Goal: Task Accomplishment & Management: Manage account settings

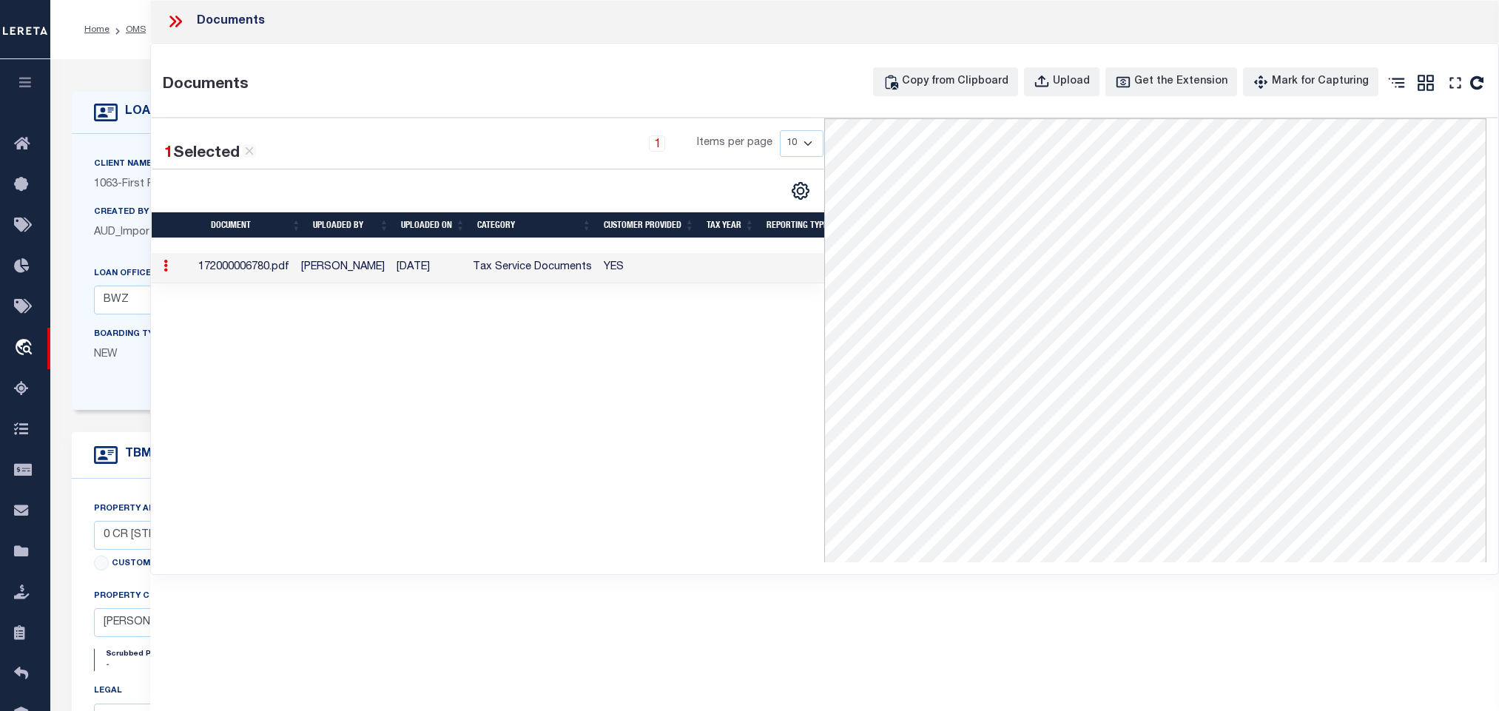
select select "4585"
select select "2318"
select select "100"
select select "NonEscrow"
click at [178, 22] on icon at bounding box center [175, 21] width 19 height 19
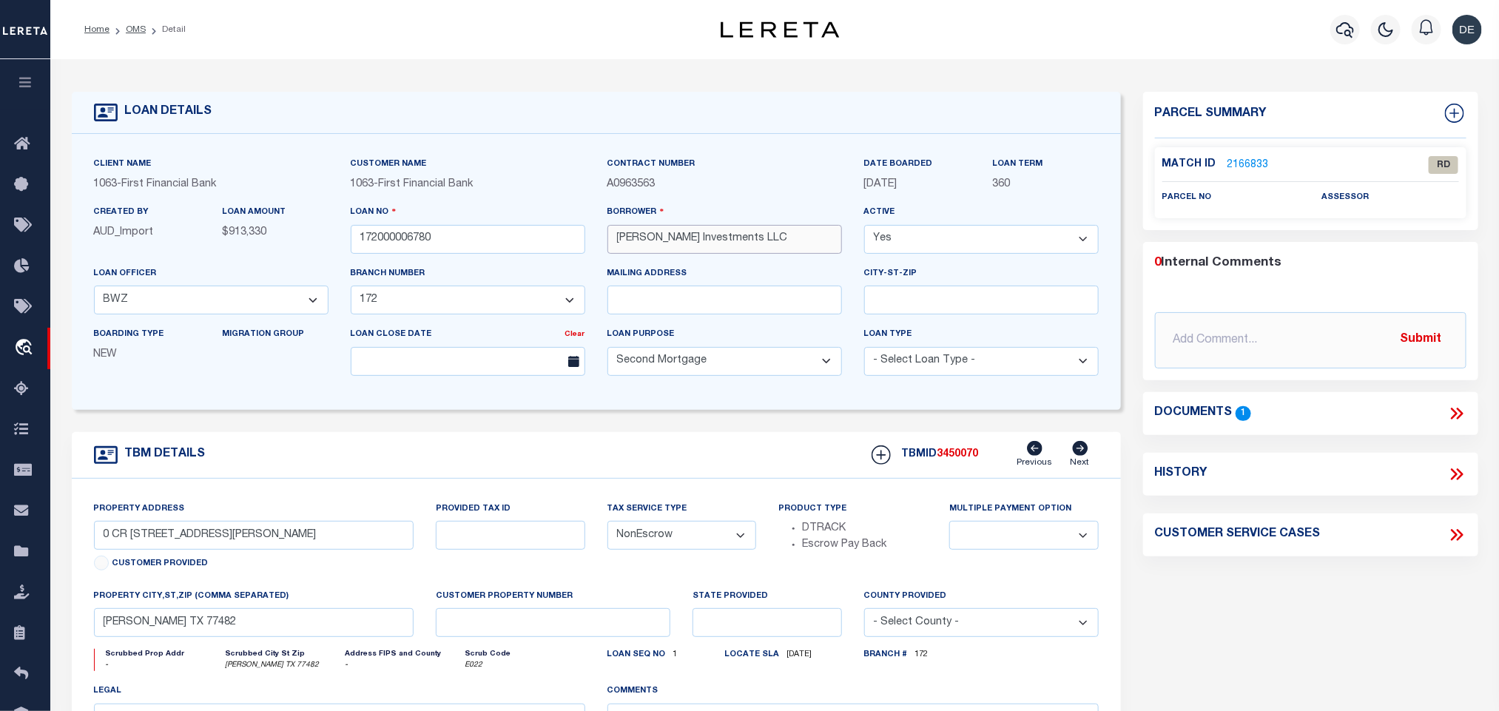
click at [659, 232] on input "[PERSON_NAME] Investments LLC" at bounding box center [725, 239] width 235 height 29
click at [135, 31] on link "OMS" at bounding box center [136, 29] width 20 height 9
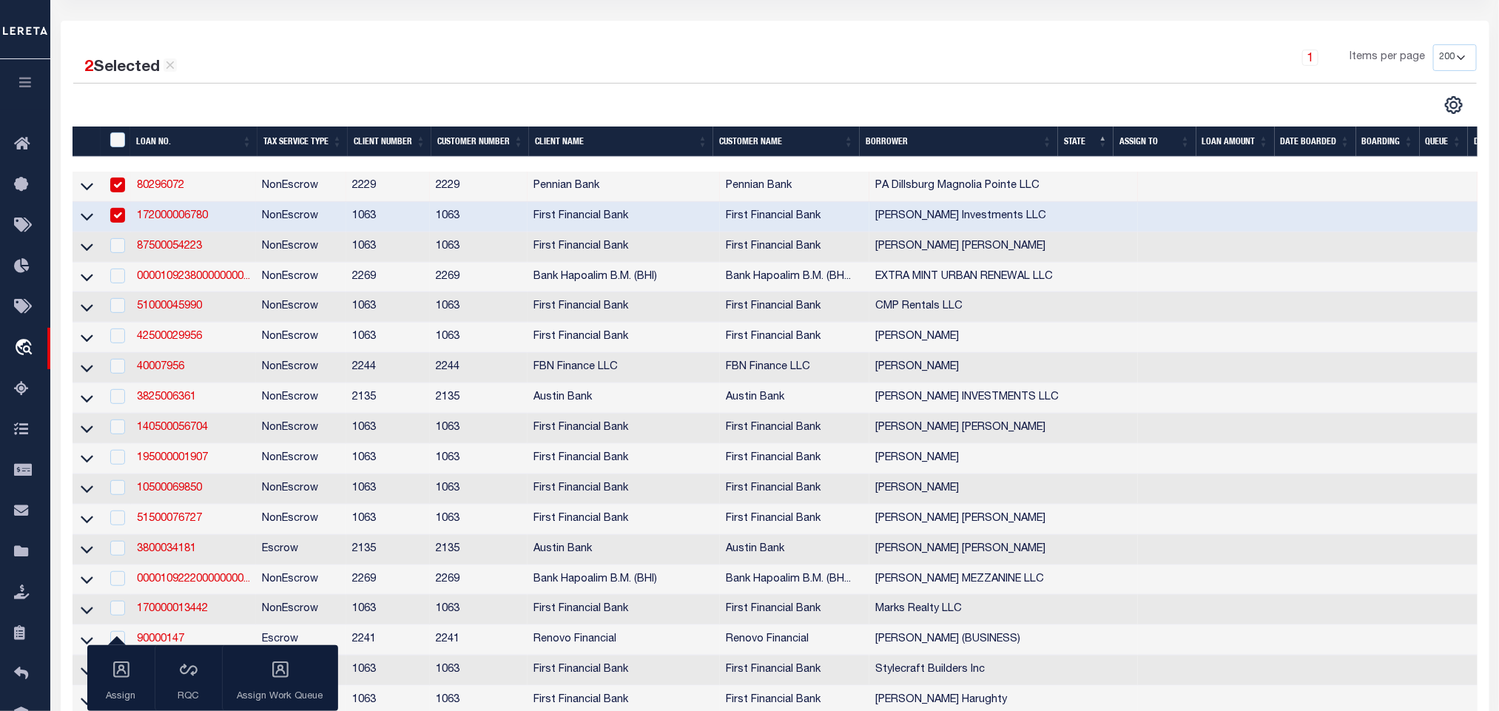
scroll to position [222, 0]
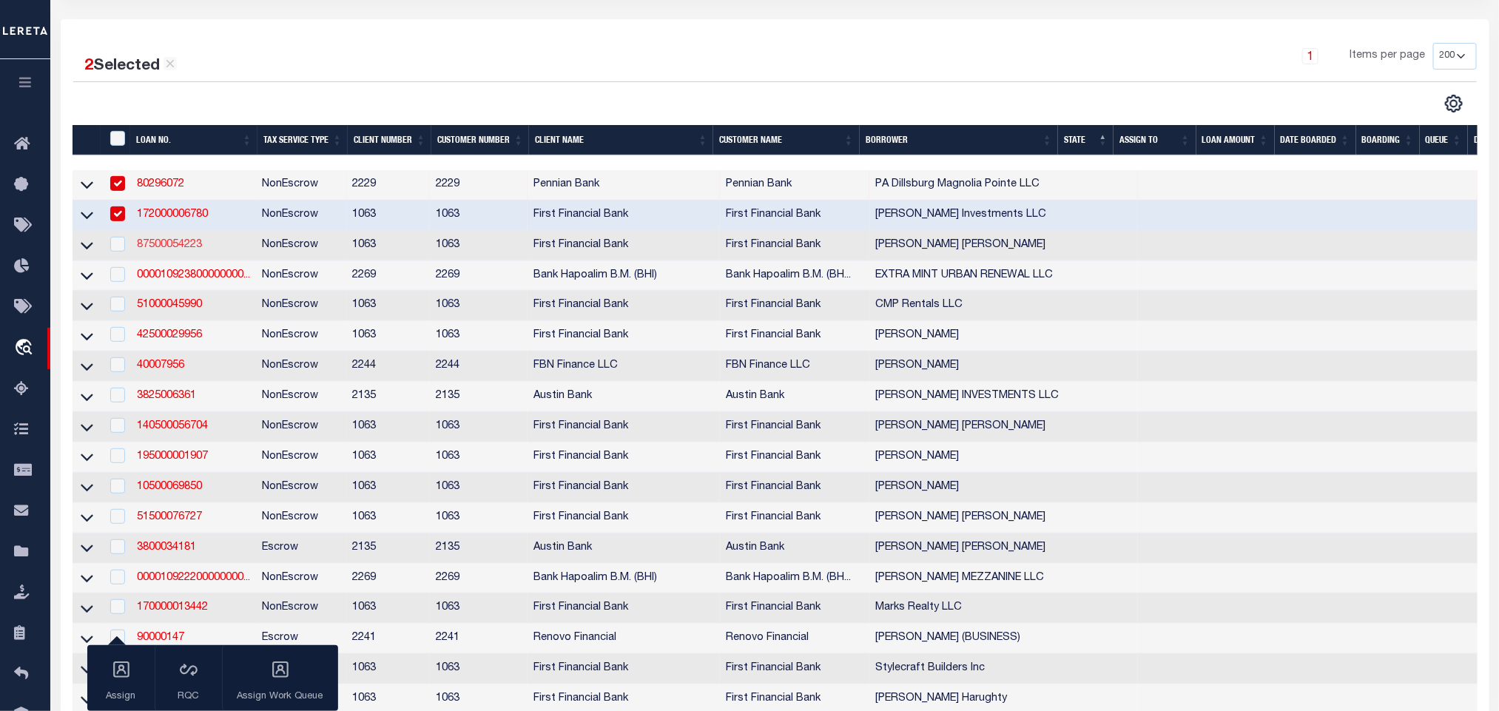
click at [178, 249] on link "87500054223" at bounding box center [169, 245] width 65 height 10
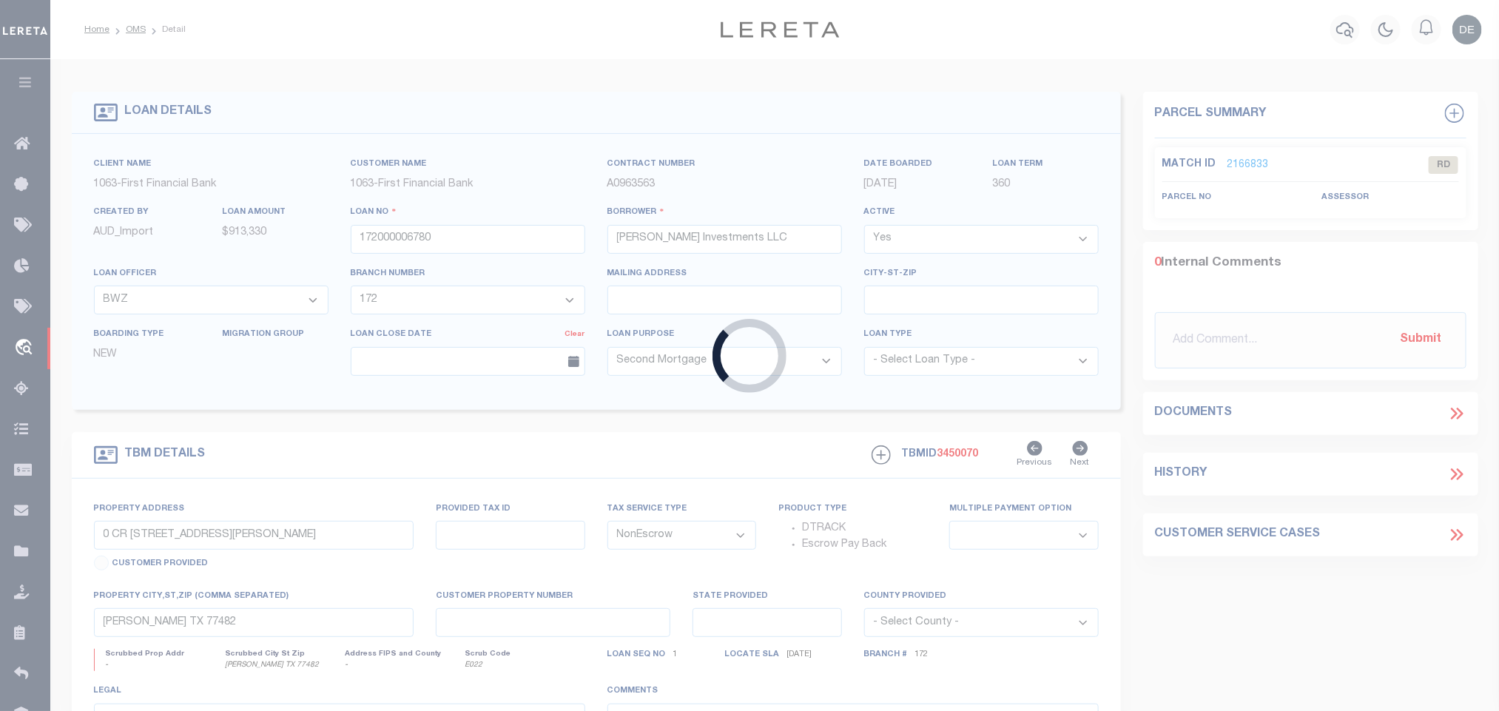
type input "87500054223"
type input "[PERSON_NAME] [PERSON_NAME]"
select select "7092"
select select "535"
select select
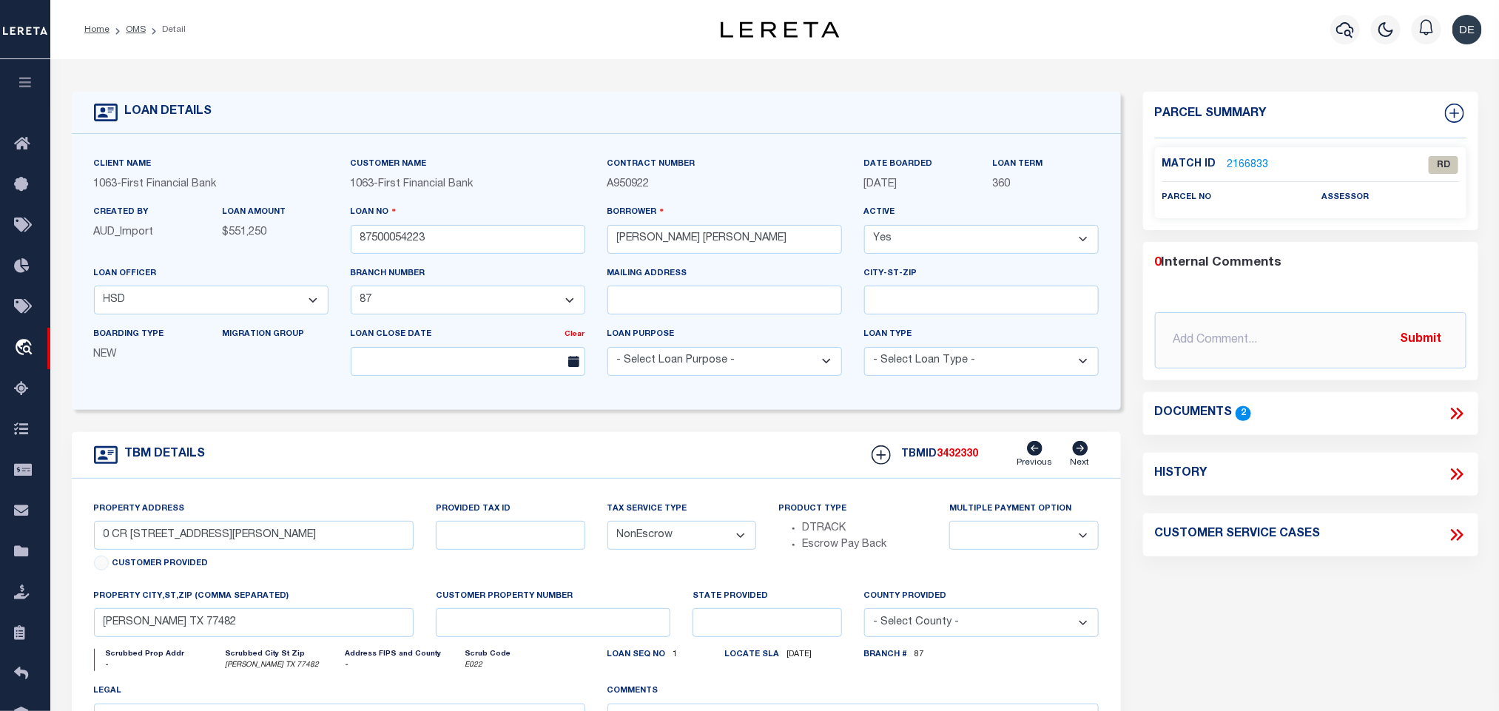
select select "7092"
select select "535"
type input "MULTIPLE PROPERTIES"
select select
click at [1458, 415] on icon at bounding box center [1456, 413] width 19 height 19
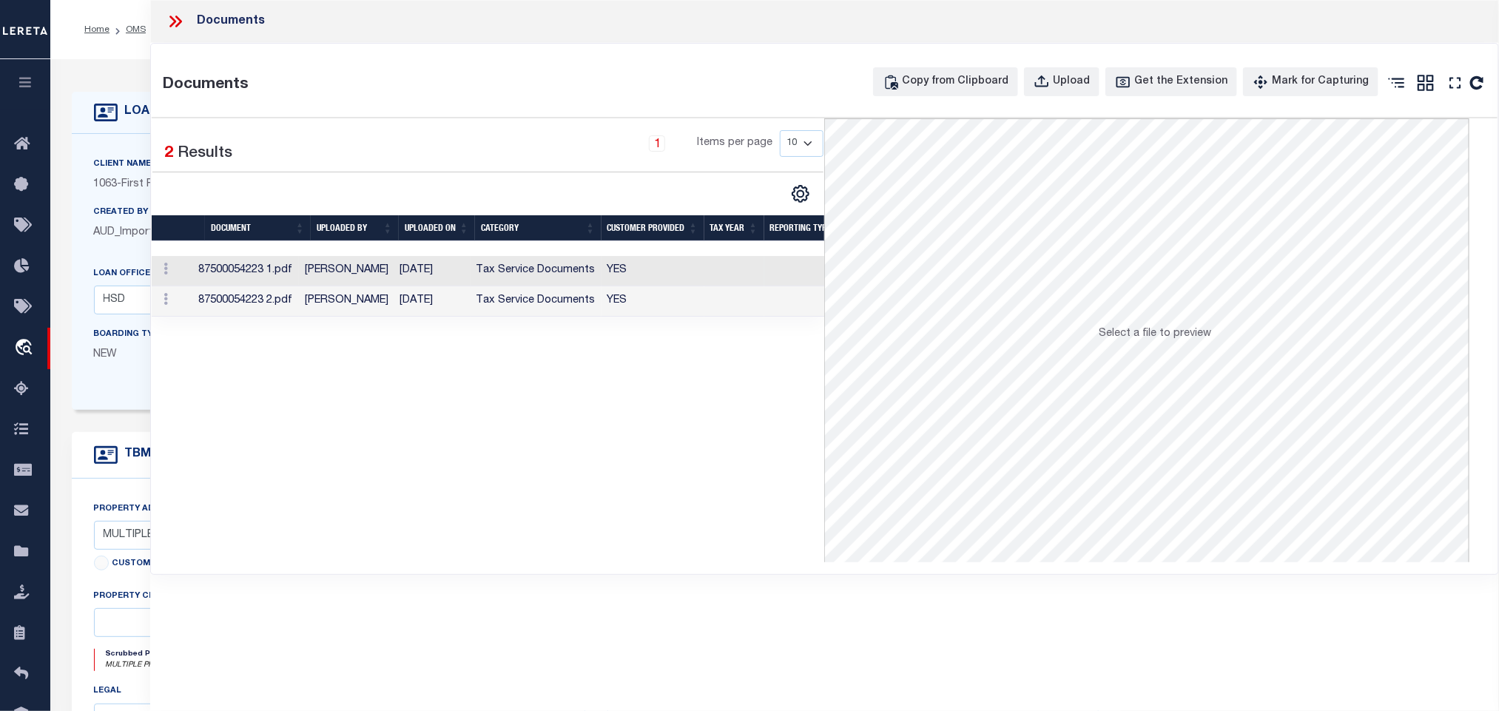
click at [622, 269] on td "YES" at bounding box center [653, 271] width 103 height 30
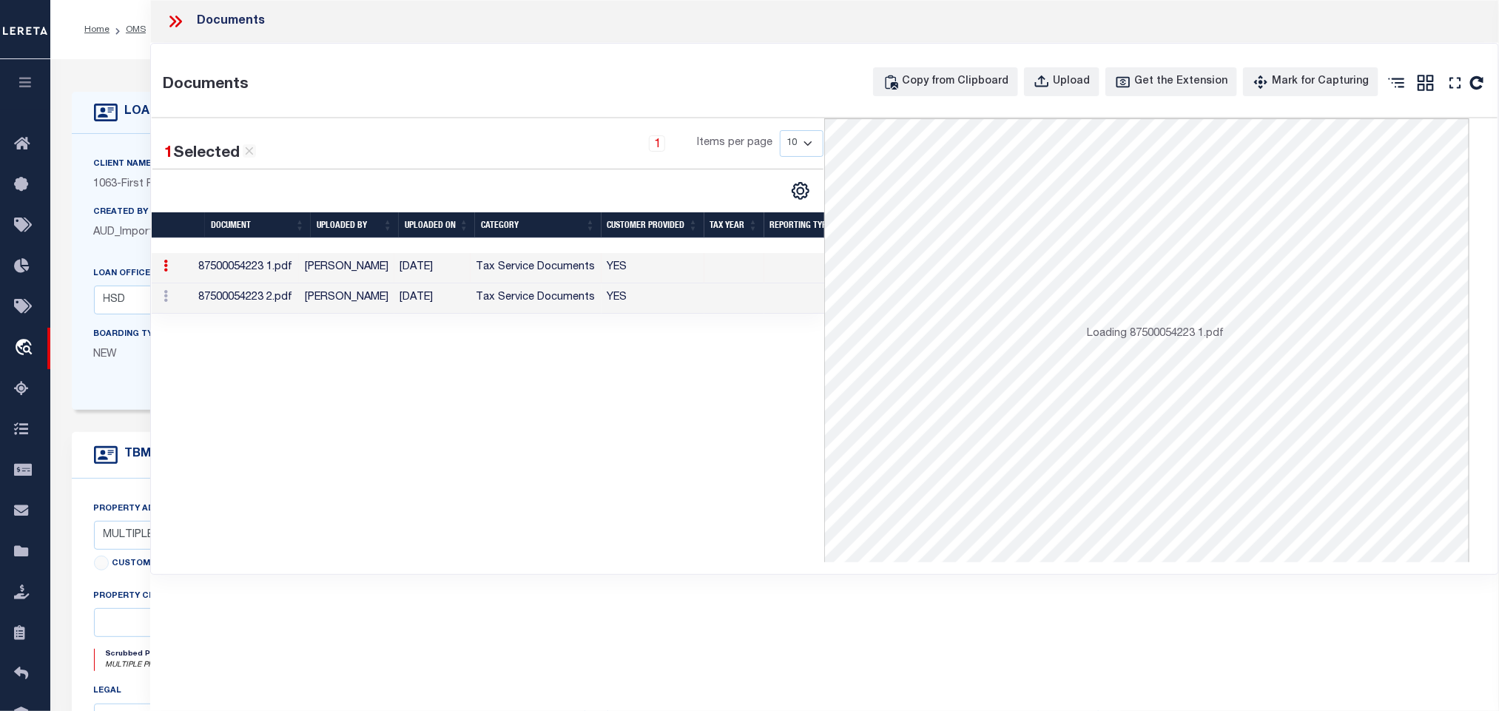
click at [602, 275] on td "YES" at bounding box center [653, 268] width 103 height 30
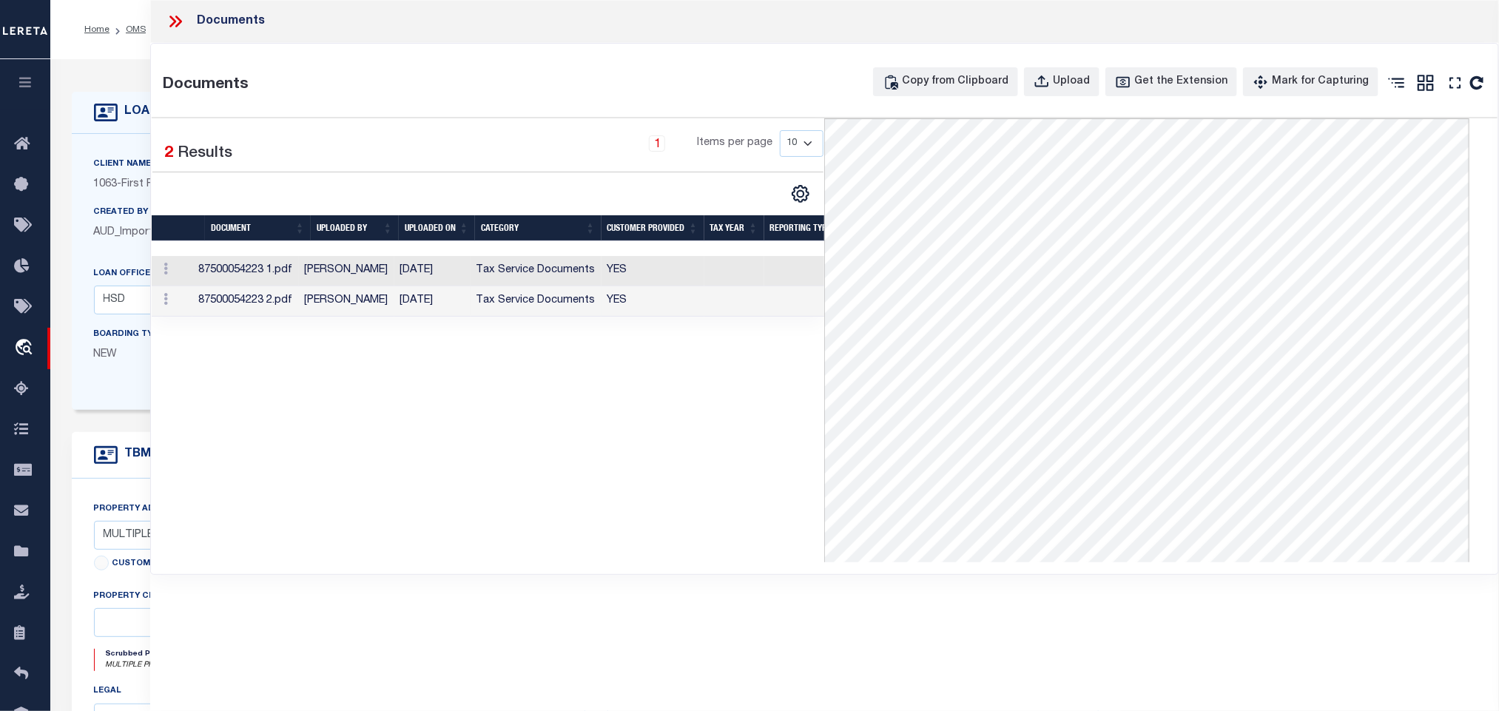
click at [337, 309] on td "[PERSON_NAME]" at bounding box center [346, 301] width 95 height 30
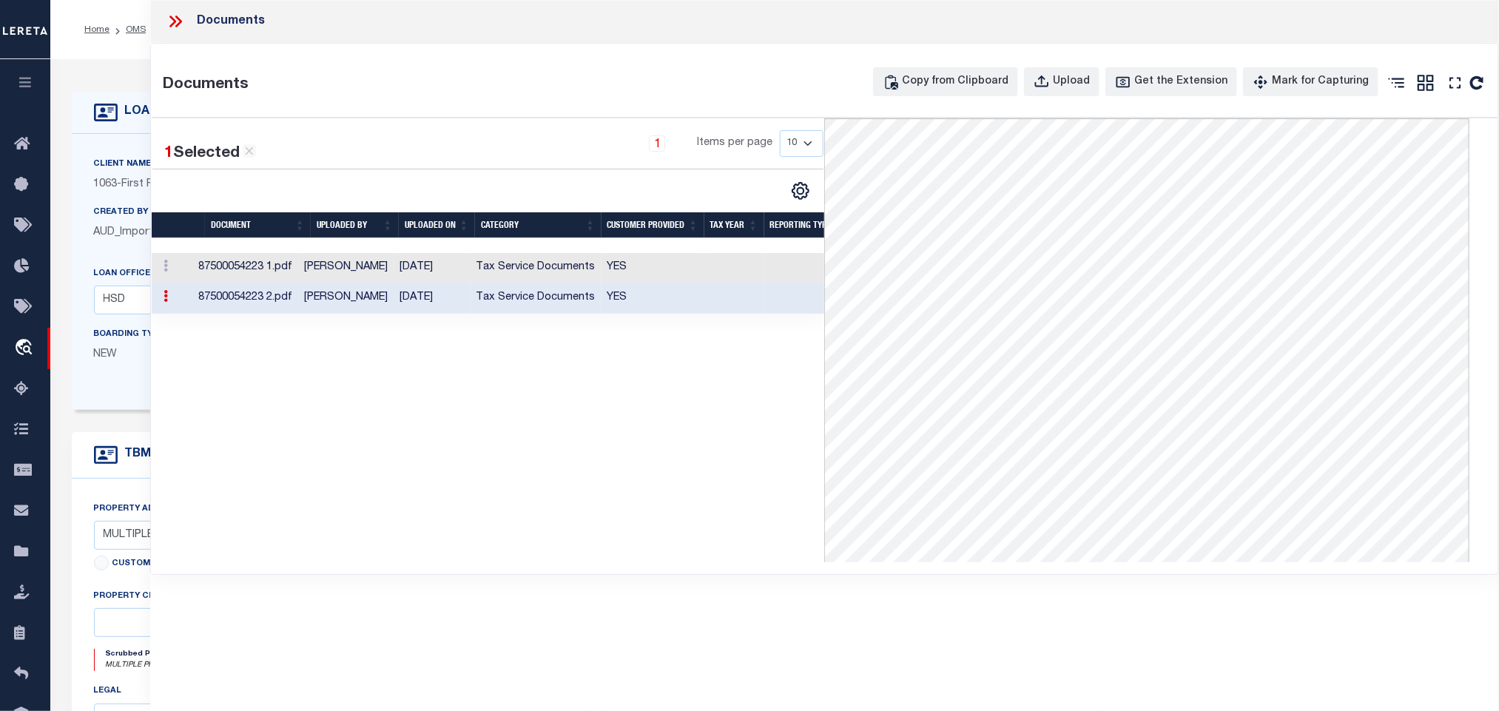
click at [132, 121] on div "LOAN DETAILS" at bounding box center [153, 113] width 118 height 24
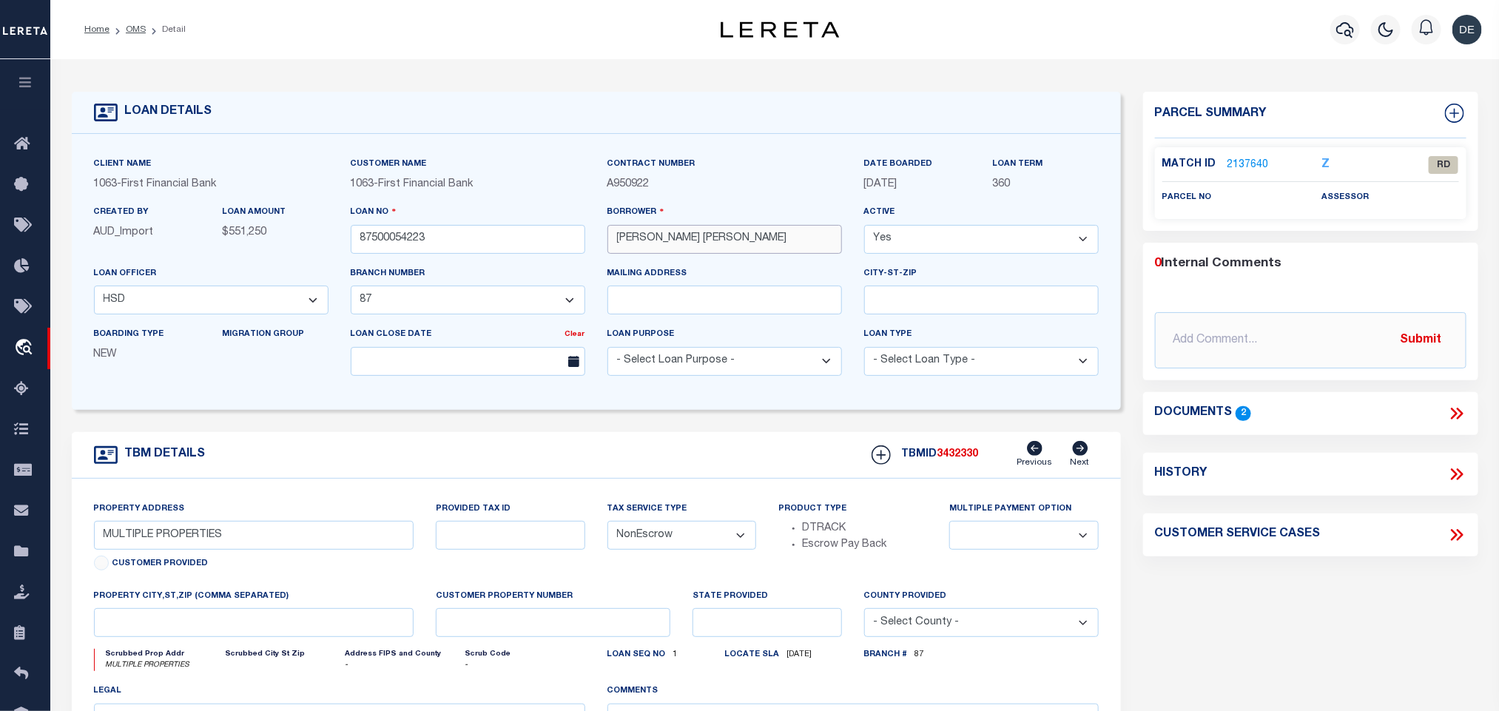
click at [646, 246] on input "[PERSON_NAME] [PERSON_NAME]" at bounding box center [725, 239] width 235 height 29
click at [671, 249] on input "[PERSON_NAME] [PERSON_NAME]" at bounding box center [725, 239] width 235 height 29
click at [687, 245] on input "[PERSON_NAME] [PERSON_NAME]" at bounding box center [725, 239] width 235 height 29
click at [1237, 164] on link "2137640" at bounding box center [1248, 166] width 41 height 16
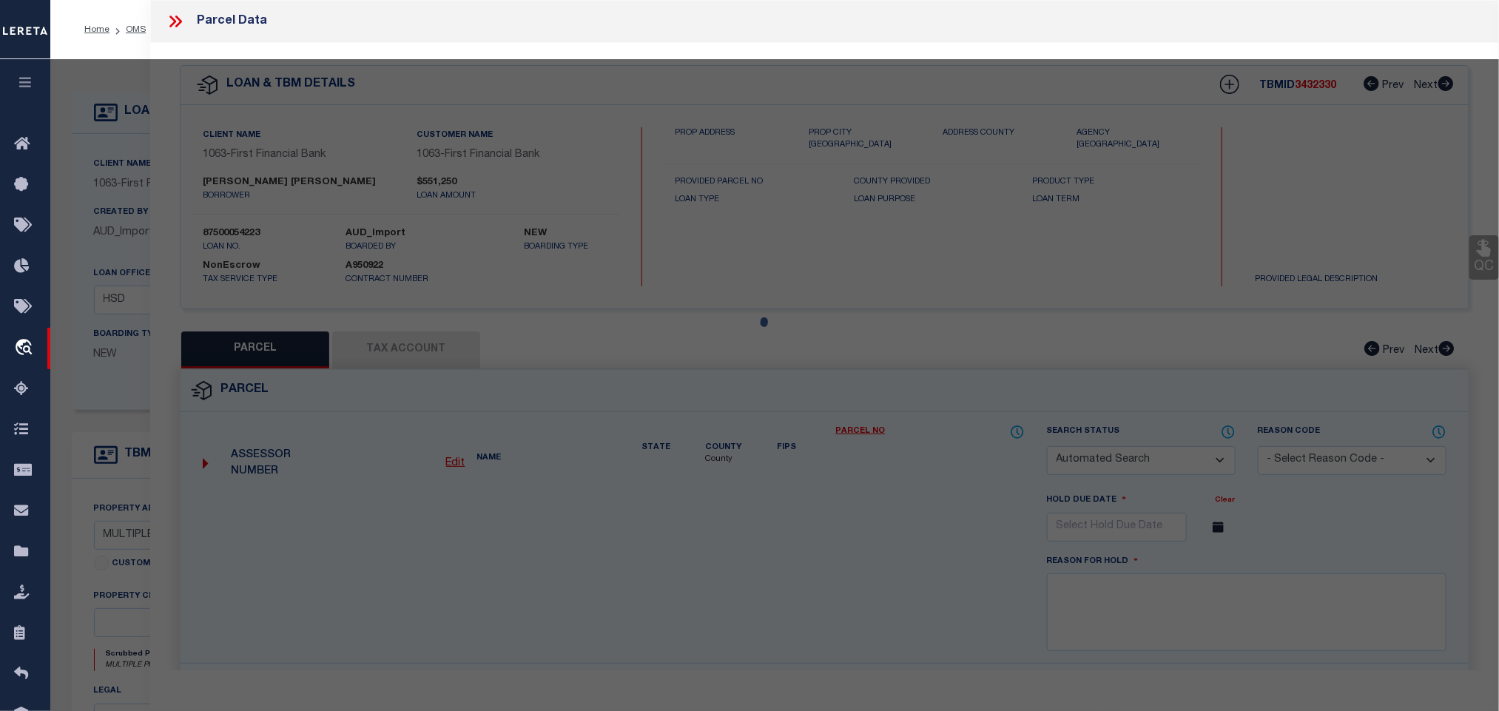
checkbox input "false"
select select "RD"
checkbox input "false"
type textarea "Document uploaded that satisfies a legal requirement, changing from [GEOGRAPHIC…"
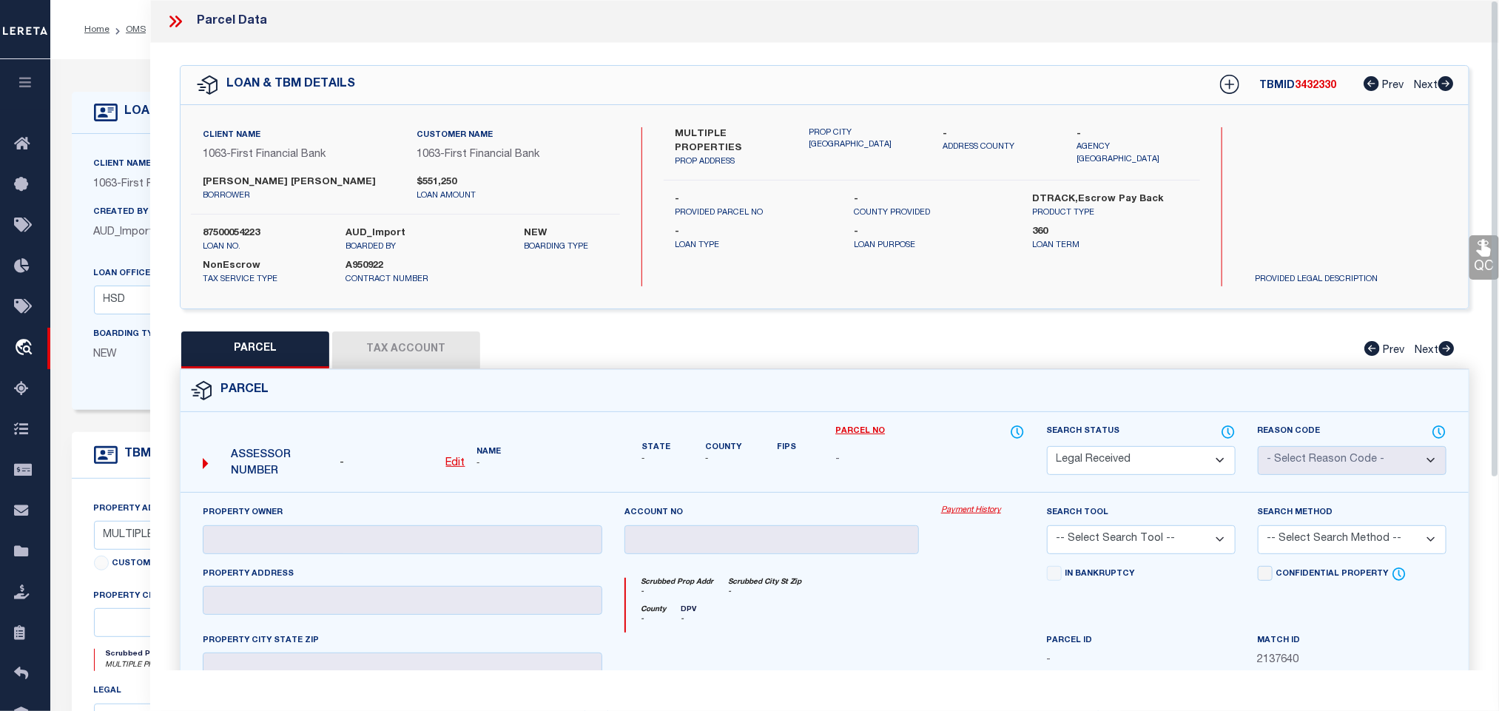
click at [455, 464] on u "Edit" at bounding box center [455, 463] width 19 height 10
select select "RD"
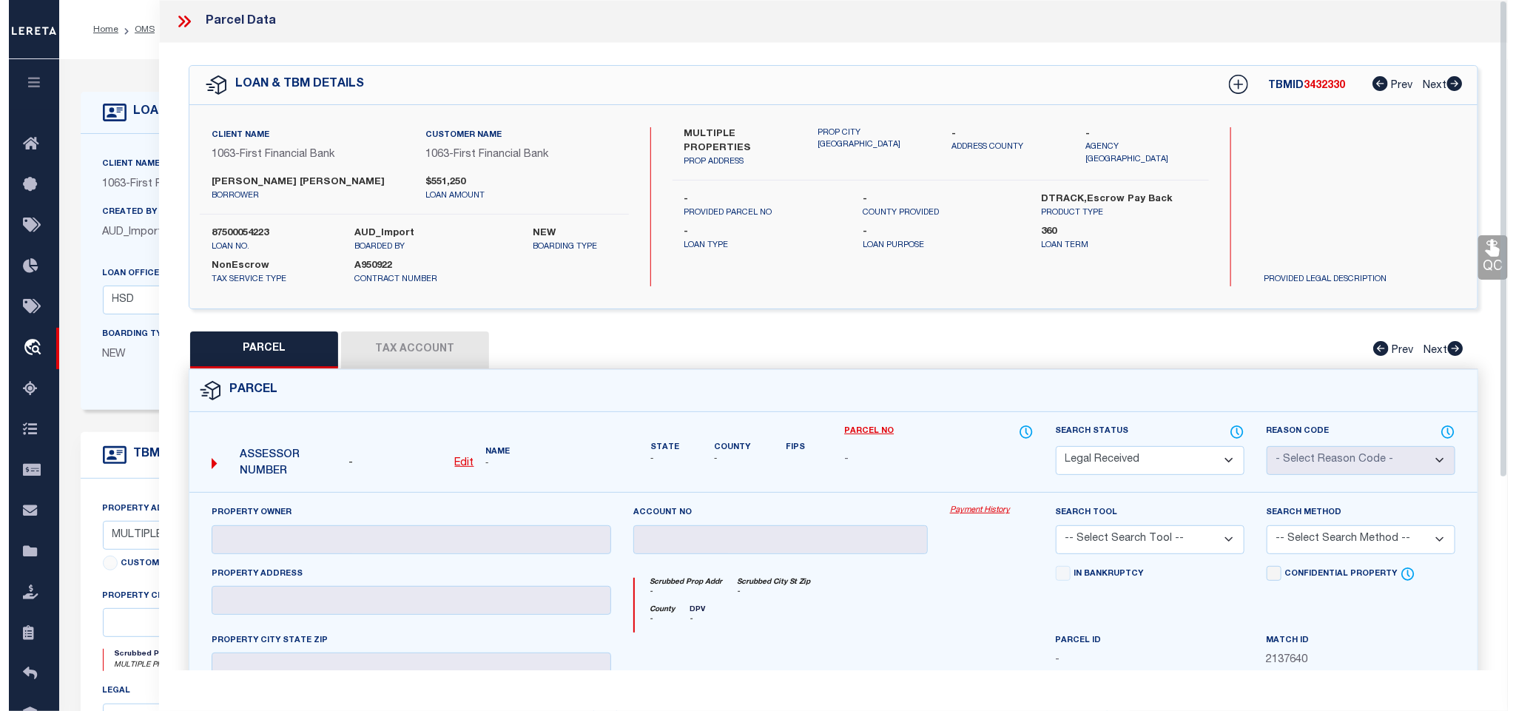
type textarea "-"
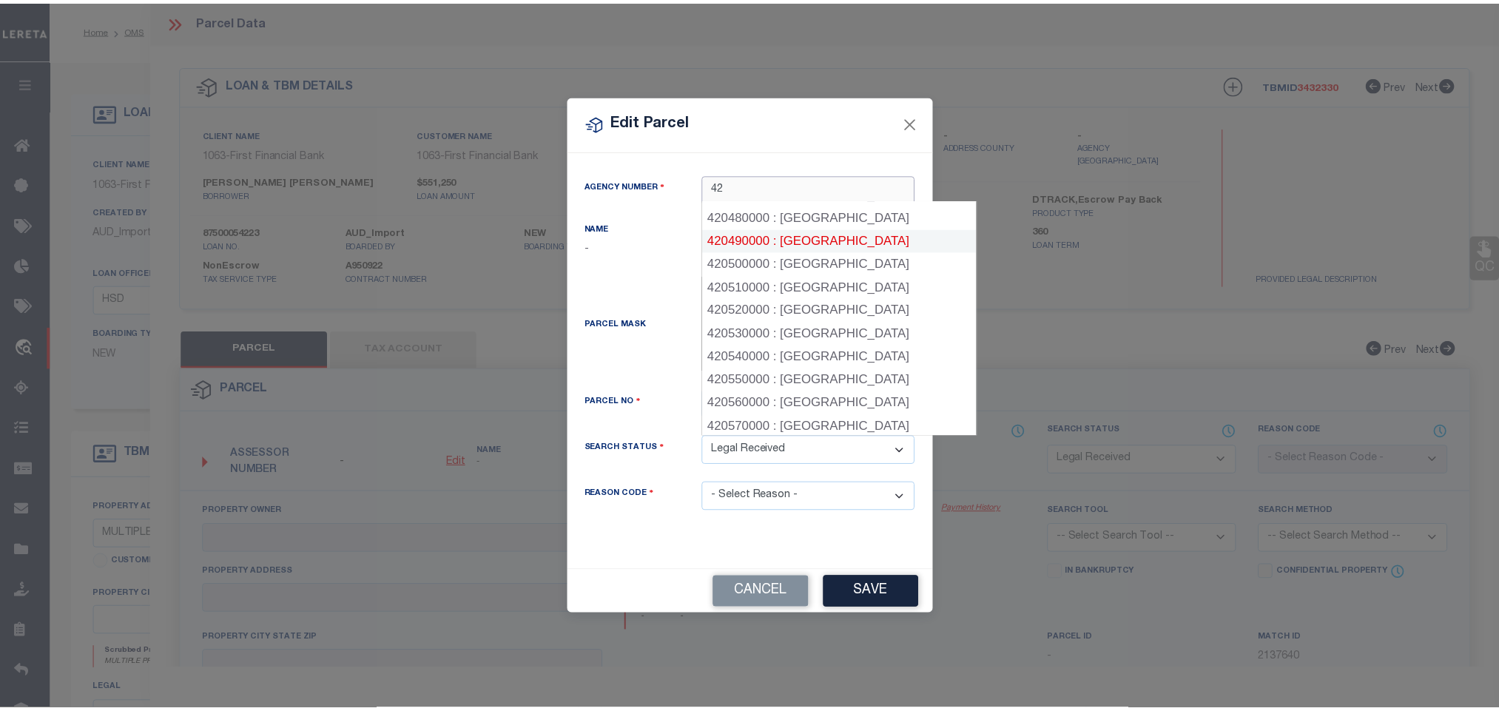
scroll to position [1221, 0]
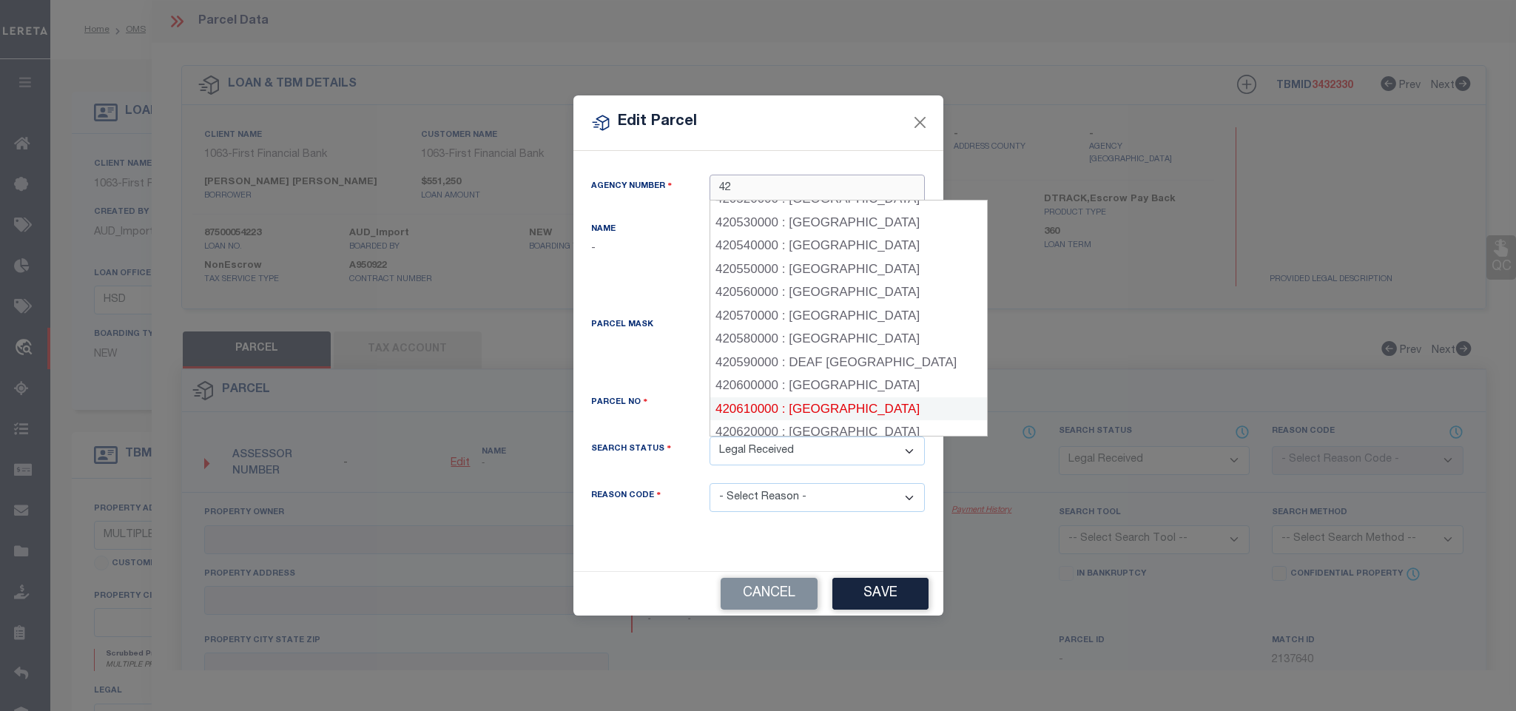
click at [860, 397] on div "420610000 : [GEOGRAPHIC_DATA]" at bounding box center [848, 409] width 277 height 24
type input "420610000"
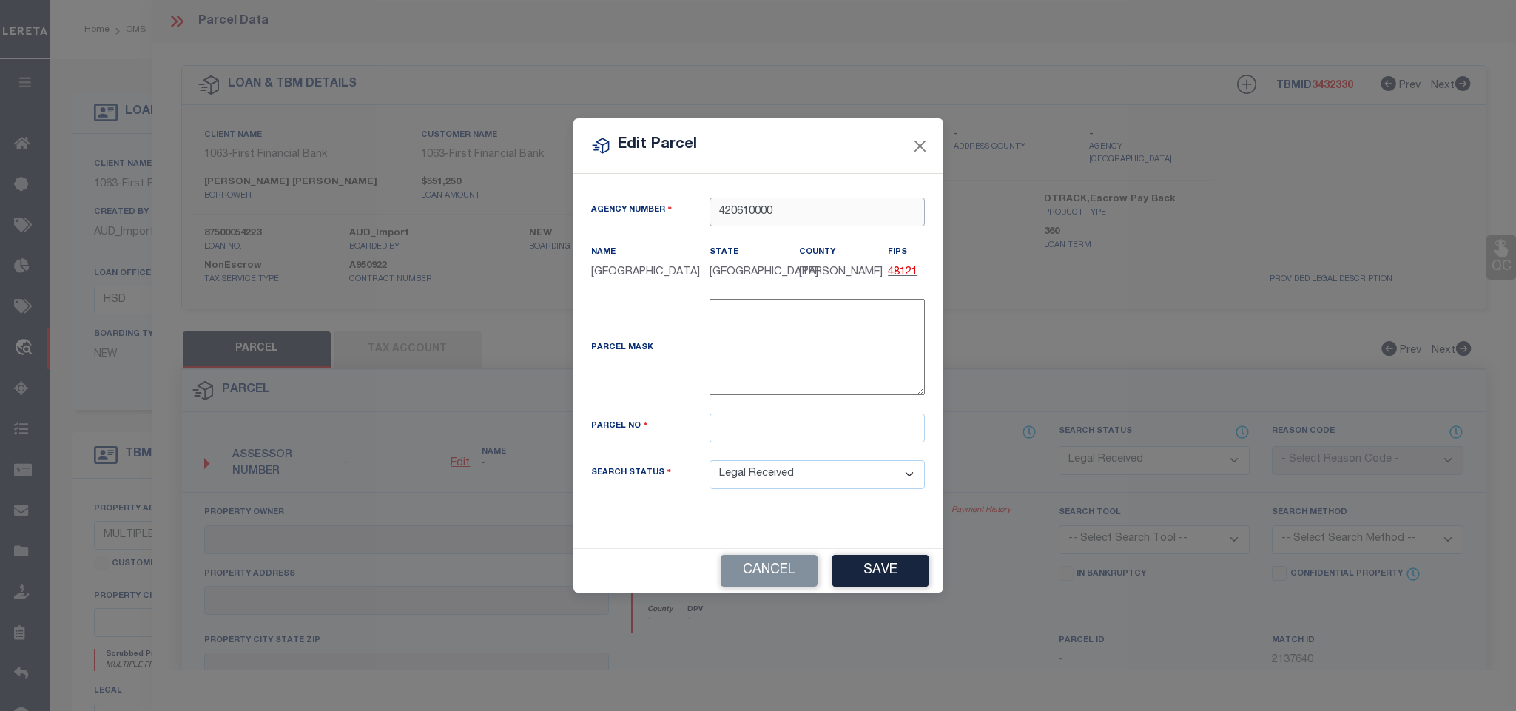
type input "420610000"
click at [842, 437] on input "text" at bounding box center [817, 428] width 215 height 29
paste input "237137"
type input "237137"
click at [875, 565] on button "Save" at bounding box center [880, 571] width 96 height 32
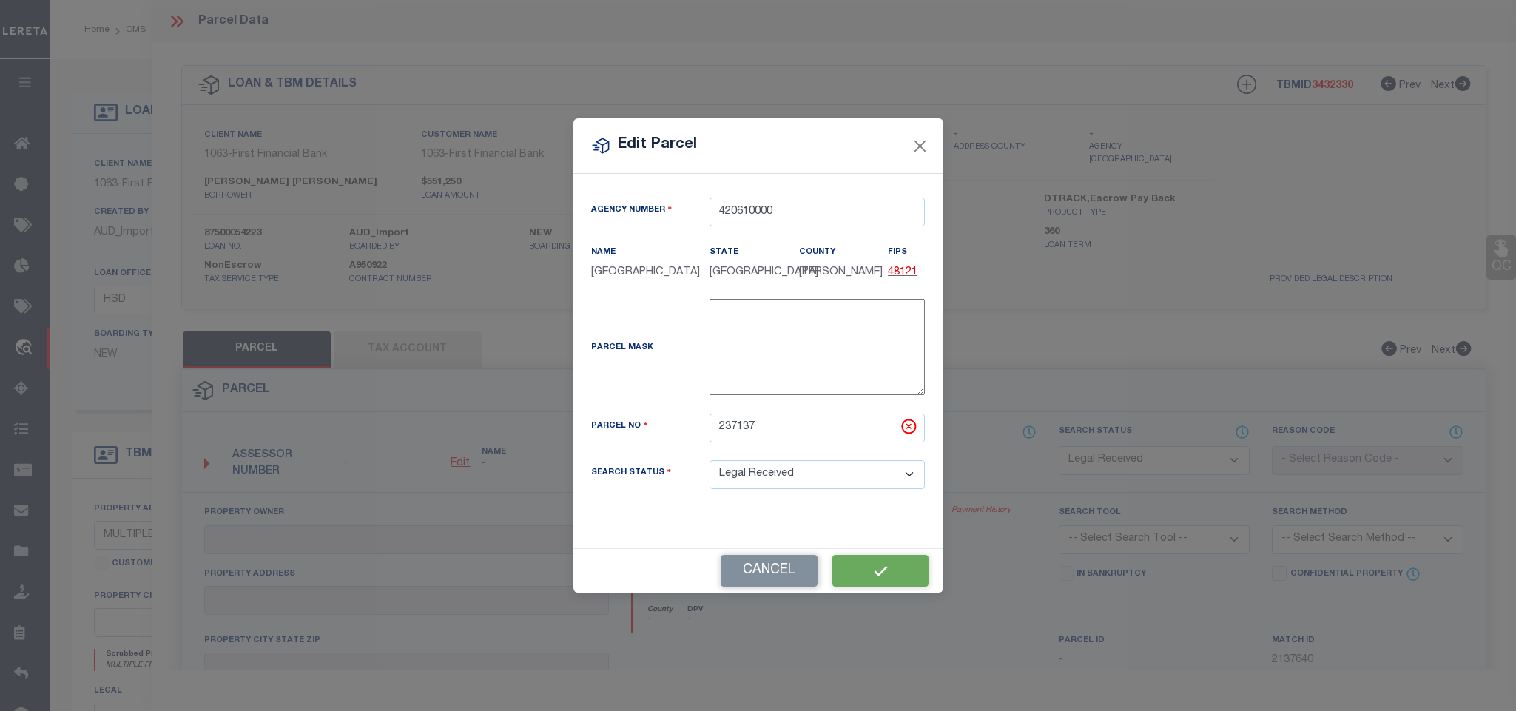
select select "RD"
checkbox input "false"
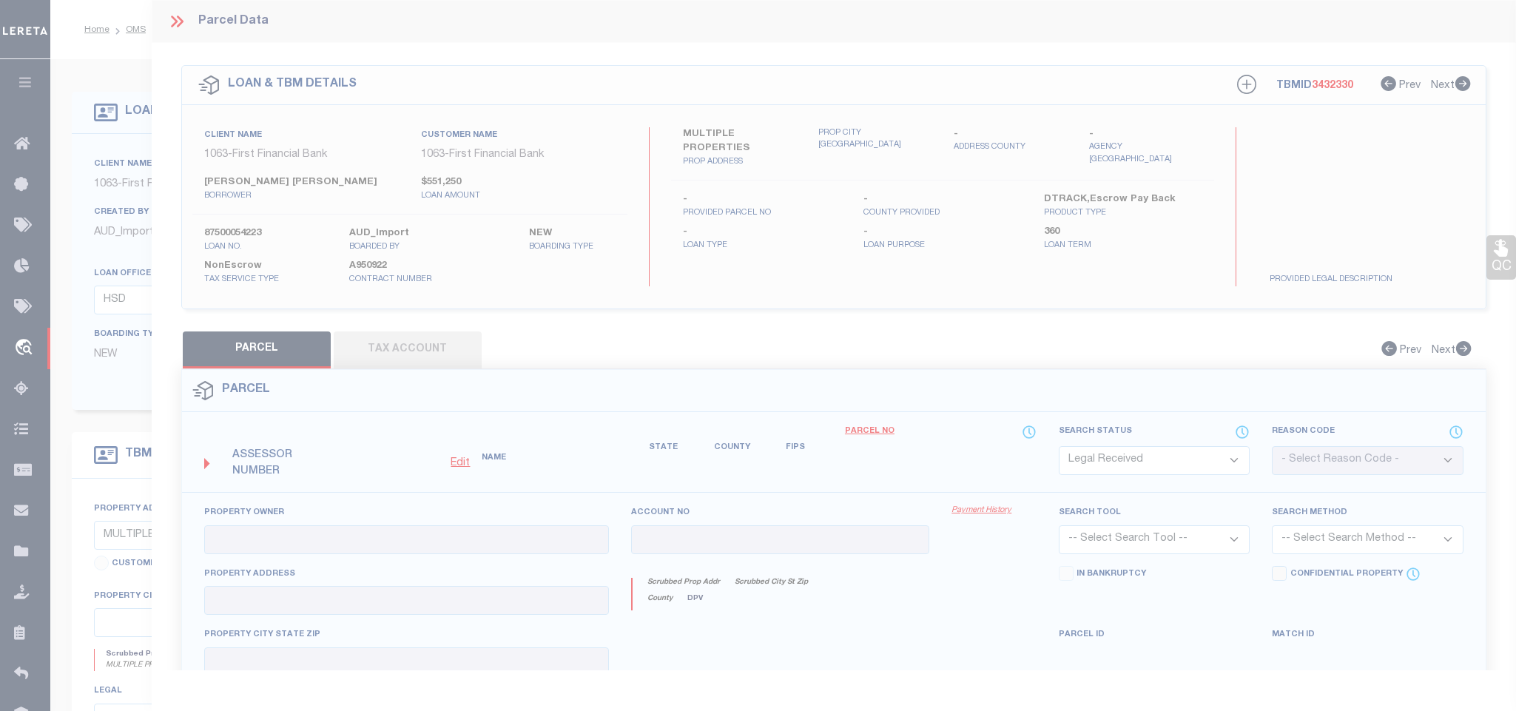
checkbox input "false"
type textarea "Document uploaded that satisfies a legal requirement, changing from [GEOGRAPHIC…"
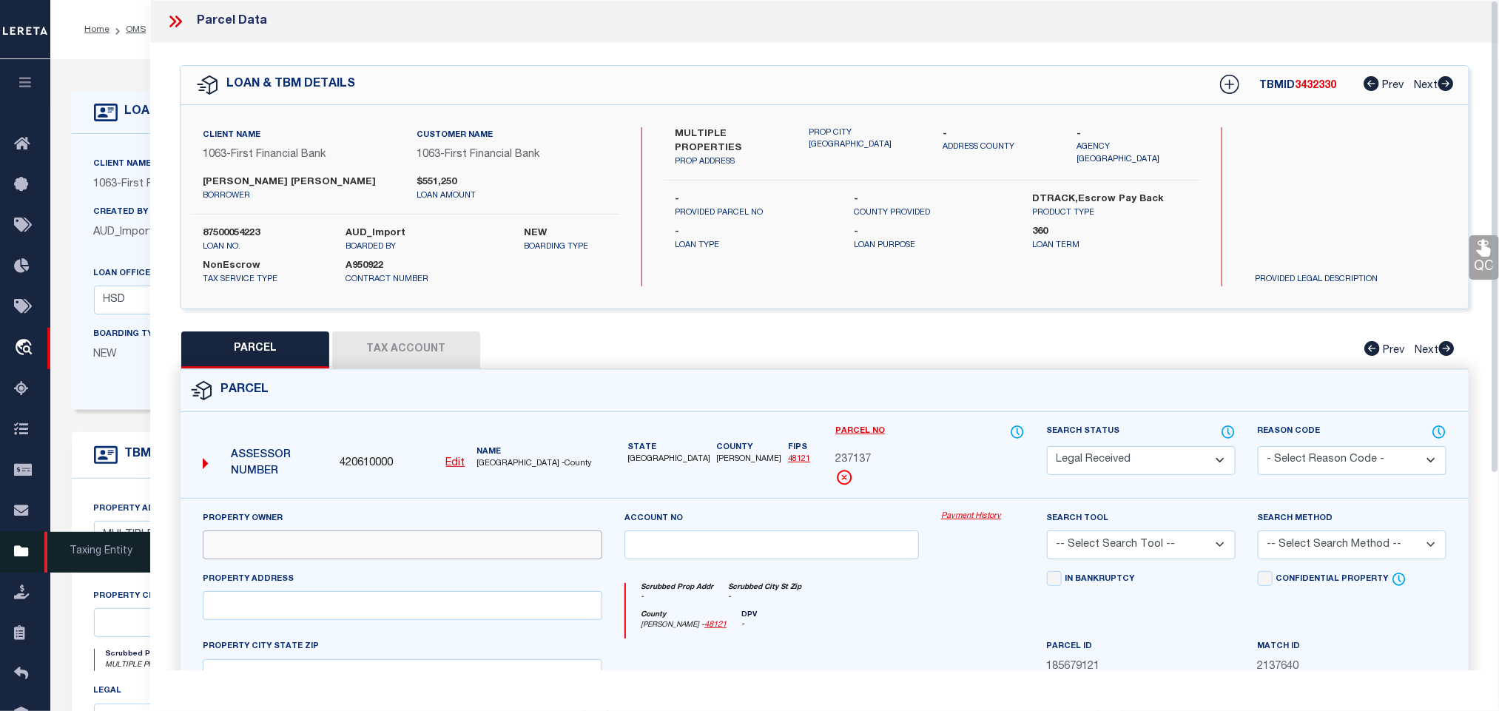
drag, startPoint x: 398, startPoint y: 542, endPoint x: 22, endPoint y: 544, distance: 375.9
click at [398, 542] on input "text" at bounding box center [403, 545] width 400 height 29
paste input "[PERSON_NAME] & [PERSON_NAME]"
type input "[PERSON_NAME] & [PERSON_NAME]"
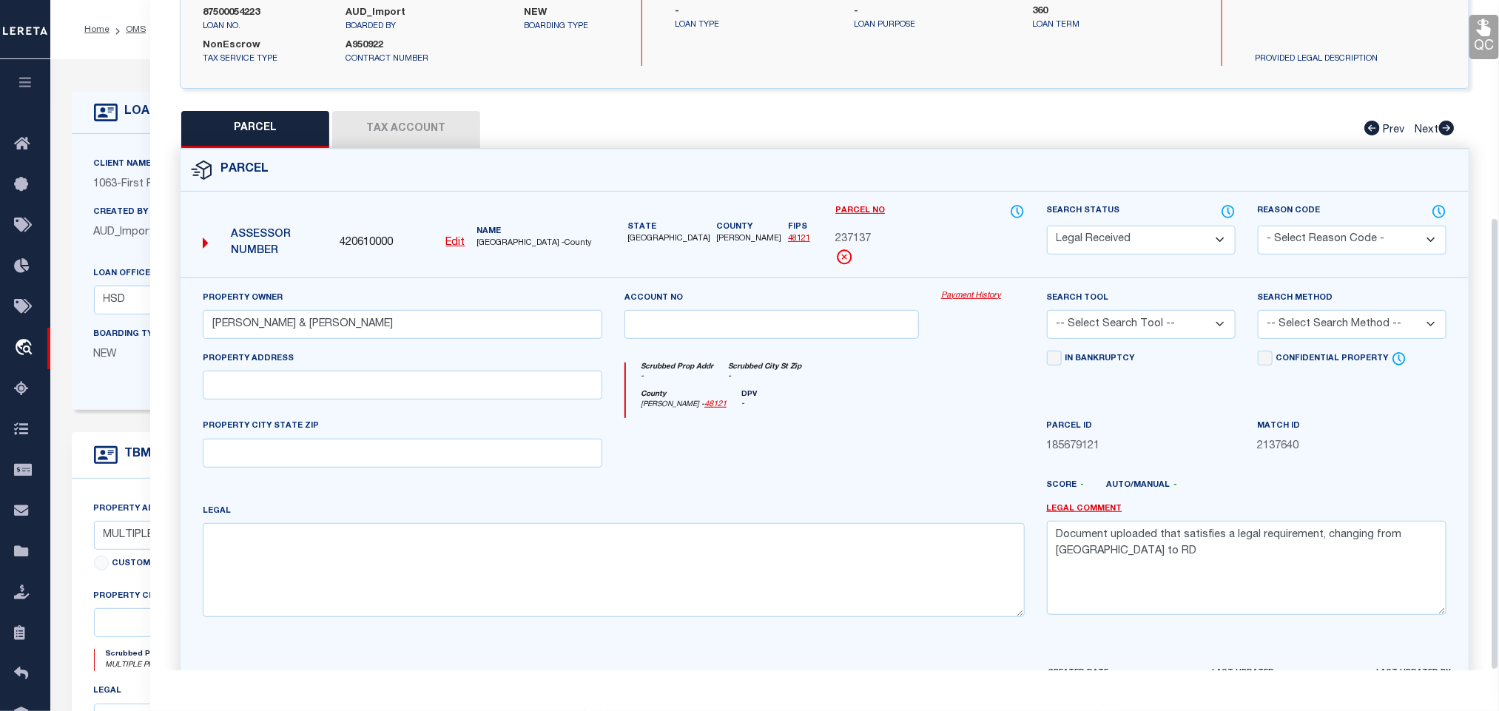
scroll to position [322, 0]
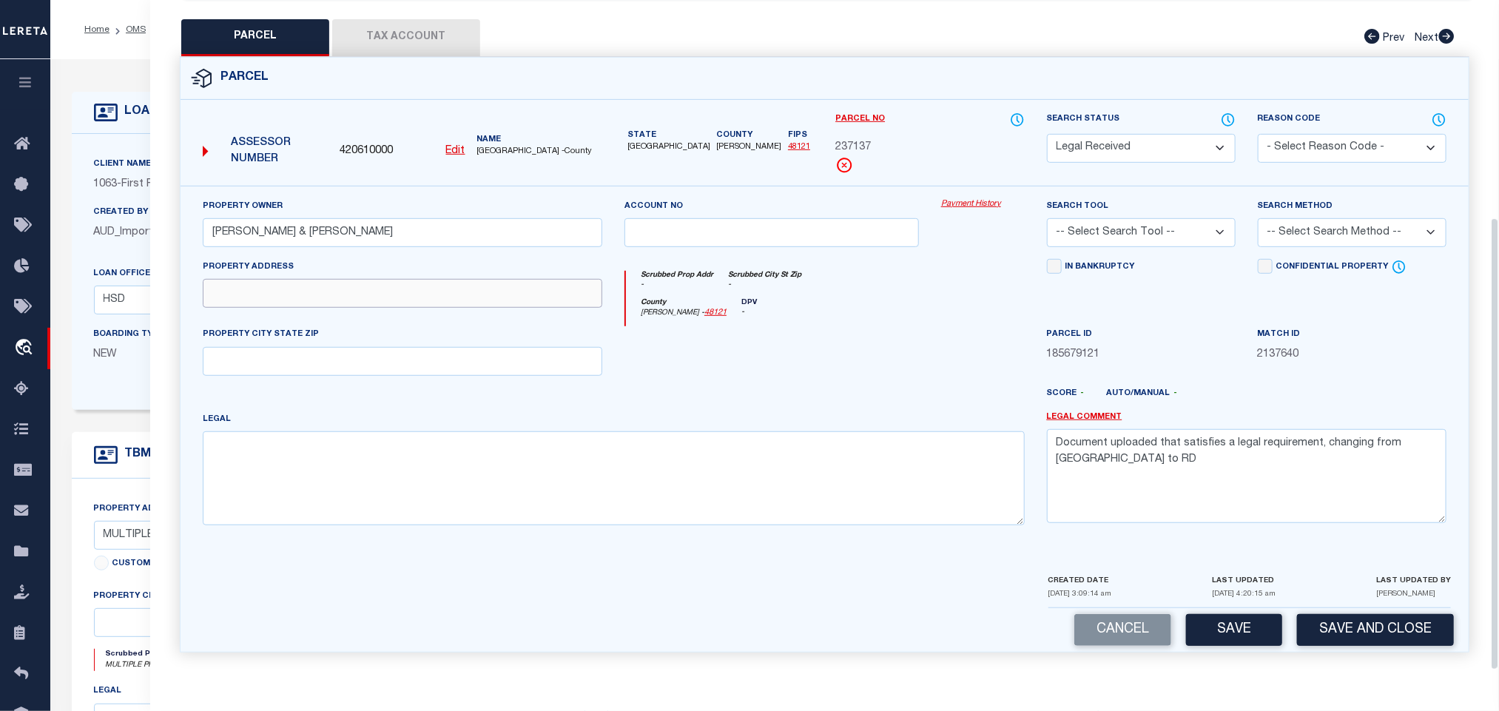
drag, startPoint x: 345, startPoint y: 292, endPoint x: 326, endPoint y: 304, distance: 22.4
click at [345, 292] on input "text" at bounding box center [403, 293] width 400 height 29
paste input "[STREET_ADDRESS]"
click at [346, 293] on input "[STREET_ADDRESS]" at bounding box center [403, 293] width 400 height 29
click at [322, 286] on input "[STREET_ADDRESS]" at bounding box center [403, 293] width 400 height 29
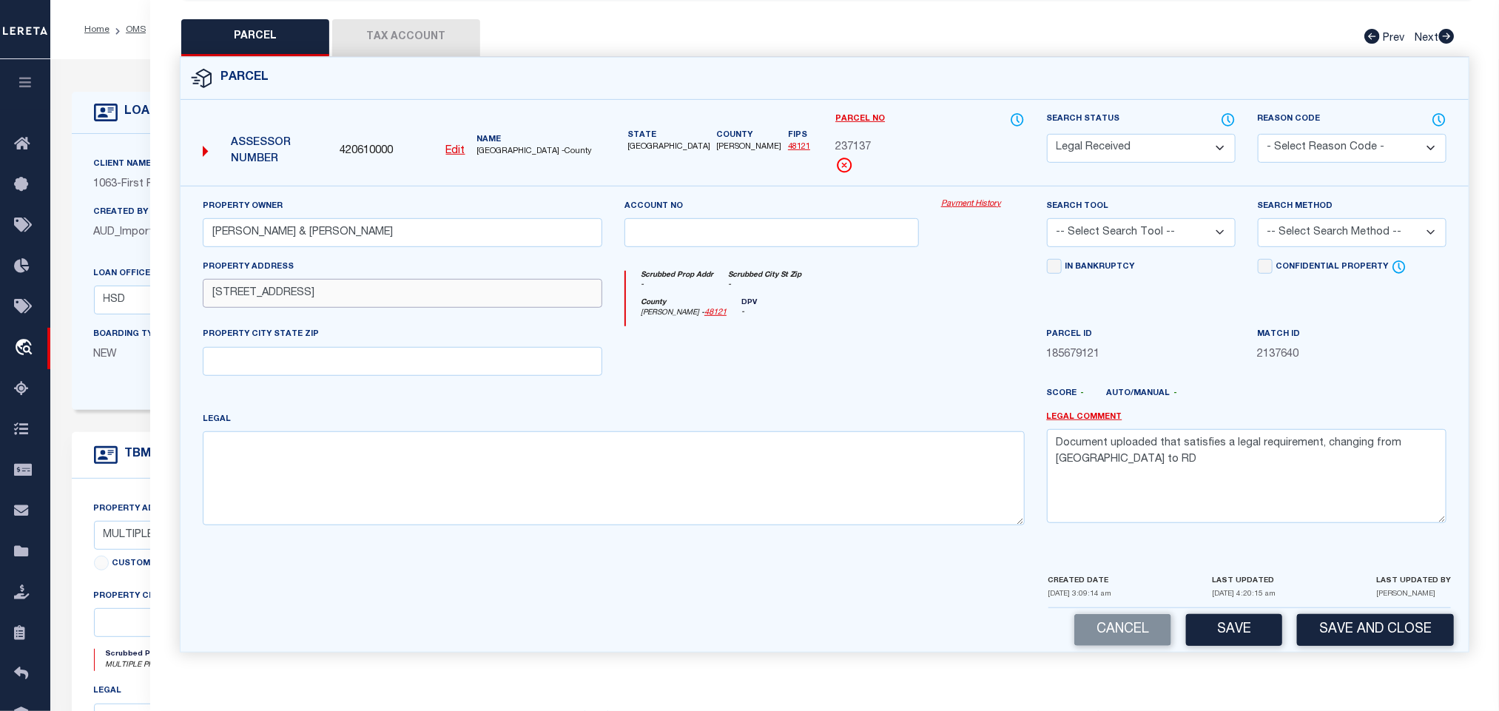
drag, startPoint x: 316, startPoint y: 296, endPoint x: 518, endPoint y: 293, distance: 202.0
click at [518, 293] on input "[STREET_ADDRESS]" at bounding box center [403, 293] width 400 height 29
type input "[STREET_ADDRESS],"
click at [408, 338] on div "PROPERTY CITY STATE ZIP" at bounding box center [403, 350] width 400 height 49
click at [346, 351] on input "text" at bounding box center [403, 361] width 400 height 29
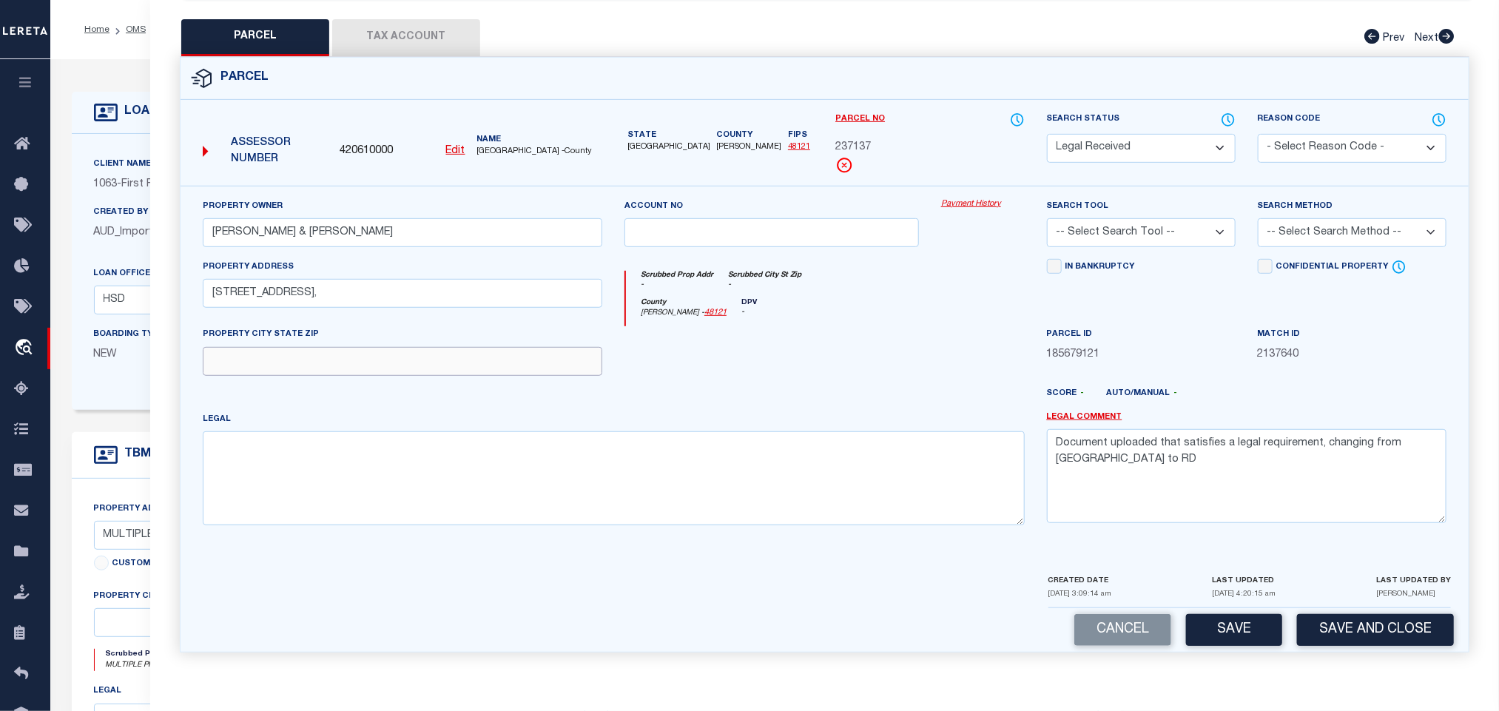
paste input "[GEOGRAPHIC_DATA]-1845"
type input "[GEOGRAPHIC_DATA]-1845"
click at [684, 573] on div at bounding box center [612, 591] width 850 height 36
click at [727, 460] on textarea at bounding box center [614, 477] width 822 height 93
paste textarea "CASTLEWOOD SEC TWO-III BLK G LOT 1"
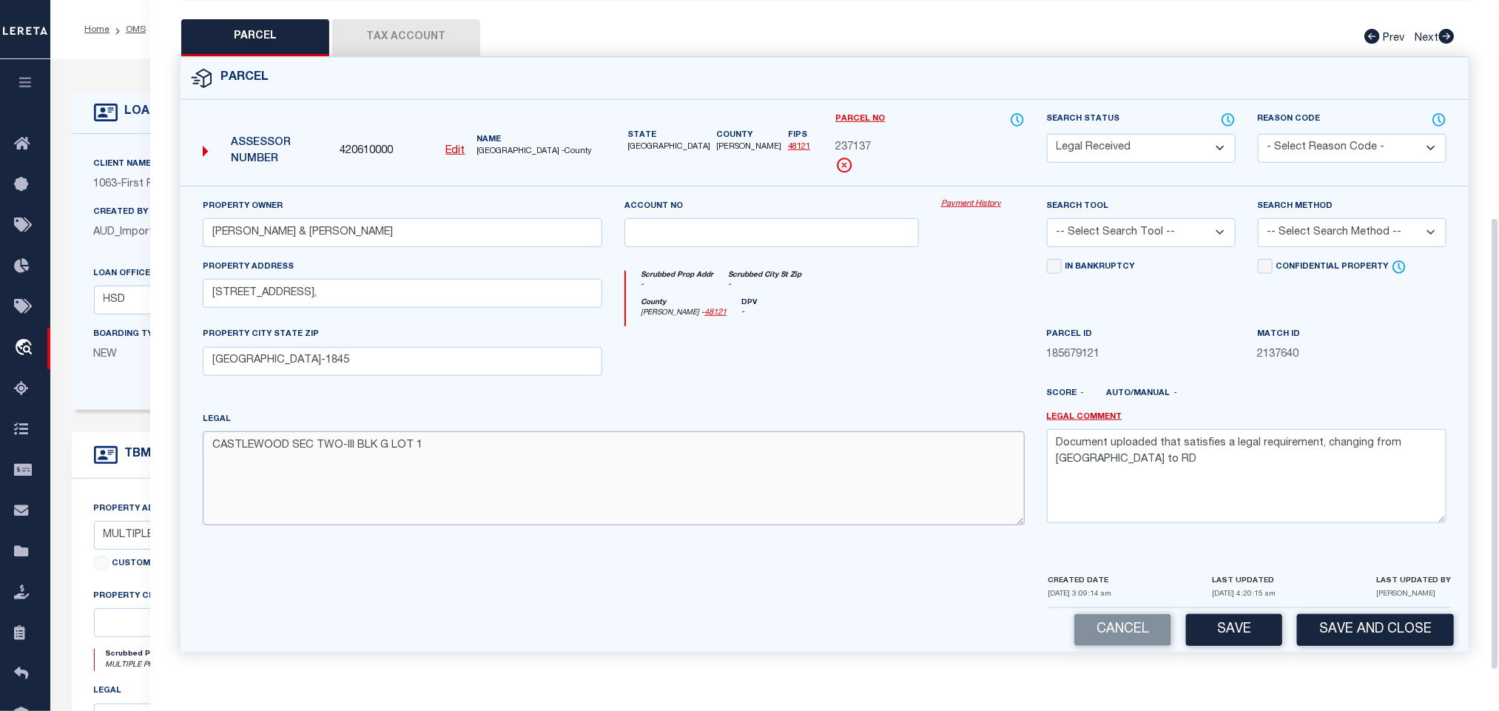
type textarea "CASTLEWOOD SEC TWO-III BLK G LOT 1"
click at [1248, 424] on div "Legal Comment Document uploaded that satisfies a legal requirement, changing fr…" at bounding box center [1247, 467] width 400 height 112
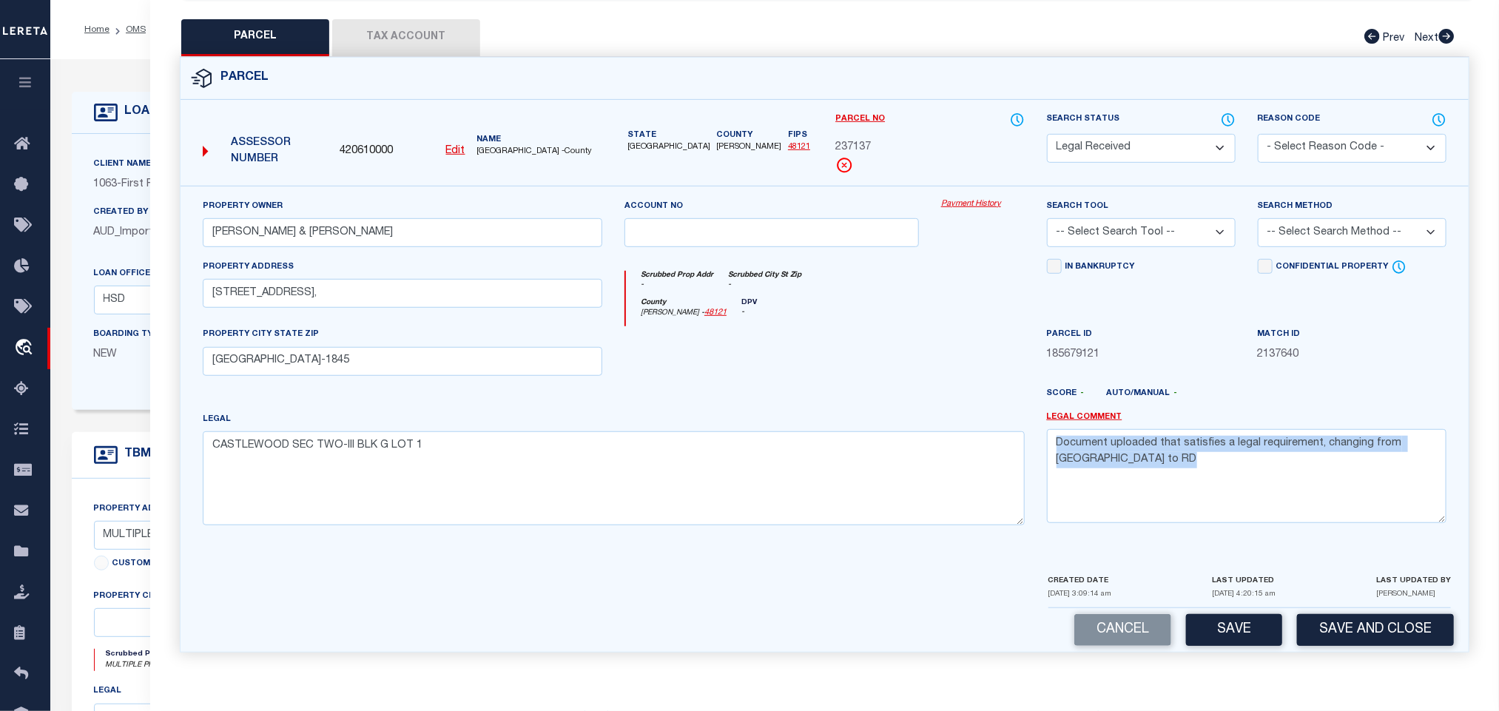
click at [1248, 424] on div "Legal Comment Document uploaded that satisfies a legal requirement, changing fr…" at bounding box center [1247, 467] width 400 height 112
click at [1251, 435] on textarea "Document uploaded that satisfies a legal requirement, changing from [GEOGRAPHIC…" at bounding box center [1247, 475] width 400 height 93
drag, startPoint x: 1168, startPoint y: 218, endPoint x: 1165, endPoint y: 240, distance: 23.0
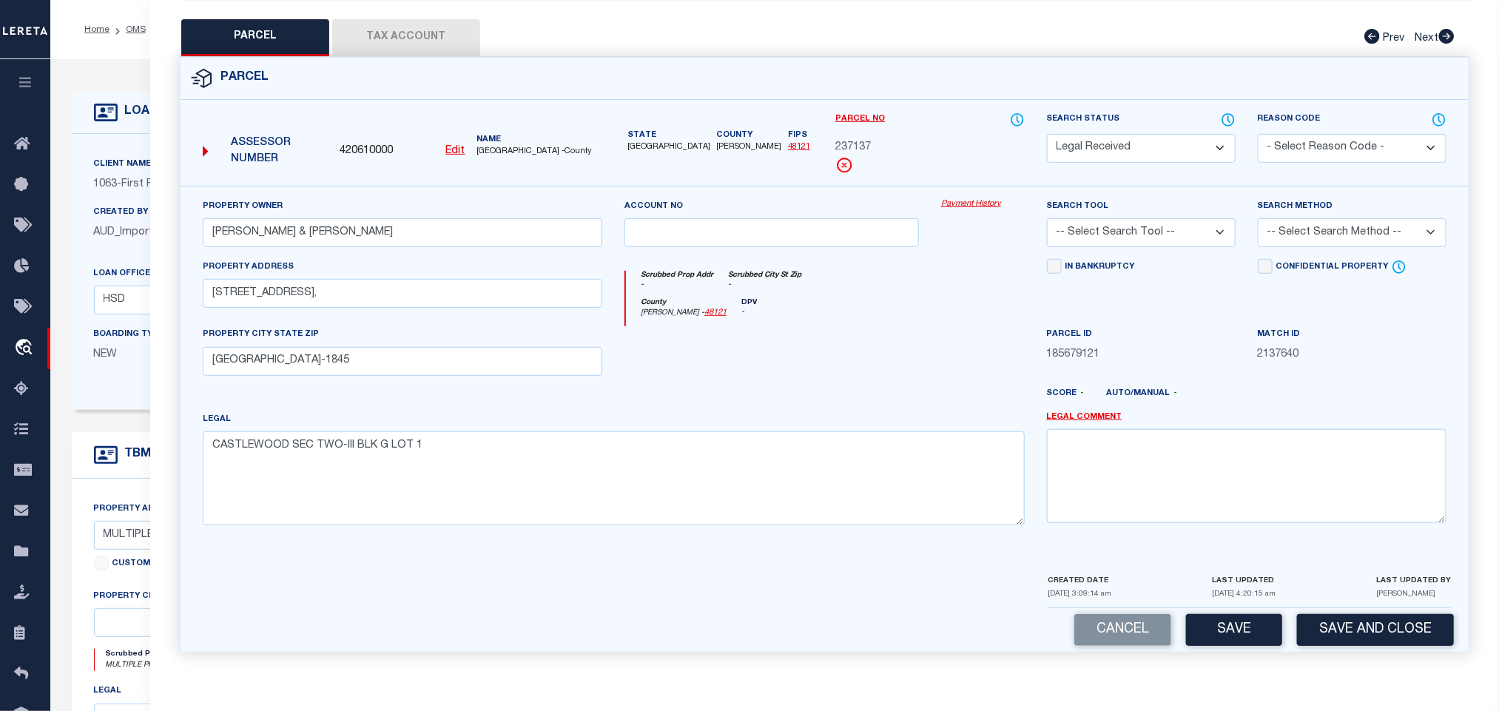
click at [1168, 218] on select "-- Select Search Tool -- 3rd Party Website Agency File Agency Website ATLS CNV-…" at bounding box center [1141, 232] width 189 height 29
select select "AGW"
click at [1047, 218] on select "-- Select Search Tool -- 3rd Party Website Agency File Agency Website ATLS CNV-…" at bounding box center [1141, 232] width 189 height 29
drag, startPoint x: 1296, startPoint y: 229, endPoint x: 1294, endPoint y: 240, distance: 11.3
click at [1296, 229] on select "-- Select Search Method -- Property Address Legal Liability Info Provided" at bounding box center [1352, 232] width 189 height 29
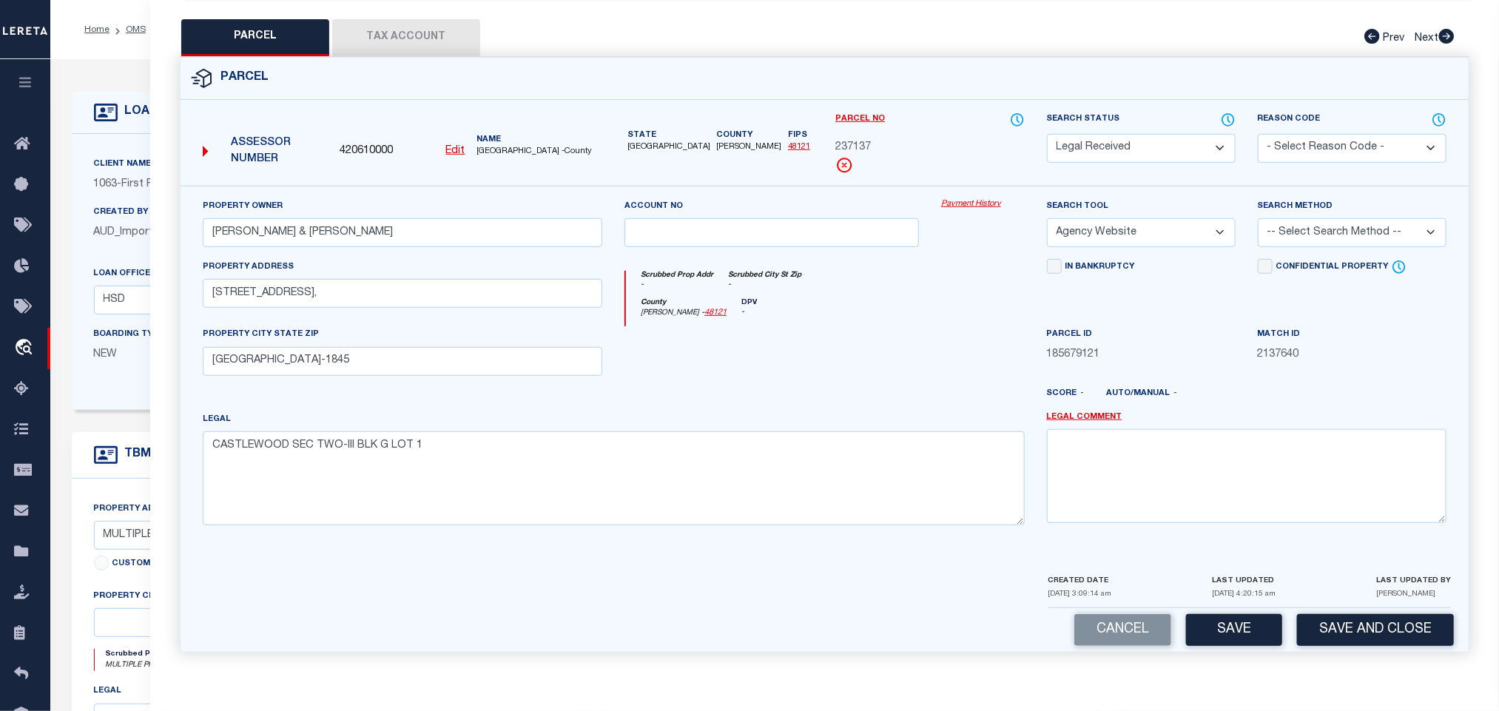
select select "LEG"
click at [1258, 218] on select "-- Select Search Method -- Property Address Legal Liability Info Provided" at bounding box center [1352, 232] width 189 height 29
click at [1219, 640] on button "Save" at bounding box center [1234, 630] width 96 height 32
click at [428, 19] on button "Tax Account" at bounding box center [406, 37] width 148 height 37
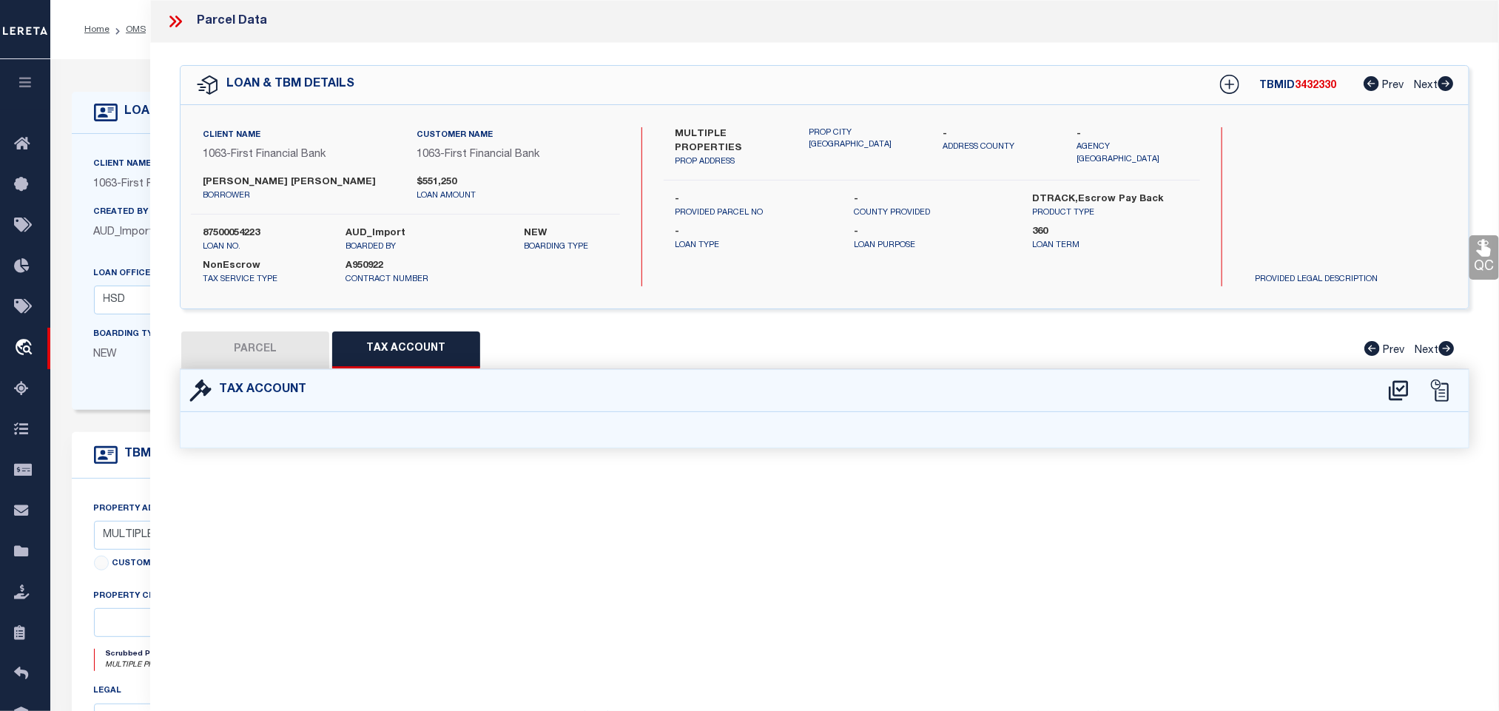
select select "100"
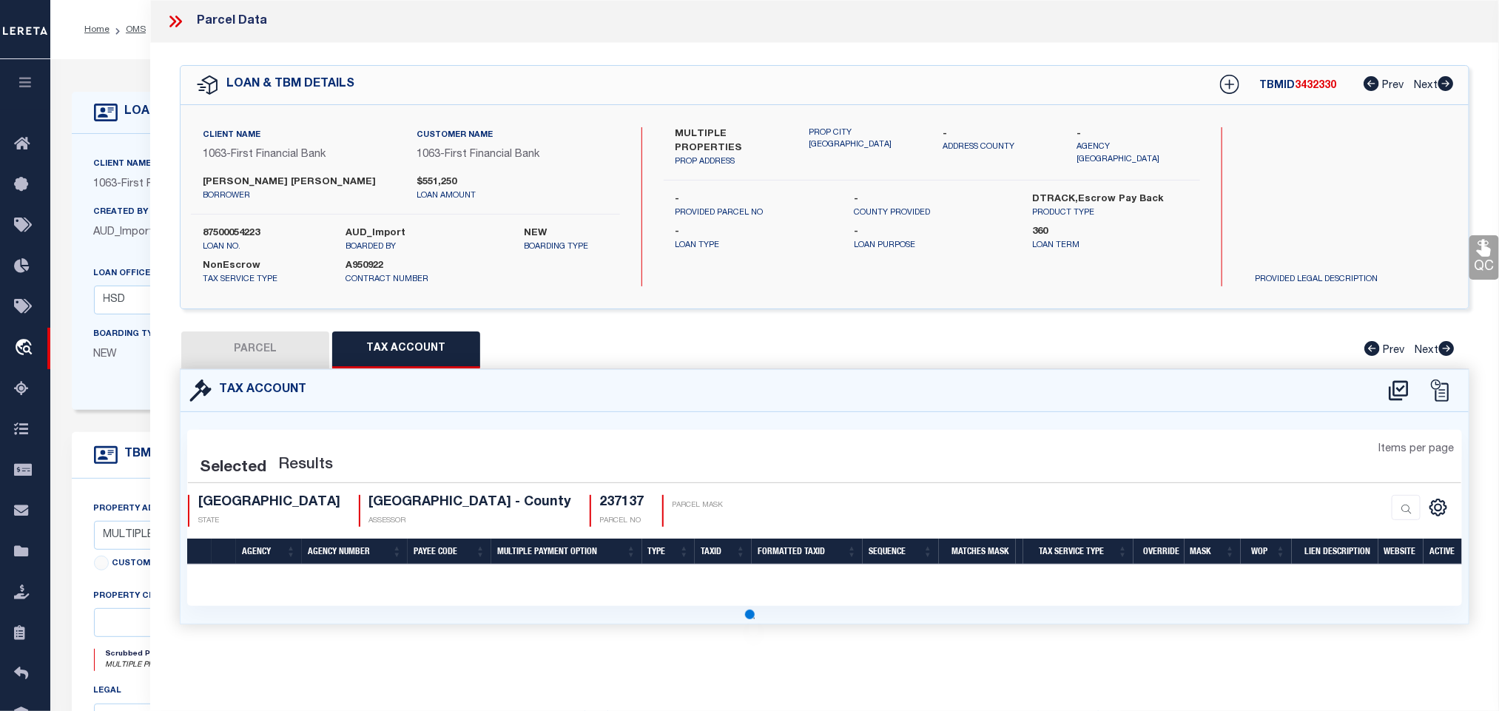
select select "100"
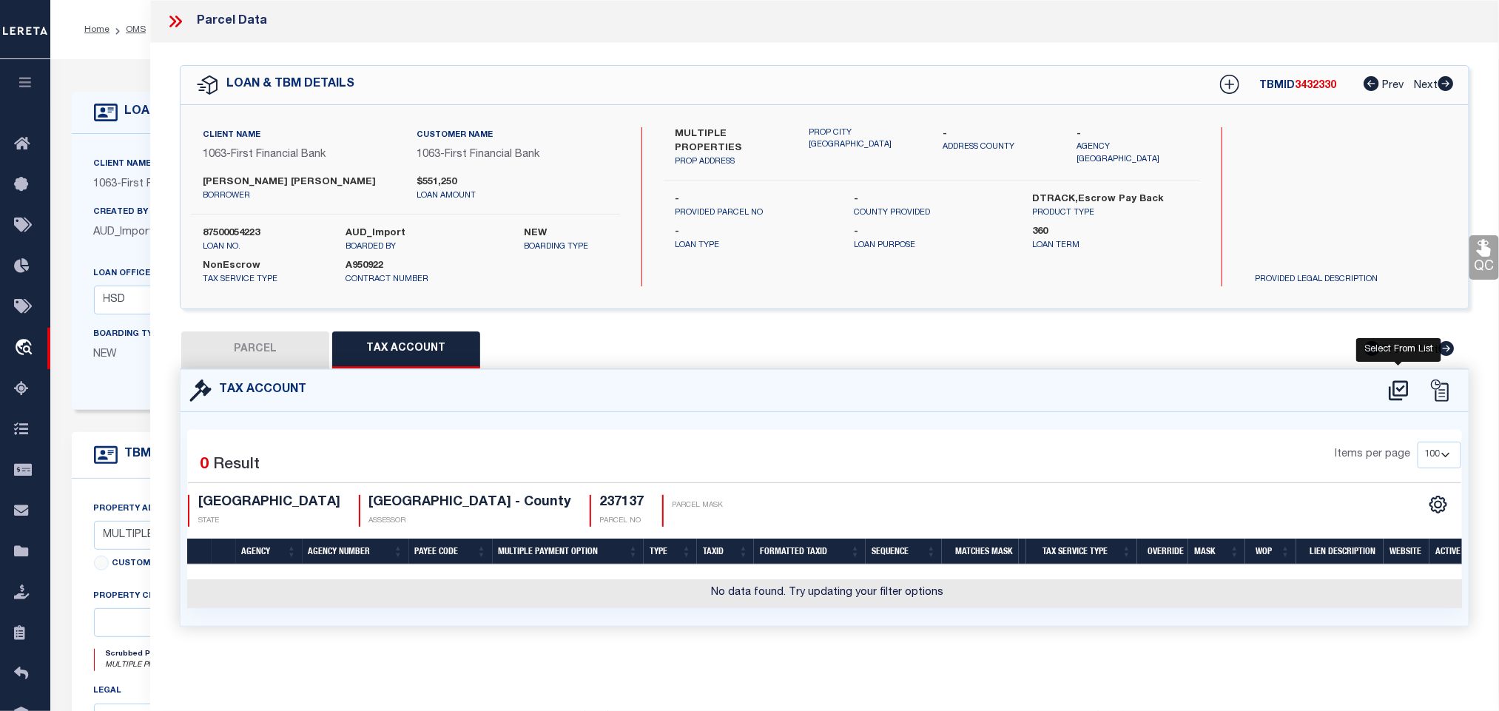
click at [1395, 389] on icon at bounding box center [1399, 391] width 24 height 24
select select "200"
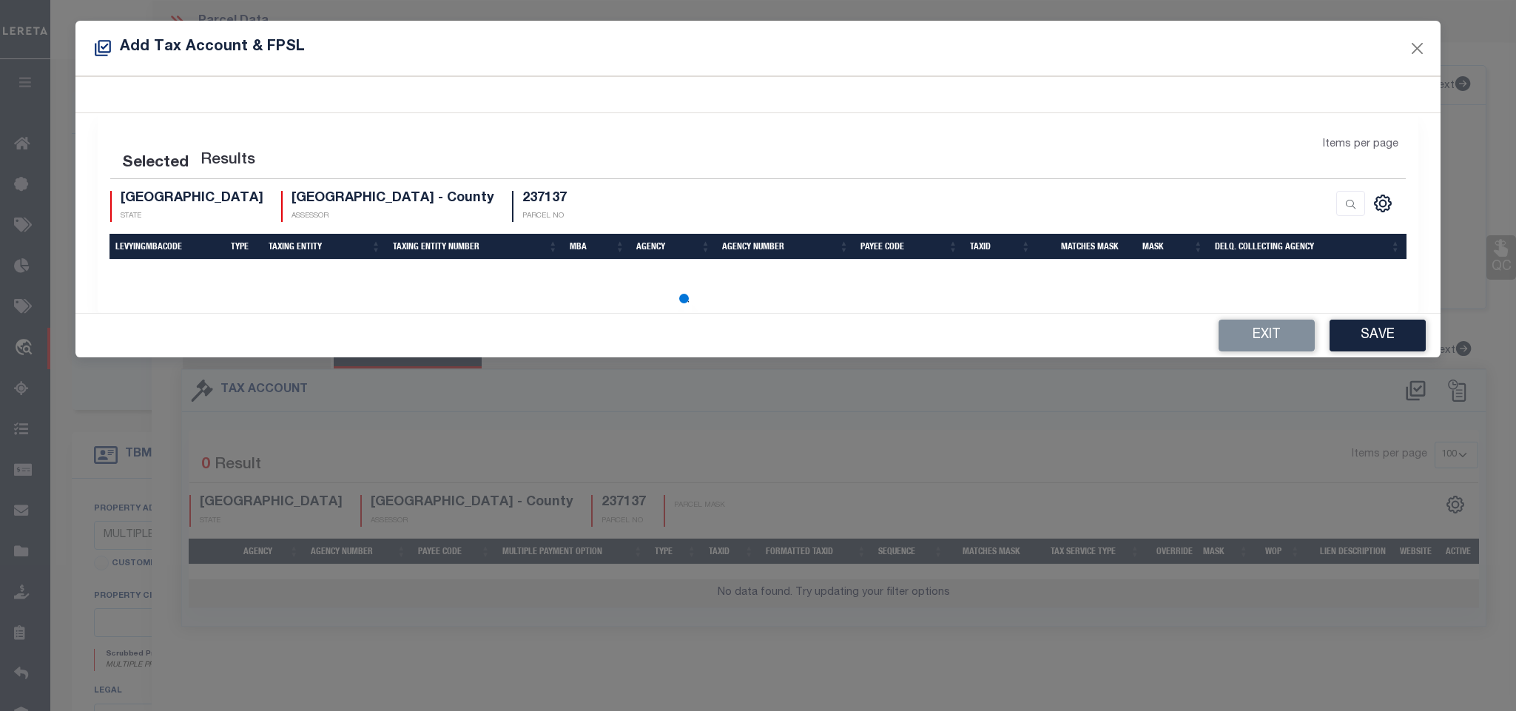
select select "200"
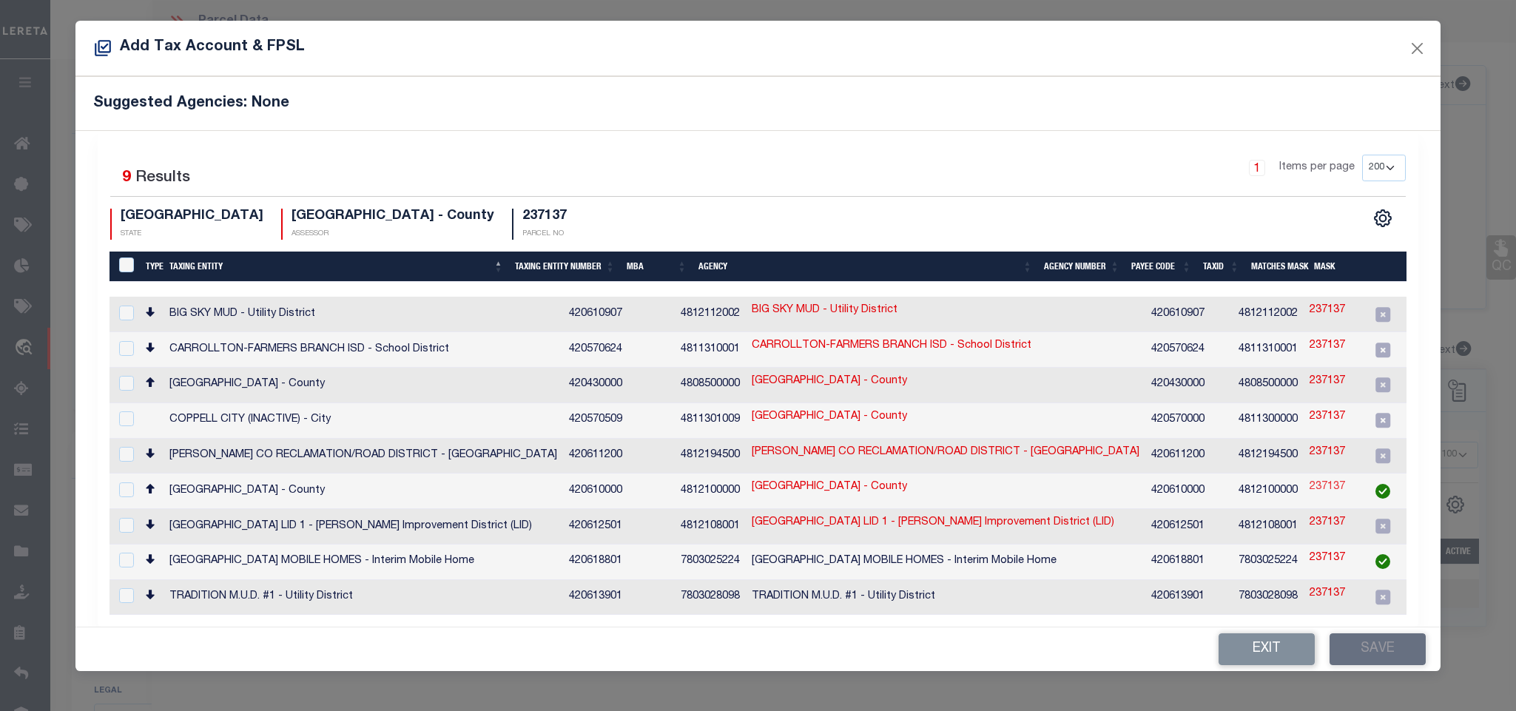
click at [1310, 487] on link "237137" at bounding box center [1328, 487] width 36 height 16
type input "237137"
type textarea "$$&&XXXXXXXX,&&&&&&&&&&&&&&&&&DAL,%$$$$$$$$$WIS"
checkbox input "true"
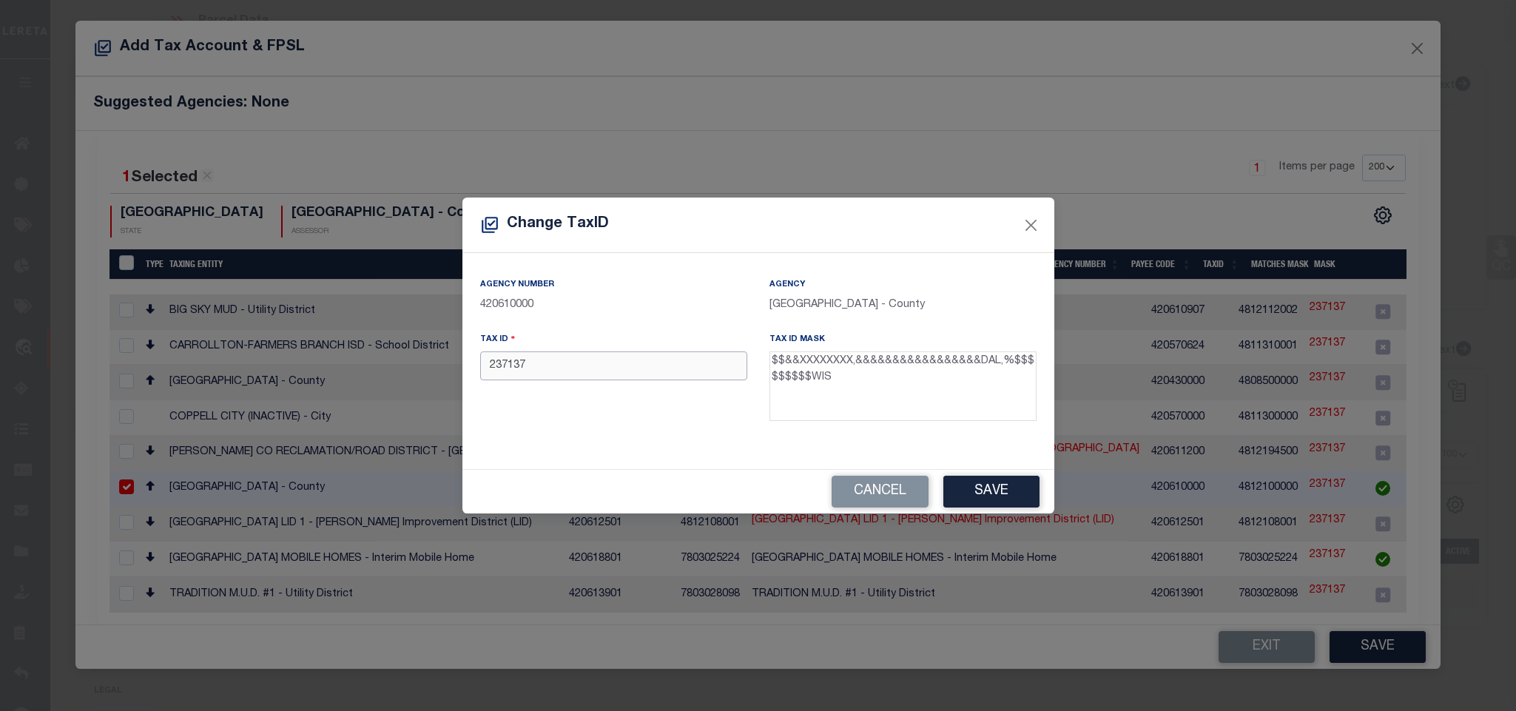
click at [670, 378] on input "237137" at bounding box center [613, 365] width 267 height 29
type input "237137DEN"
click at [952, 482] on button "Save" at bounding box center [991, 492] width 96 height 32
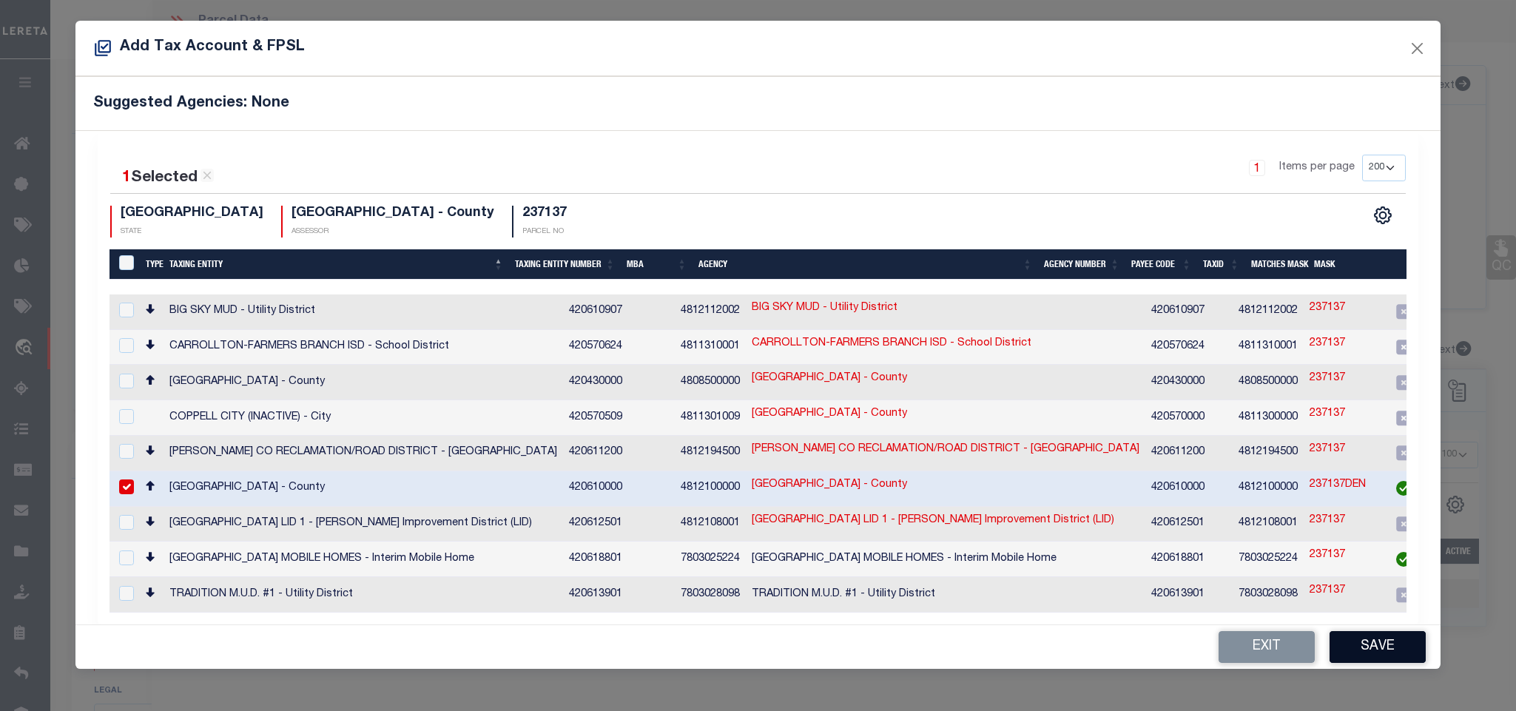
click at [1388, 653] on button "Save" at bounding box center [1378, 647] width 96 height 32
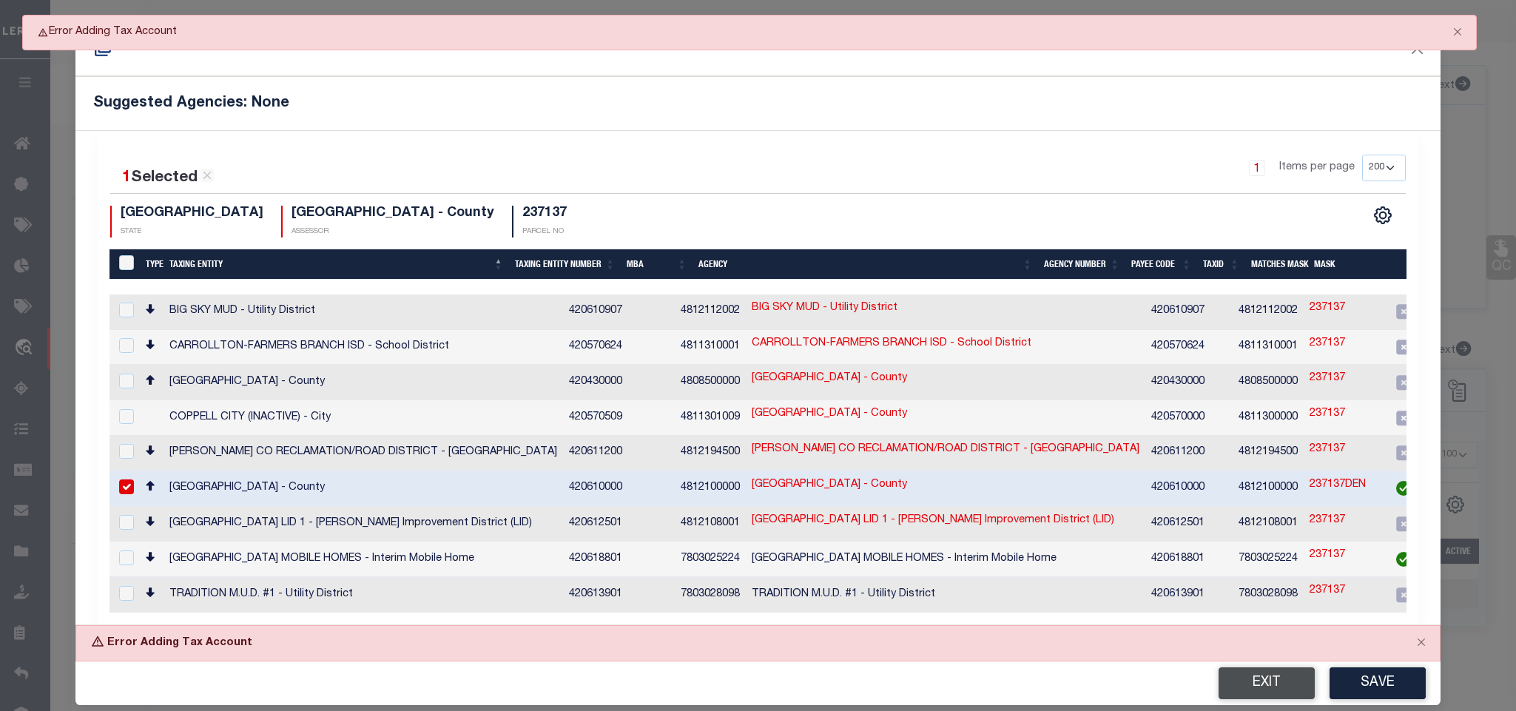
click at [1277, 688] on button "Exit" at bounding box center [1267, 683] width 96 height 32
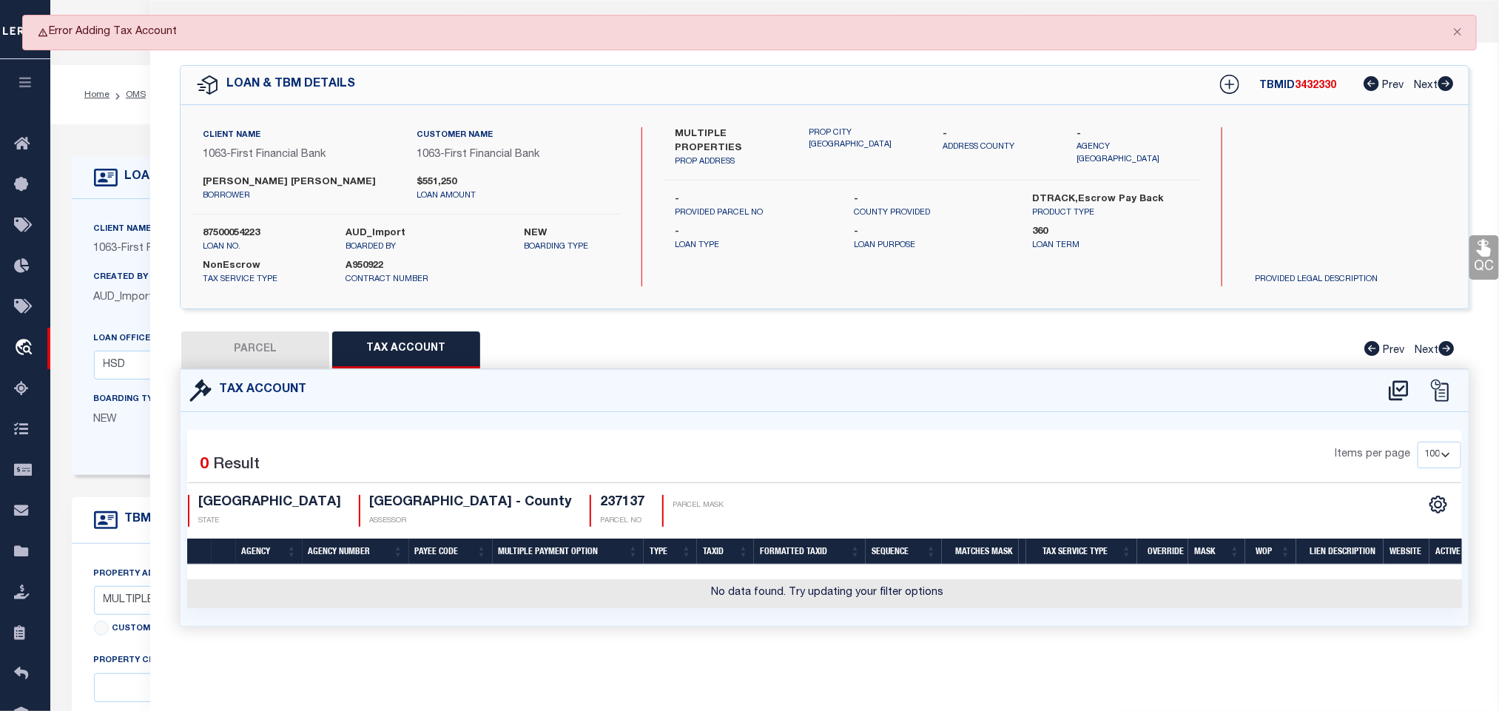
click at [277, 358] on button "PARCEL" at bounding box center [255, 350] width 148 height 37
select select "AS"
select select
checkbox input "false"
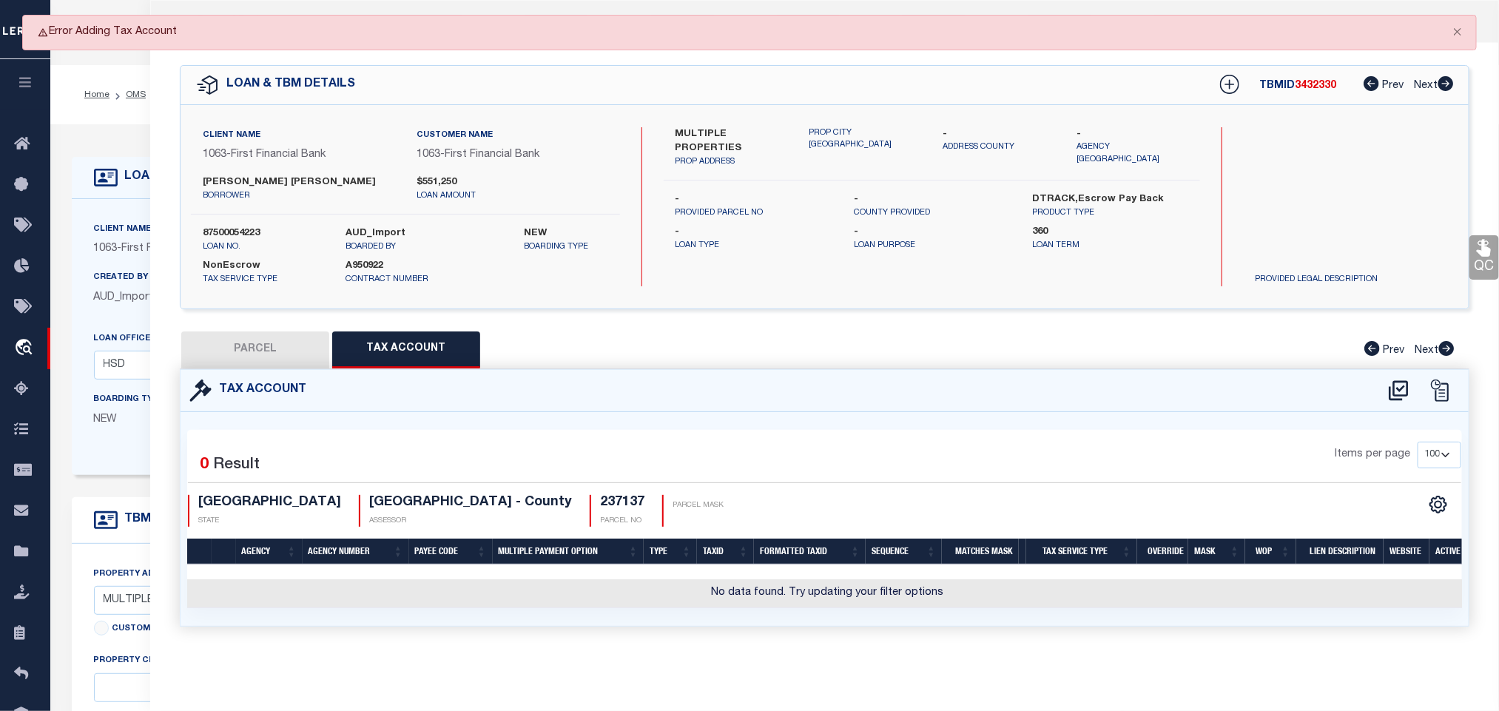
checkbox input "false"
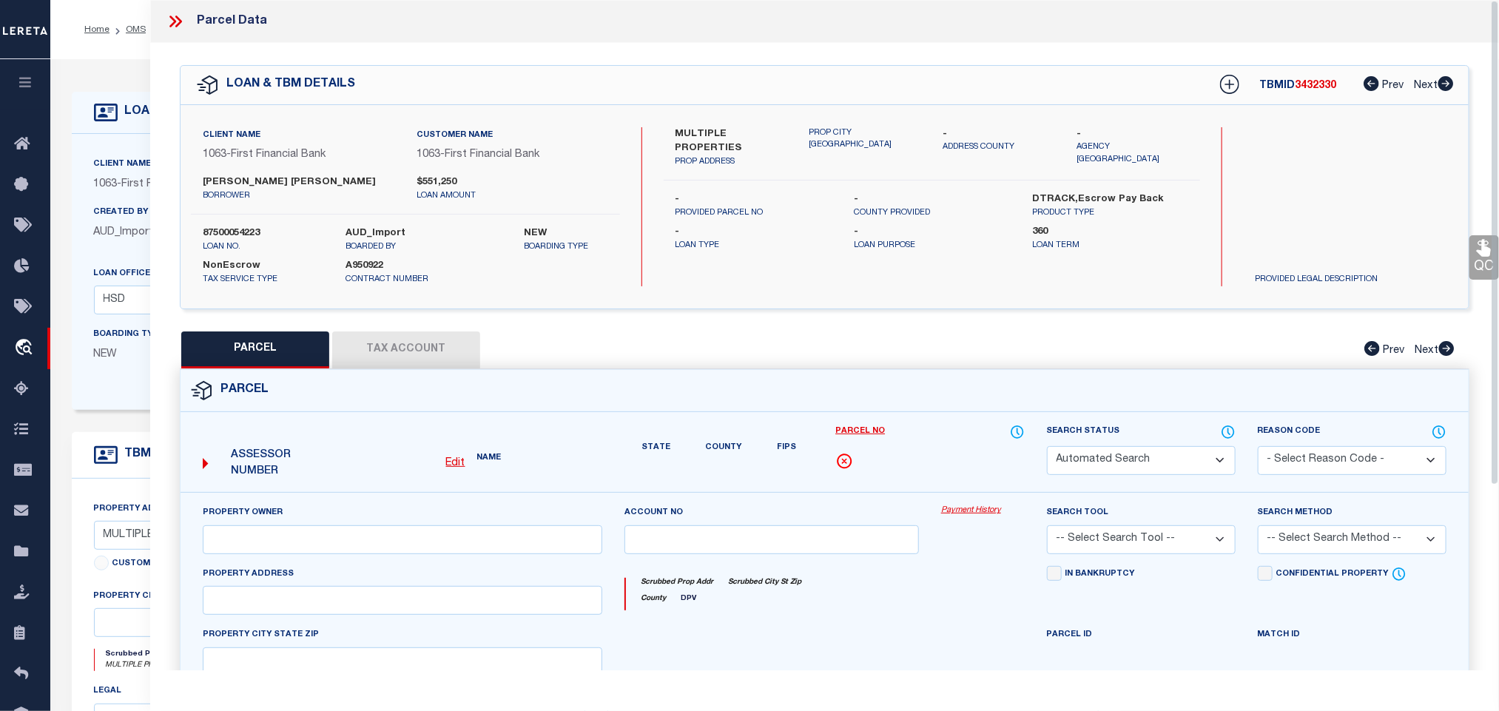
select select "RD"
type input "[PERSON_NAME] & [PERSON_NAME]"
select select "AGW"
select select "LEG"
type input "[STREET_ADDRESS],"
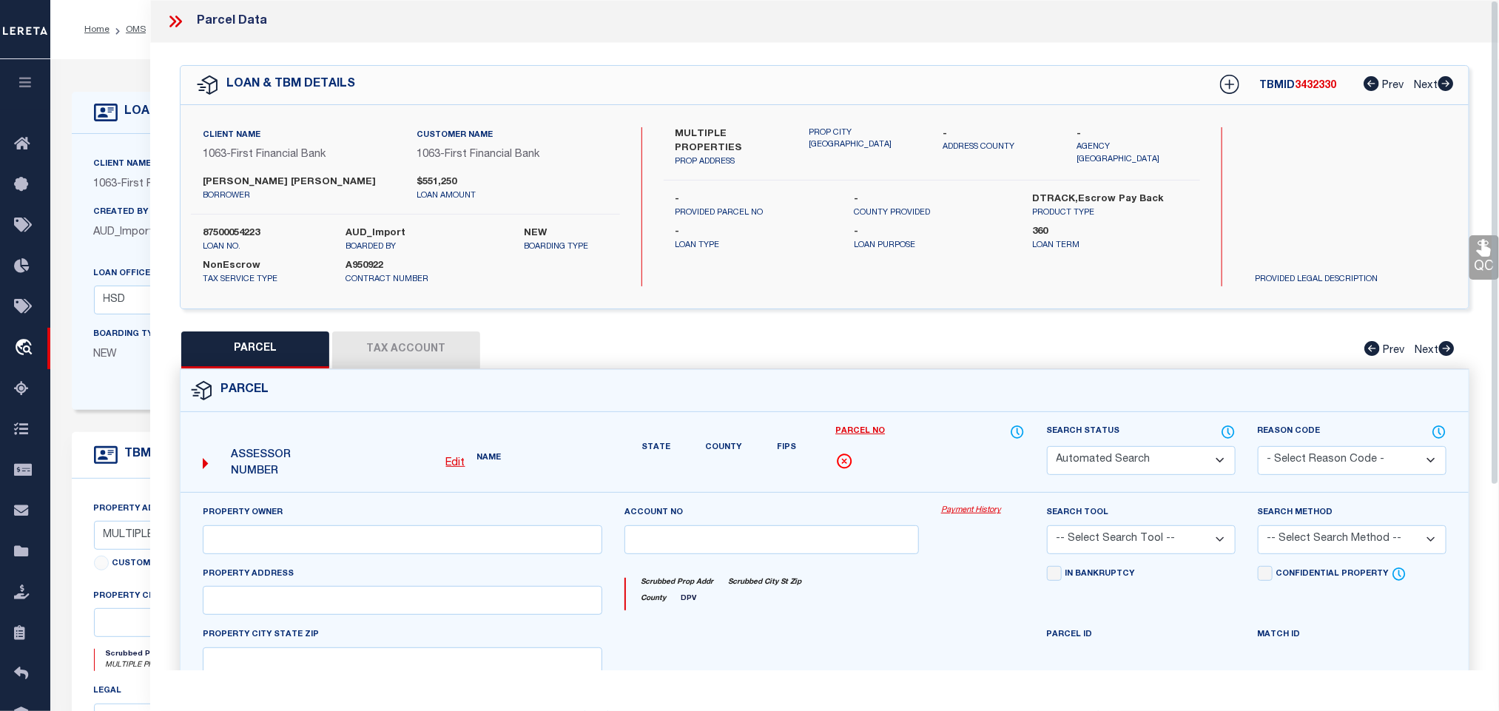
type input "[GEOGRAPHIC_DATA]-1845"
type textarea "CASTLEWOOD SEC TWO-III BLK G LOT 1"
click at [413, 356] on button "Tax Account" at bounding box center [406, 350] width 148 height 37
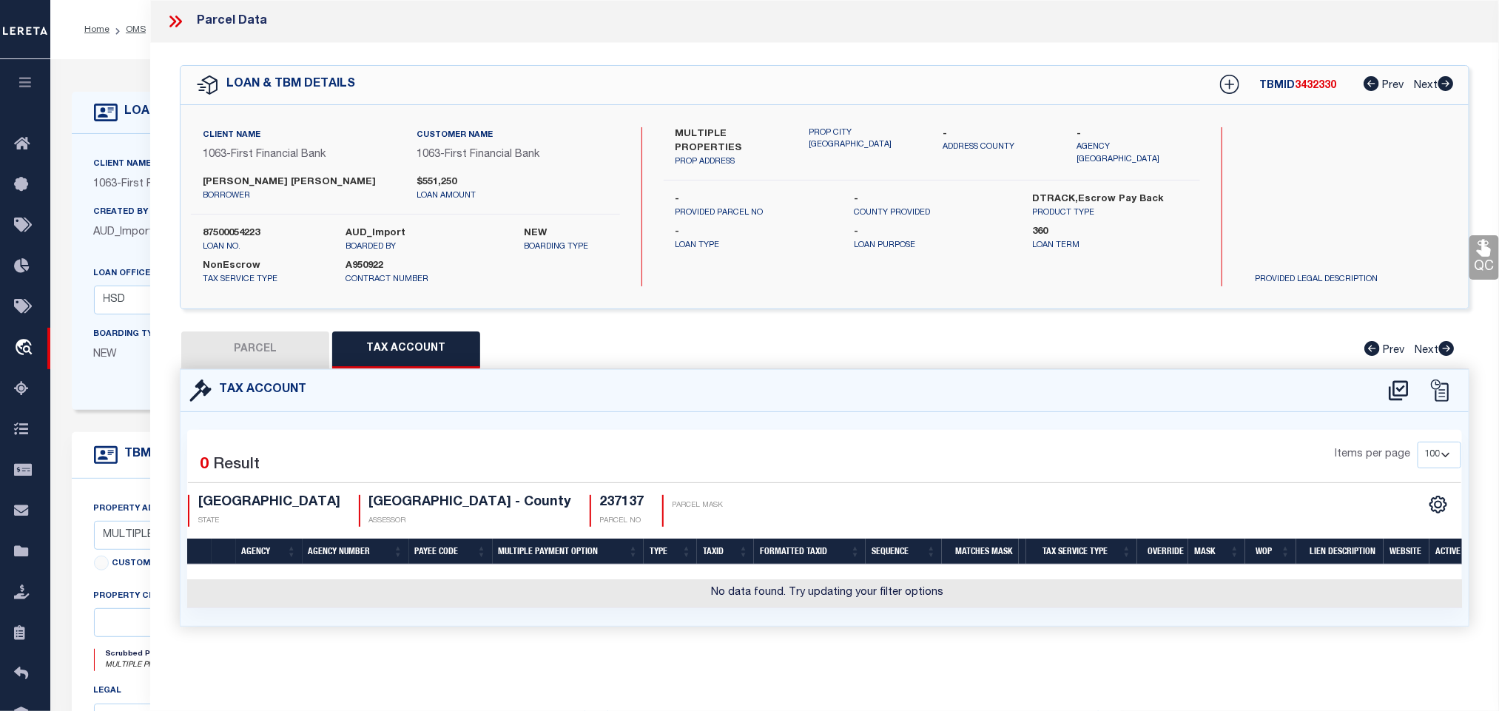
select select "100"
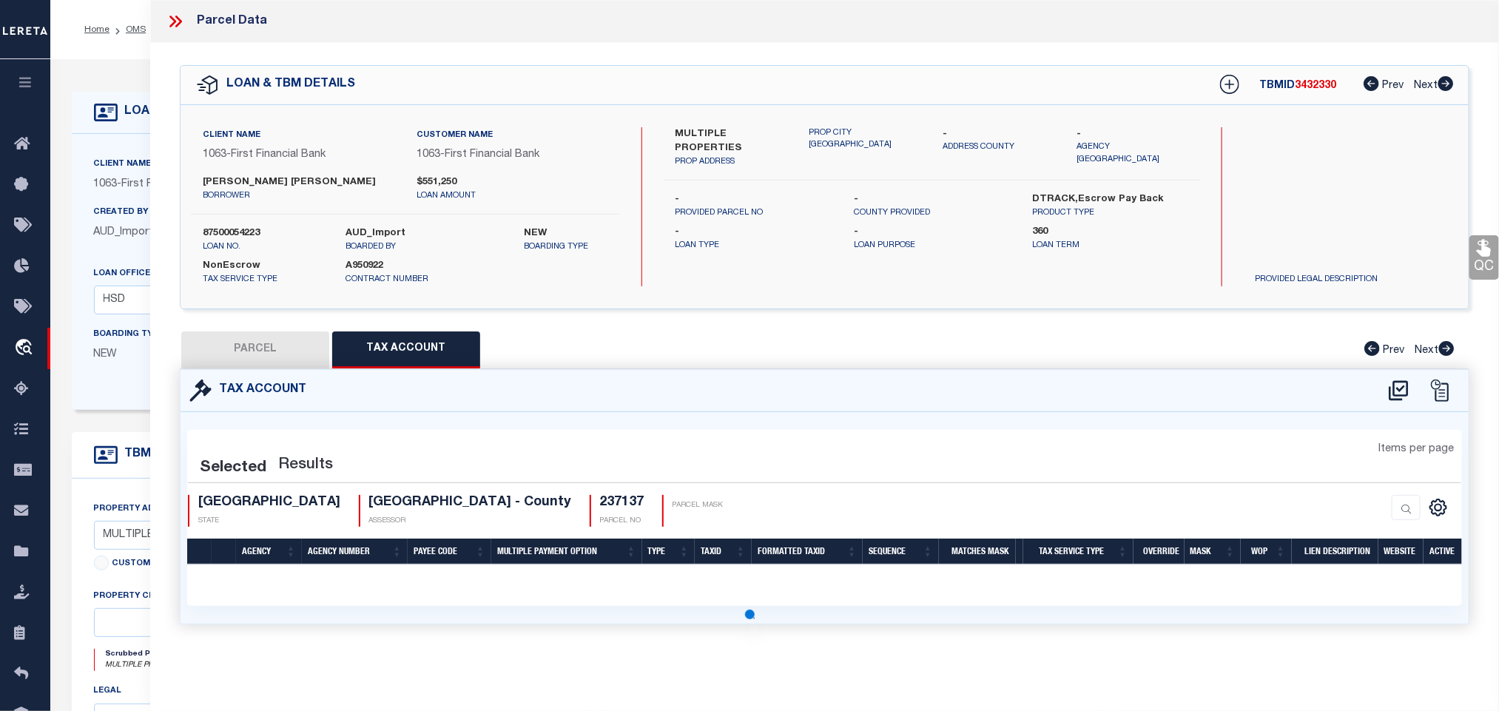
select select "100"
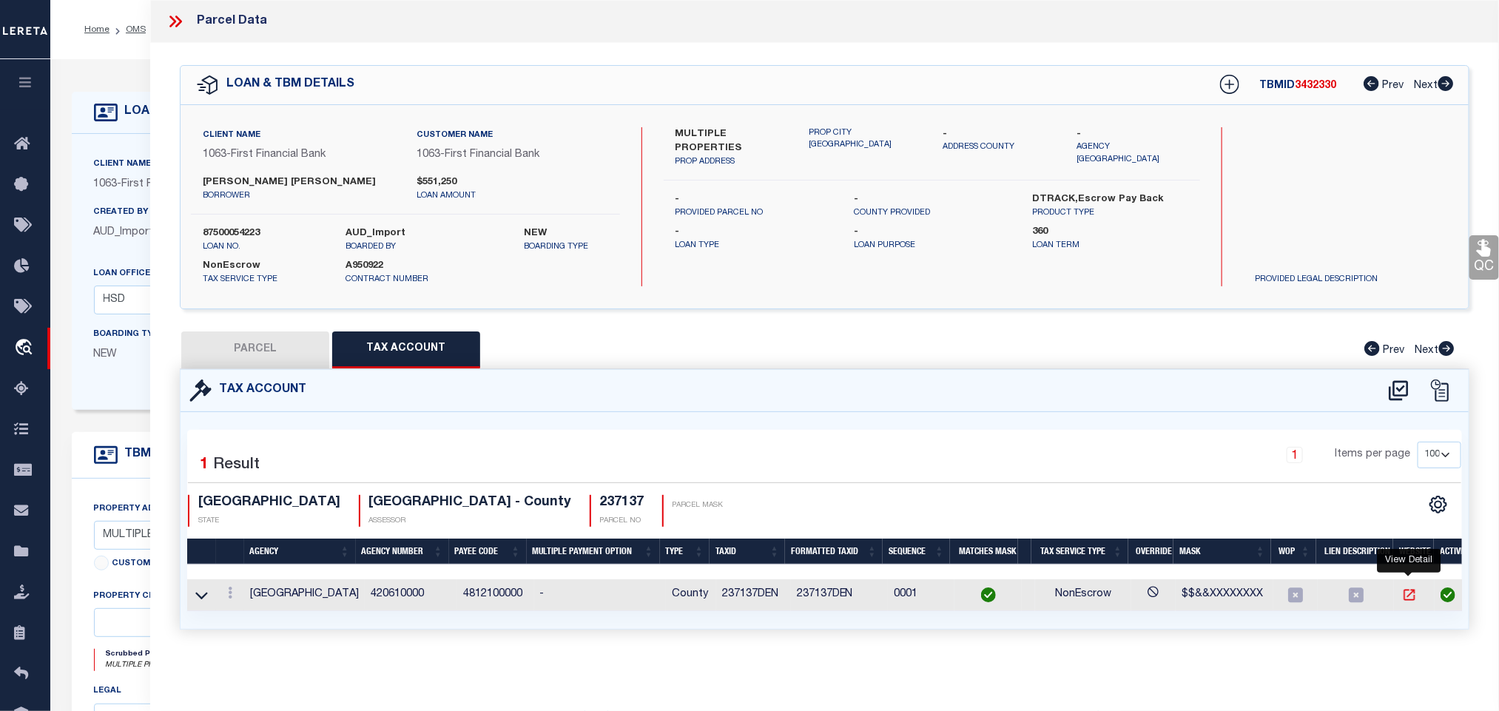
click at [1410, 598] on icon "" at bounding box center [1409, 595] width 15 height 15
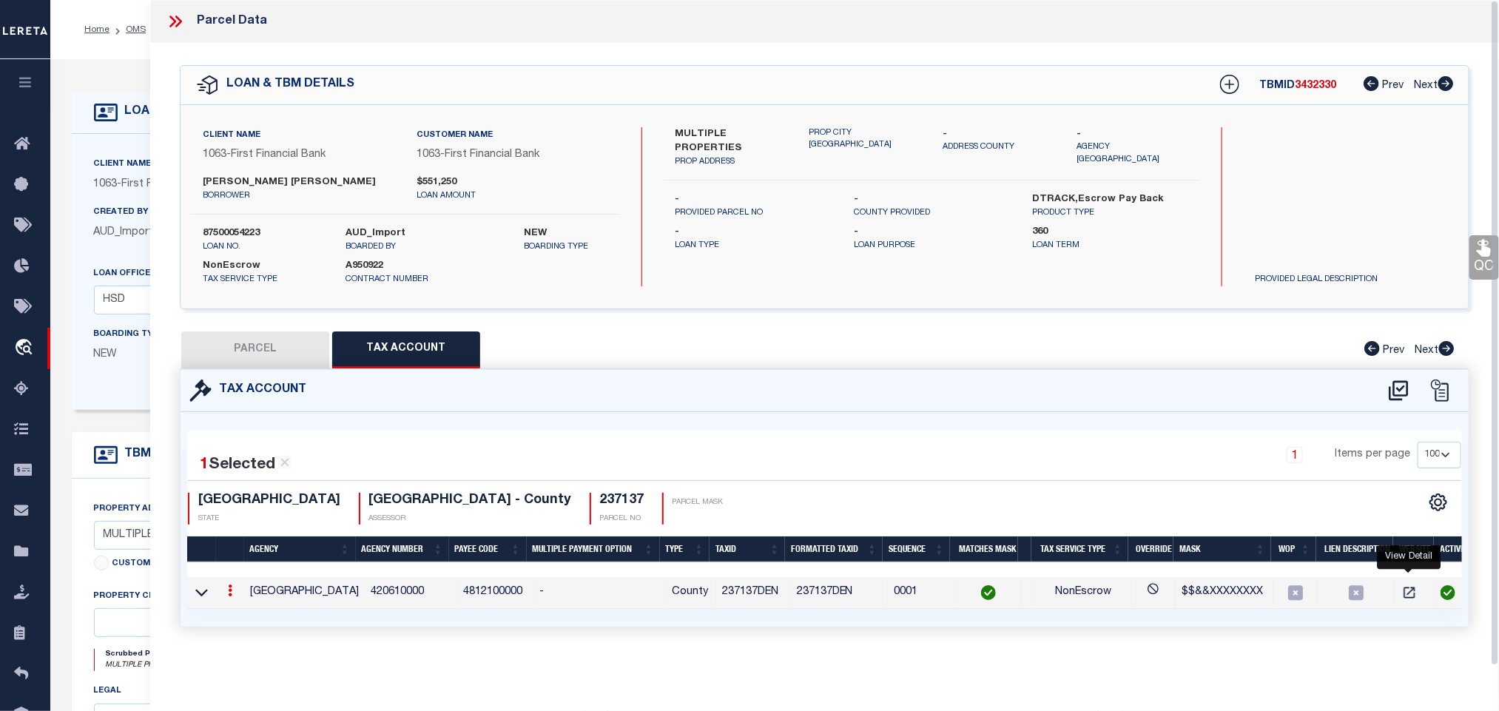
click at [731, 598] on td "237137DEN" at bounding box center [753, 593] width 75 height 32
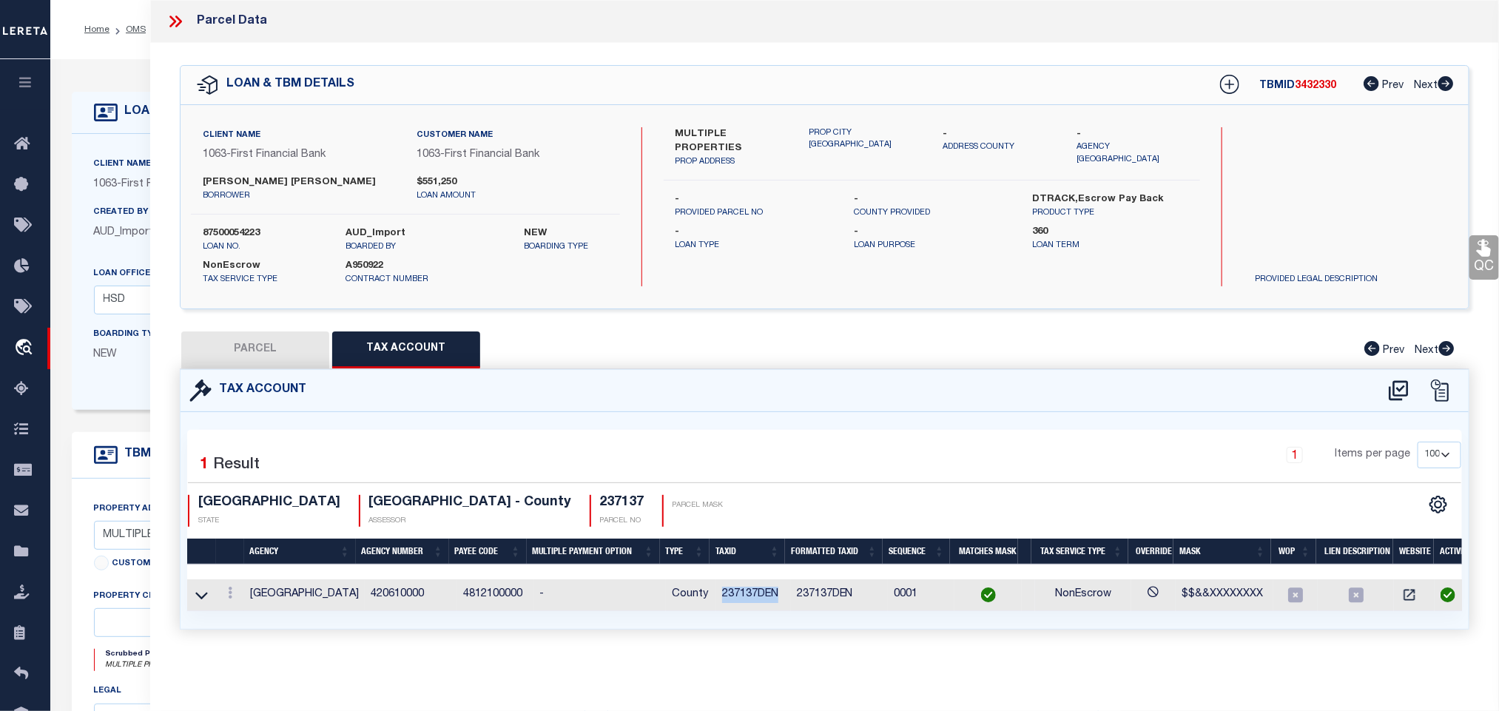
click at [731, 598] on td "237137DEN" at bounding box center [753, 595] width 75 height 32
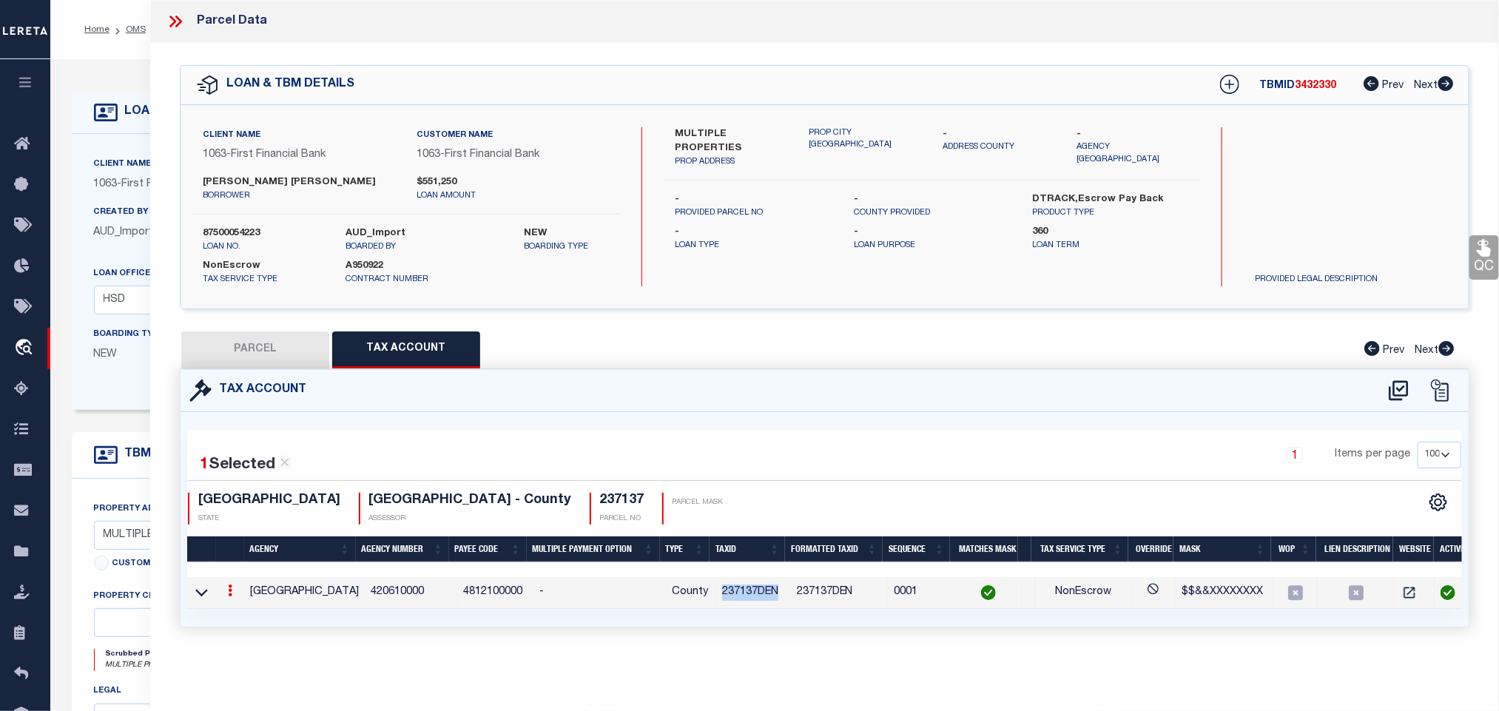
copy td "237137DEN"
click at [312, 355] on button "PARCEL" at bounding box center [255, 350] width 148 height 37
select select "AS"
select select
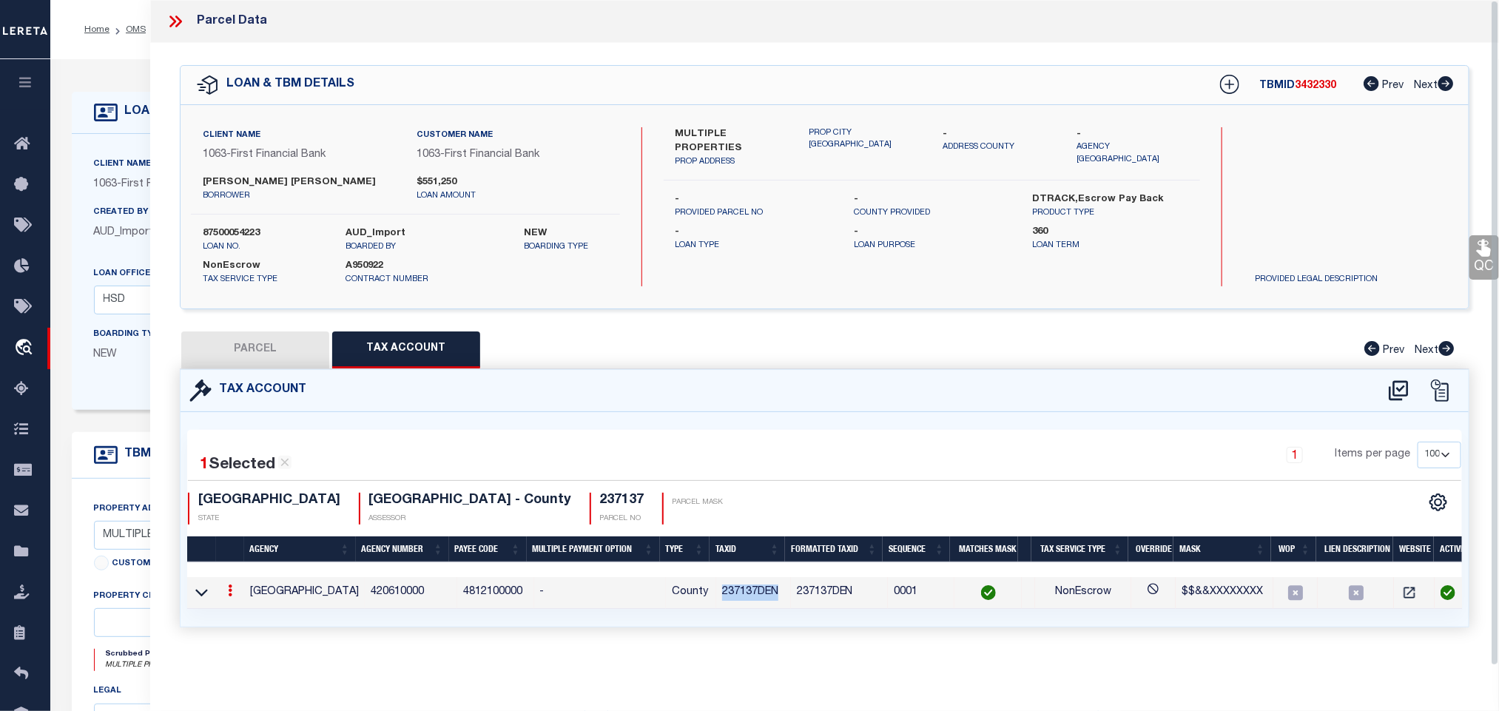
checkbox input "false"
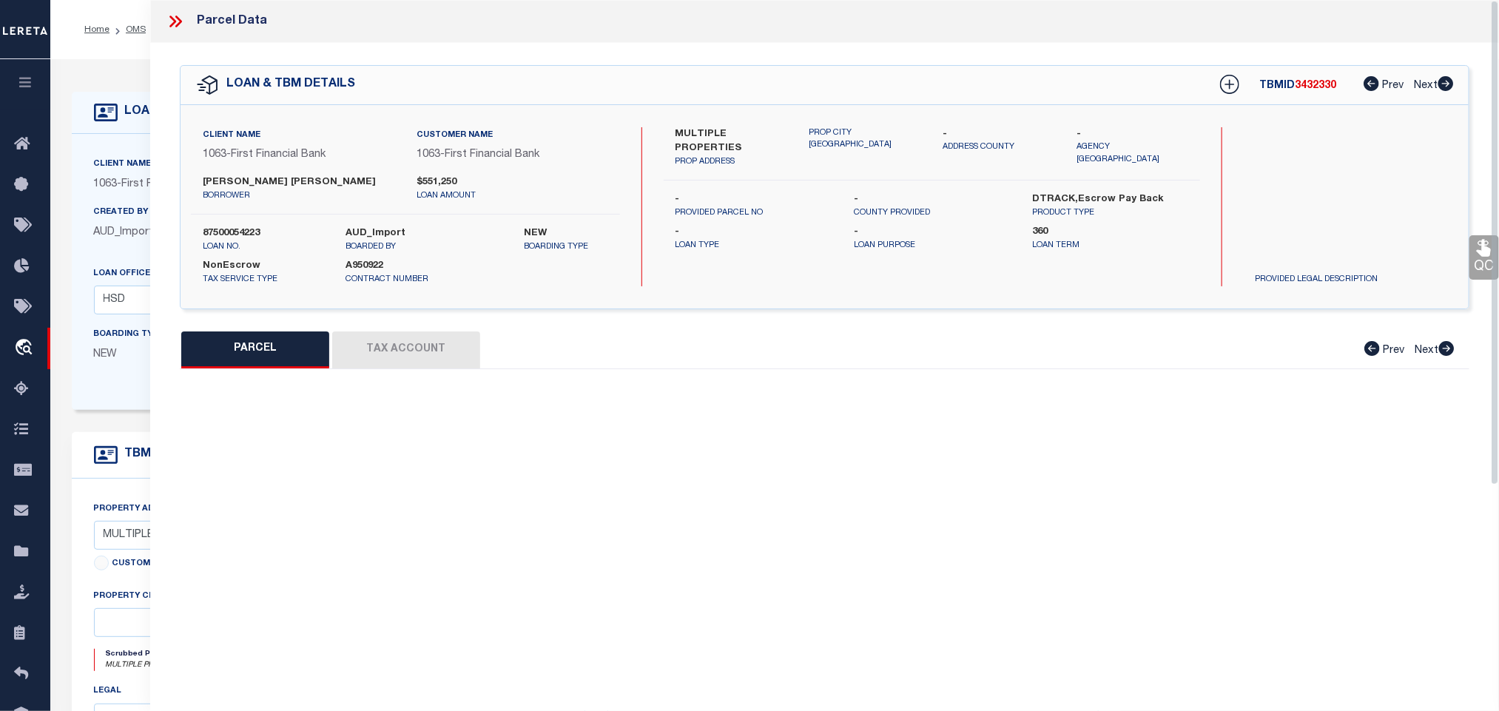
select select "RD"
type input "[PERSON_NAME] & [PERSON_NAME]"
select select "AGW"
select select "LEG"
type input "[STREET_ADDRESS],"
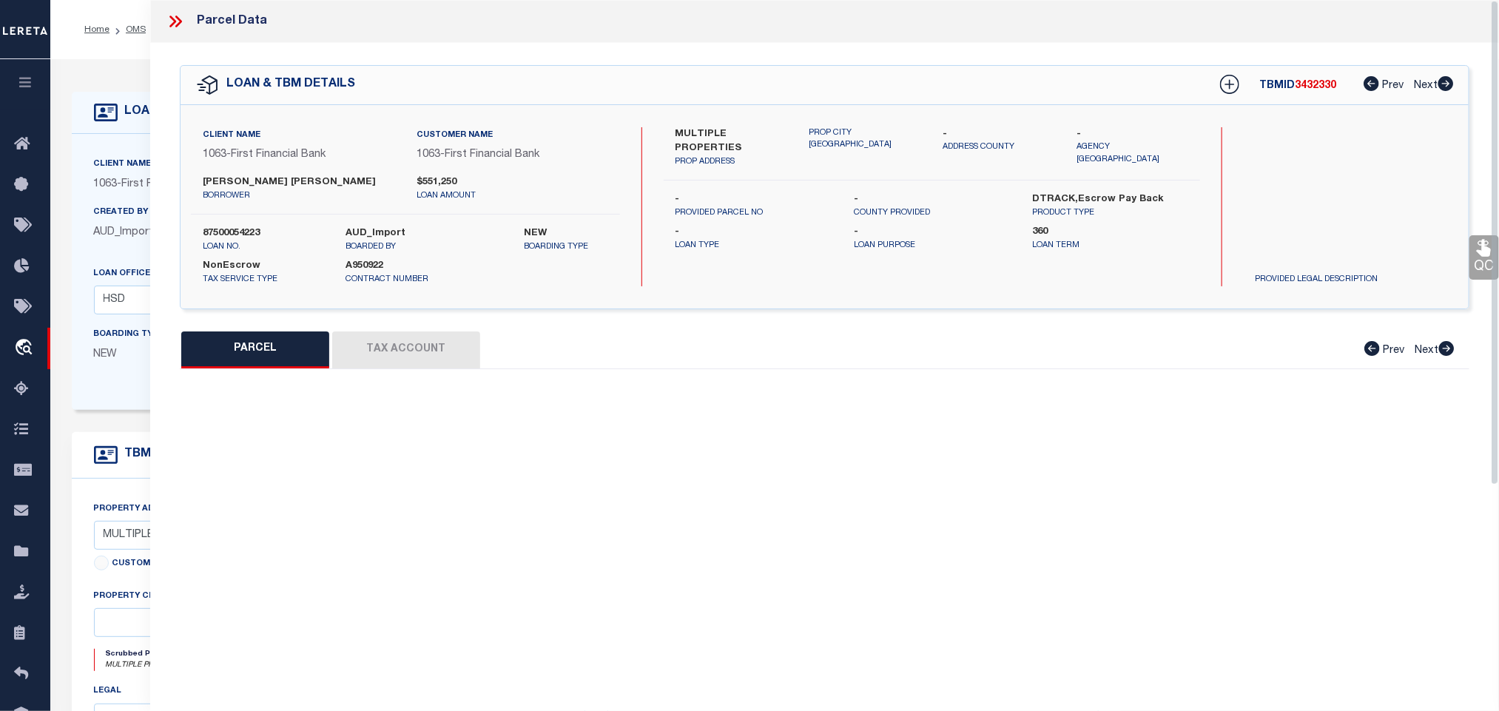
type input "[GEOGRAPHIC_DATA]-1845"
type textarea "CASTLEWOOD SEC TWO-III BLK G LOT 1"
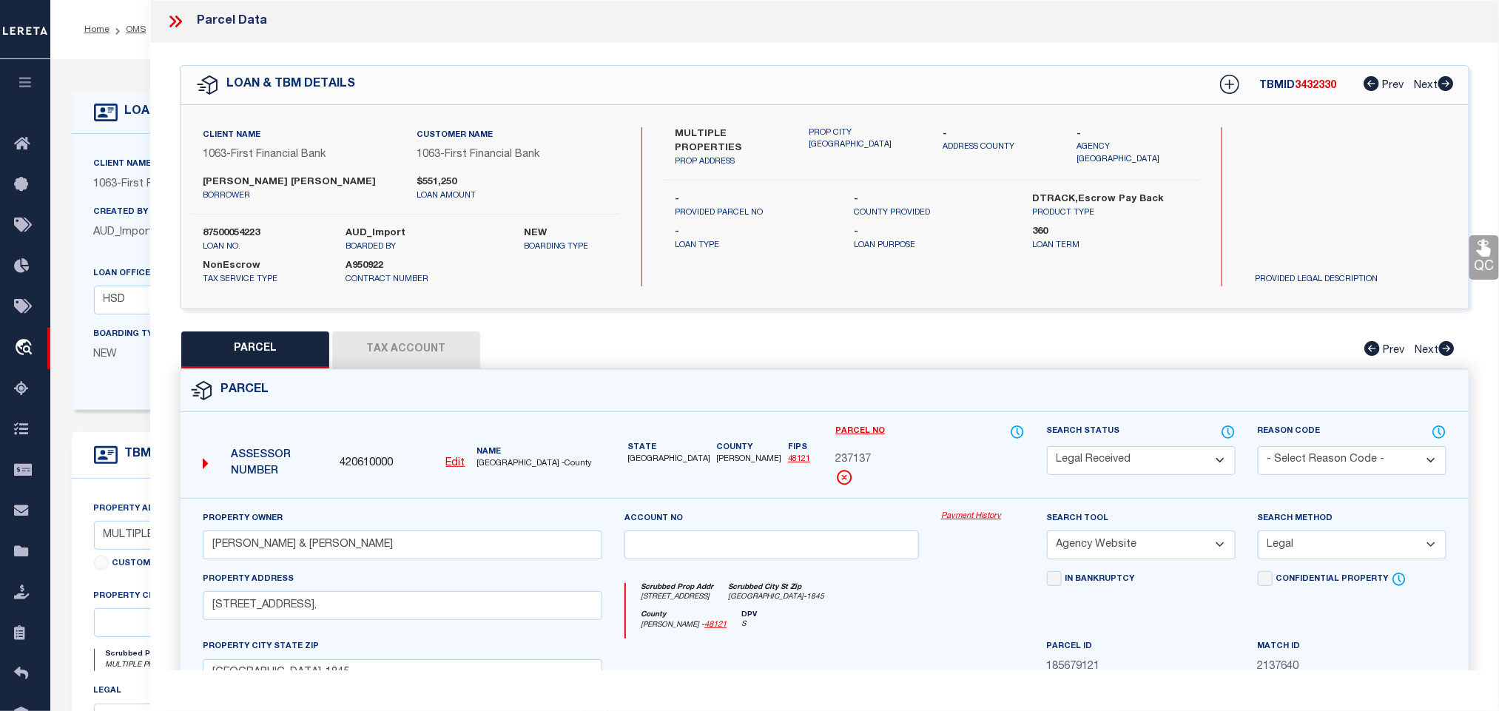
drag, startPoint x: 1190, startPoint y: 464, endPoint x: 1179, endPoint y: 451, distance: 16.9
click at [1190, 464] on select "Automated Search Bad Parcel Complete Duplicate Parcel High Dollar Reporting In …" at bounding box center [1141, 460] width 189 height 29
select select "PC"
click at [1047, 448] on select "Automated Search Bad Parcel Complete Duplicate Parcel High Dollar Reporting In …" at bounding box center [1141, 460] width 189 height 29
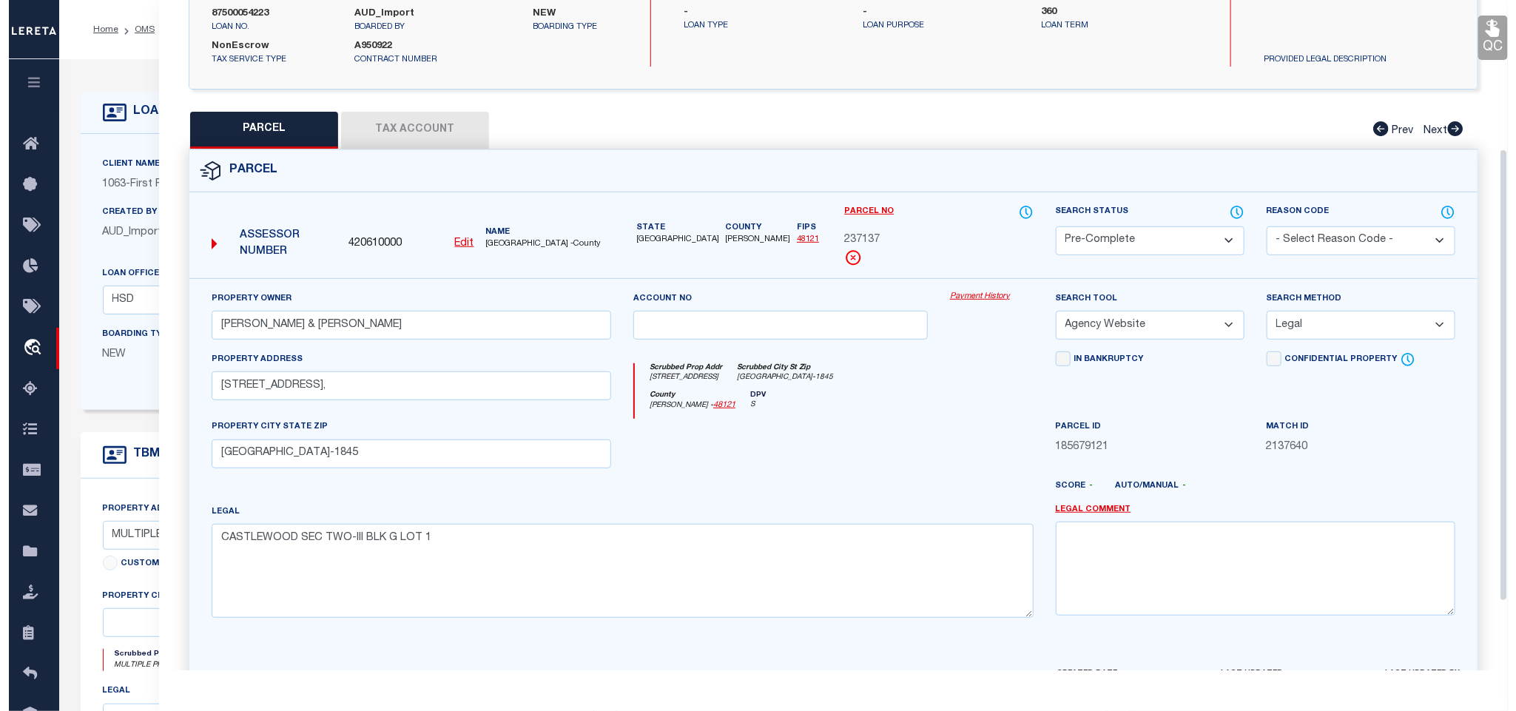
scroll to position [322, 0]
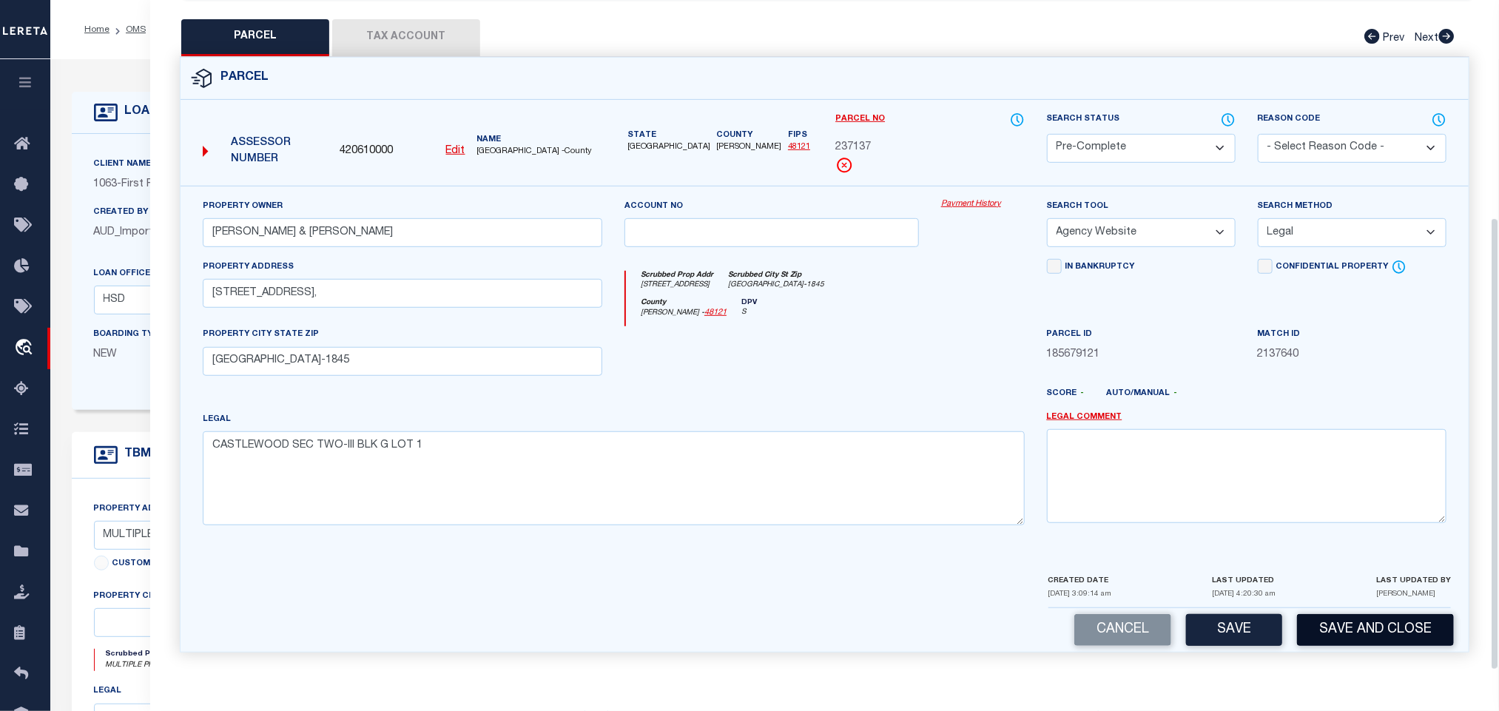
click at [1315, 637] on button "Save and Close" at bounding box center [1375, 630] width 157 height 32
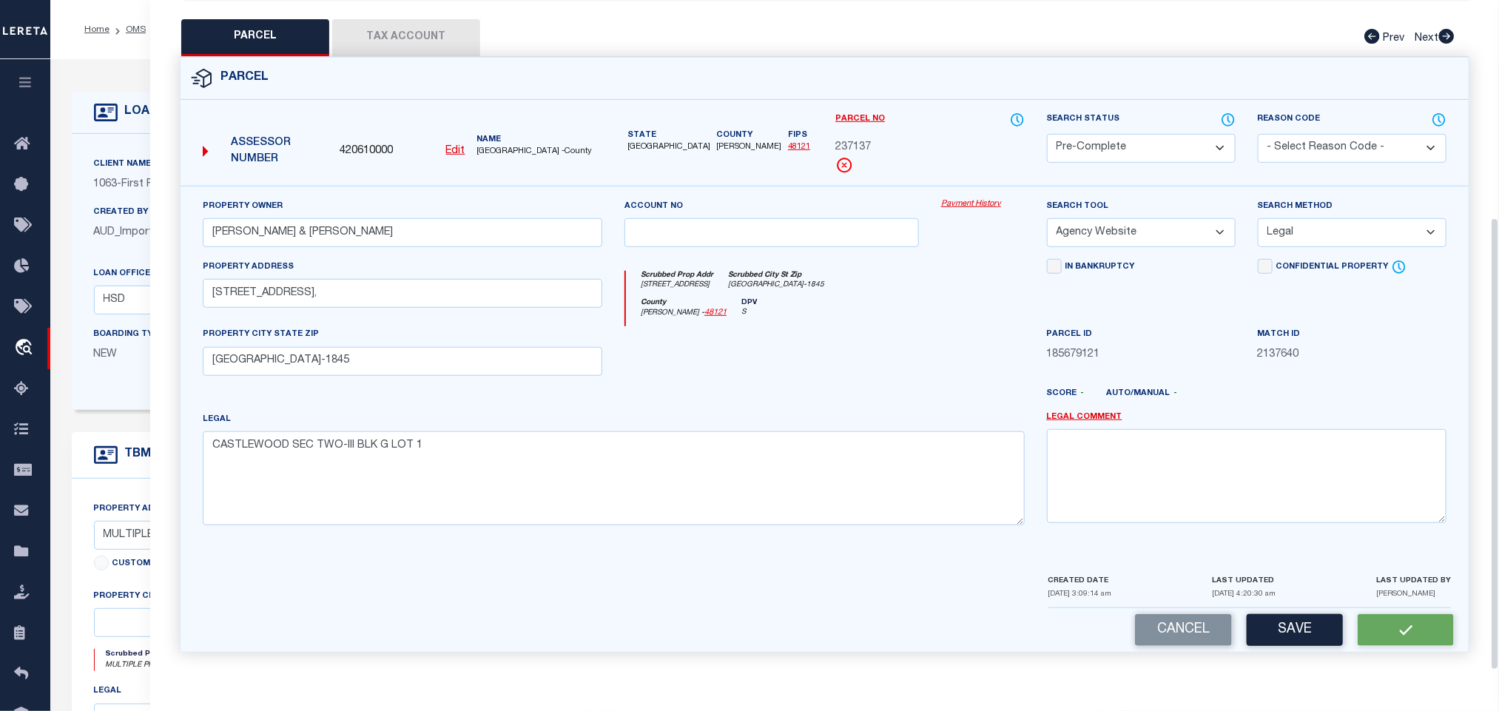
click at [360, 144] on span "420610000" at bounding box center [366, 152] width 53 height 16
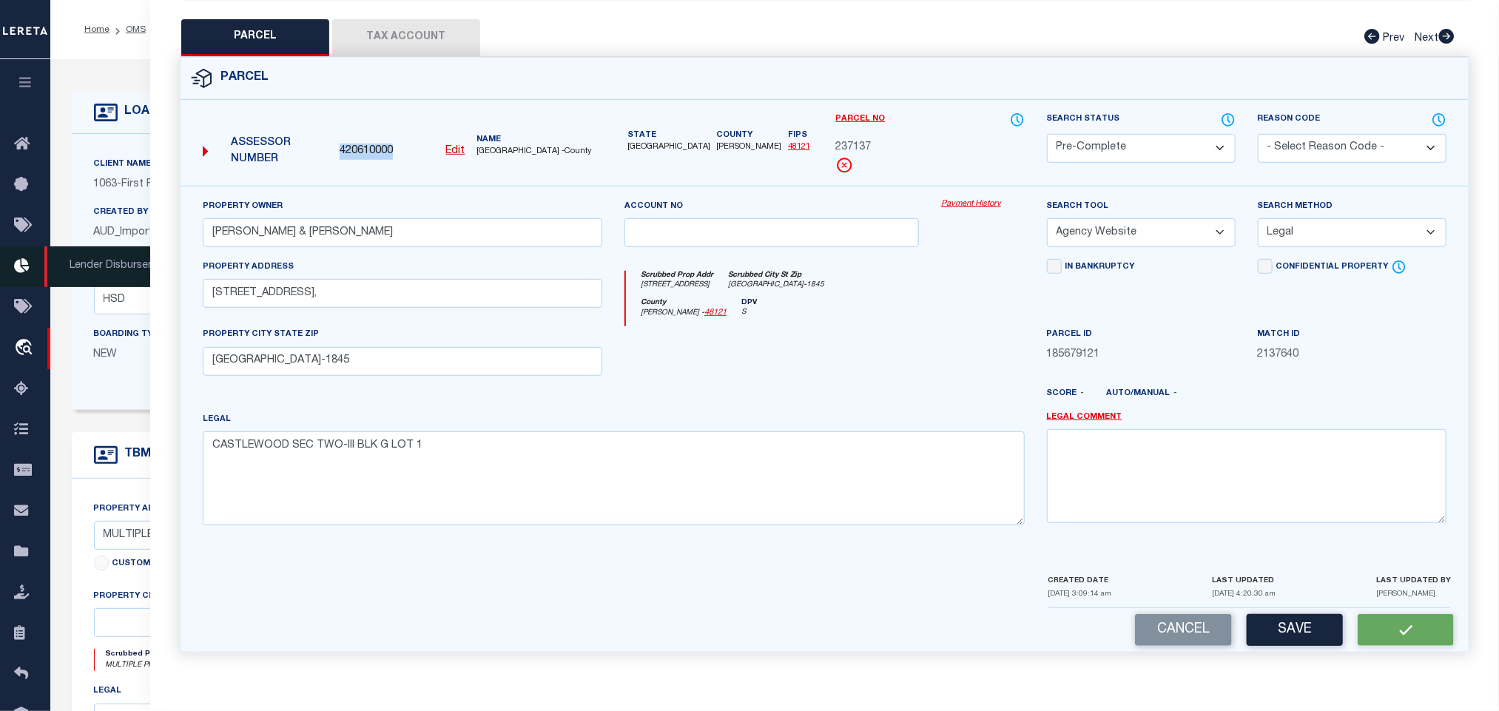
copy span "420610000"
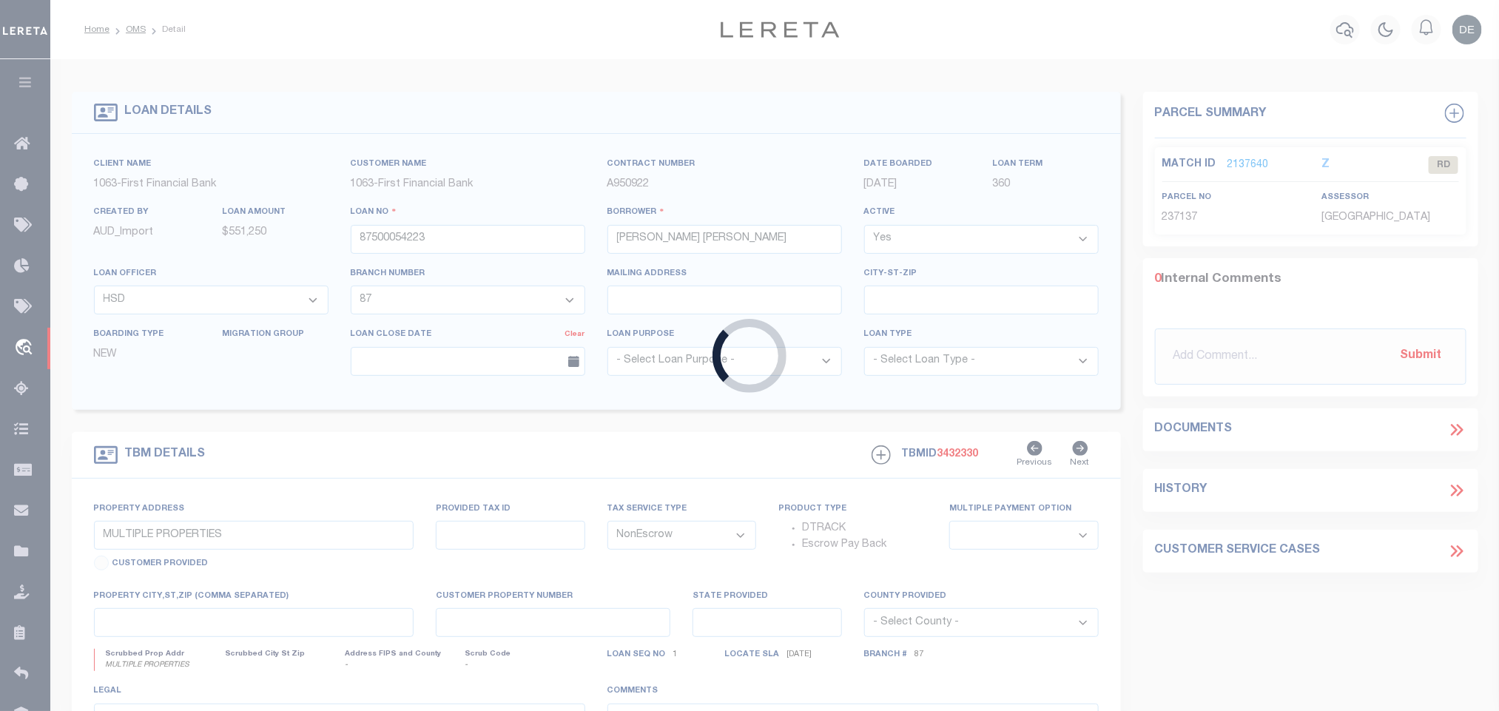
select select
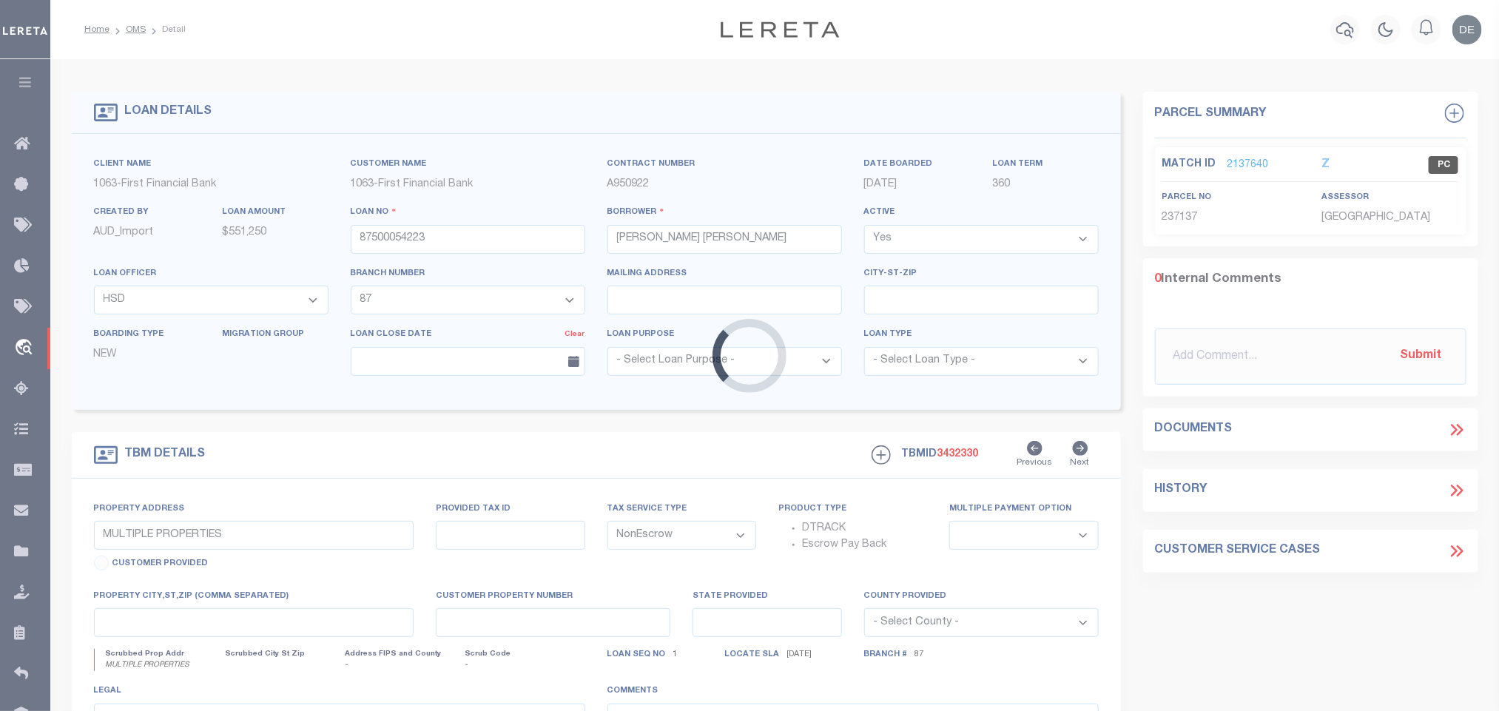
select select
select select "7092"
select select "535"
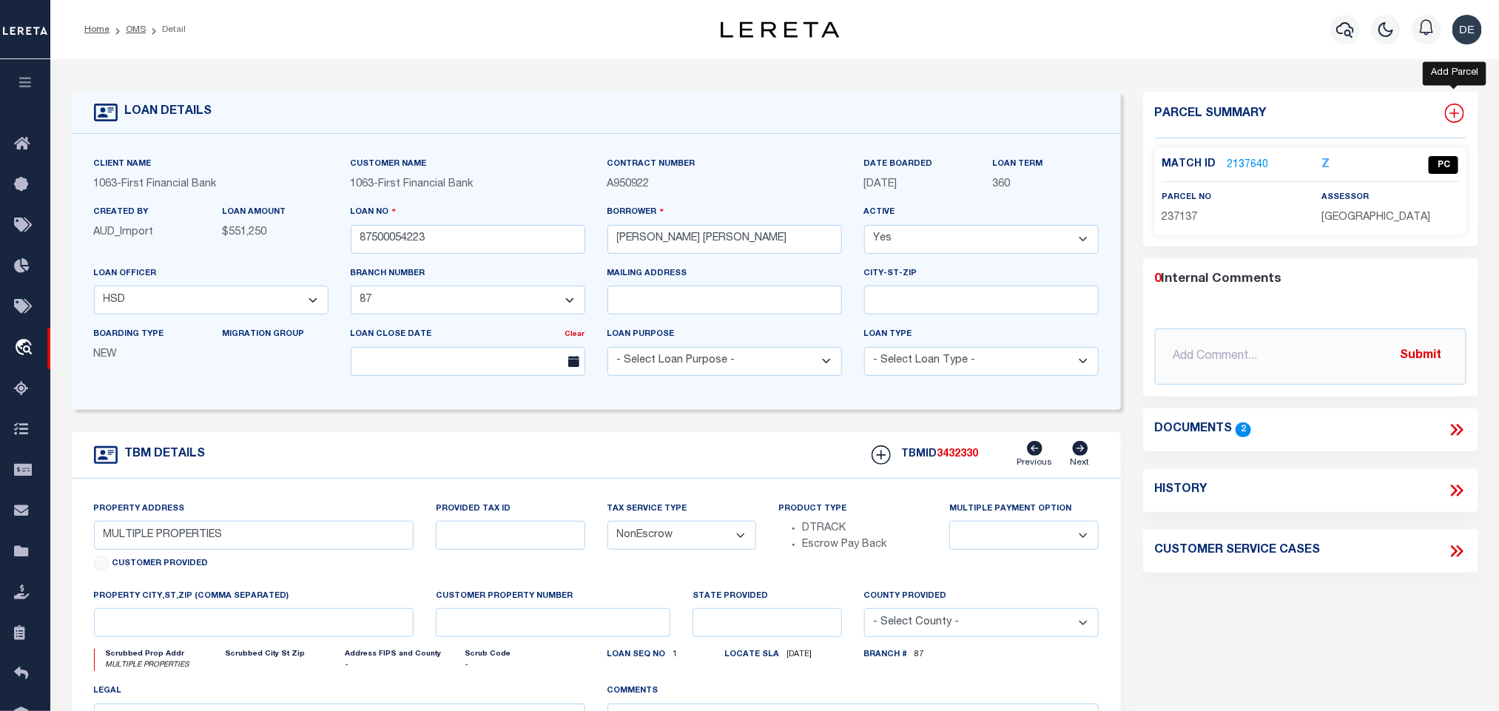
click at [1455, 107] on icon at bounding box center [1454, 113] width 19 height 19
select select "IP"
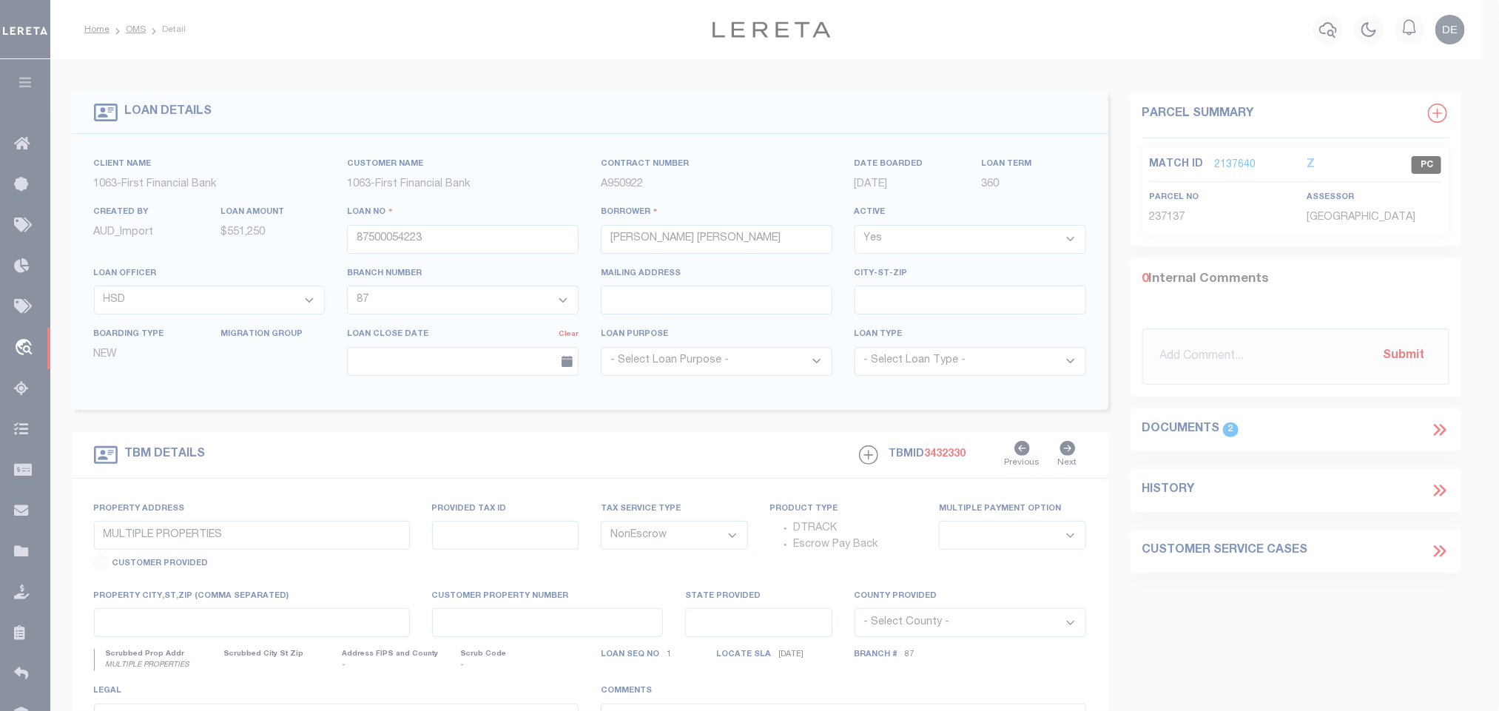
type textarea "-"
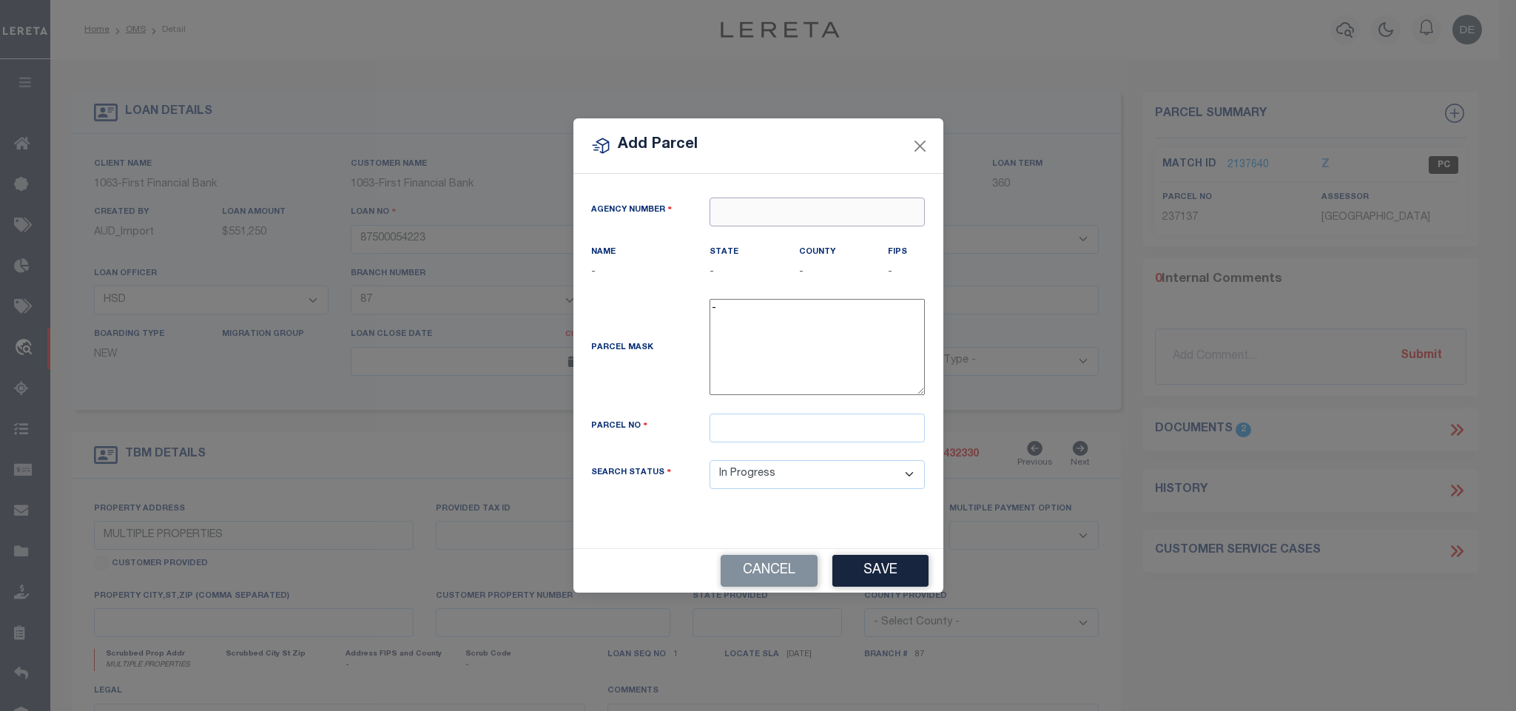
click at [807, 211] on input "text" at bounding box center [817, 212] width 215 height 29
paste input "420610000"
type input "420610000"
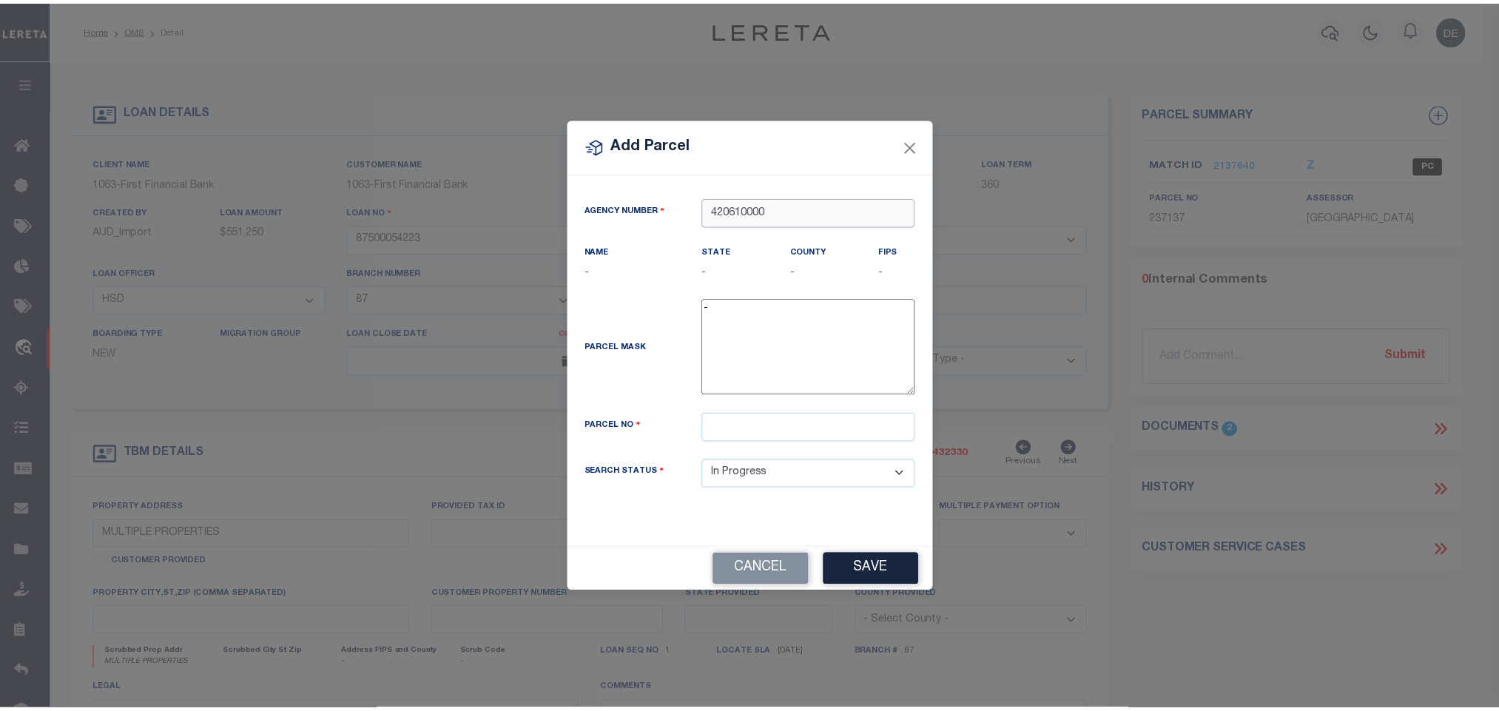
scroll to position [0, 0]
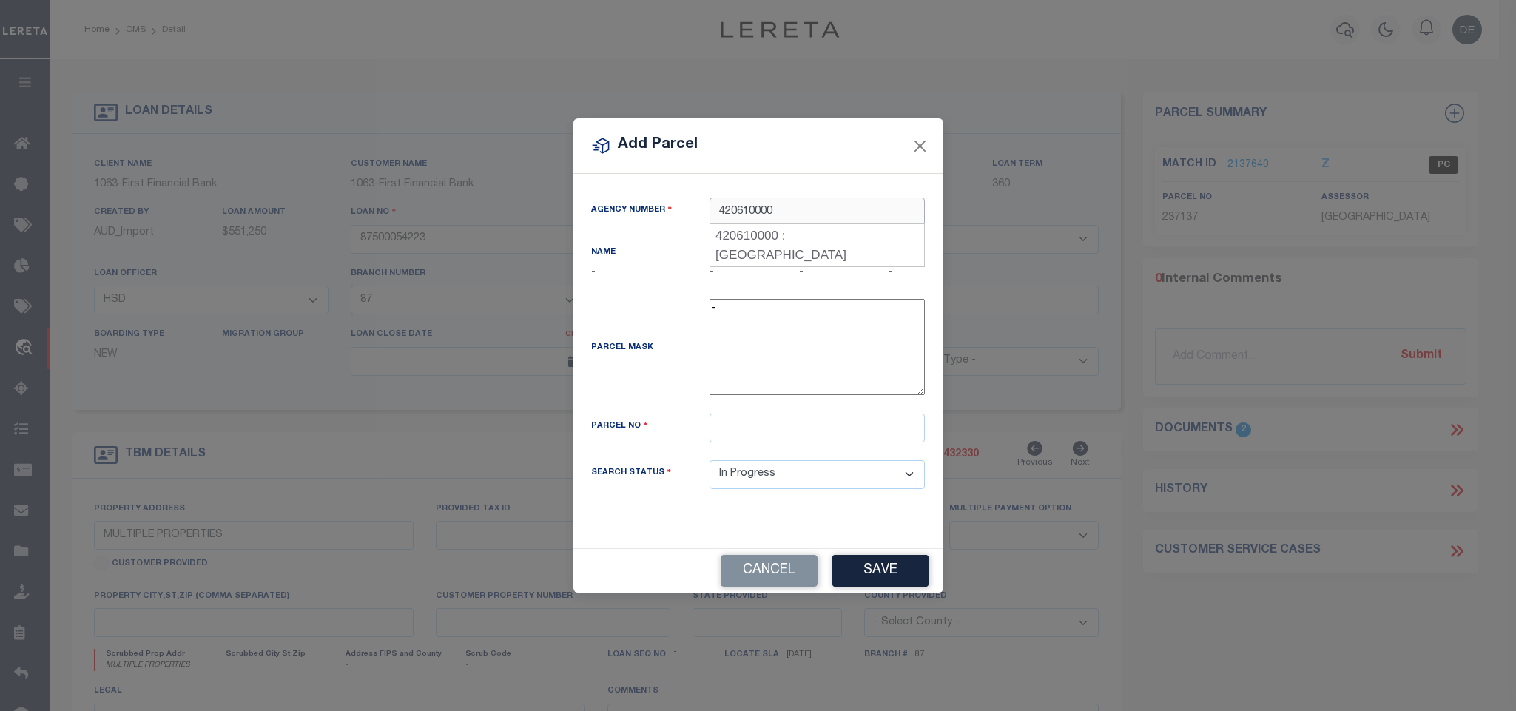
click at [804, 240] on div "420610000 : [GEOGRAPHIC_DATA]" at bounding box center [817, 245] width 214 height 42
type input "420610000"
click at [779, 436] on input "text" at bounding box center [817, 428] width 215 height 29
paste input "2004113"
type input "2004113"
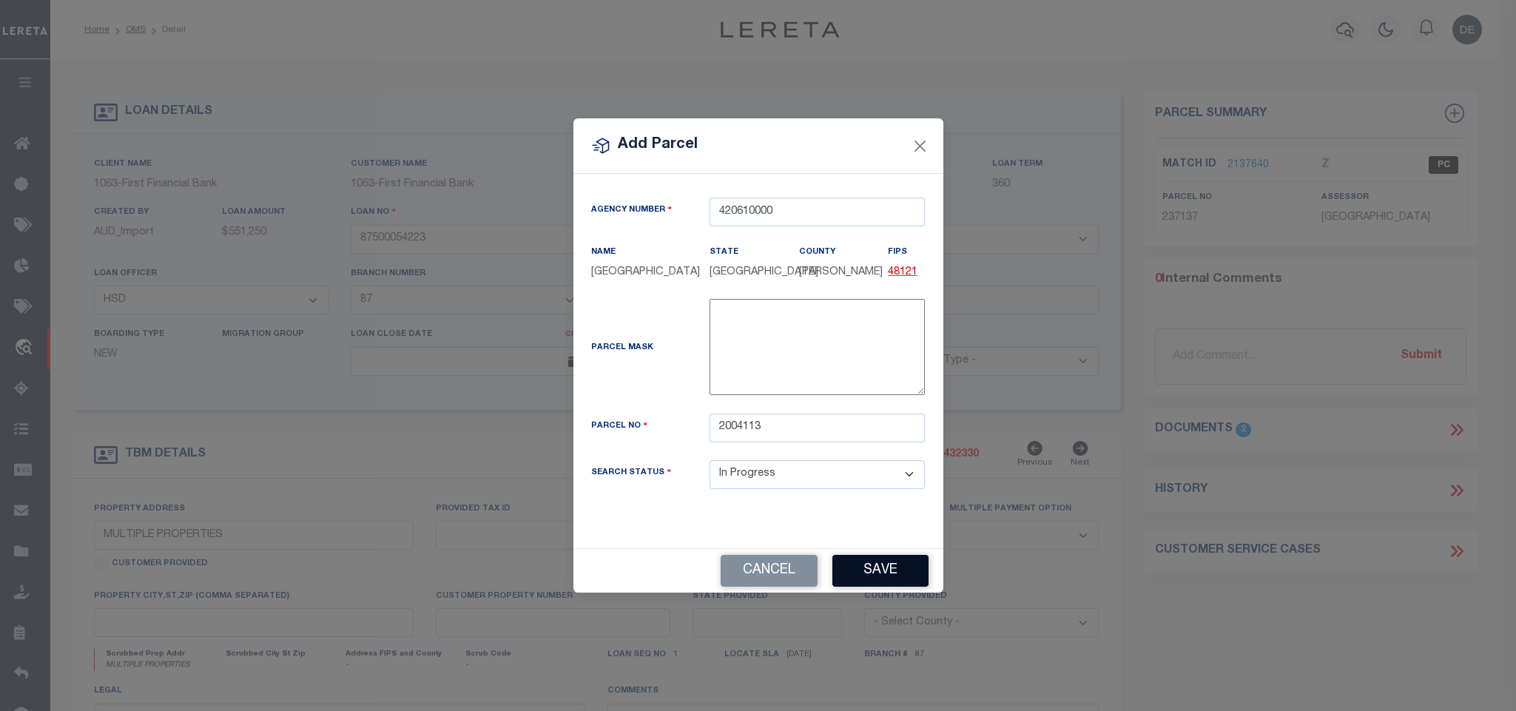
click at [855, 575] on button "Save" at bounding box center [880, 571] width 96 height 32
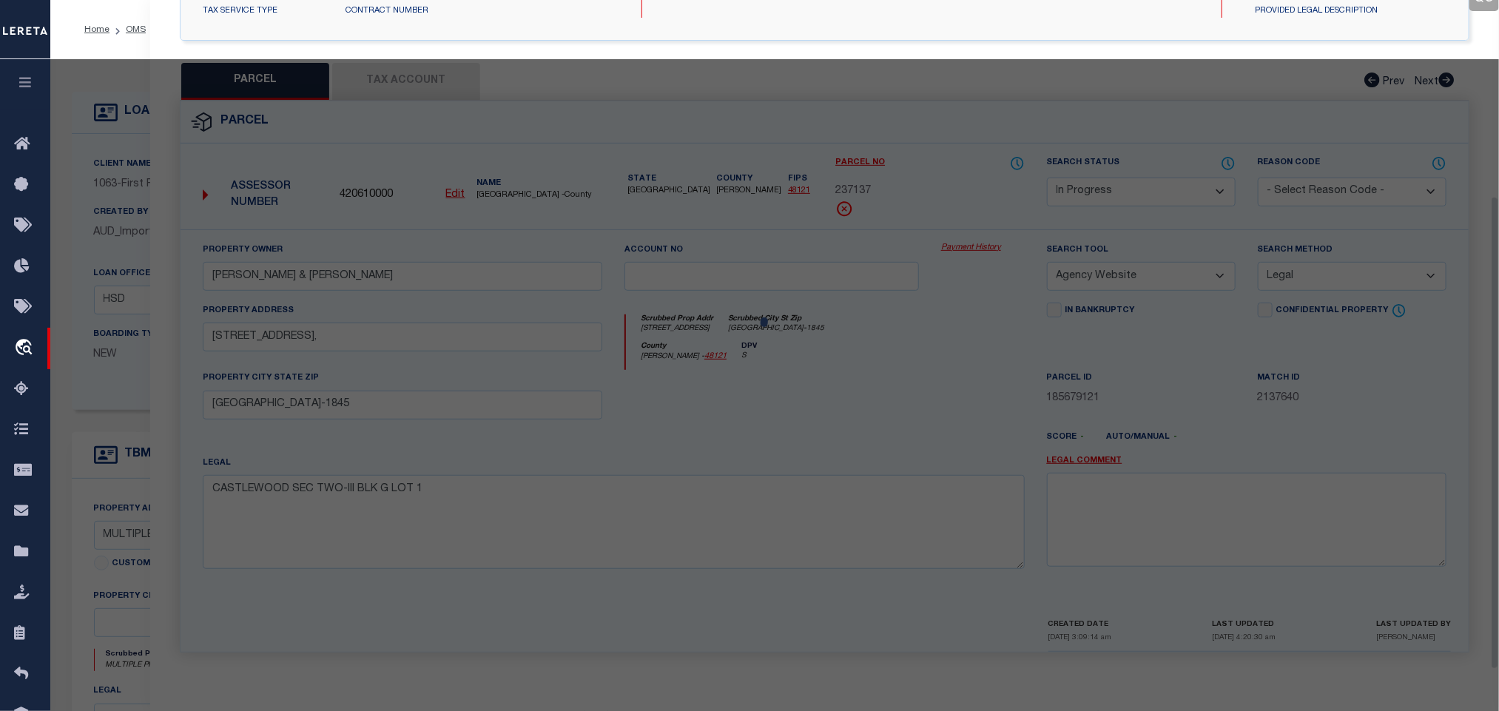
select select "AS"
select select
checkbox input "false"
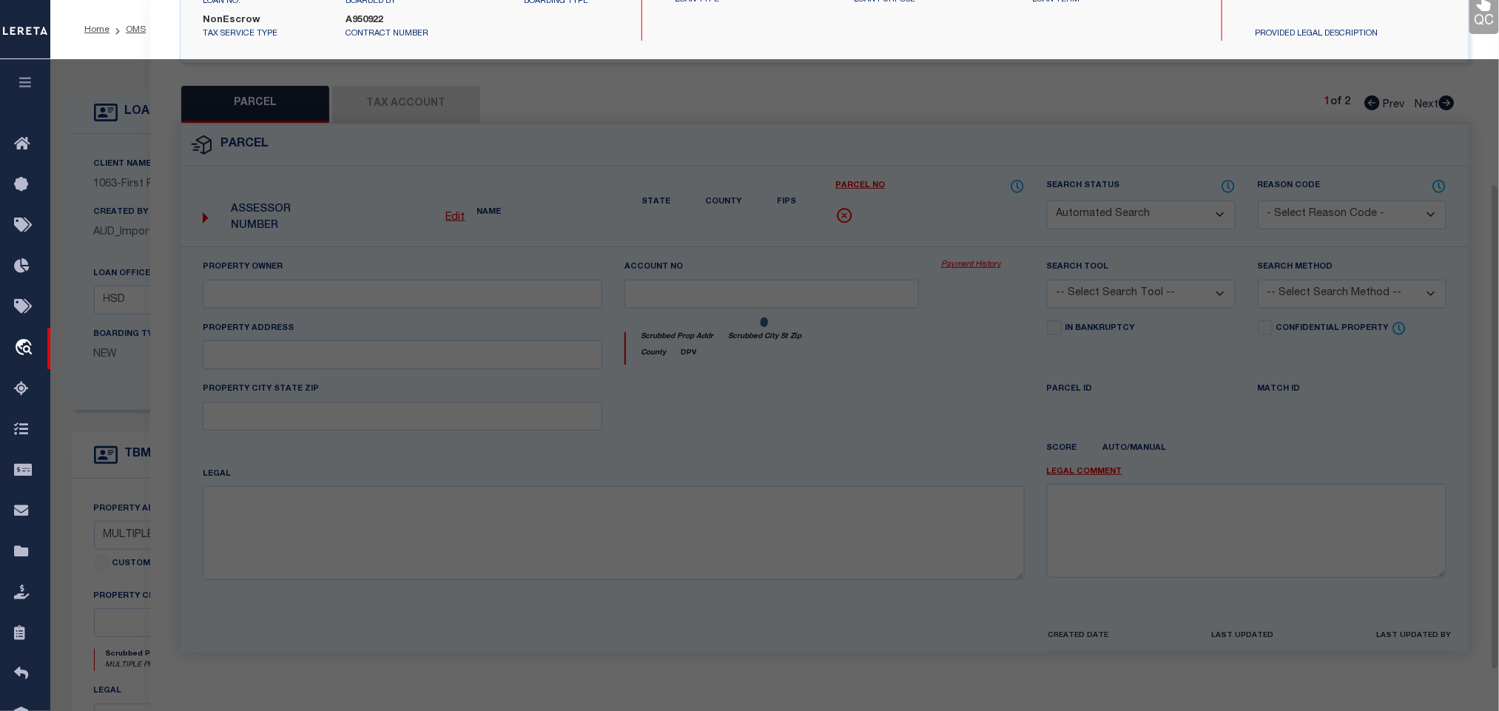
select select "IP"
checkbox input "false"
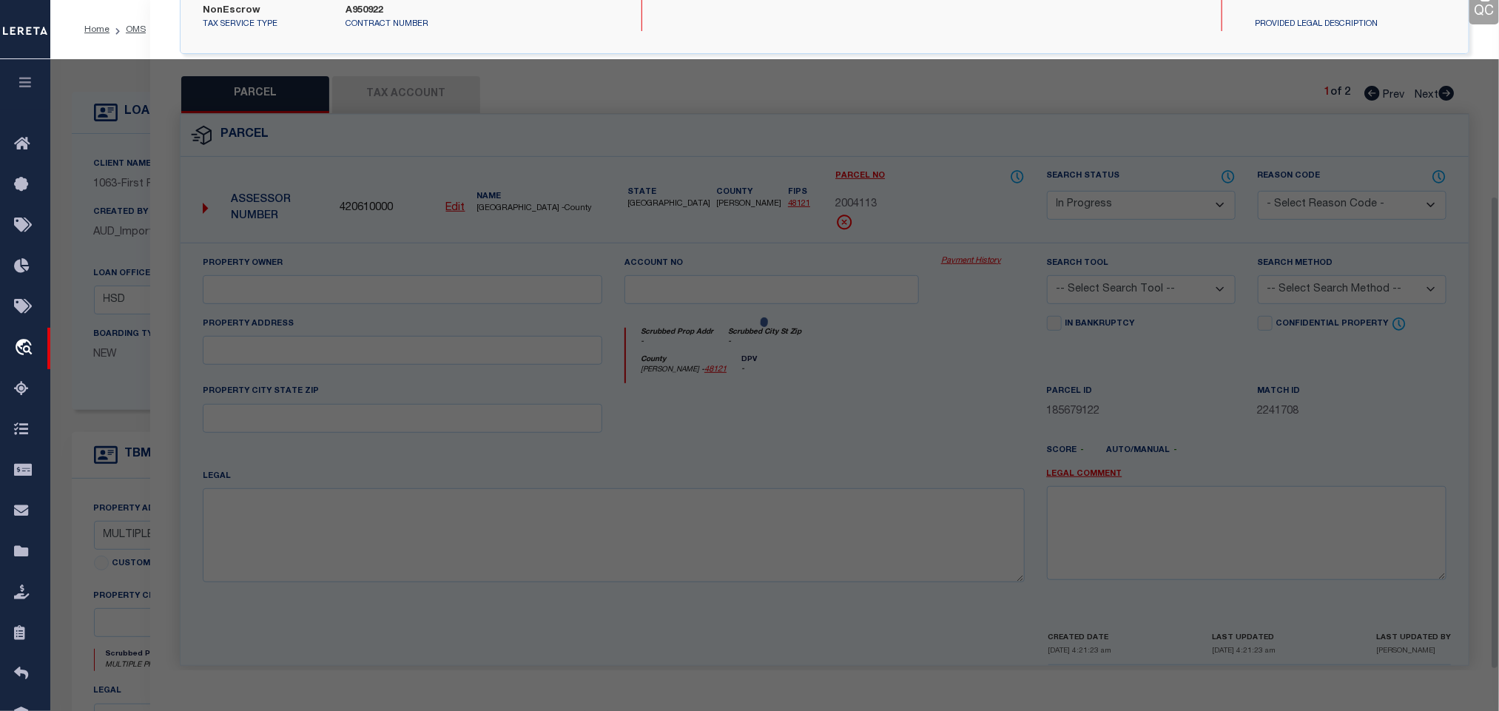
scroll to position [277, 0]
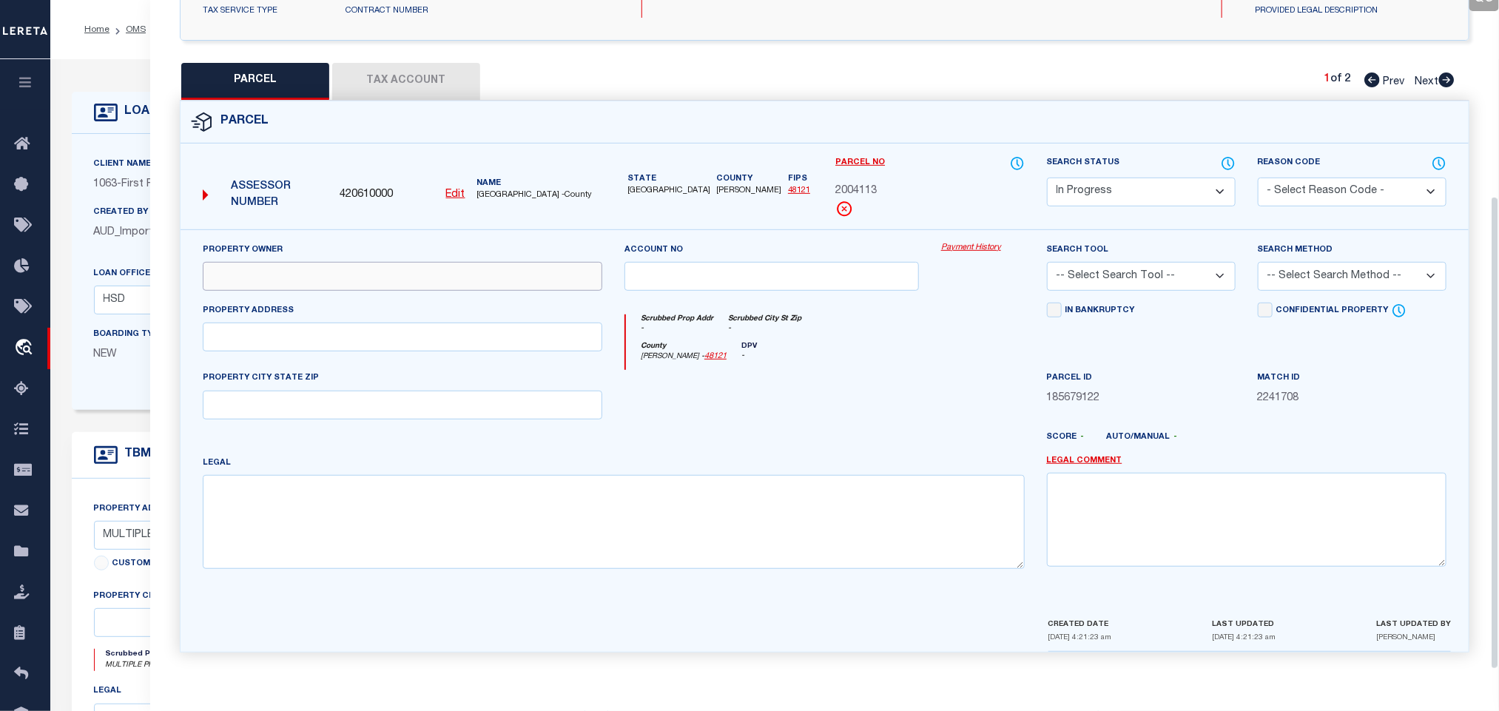
click at [337, 275] on input "text" at bounding box center [403, 276] width 400 height 29
paste input "[PERSON_NAME] [PERSON_NAME] &"
type input "[PERSON_NAME] [PERSON_NAME] &"
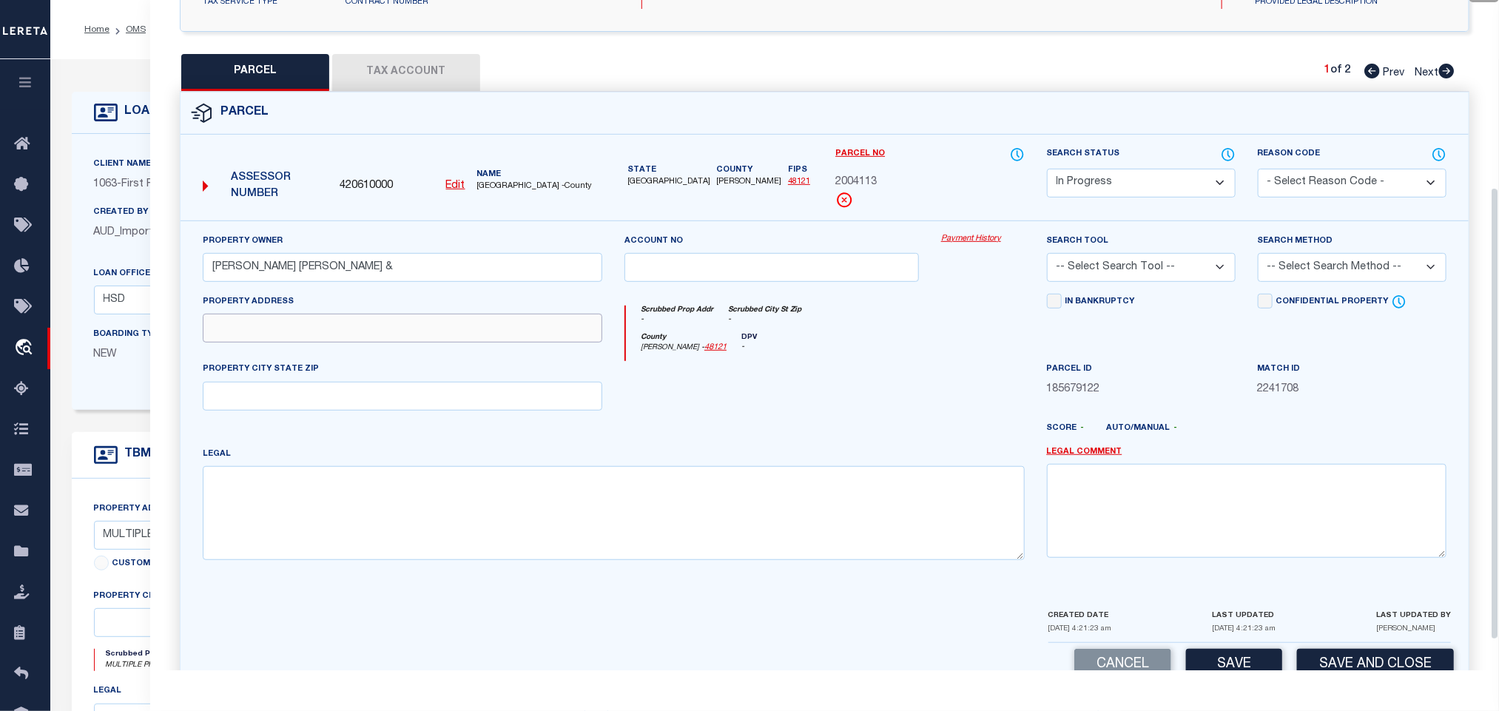
click at [311, 329] on input "text" at bounding box center [403, 328] width 400 height 29
paste input "[STREET_ADDRESS]"
drag, startPoint x: 325, startPoint y: 340, endPoint x: 507, endPoint y: 354, distance: 182.5
click at [514, 342] on input "[STREET_ADDRESS]" at bounding box center [403, 328] width 400 height 29
type input "[STREET_ADDRESS]"
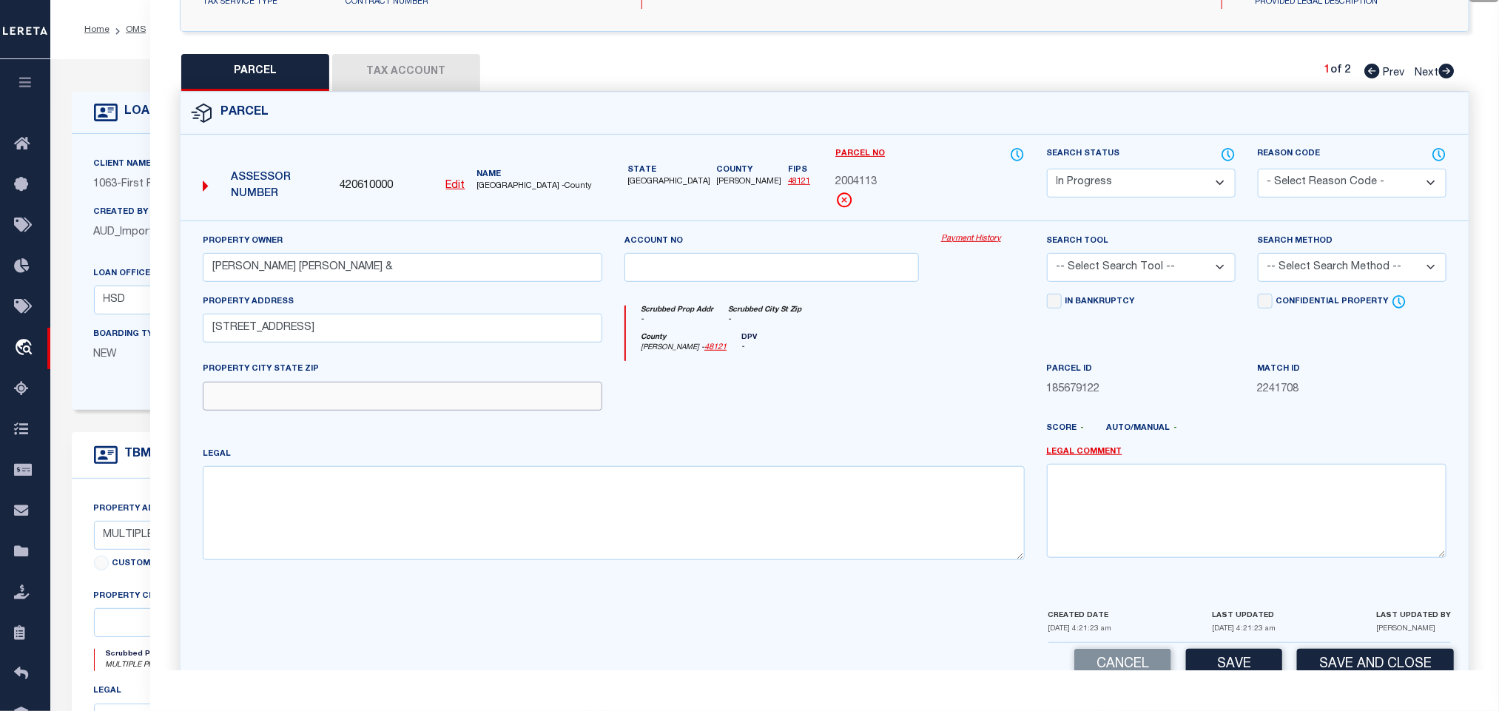
drag, startPoint x: 404, startPoint y: 400, endPoint x: 357, endPoint y: 416, distance: 49.4
click at [404, 400] on input "text" at bounding box center [403, 396] width 400 height 29
paste input "[GEOGRAPHIC_DATA]"
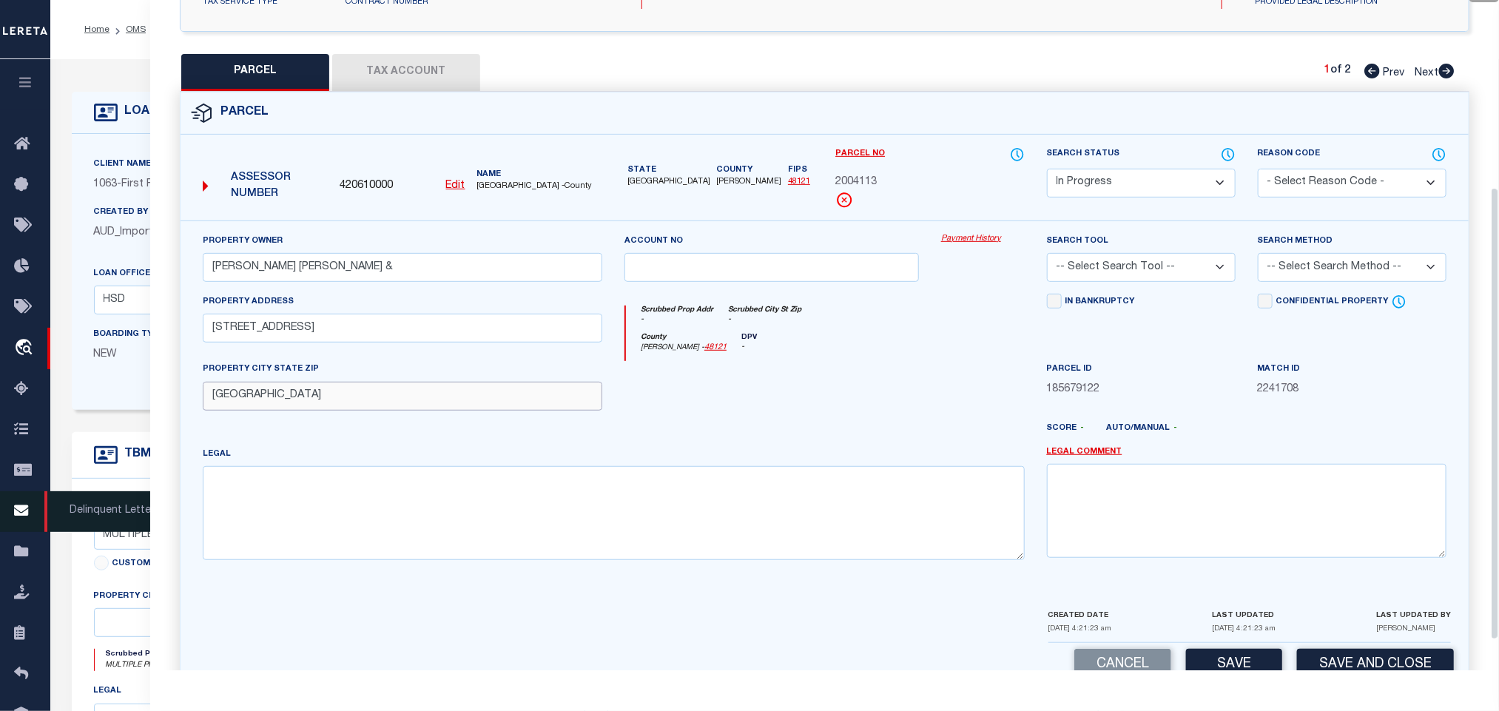
type input "[GEOGRAPHIC_DATA]"
click at [415, 558] on textarea at bounding box center [614, 512] width 822 height 93
paste textarea "PLANTATION RESORT PHASE 2A THE (CFR), BLK M, LOT 36"
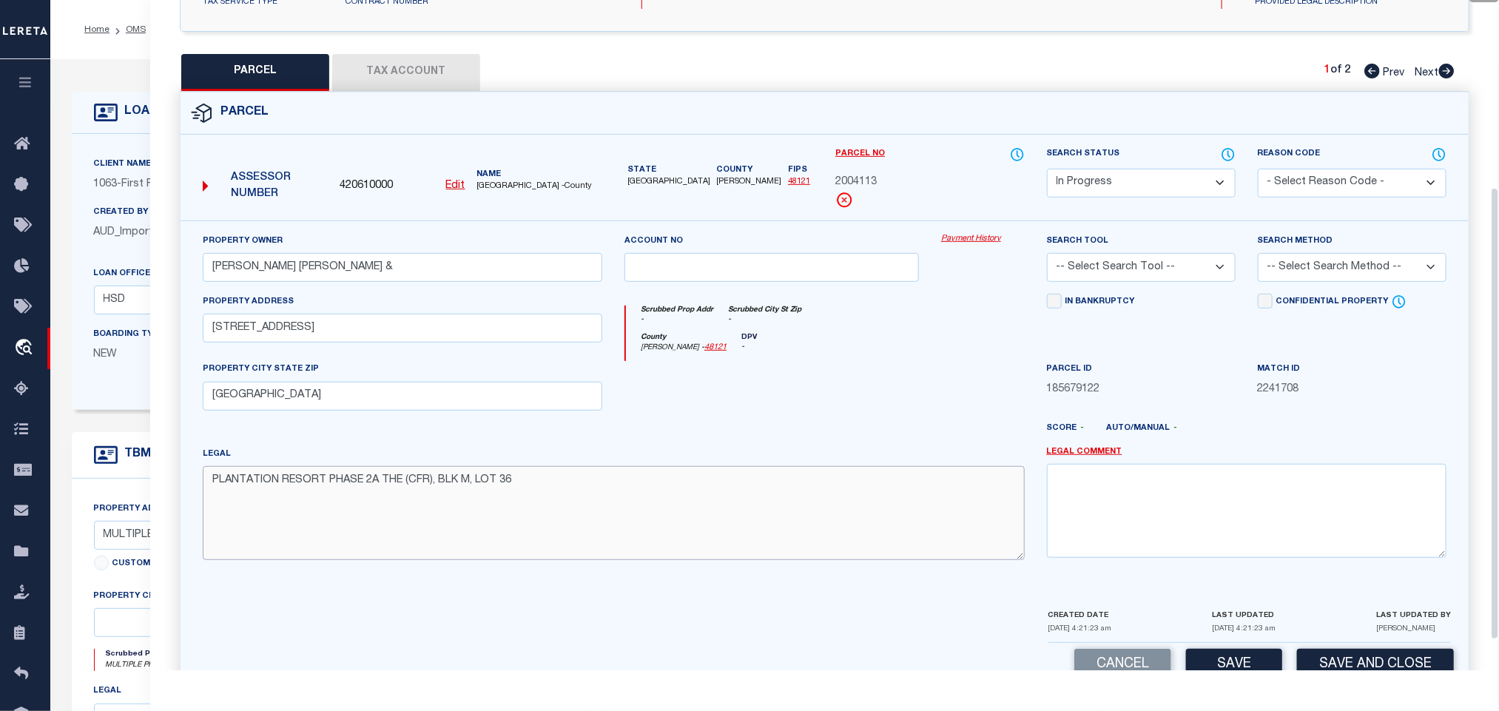
type textarea "PLANTATION RESORT PHASE 2A THE (CFR), BLK M, LOT 36"
drag, startPoint x: 1168, startPoint y: 272, endPoint x: 1166, endPoint y: 283, distance: 11.3
click at [1168, 272] on select "-- Select Search Tool -- 3rd Party Website Agency File Agency Website ATLS CNV-…" at bounding box center [1141, 267] width 189 height 29
select select "AGW"
click at [1047, 258] on select "-- Select Search Tool -- 3rd Party Website Agency File Agency Website ATLS CNV-…" at bounding box center [1141, 267] width 189 height 29
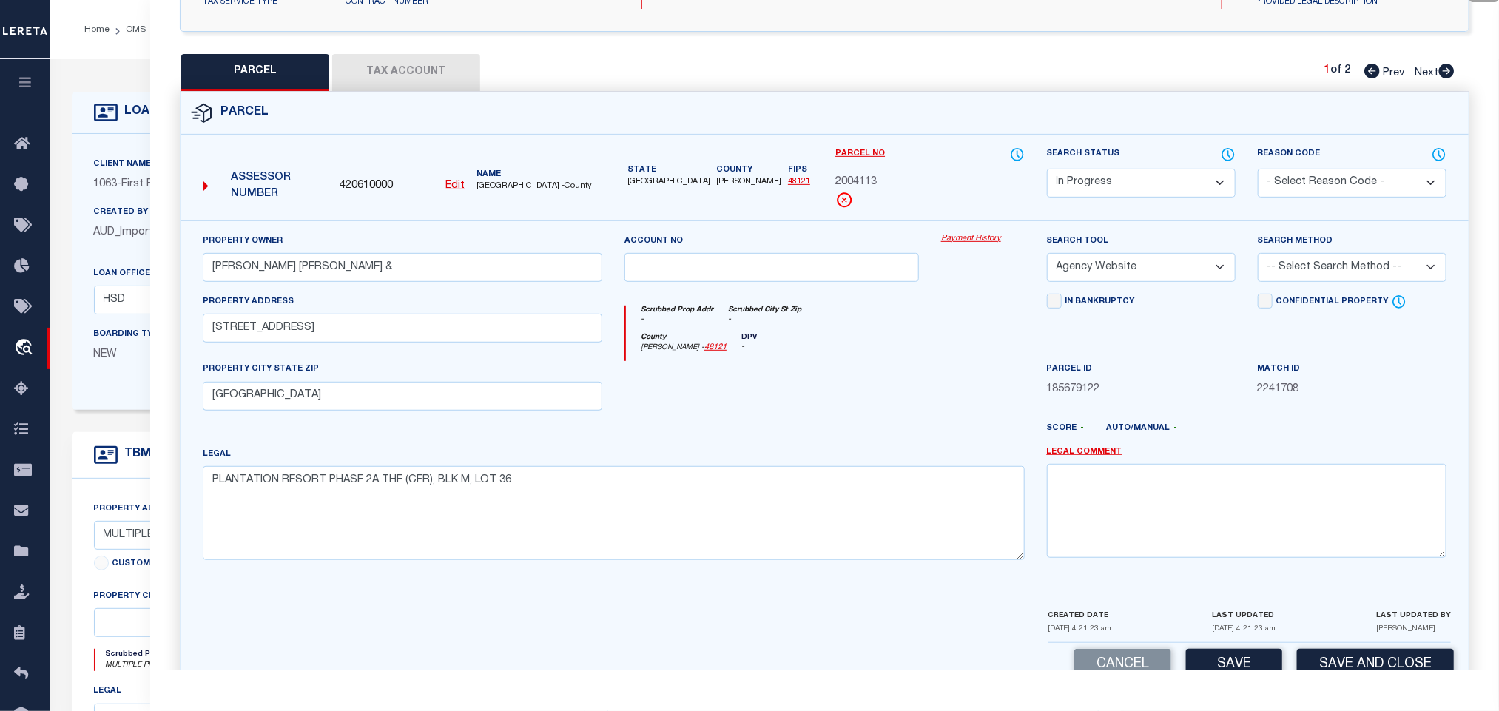
drag, startPoint x: 1357, startPoint y: 273, endPoint x: 1353, endPoint y: 282, distance: 9.9
click at [1357, 273] on select "-- Select Search Method -- Property Address Legal Liability Info Provided" at bounding box center [1352, 267] width 189 height 29
select select "LEG"
click at [1258, 258] on select "-- Select Search Method -- Property Address Legal Liability Info Provided" at bounding box center [1352, 267] width 189 height 29
click at [1252, 658] on button "Save" at bounding box center [1234, 665] width 96 height 32
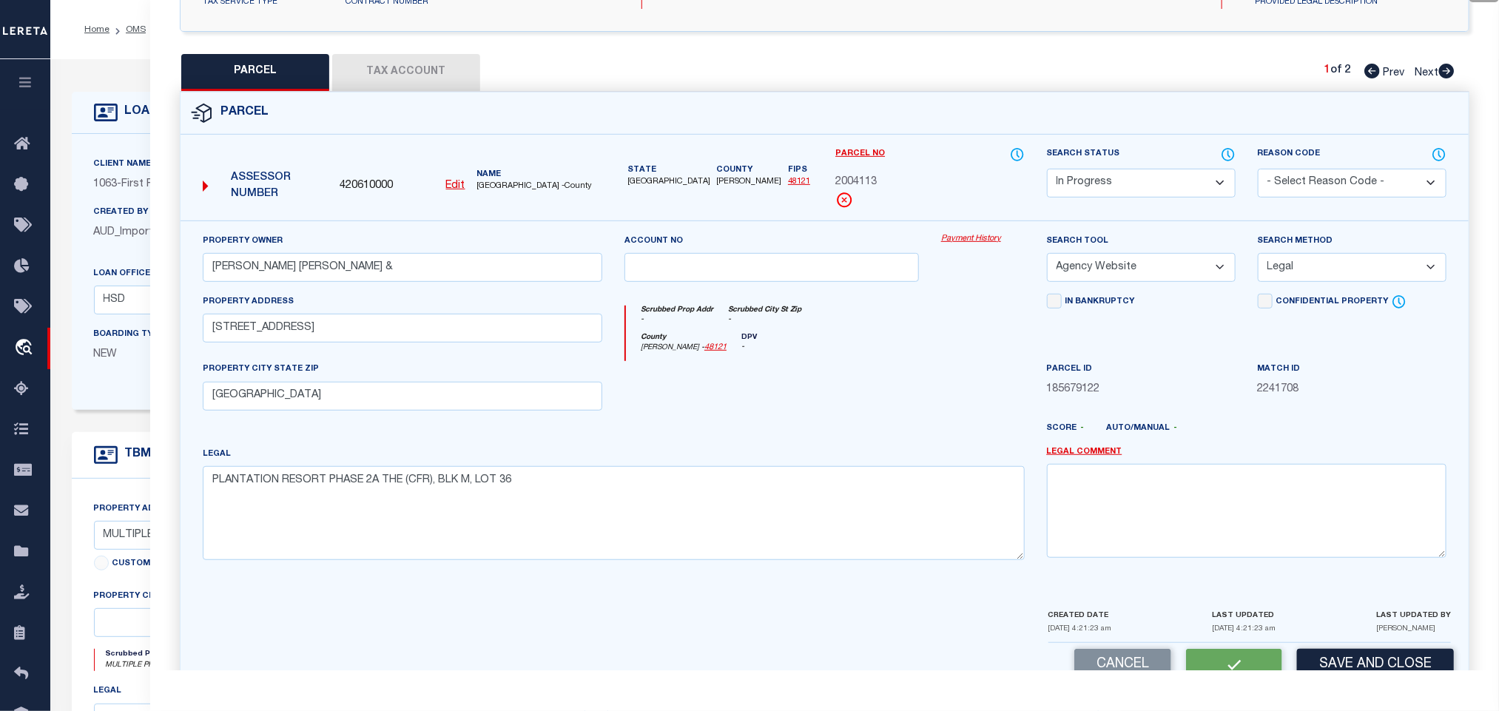
click at [428, 60] on button "Tax Account" at bounding box center [406, 72] width 148 height 37
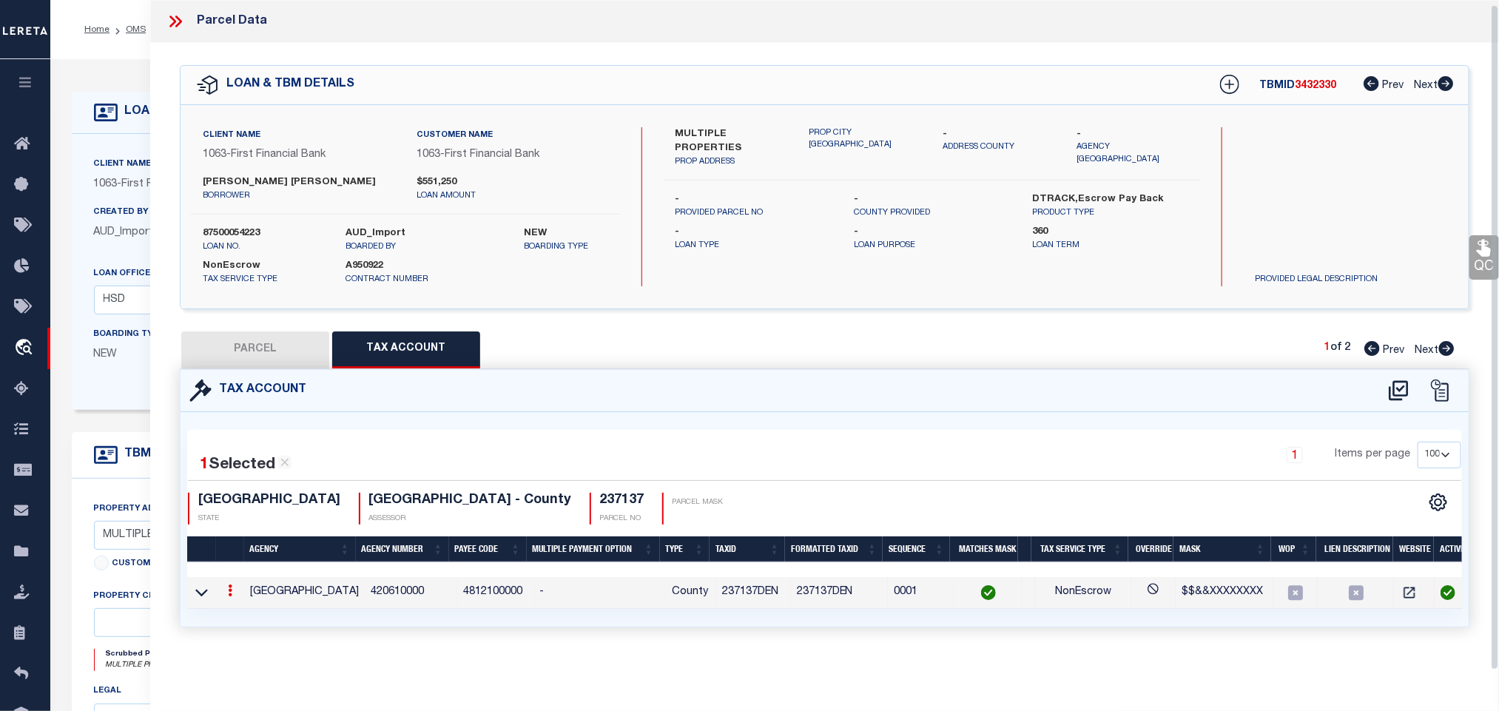
scroll to position [0, 0]
select select "100"
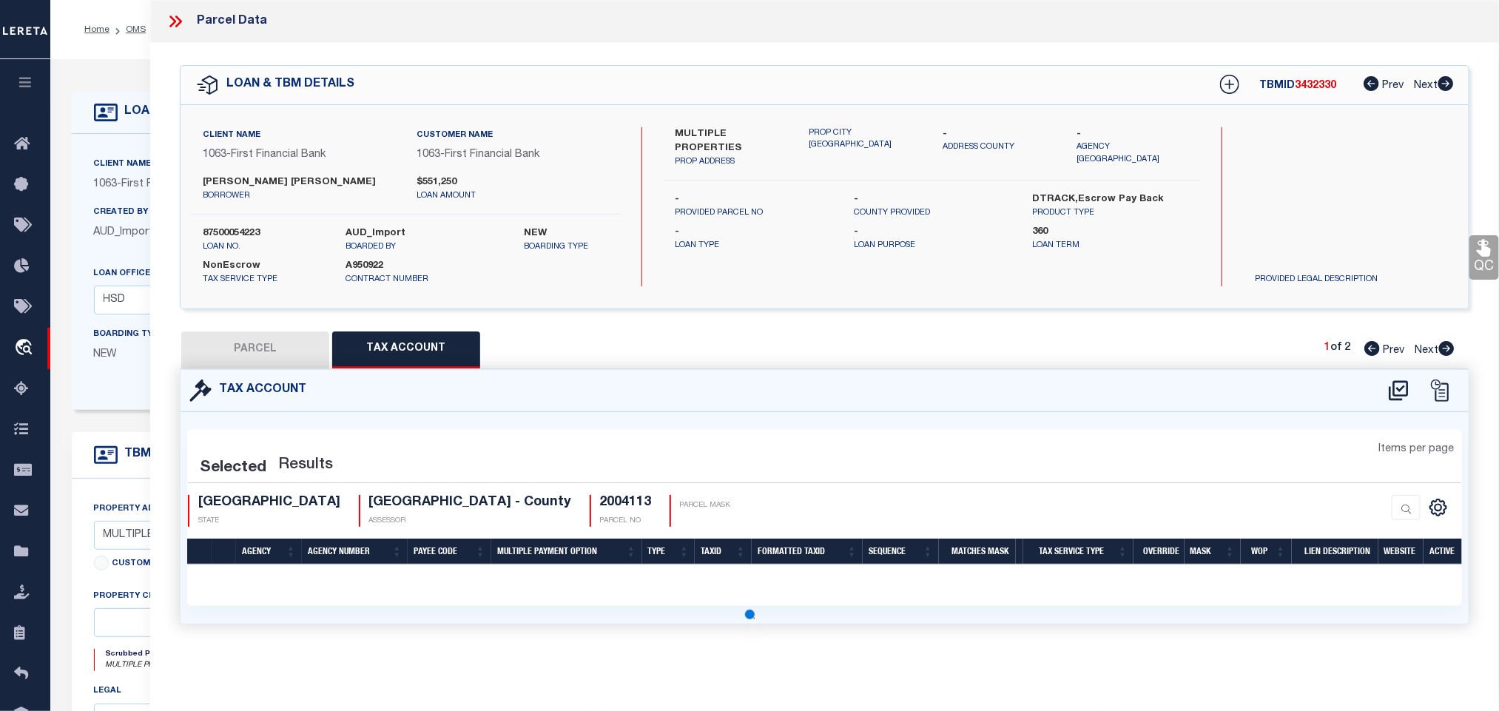
select select "100"
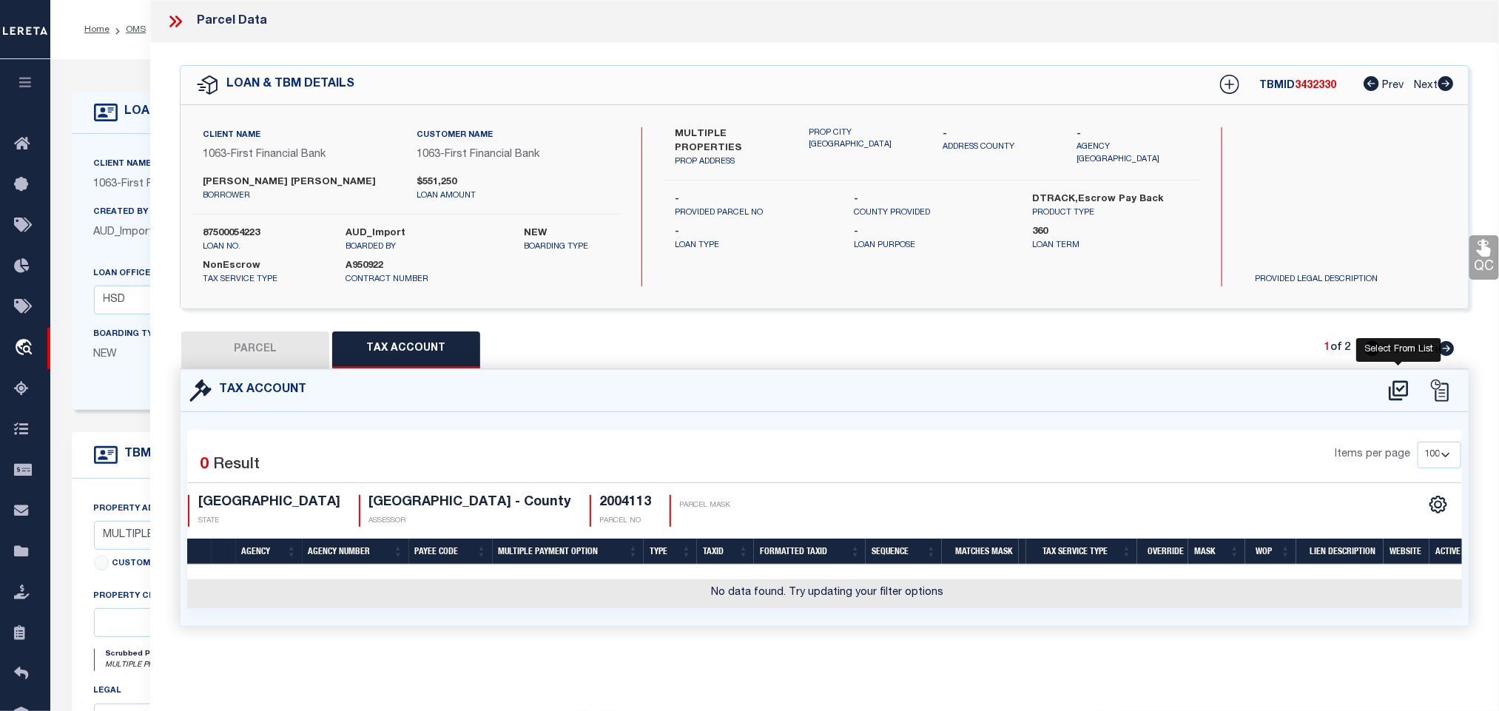
click at [1399, 393] on icon at bounding box center [1399, 391] width 24 height 24
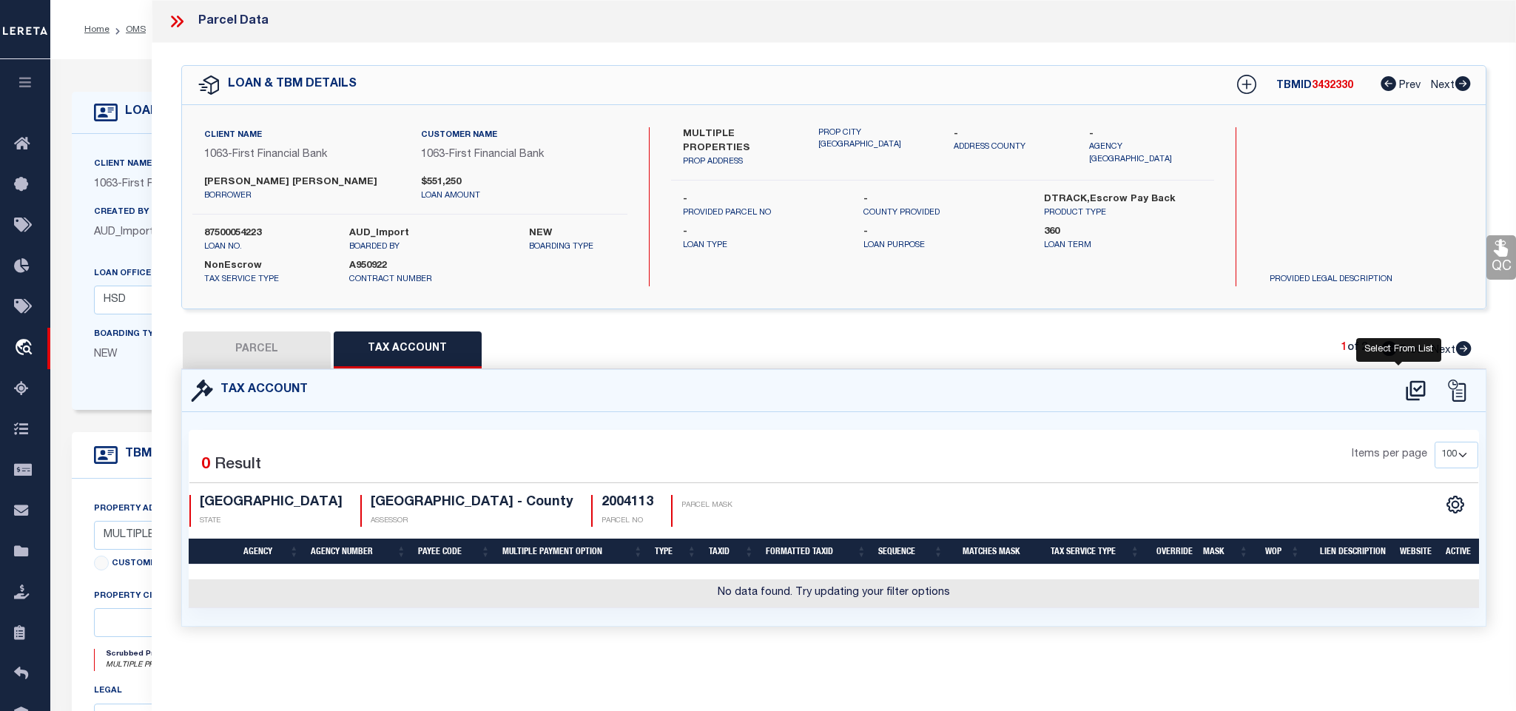
select select "200"
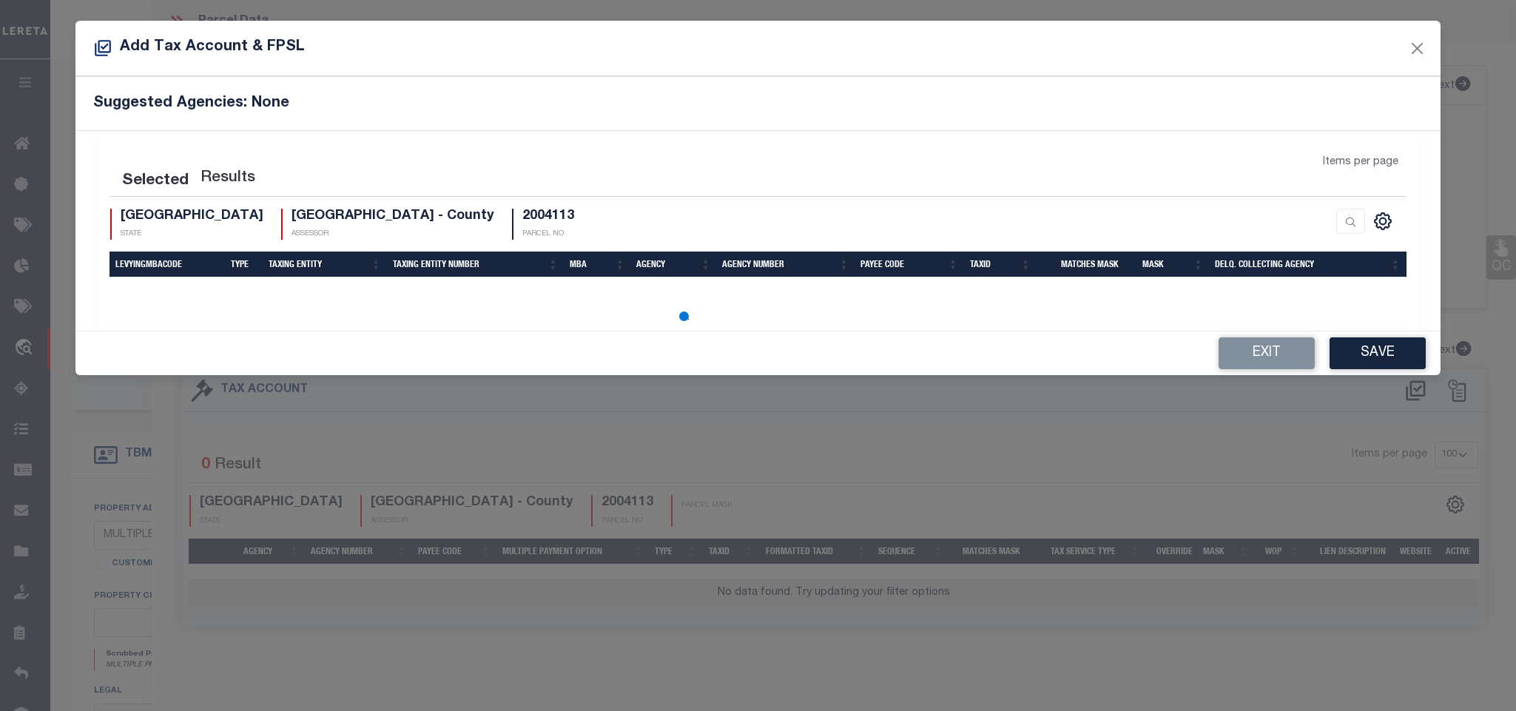
select select "200"
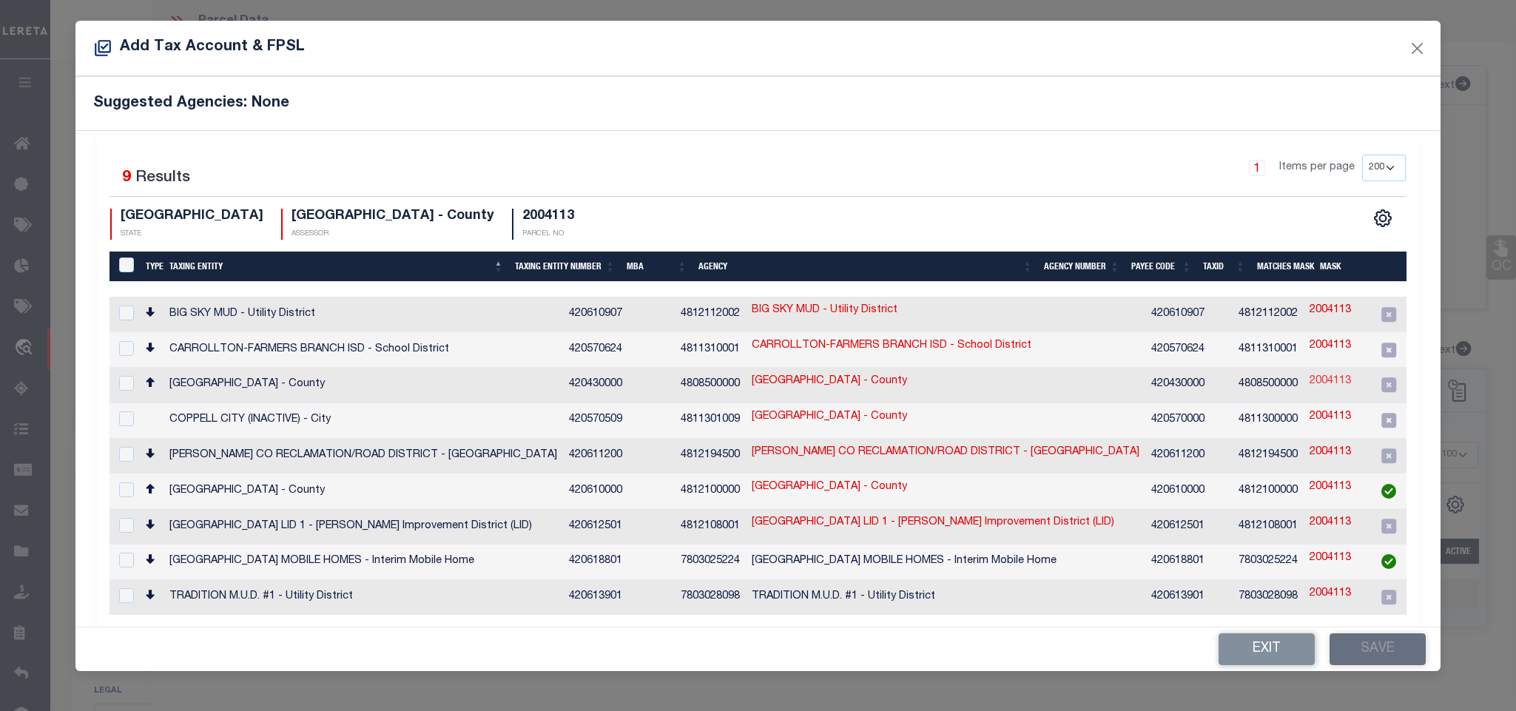
click at [1310, 382] on link "2004113" at bounding box center [1330, 382] width 41 height 16
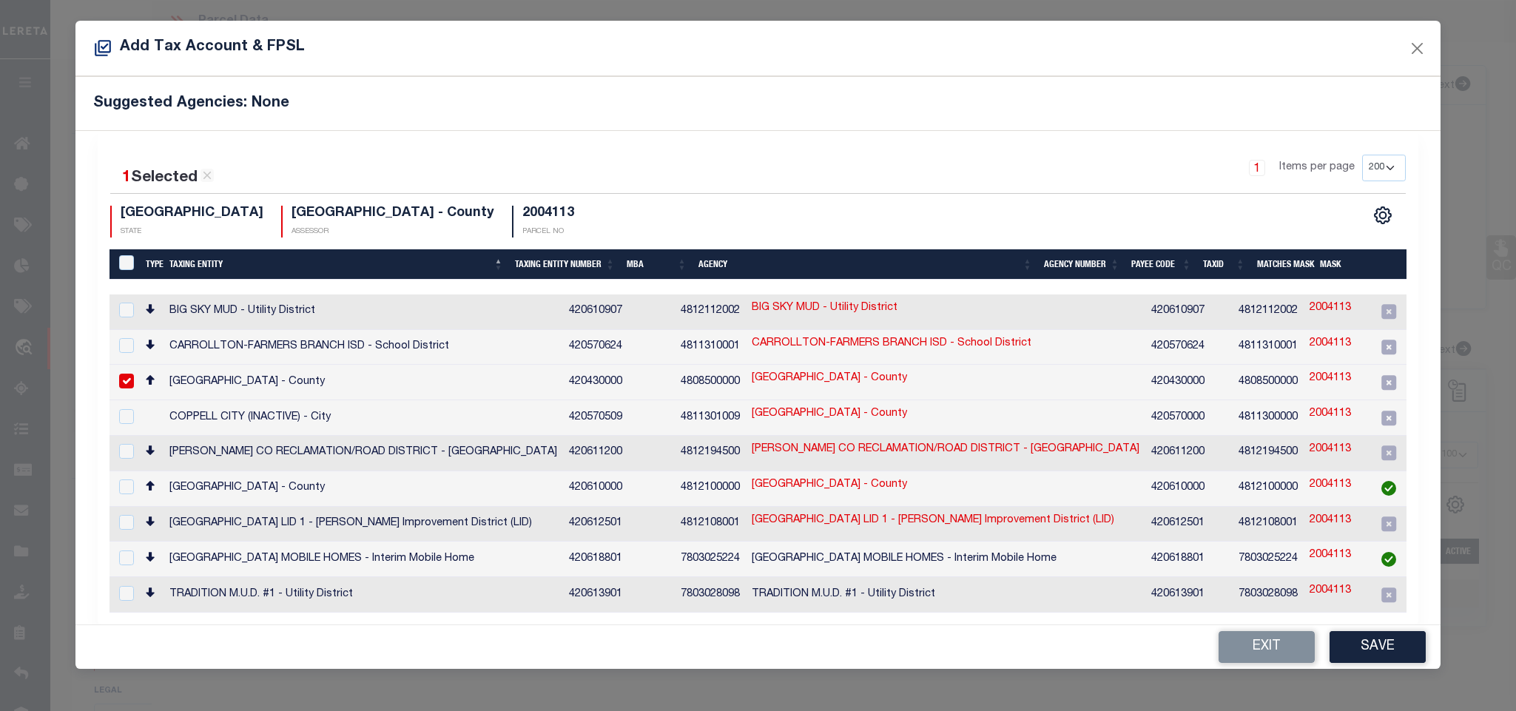
type input "2004113"
type textarea "%&$$&&&X&&&XXX#"
checkbox input "true"
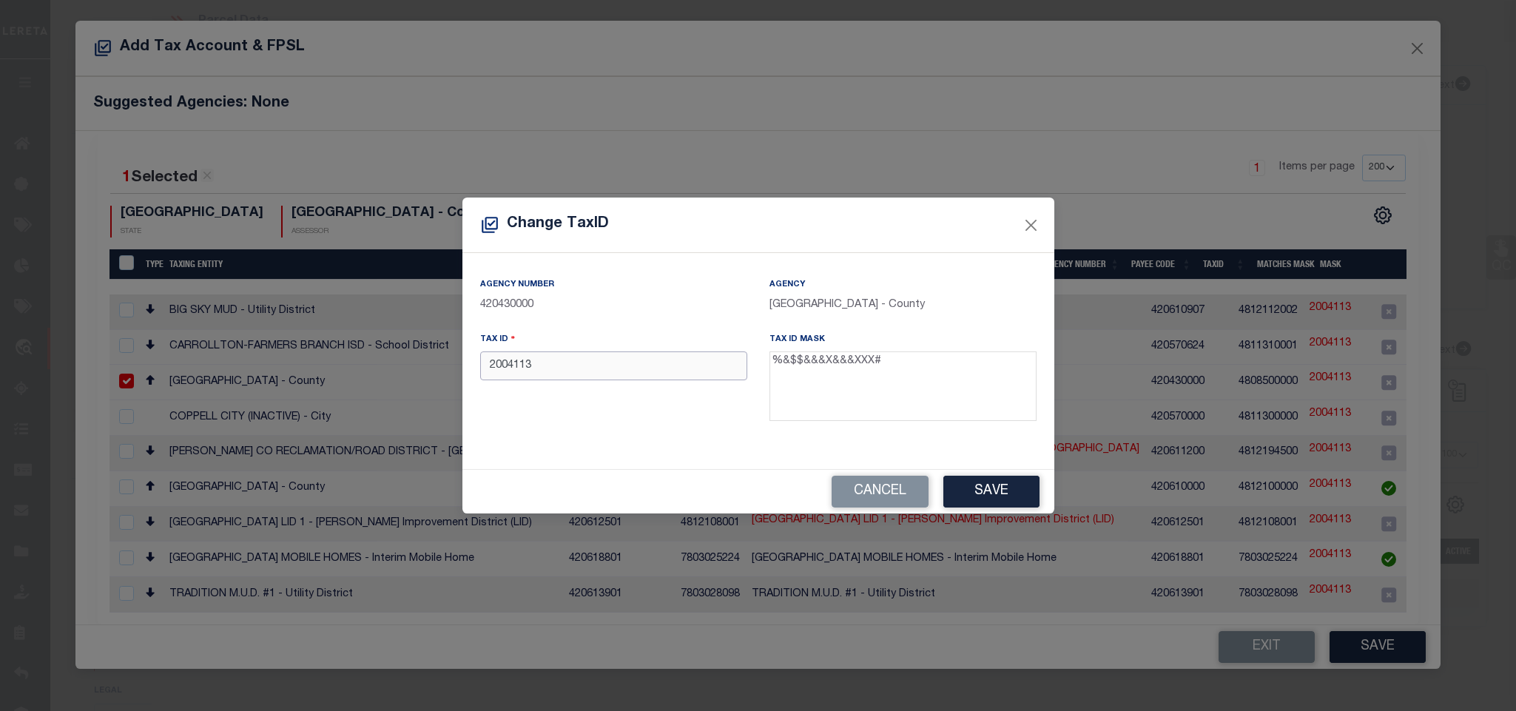
click at [727, 365] on input "2004113" at bounding box center [613, 365] width 267 height 29
paste input "R-2892-00M-0360-1"
type input "R289200M03601"
click at [977, 499] on button "Save" at bounding box center [991, 492] width 96 height 32
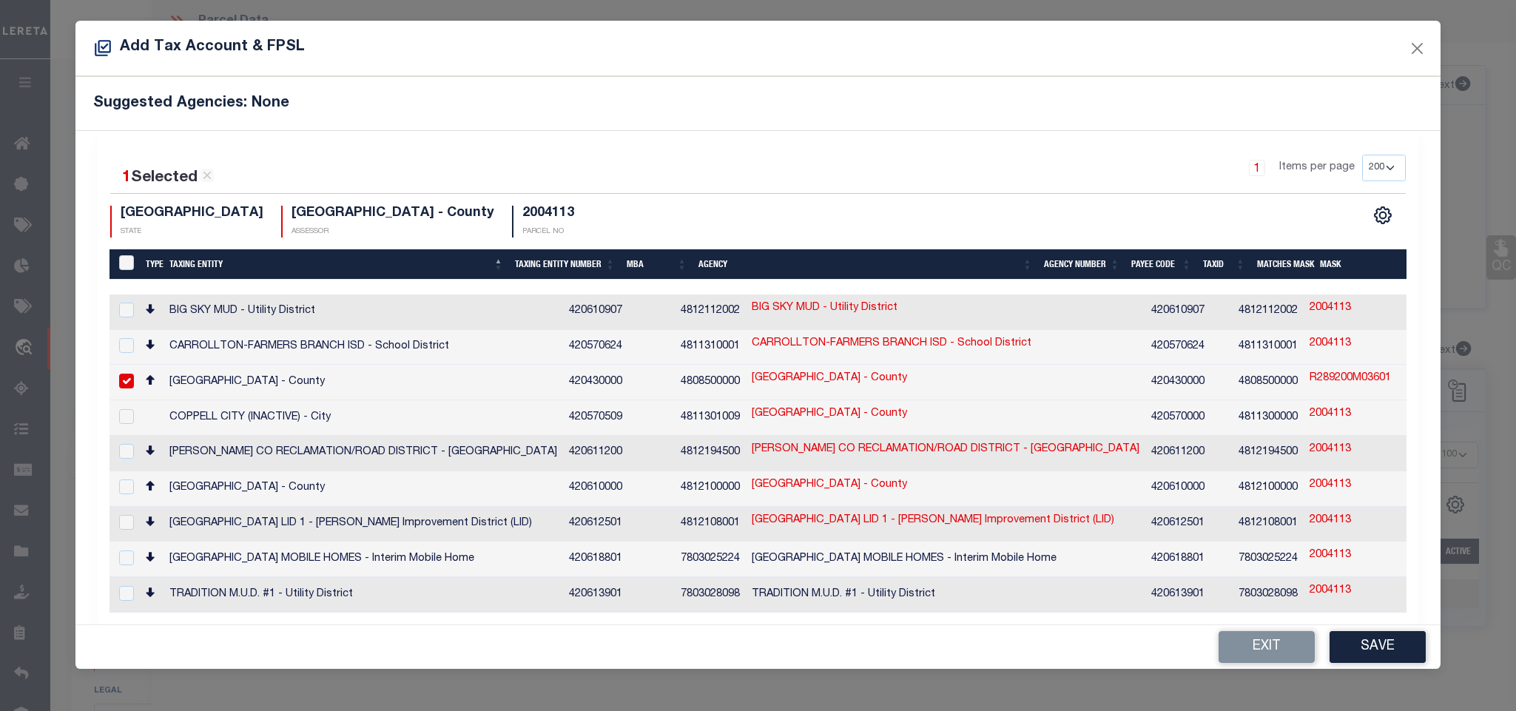
click at [491, 377] on td "[GEOGRAPHIC_DATA] - County" at bounding box center [364, 383] width 400 height 36
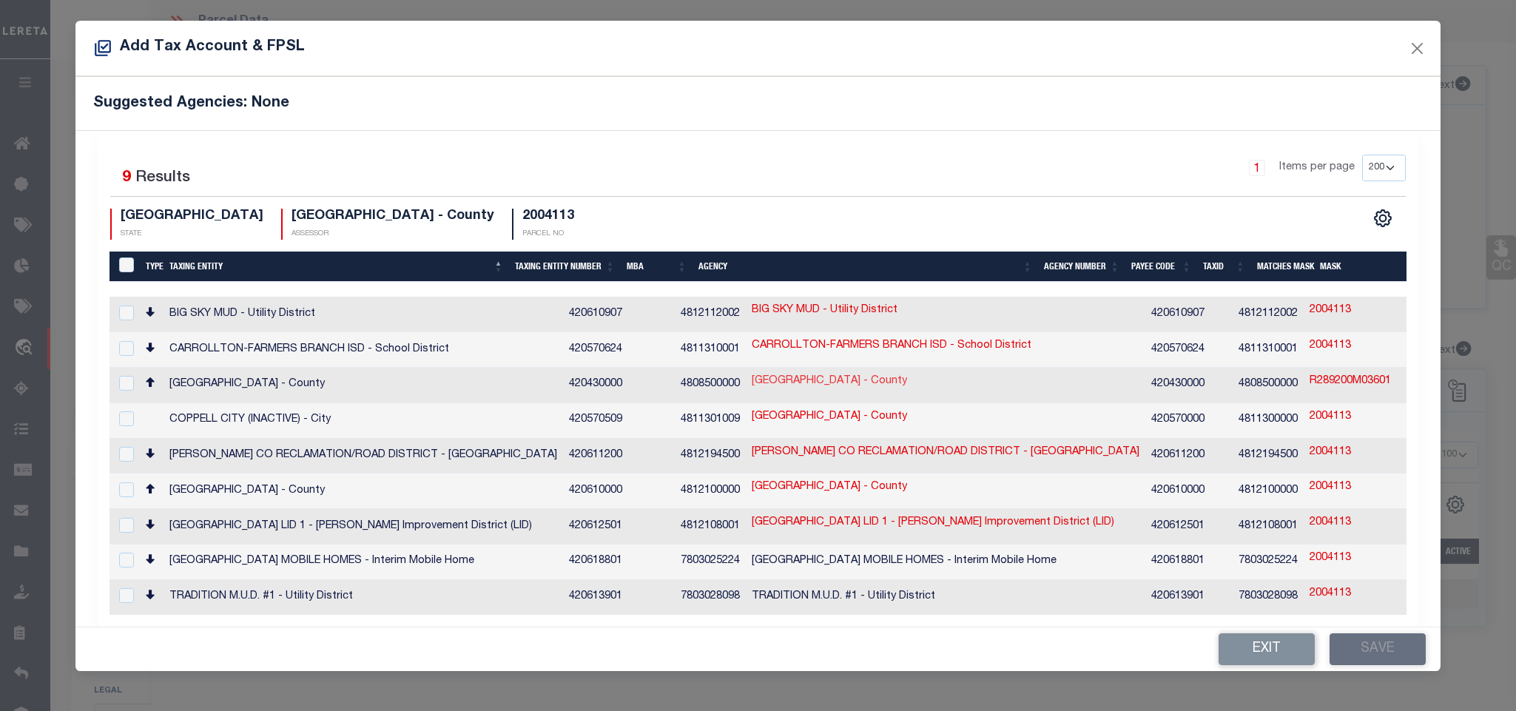
click at [752, 384] on link "[GEOGRAPHIC_DATA] - County" at bounding box center [829, 382] width 155 height 16
checkbox input "true"
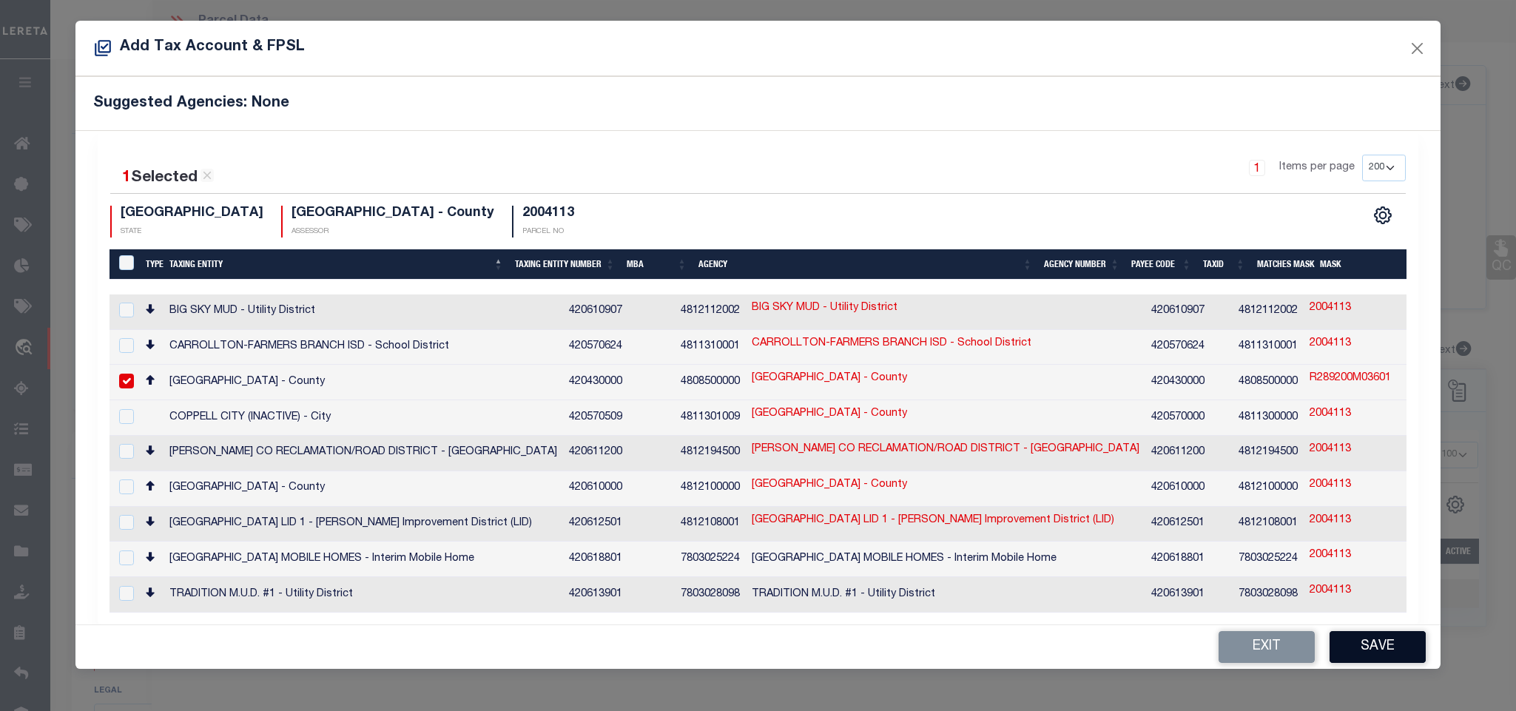
click at [1361, 655] on button "Save" at bounding box center [1378, 647] width 96 height 32
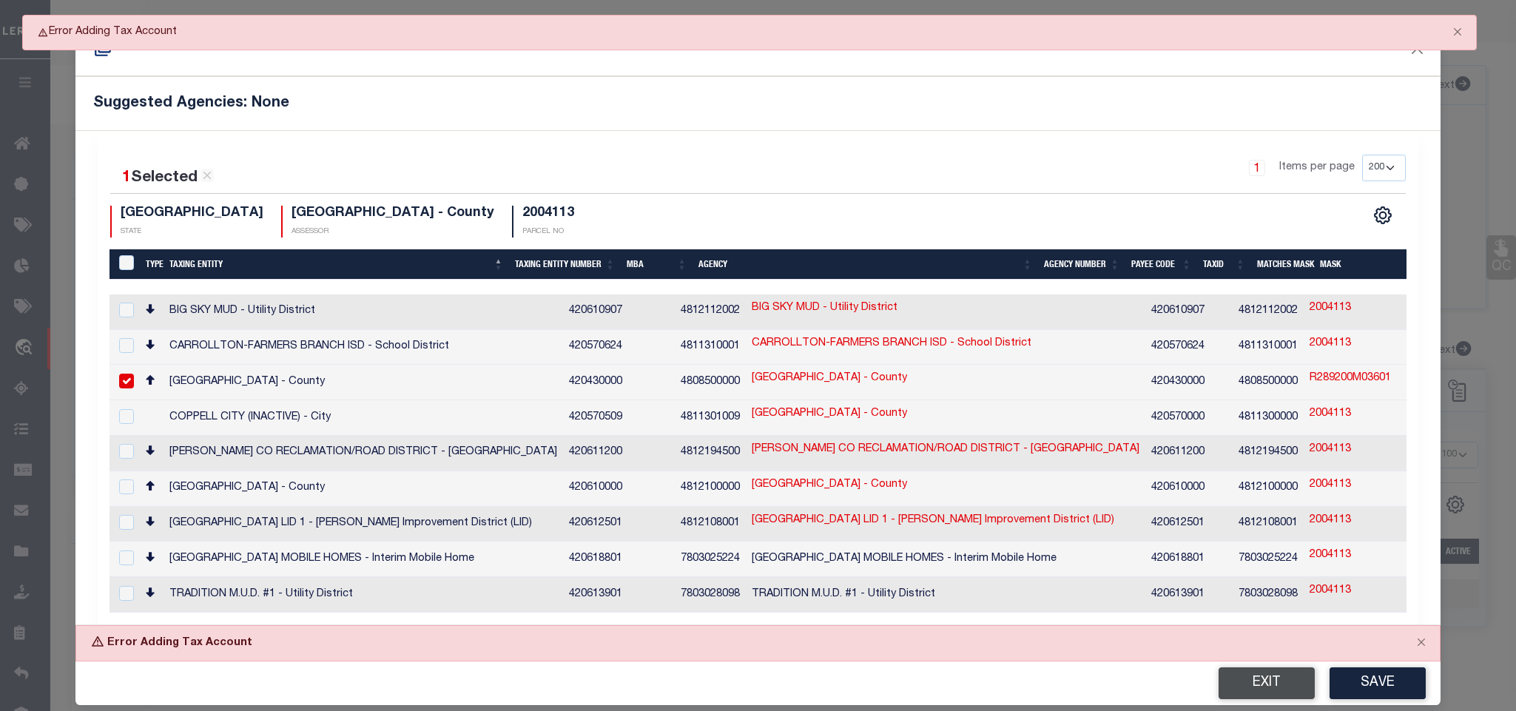
click at [1266, 682] on button "Exit" at bounding box center [1267, 683] width 96 height 32
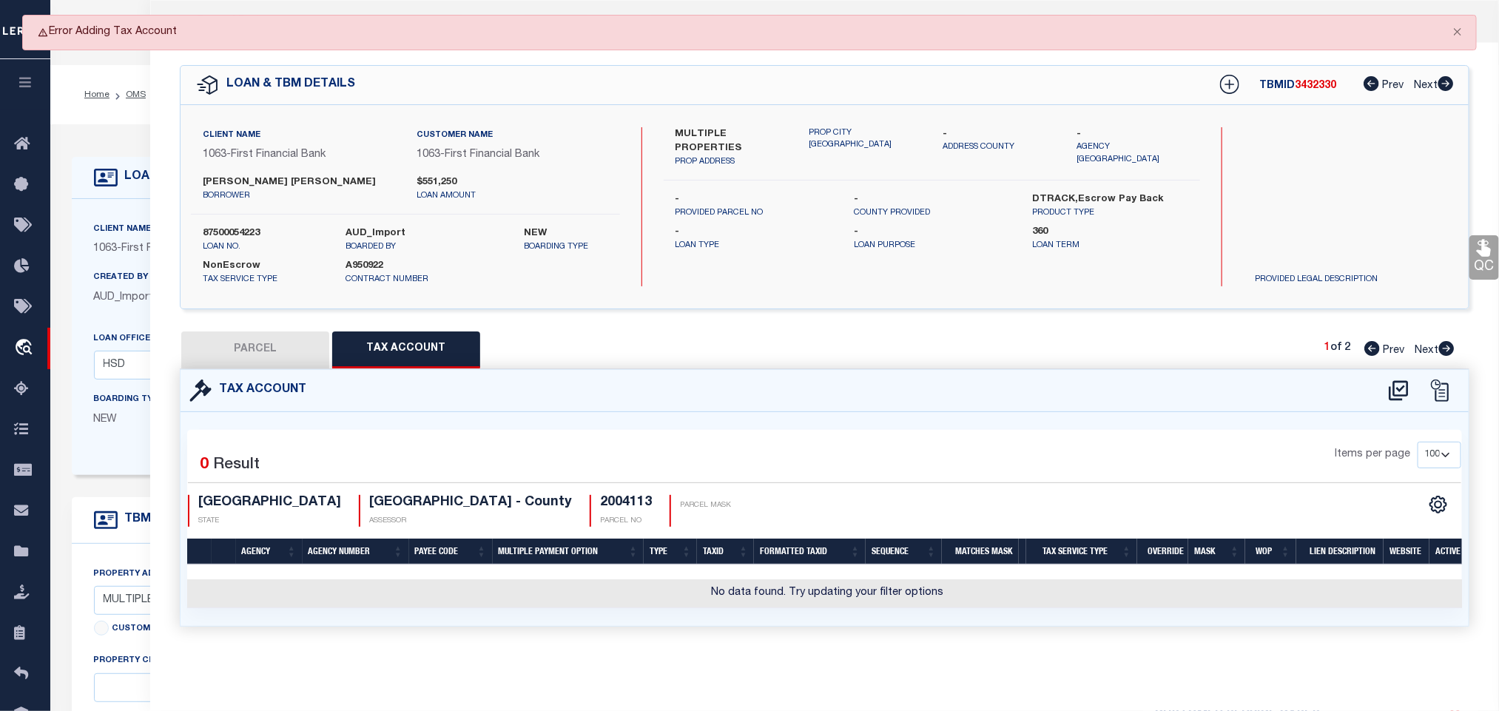
click at [269, 353] on button "PARCEL" at bounding box center [255, 350] width 148 height 37
select select "AS"
select select
checkbox input "false"
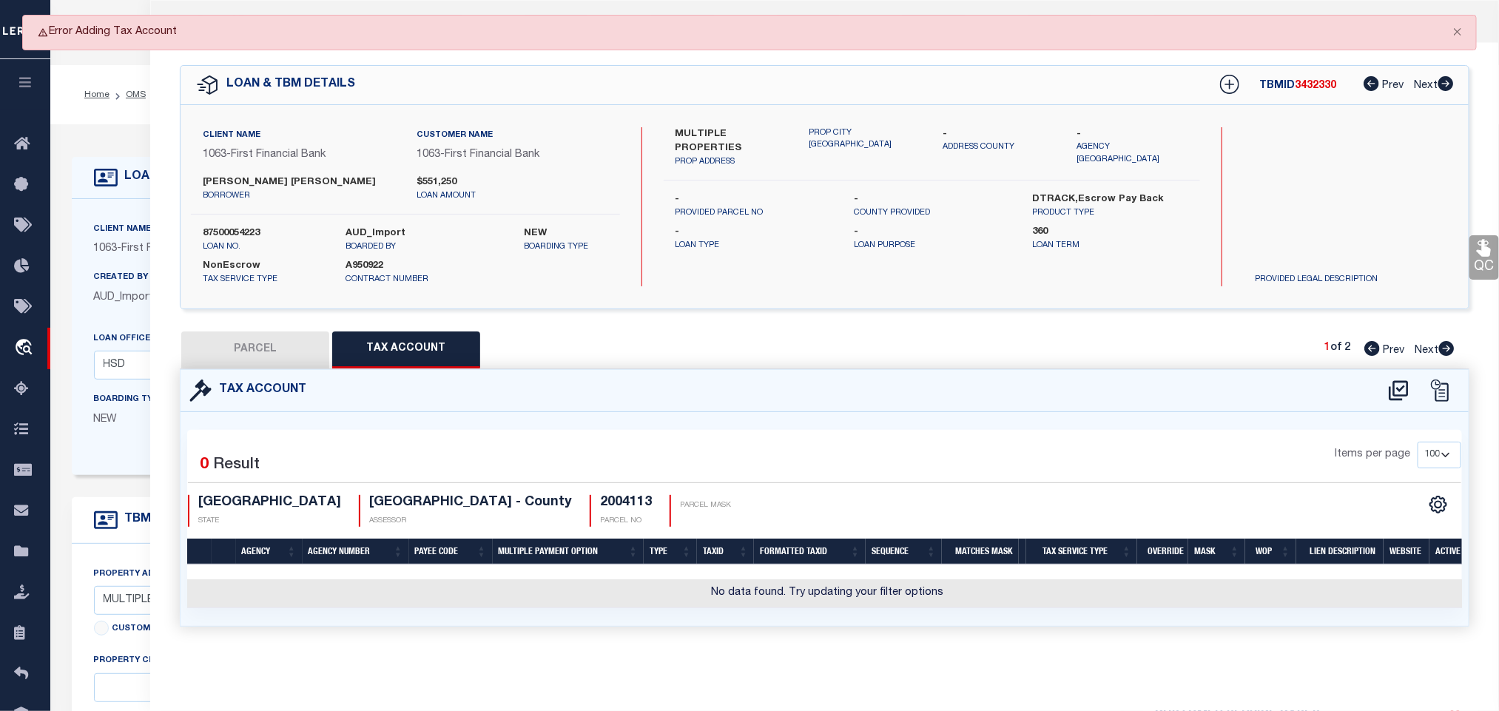
checkbox input "false"
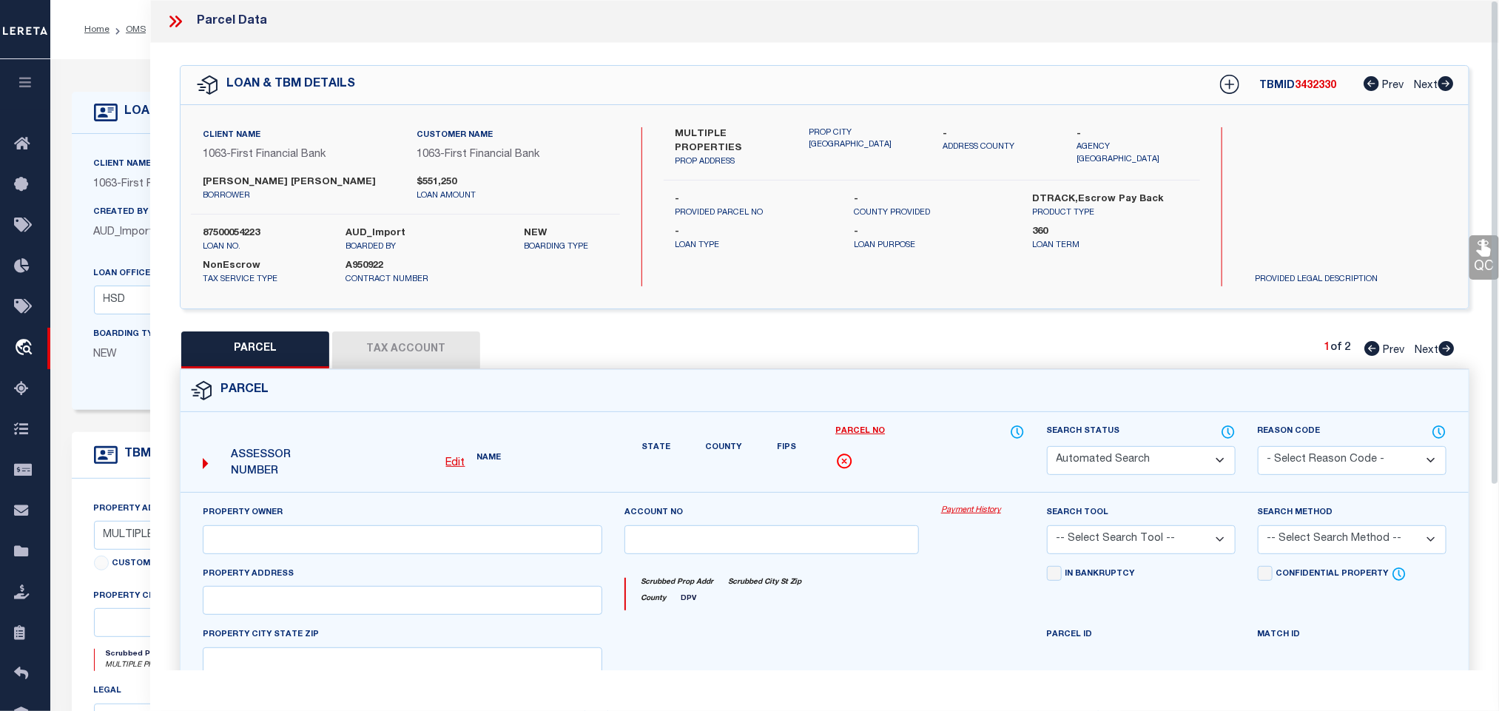
select select "IP"
type input "[PERSON_NAME] [PERSON_NAME] &"
select select "AGW"
select select "LEG"
type input "[STREET_ADDRESS]"
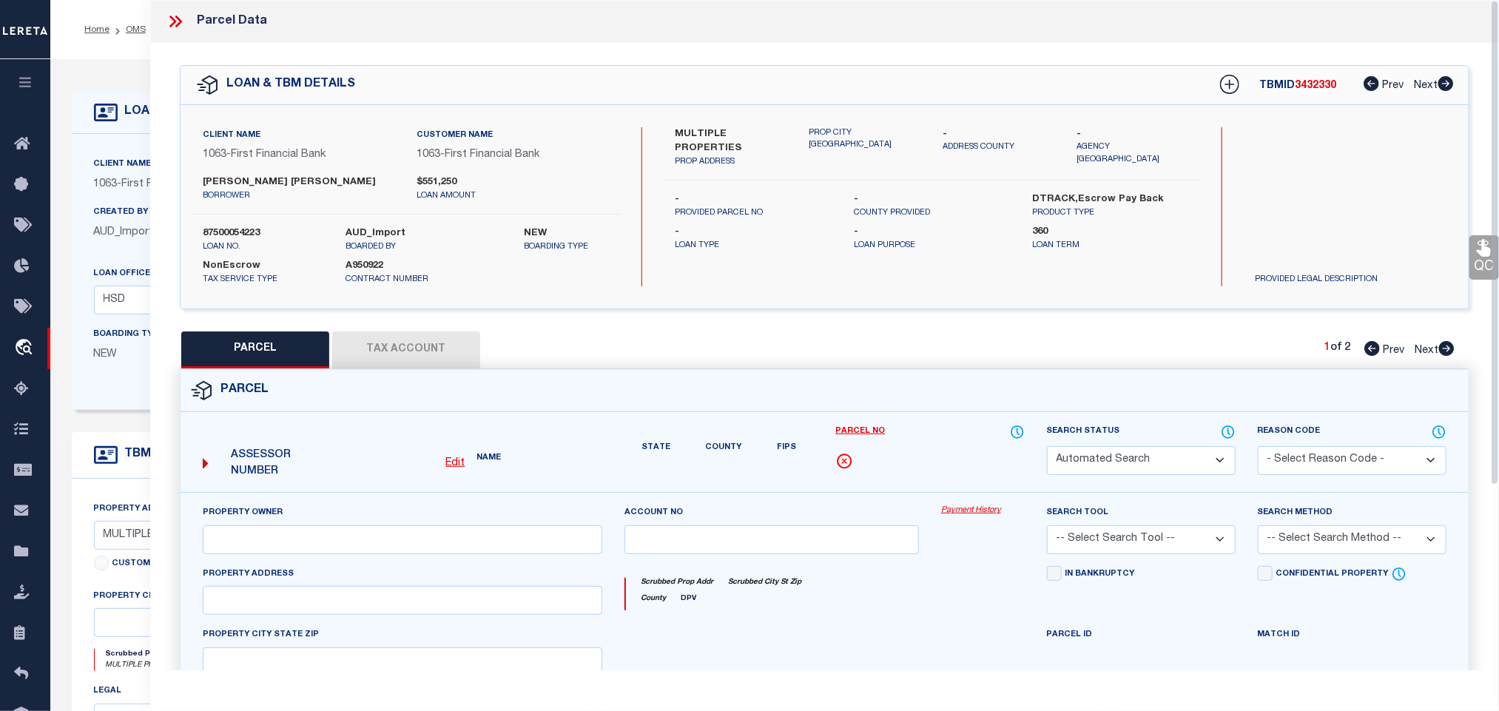
type input "[GEOGRAPHIC_DATA]"
type textarea "PLANTATION RESORT PHASE 2A THE (CFR), BLK M, LOT 36"
click at [404, 360] on button "Tax Account" at bounding box center [406, 350] width 148 height 37
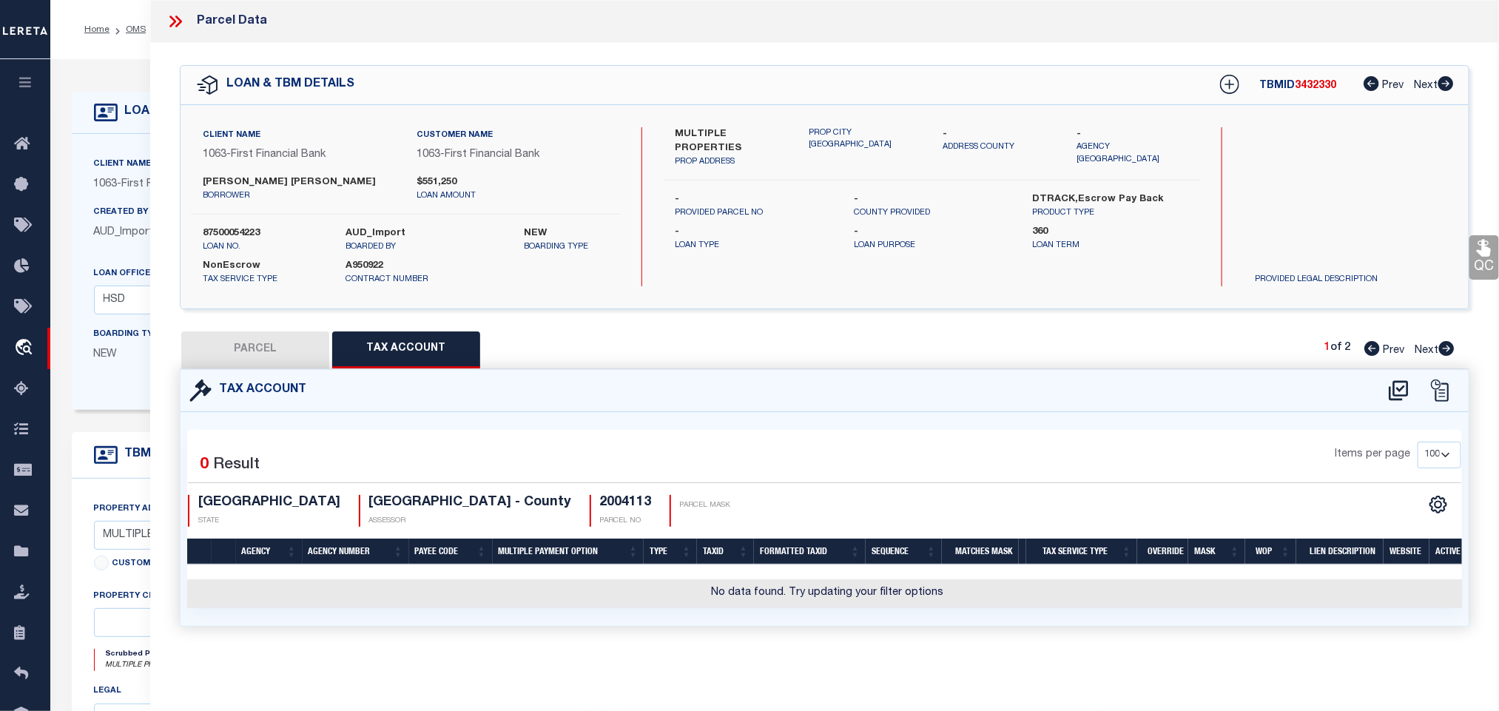
select select "100"
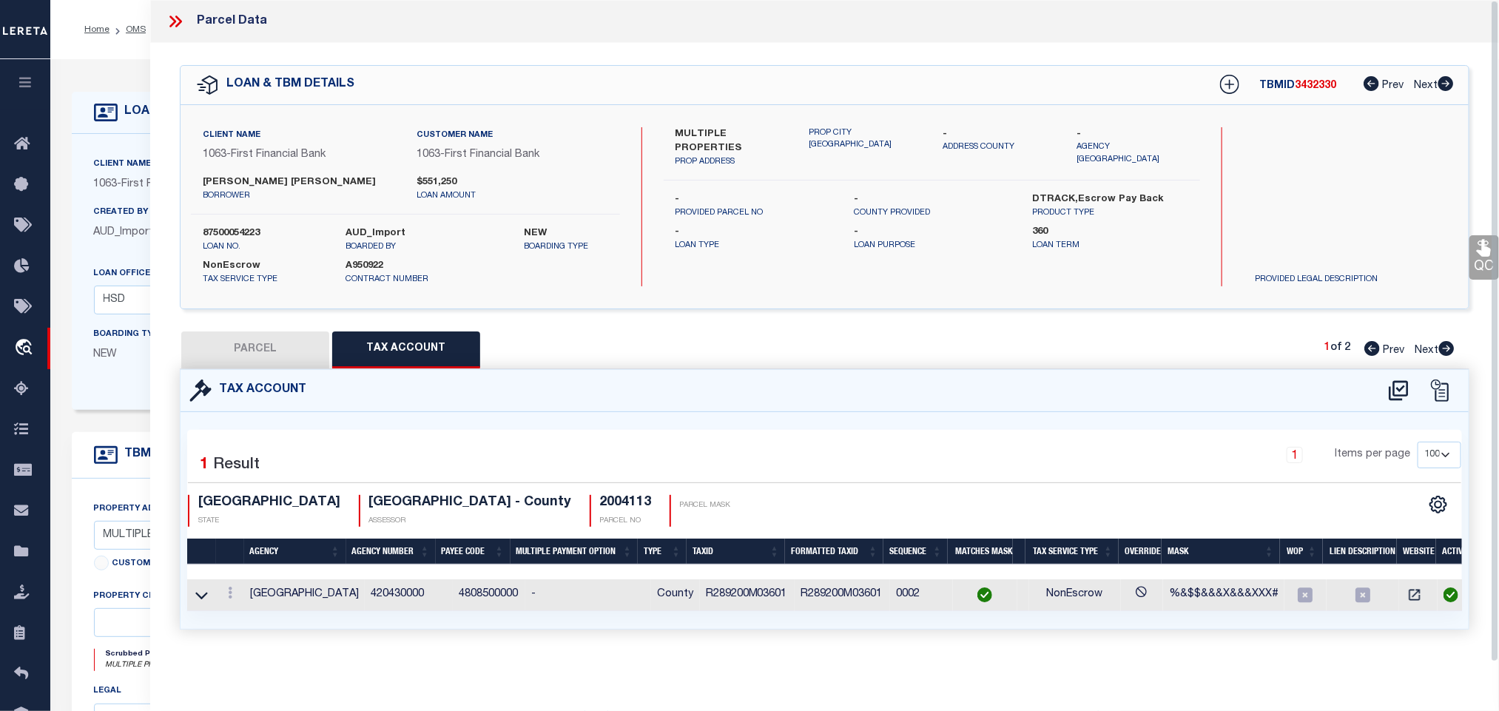
click at [300, 351] on button "PARCEL" at bounding box center [255, 350] width 148 height 37
select select "AS"
select select
checkbox input "false"
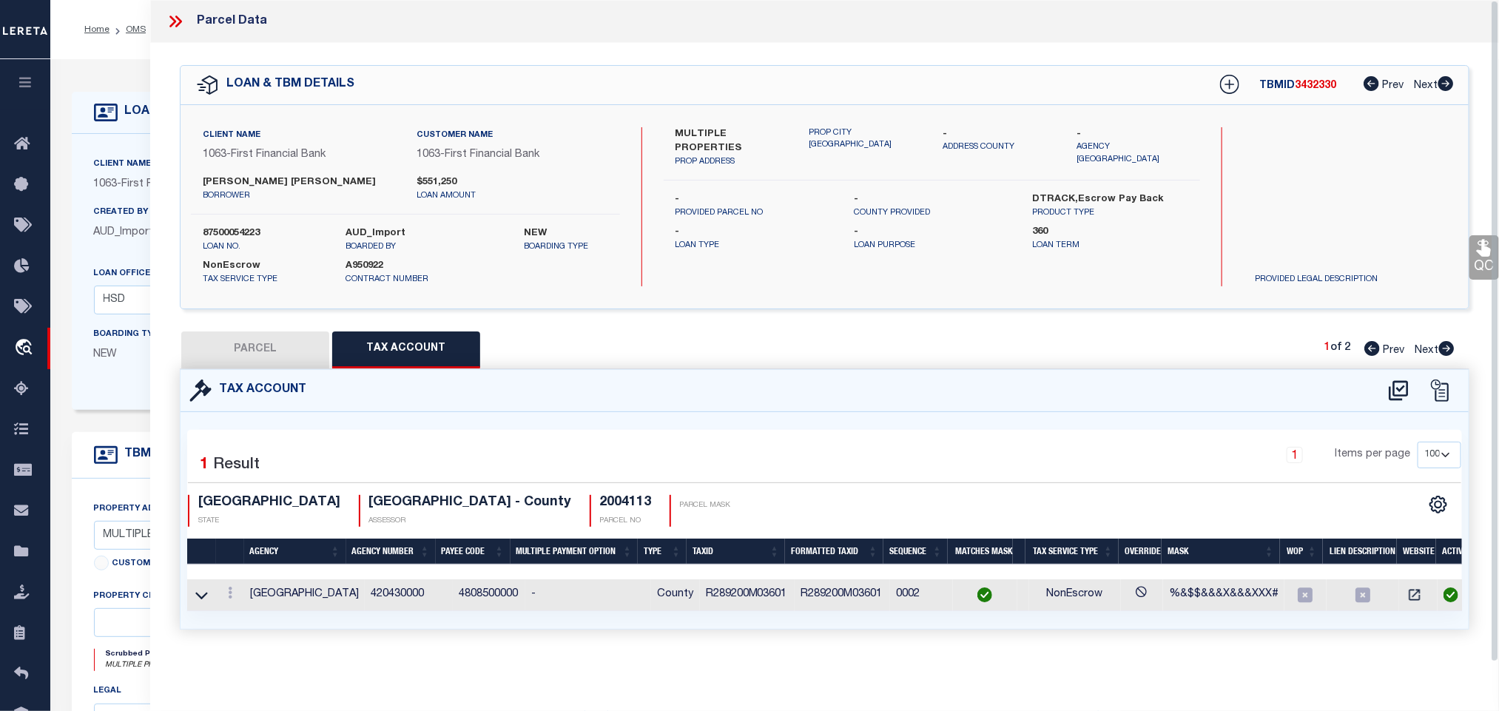
checkbox input "false"
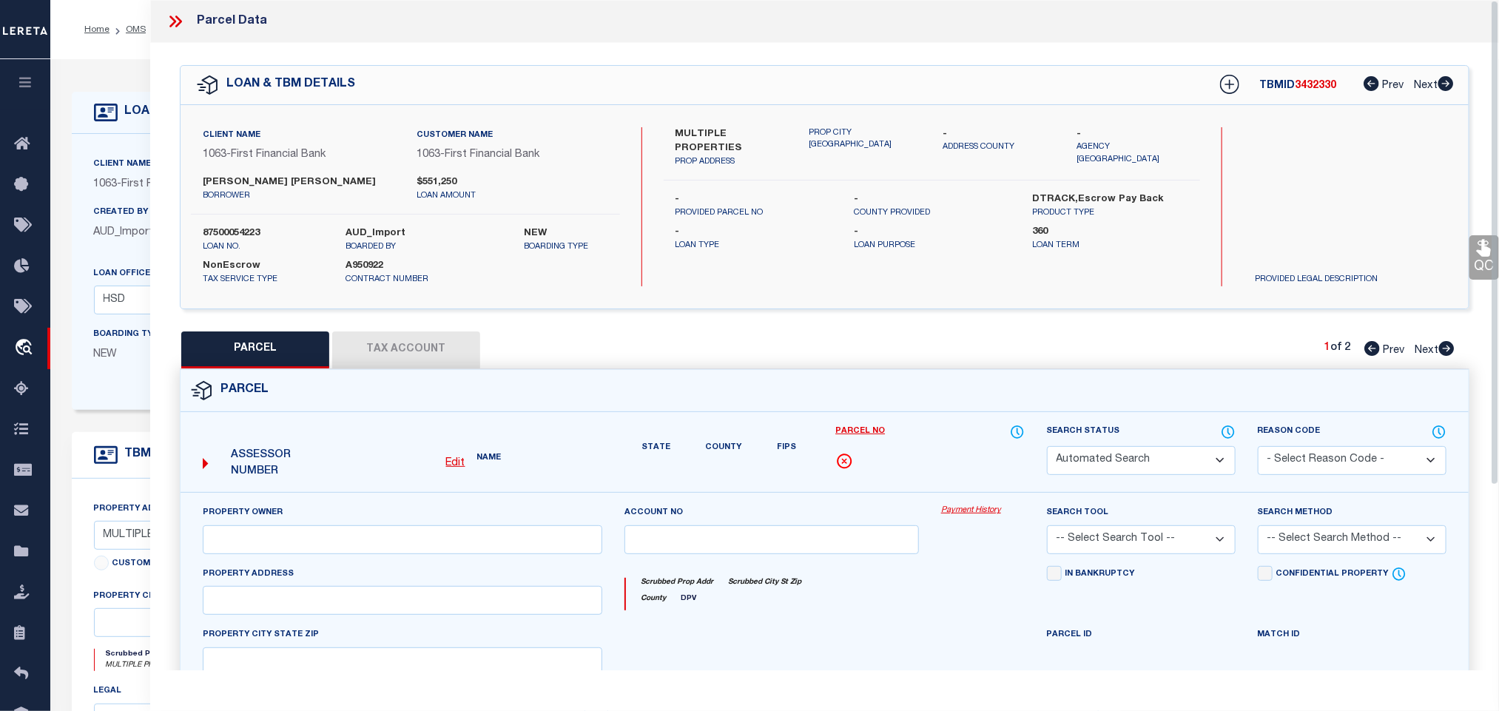
select select "IP"
type input "[PERSON_NAME] [PERSON_NAME] &"
select select "AGW"
select select "LEG"
type input "[STREET_ADDRESS]"
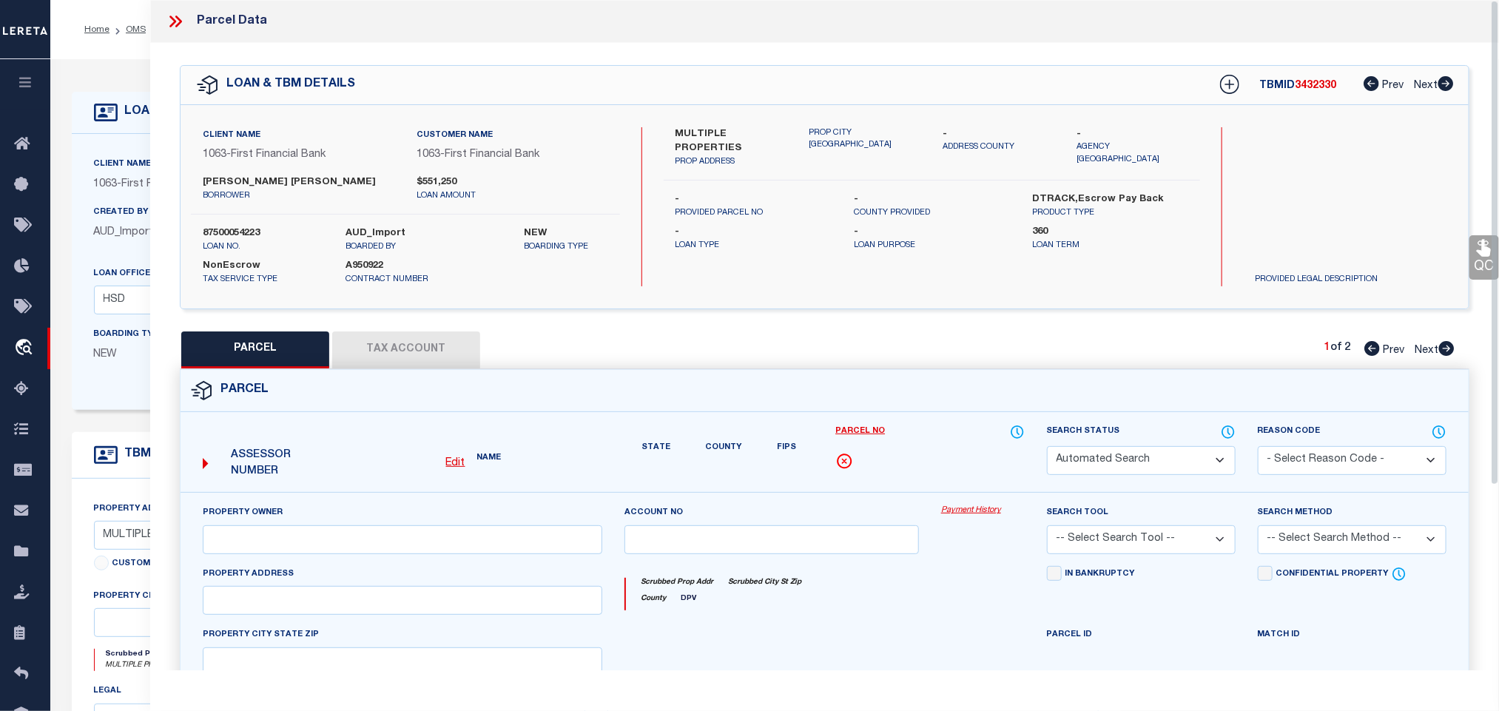
type input "[GEOGRAPHIC_DATA]"
type textarea "PLANTATION RESORT PHASE 2A THE (CFR), BLK M, LOT 36"
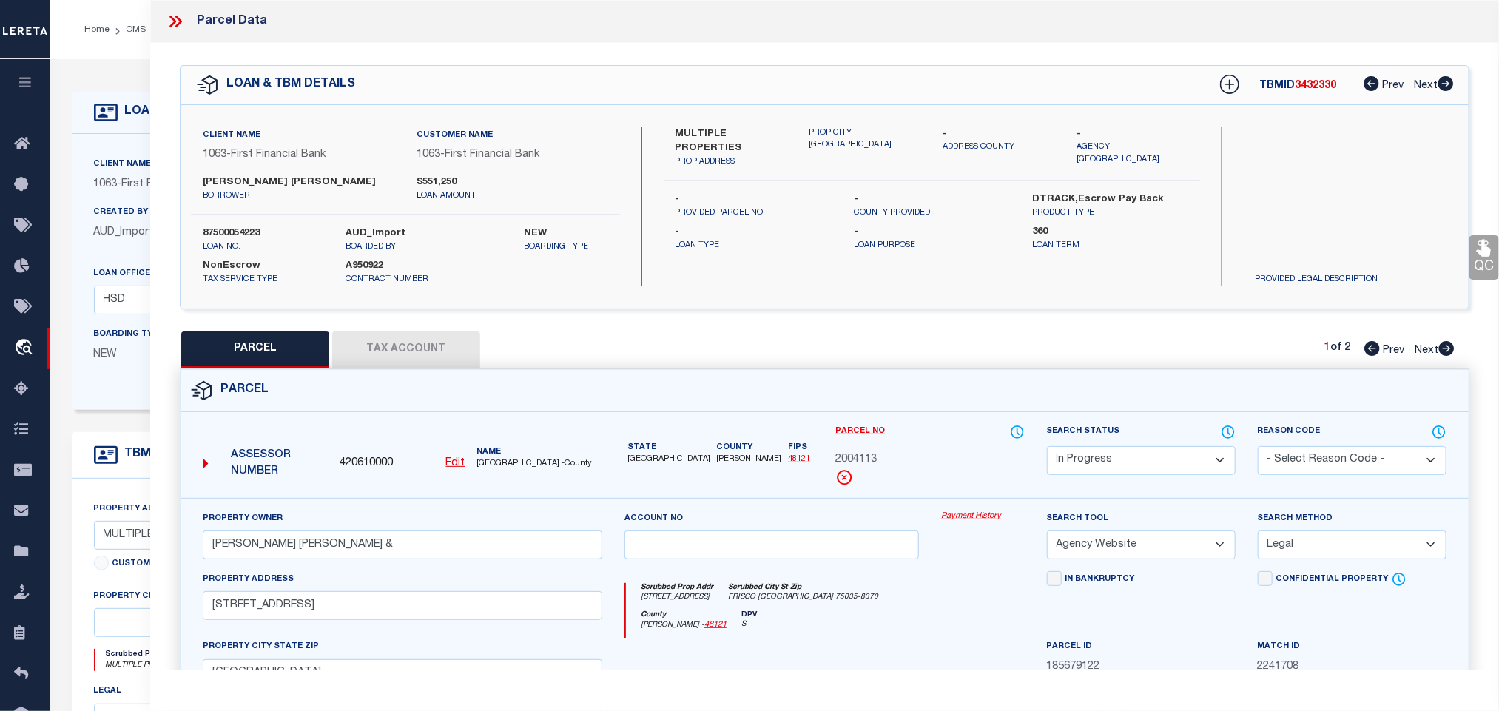
drag, startPoint x: 1162, startPoint y: 464, endPoint x: 1159, endPoint y: 451, distance: 12.9
click at [1162, 464] on select "Automated Search Bad Parcel Complete Duplicate Parcel High Dollar Reporting In …" at bounding box center [1141, 460] width 189 height 29
select select "PC"
click at [1047, 448] on select "Automated Search Bad Parcel Complete Duplicate Parcel High Dollar Reporting In …" at bounding box center [1141, 460] width 189 height 29
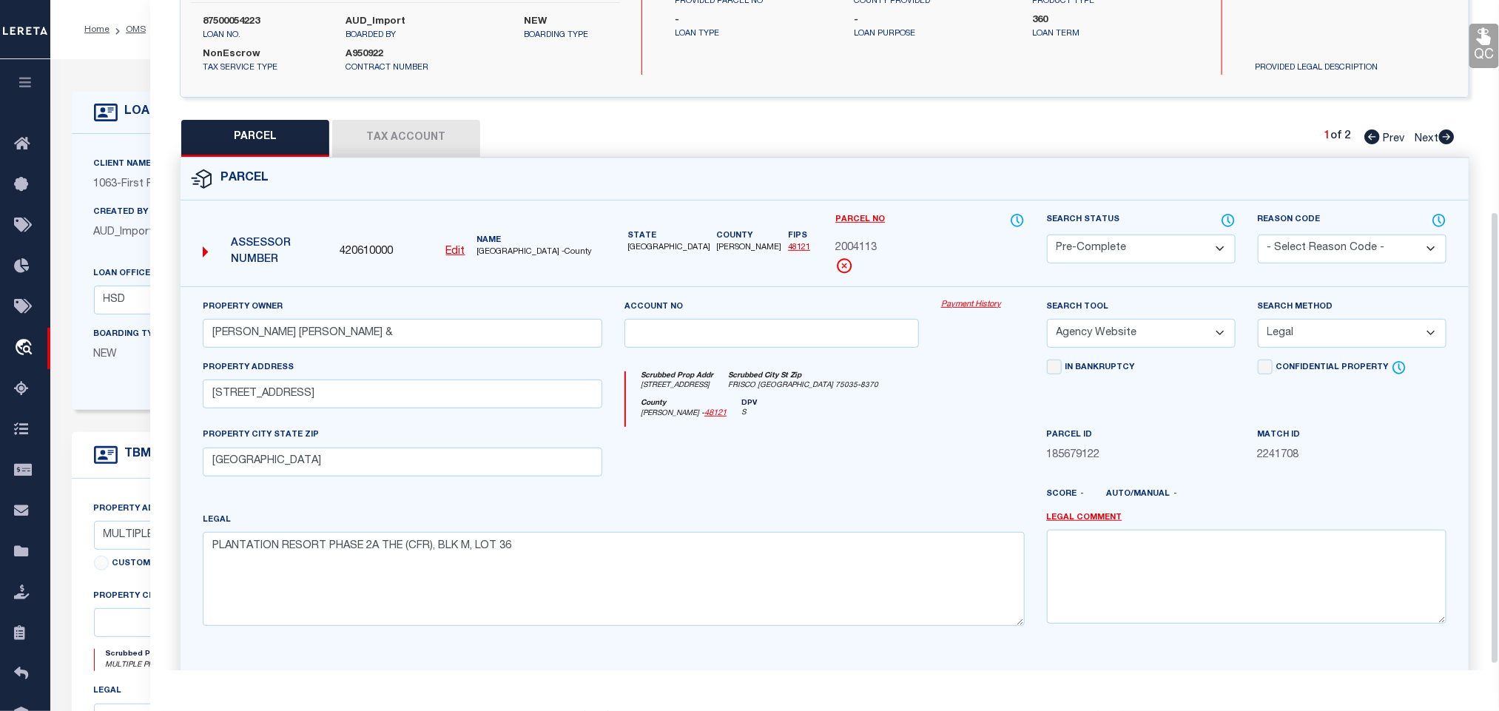
scroll to position [322, 0]
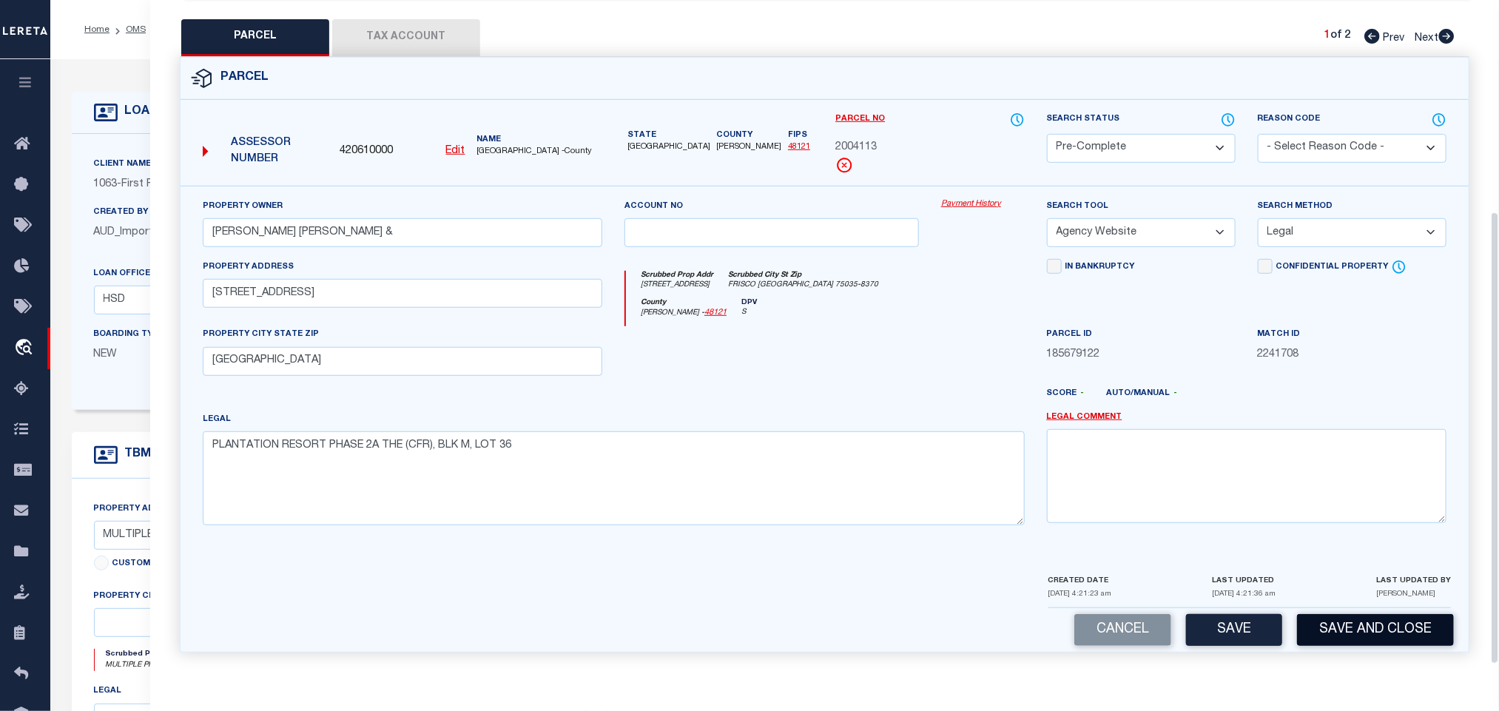
click at [1306, 616] on button "Save and Close" at bounding box center [1375, 630] width 157 height 32
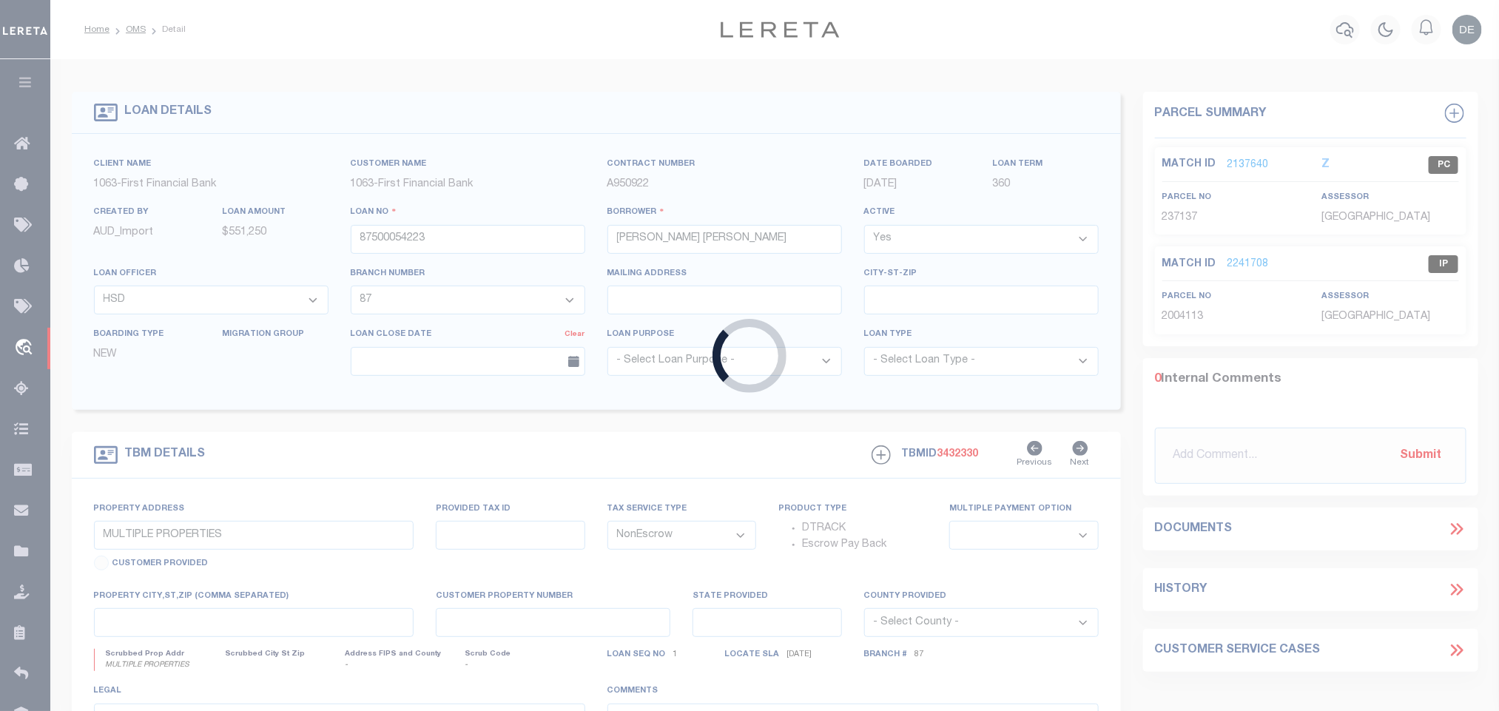
select select
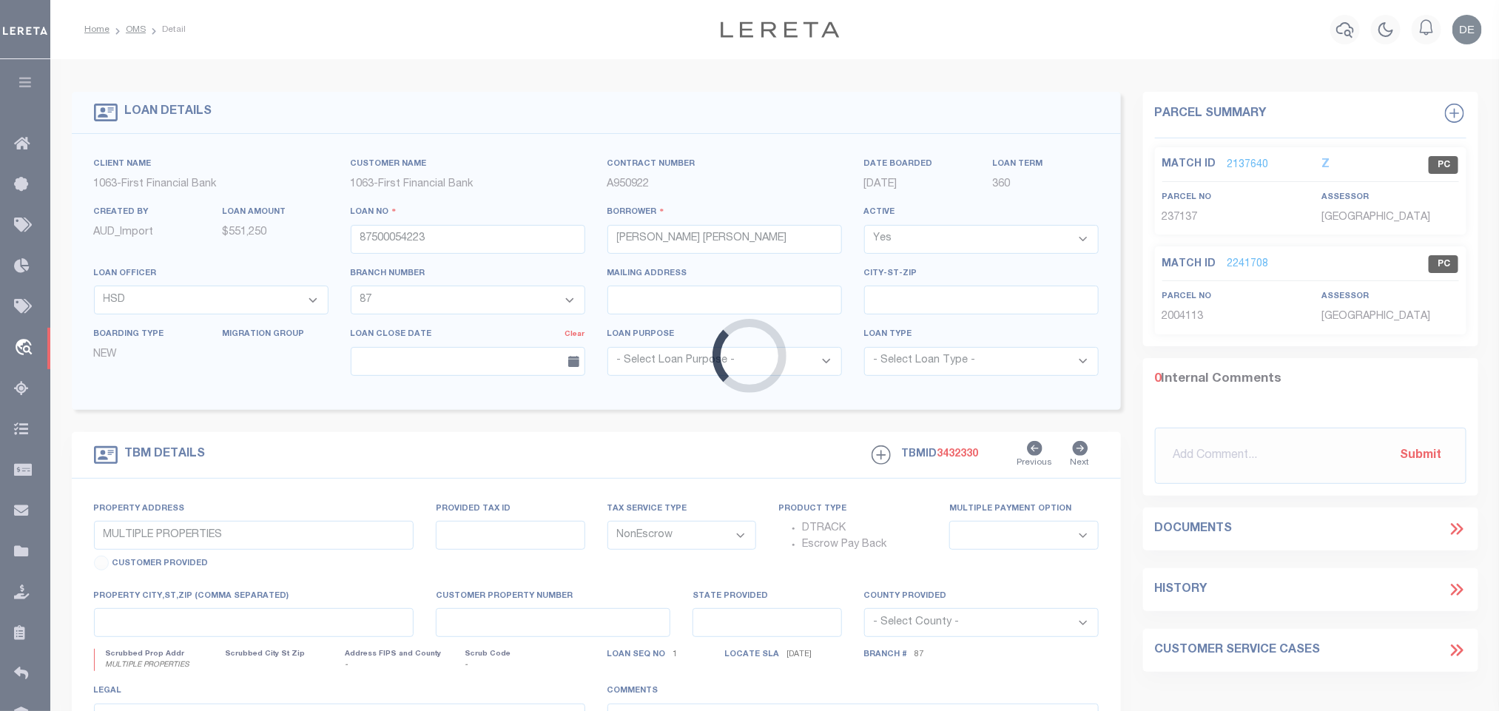
select select
select select "7092"
select select "535"
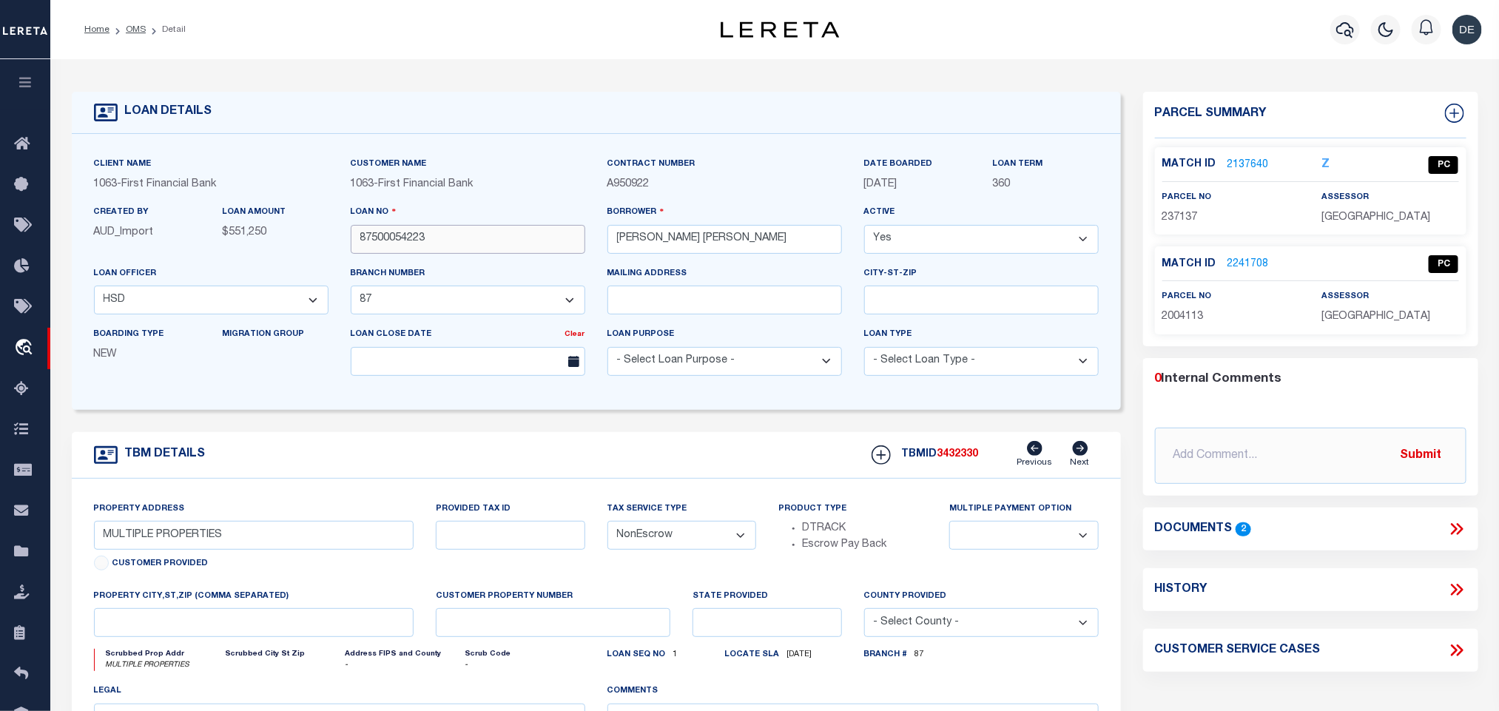
click at [414, 254] on input "87500054223" at bounding box center [468, 239] width 235 height 29
click at [969, 455] on span "3432330" at bounding box center [958, 454] width 41 height 10
copy span "3432330"
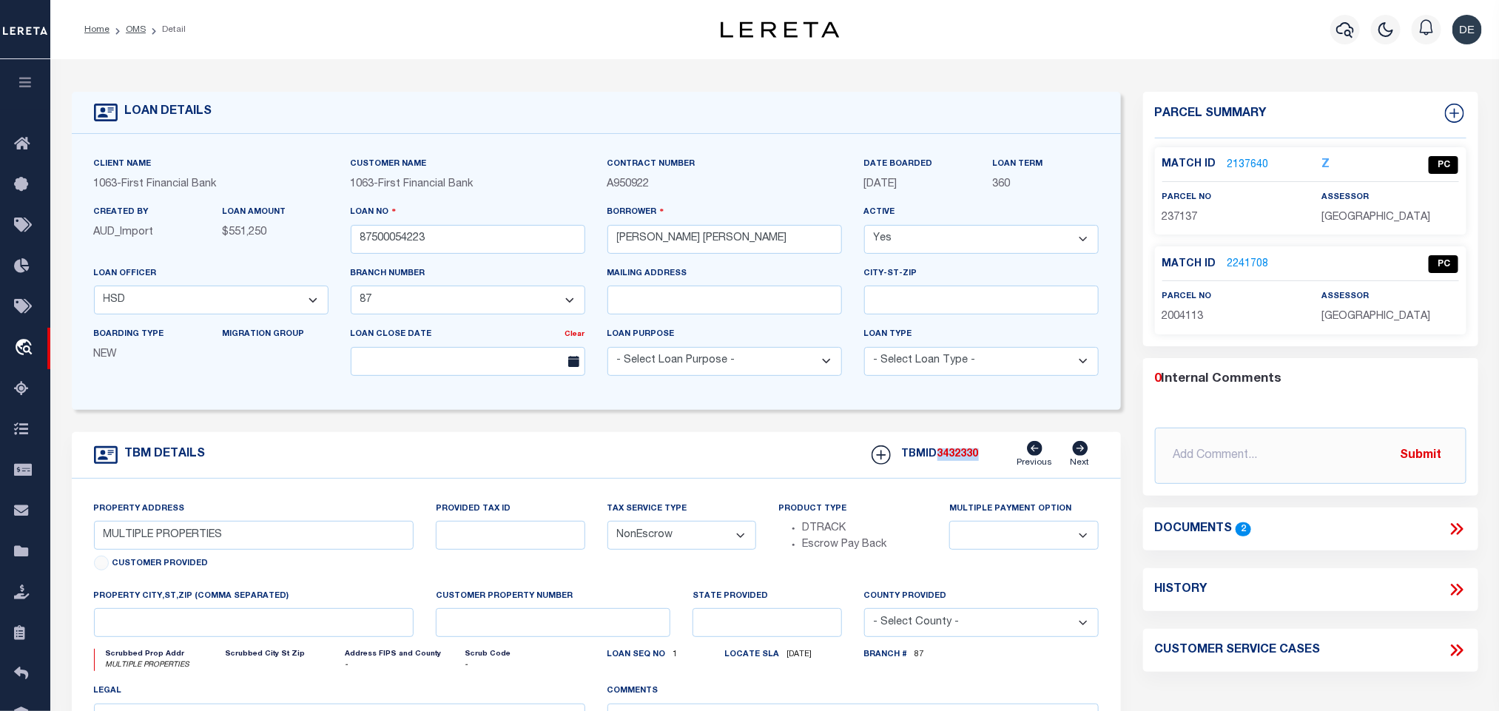
click at [1350, 218] on span "[GEOGRAPHIC_DATA]" at bounding box center [1376, 217] width 109 height 10
copy div "[GEOGRAPHIC_DATA]"
click at [1175, 215] on span "237137" at bounding box center [1180, 217] width 36 height 10
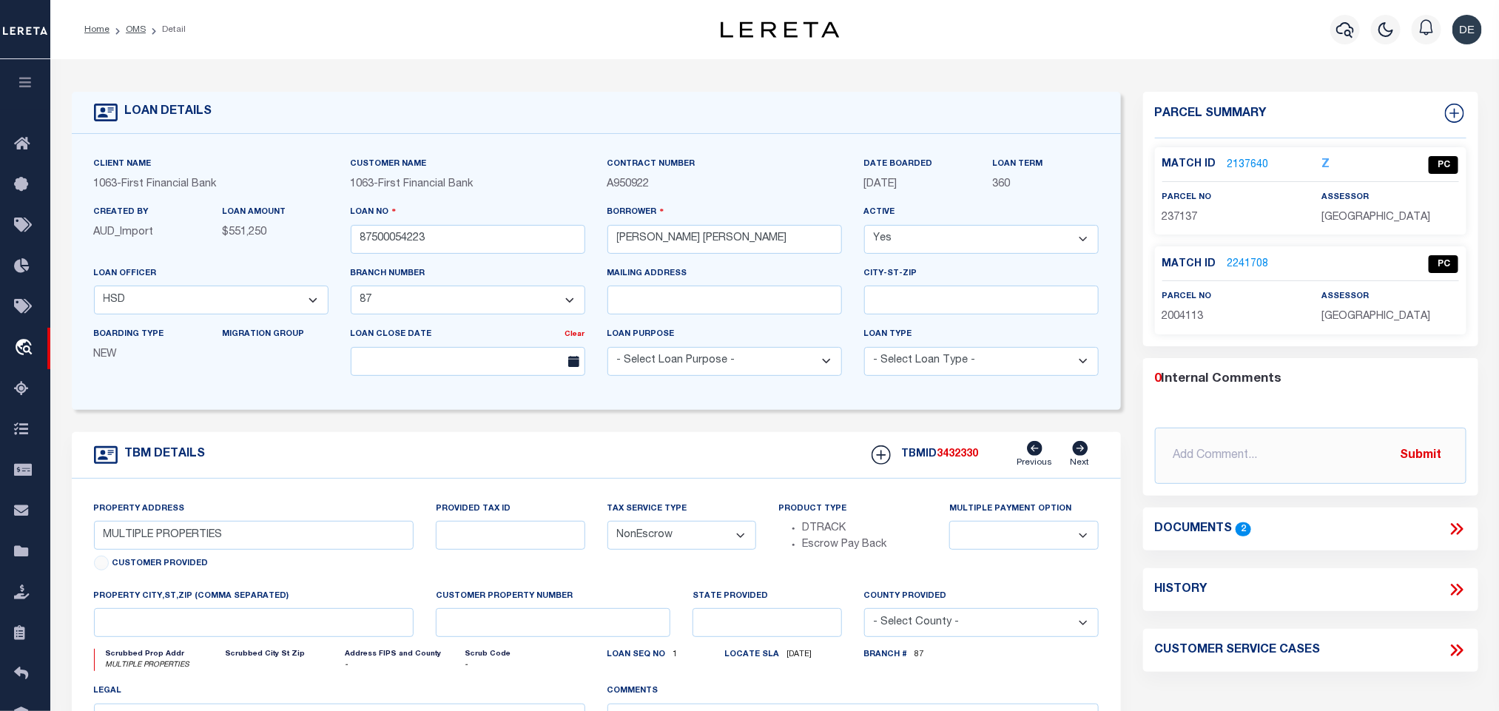
click at [1175, 215] on span "237137" at bounding box center [1180, 217] width 36 height 10
copy span "237137"
click at [373, 238] on input "87500054223" at bounding box center [468, 239] width 235 height 29
click at [958, 469] on div "TBMID 3432330 Previous Next" at bounding box center [980, 455] width 238 height 28
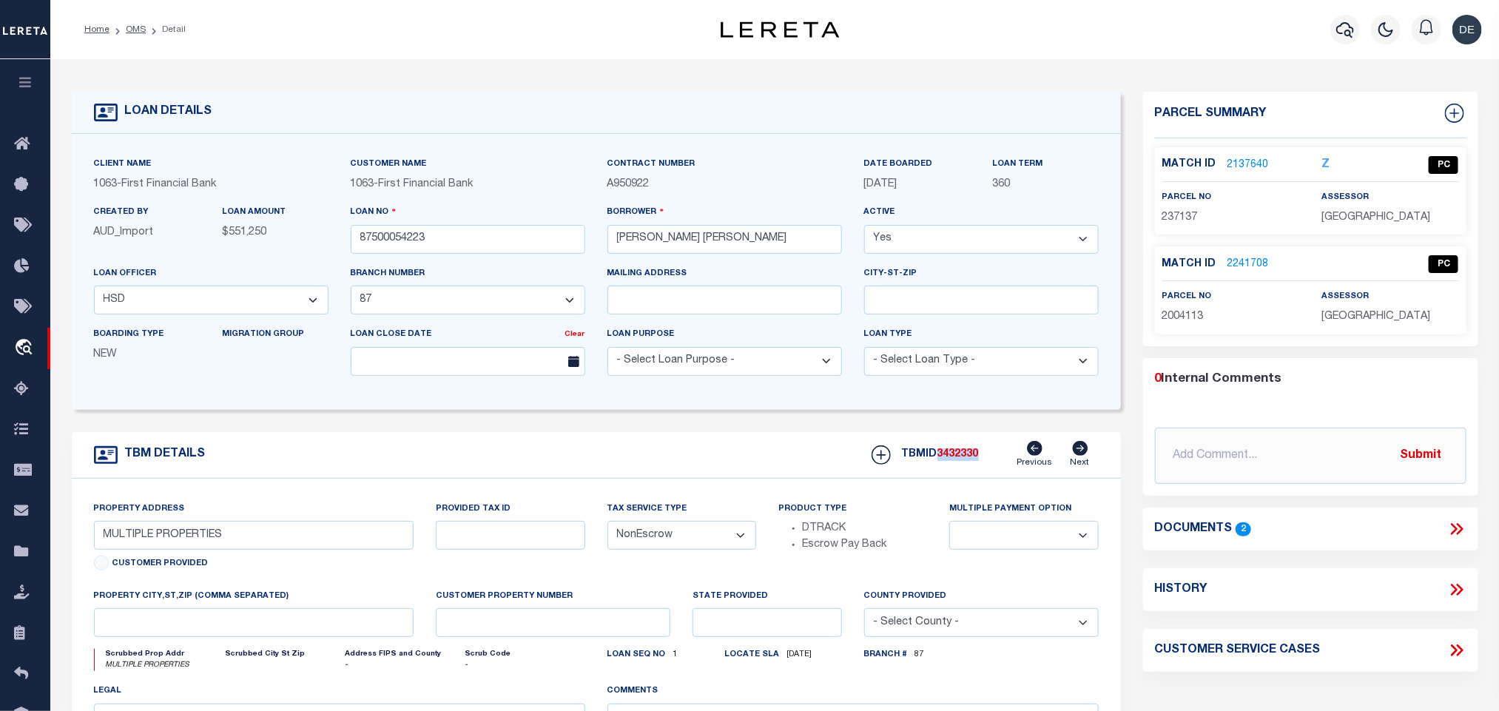
click at [958, 469] on div "TBMID 3432330 Previous Next" at bounding box center [980, 455] width 238 height 28
copy span "3432330"
click at [1364, 322] on span "[GEOGRAPHIC_DATA]" at bounding box center [1376, 317] width 109 height 10
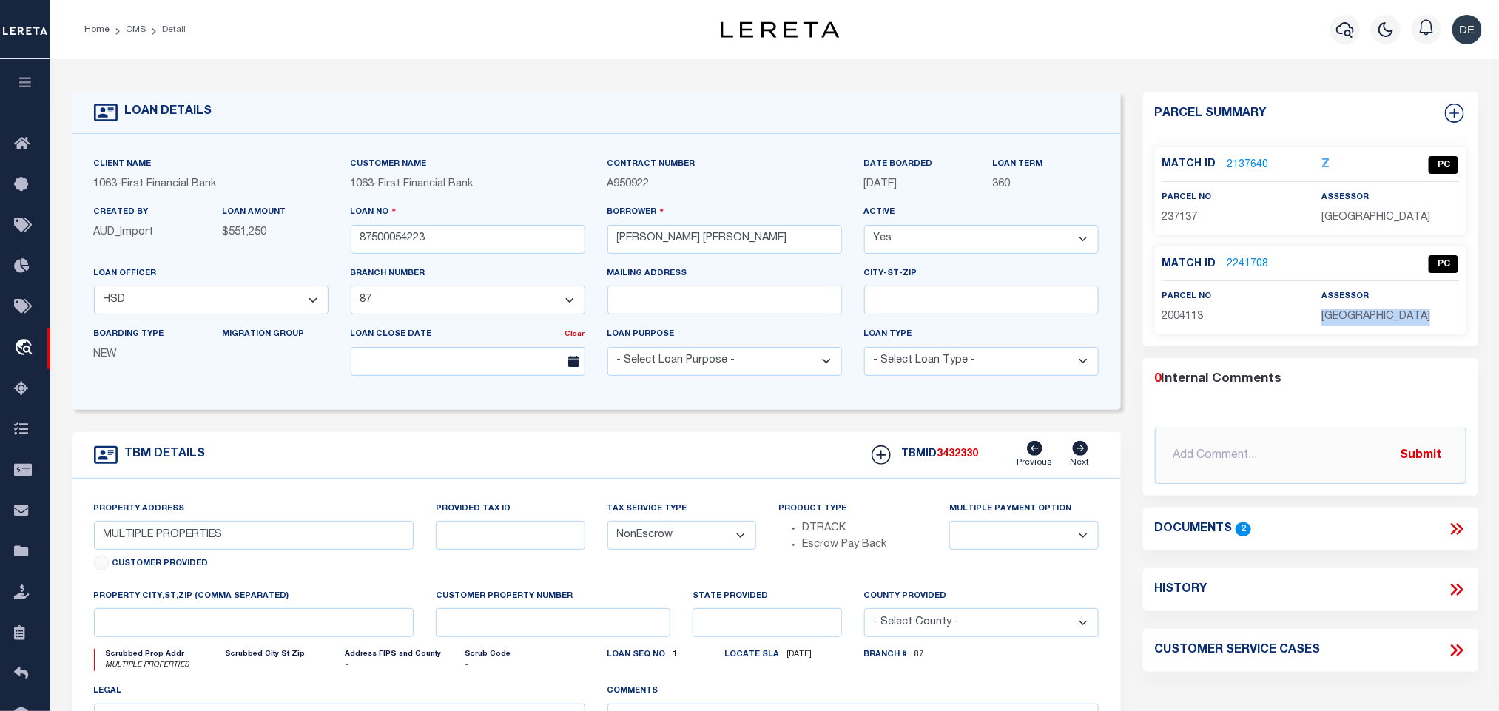
copy div "[GEOGRAPHIC_DATA]"
click at [1192, 318] on span "2004113" at bounding box center [1182, 317] width 41 height 10
copy span "2004113"
drag, startPoint x: 133, startPoint y: 25, endPoint x: 471, endPoint y: 16, distance: 338.3
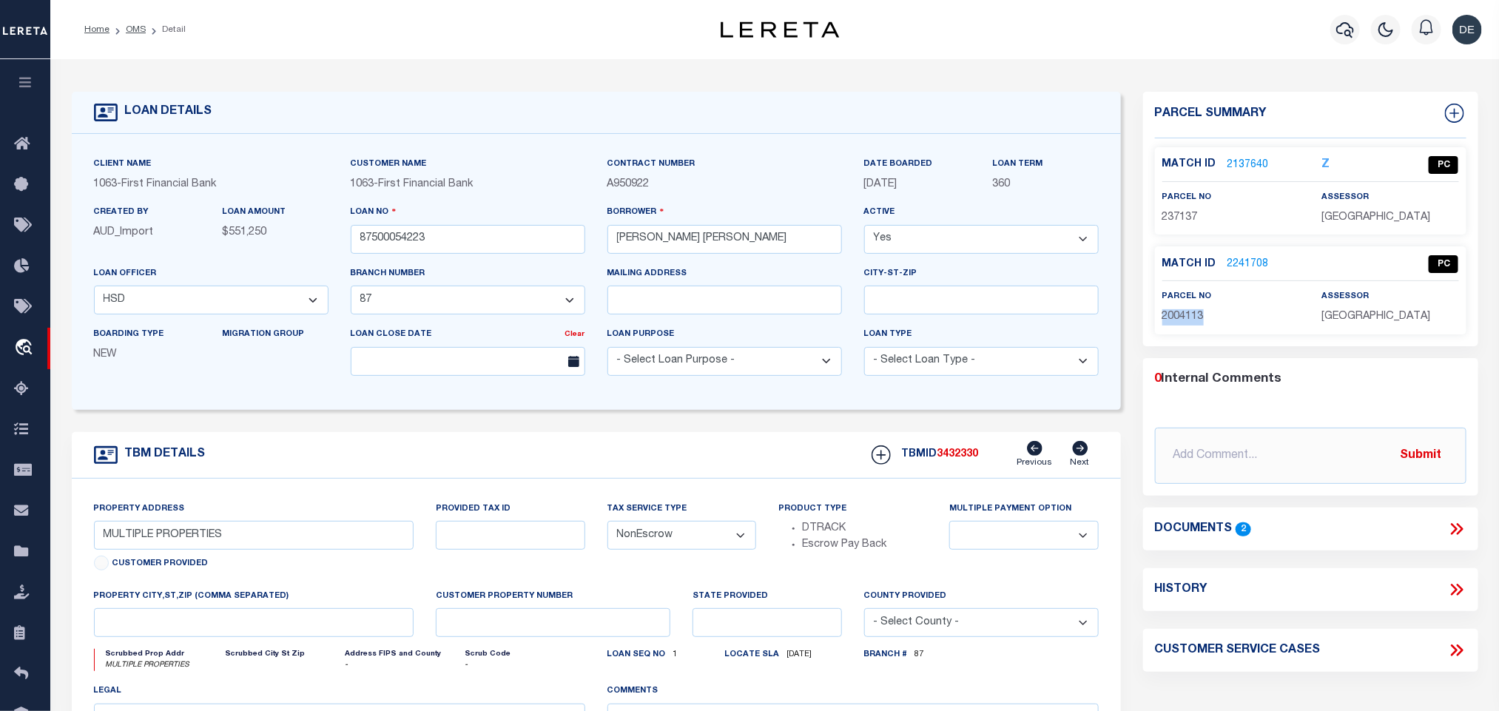
click at [133, 25] on link "OMS" at bounding box center [136, 29] width 20 height 9
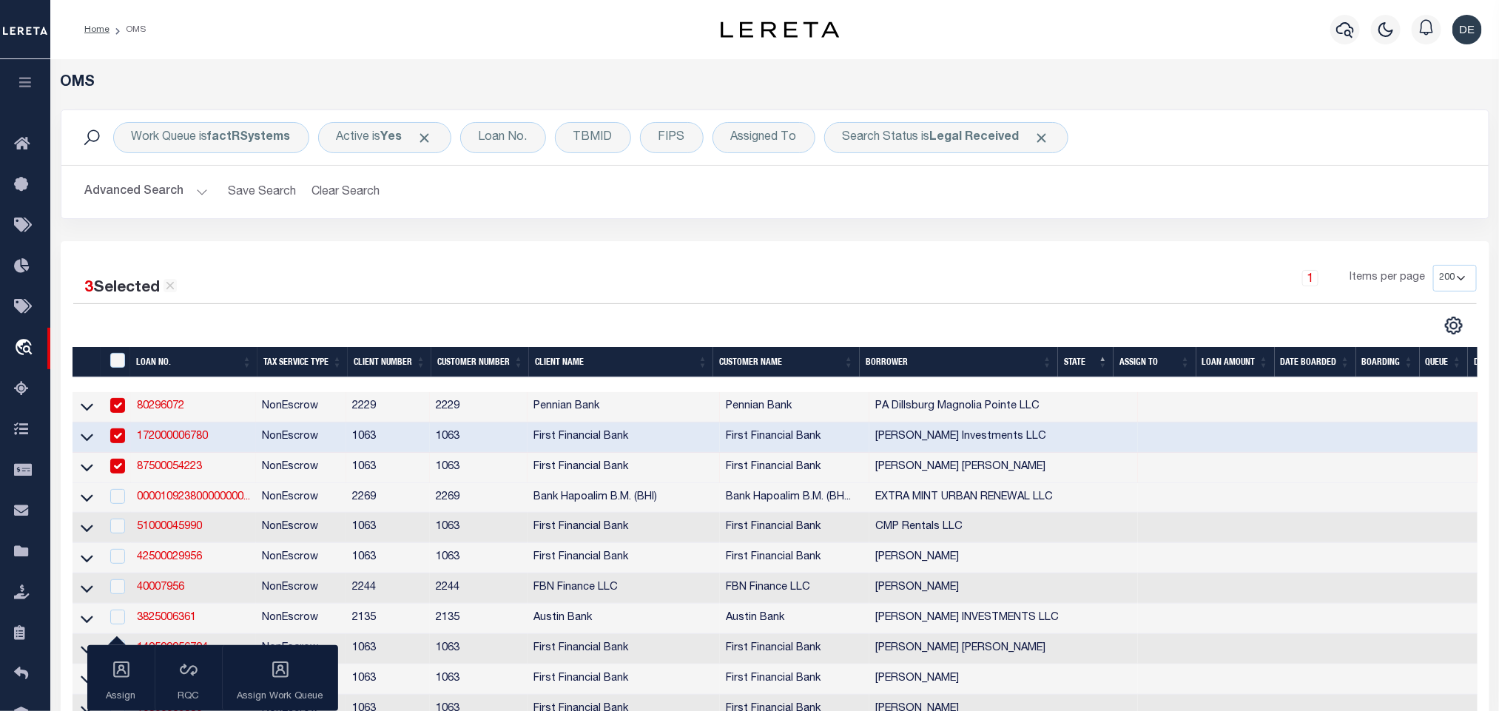
click at [224, 468] on td "87500054223" at bounding box center [193, 468] width 125 height 30
checkbox input "false"
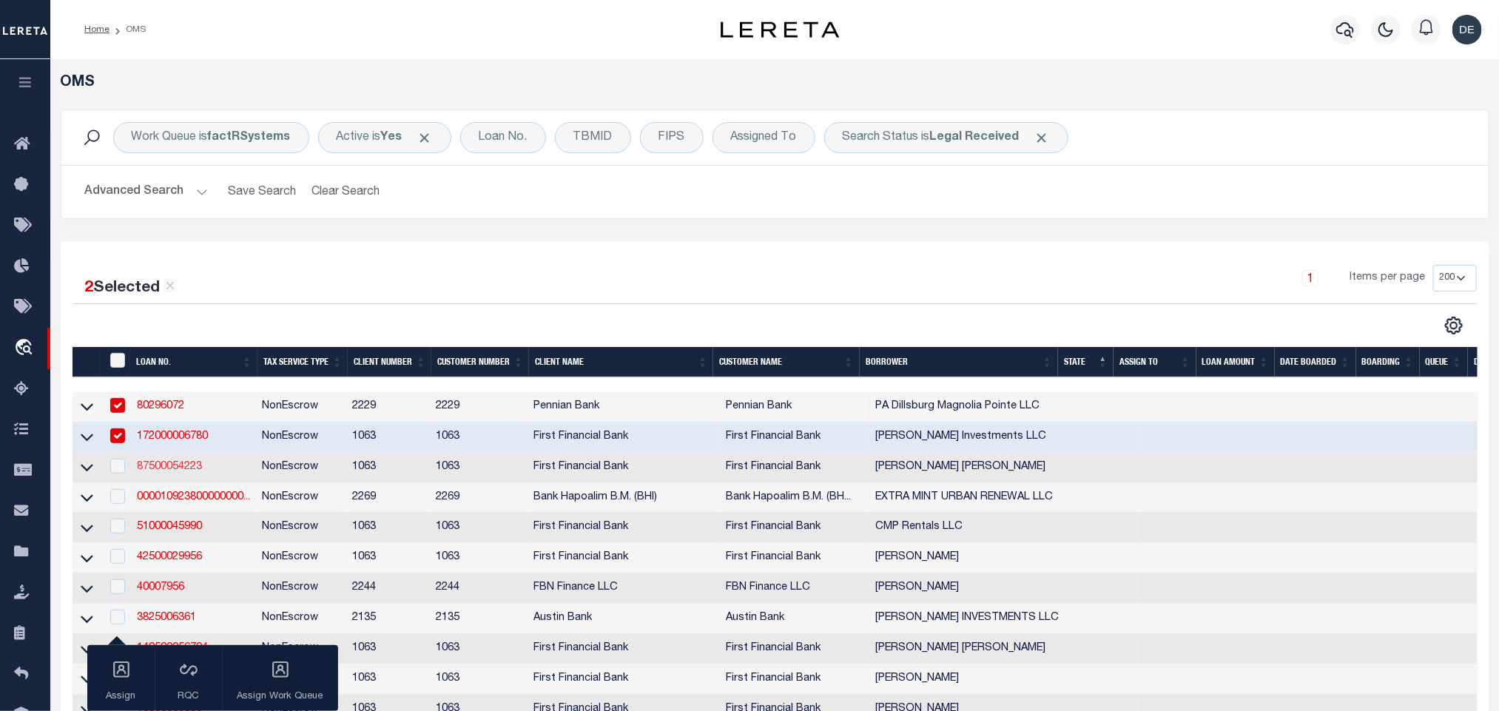
click at [185, 468] on link "87500054223" at bounding box center [169, 467] width 65 height 10
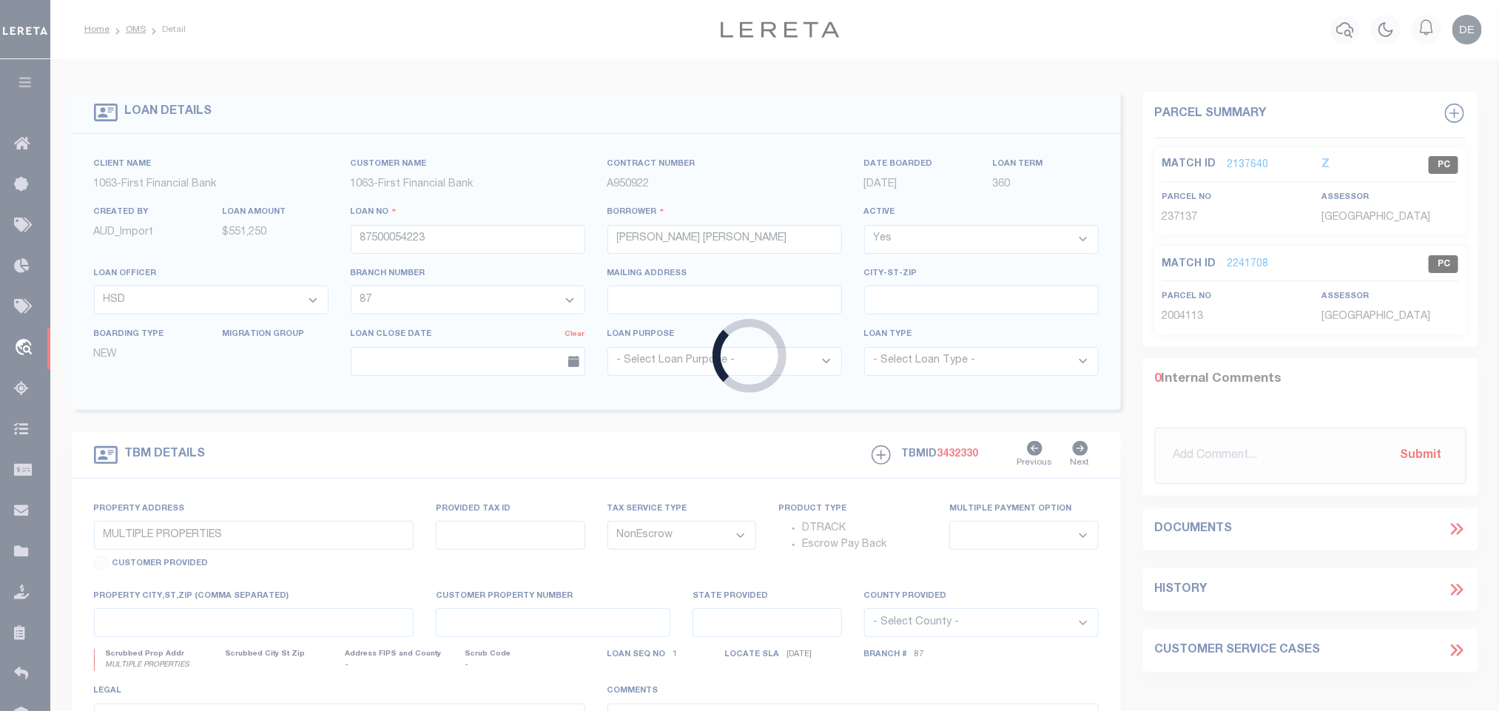
select select
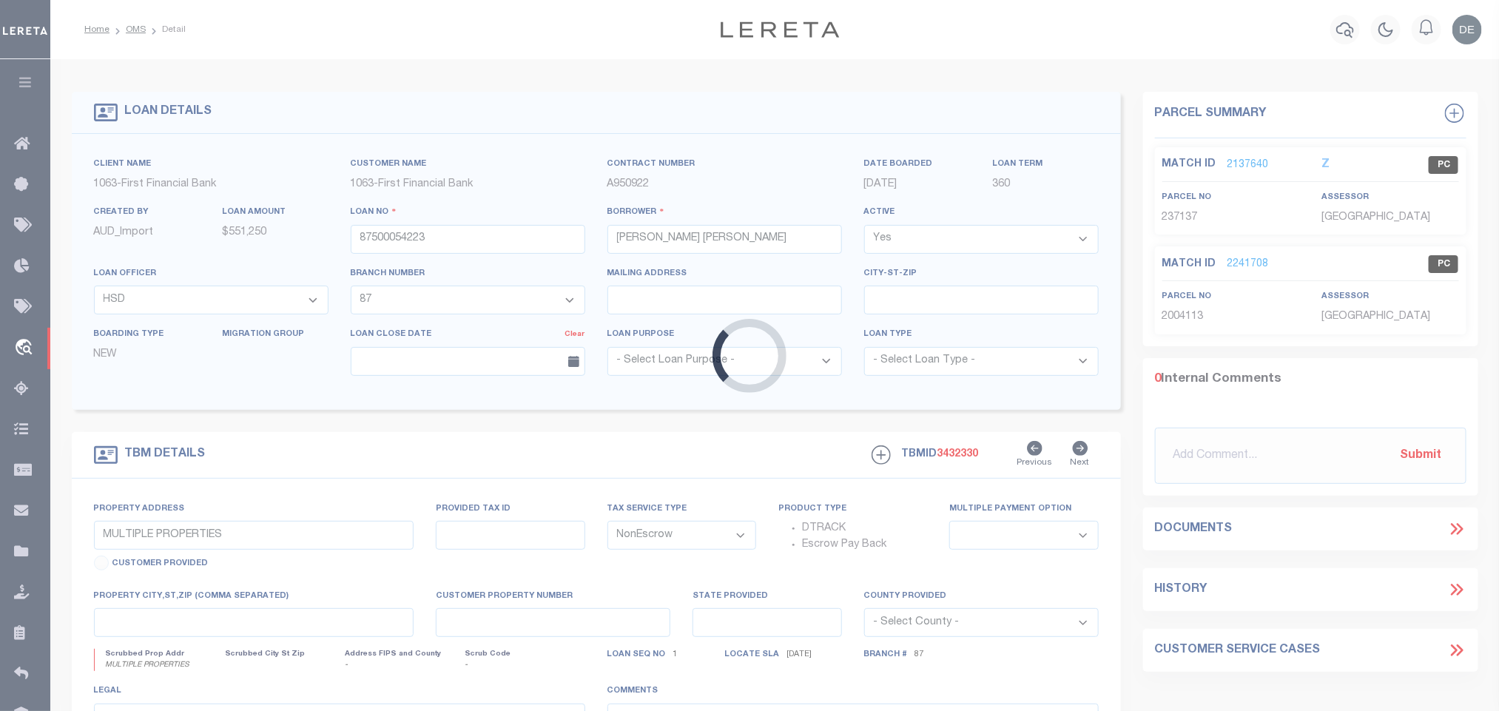
select select
select select "7092"
select select "535"
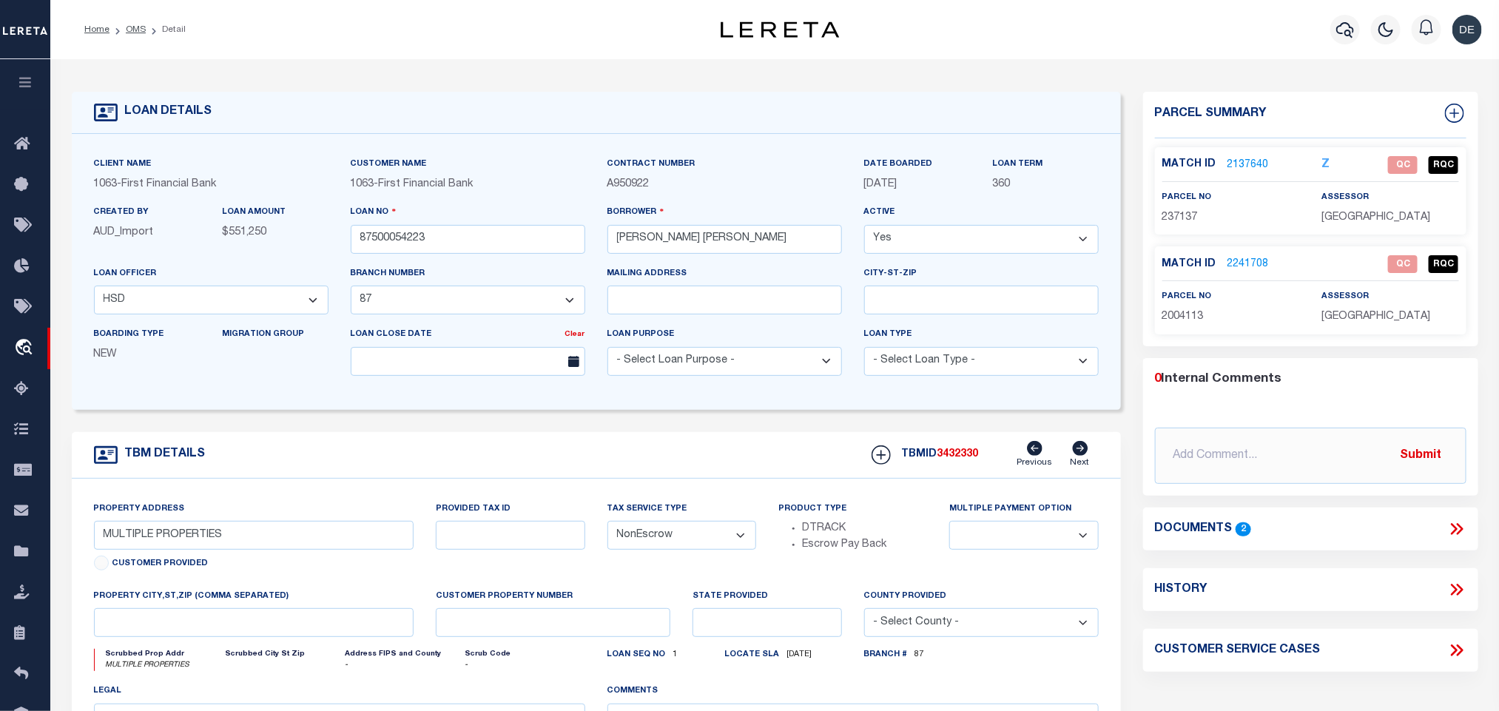
click at [1259, 264] on link "2241708" at bounding box center [1248, 265] width 41 height 16
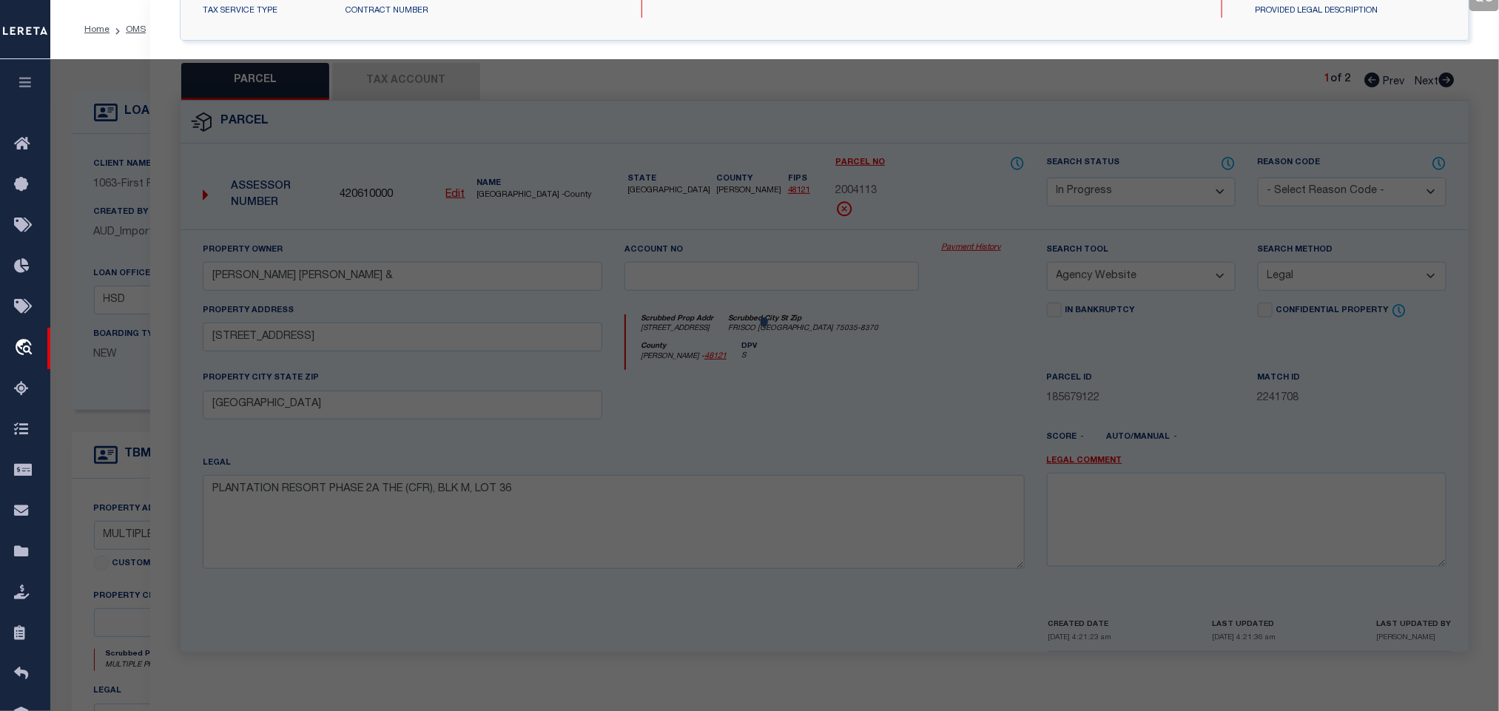
select select "AS"
select select
checkbox input "false"
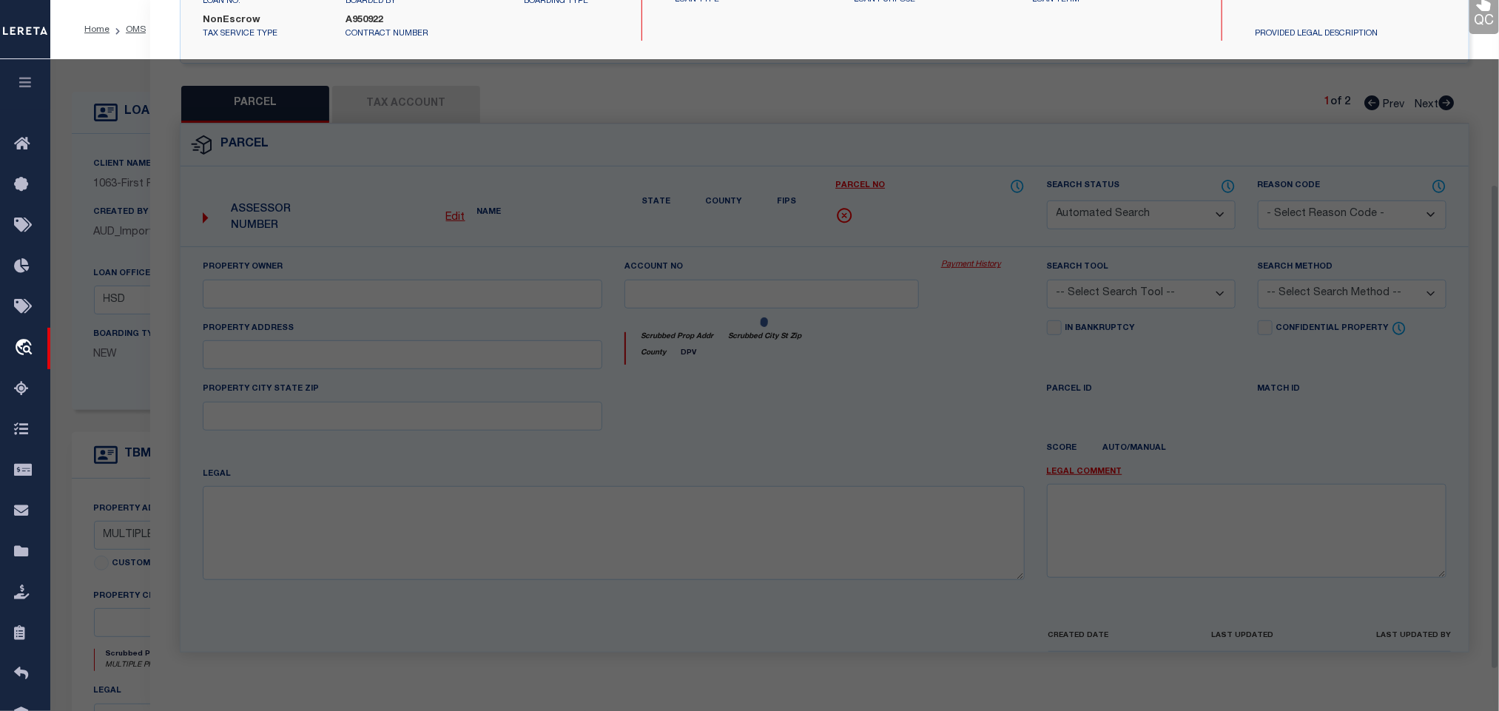
select select "QC"
type input "[PERSON_NAME] [PERSON_NAME] &"
select select "AGW"
select select "LEG"
type input "[STREET_ADDRESS]"
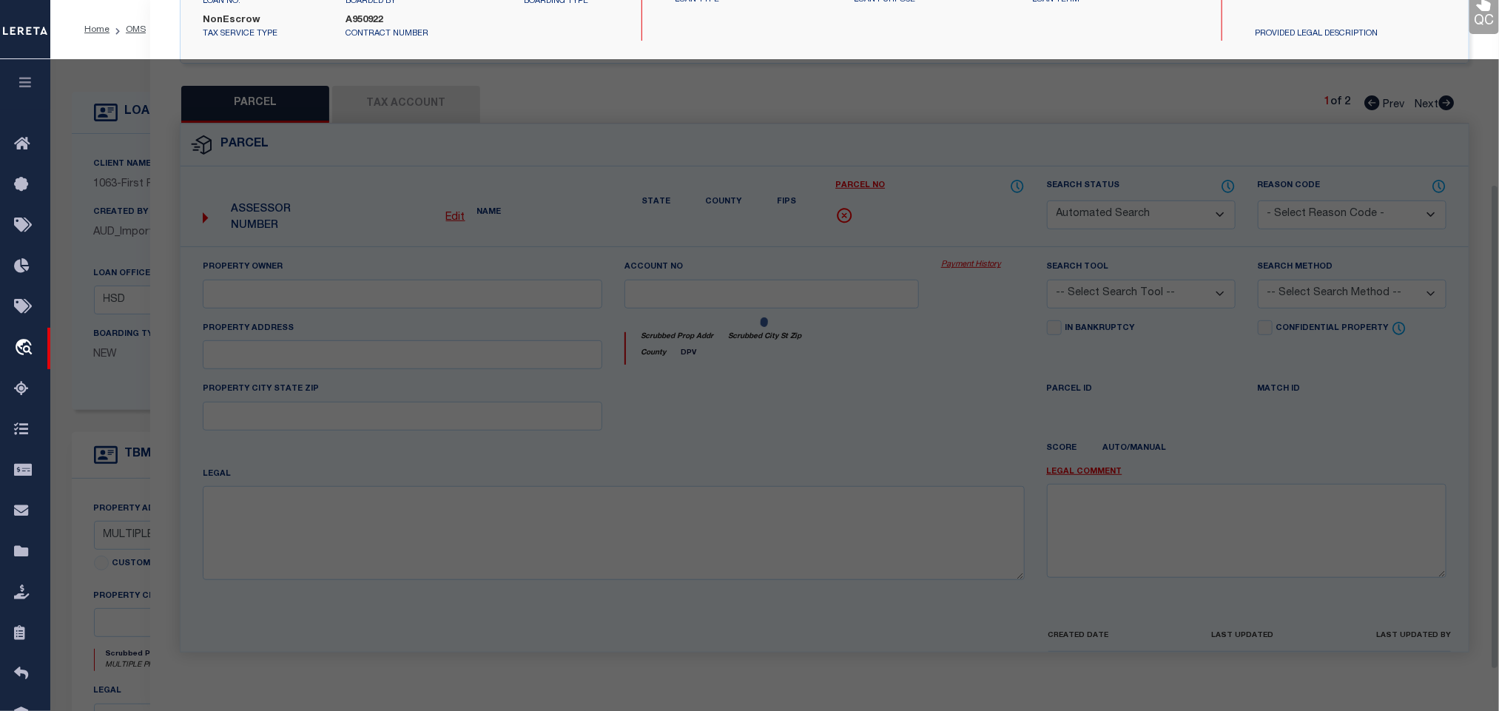
type input "[GEOGRAPHIC_DATA]"
type textarea "PLANTATION RESORT PHASE 2A THE (CFR), BLK M, LOT 36"
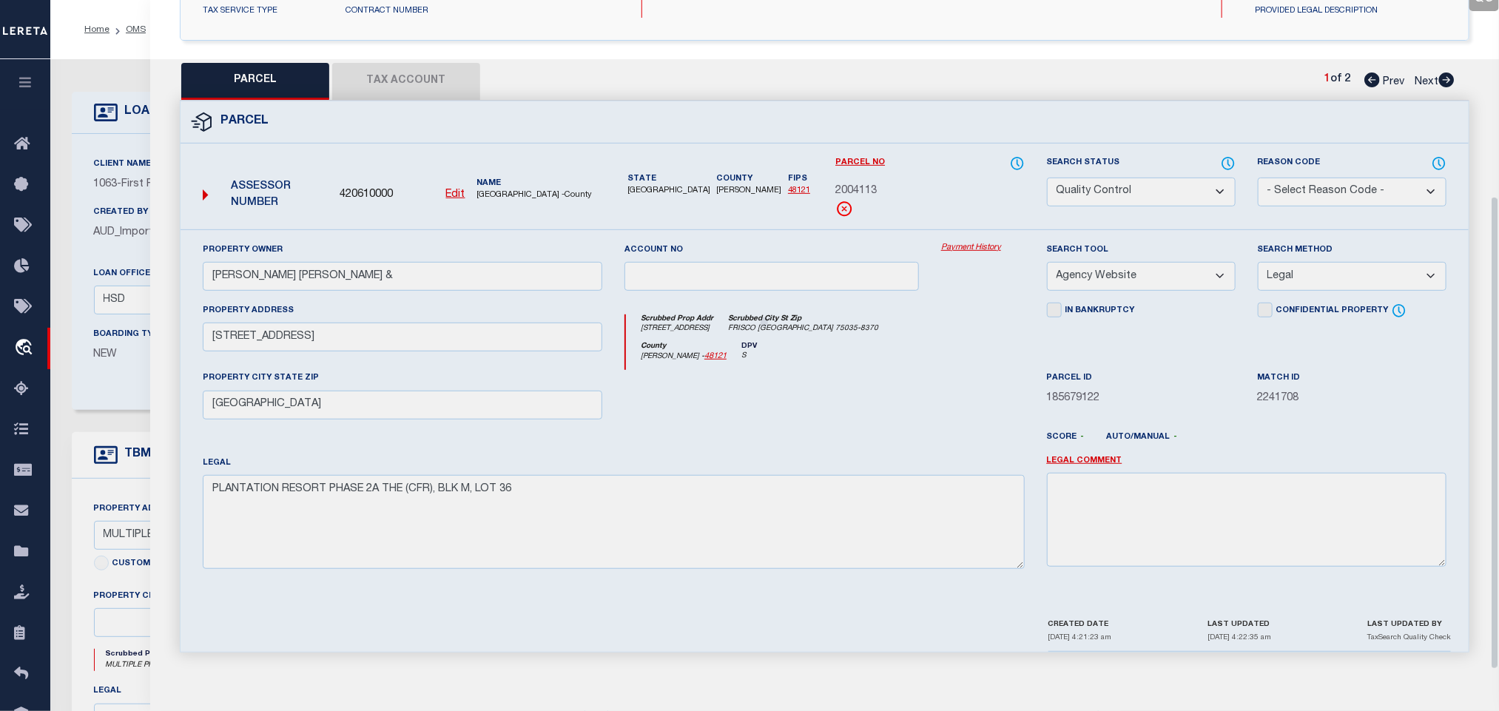
click at [449, 78] on button "Tax Account" at bounding box center [406, 81] width 148 height 37
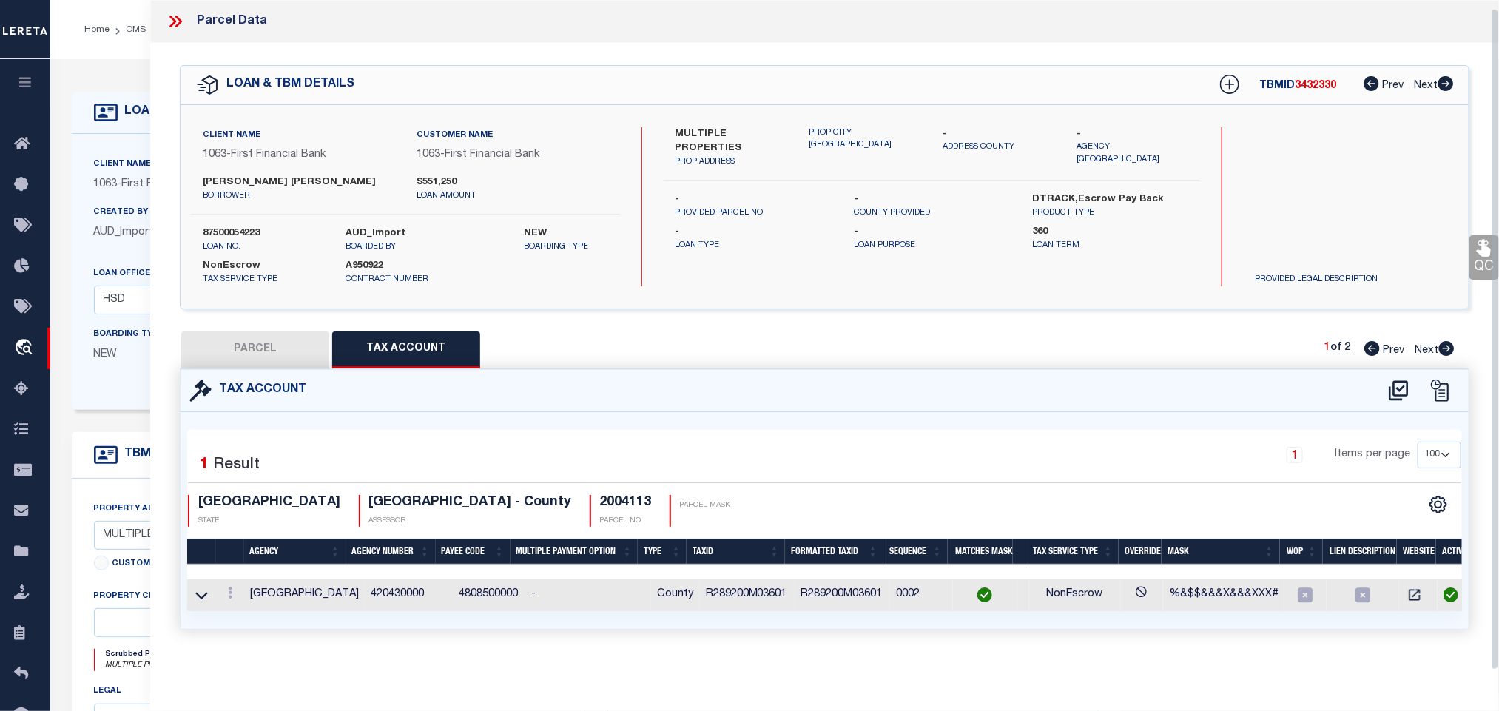
select select "100"
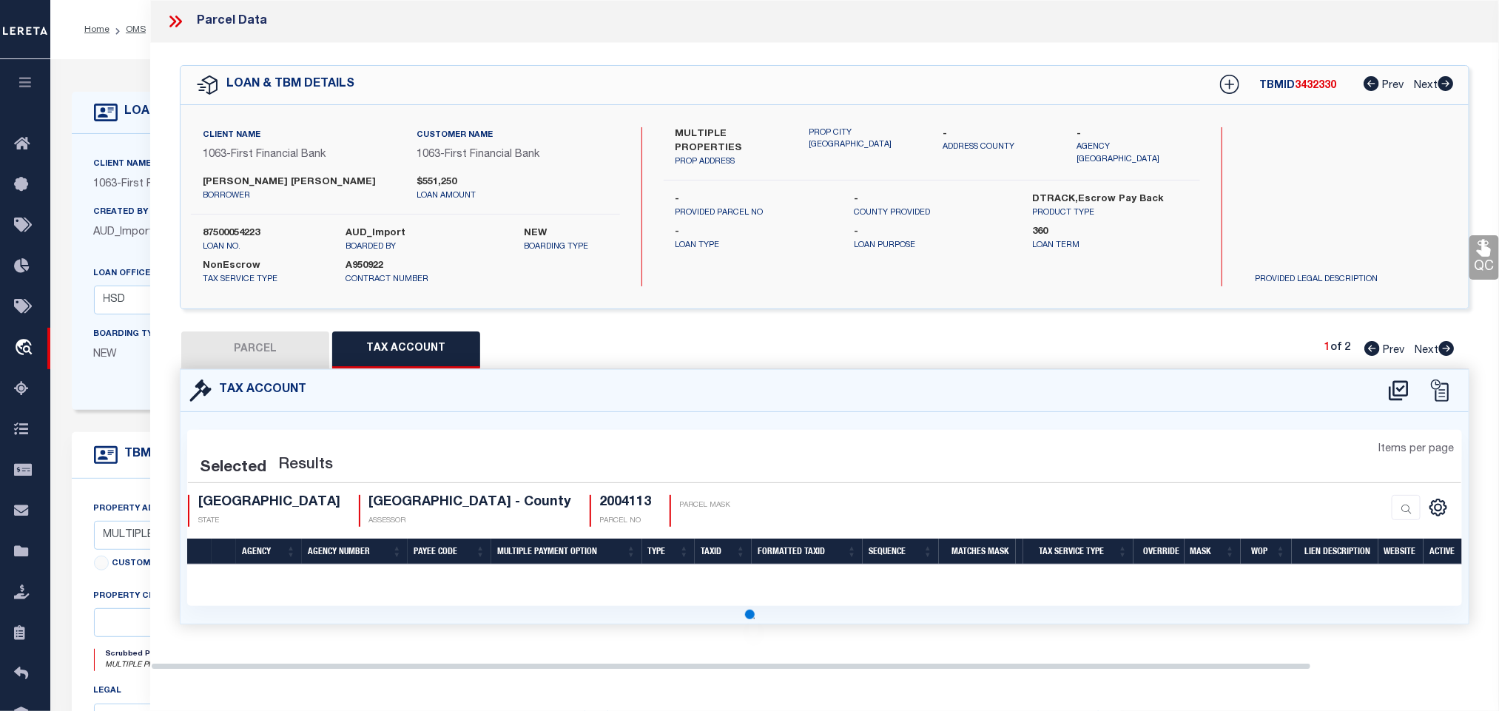
select select "100"
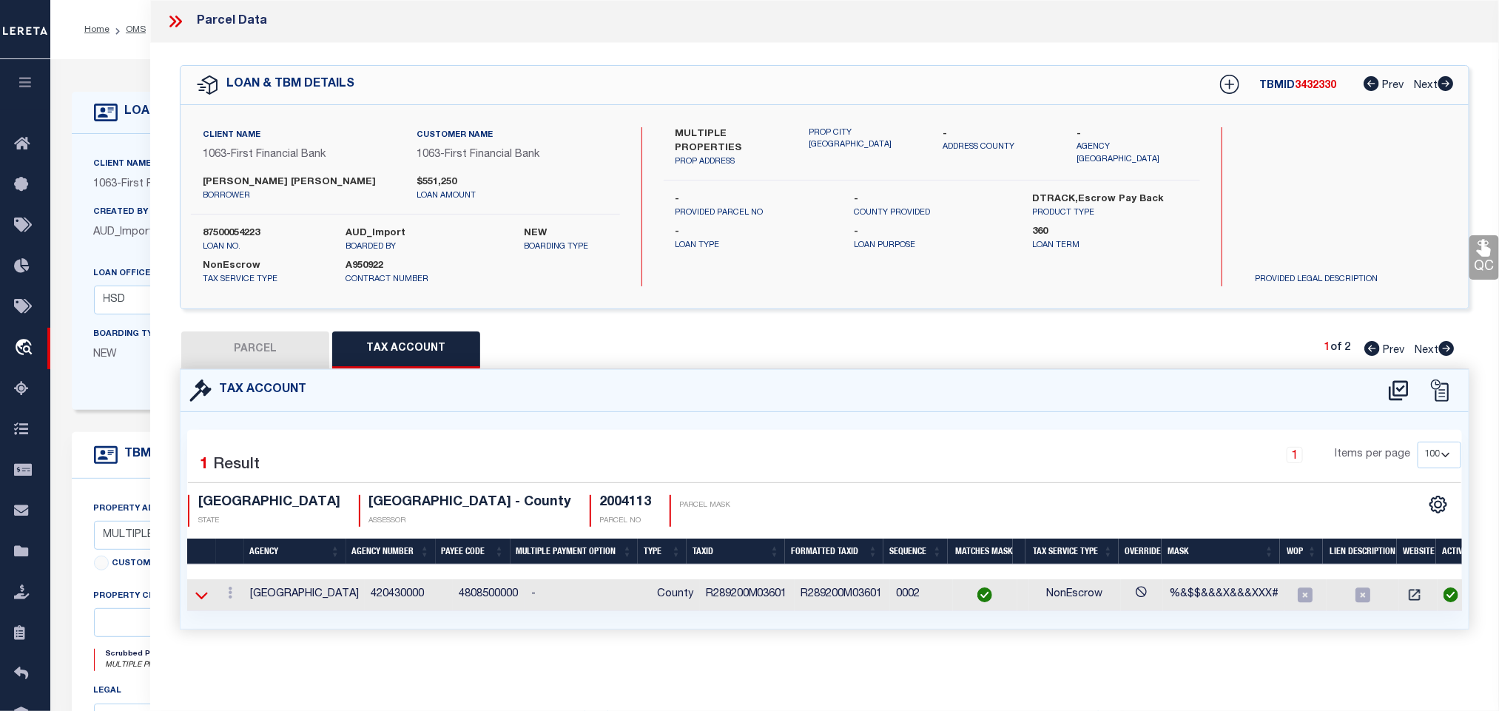
click at [201, 598] on icon at bounding box center [201, 596] width 13 height 16
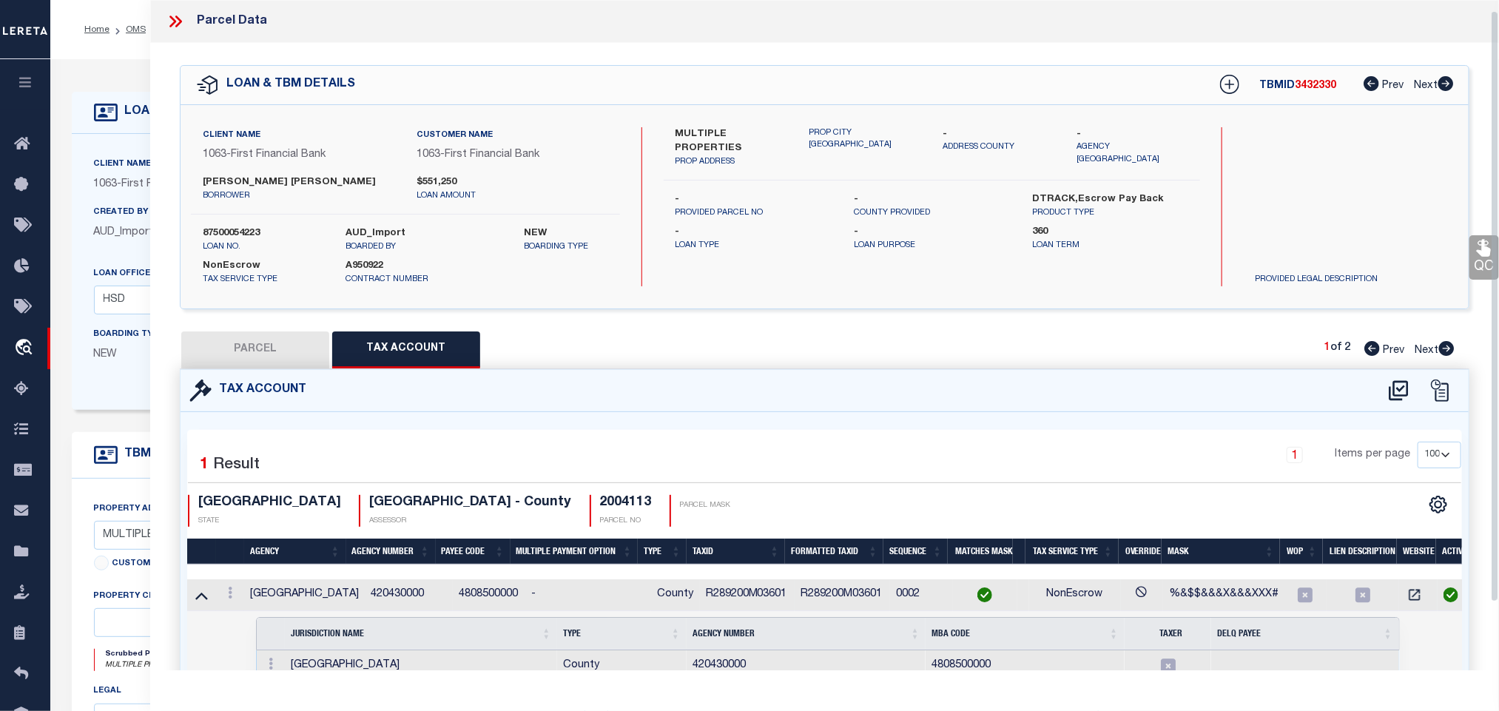
scroll to position [90, 0]
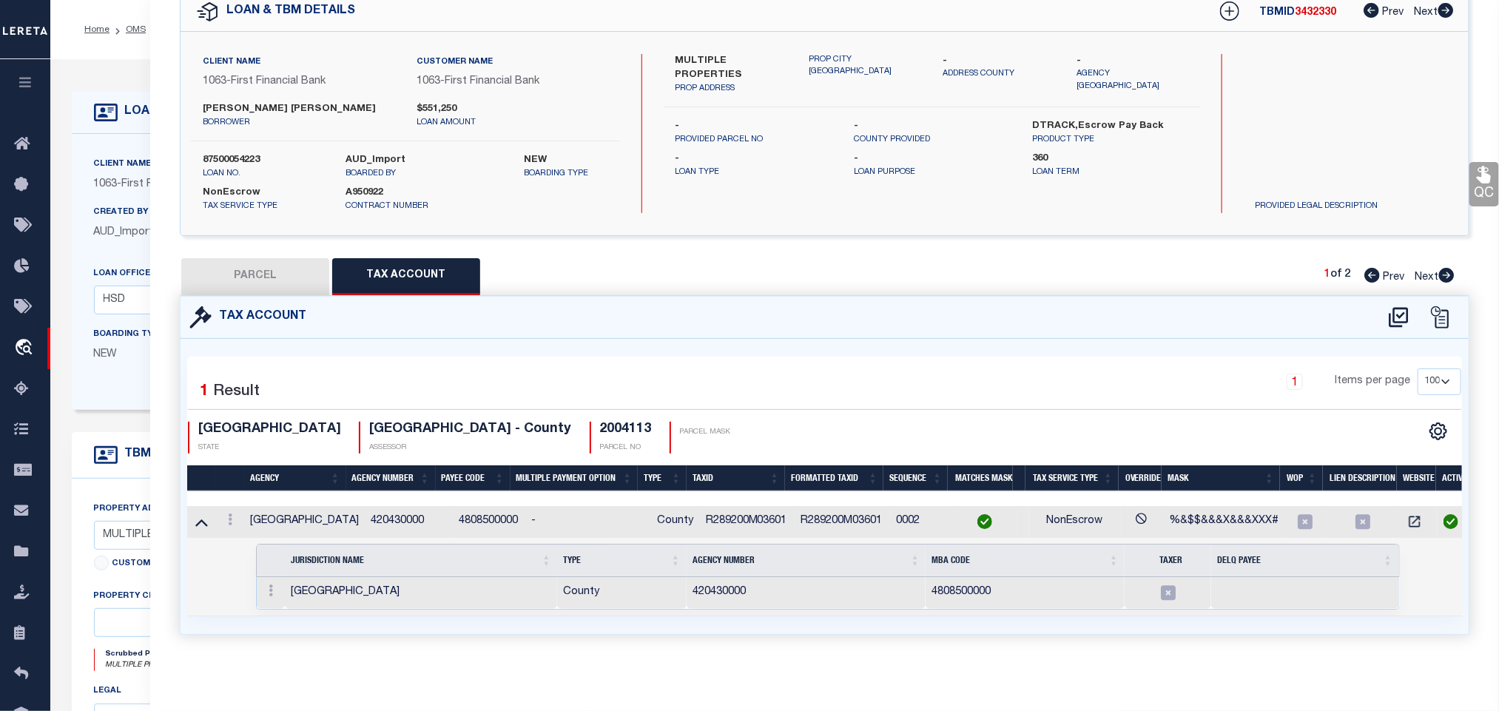
click at [857, 506] on td "R289200M03601" at bounding box center [842, 522] width 95 height 32
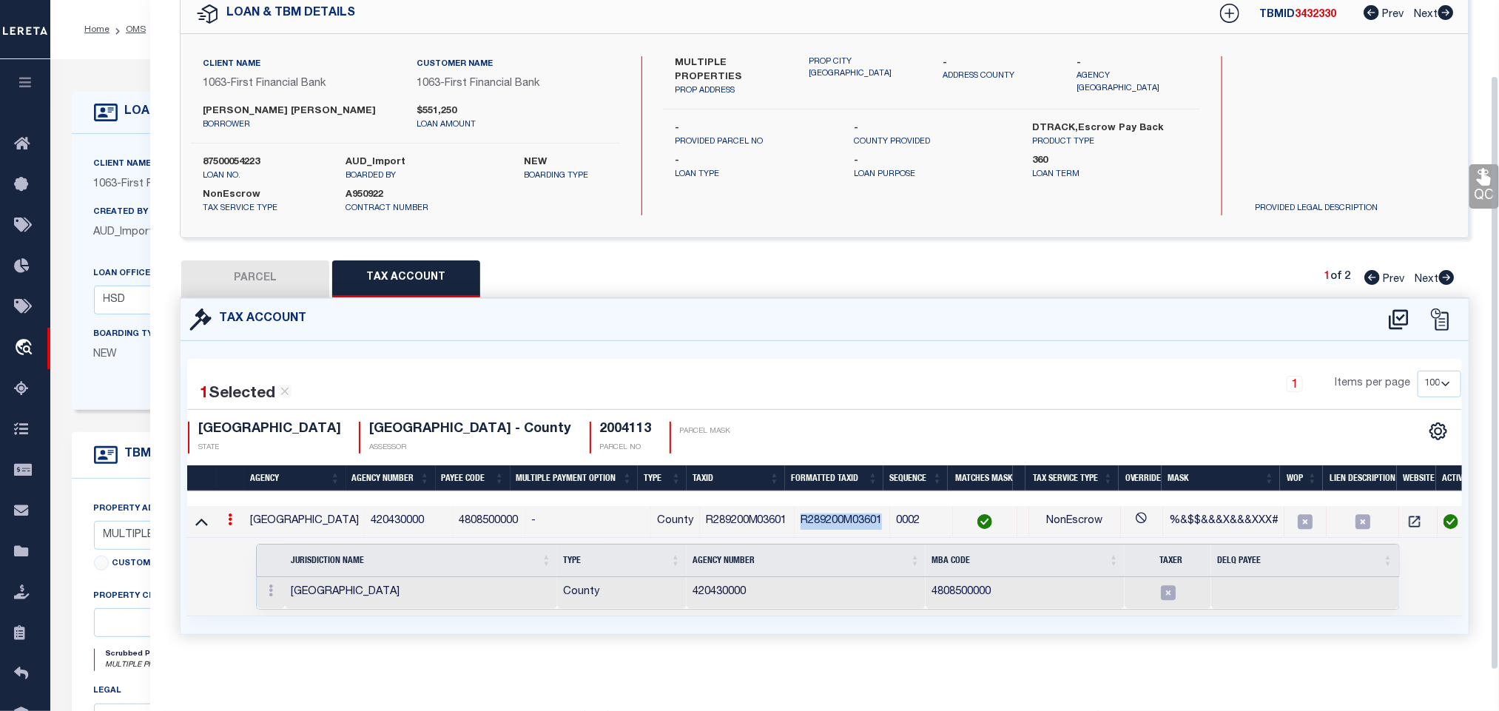
click at [857, 506] on td "R289200M03601" at bounding box center [842, 522] width 95 height 32
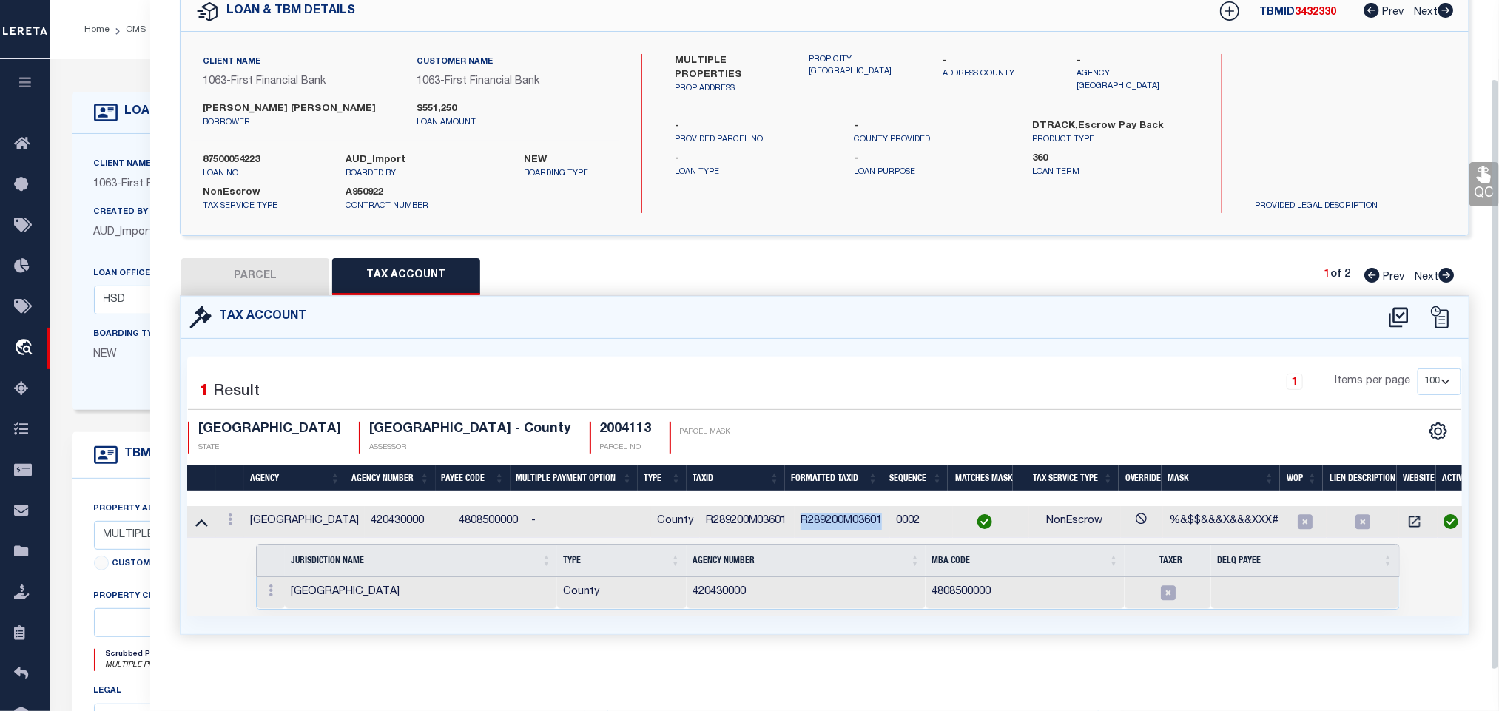
copy td "R289200M03601"
click at [274, 587] on link at bounding box center [271, 593] width 16 height 12
click at [296, 617] on img at bounding box center [288, 615] width 15 height 15
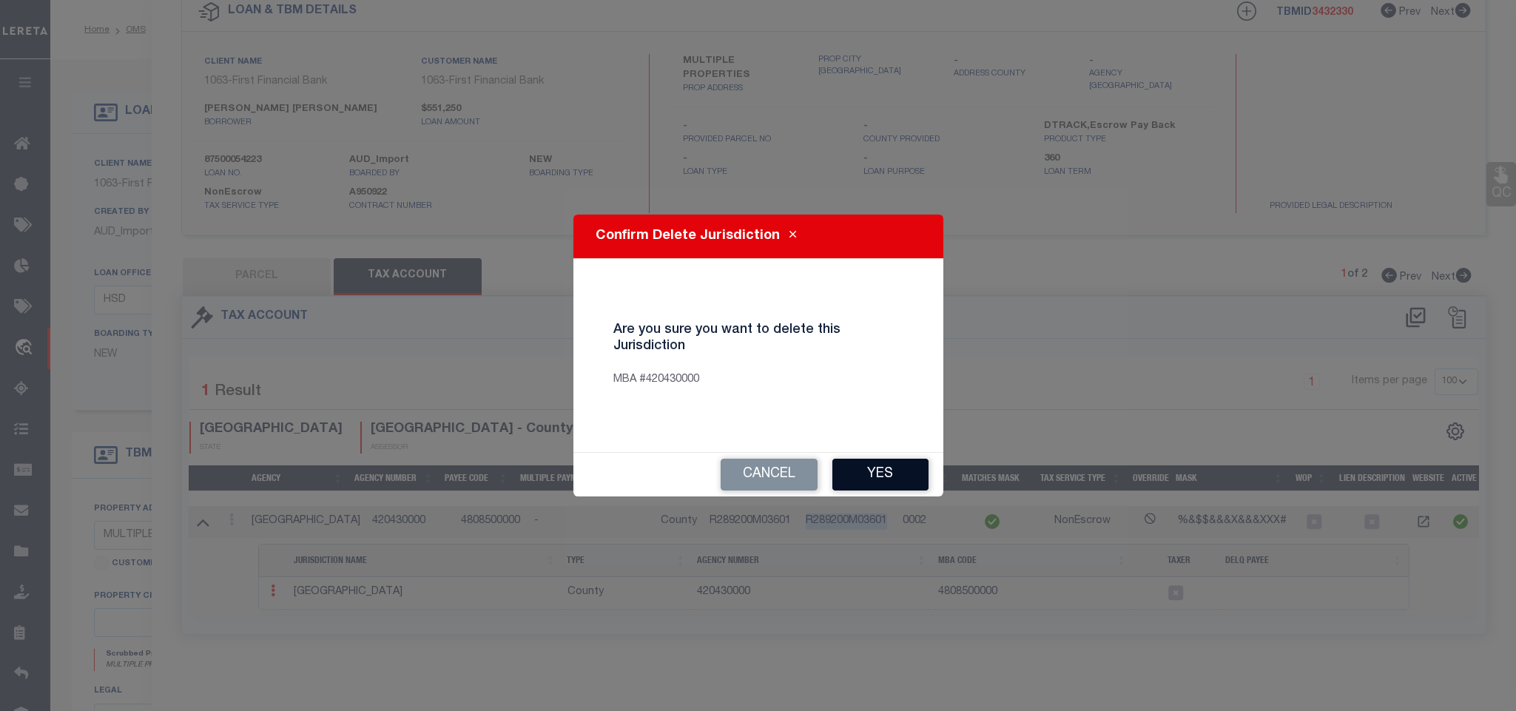
click at [886, 479] on button "Yes" at bounding box center [880, 475] width 96 height 32
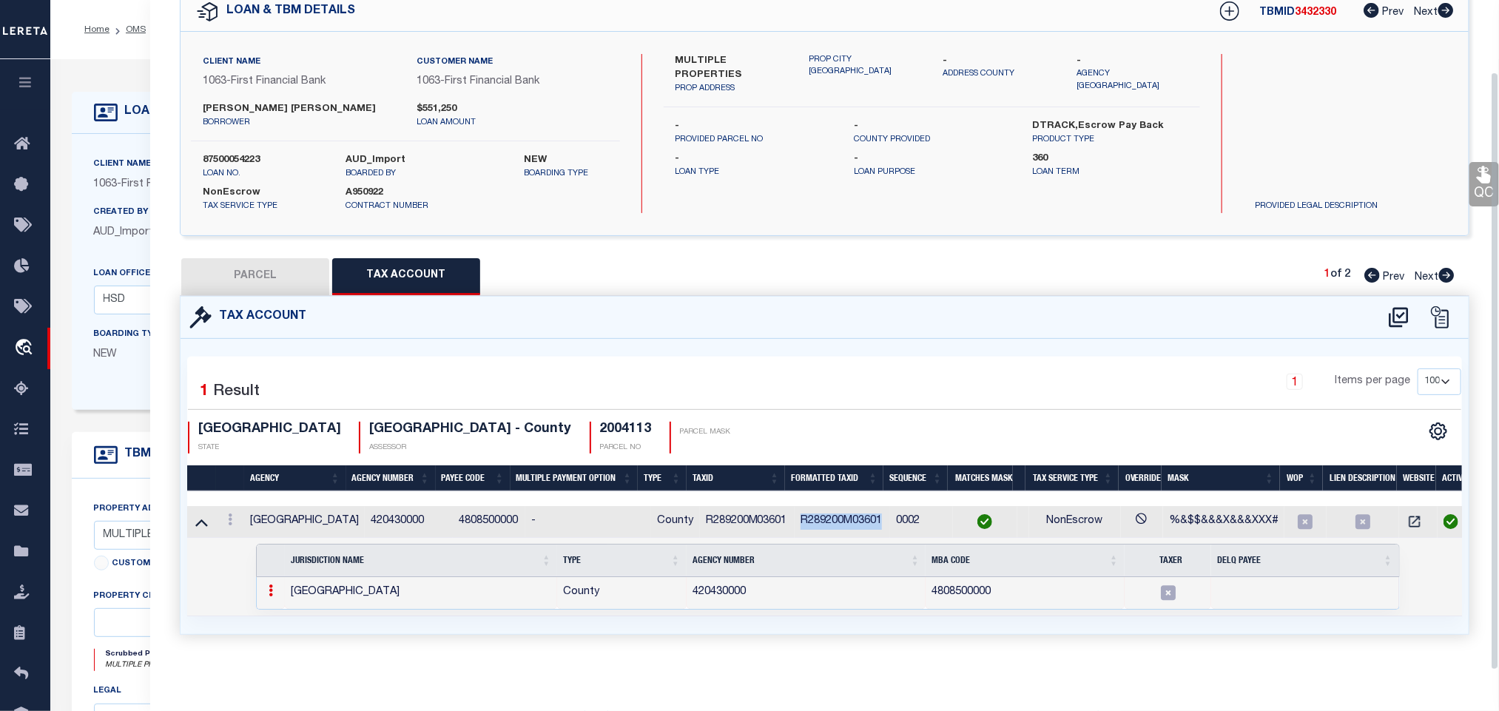
select select "100"
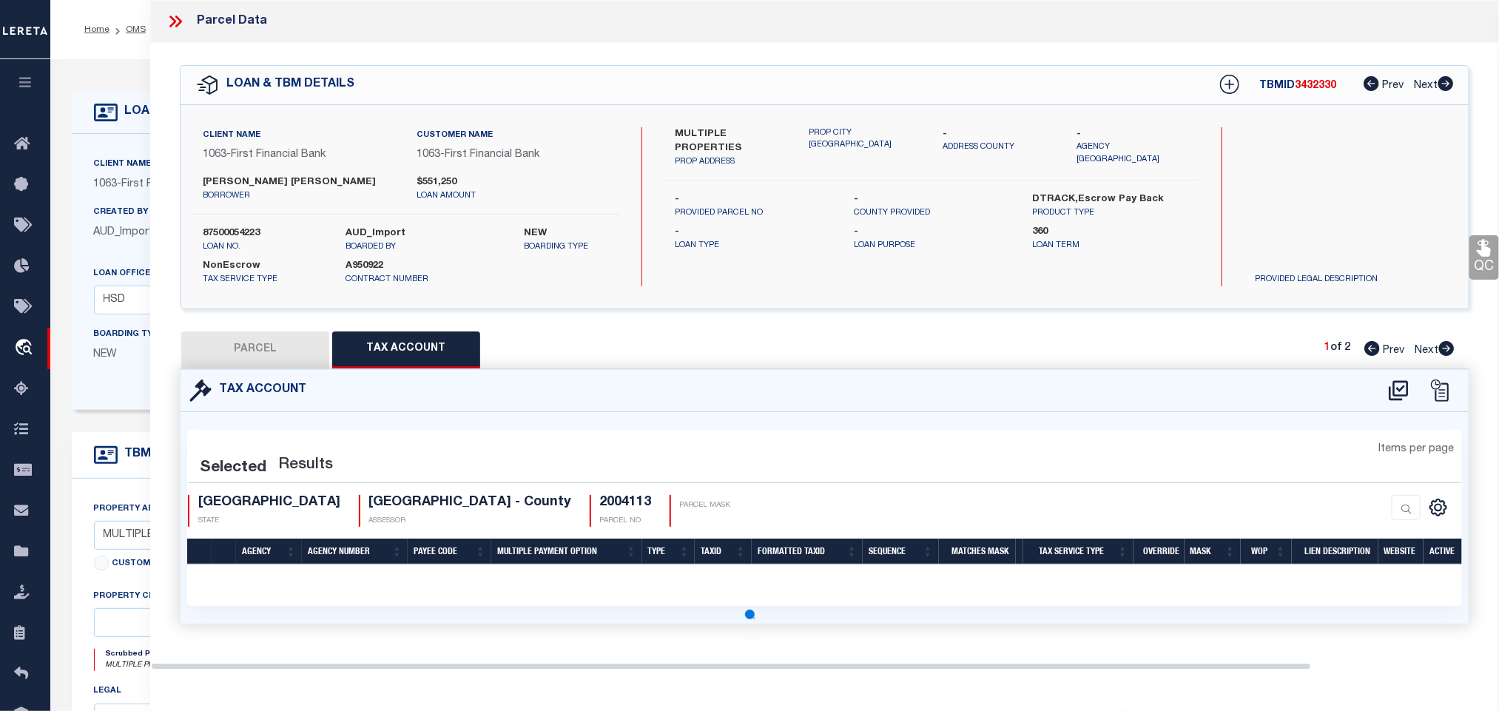
select select "100"
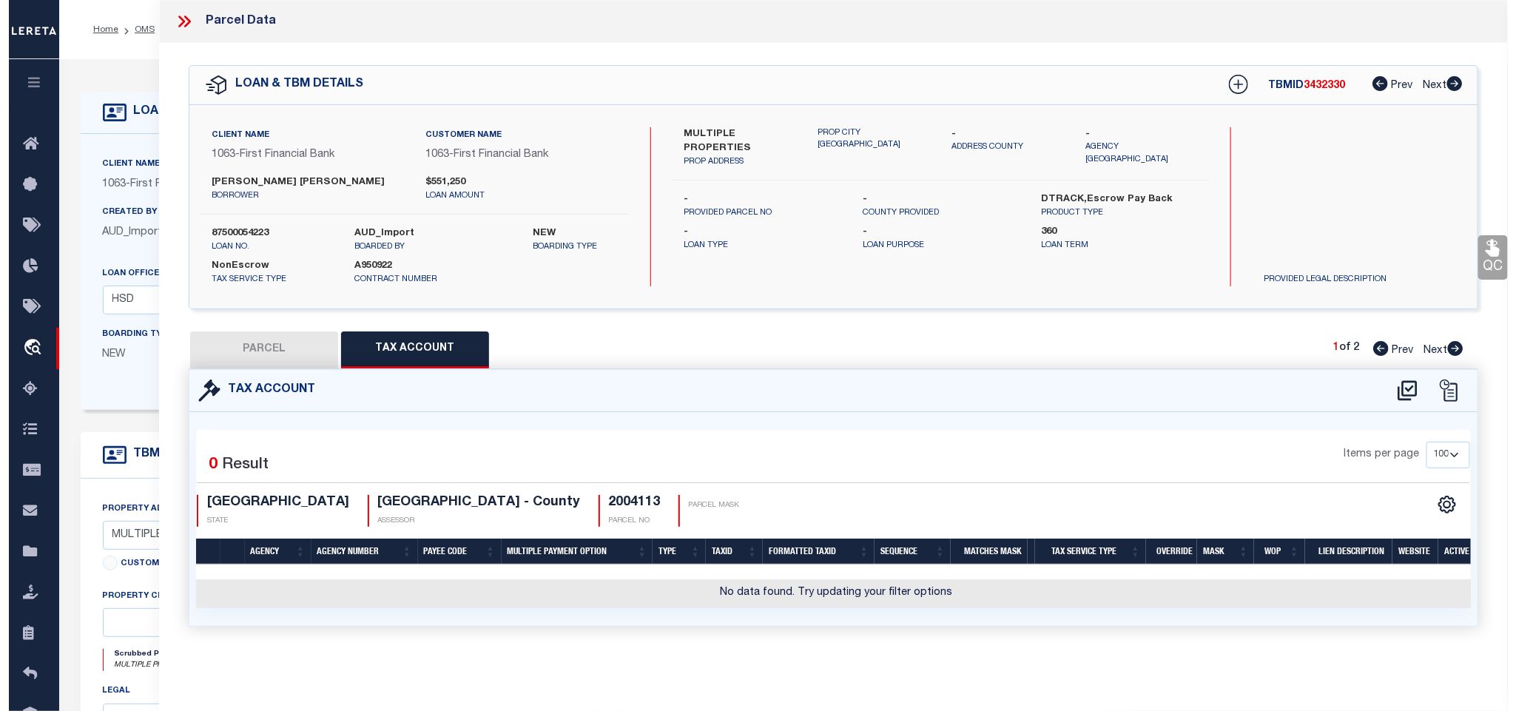
scroll to position [0, 0]
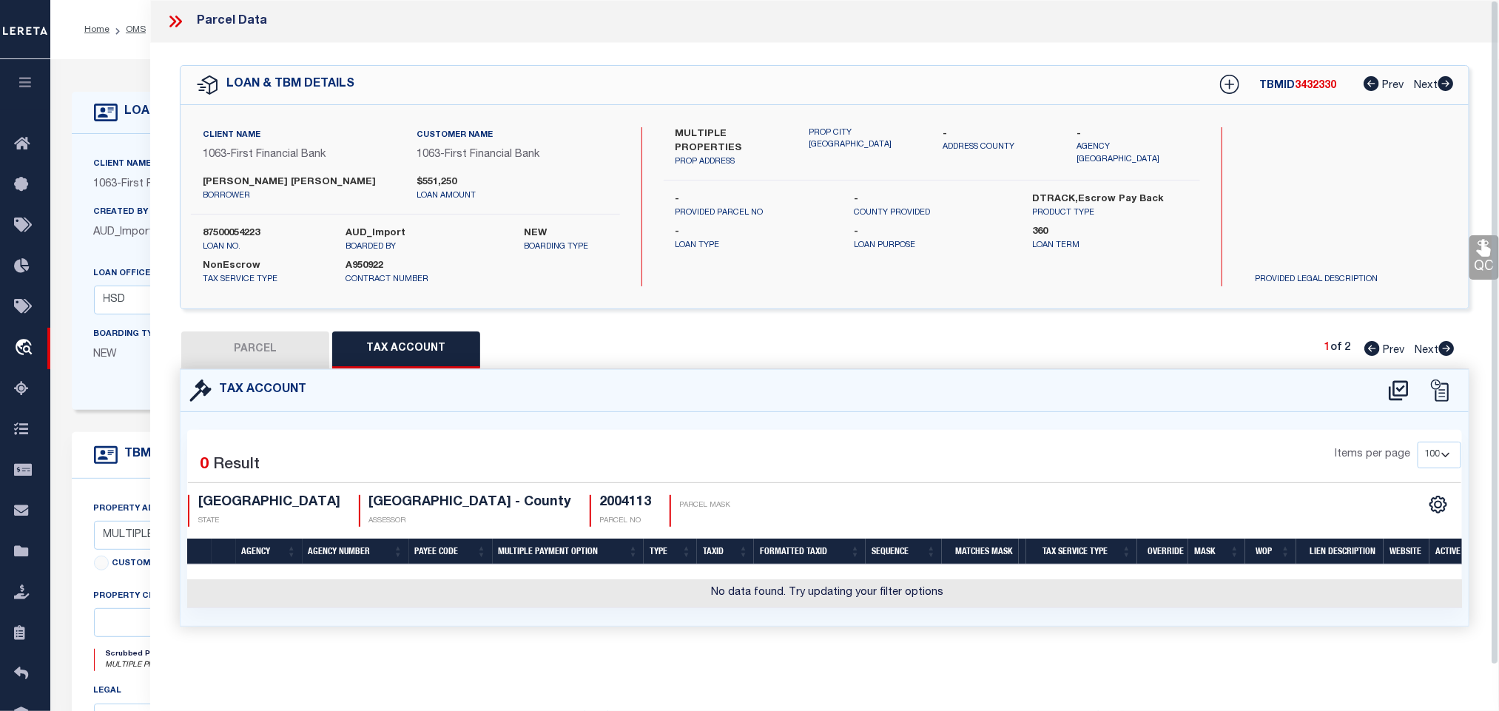
click at [263, 351] on button "PARCEL" at bounding box center [255, 350] width 148 height 37
select select "AS"
select select
checkbox input "false"
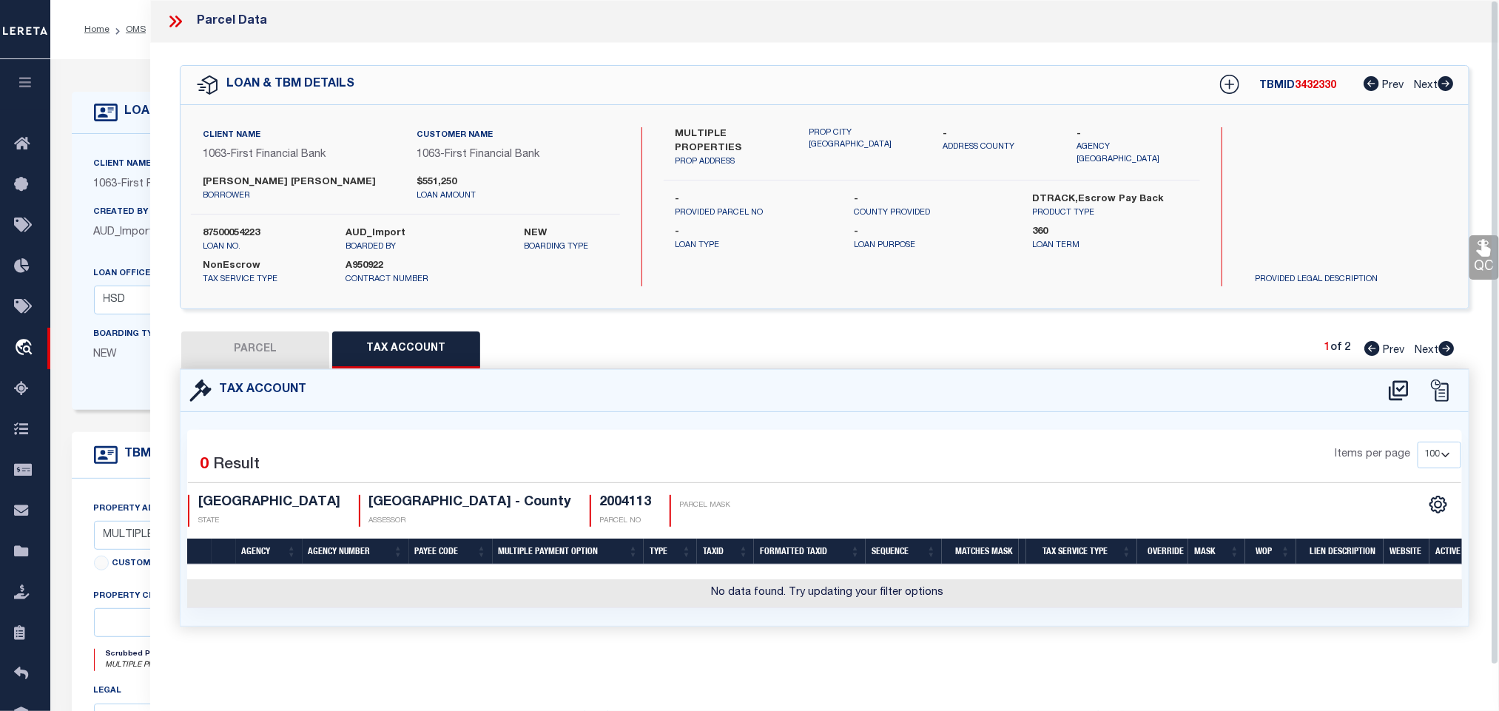
checkbox input "false"
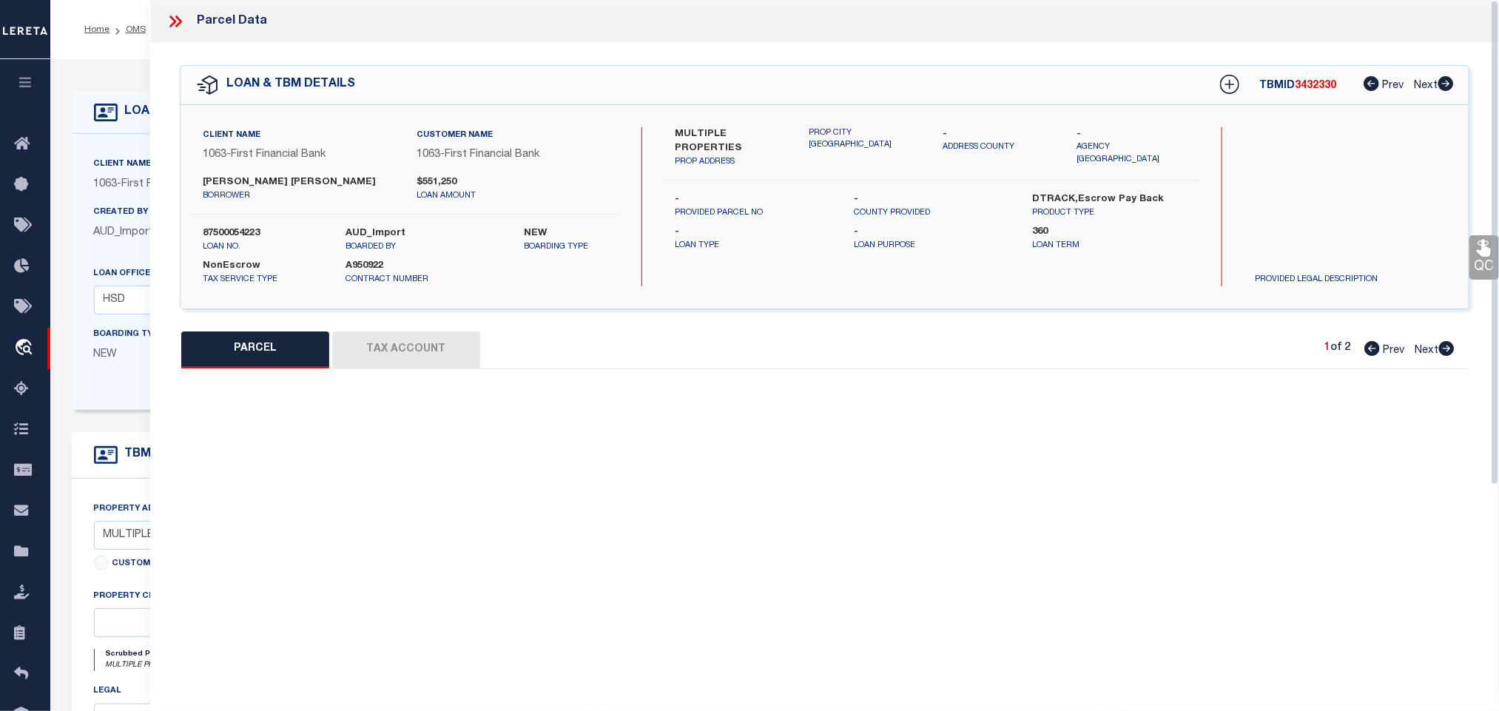
select select "QC"
type input "[PERSON_NAME] [PERSON_NAME] &"
select select "AGW"
select select "LEG"
type input "[STREET_ADDRESS]"
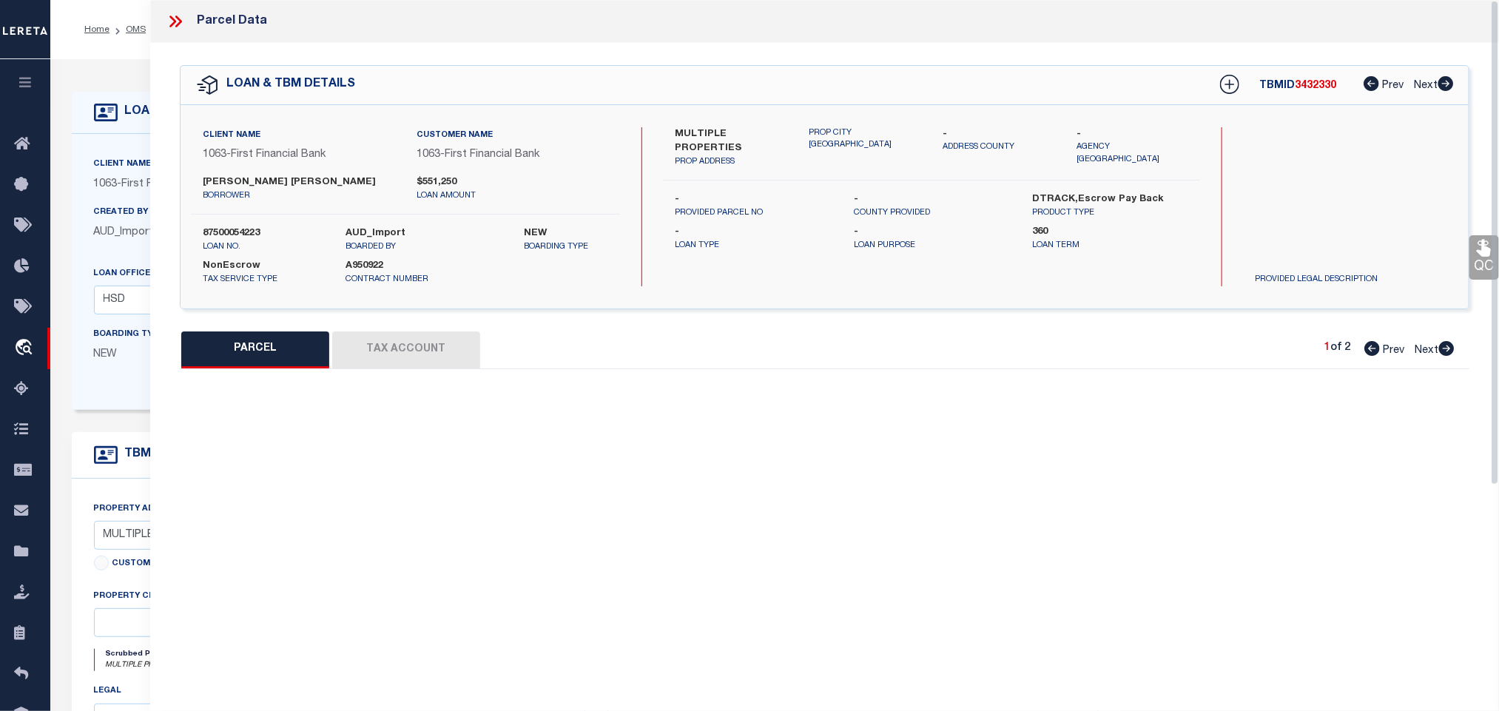
type input "[GEOGRAPHIC_DATA]"
type textarea "PLANTATION RESORT PHASE 2A THE (CFR), BLK M, LOT 36"
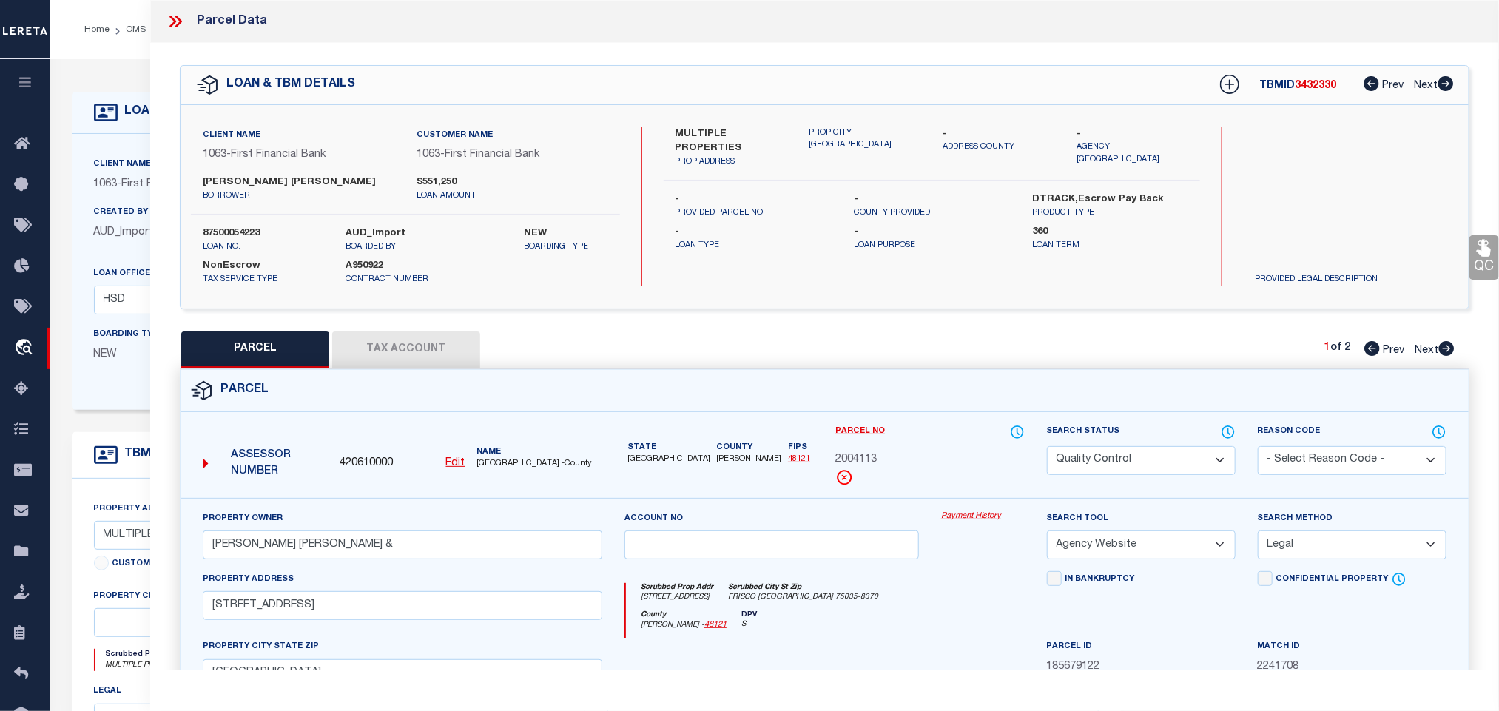
click at [454, 467] on u "Edit" at bounding box center [455, 463] width 19 height 10
select select "QC"
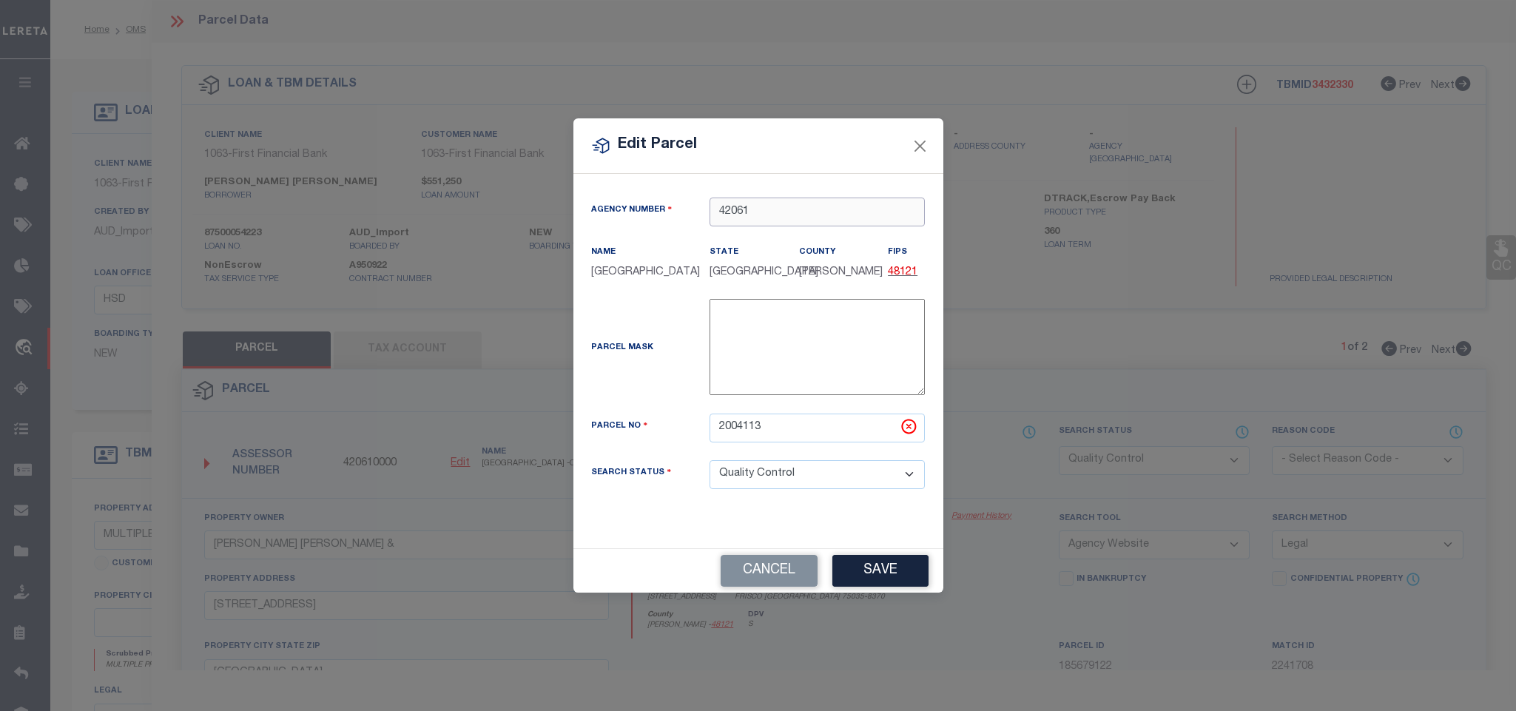
drag, startPoint x: 747, startPoint y: 201, endPoint x: 812, endPoint y: 206, distance: 66.1
click at [812, 206] on input "42061" at bounding box center [817, 212] width 215 height 29
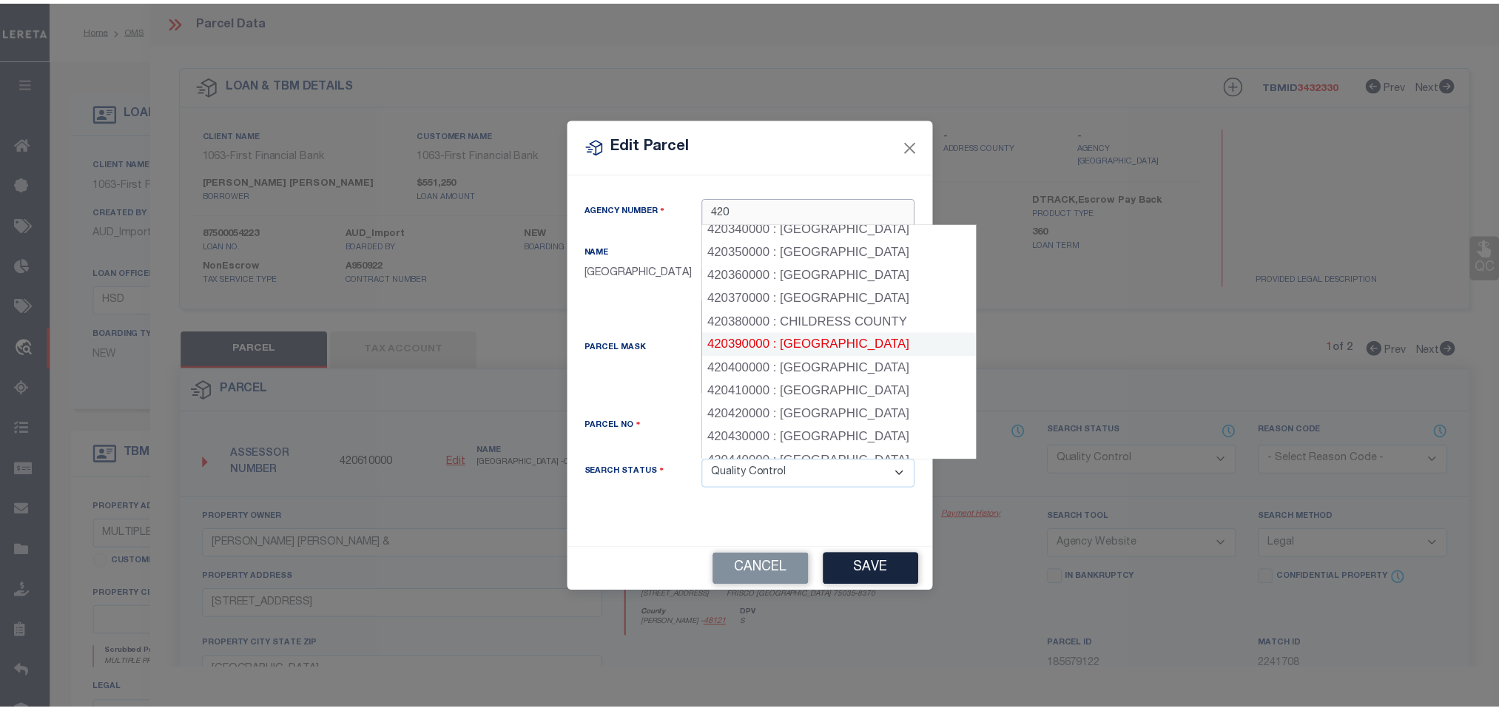
scroll to position [888, 0]
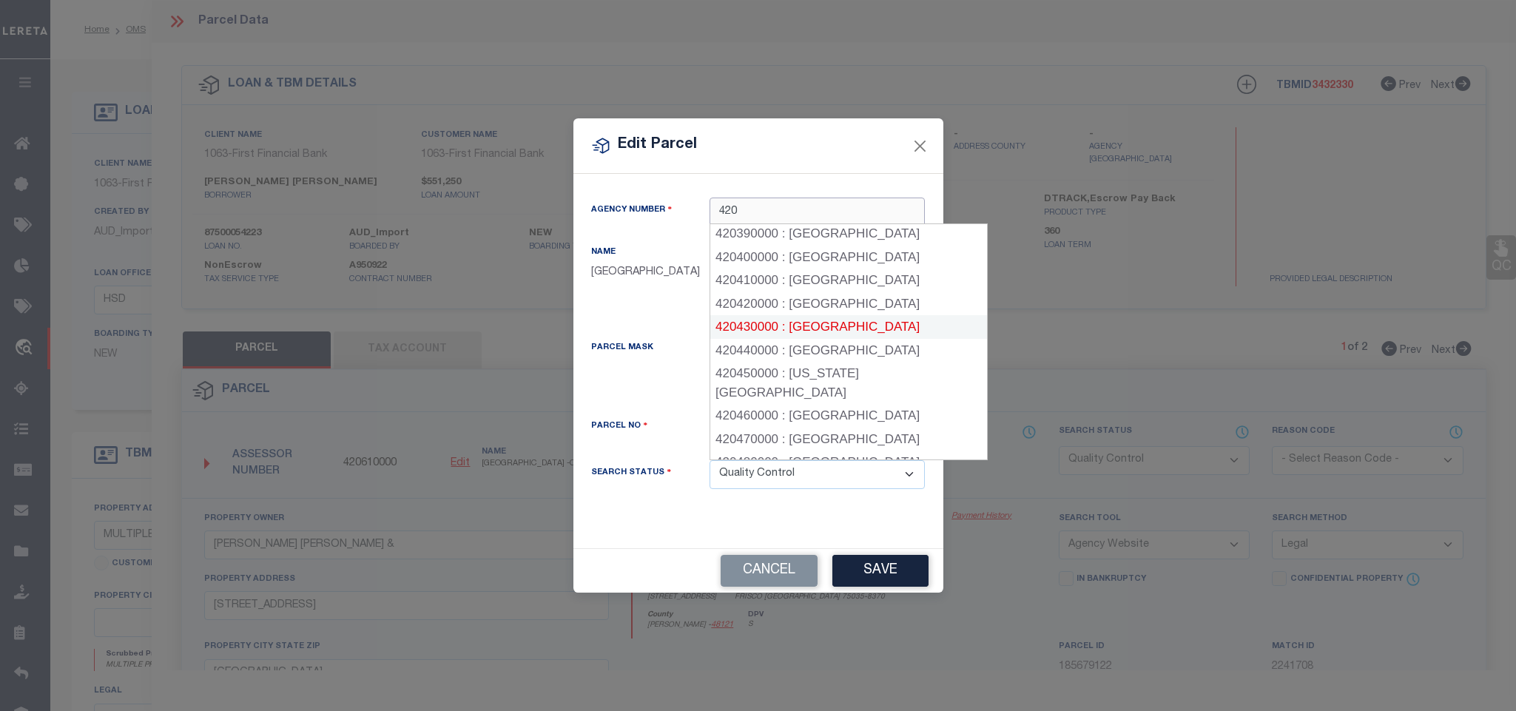
click at [846, 323] on div "420430000 : [GEOGRAPHIC_DATA]" at bounding box center [848, 327] width 277 height 24
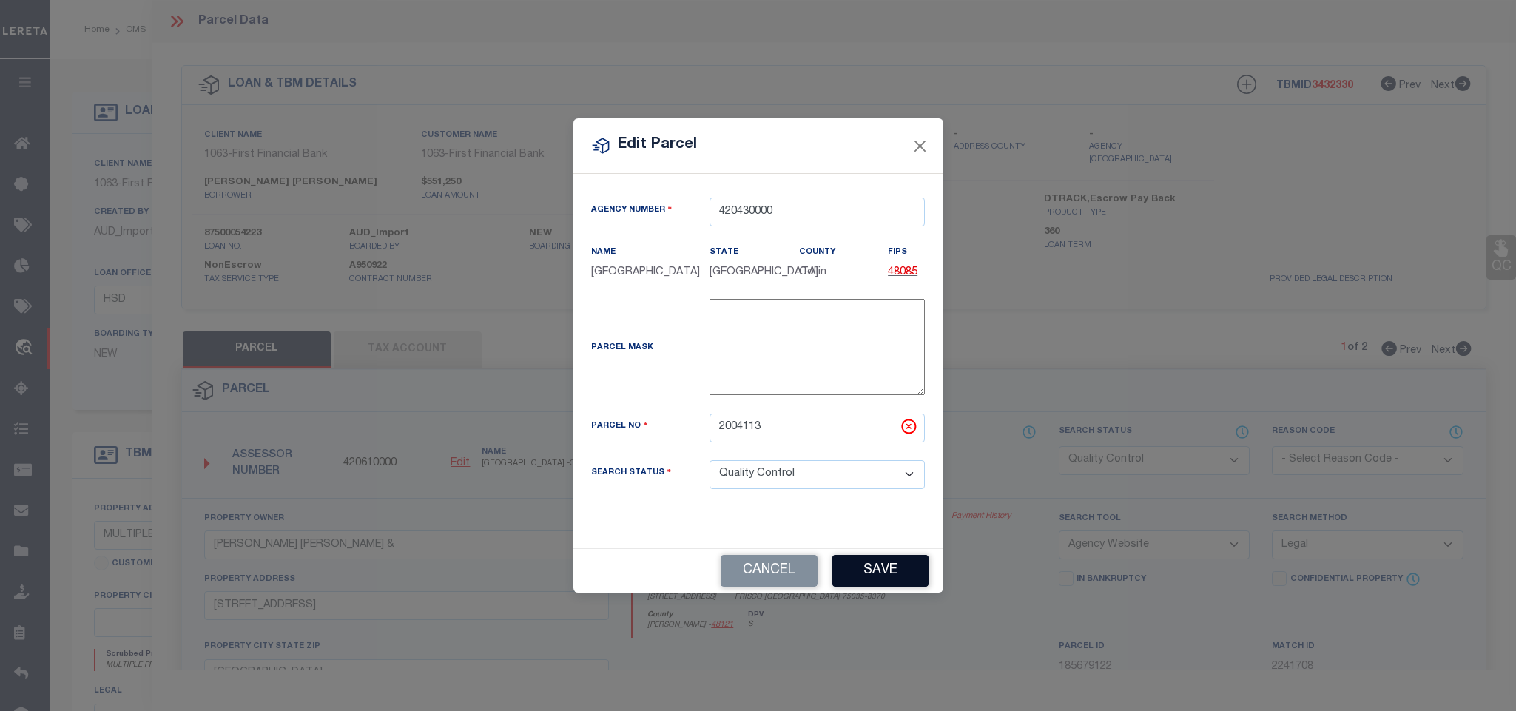
click at [855, 560] on button "Save" at bounding box center [880, 571] width 96 height 32
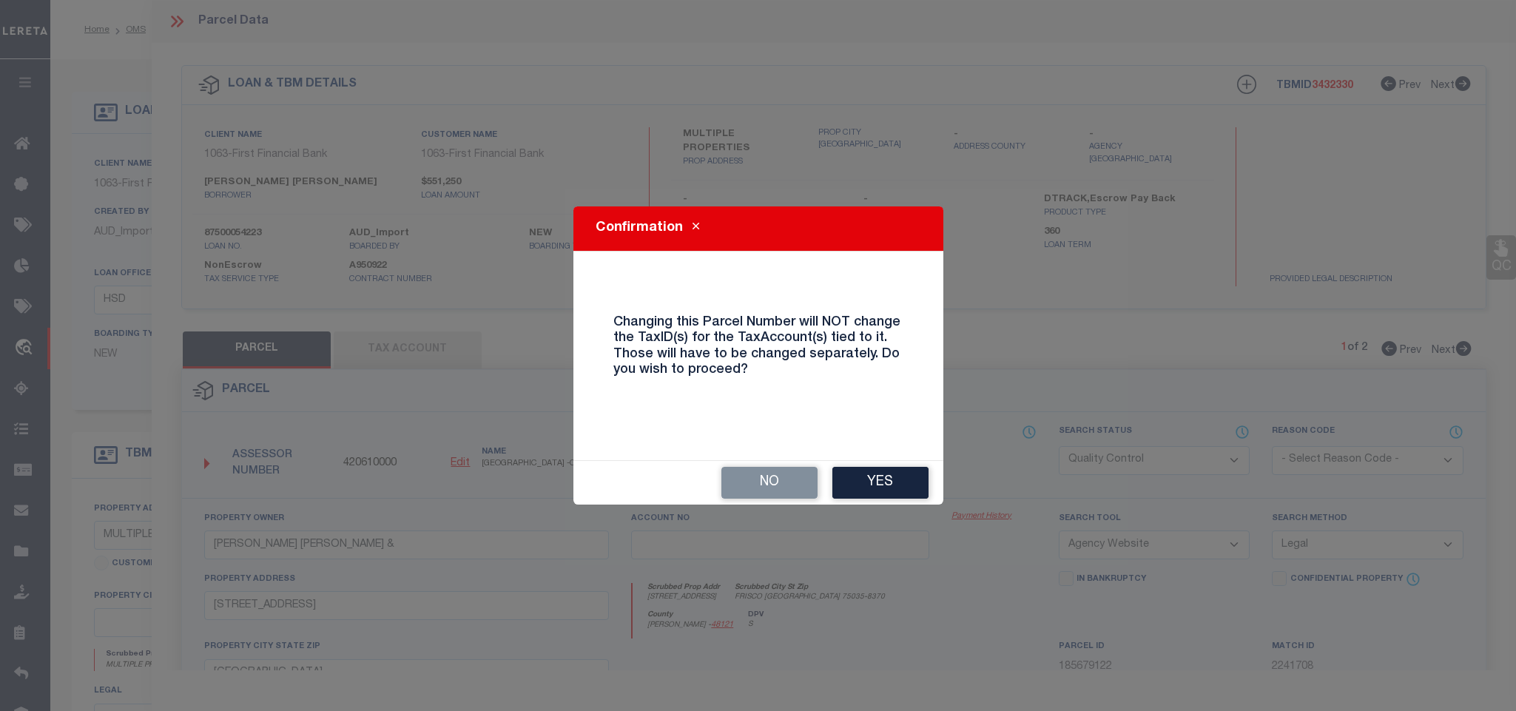
click at [882, 489] on button "Yes" at bounding box center [880, 483] width 96 height 32
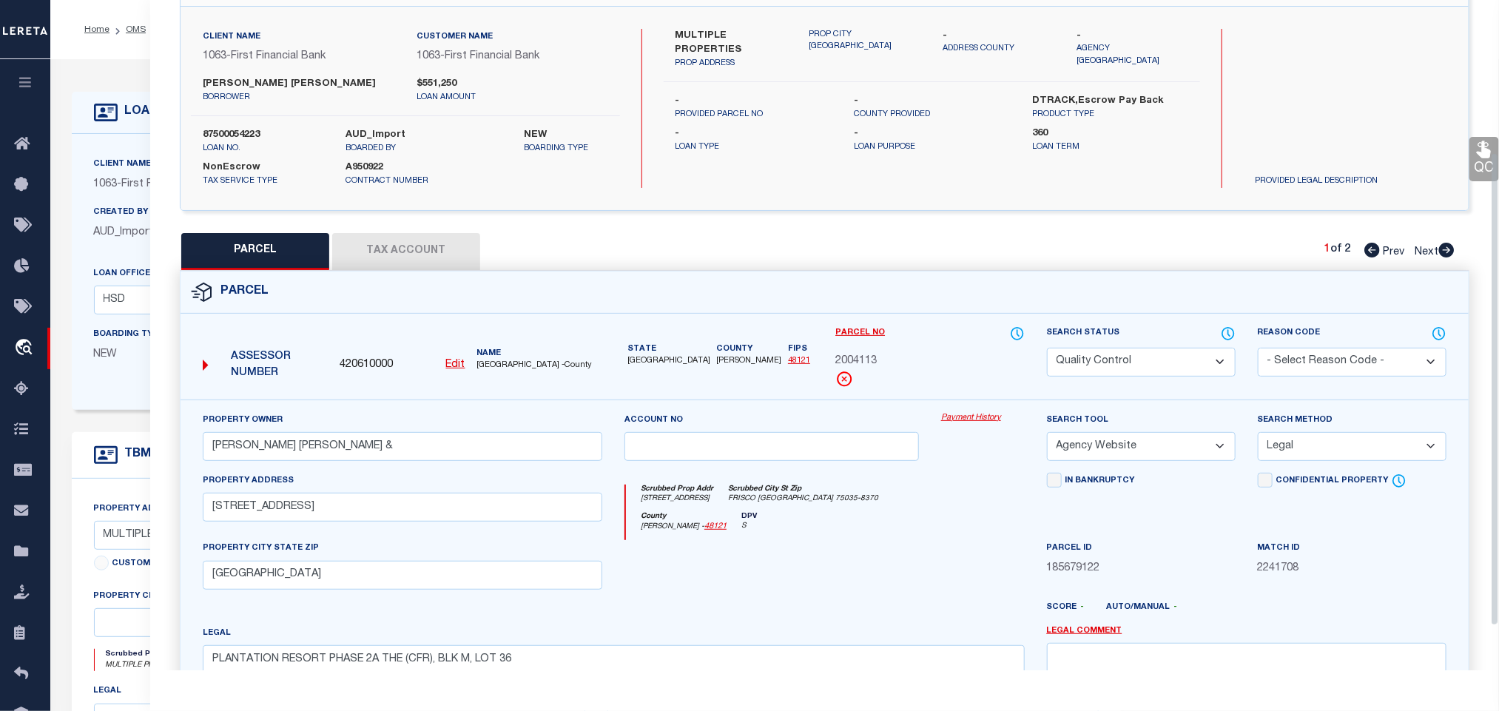
scroll to position [222, 0]
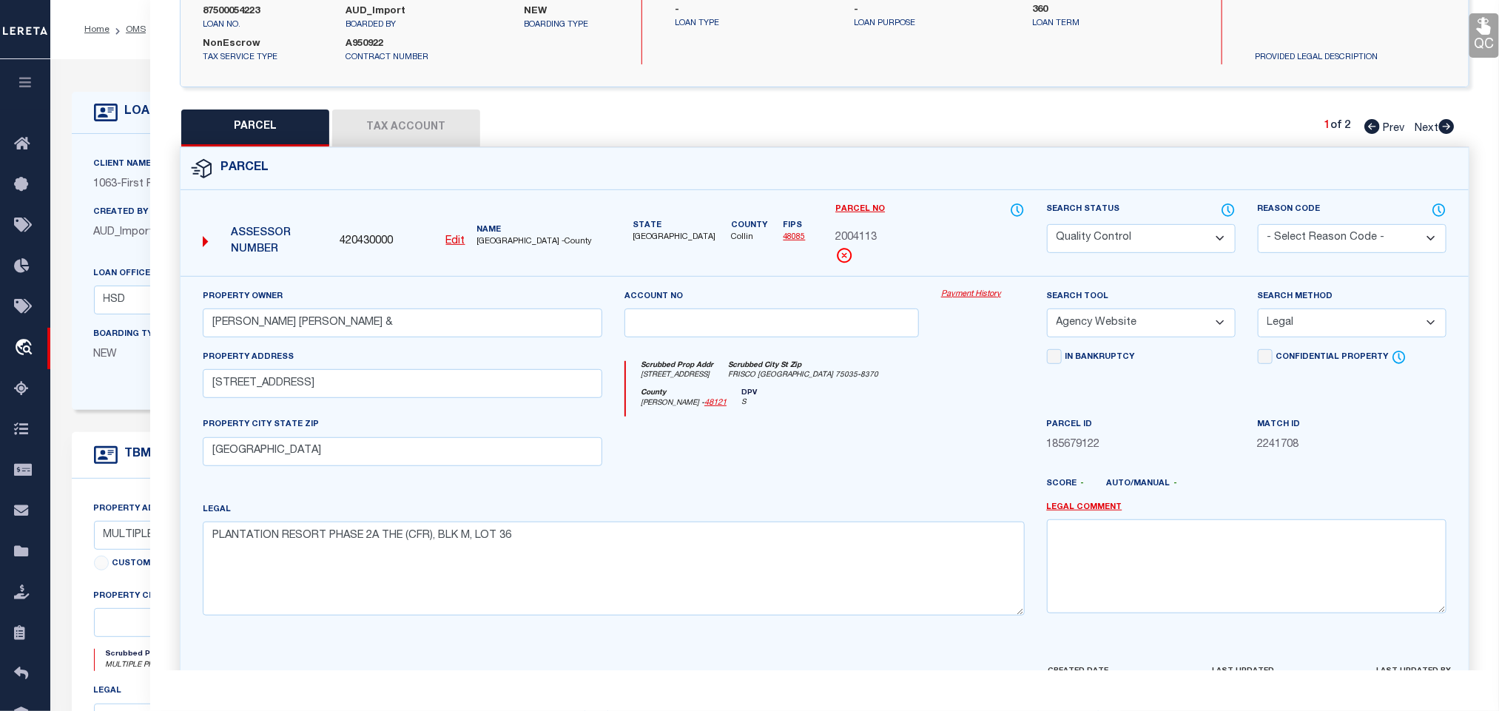
click at [426, 123] on button "Tax Account" at bounding box center [406, 128] width 148 height 37
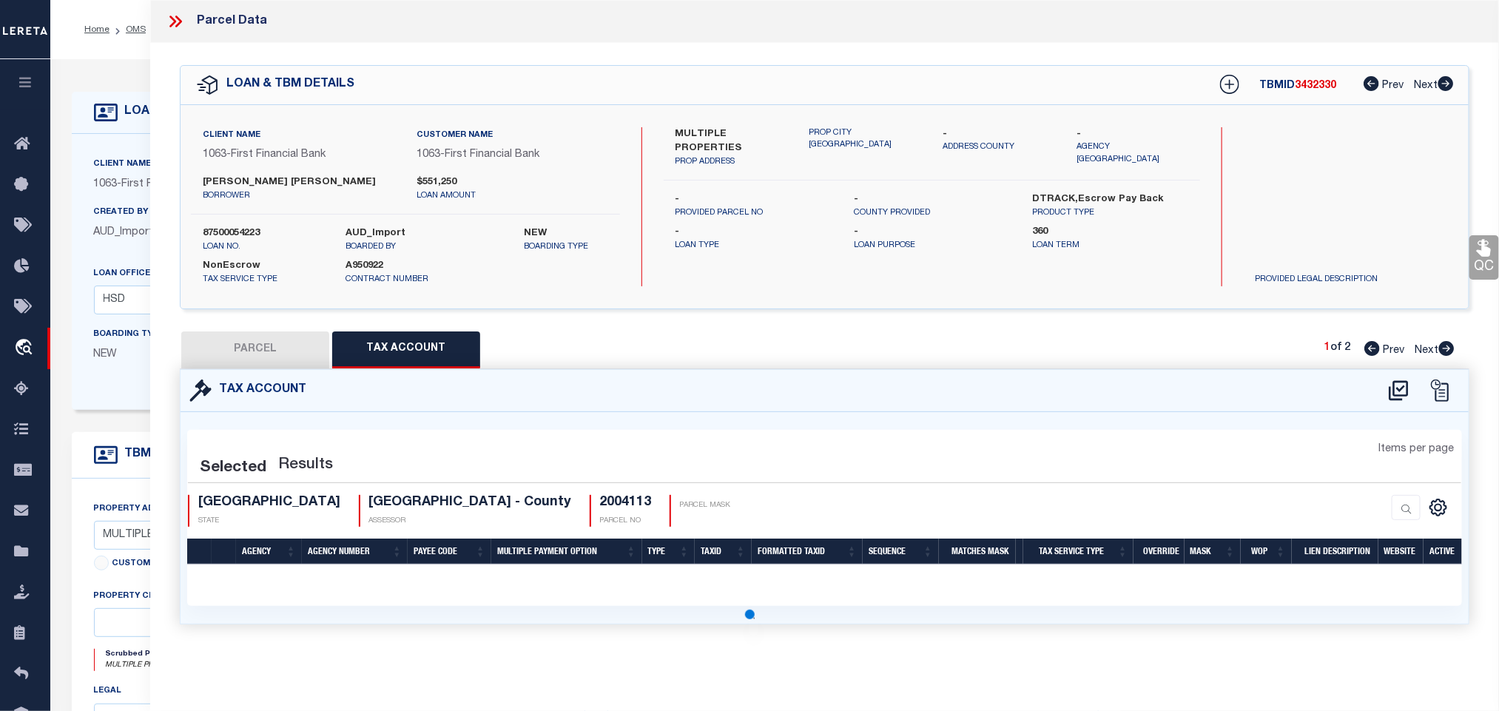
scroll to position [0, 0]
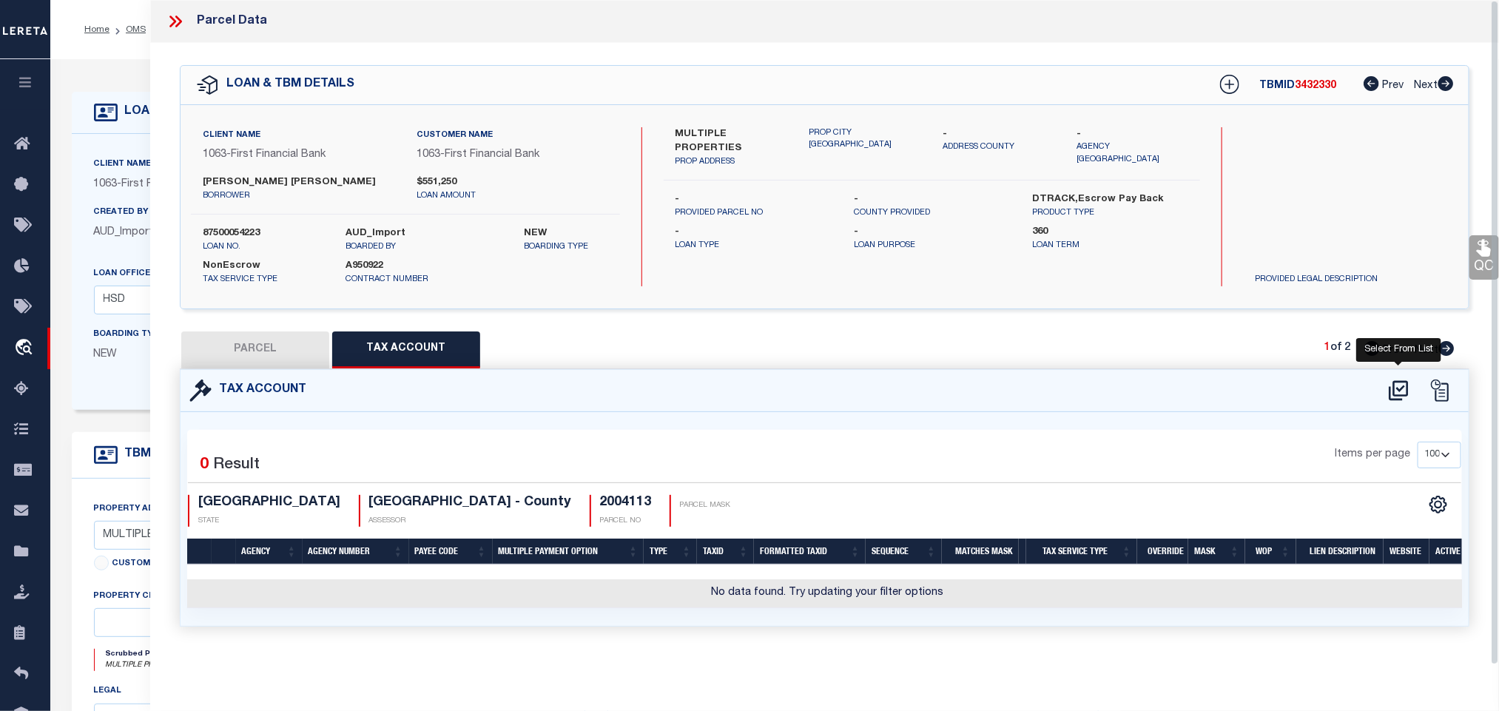
click at [1399, 389] on icon at bounding box center [1399, 391] width 24 height 24
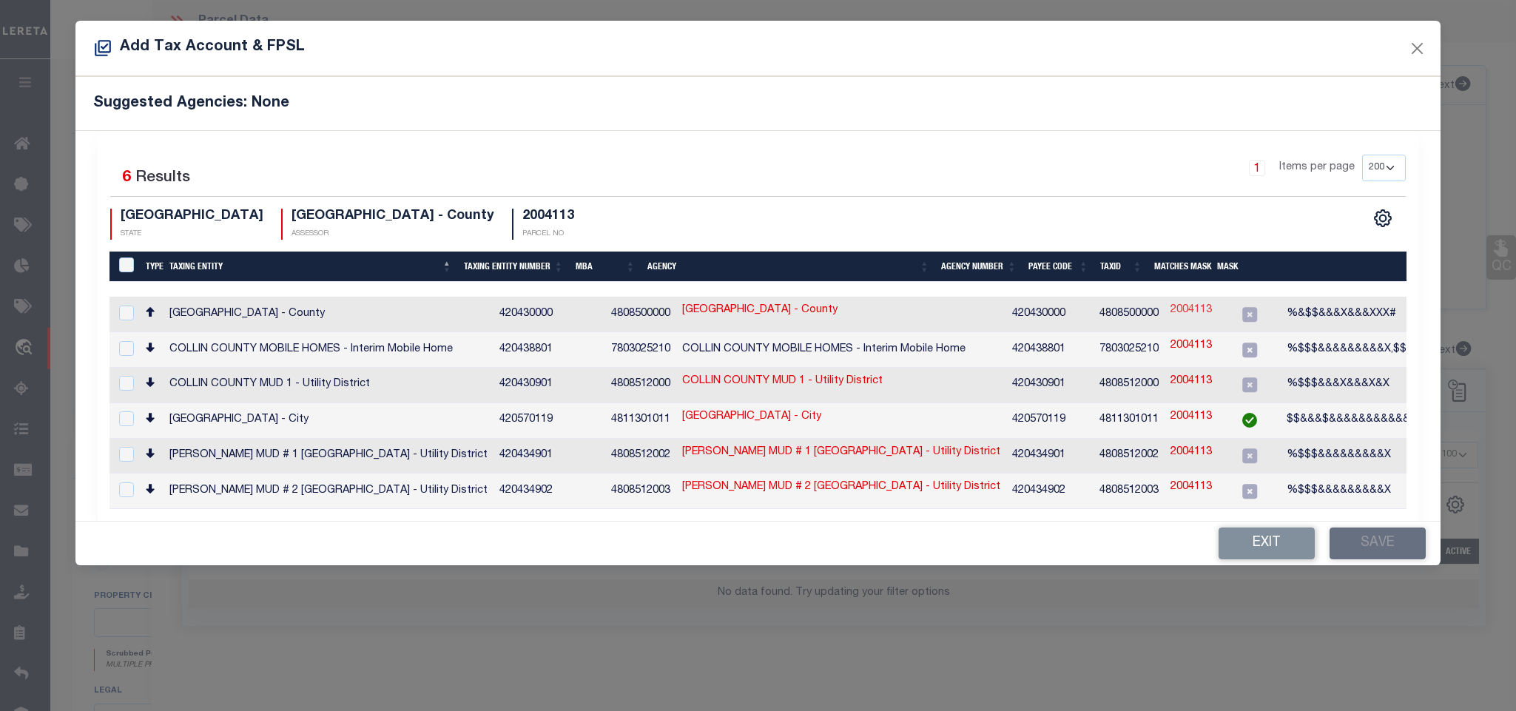
click at [1171, 312] on link "2004113" at bounding box center [1191, 311] width 41 height 16
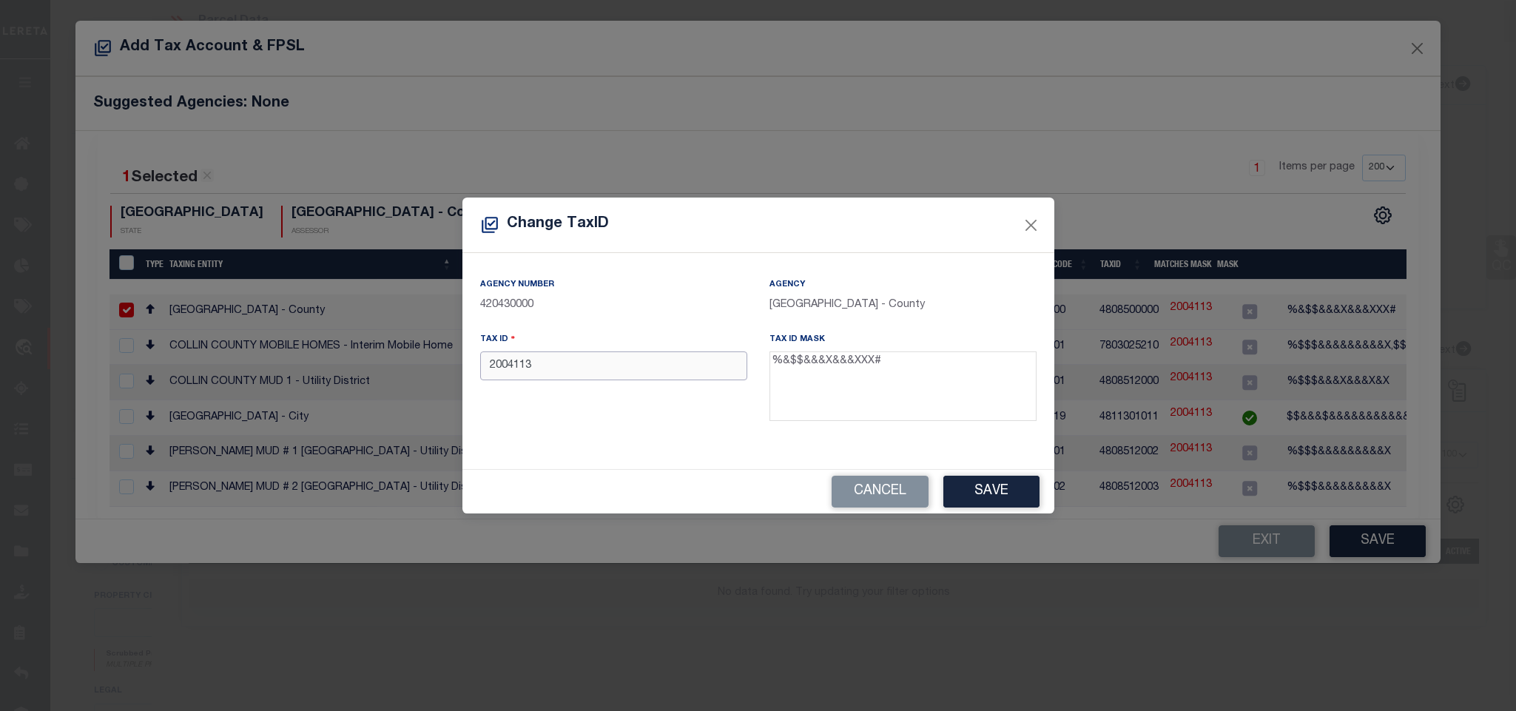
click at [659, 374] on input "2004113" at bounding box center [613, 365] width 267 height 29
paste input "R289200M03601"
click at [999, 494] on button "Save" at bounding box center [991, 492] width 96 height 32
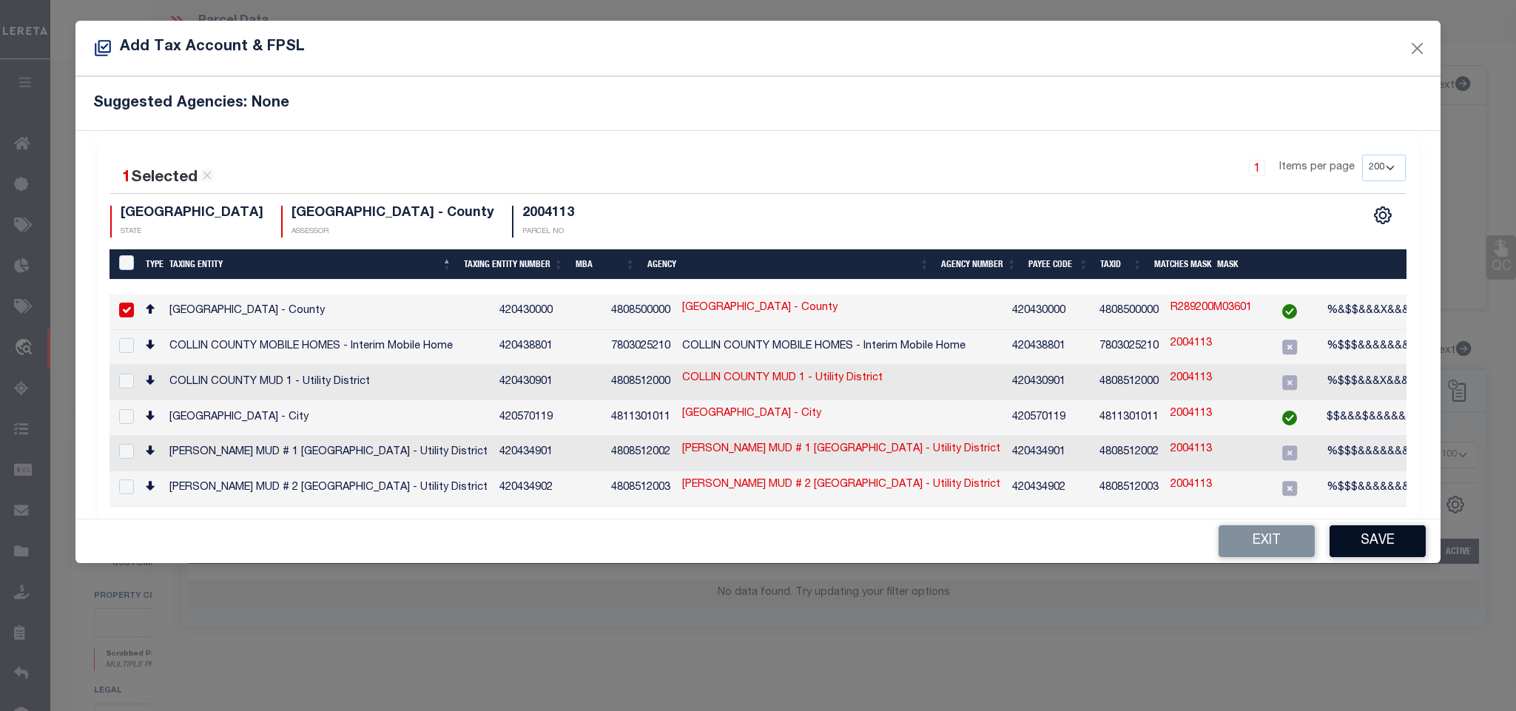
click at [1397, 548] on button "Save" at bounding box center [1378, 541] width 96 height 32
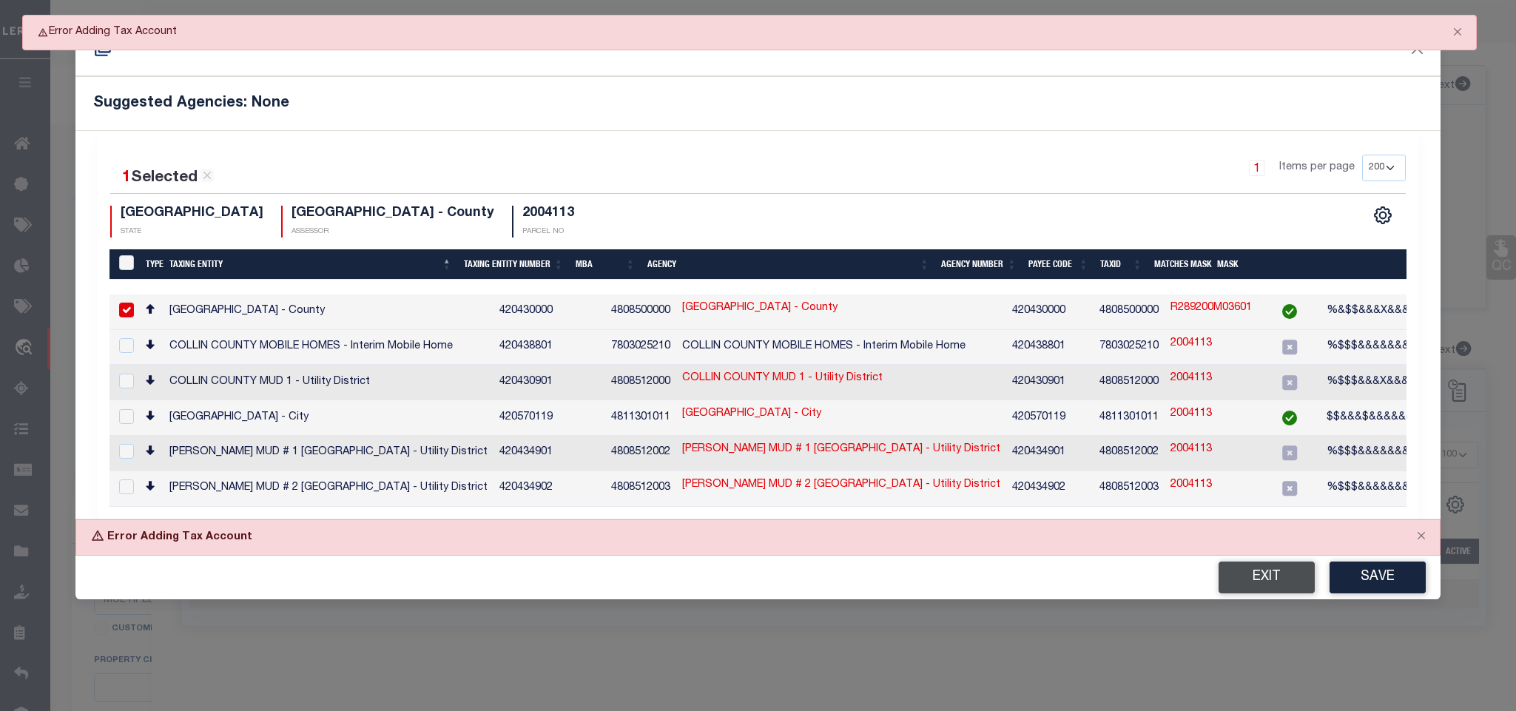
click at [1252, 580] on button "Exit" at bounding box center [1267, 578] width 96 height 32
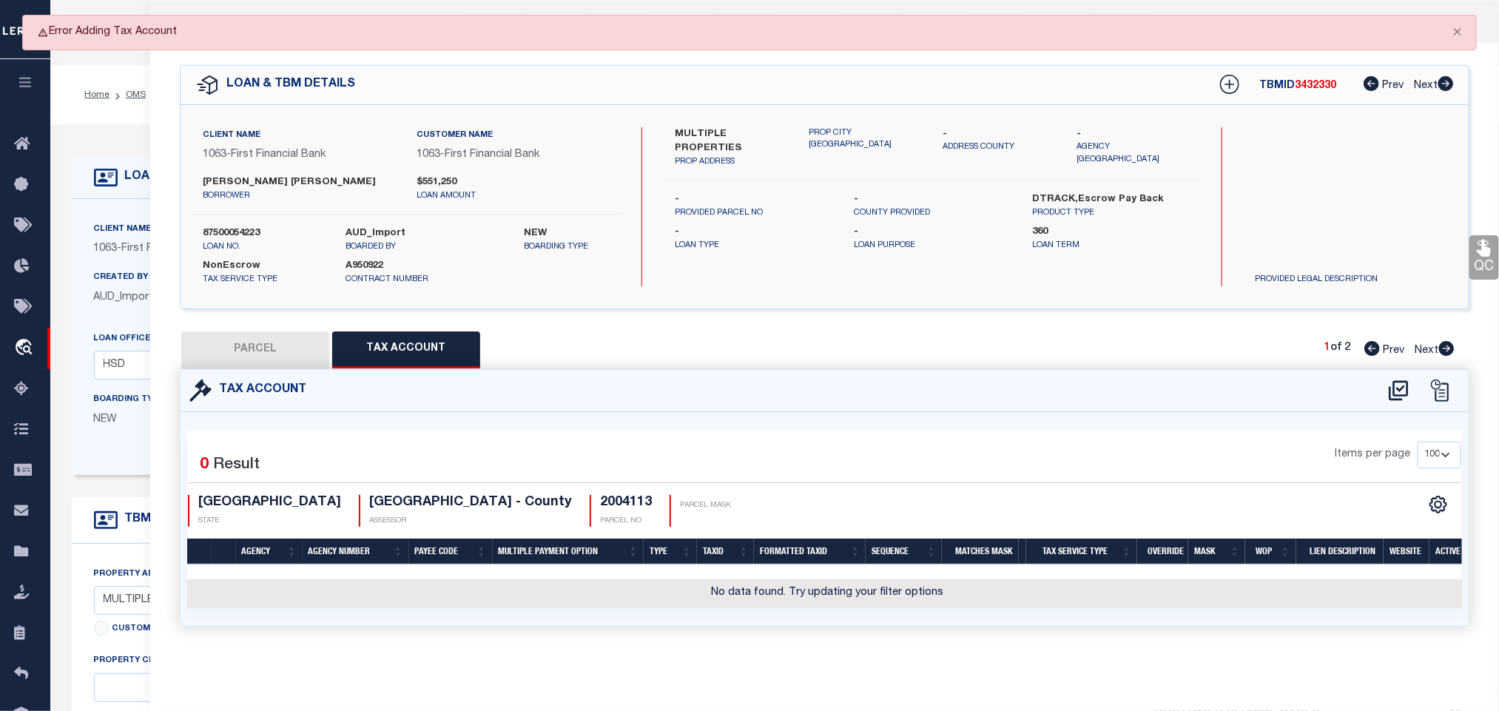
click at [297, 340] on button "PARCEL" at bounding box center [255, 350] width 148 height 37
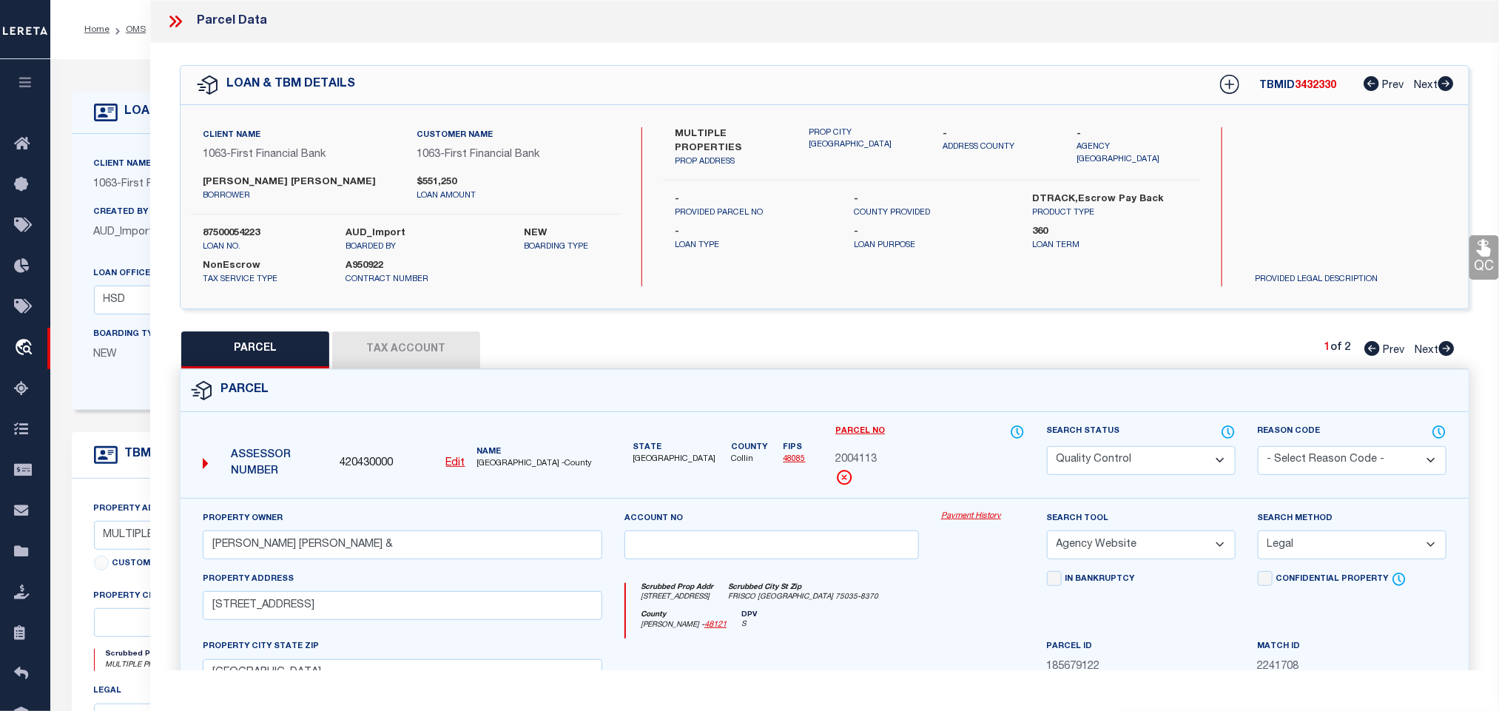
click at [1121, 451] on select "Automated Search Bad Parcel Complete Duplicate Parcel High Dollar Reporting In …" at bounding box center [1141, 460] width 189 height 29
click at [1047, 448] on select "Automated Search Bad Parcel Complete Duplicate Parcel High Dollar Reporting In …" at bounding box center [1141, 460] width 189 height 29
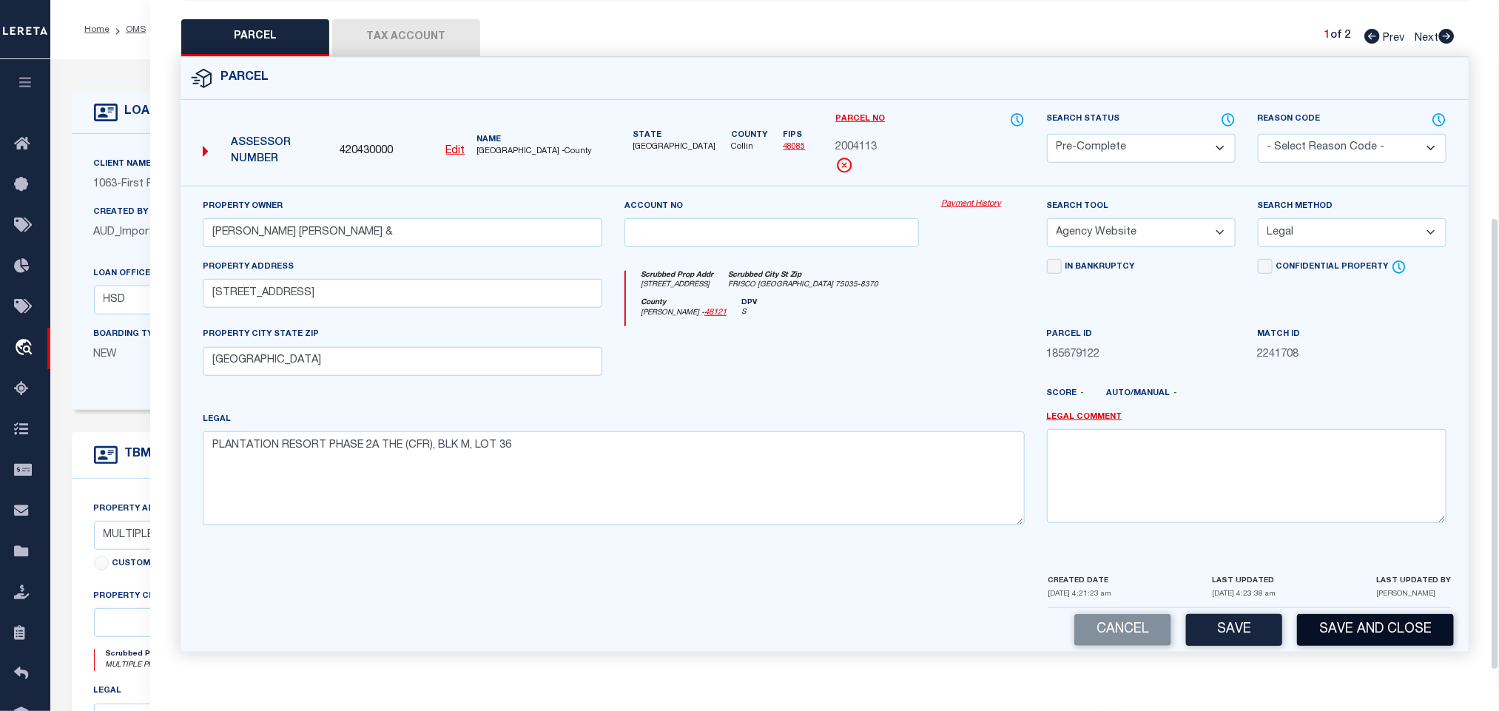
click at [1352, 631] on button "Save and Close" at bounding box center [1375, 630] width 157 height 32
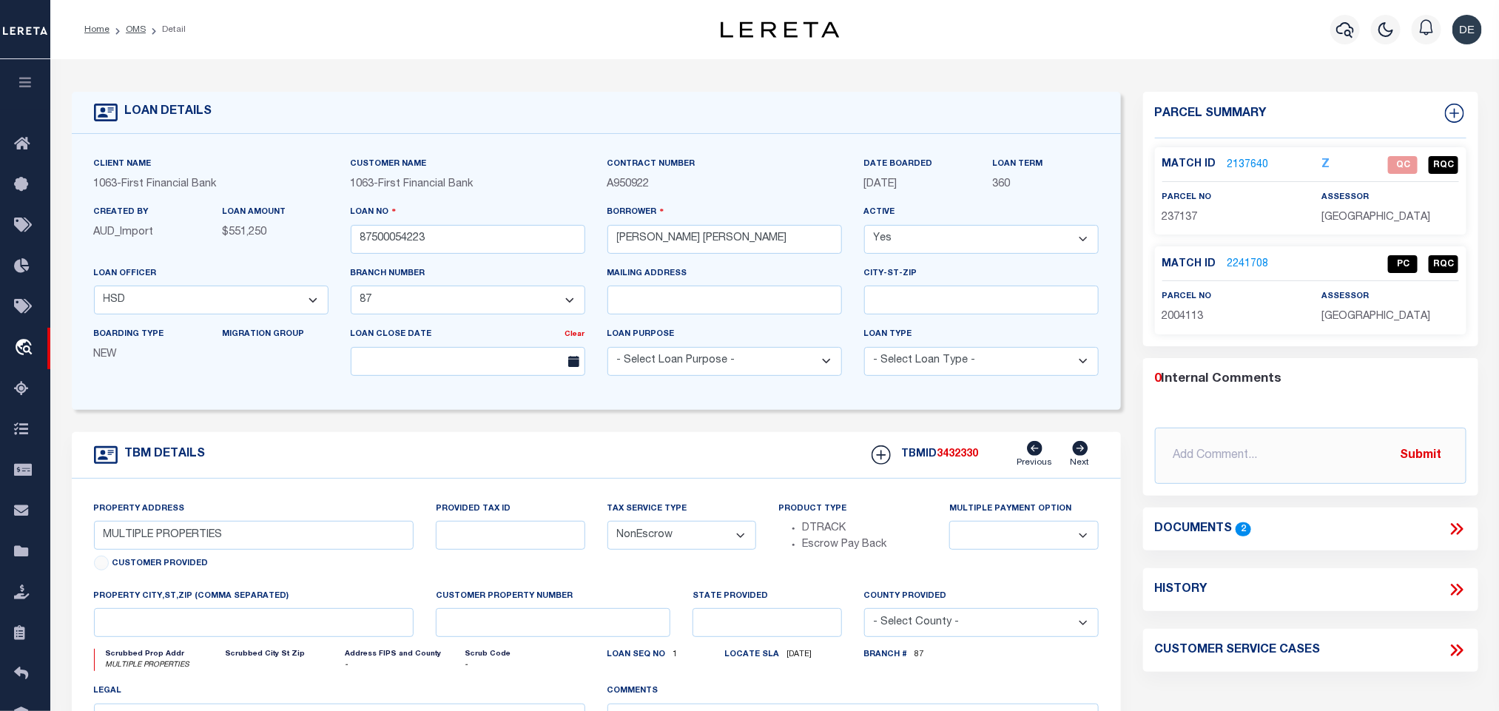
click at [1357, 317] on span "[GEOGRAPHIC_DATA]" at bounding box center [1376, 317] width 109 height 10
copy div "[GEOGRAPHIC_DATA]"
click at [132, 27] on link "OMS" at bounding box center [136, 29] width 20 height 9
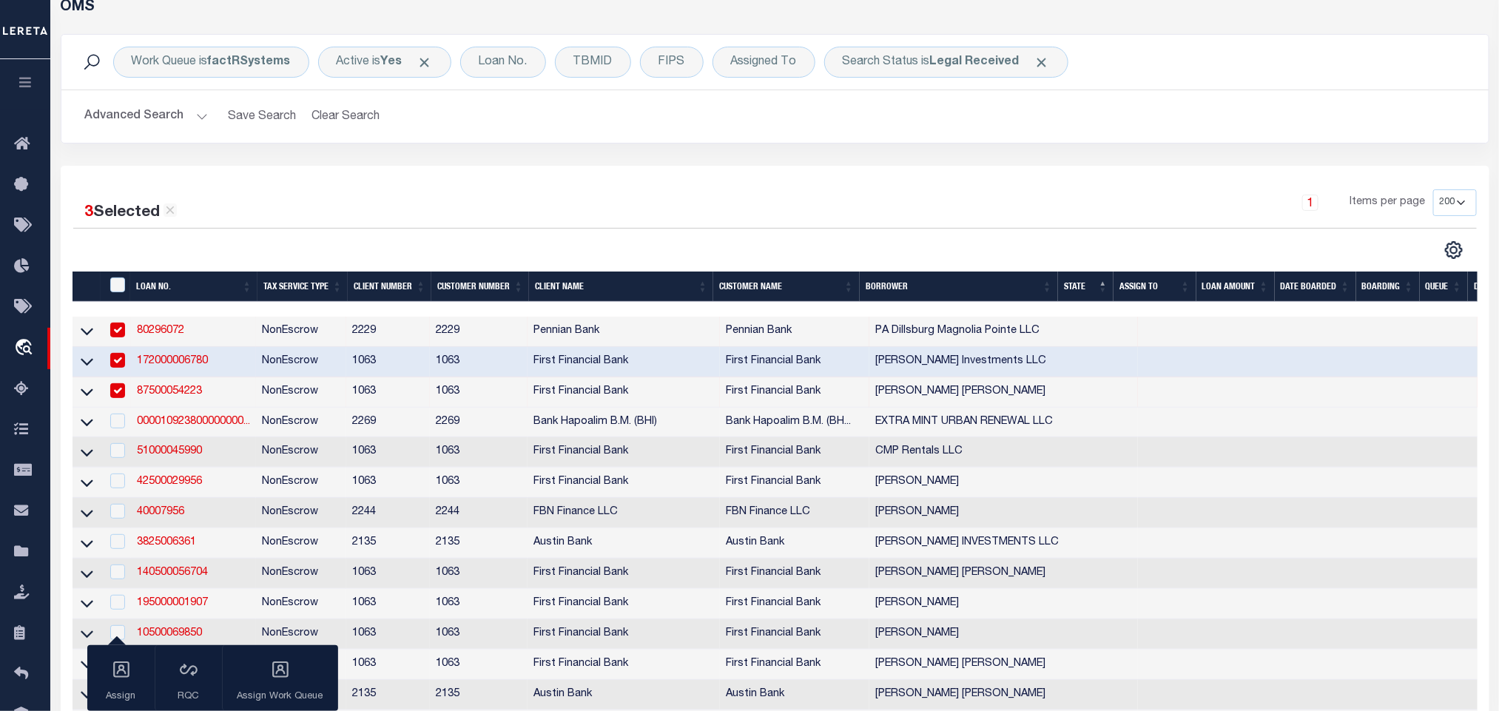
scroll to position [111, 0]
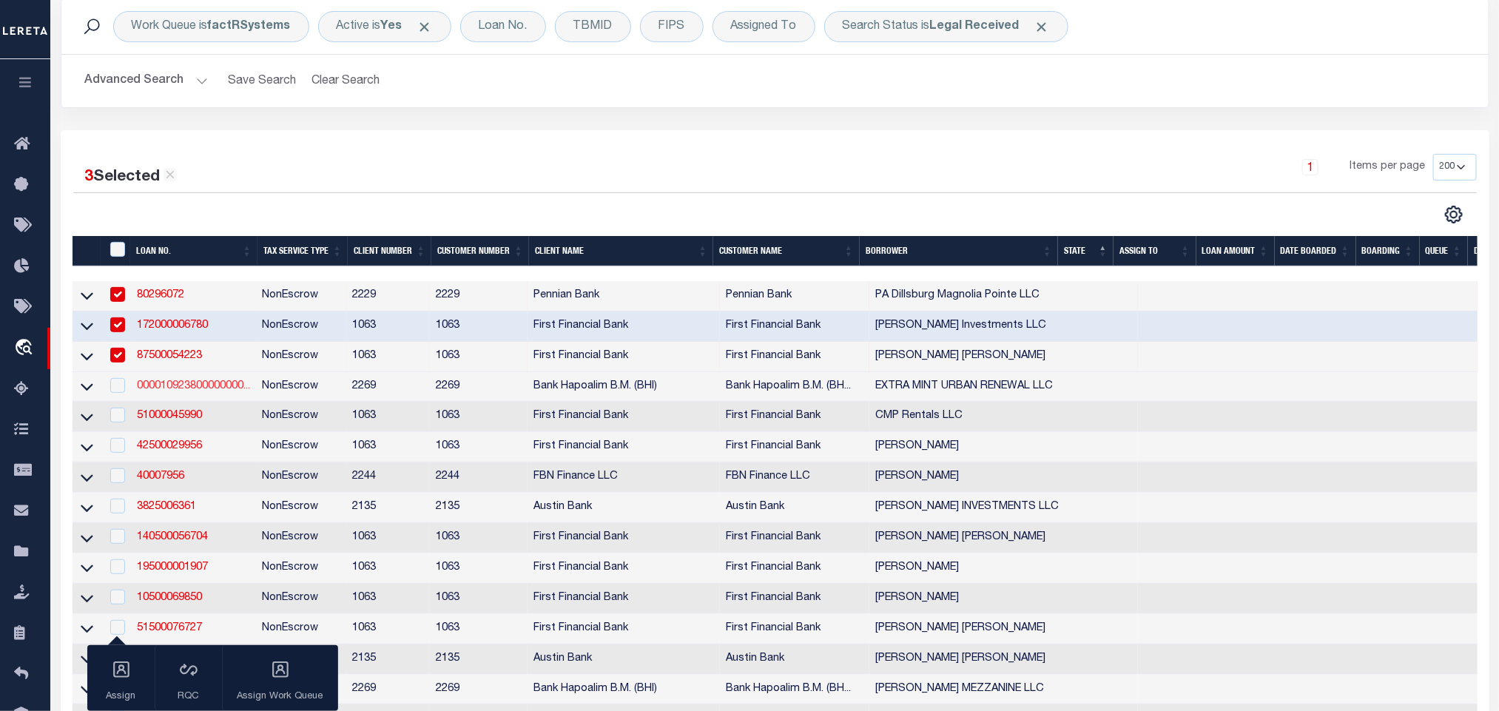
click at [198, 391] on link "000010923800000000..." at bounding box center [193, 386] width 113 height 10
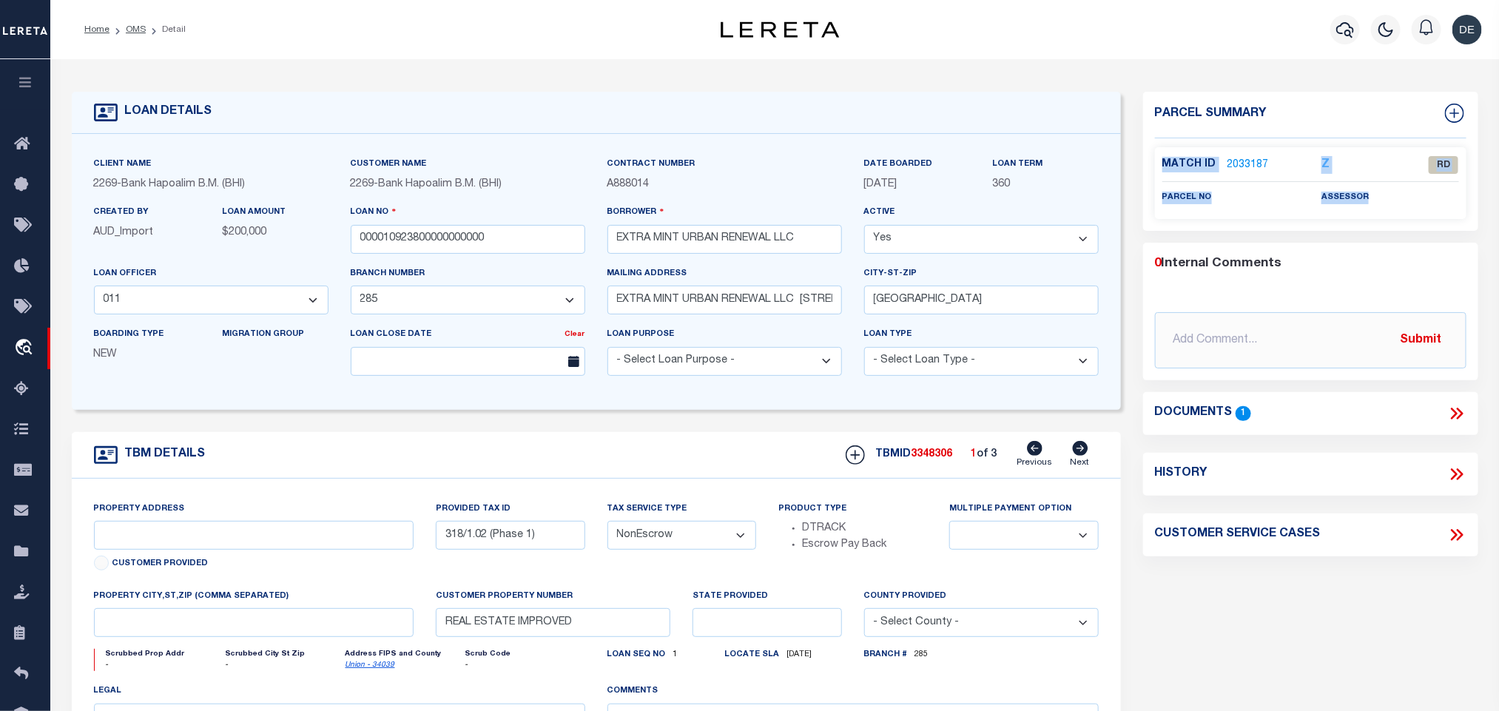
click at [678, 410] on div "Client Name 2269 - Bank Hapoalim B.M. (BHI) Customer Name 2269 - Bank Hapoalim …" at bounding box center [596, 272] width 1049 height 276
click at [1459, 411] on icon at bounding box center [1459, 414] width 7 height 12
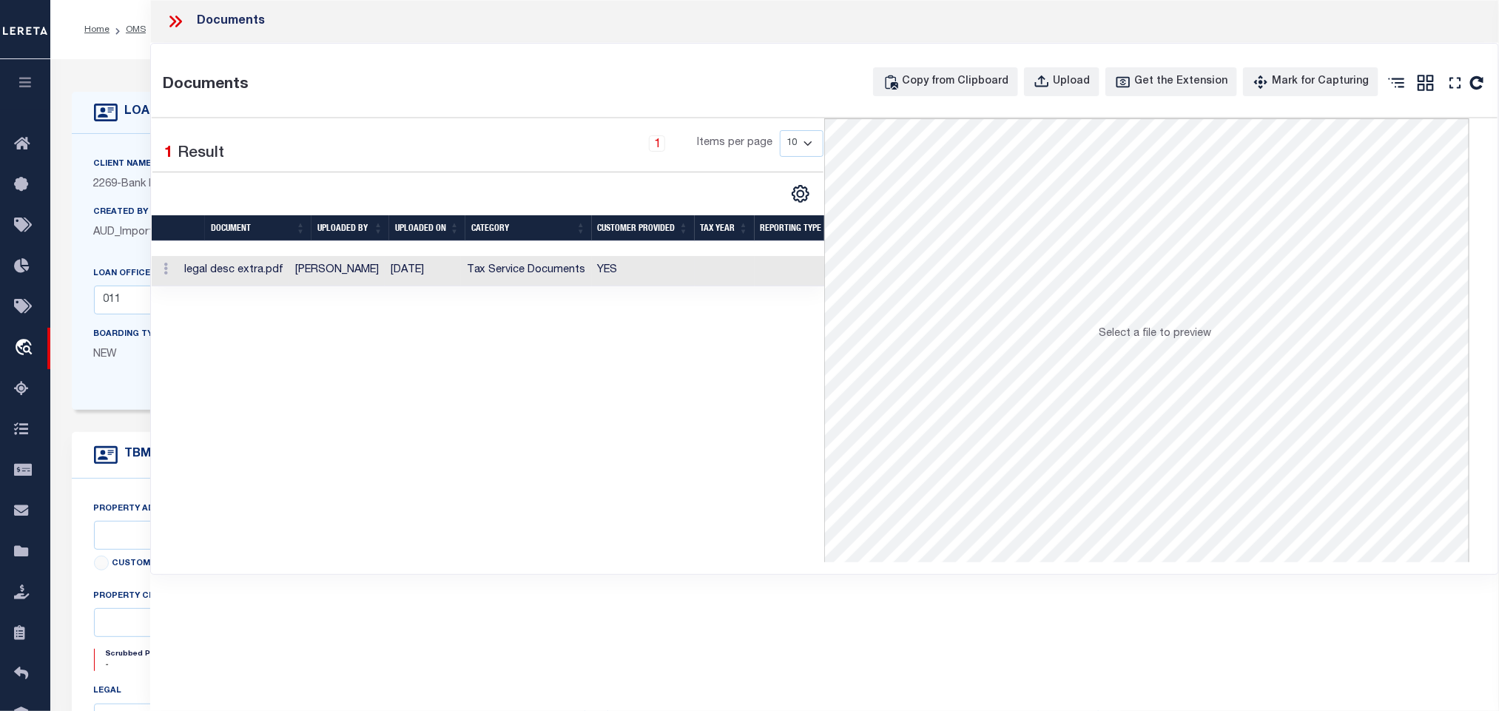
click at [668, 271] on td "YES" at bounding box center [643, 271] width 103 height 30
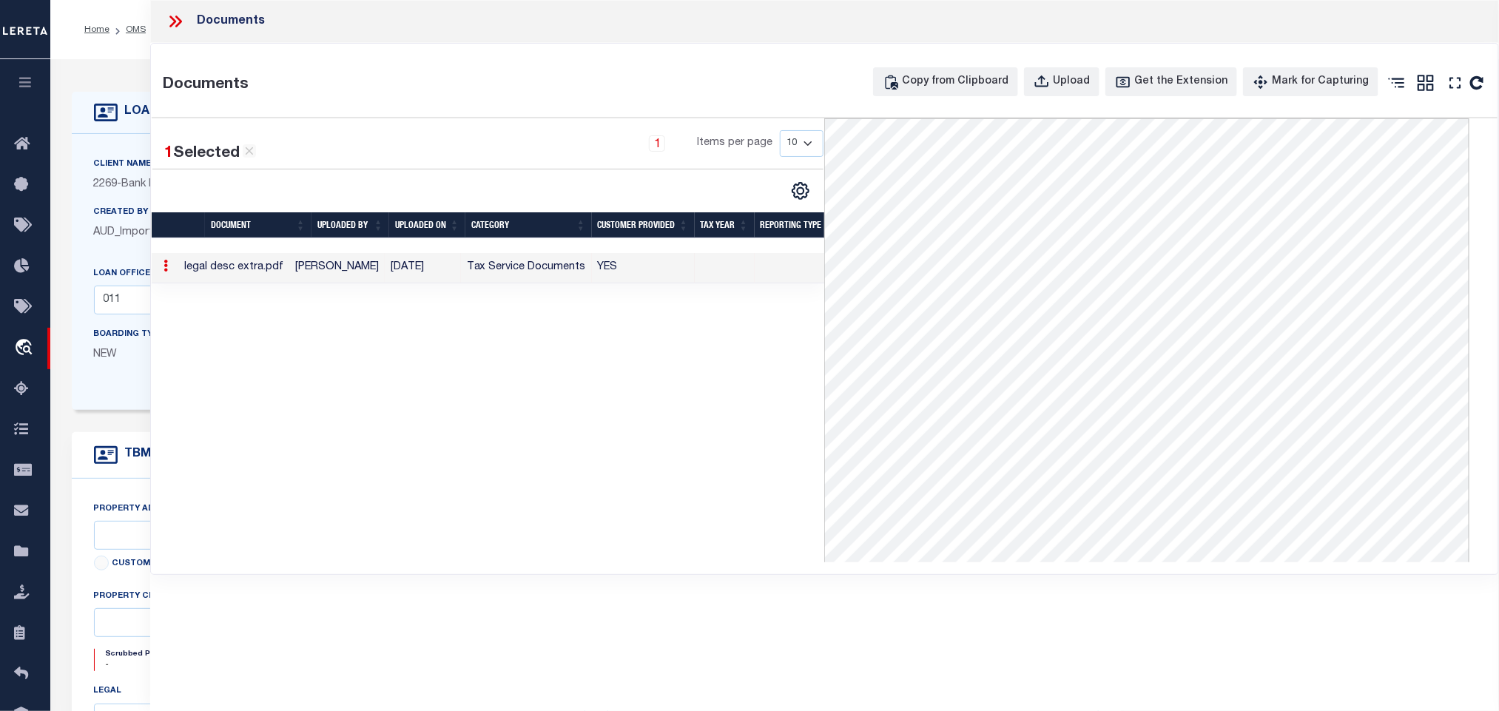
click at [169, 20] on icon at bounding box center [175, 21] width 19 height 19
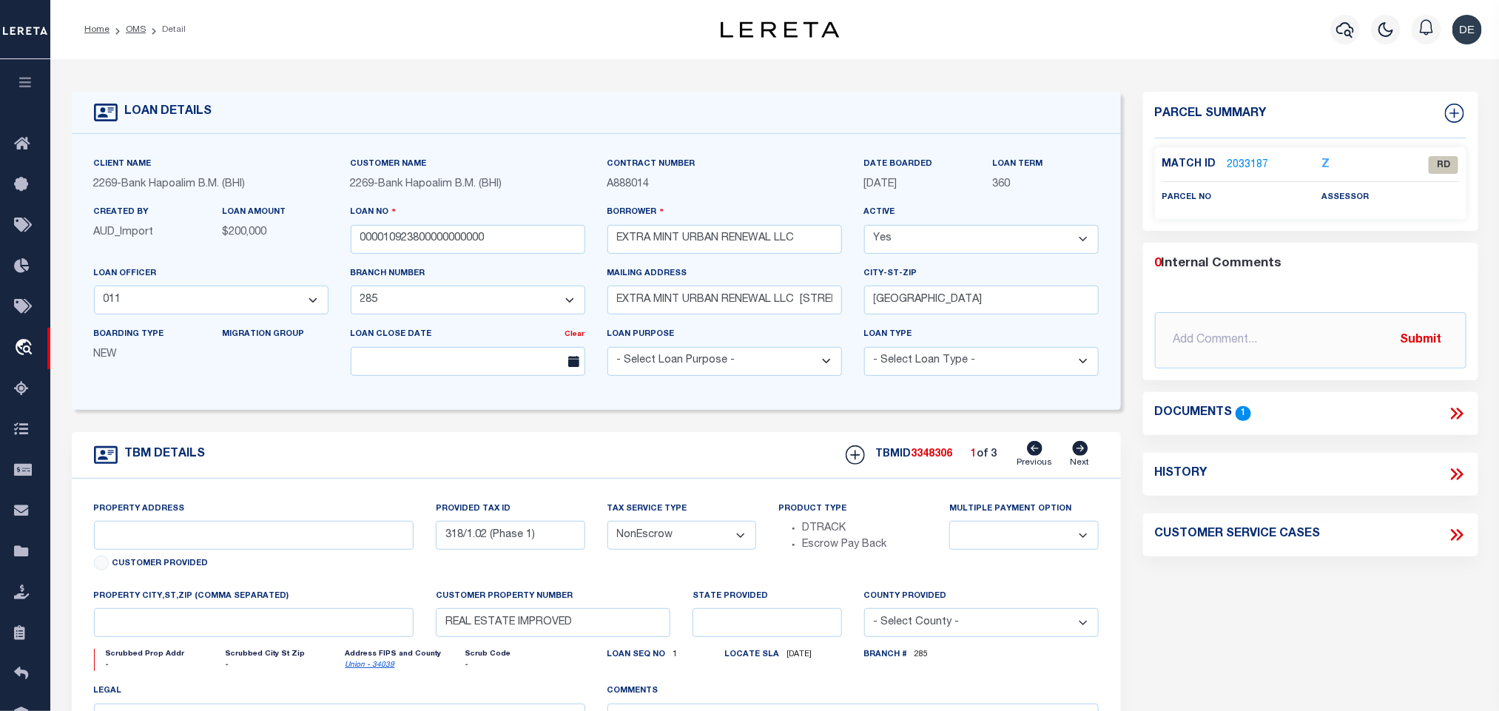
click at [376, 669] on link "Union - 34039" at bounding box center [371, 665] width 50 height 7
click at [1084, 456] on icon at bounding box center [1081, 448] width 16 height 15
click at [1035, 449] on icon at bounding box center [1036, 448] width 16 height 15
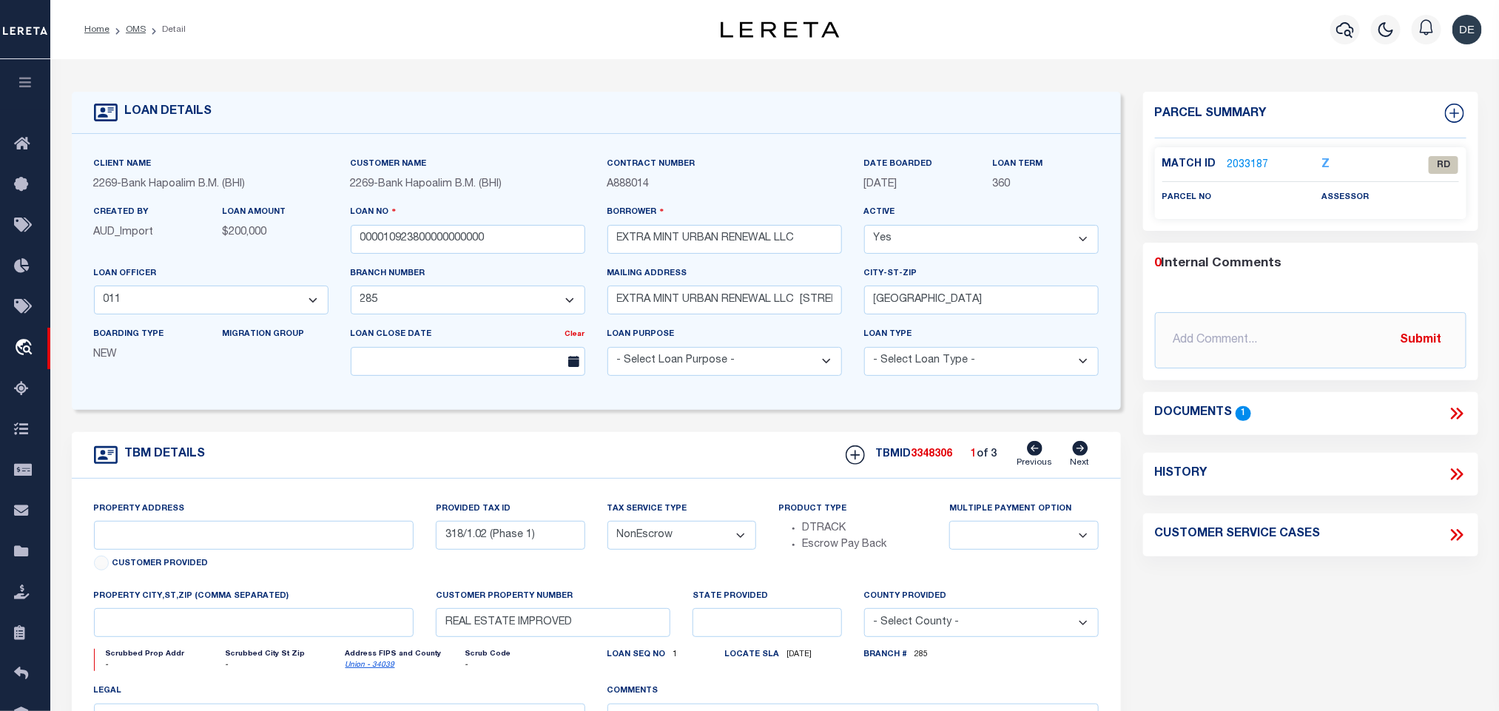
click at [1088, 454] on icon at bounding box center [1081, 448] width 16 height 15
click at [1039, 456] on icon at bounding box center [1036, 448] width 16 height 15
click at [1250, 164] on link "2033187" at bounding box center [1248, 166] width 41 height 16
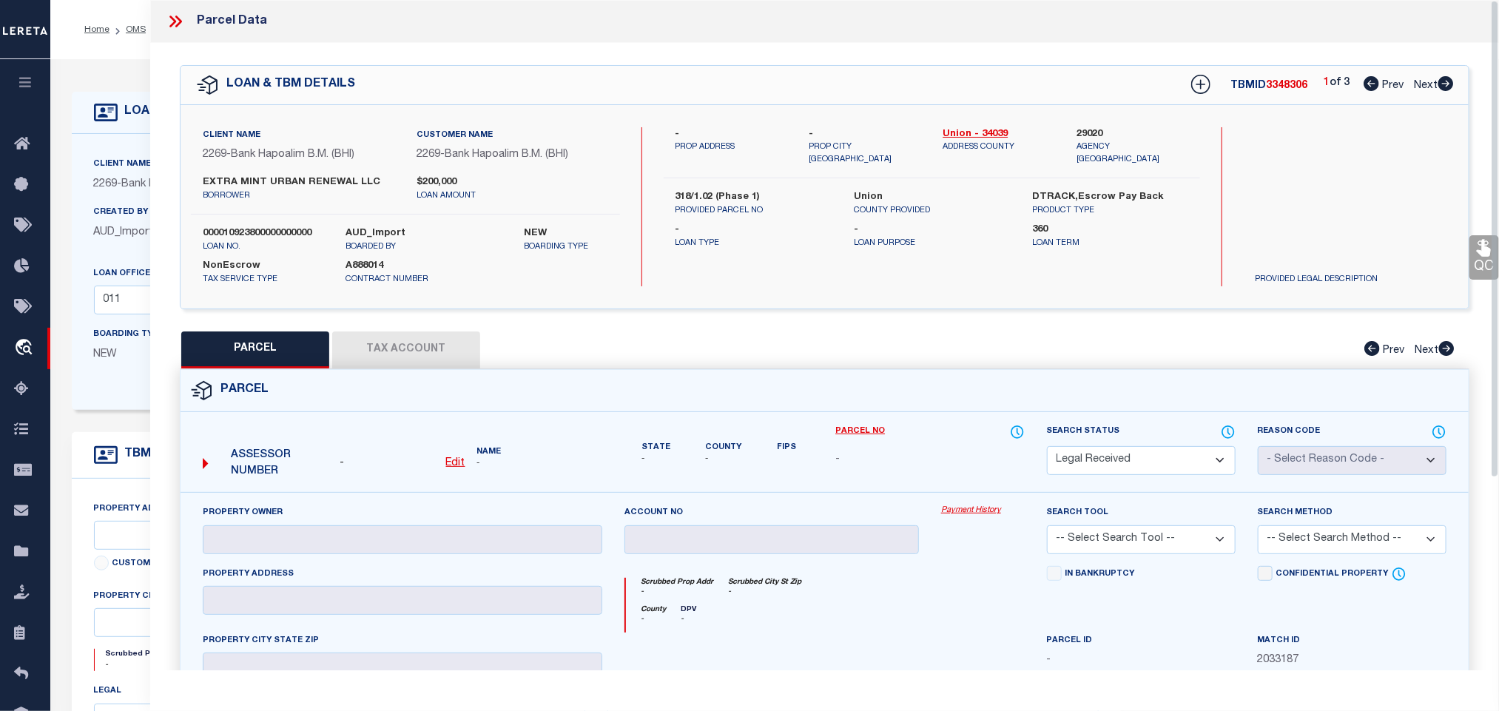
click at [466, 465] on div "- Edit" at bounding box center [402, 464] width 137 height 16
click at [460, 465] on u "Edit" at bounding box center [455, 463] width 19 height 10
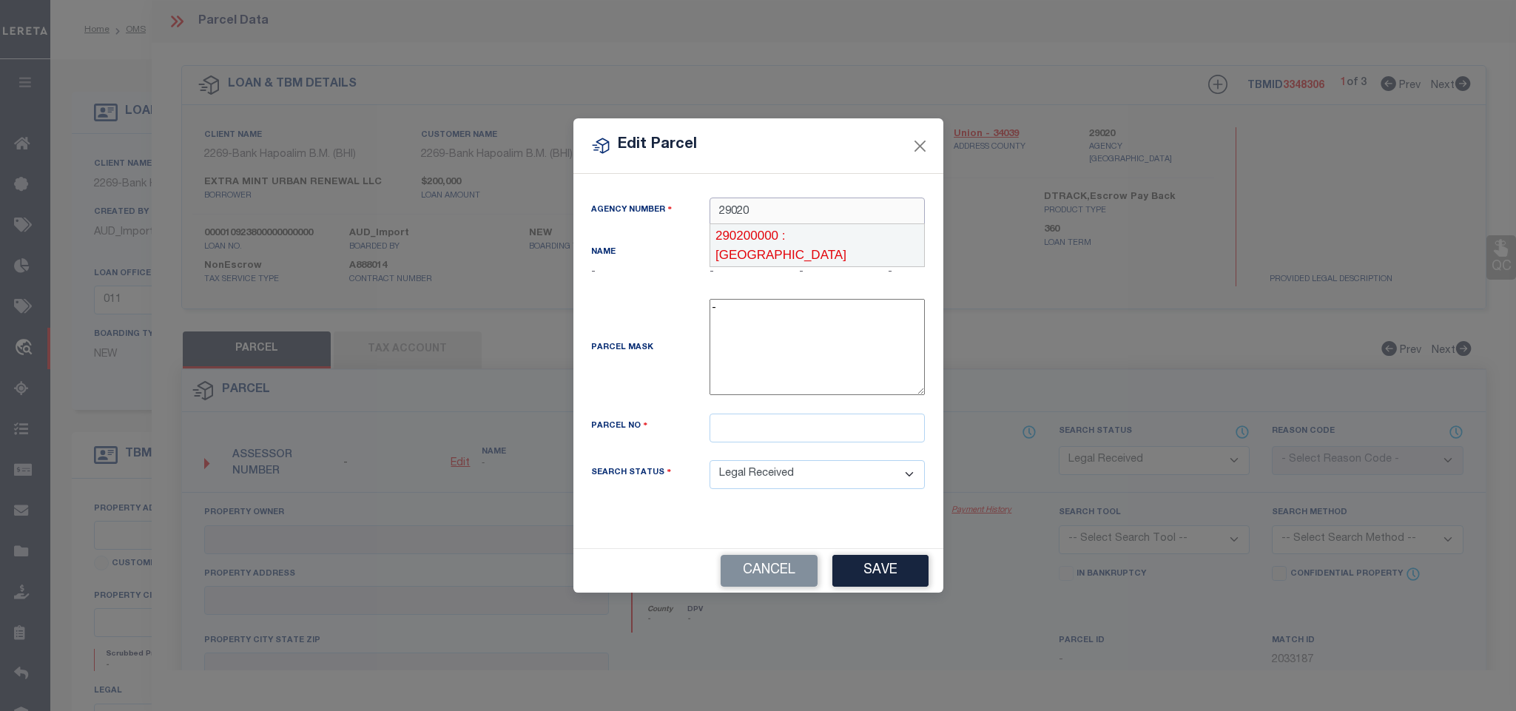
click at [875, 235] on div "290200000 : [GEOGRAPHIC_DATA]" at bounding box center [817, 245] width 214 height 42
click at [781, 446] on div "Parcel No" at bounding box center [758, 437] width 357 height 47
click at [781, 427] on input "text" at bounding box center [817, 428] width 215 height 29
paste input "1.02"
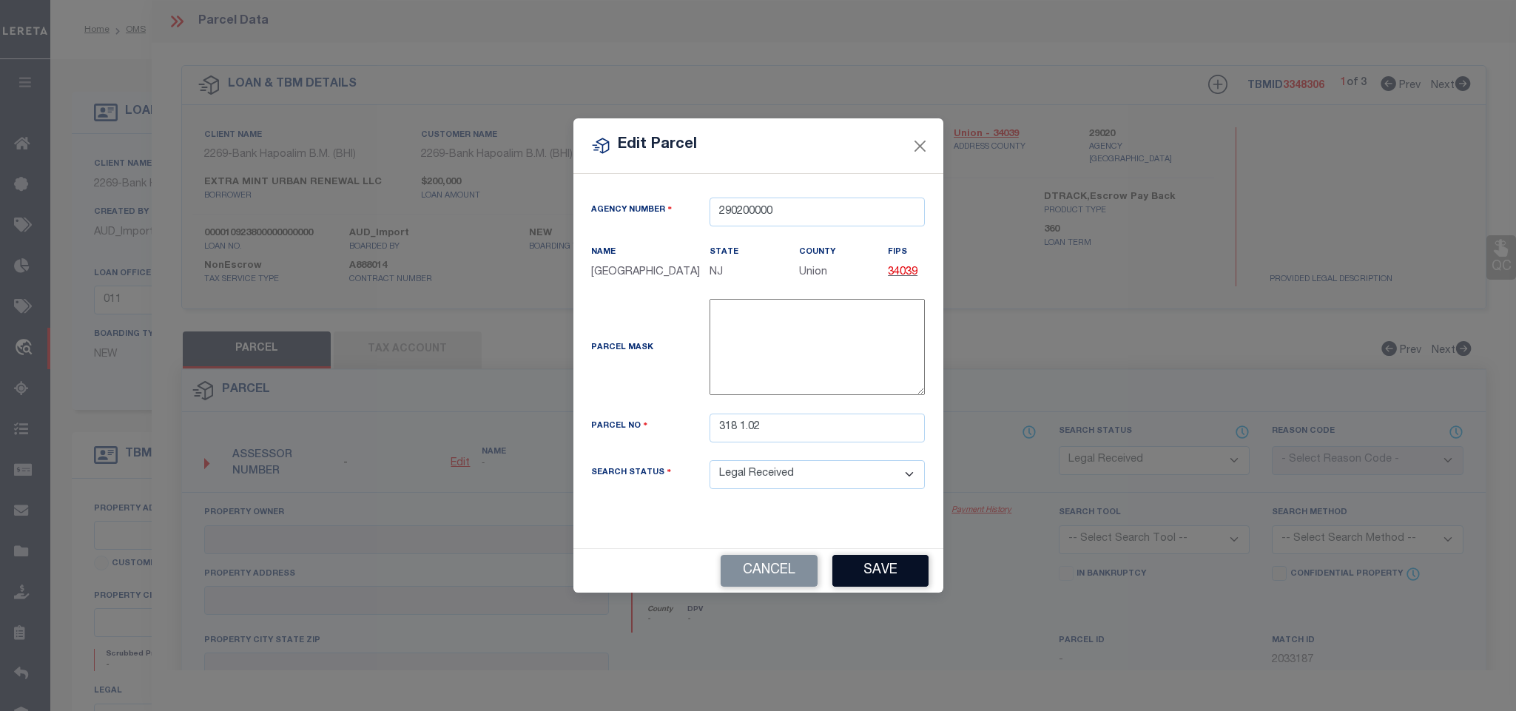
click at [872, 578] on button "Save" at bounding box center [880, 571] width 96 height 32
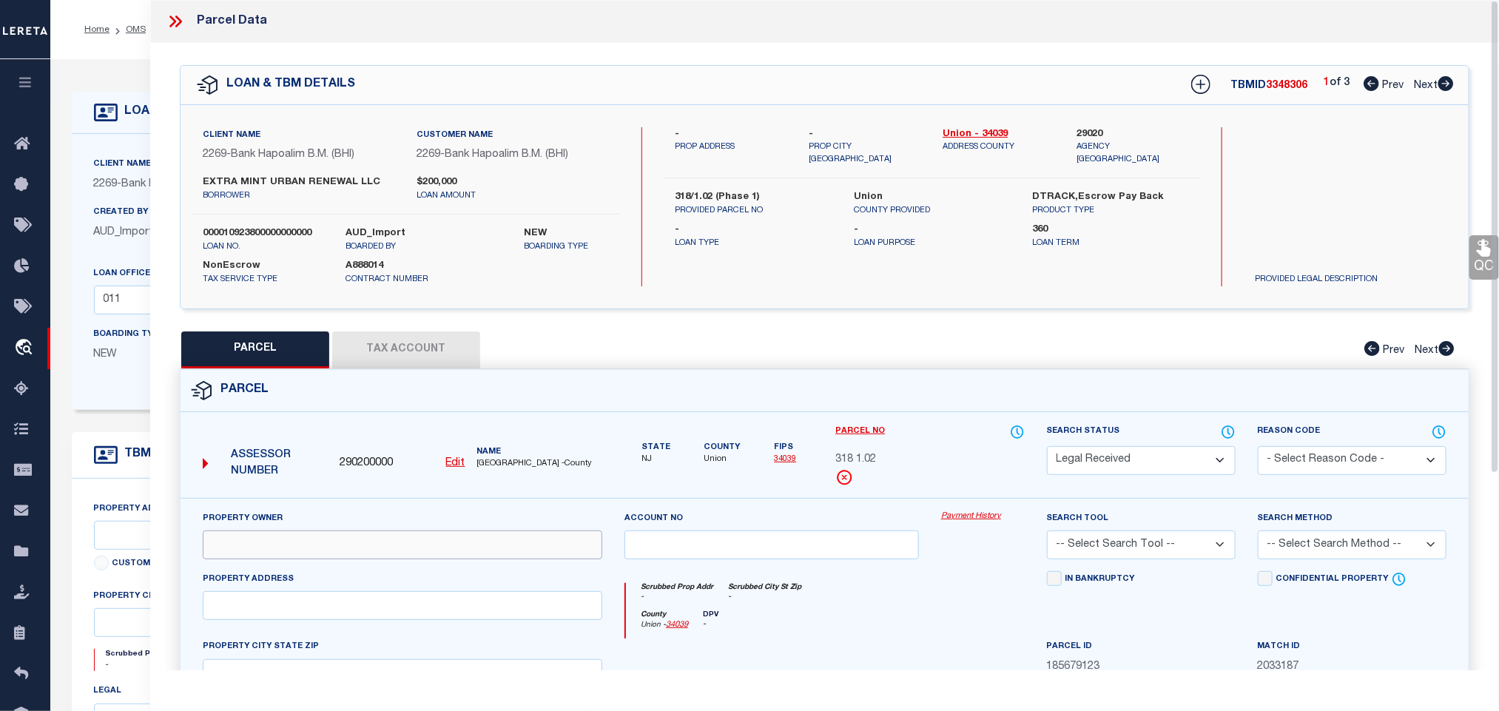
click at [357, 558] on input "text" at bounding box center [403, 545] width 400 height 29
paste input "EXTRA MINT URBAN RENEWAL LLC"
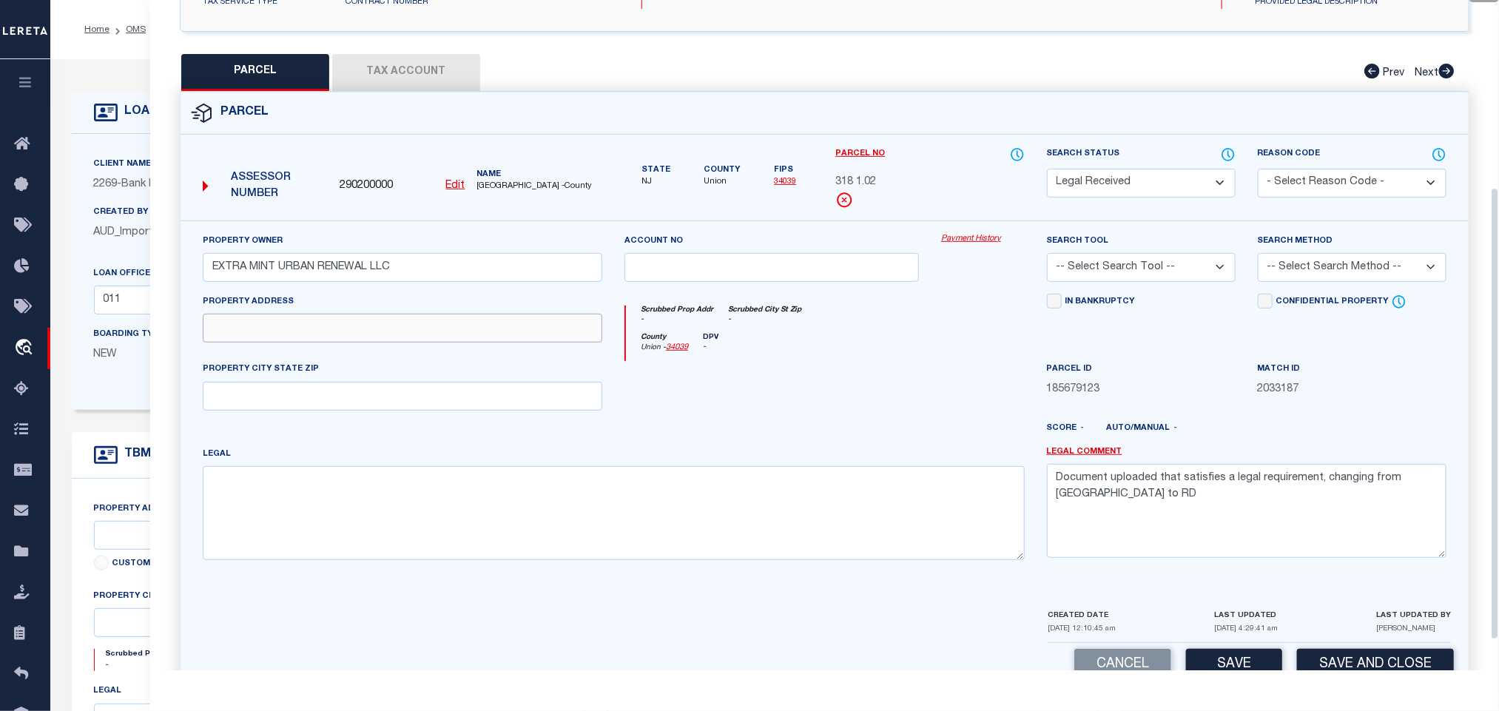
click at [416, 335] on input "text" at bounding box center [403, 328] width 400 height 29
paste input "MAIN ST"
click at [297, 402] on input "text" at bounding box center [403, 396] width 400 height 29
click at [1137, 269] on select "-- Select Search Tool -- 3rd Party Website Agency File Agency Website ATLS CNV-…" at bounding box center [1141, 267] width 189 height 29
click at [1047, 258] on select "-- Select Search Tool -- 3rd Party Website Agency File Agency Website ATLS CNV-…" at bounding box center [1141, 267] width 189 height 29
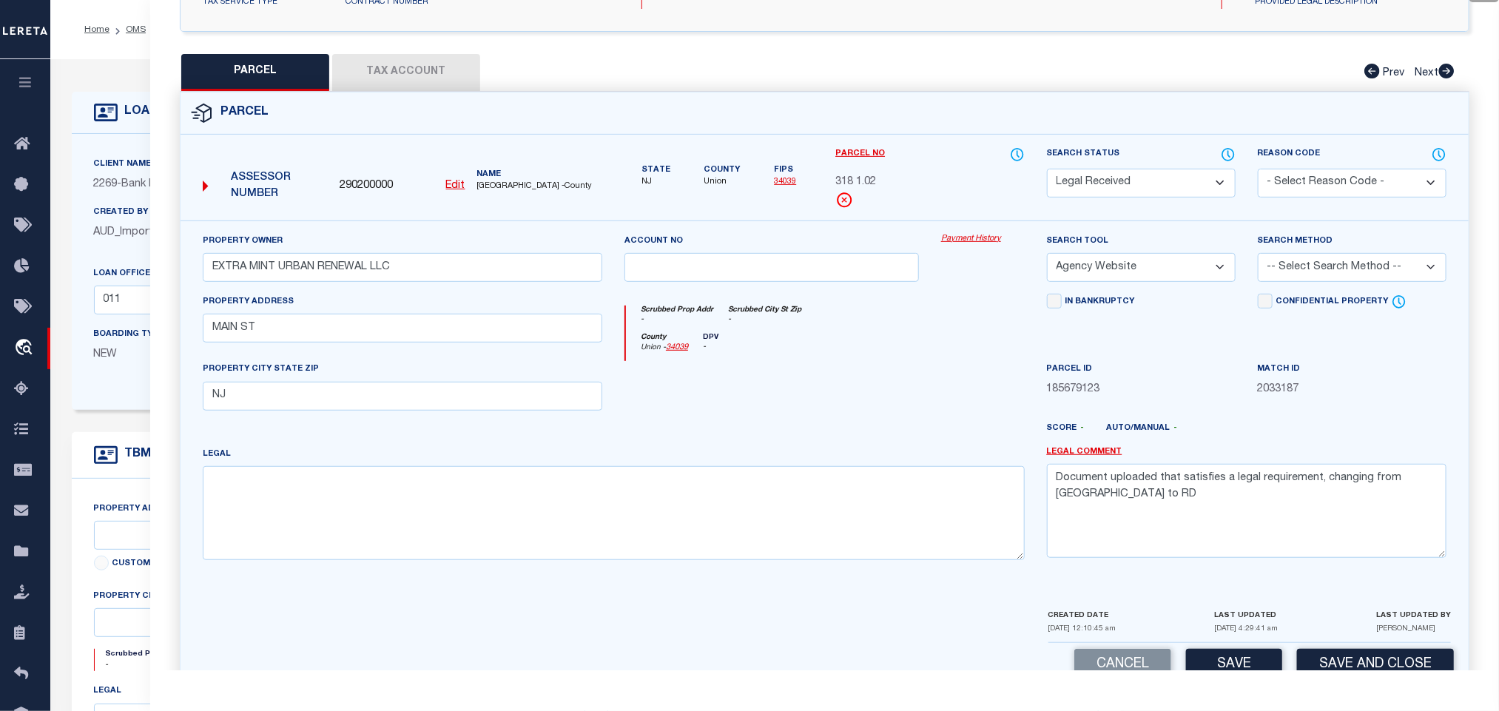
drag, startPoint x: 1299, startPoint y: 269, endPoint x: 1302, endPoint y: 286, distance: 18.0
click at [1299, 269] on select "-- Select Search Method -- Property Address Legal Liability Info Provided" at bounding box center [1352, 267] width 189 height 29
click at [1258, 258] on select "-- Select Search Method -- Property Address Legal Liability Info Provided" at bounding box center [1352, 267] width 189 height 29
click at [1246, 489] on textarea "Document uploaded that satisfies a legal requirement, changing from [GEOGRAPHIC…" at bounding box center [1247, 510] width 400 height 93
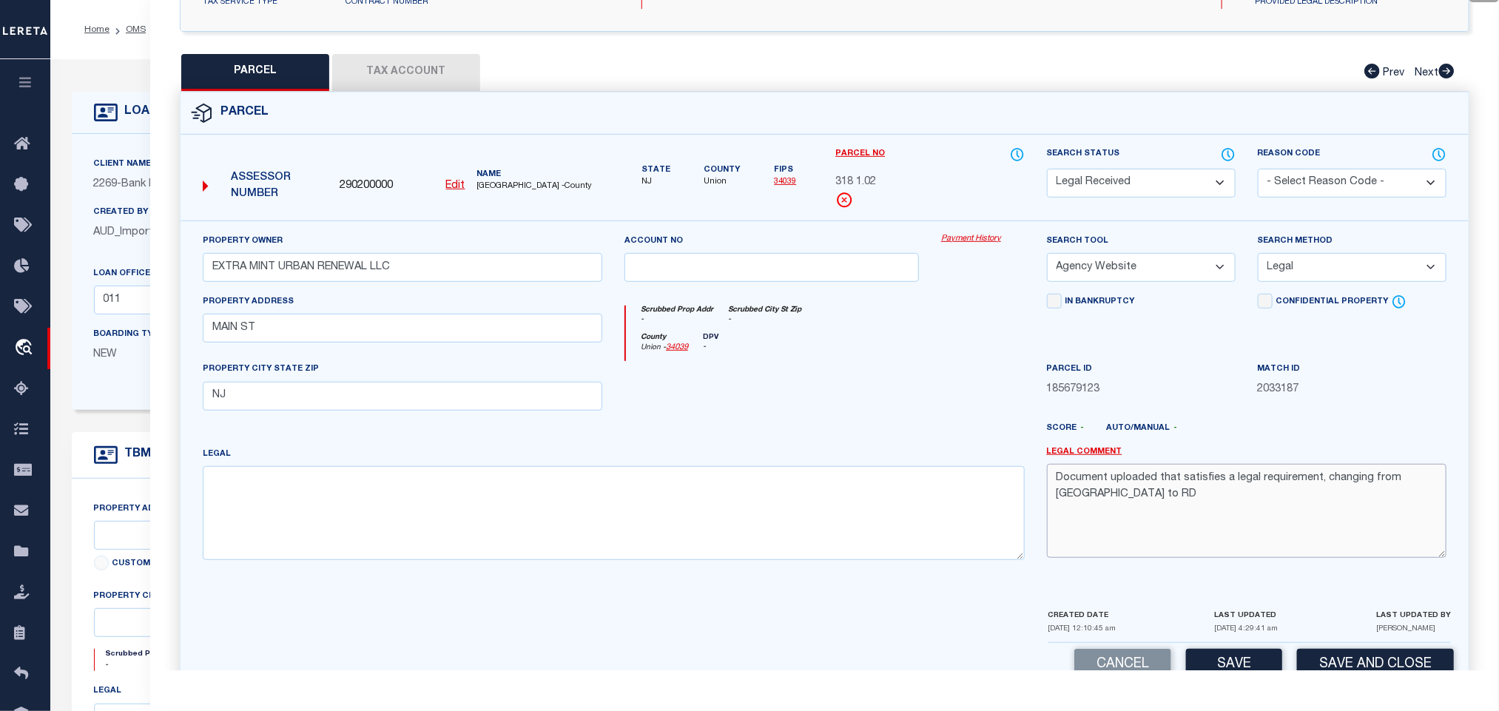
click at [1246, 489] on textarea "Document uploaded that satisfies a legal requirement, changing from [GEOGRAPHIC…" at bounding box center [1247, 510] width 400 height 93
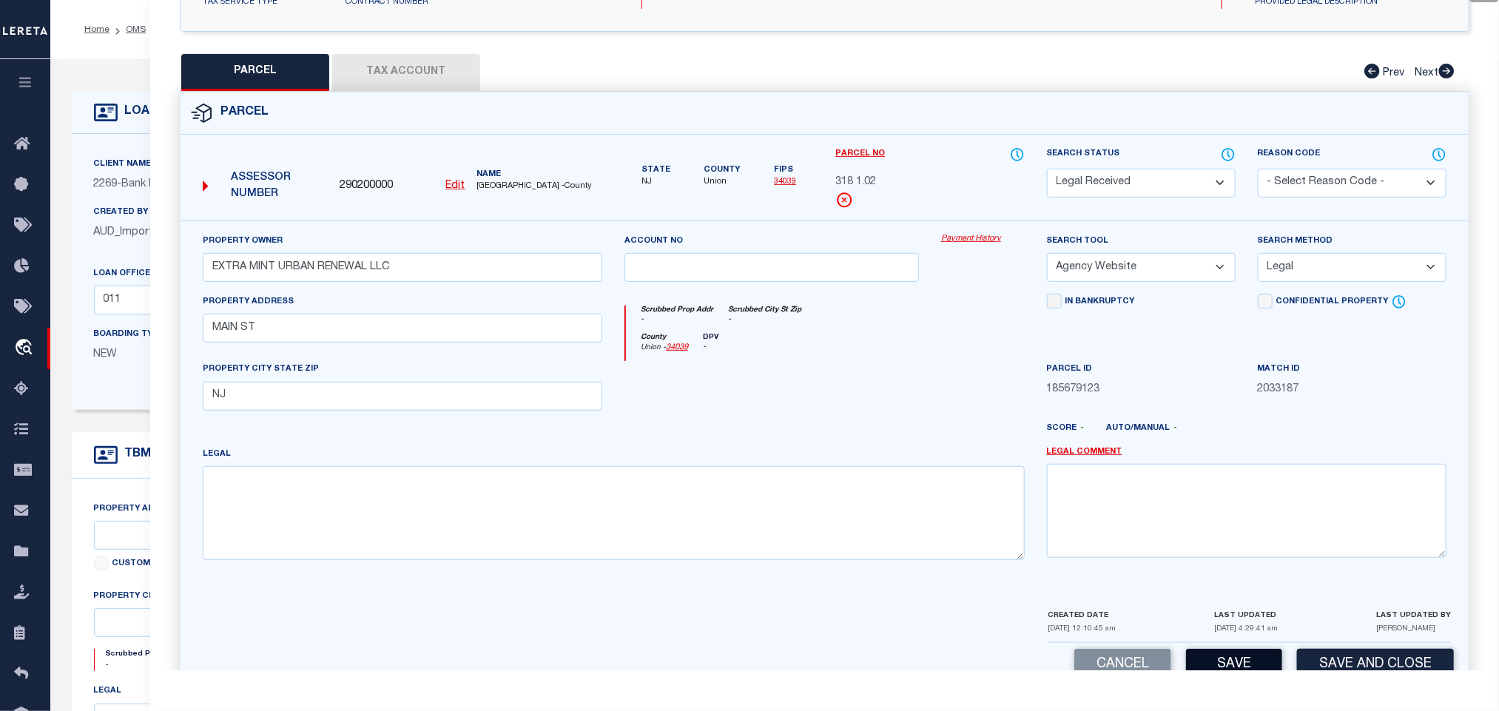
click at [1237, 666] on button "Save" at bounding box center [1234, 665] width 96 height 32
click at [380, 47] on div "QC QC QC" at bounding box center [824, 235] width 1349 height 940
click at [416, 78] on button "Tax Account" at bounding box center [406, 72] width 148 height 37
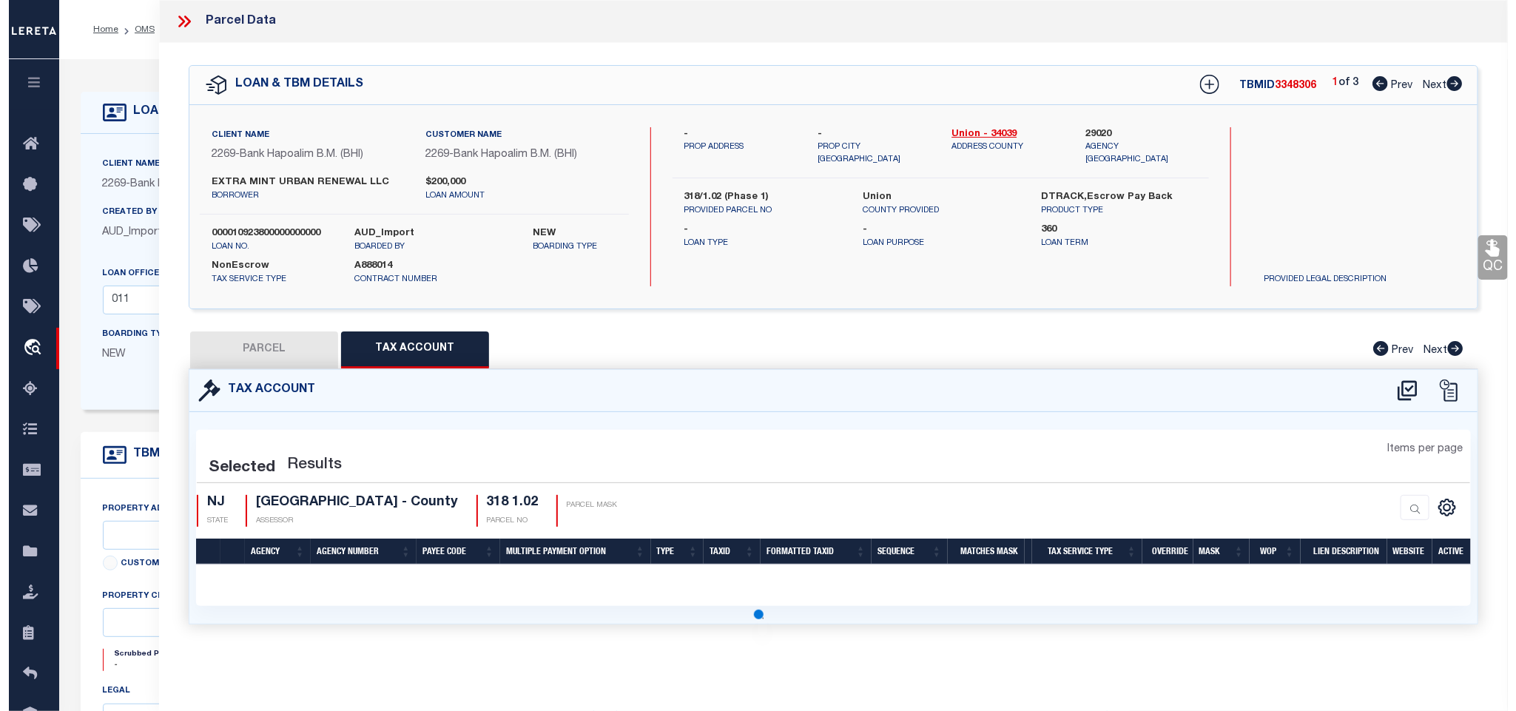
scroll to position [0, 0]
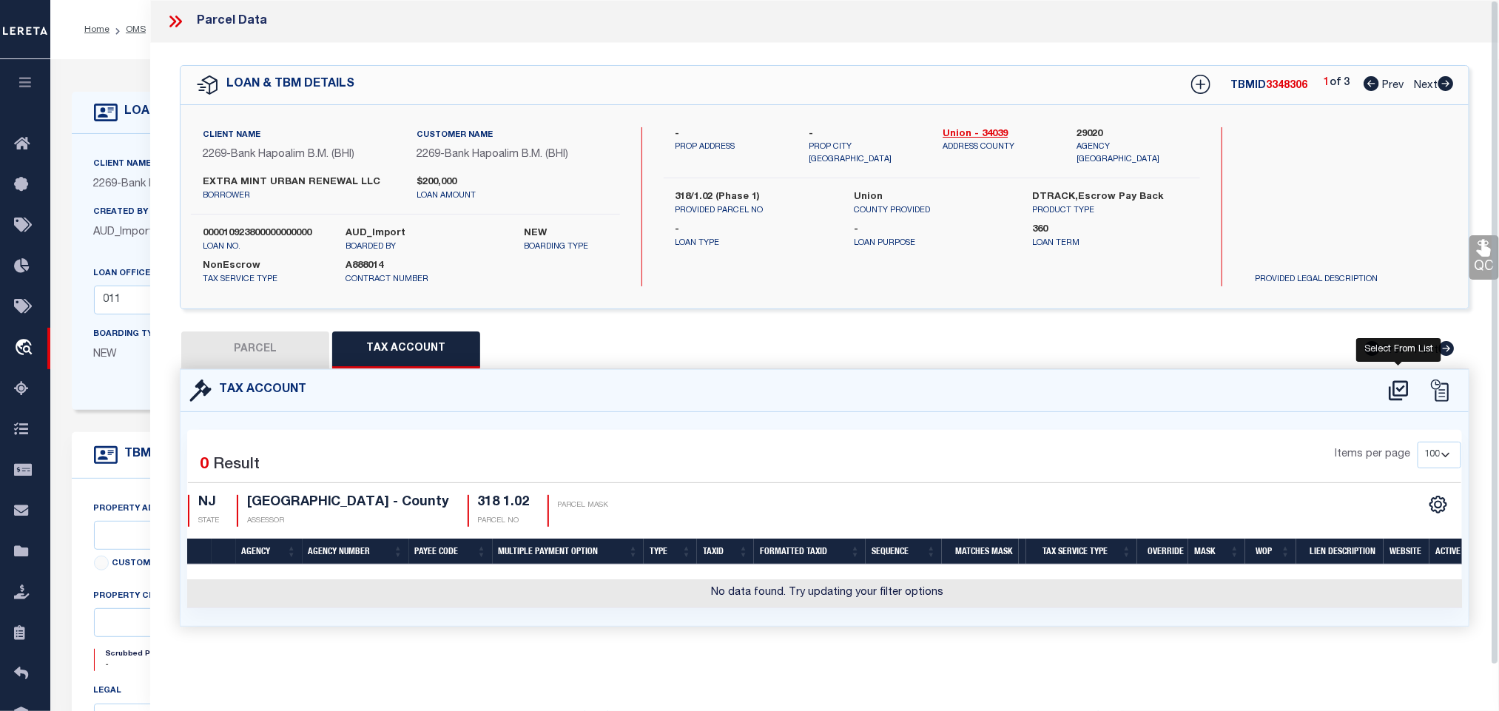
click at [1393, 393] on icon at bounding box center [1399, 391] width 24 height 24
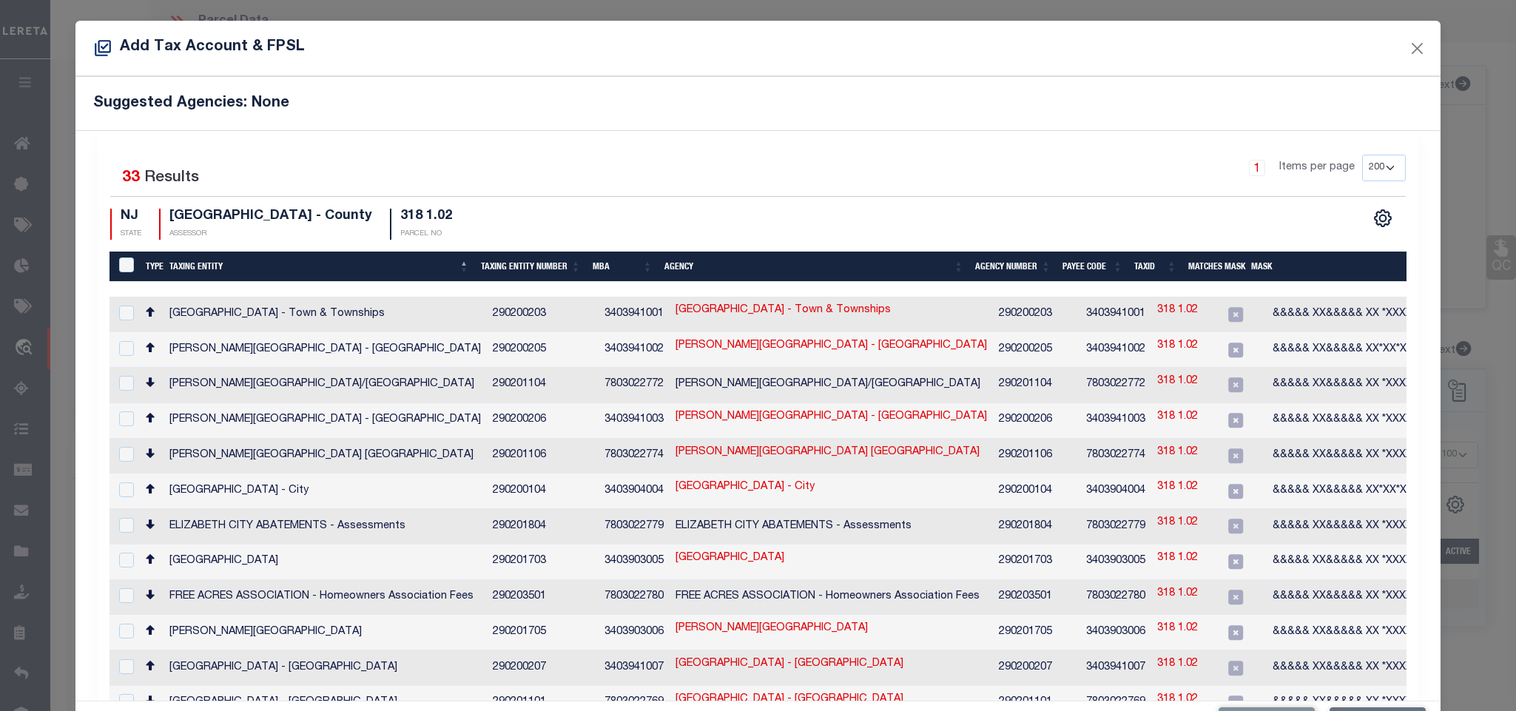
click at [511, 64] on div "Add Tax Account & FPSL" at bounding box center [757, 48] width 1364 height 55
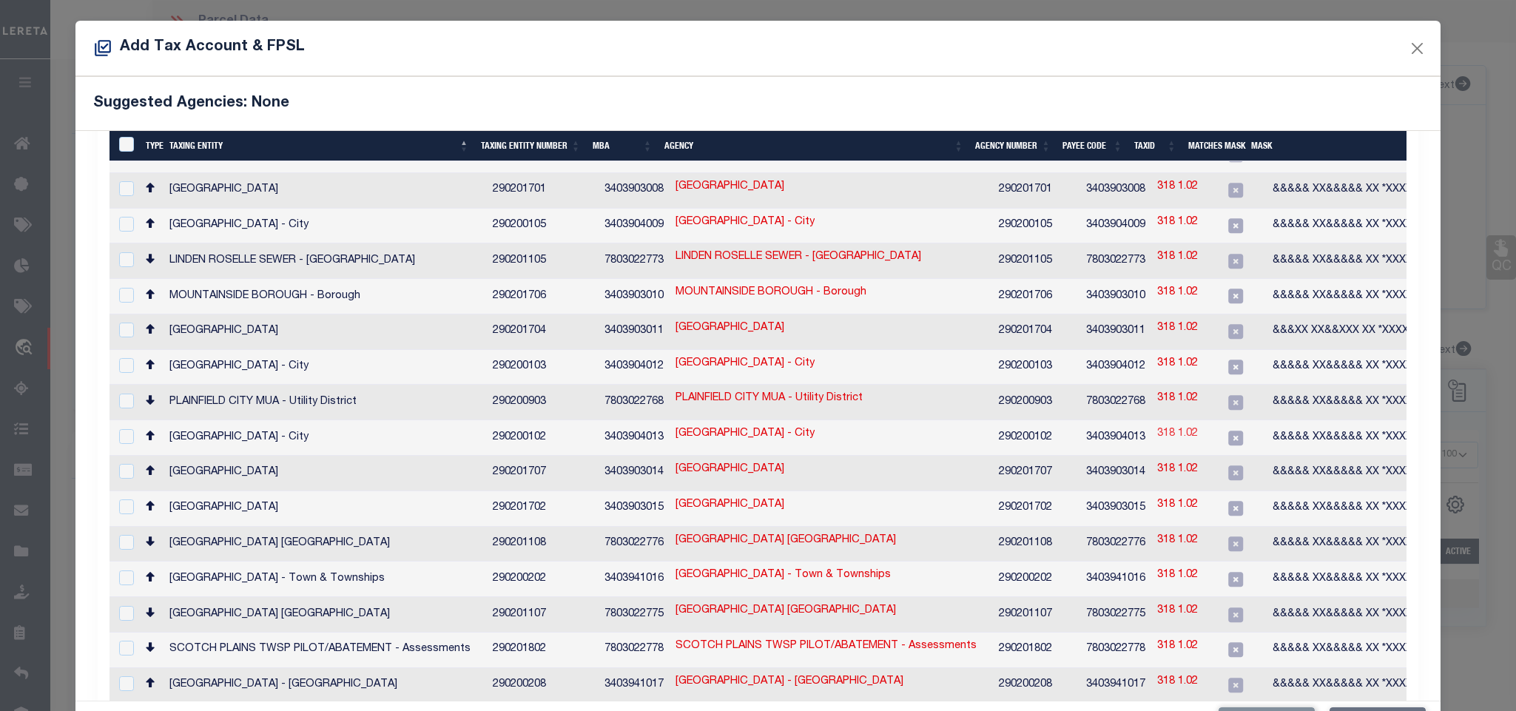
click at [1157, 426] on link "318 1.02" at bounding box center [1177, 434] width 41 height 16
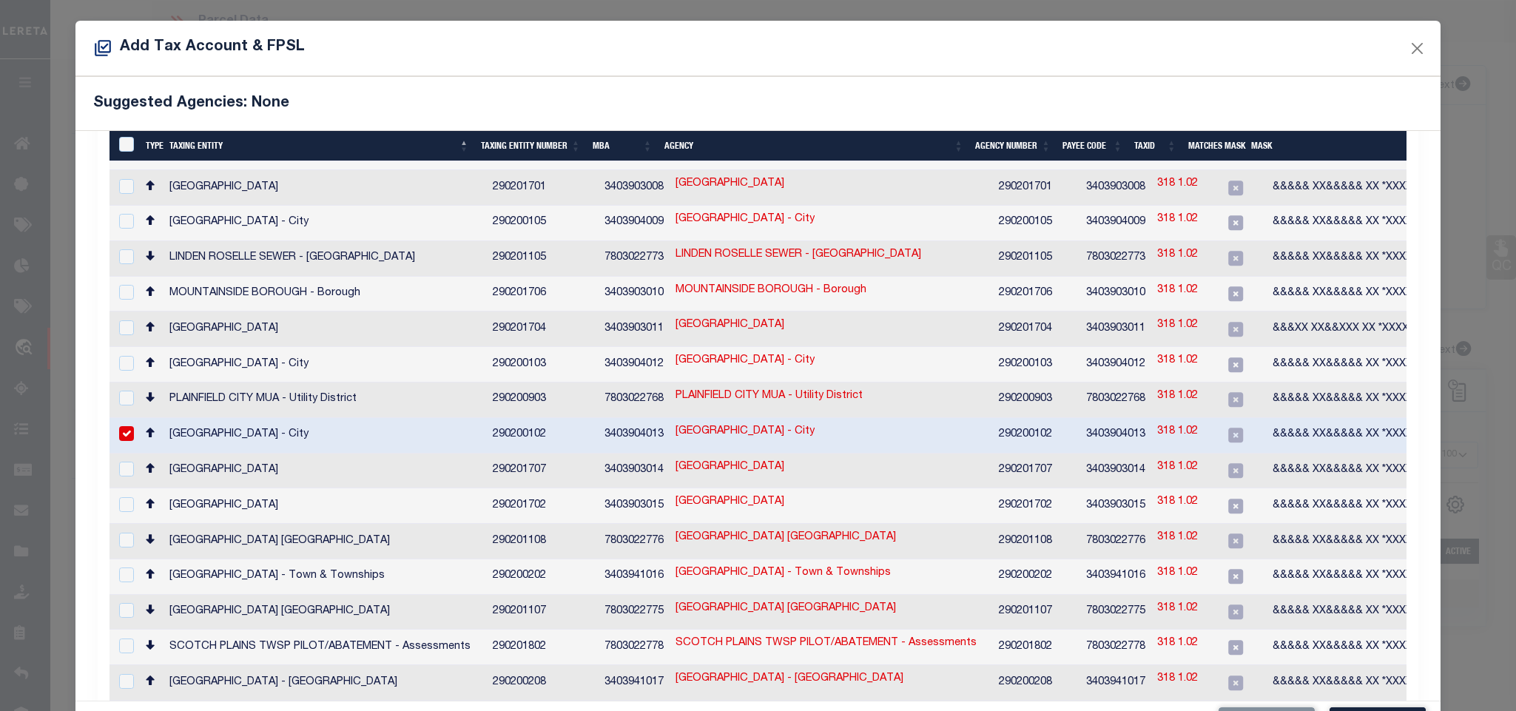
scroll to position [545, 0]
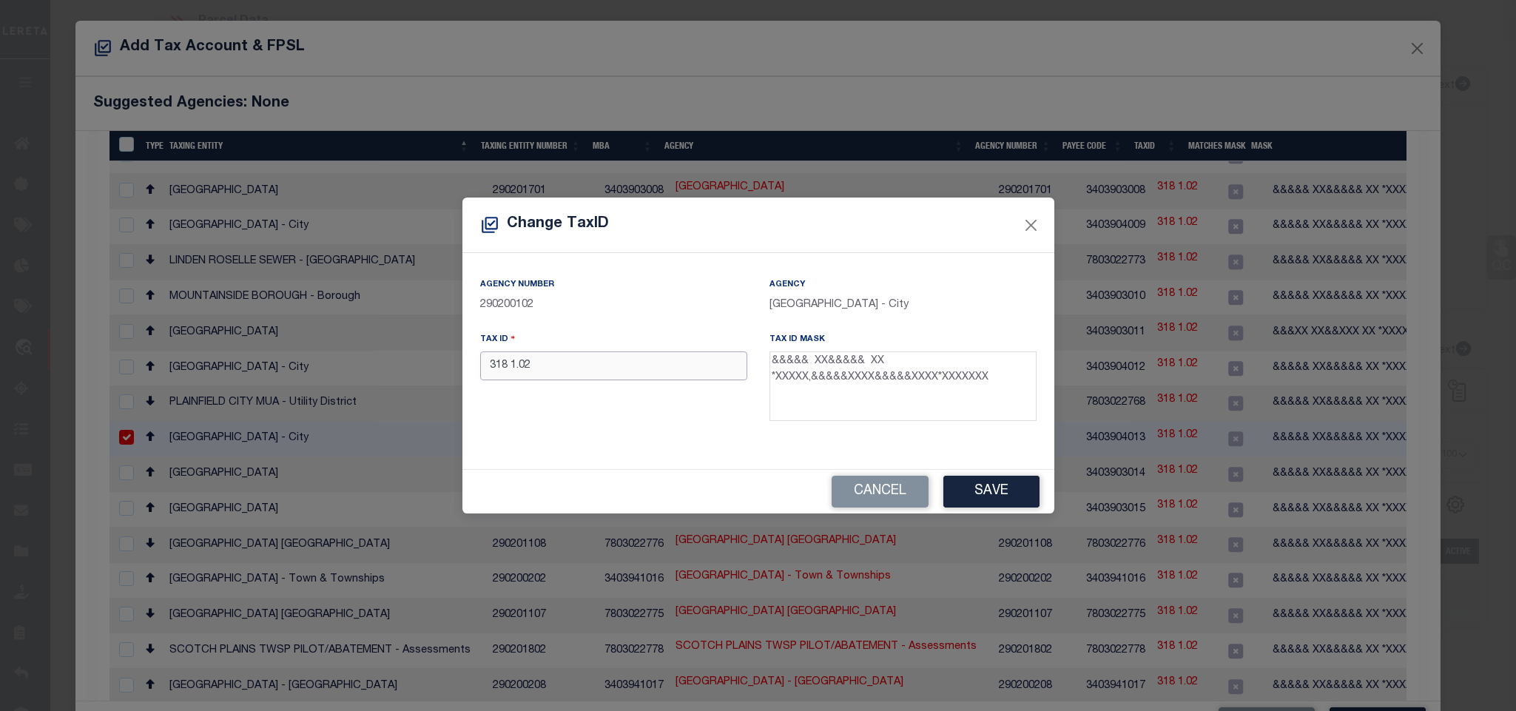
click at [711, 376] on input "318 1.02" at bounding box center [613, 365] width 267 height 29
click at [984, 491] on button "Save" at bounding box center [991, 492] width 96 height 32
click at [605, 360] on input "00318 00001 02" at bounding box center [613, 365] width 267 height 29
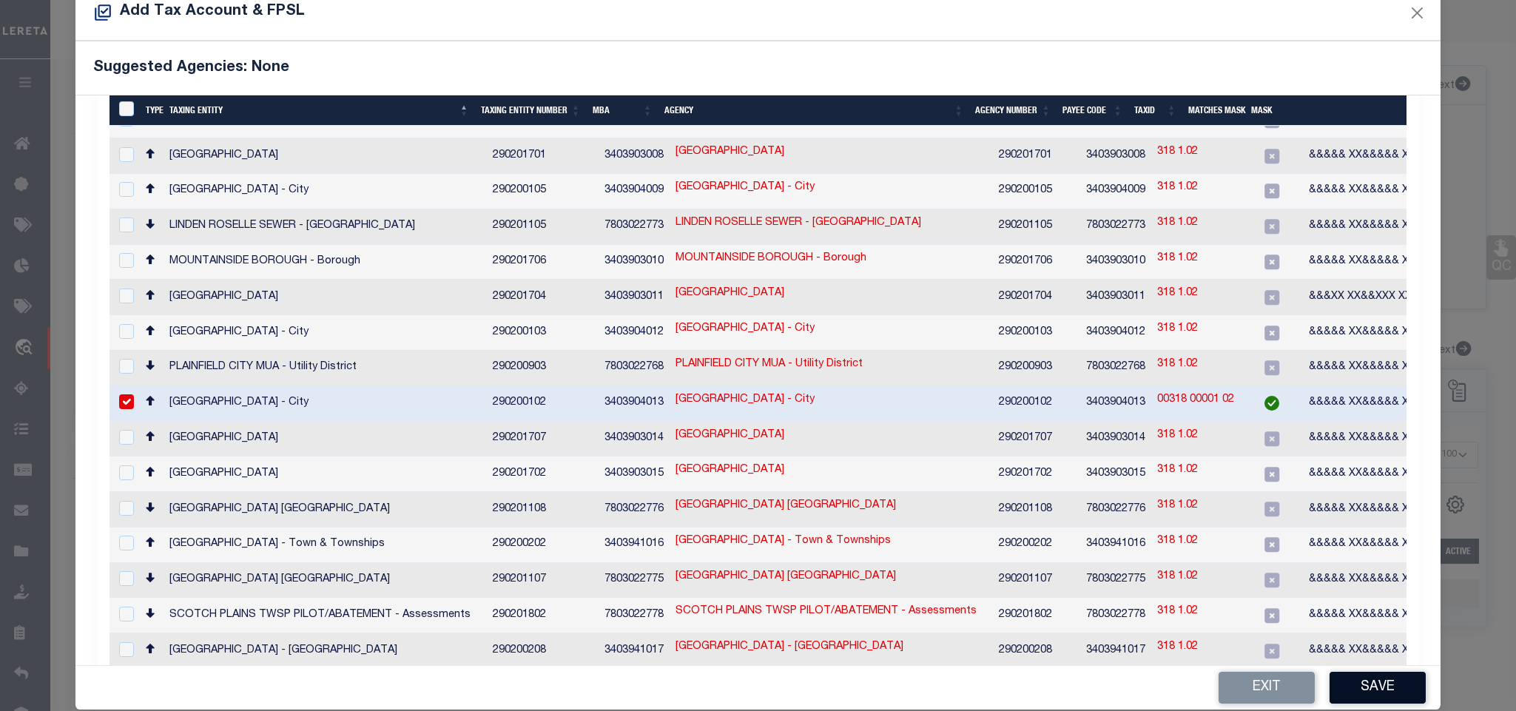
scroll to position [55, 0]
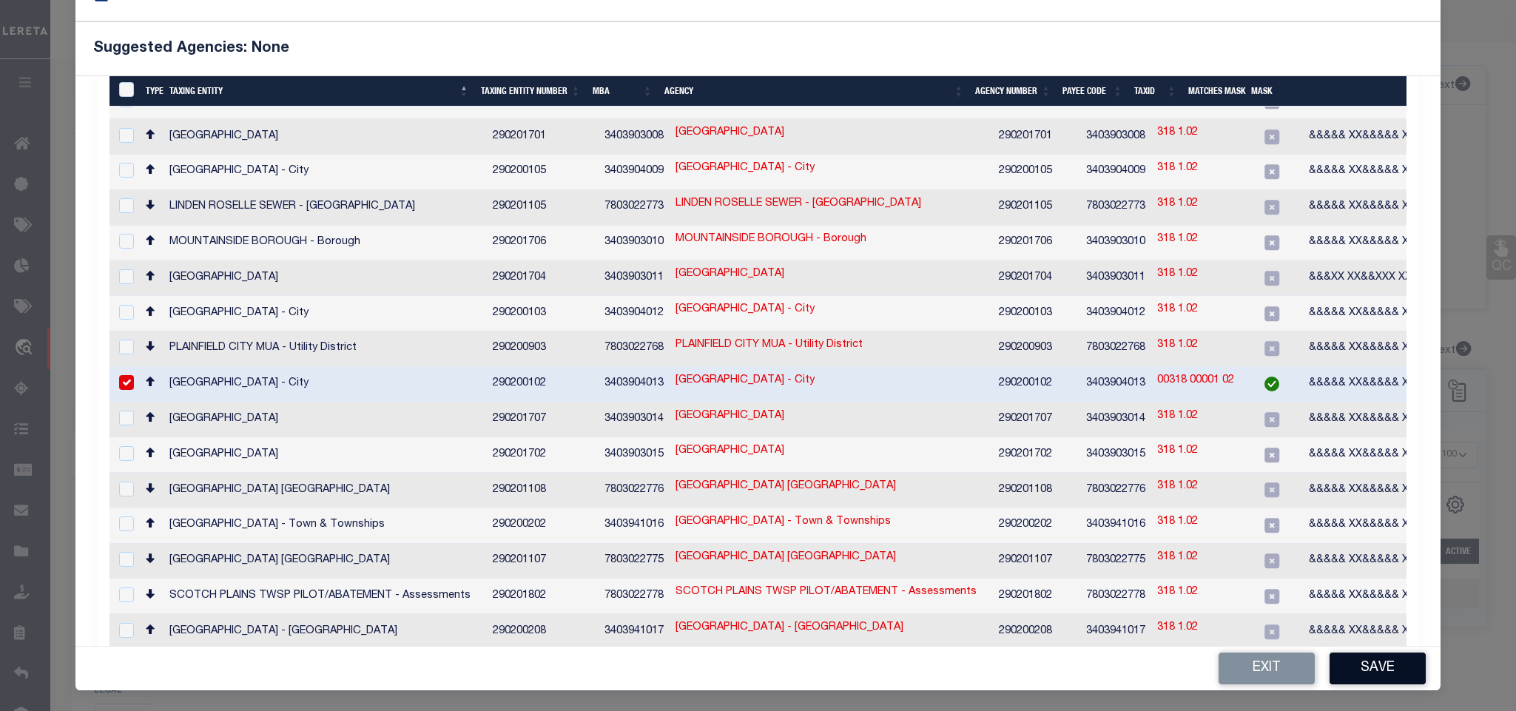
click at [1404, 659] on button "Save" at bounding box center [1378, 669] width 96 height 32
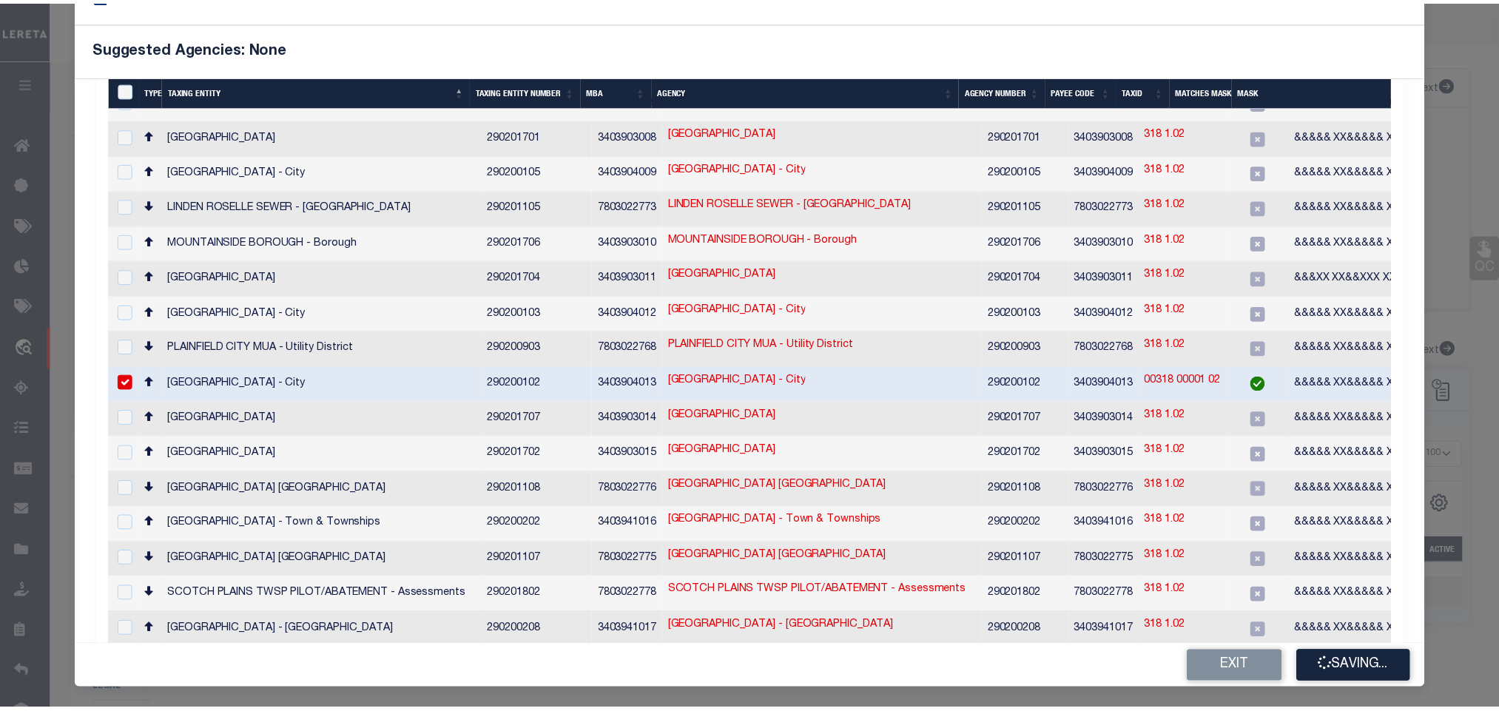
scroll to position [47, 0]
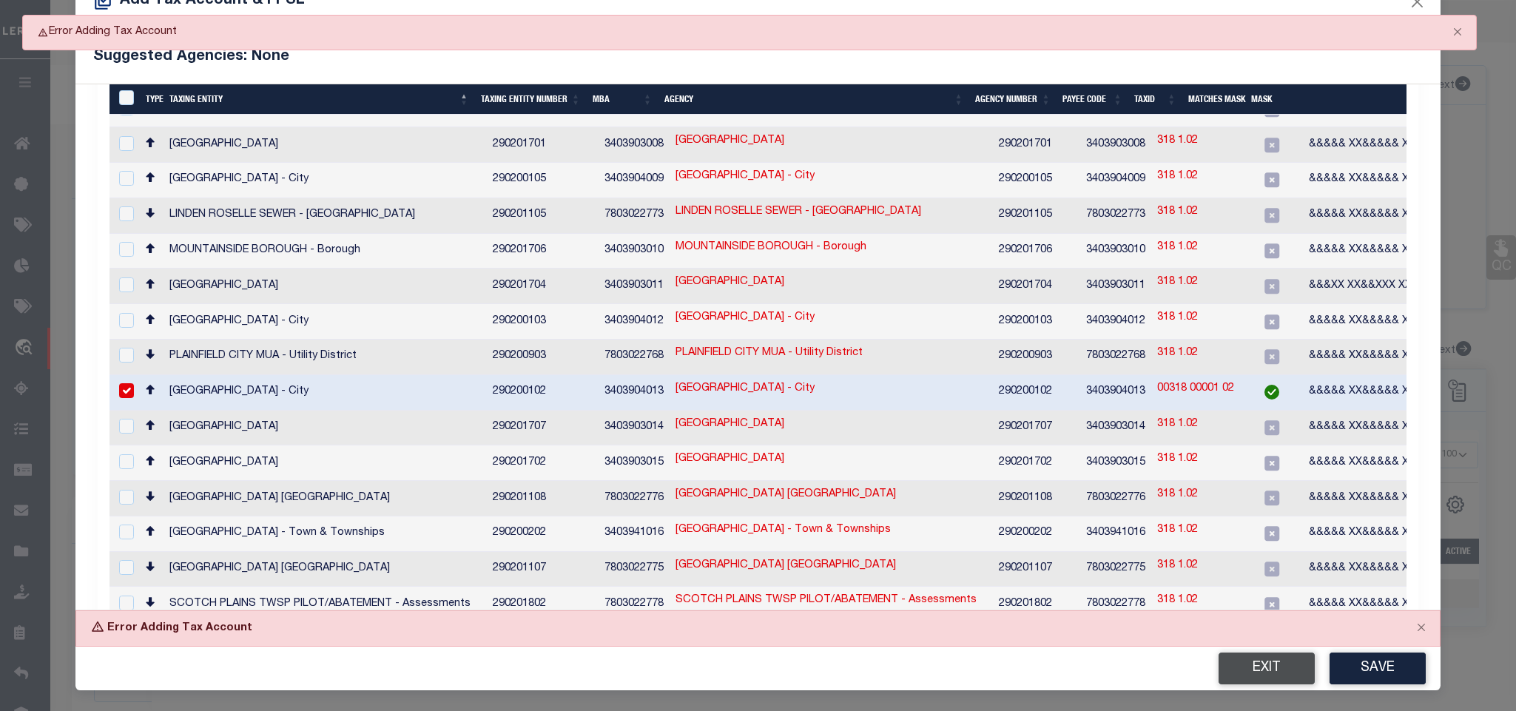
click at [1262, 667] on button "Exit" at bounding box center [1267, 669] width 96 height 32
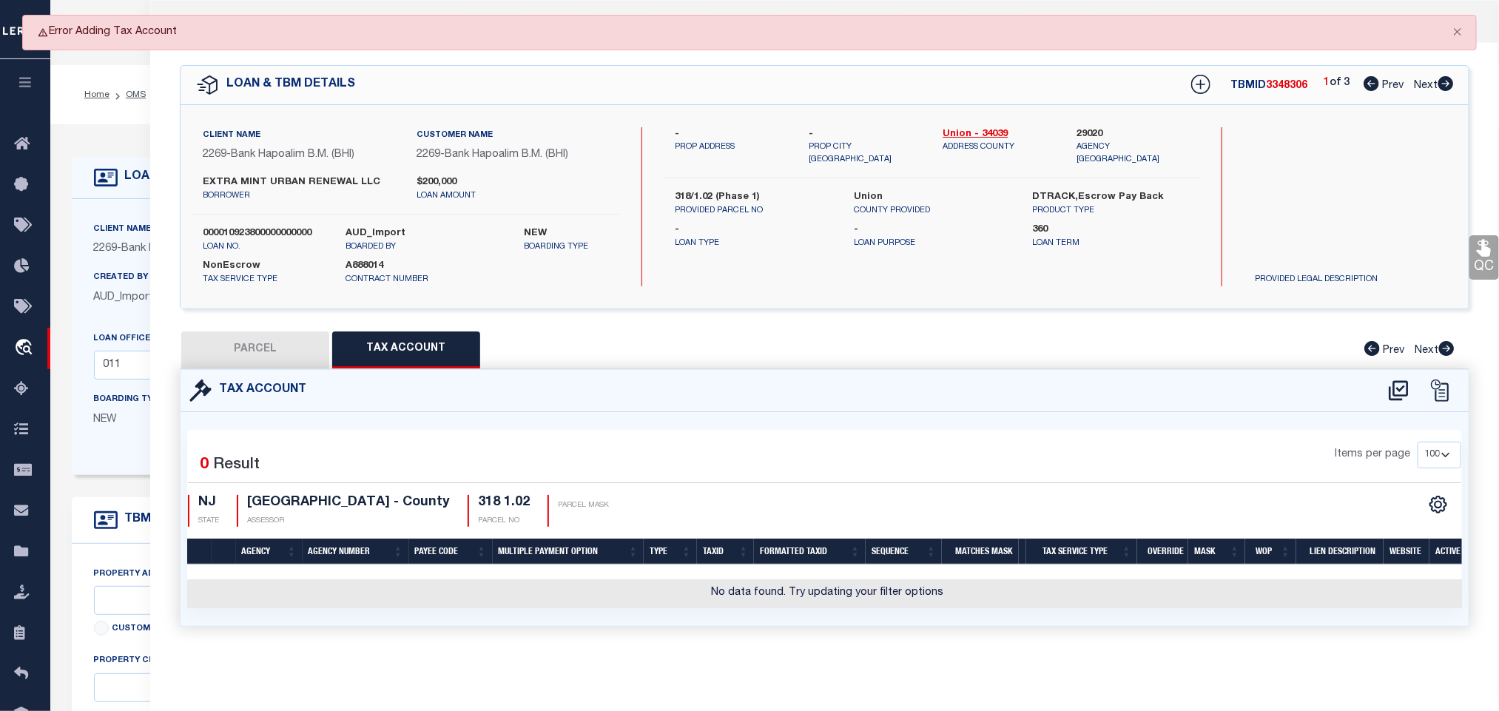
click at [278, 349] on button "PARCEL" at bounding box center [255, 350] width 148 height 37
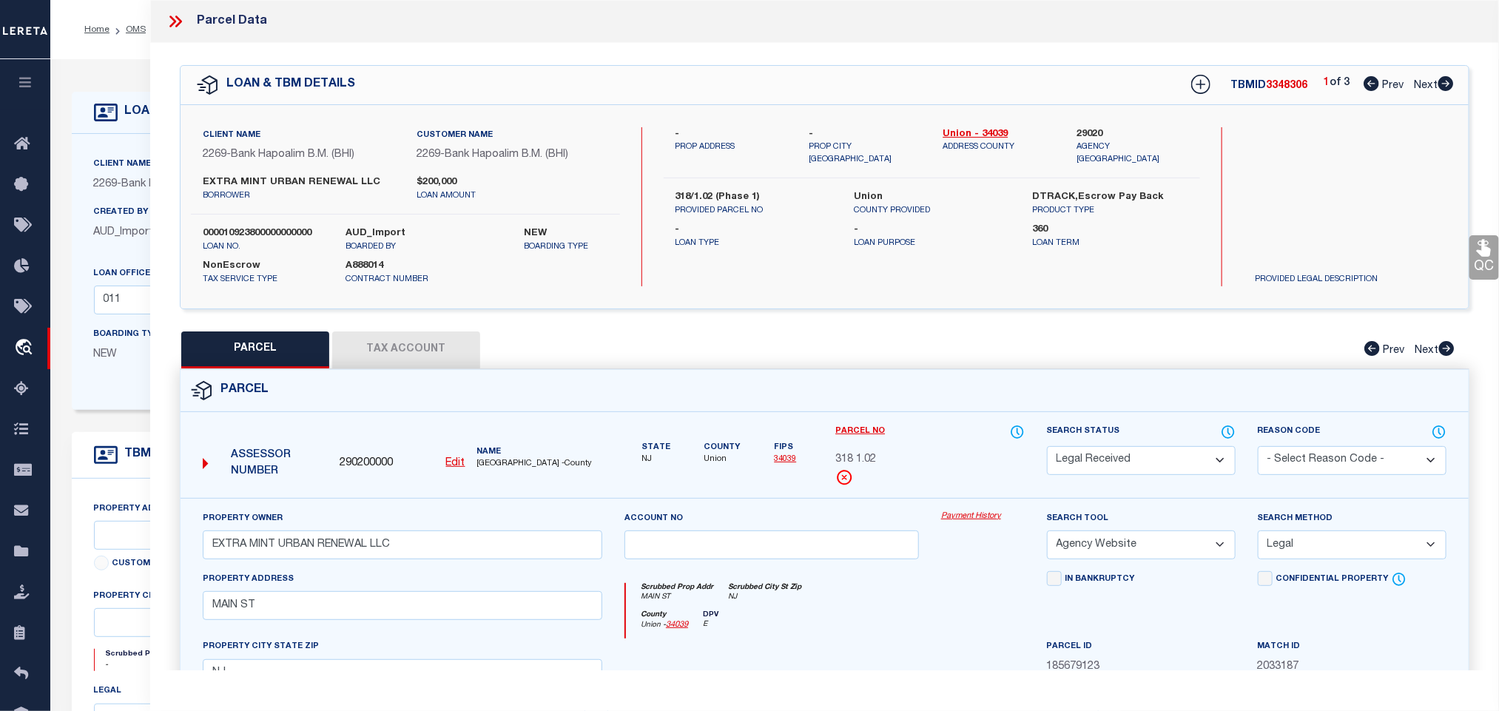
drag, startPoint x: 1117, startPoint y: 457, endPoint x: 1117, endPoint y: 448, distance: 8.9
click at [1117, 457] on select "Automated Search Bad Parcel Complete Duplicate Parcel High Dollar Reporting In …" at bounding box center [1141, 460] width 189 height 29
click at [1047, 448] on select "Automated Search Bad Parcel Complete Duplicate Parcel High Dollar Reporting In …" at bounding box center [1141, 460] width 189 height 29
drag, startPoint x: 1122, startPoint y: 460, endPoint x: 1122, endPoint y: 451, distance: 8.9
click at [1122, 460] on select "Automated Search Bad Parcel Complete Duplicate Parcel High Dollar Reporting In …" at bounding box center [1141, 460] width 189 height 29
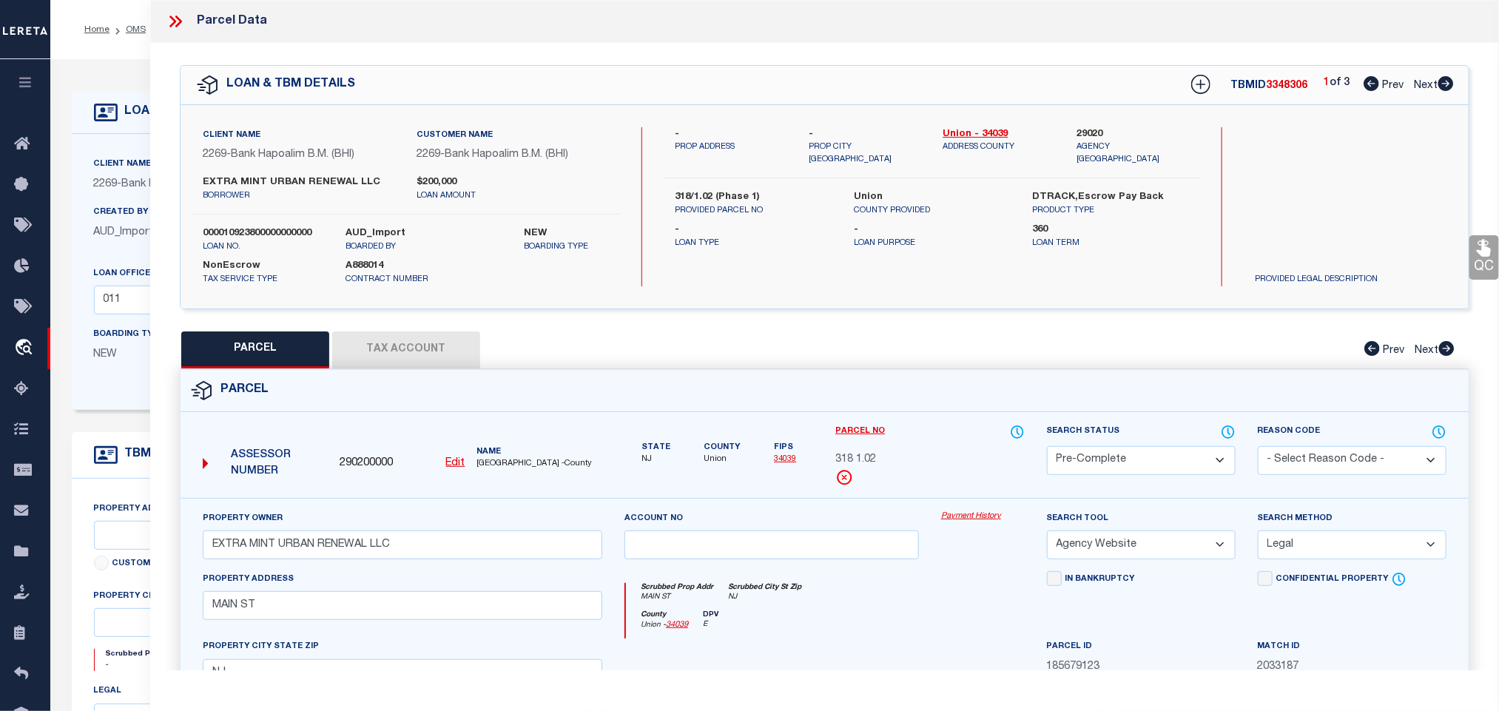
click at [1047, 448] on select "Automated Search Bad Parcel Complete Duplicate Parcel High Dollar Reporting In …" at bounding box center [1141, 460] width 189 height 29
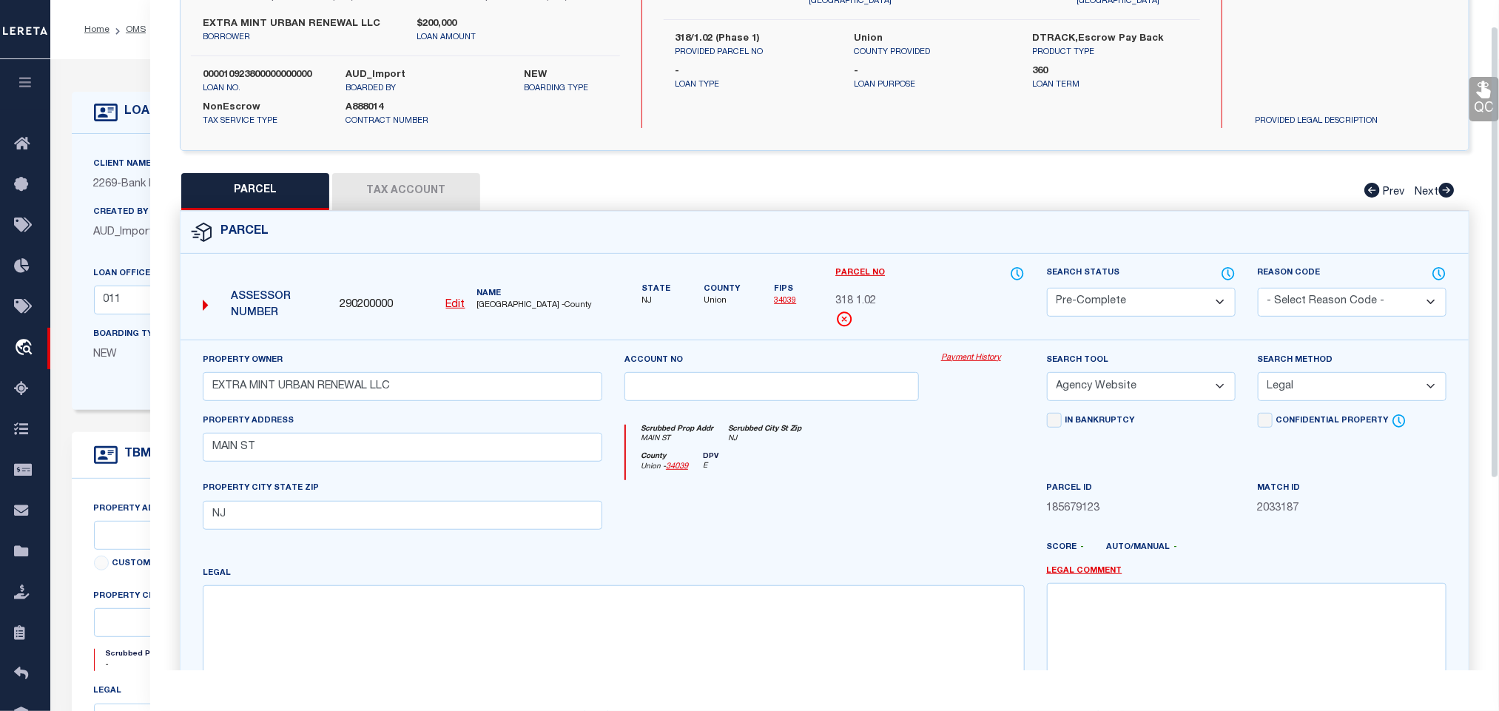
scroll to position [322, 0]
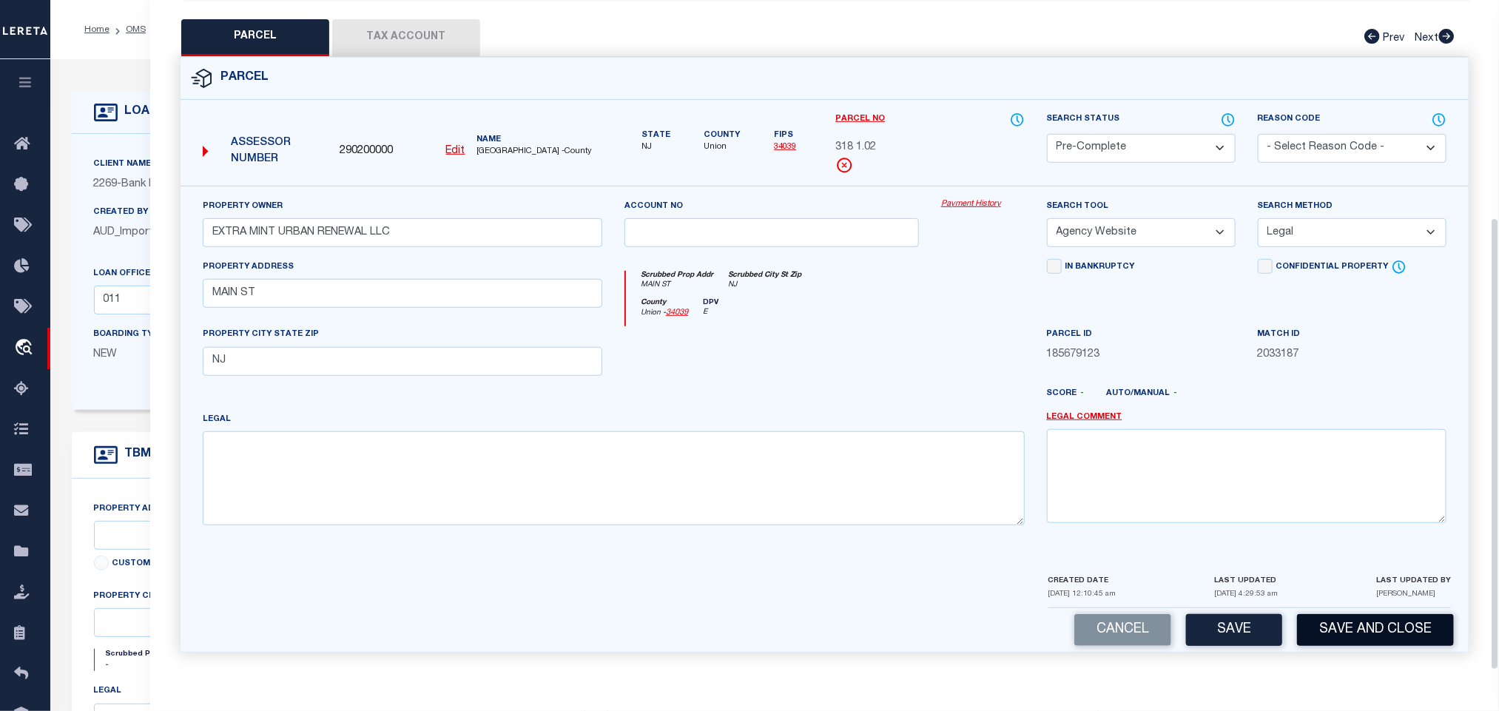
click at [1372, 626] on button "Save and Close" at bounding box center [1375, 630] width 157 height 32
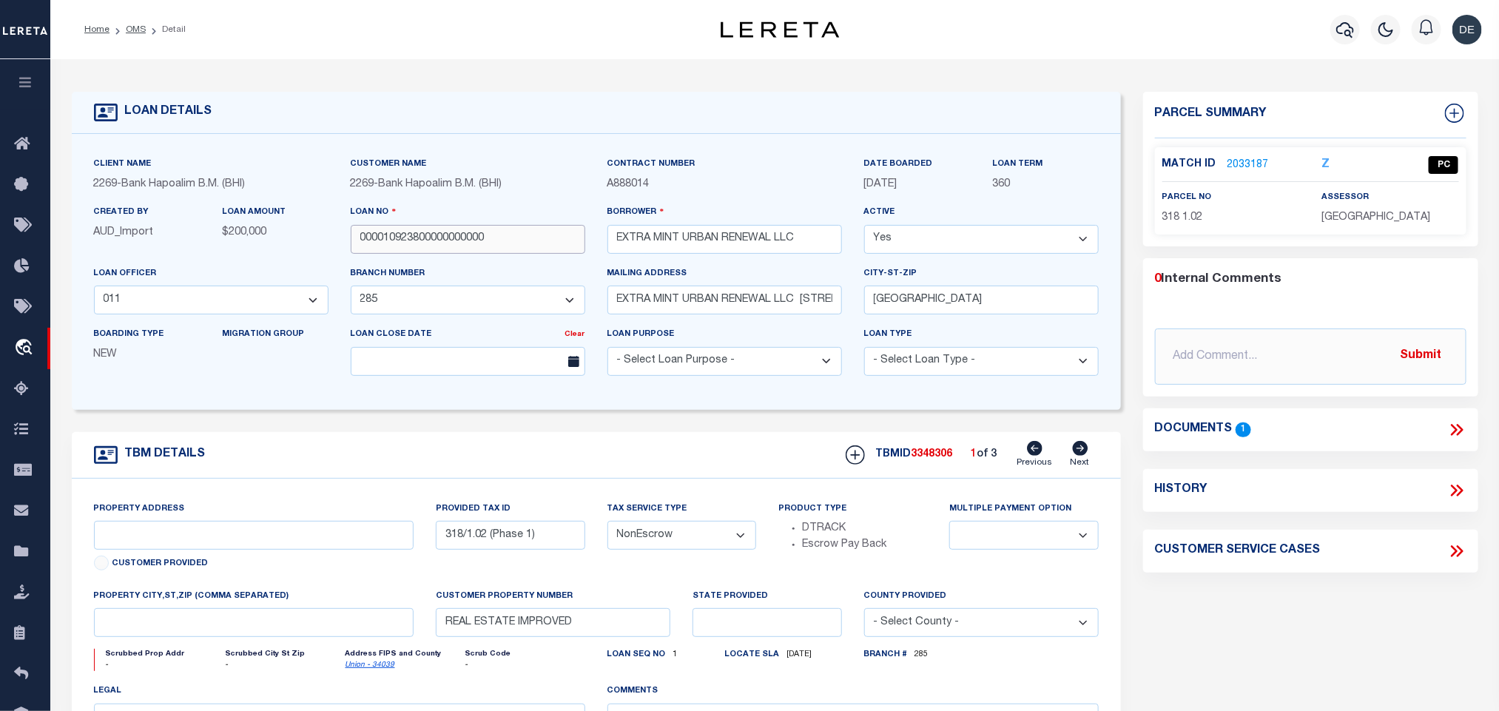
click at [416, 232] on input "000010923800000000000" at bounding box center [468, 239] width 235 height 29
click at [932, 460] on span "3348306" at bounding box center [932, 454] width 41 height 10
click at [1364, 215] on span "[GEOGRAPHIC_DATA]" at bounding box center [1376, 217] width 109 height 10
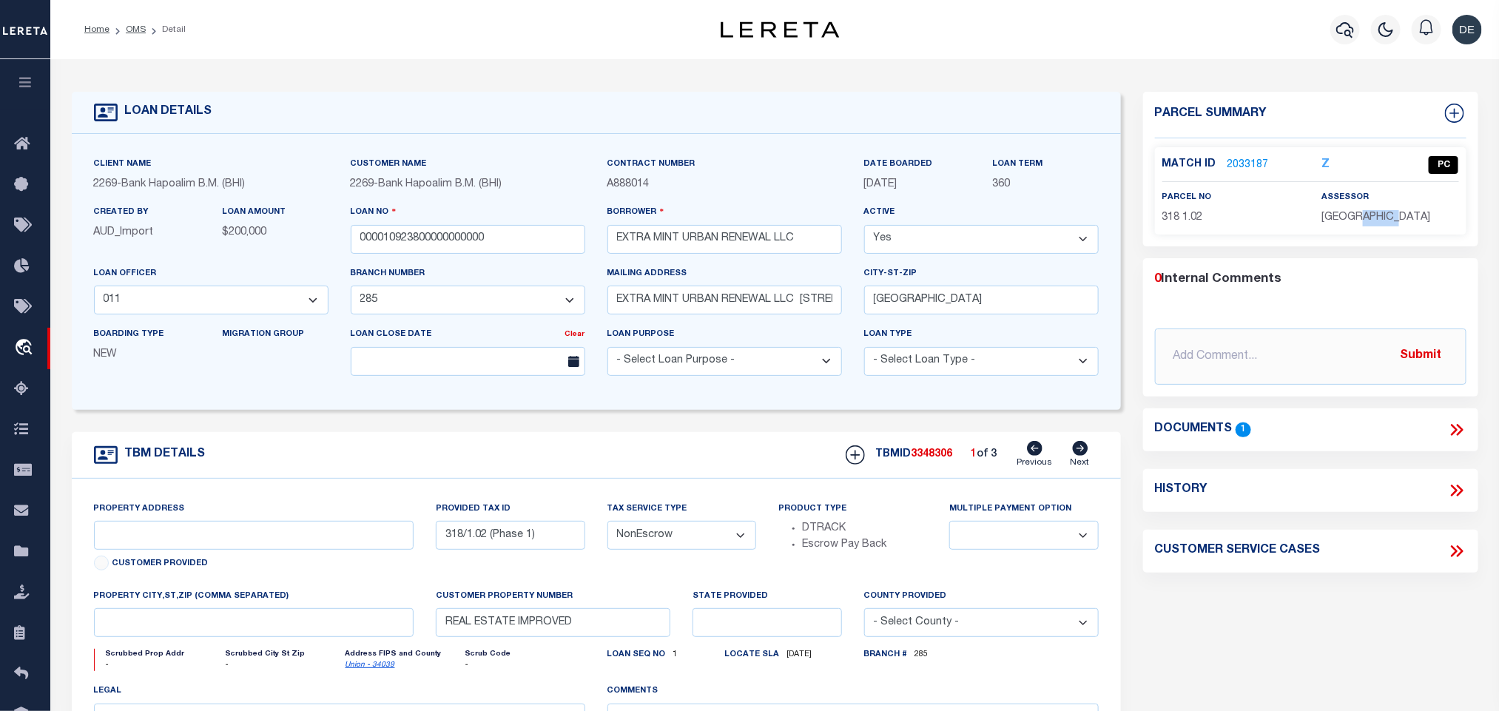
click at [1364, 215] on span "[GEOGRAPHIC_DATA]" at bounding box center [1376, 217] width 109 height 10
click at [1177, 212] on span "318 1.02" at bounding box center [1182, 217] width 41 height 10
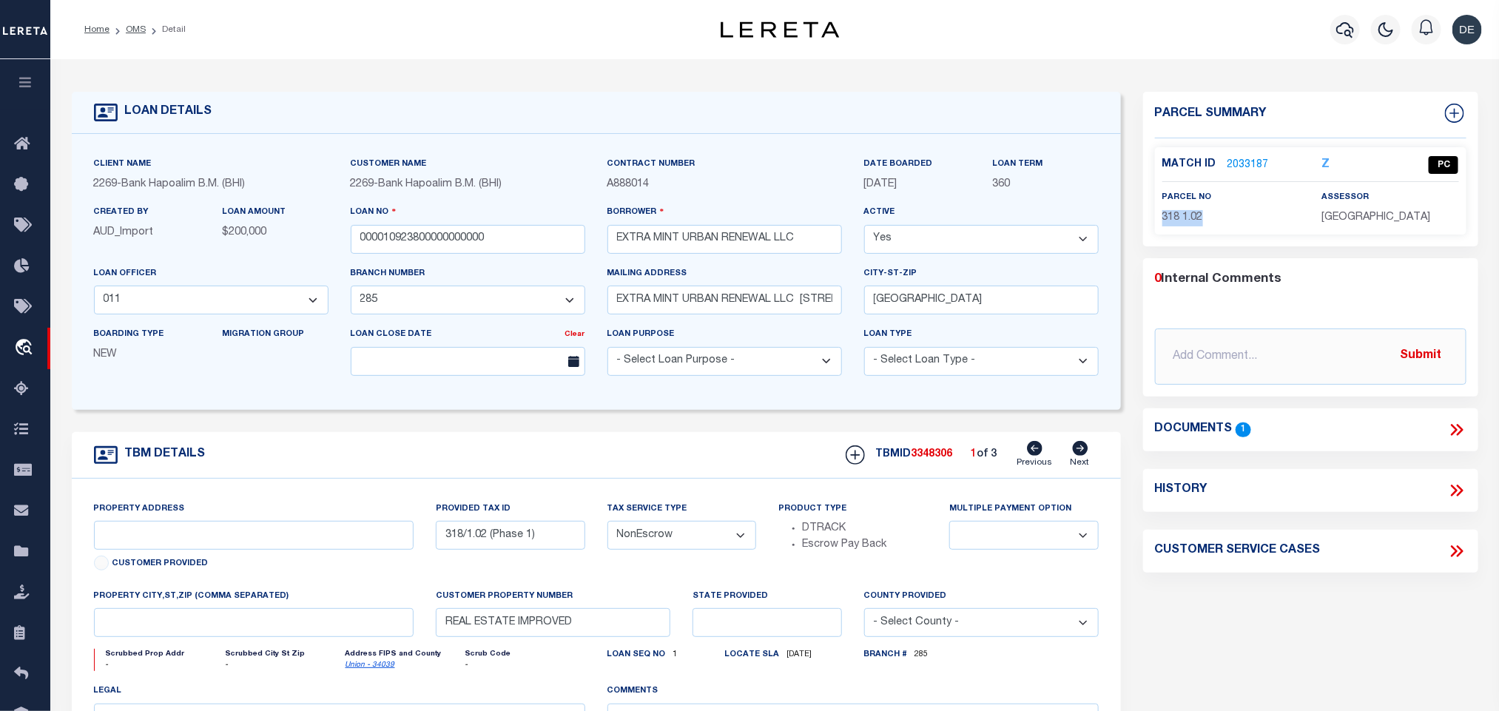
click at [1082, 453] on icon at bounding box center [1080, 448] width 16 height 15
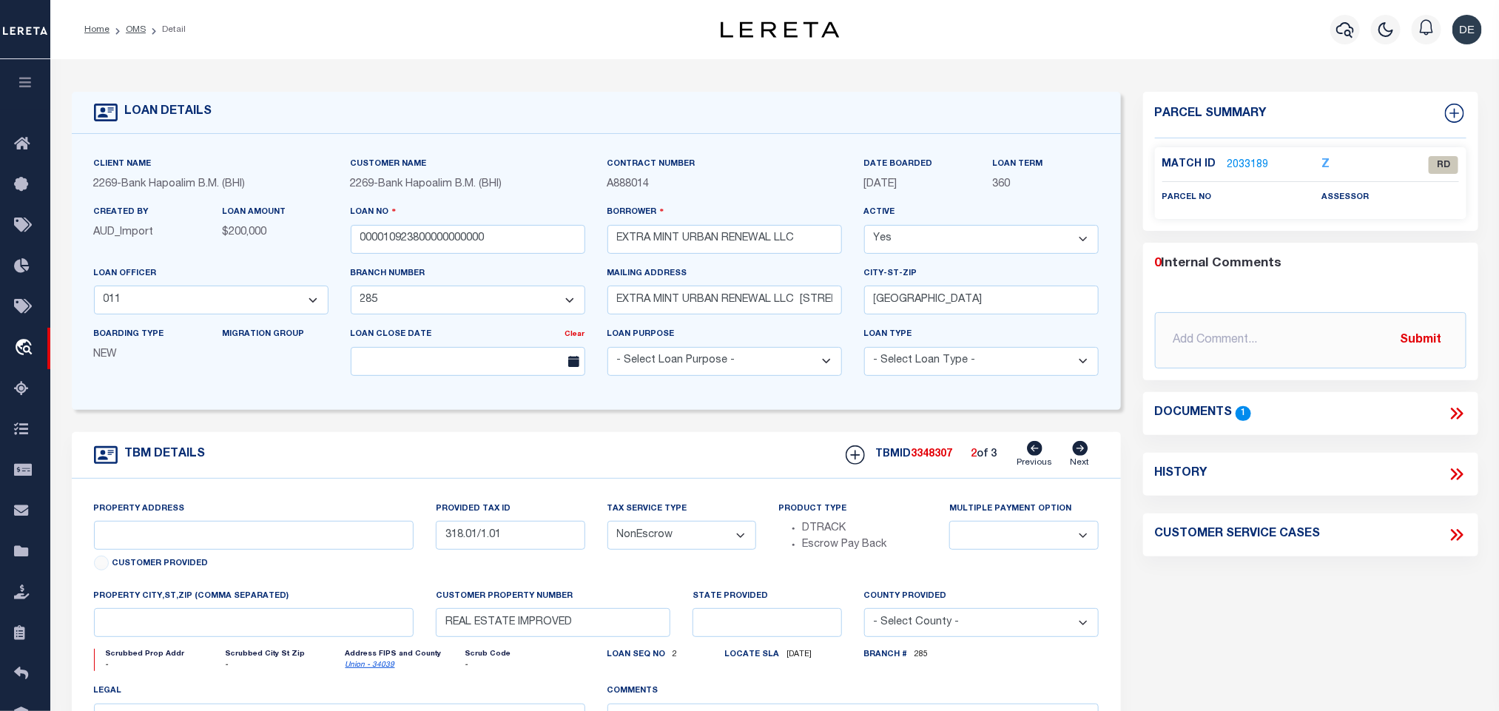
click at [1250, 162] on link "2033189" at bounding box center [1248, 166] width 41 height 16
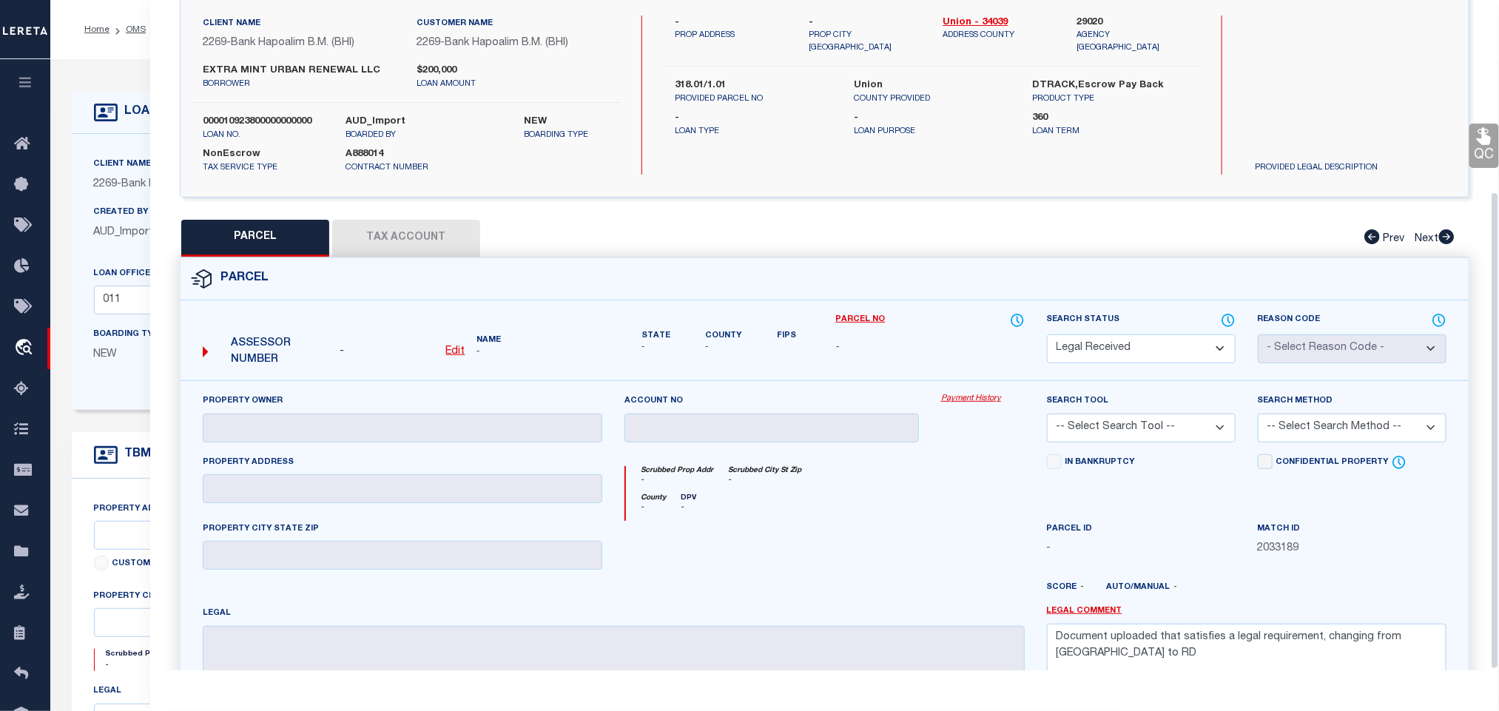
scroll to position [0, 0]
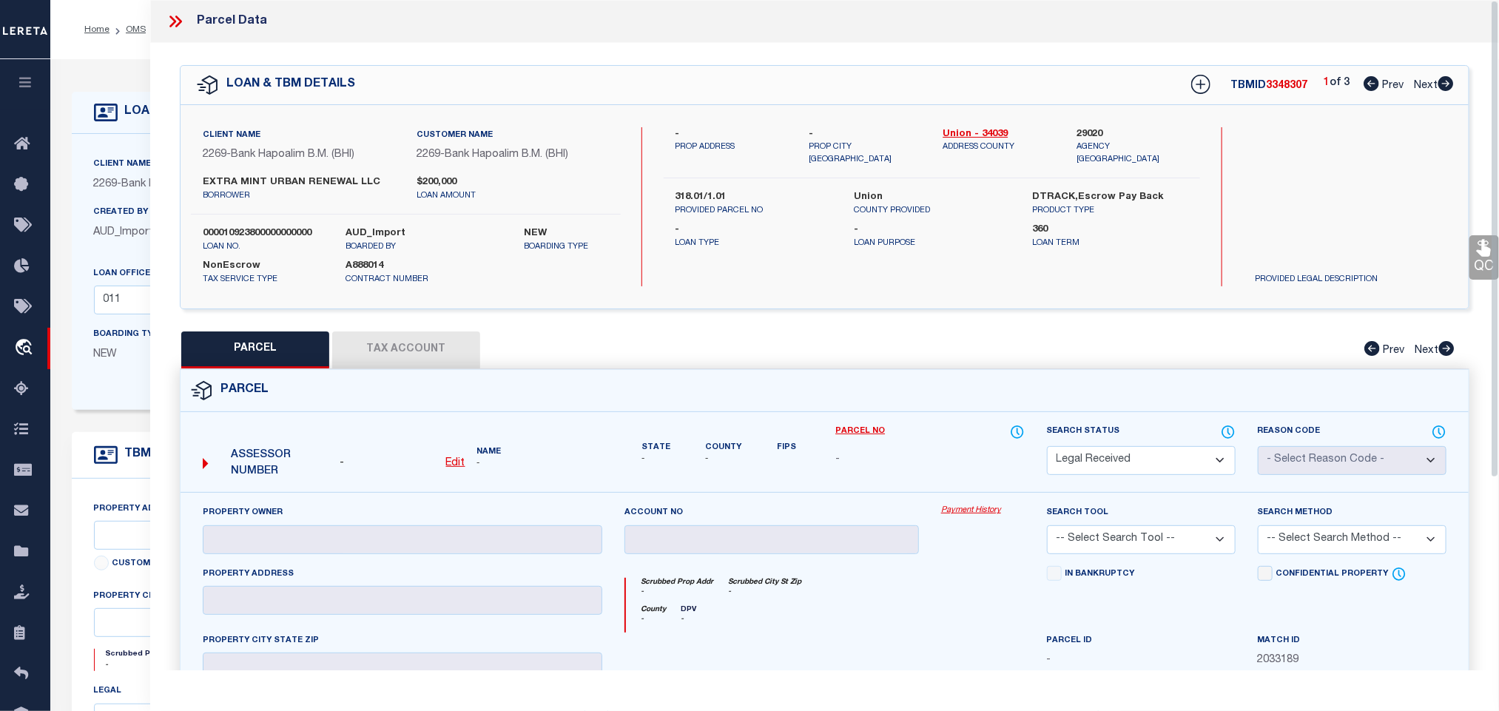
click at [451, 465] on u "Edit" at bounding box center [455, 463] width 19 height 10
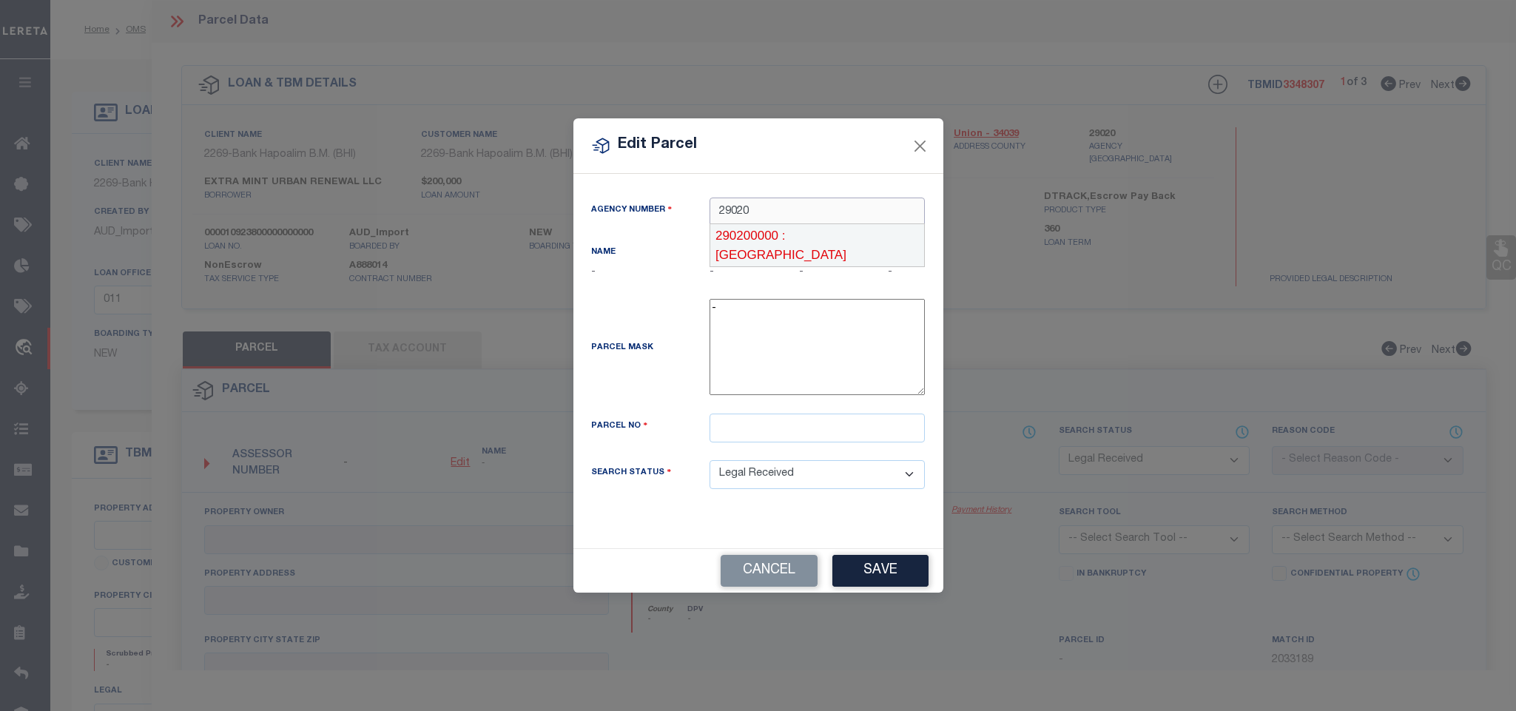
click at [870, 238] on div "290200000 : [GEOGRAPHIC_DATA]" at bounding box center [817, 245] width 214 height 42
click at [864, 435] on input "text" at bounding box center [817, 428] width 215 height 29
paste input "318.01"
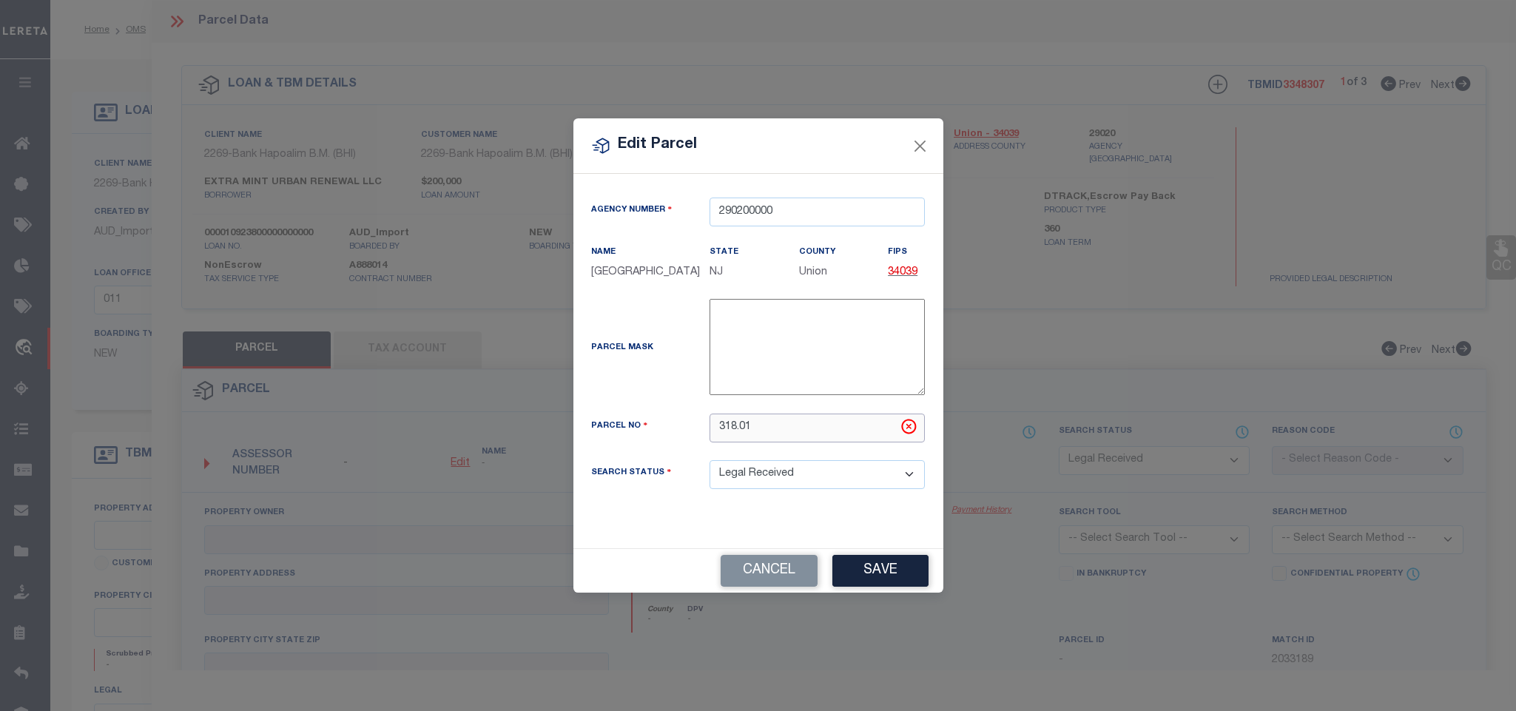
click at [844, 423] on input "318.01" at bounding box center [817, 428] width 215 height 29
paste input "1.01"
click at [911, 584] on button "Save" at bounding box center [880, 571] width 96 height 32
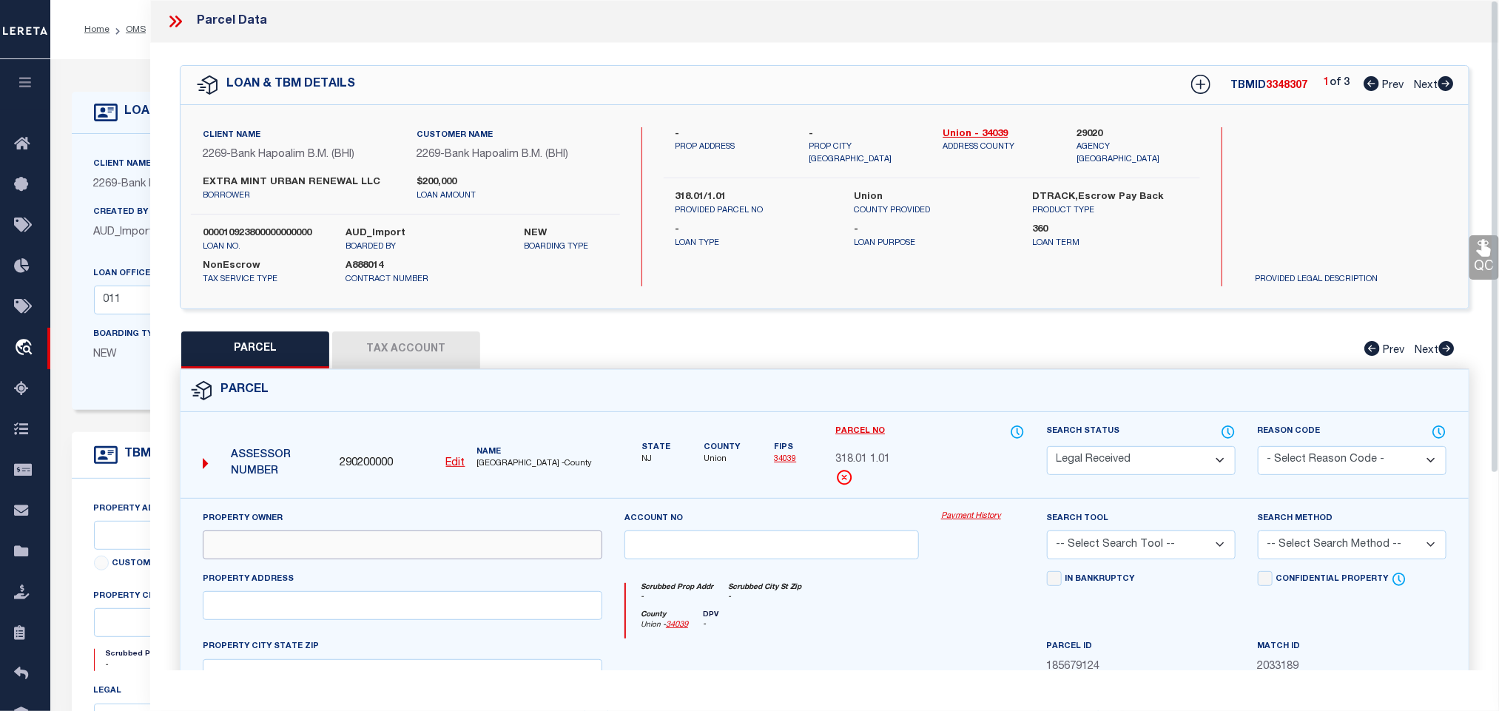
click at [393, 536] on input "text" at bounding box center [403, 545] width 400 height 29
paste input "EXTRA MINT URBAN RENEWAL LLC"
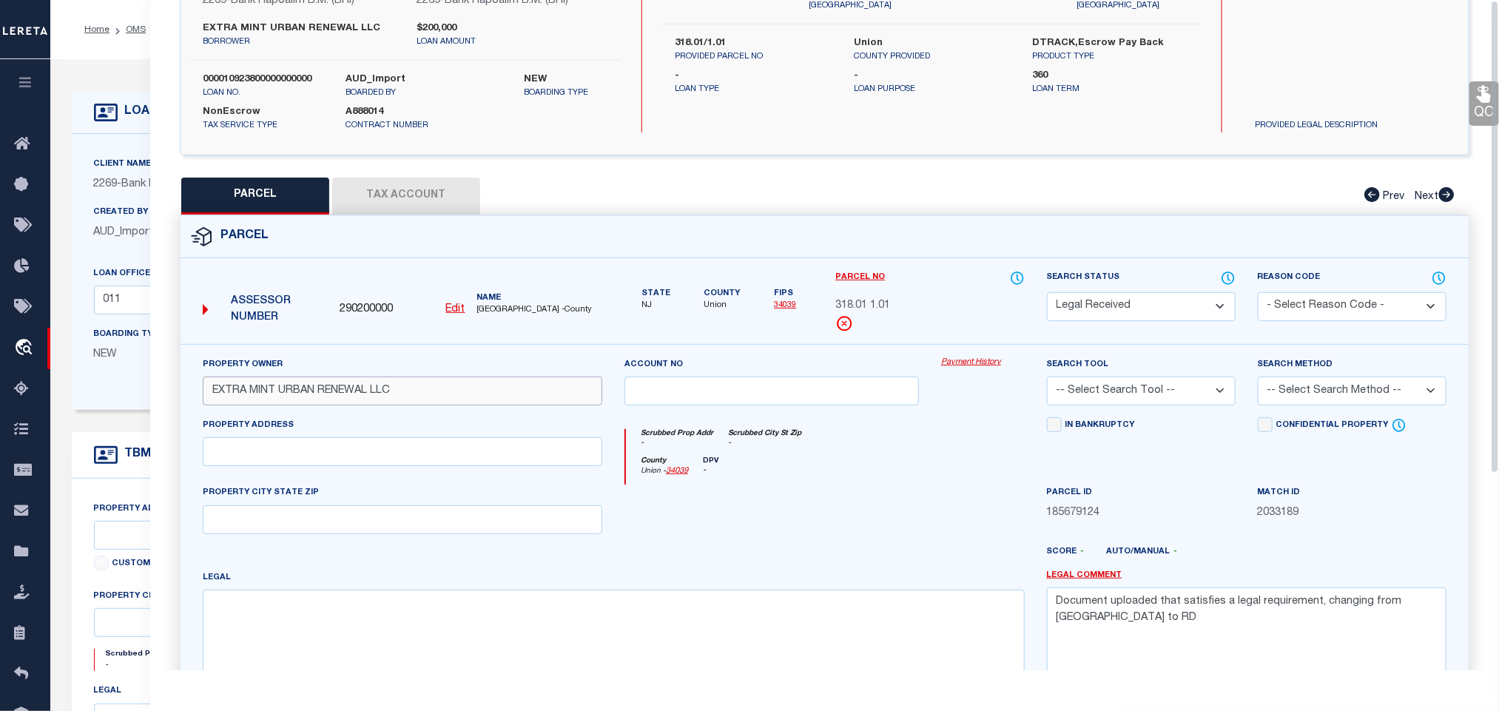
scroll to position [277, 0]
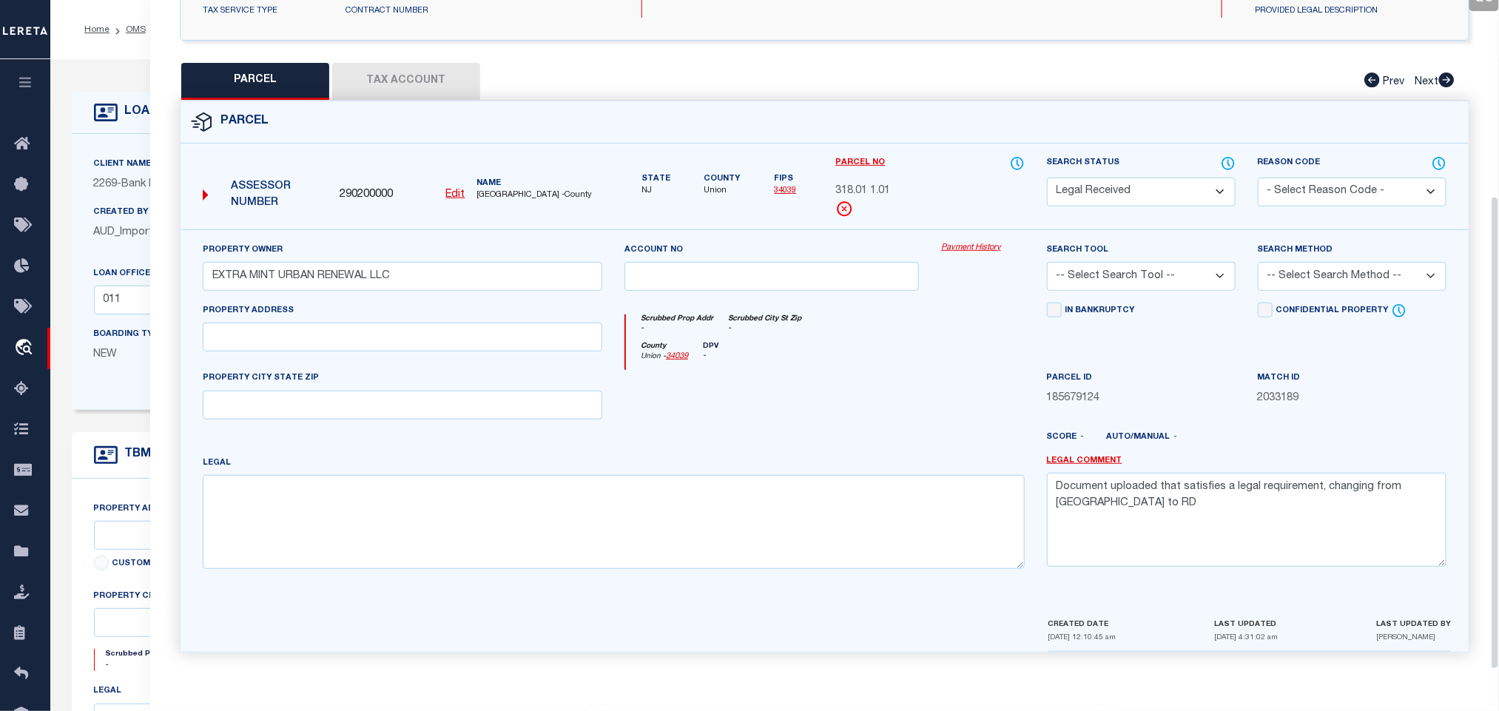
click at [365, 377] on div "PROPERTY CITY STATE ZIP" at bounding box center [403, 394] width 400 height 49
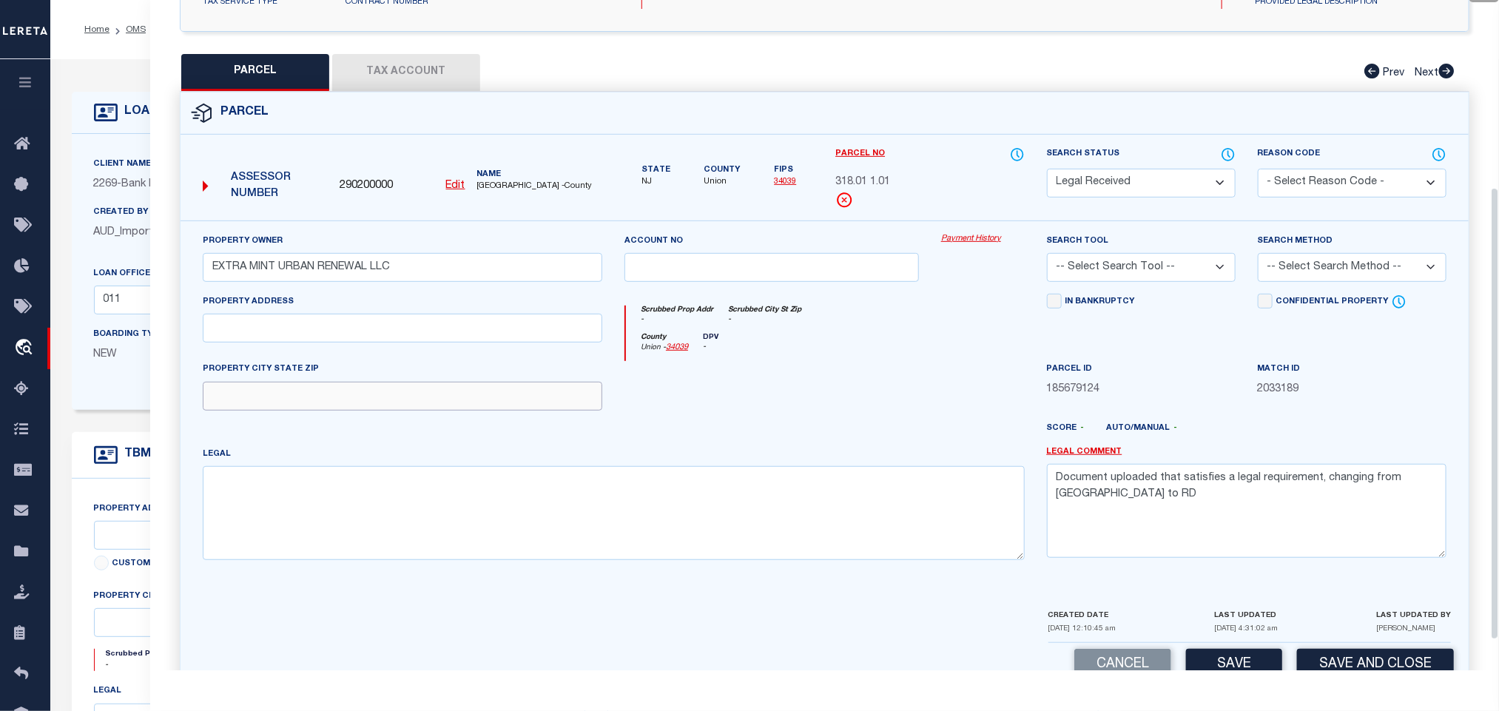
click at [365, 398] on input "text" at bounding box center [403, 396] width 400 height 29
click at [428, 326] on input "text" at bounding box center [403, 328] width 400 height 29
paste input "MAIN ST"
click at [1128, 507] on textarea "Document uploaded that satisfies a legal requirement, changing from [GEOGRAPHIC…" at bounding box center [1247, 510] width 400 height 93
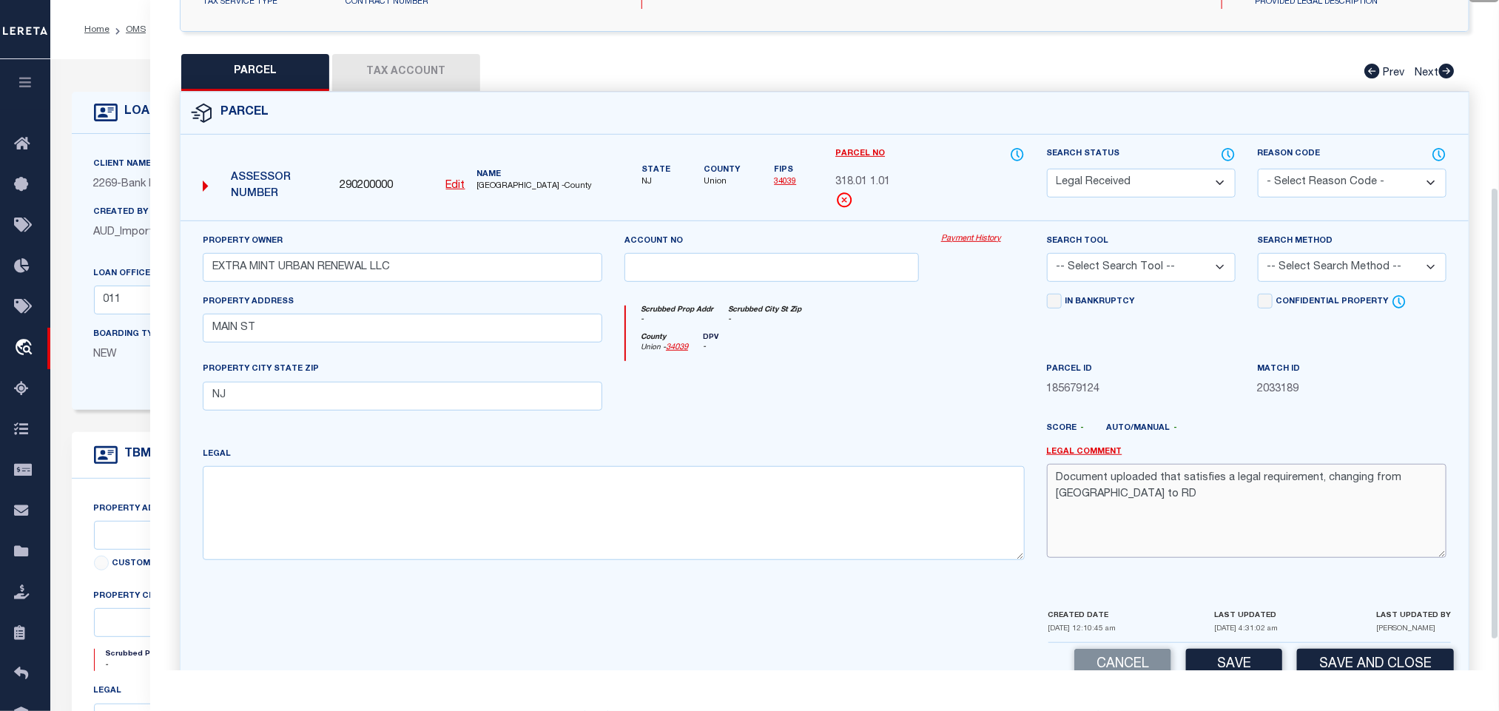
click at [1128, 507] on textarea "Document uploaded that satisfies a legal requirement, changing from [GEOGRAPHIC…" at bounding box center [1247, 510] width 400 height 93
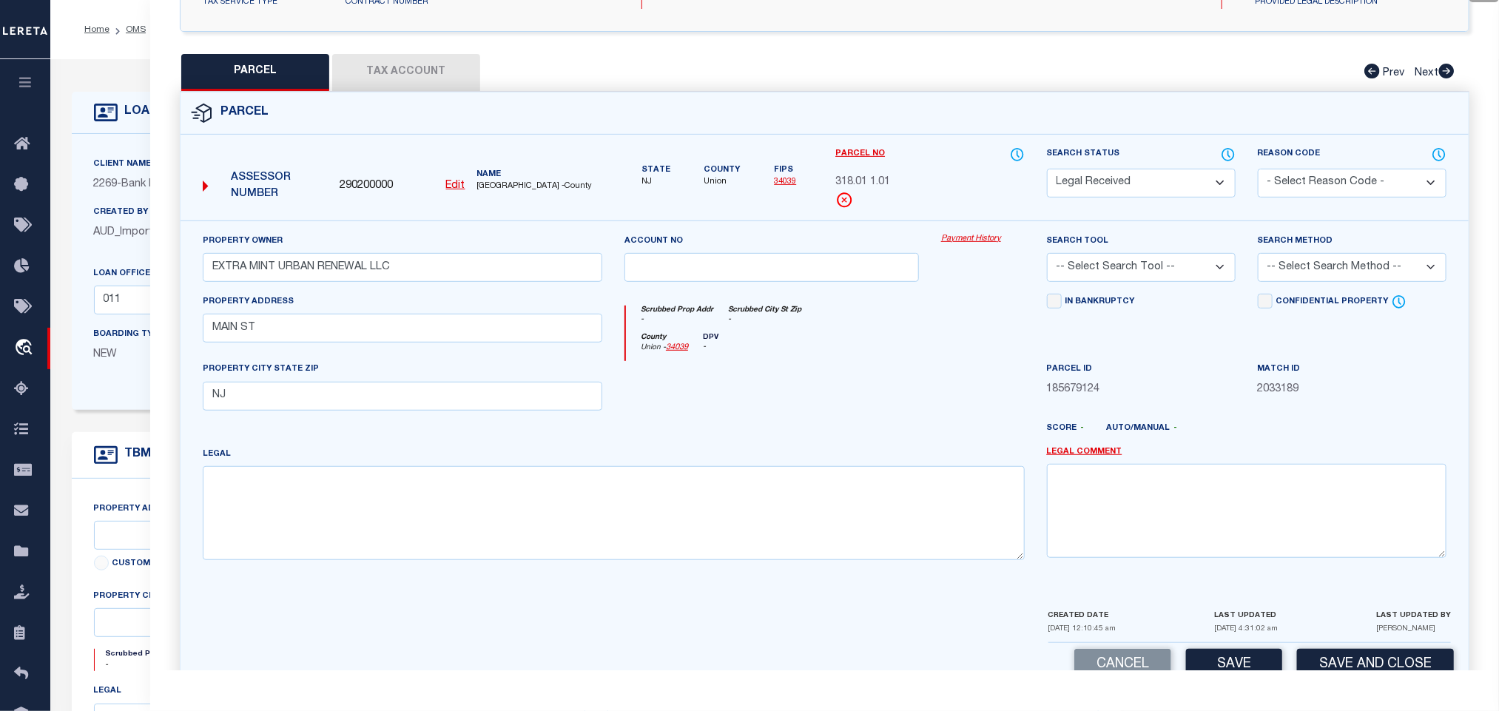
click at [1195, 275] on select "-- Select Search Tool -- 3rd Party Website Agency File Agency Website ATLS CNV-…" at bounding box center [1141, 267] width 189 height 29
click at [1047, 258] on select "-- Select Search Tool -- 3rd Party Website Agency File Agency Website ATLS CNV-…" at bounding box center [1141, 267] width 189 height 29
click at [1157, 282] on select "-- Select Search Tool -- 3rd Party Website Agency File Agency Website ATLS CNV-…" at bounding box center [1141, 267] width 189 height 29
click at [1047, 258] on select "-- Select Search Tool -- 3rd Party Website Agency File Agency Website ATLS CNV-…" at bounding box center [1141, 267] width 189 height 29
drag, startPoint x: 1339, startPoint y: 262, endPoint x: 1334, endPoint y: 280, distance: 18.3
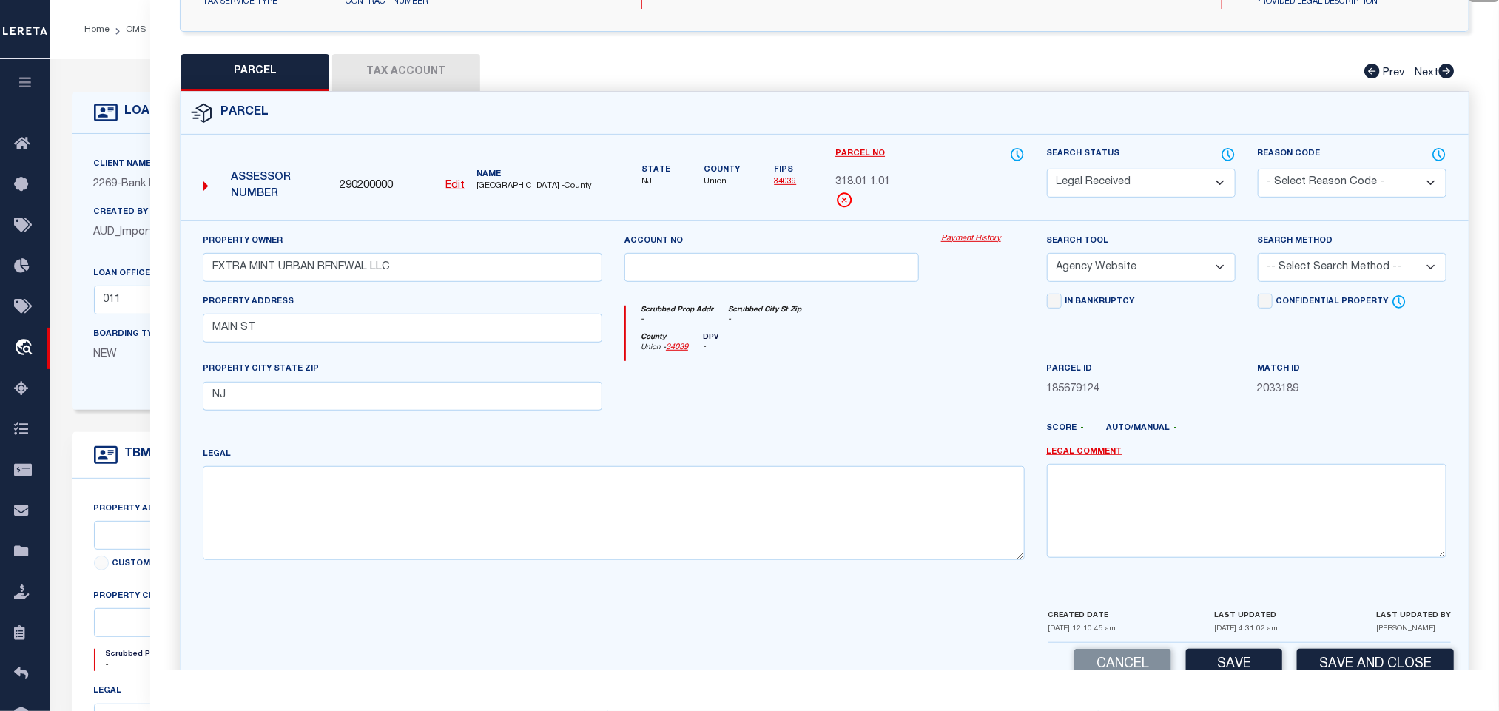
click at [1339, 262] on select "-- Select Search Method -- Property Address Legal Liability Info Provided" at bounding box center [1352, 267] width 189 height 29
click at [1258, 258] on select "-- Select Search Method -- Property Address Legal Liability Info Provided" at bounding box center [1352, 267] width 189 height 29
click at [1263, 642] on div "LAST UPDATED [DATE] 4:31:02 am" at bounding box center [1246, 625] width 64 height 35
click at [1259, 660] on button "Save" at bounding box center [1234, 665] width 96 height 32
click at [404, 75] on button "Tax Account" at bounding box center [406, 72] width 148 height 37
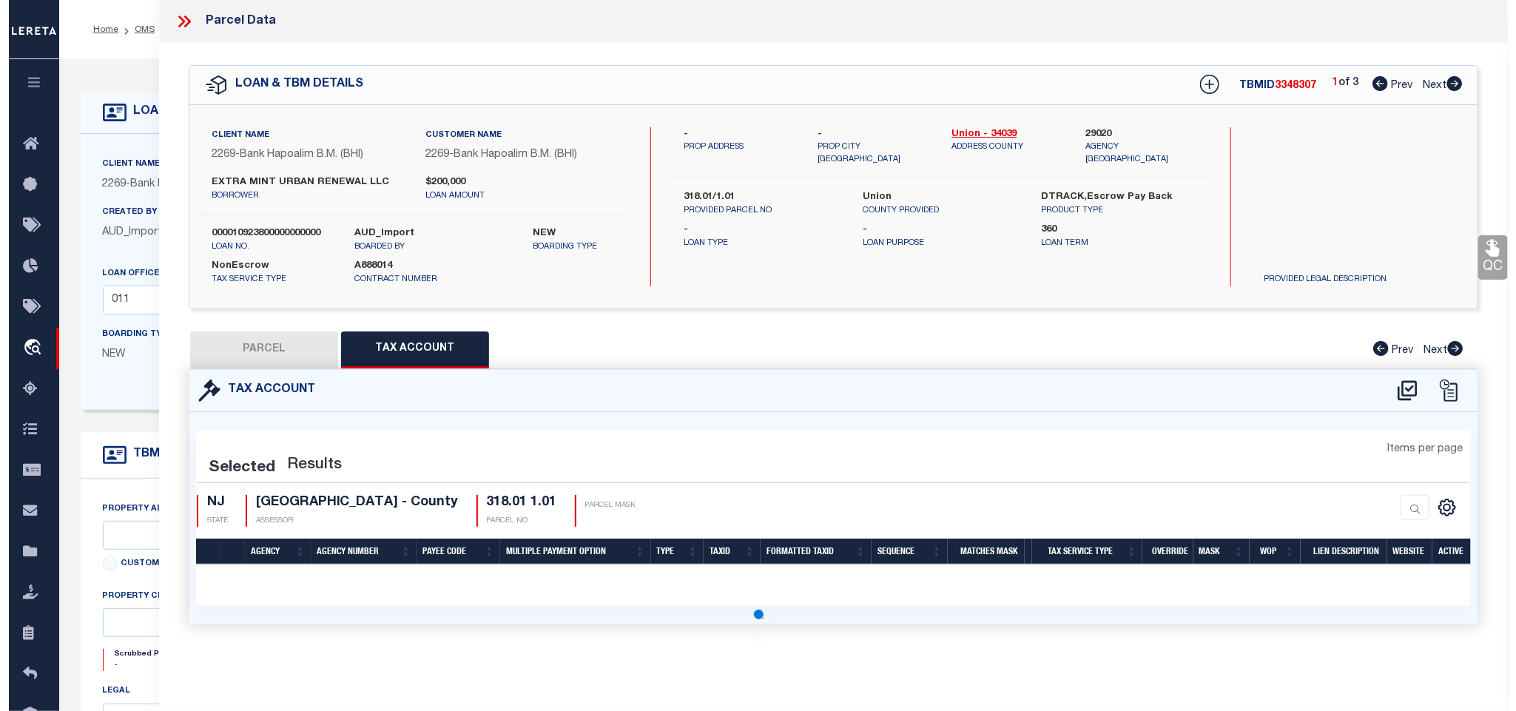
scroll to position [0, 0]
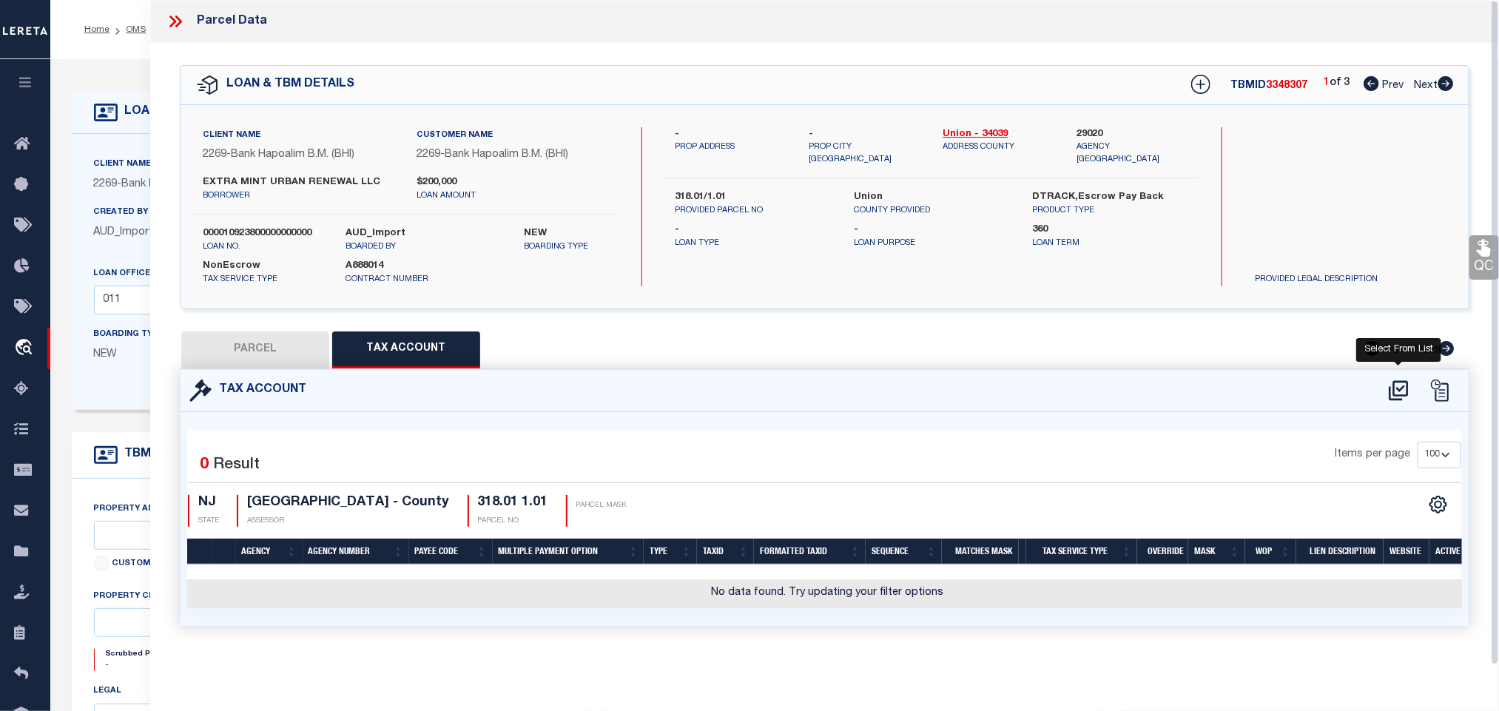
click at [1401, 396] on icon at bounding box center [1399, 391] width 24 height 24
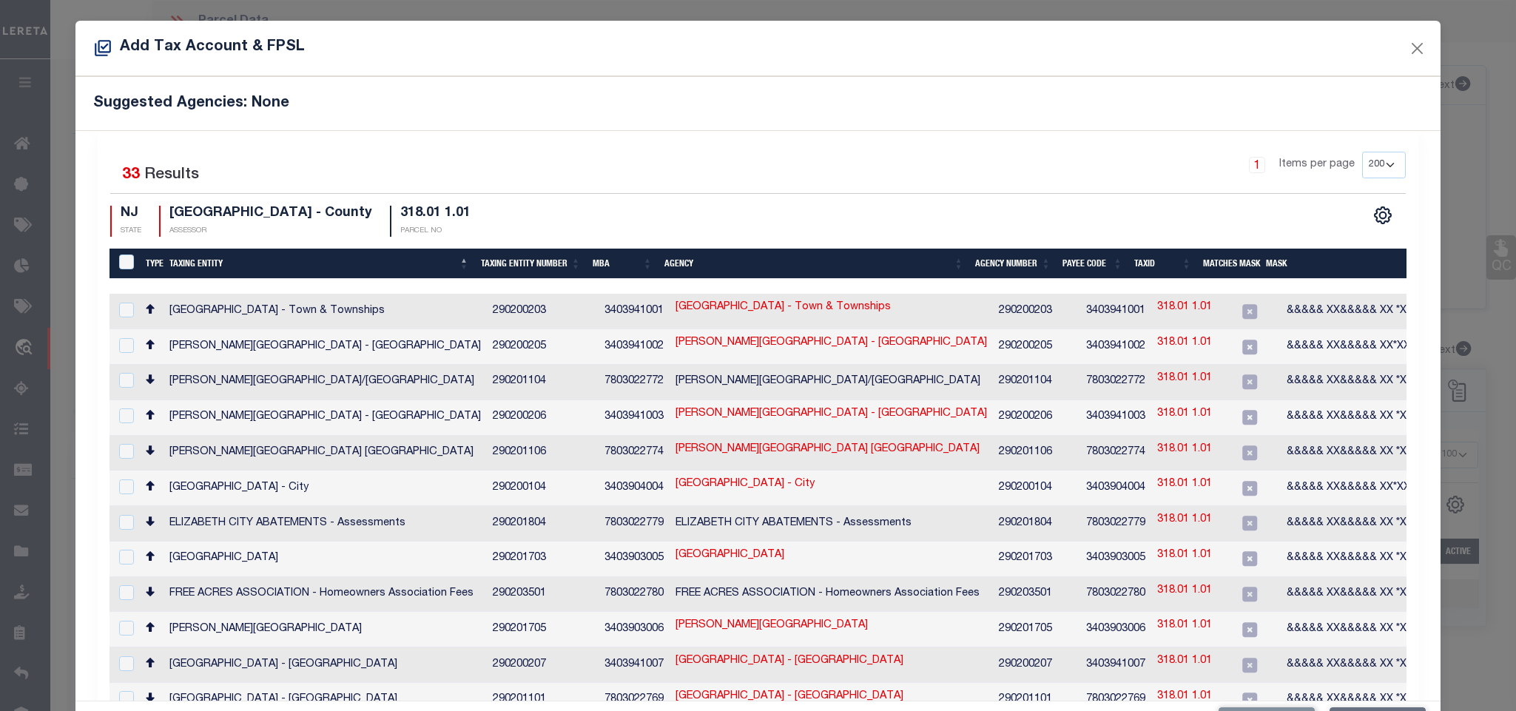
click at [690, 91] on div "Suggested Agencies: None" at bounding box center [757, 103] width 1364 height 54
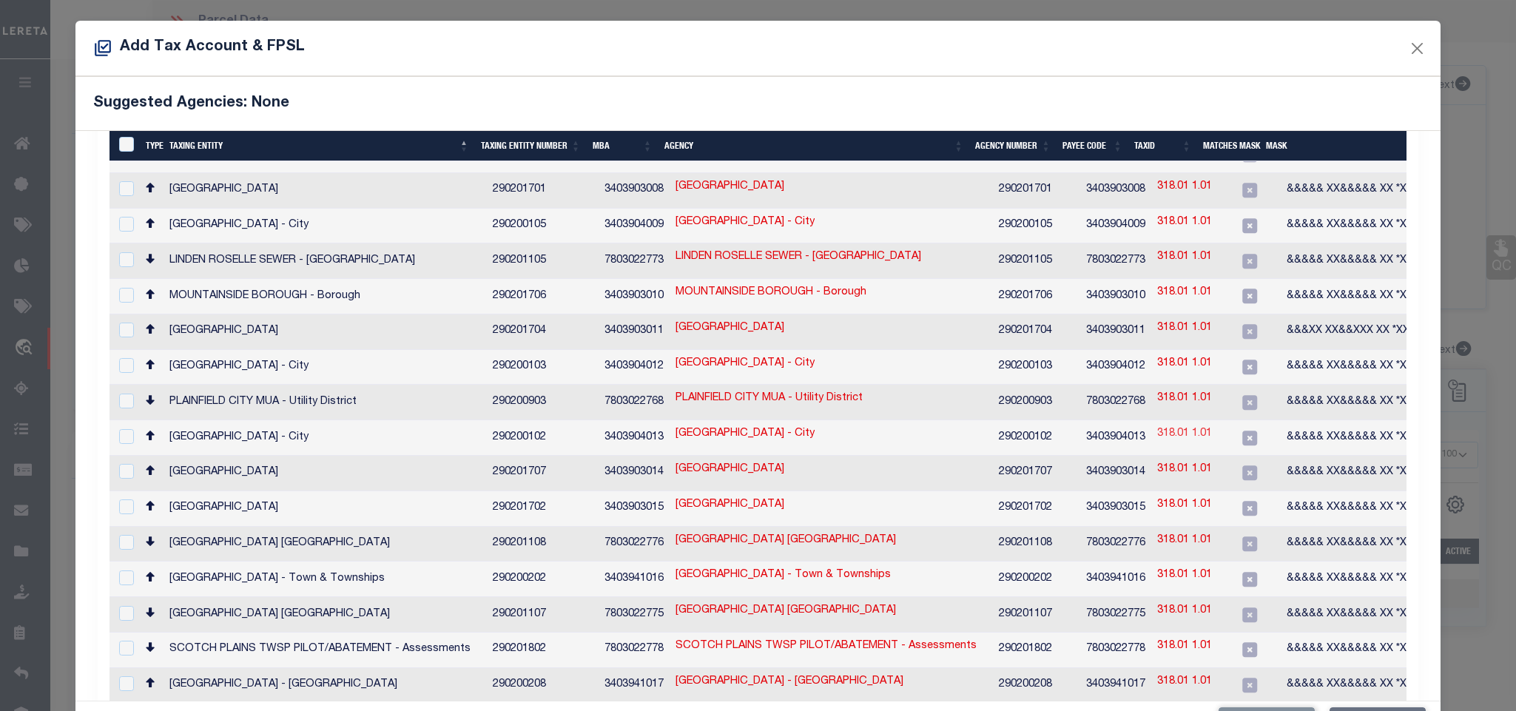
click at [1165, 426] on link "318.01 1.01" at bounding box center [1184, 434] width 55 height 16
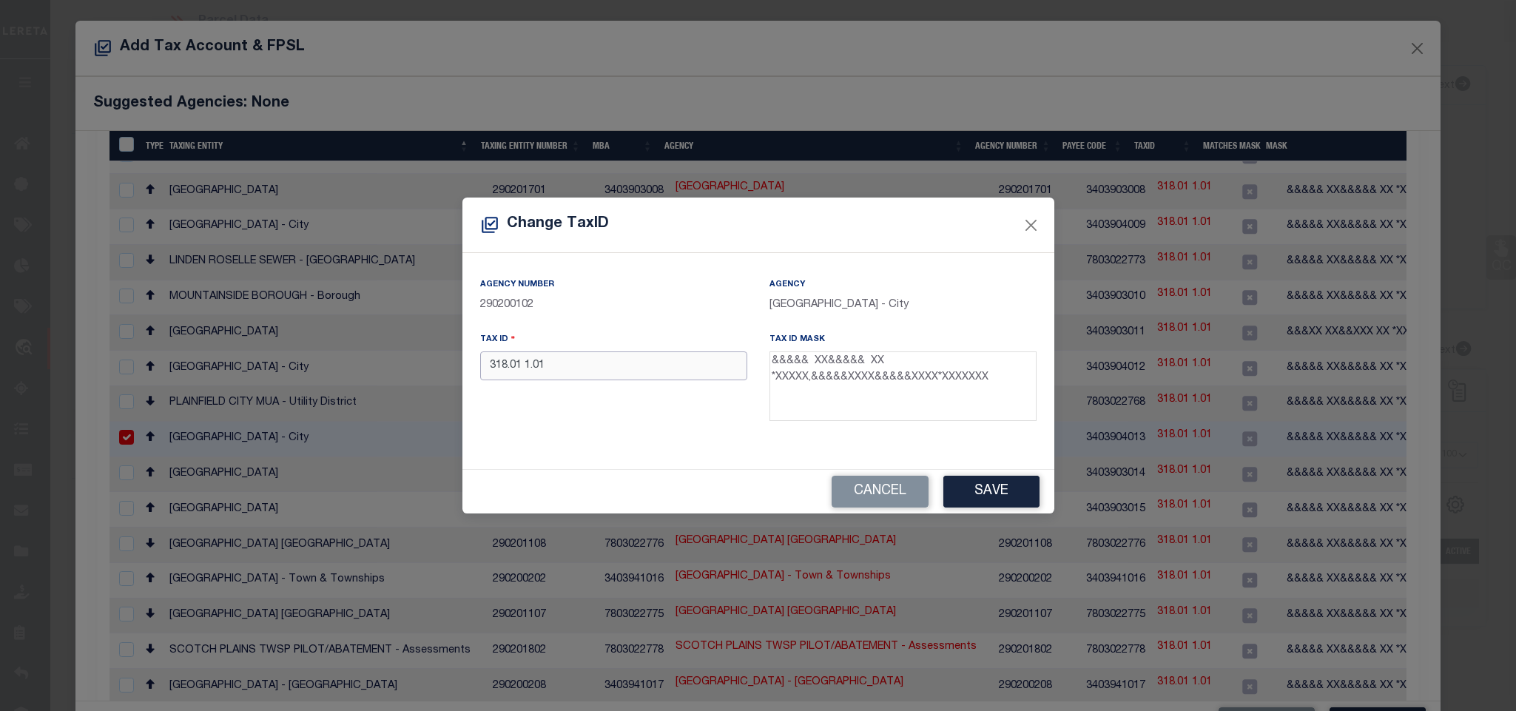
click at [613, 380] on input "318.01 1.01" at bounding box center [613, 365] width 267 height 29
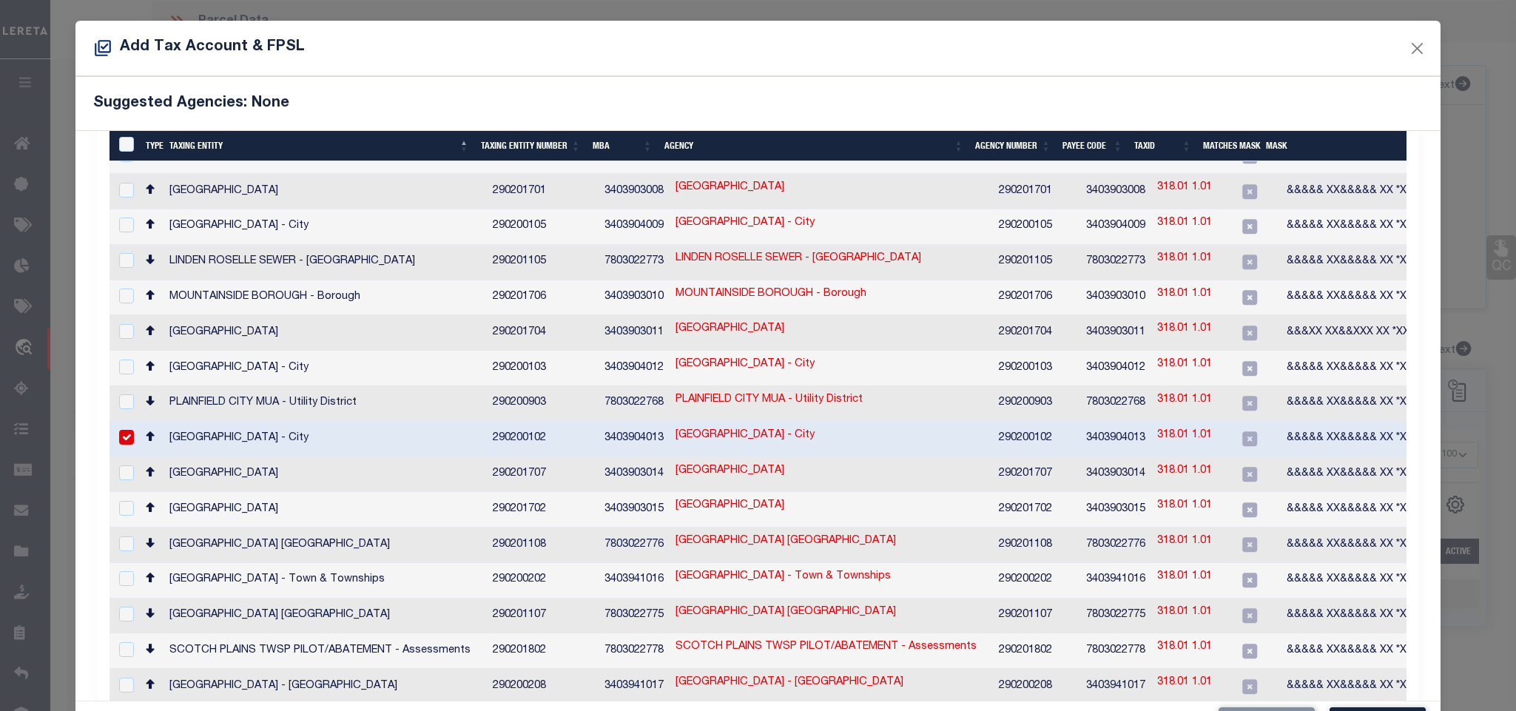
click at [1014, 422] on td "290200102" at bounding box center [1036, 440] width 87 height 36
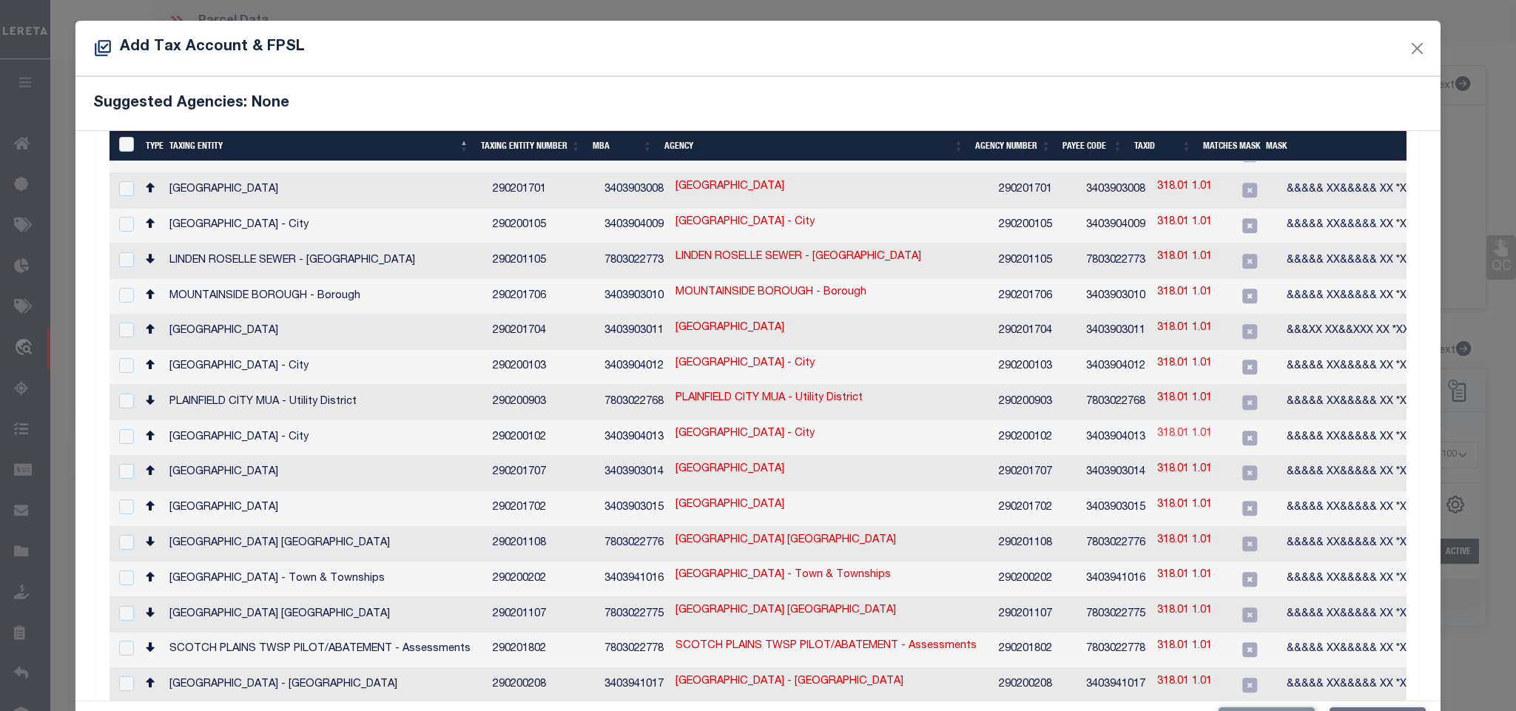
click at [1173, 426] on link "318.01 1.01" at bounding box center [1184, 434] width 55 height 16
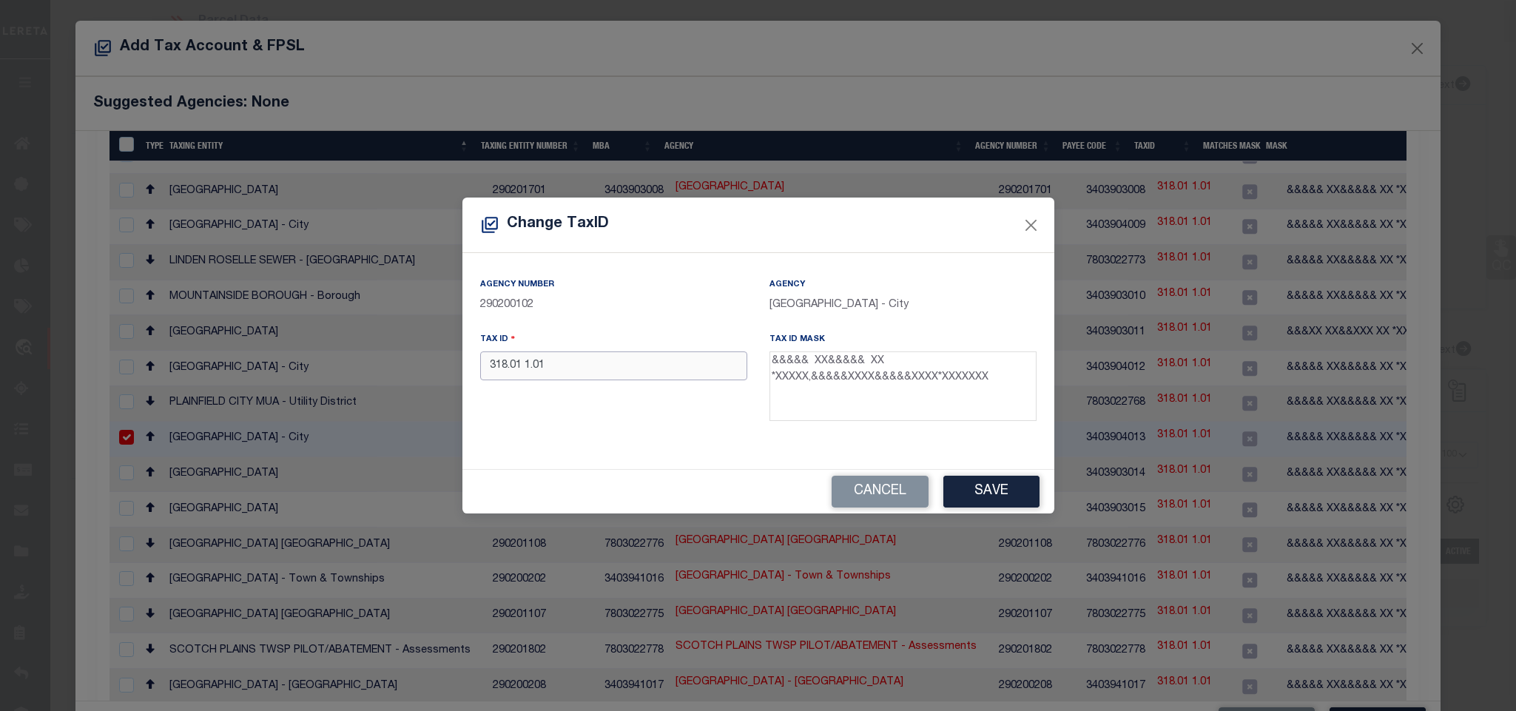
click at [622, 374] on input "318.01 1.01" at bounding box center [613, 365] width 267 height 29
click at [1002, 507] on button "Save" at bounding box center [991, 492] width 96 height 32
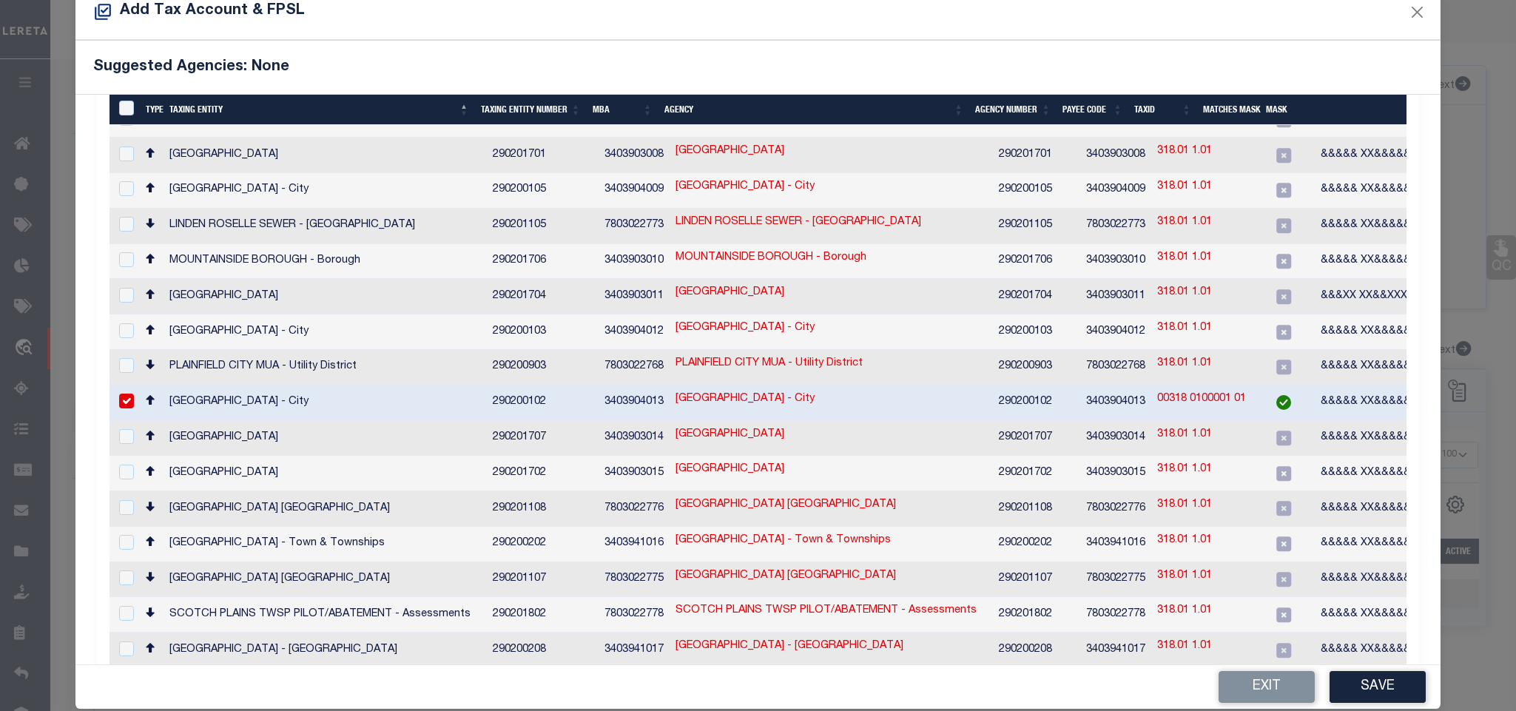
scroll to position [55, 0]
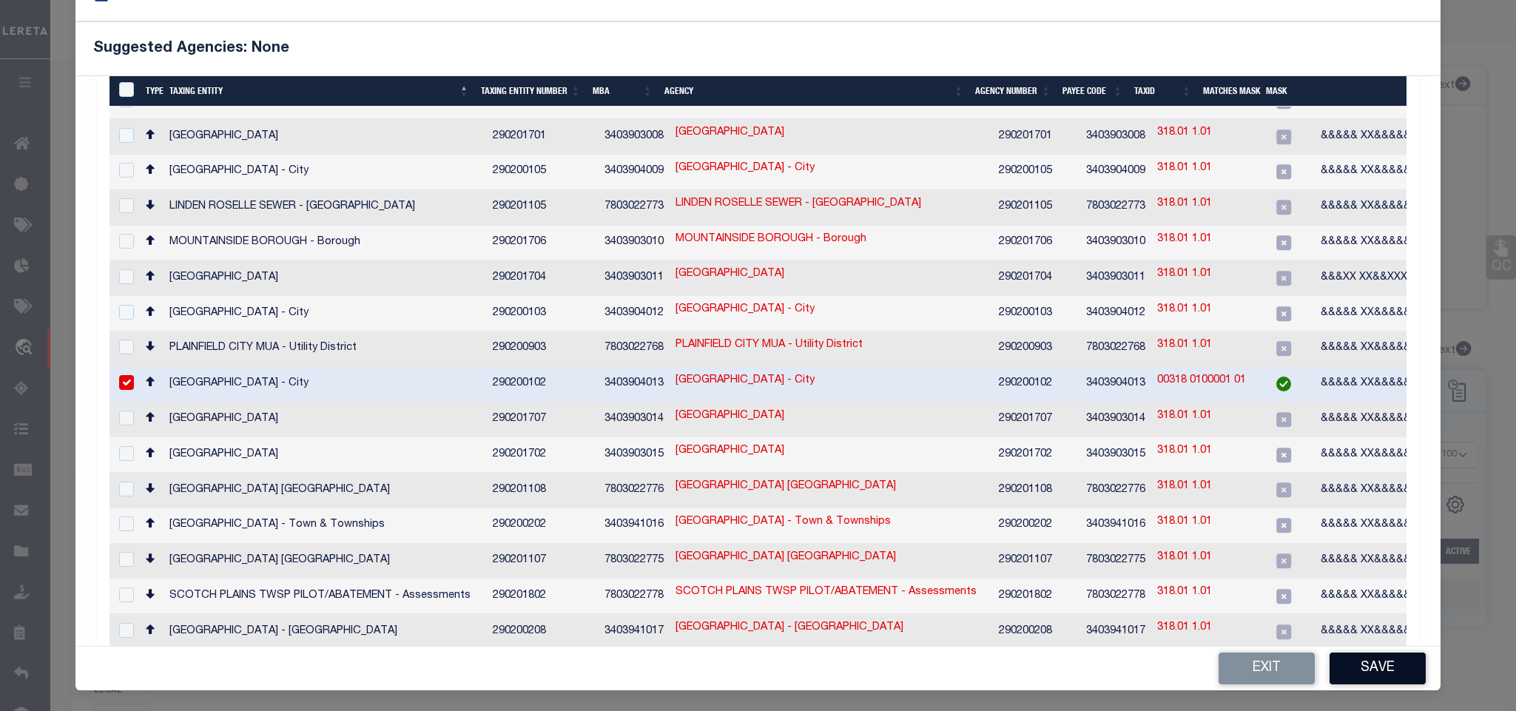
click at [1368, 678] on button "Save" at bounding box center [1378, 669] width 96 height 32
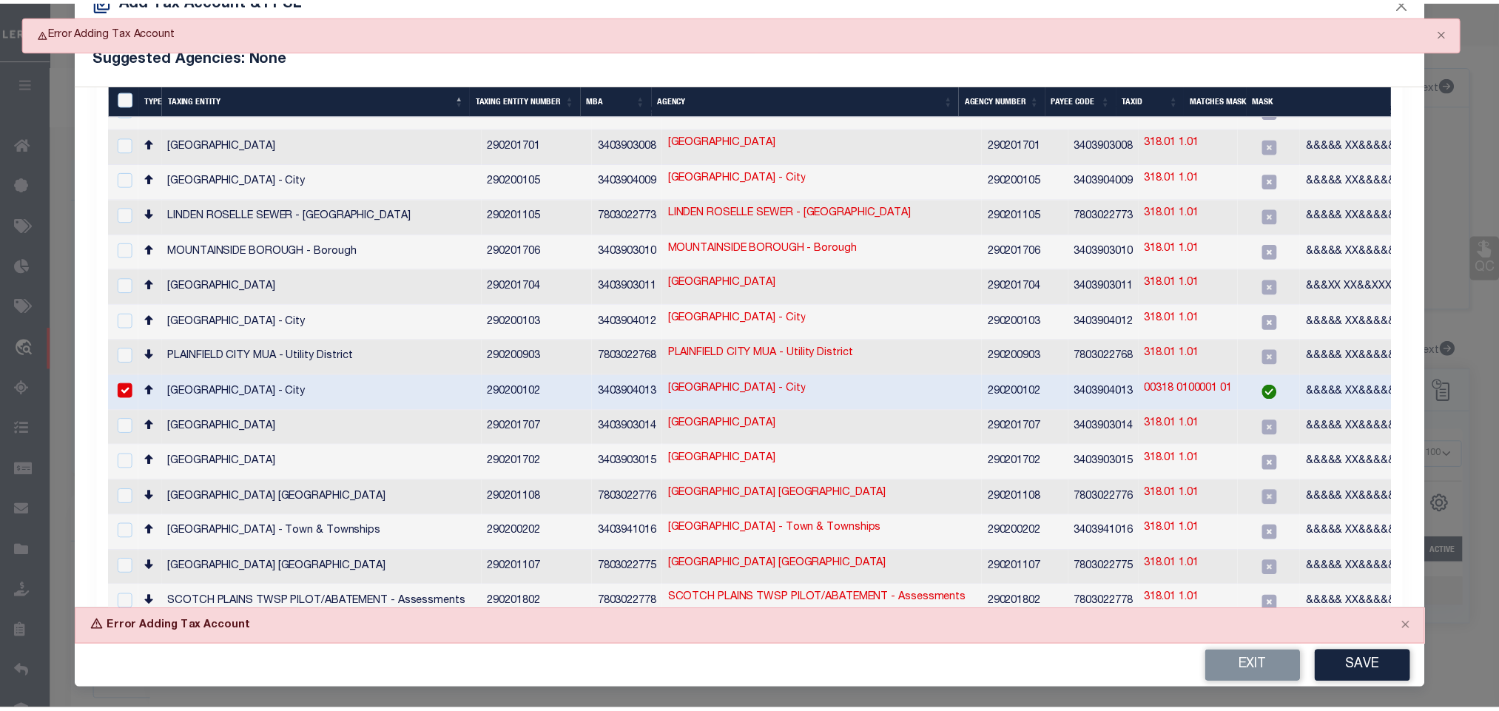
scroll to position [47, 0]
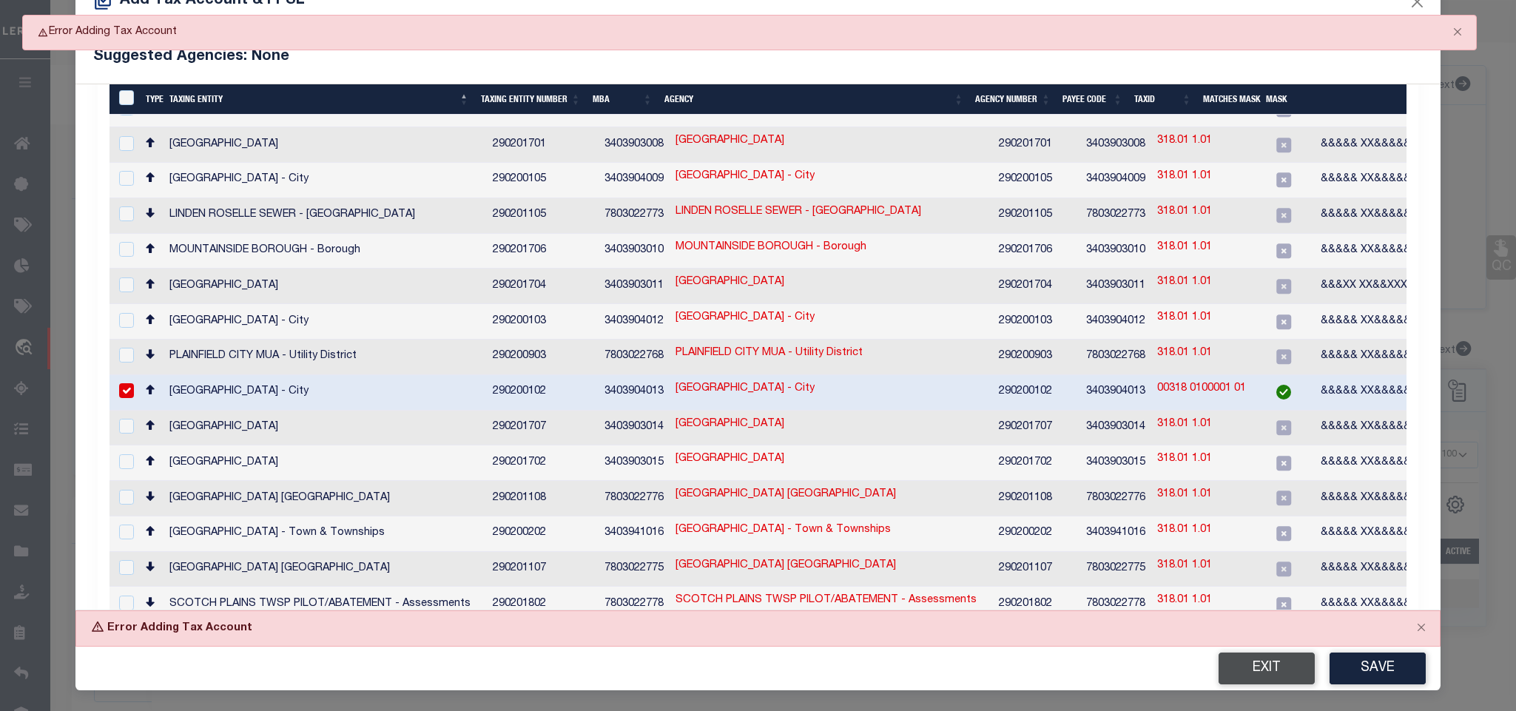
click at [1226, 677] on button "Exit" at bounding box center [1267, 669] width 96 height 32
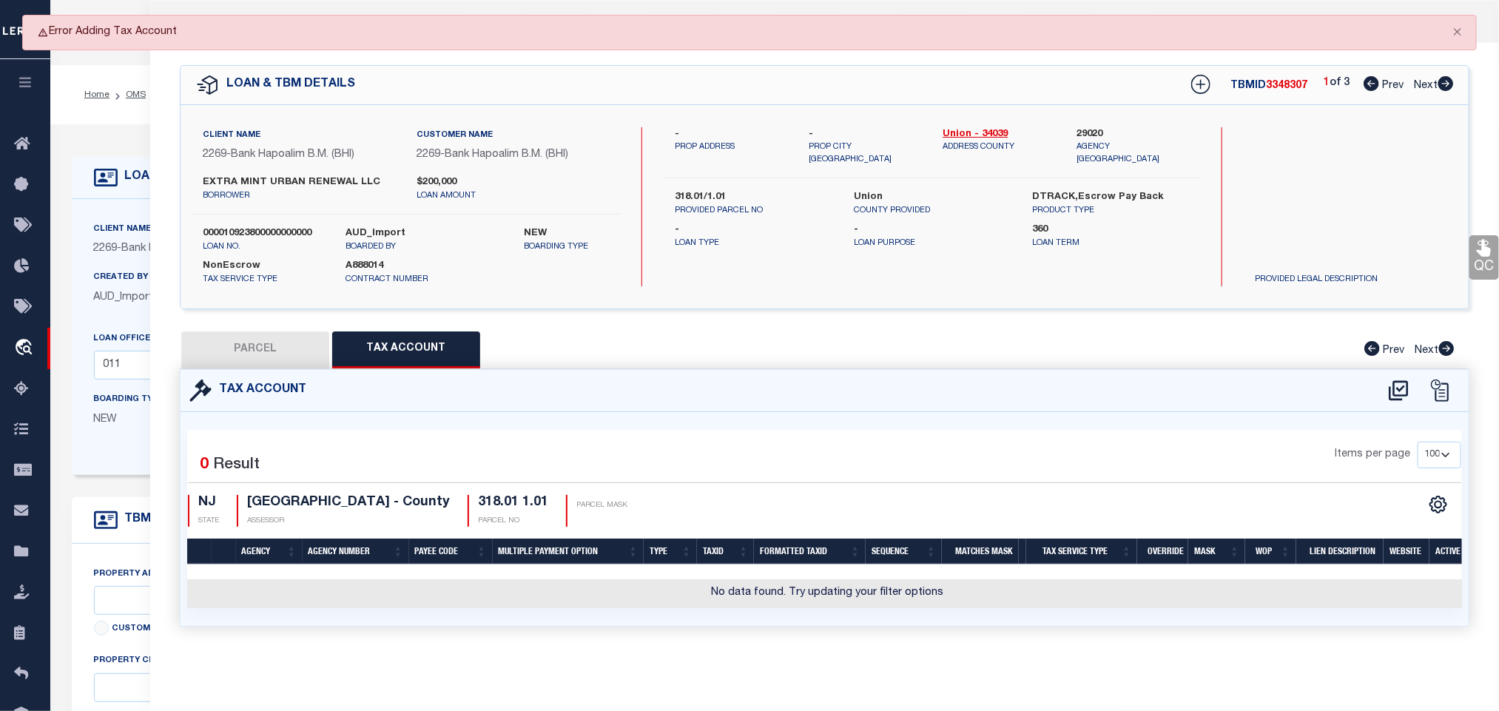
click at [254, 356] on button "PARCEL" at bounding box center [255, 350] width 148 height 37
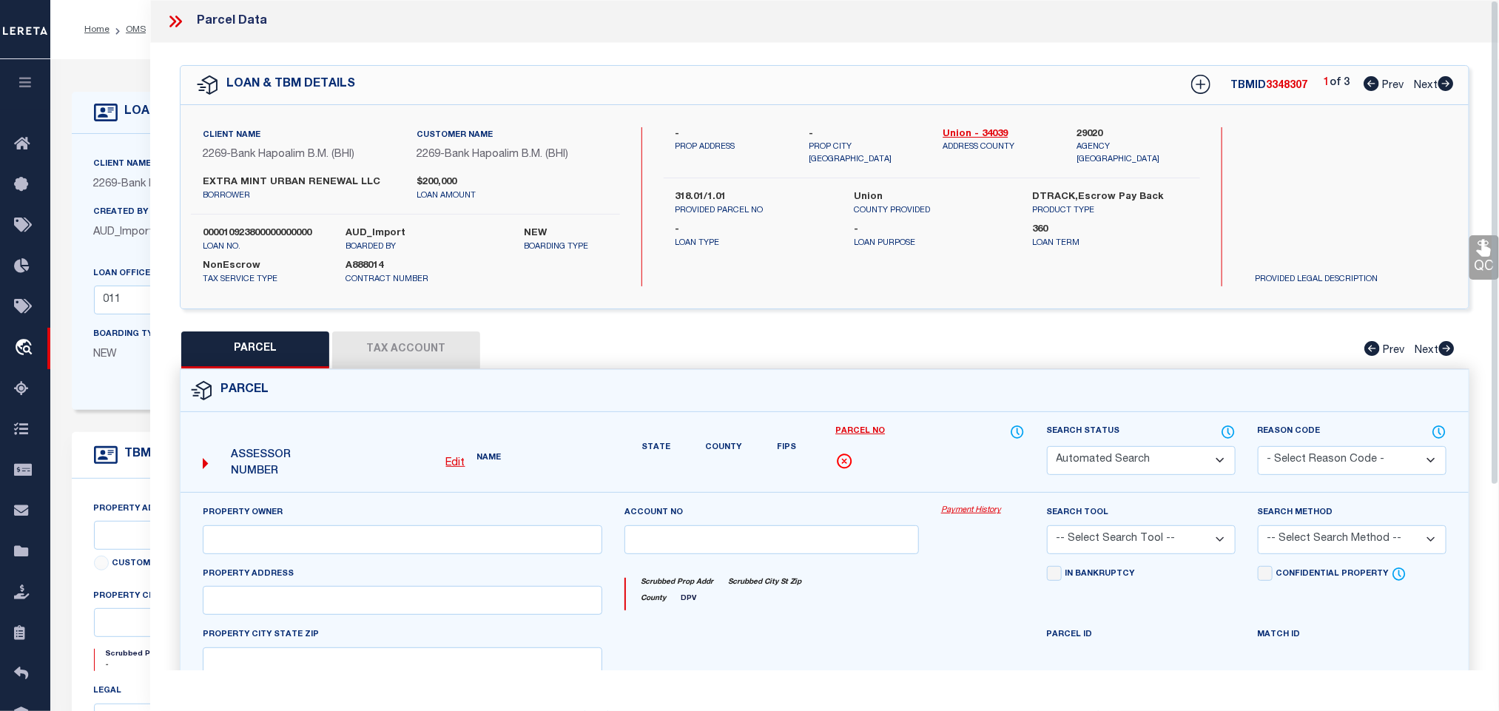
click at [357, 351] on button "Tax Account" at bounding box center [406, 350] width 148 height 37
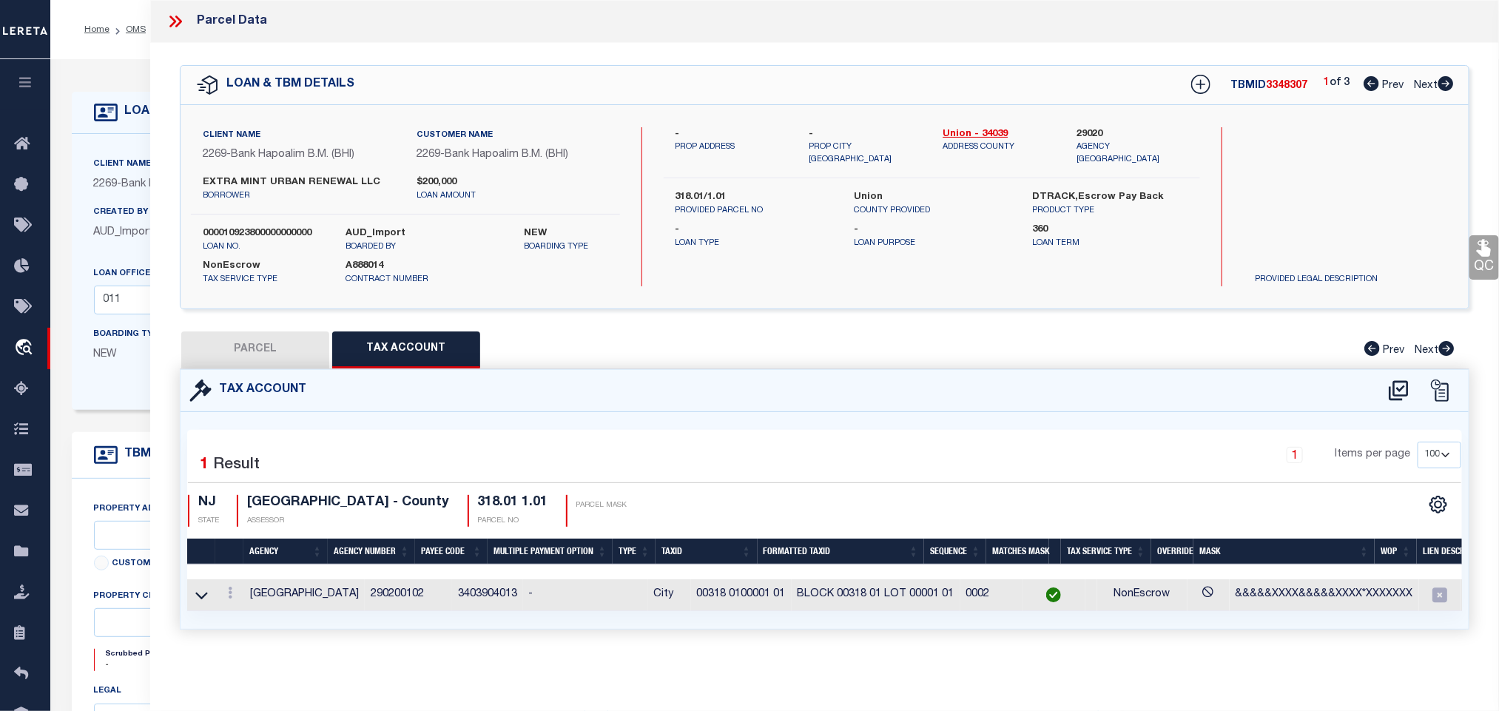
click at [271, 355] on button "PARCEL" at bounding box center [255, 350] width 148 height 37
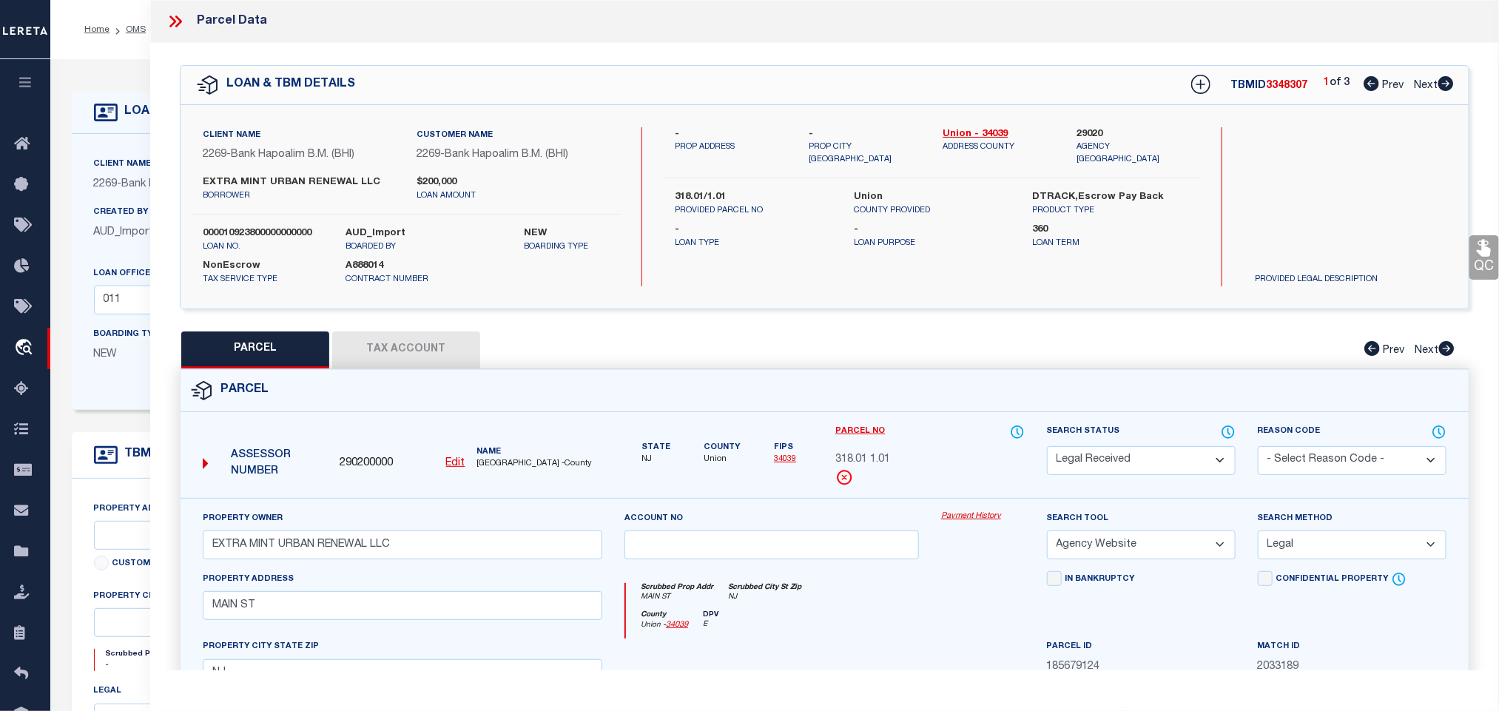
drag, startPoint x: 1161, startPoint y: 469, endPoint x: 1146, endPoint y: 451, distance: 23.1
click at [1160, 468] on select "Automated Search Bad Parcel Complete Duplicate Parcel High Dollar Reporting In …" at bounding box center [1141, 460] width 189 height 29
click at [1047, 448] on select "Automated Search Bad Parcel Complete Duplicate Parcel High Dollar Reporting In …" at bounding box center [1141, 460] width 189 height 29
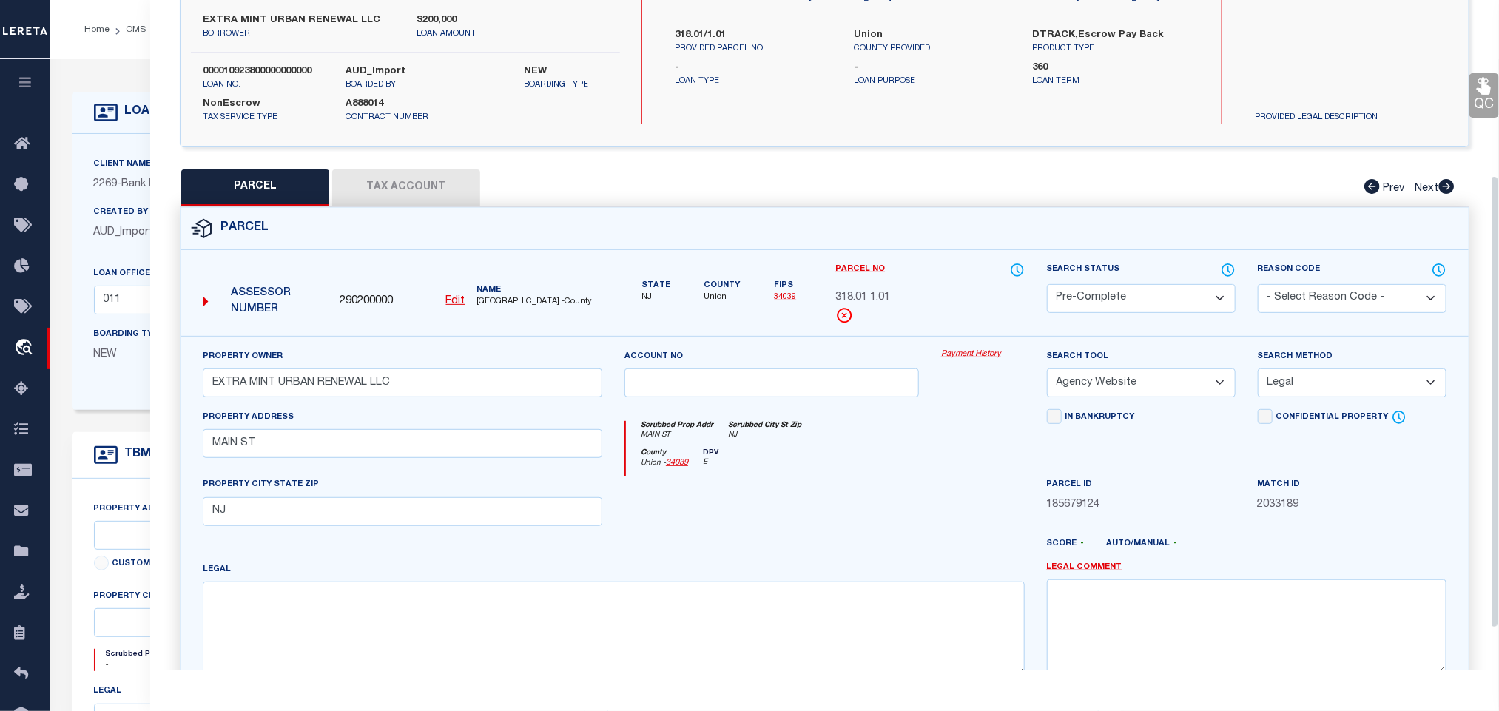
scroll to position [322, 0]
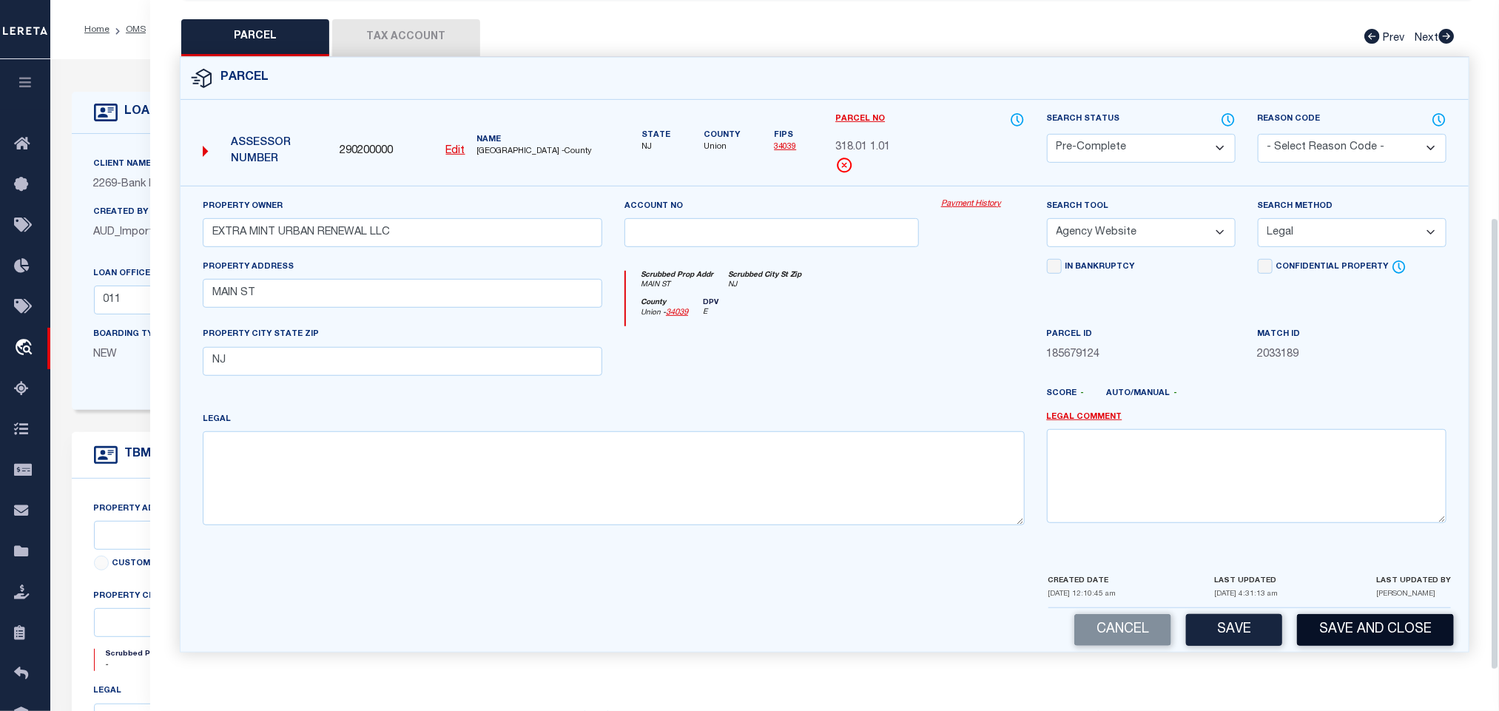
click at [1326, 626] on button "Save and Close" at bounding box center [1375, 630] width 157 height 32
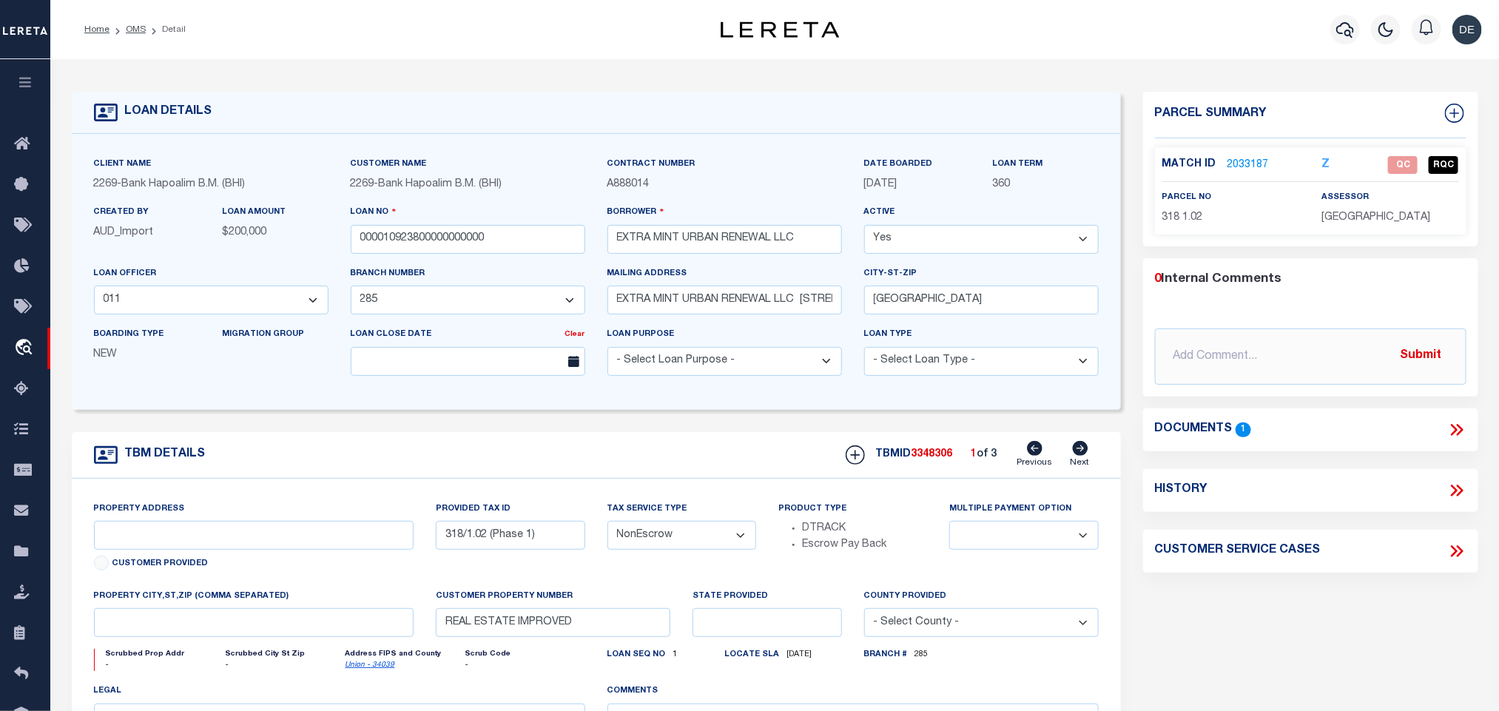
click at [1079, 453] on icon at bounding box center [1081, 448] width 16 height 15
click at [386, 242] on input "000010923800000000000" at bounding box center [468, 239] width 235 height 29
click at [922, 458] on span "3348307" at bounding box center [932, 454] width 41 height 10
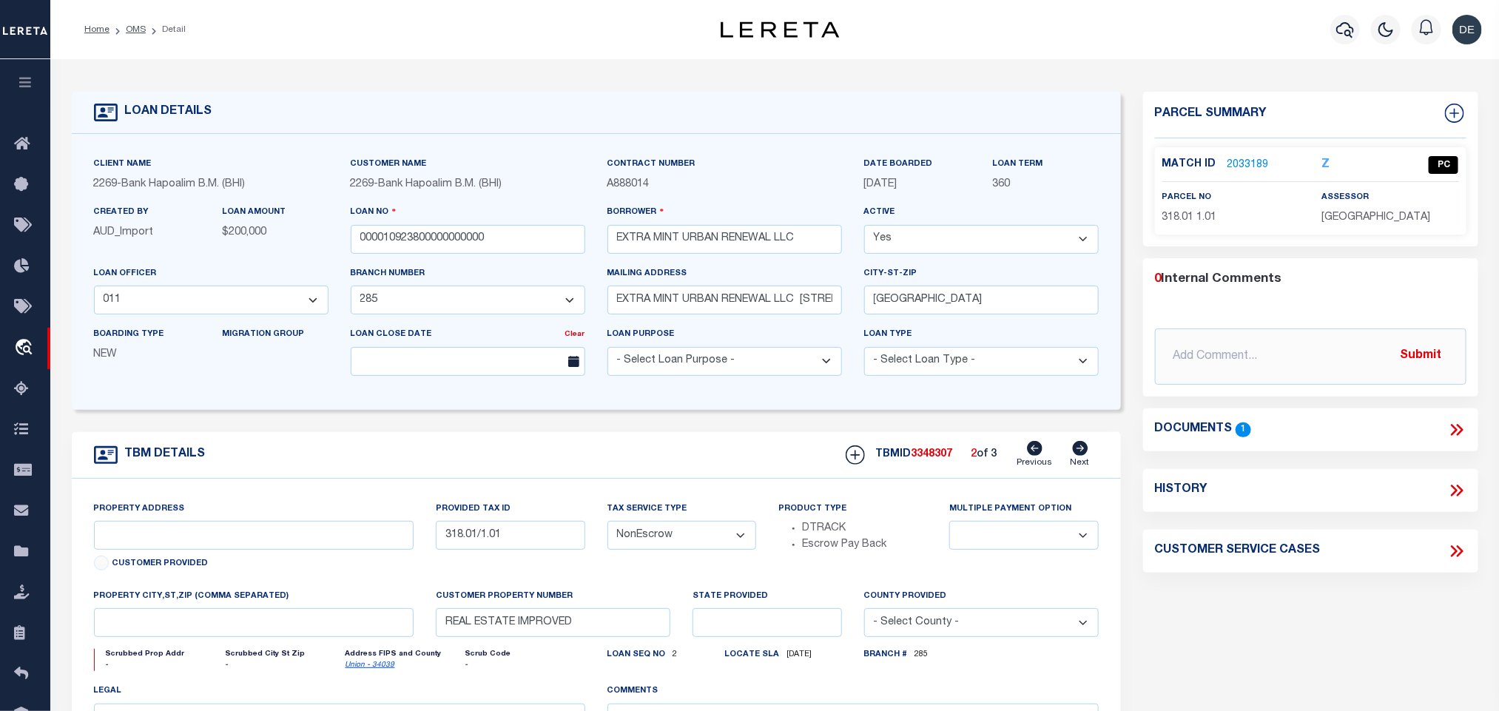
click at [1367, 210] on p "[GEOGRAPHIC_DATA]" at bounding box center [1390, 218] width 137 height 16
click at [1177, 220] on span "318.01 1.01" at bounding box center [1189, 217] width 55 height 10
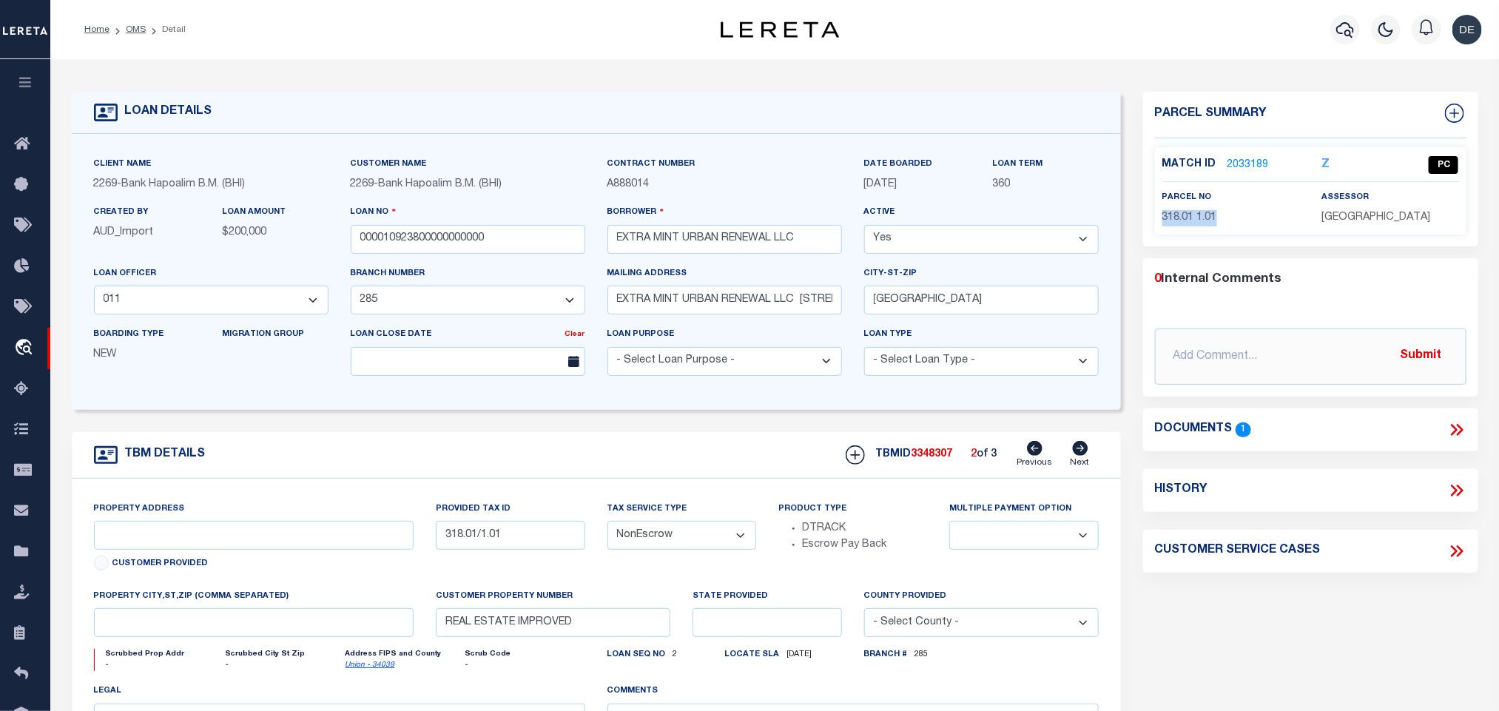
click at [1177, 220] on span "318.01 1.01" at bounding box center [1189, 217] width 55 height 10
drag, startPoint x: 1083, startPoint y: 456, endPoint x: 1057, endPoint y: 458, distance: 26.7
click at [1083, 456] on icon at bounding box center [1080, 448] width 16 height 15
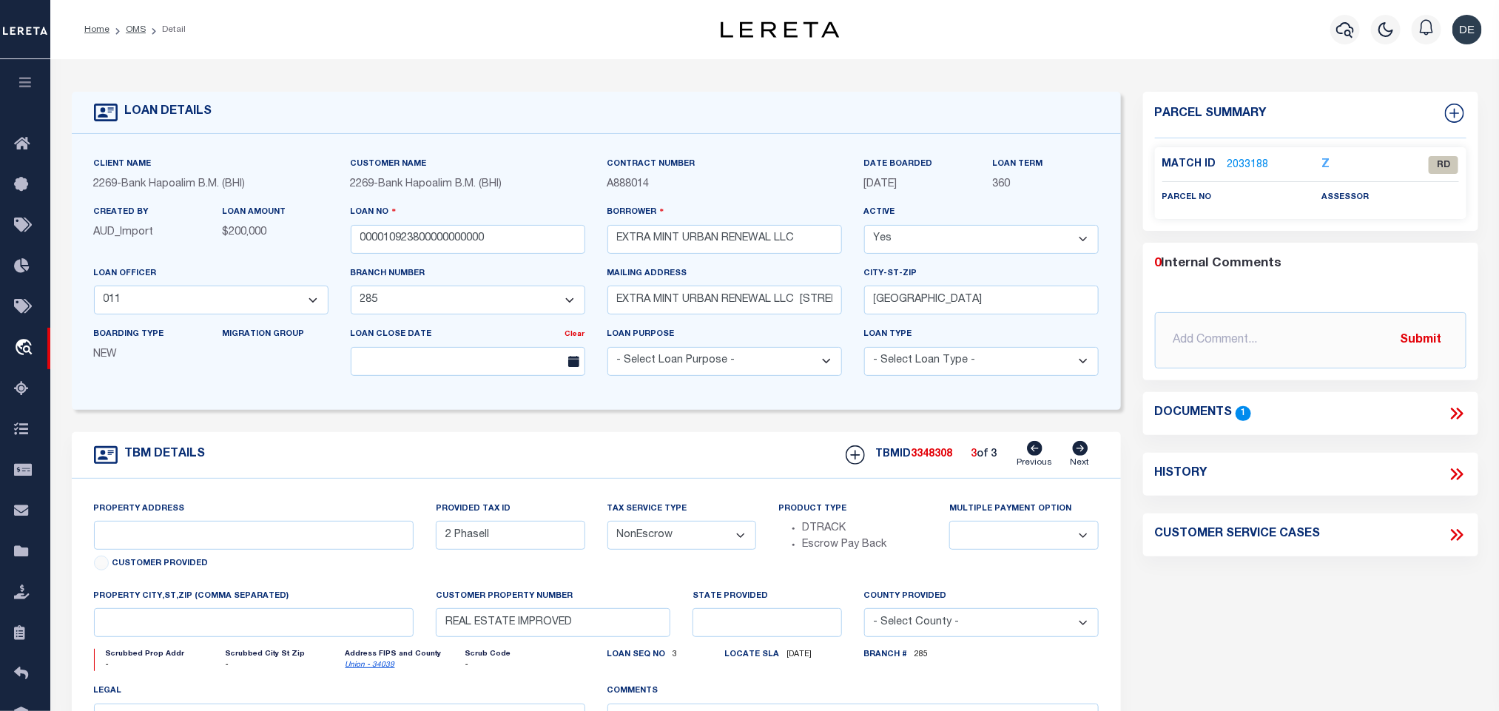
click at [1230, 164] on link "2033188" at bounding box center [1248, 166] width 41 height 16
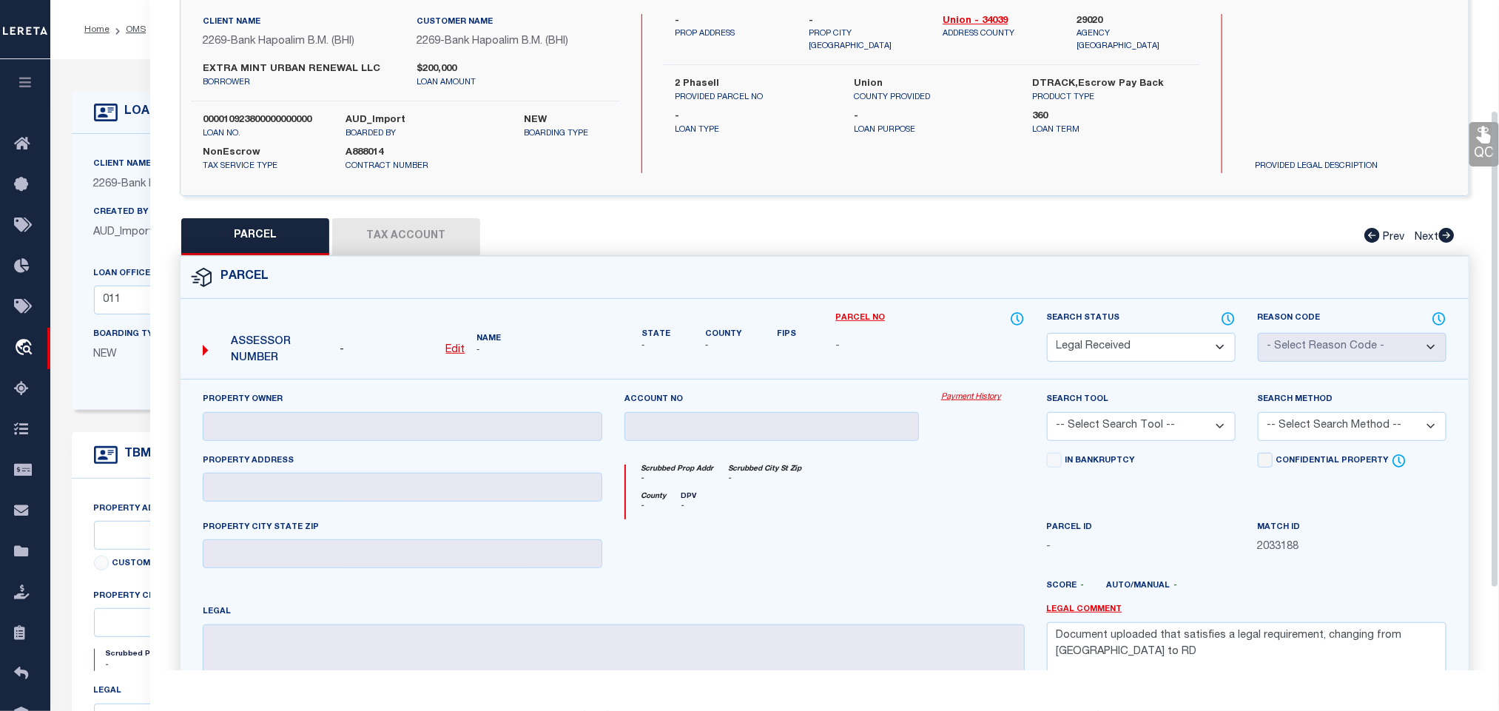
scroll to position [0, 0]
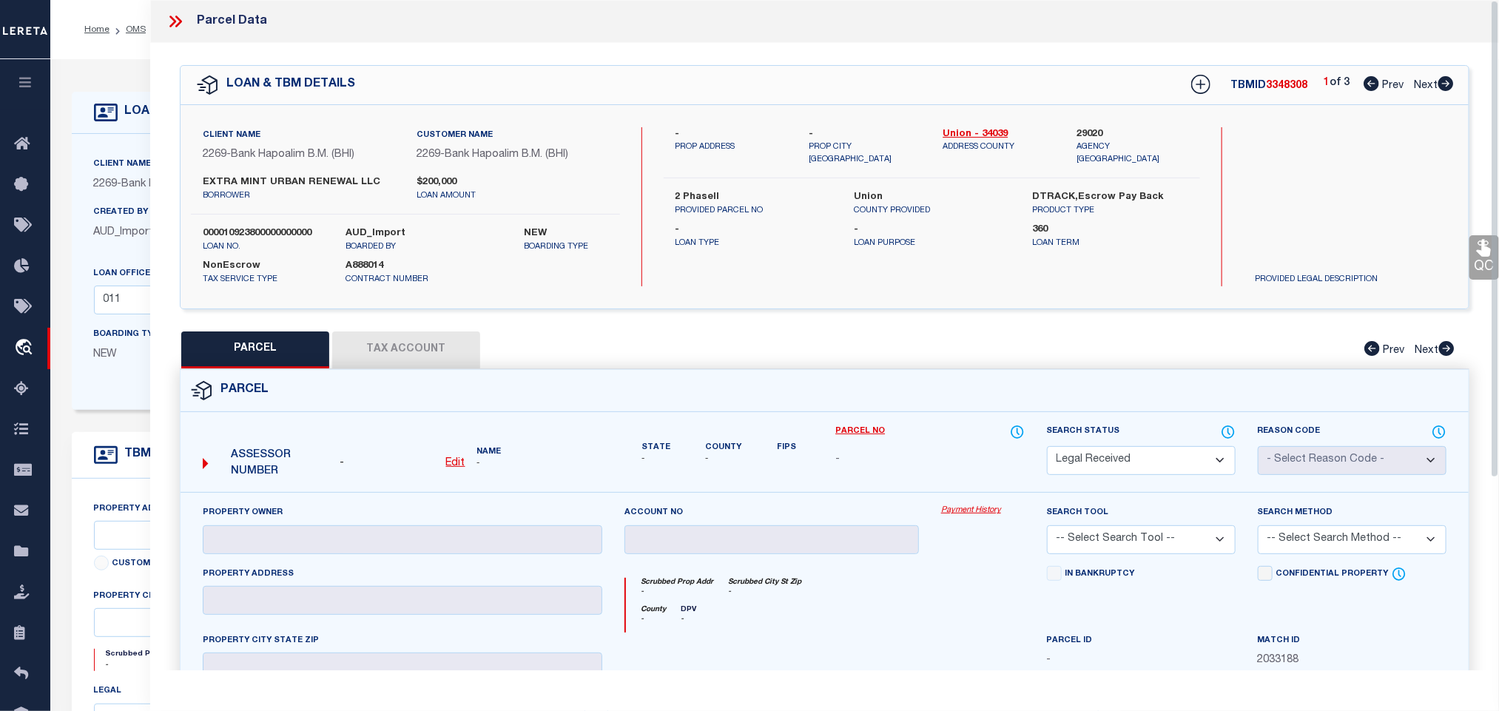
click at [451, 464] on u "Edit" at bounding box center [455, 463] width 19 height 10
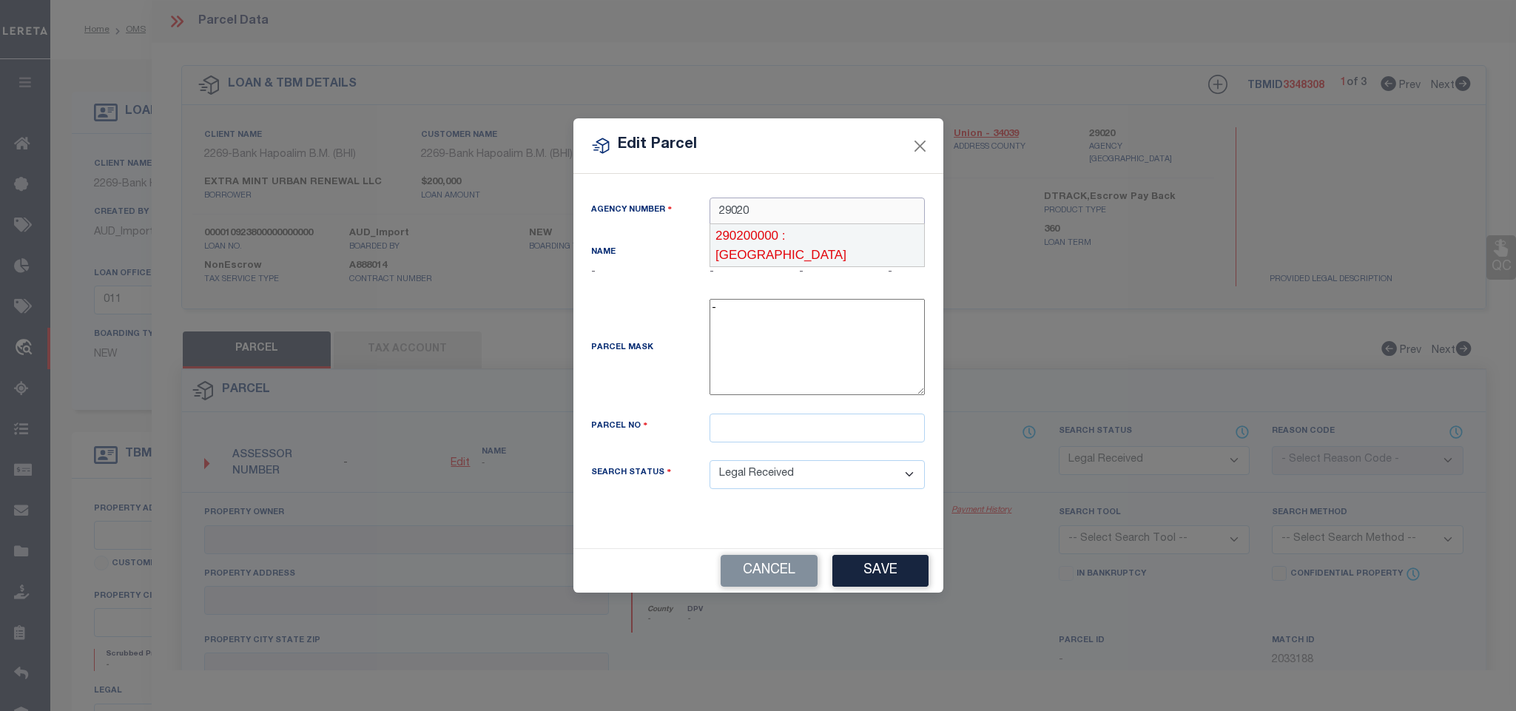
click at [846, 240] on div "290200000 : [GEOGRAPHIC_DATA]" at bounding box center [817, 245] width 214 height 42
click at [771, 436] on input "text" at bounding box center [817, 428] width 215 height 29
paste input "318.01"
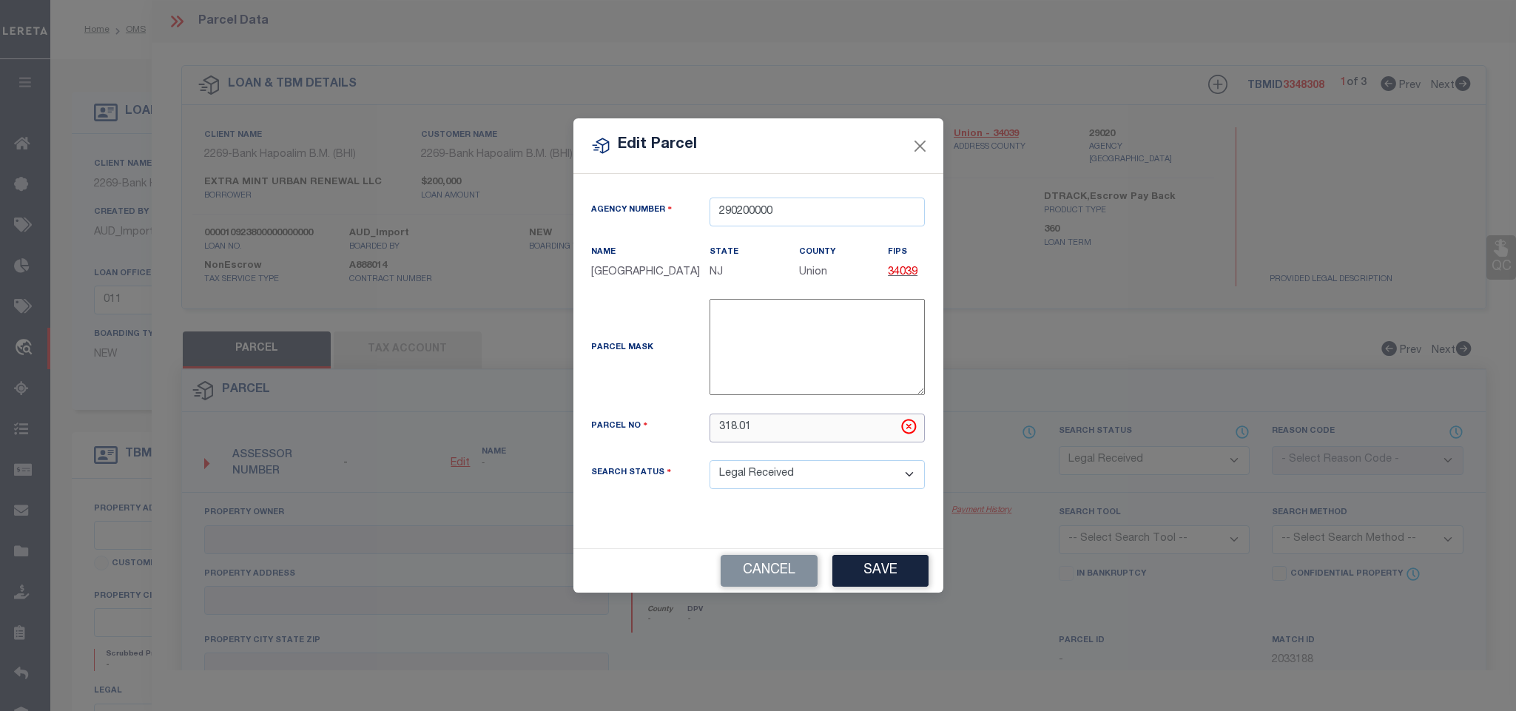
click at [801, 426] on input "318.01" at bounding box center [817, 428] width 215 height 29
paste input "1.01"
click at [893, 571] on button "Save" at bounding box center [880, 571] width 96 height 32
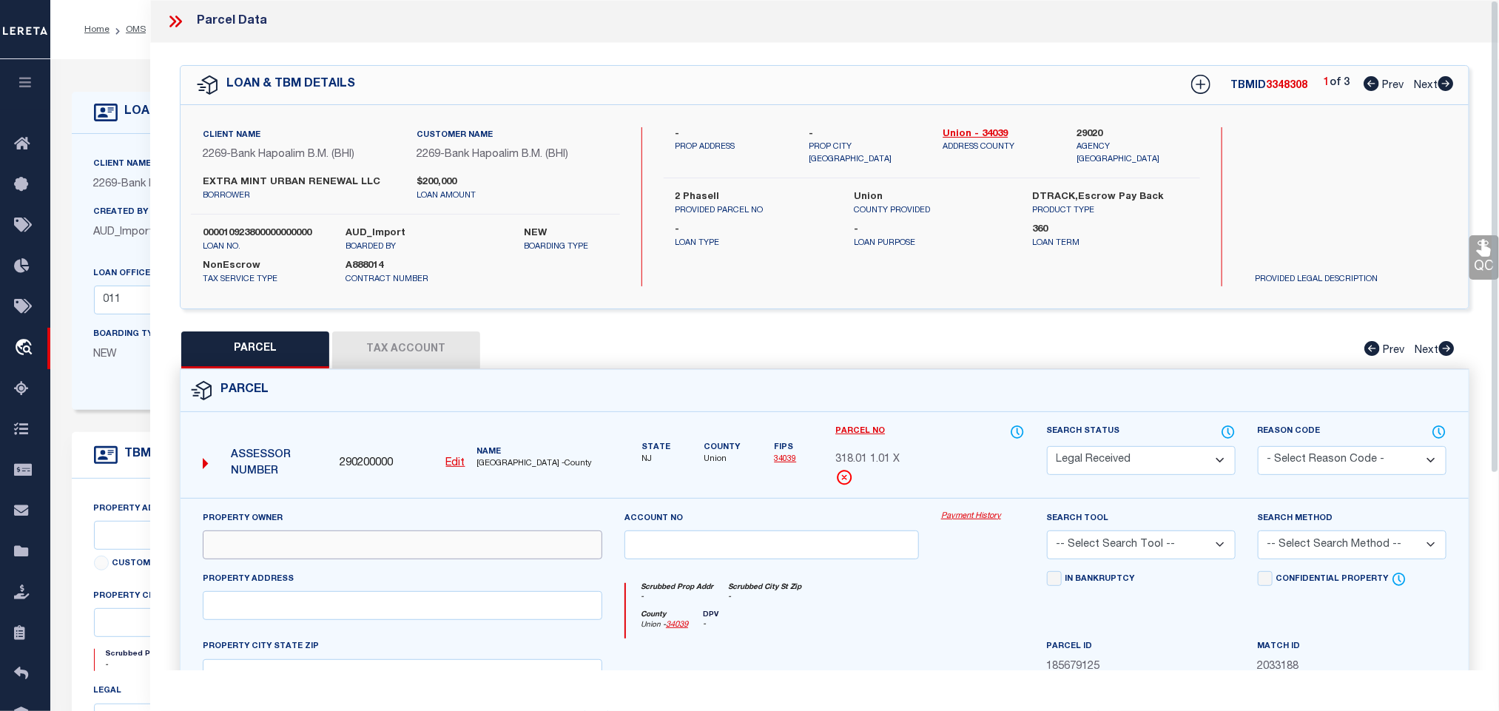
click at [329, 557] on input "text" at bounding box center [403, 545] width 400 height 29
paste input "EXTRA MINT URBAN RENEWAL LLC"
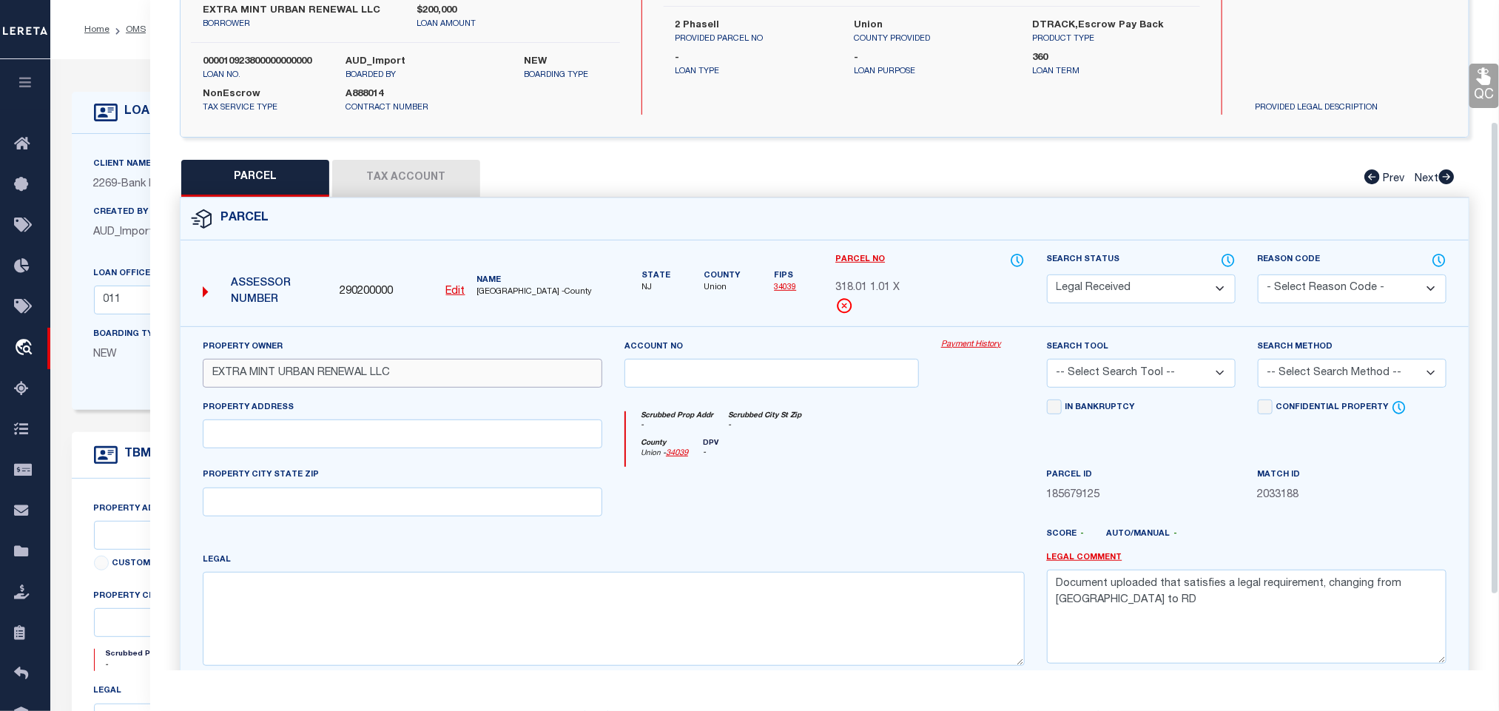
scroll to position [277, 0]
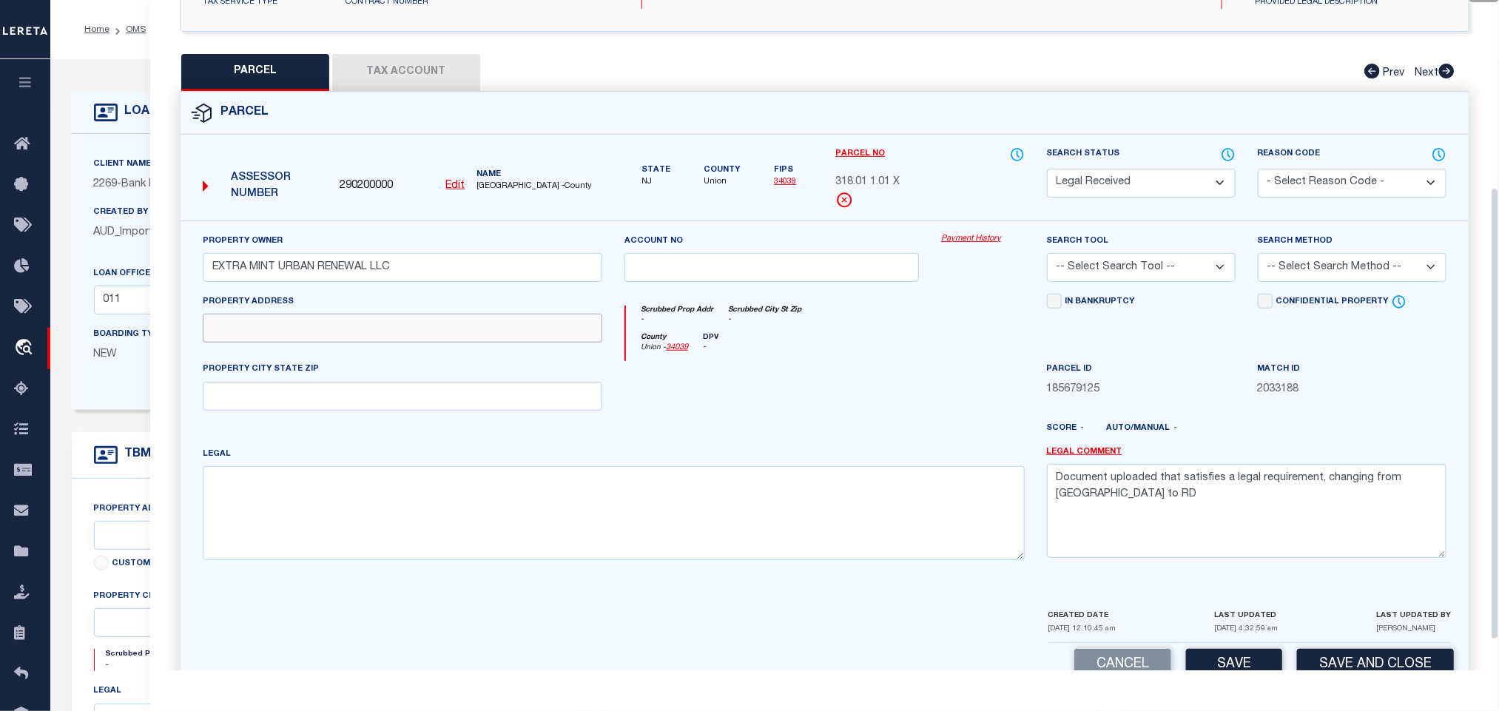
click at [403, 334] on input "text" at bounding box center [403, 328] width 400 height 29
paste input "[STREET_ADDRESS]"
click at [244, 404] on input "text" at bounding box center [403, 396] width 400 height 29
click at [1120, 276] on select "-- Select Search Tool -- 3rd Party Website Agency File Agency Website ATLS CNV-…" at bounding box center [1141, 267] width 189 height 29
click at [1047, 258] on select "-- Select Search Tool -- 3rd Party Website Agency File Agency Website ATLS CNV-…" at bounding box center [1141, 267] width 189 height 29
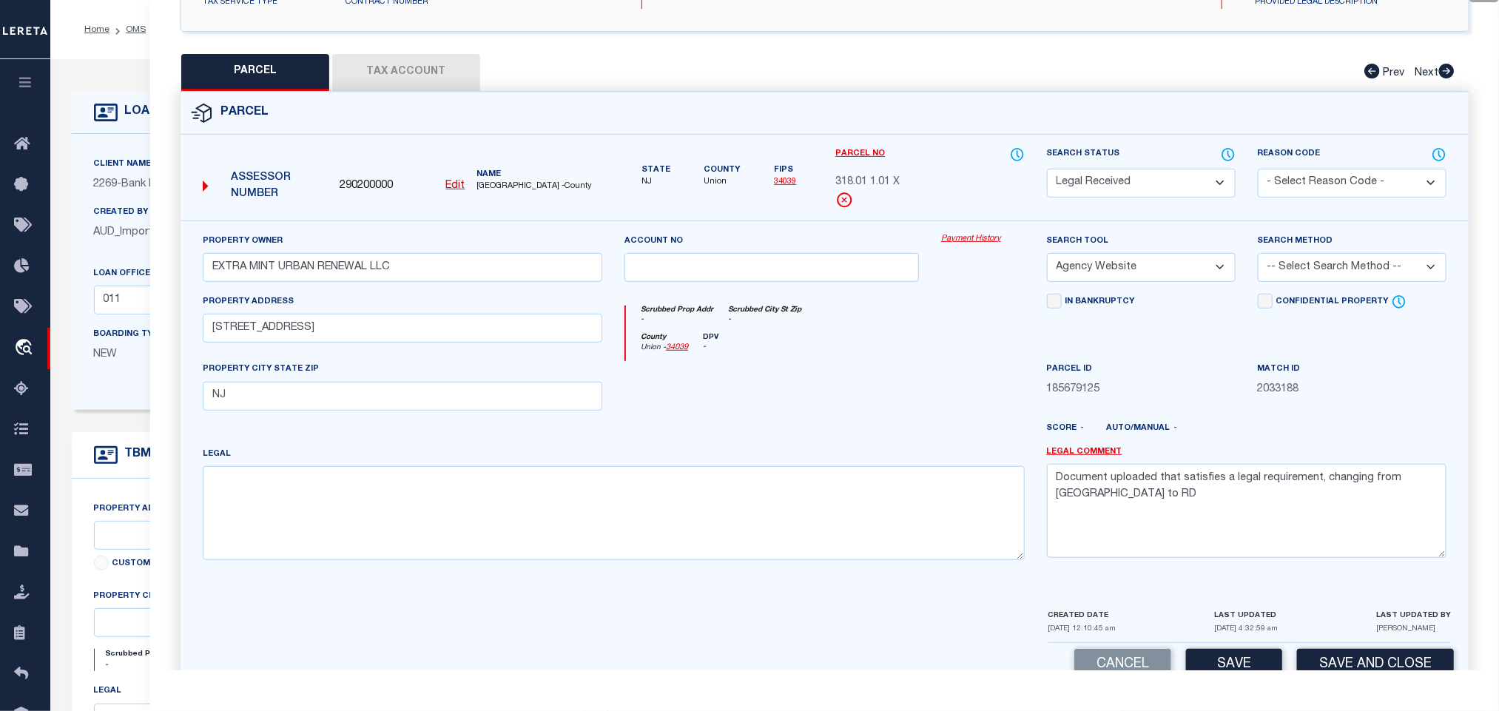
click at [1302, 269] on select "-- Select Search Method -- Property Address Legal Liability Info Provided" at bounding box center [1352, 267] width 189 height 29
click at [1258, 258] on select "-- Select Search Method -- Property Address Legal Liability Info Provided" at bounding box center [1352, 267] width 189 height 29
click at [1230, 527] on textarea "Document uploaded that satisfies a legal requirement, changing from [GEOGRAPHIC…" at bounding box center [1247, 510] width 400 height 93
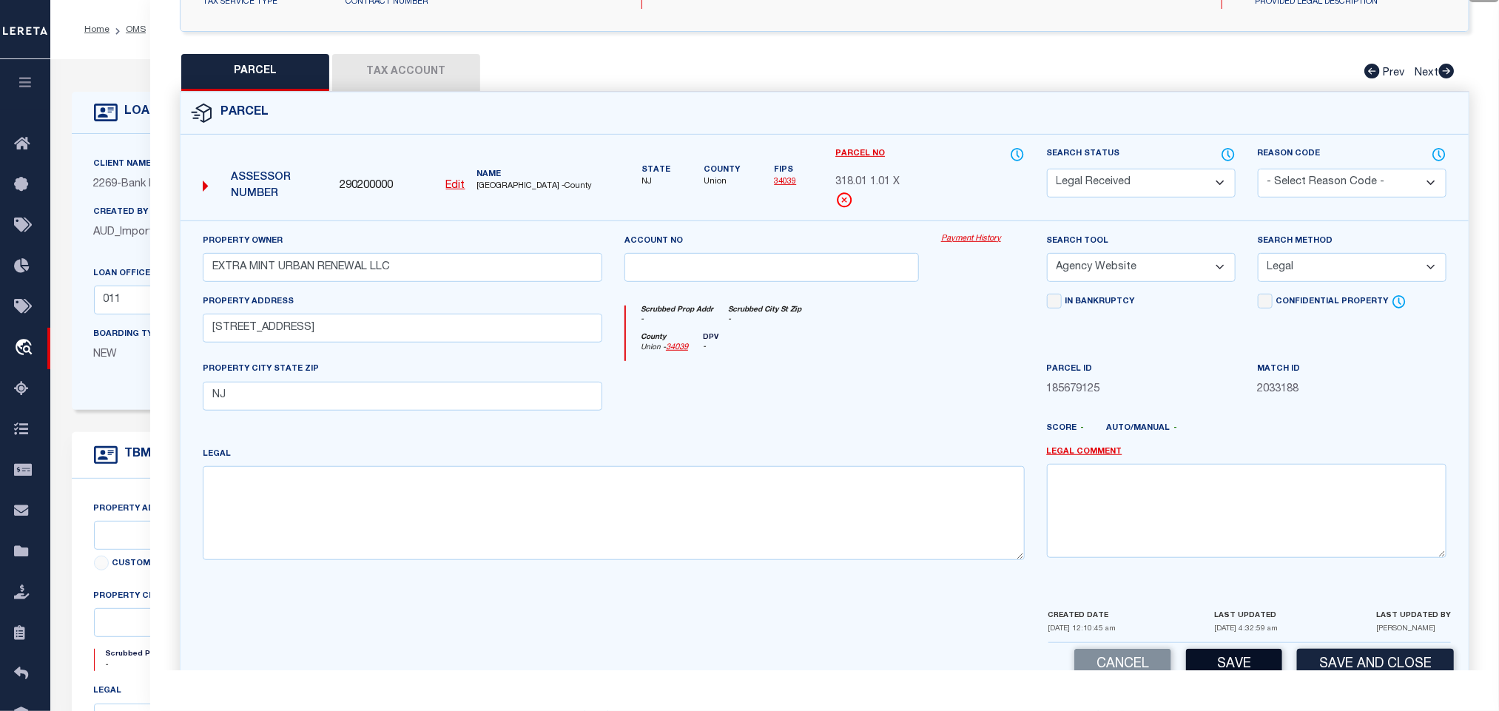
click at [1230, 666] on button "Save" at bounding box center [1234, 665] width 96 height 32
click at [436, 73] on button "Tax Account" at bounding box center [406, 72] width 148 height 37
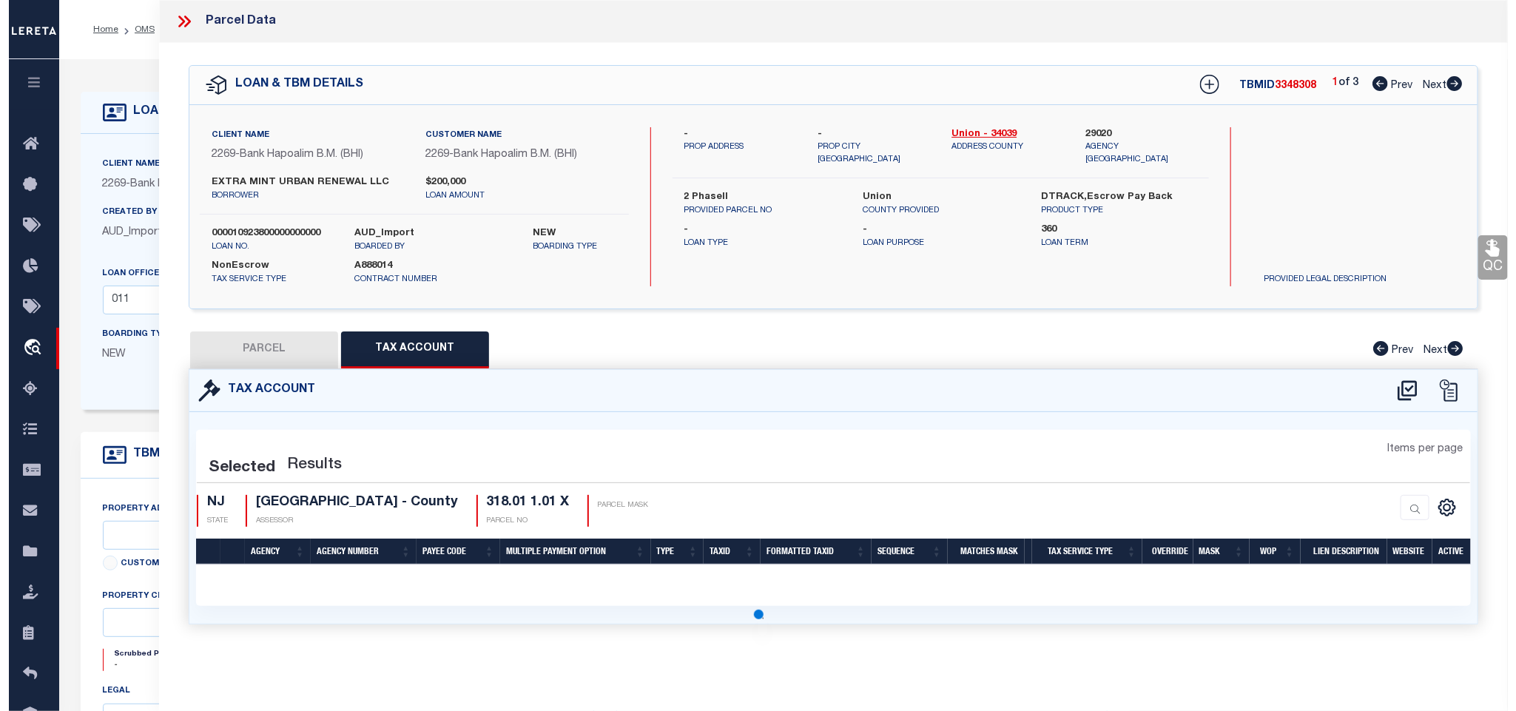
scroll to position [0, 0]
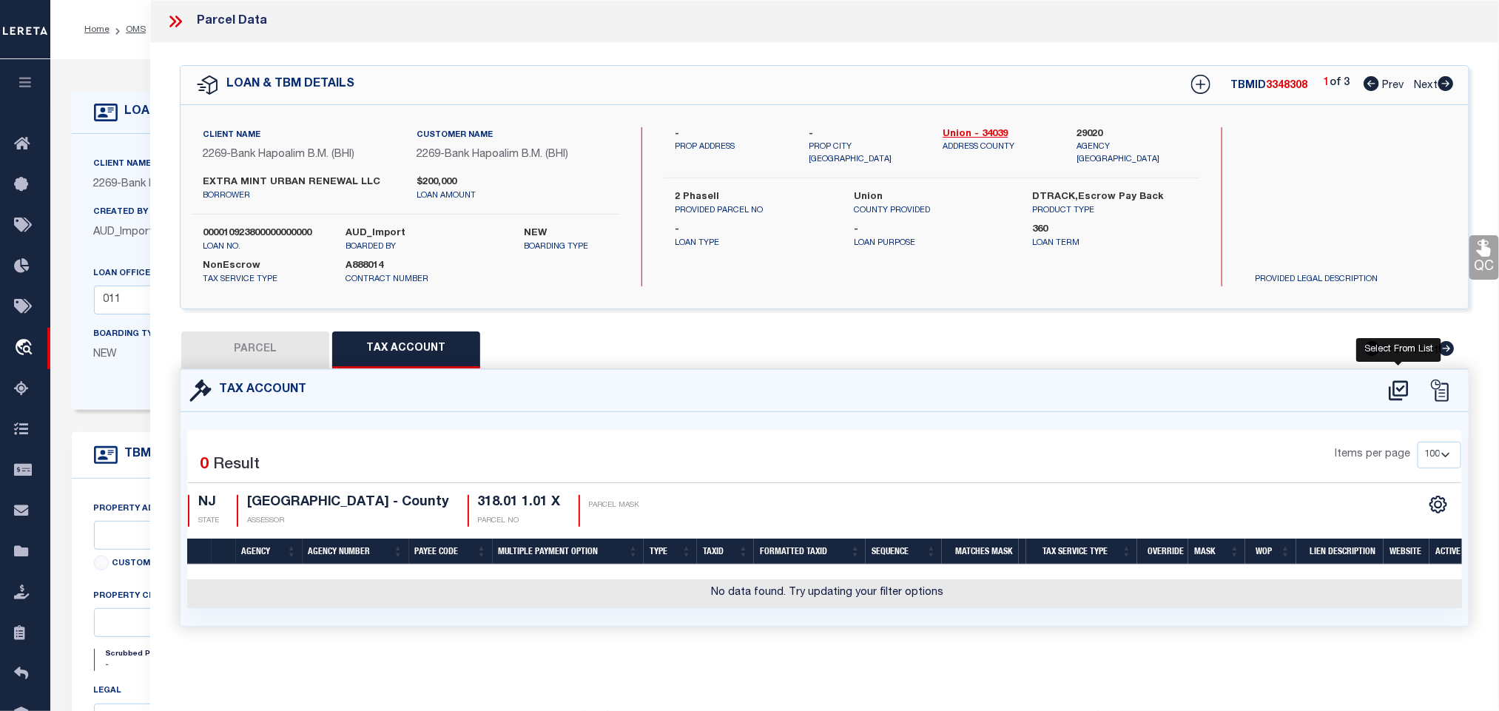
click at [1401, 391] on icon at bounding box center [1398, 390] width 19 height 20
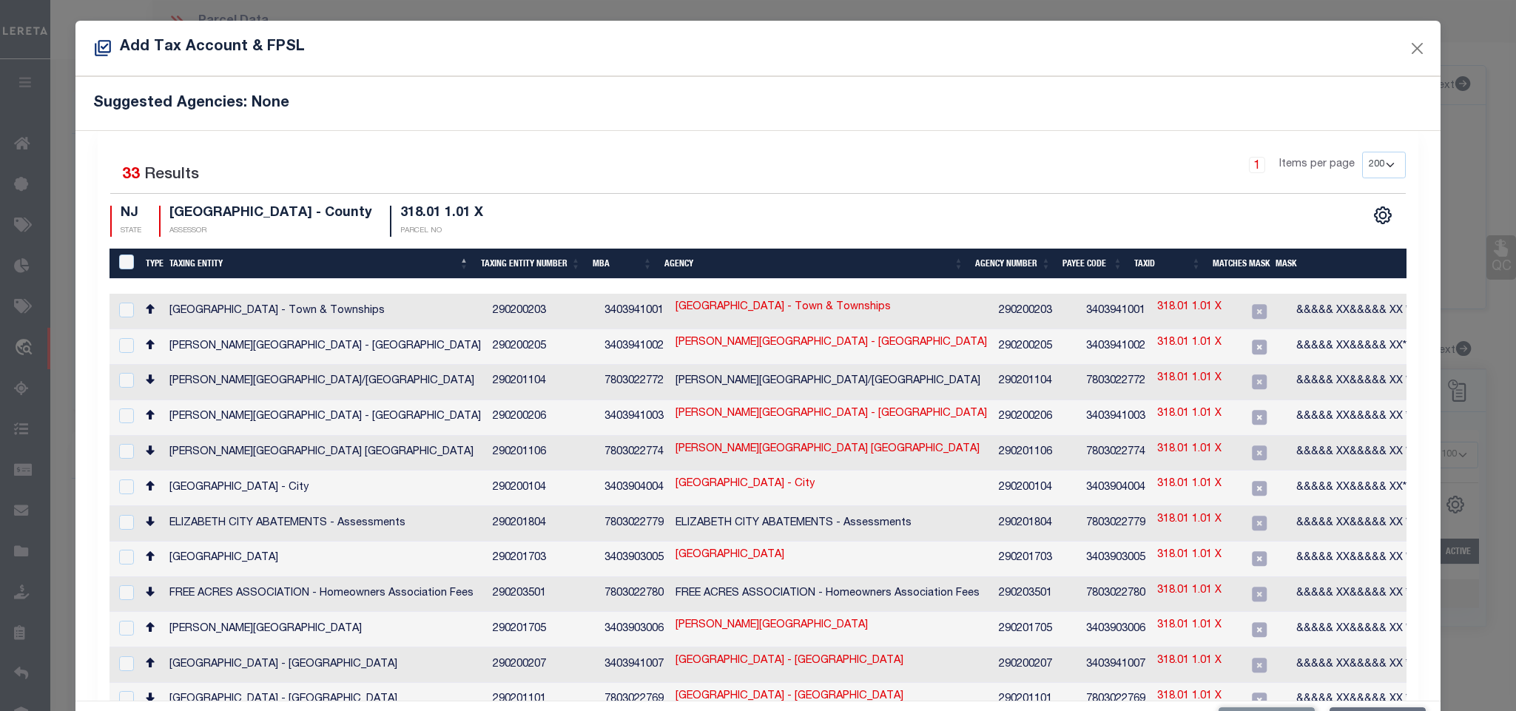
click at [686, 123] on div "Suggested Agencies: None" at bounding box center [757, 103] width 1364 height 54
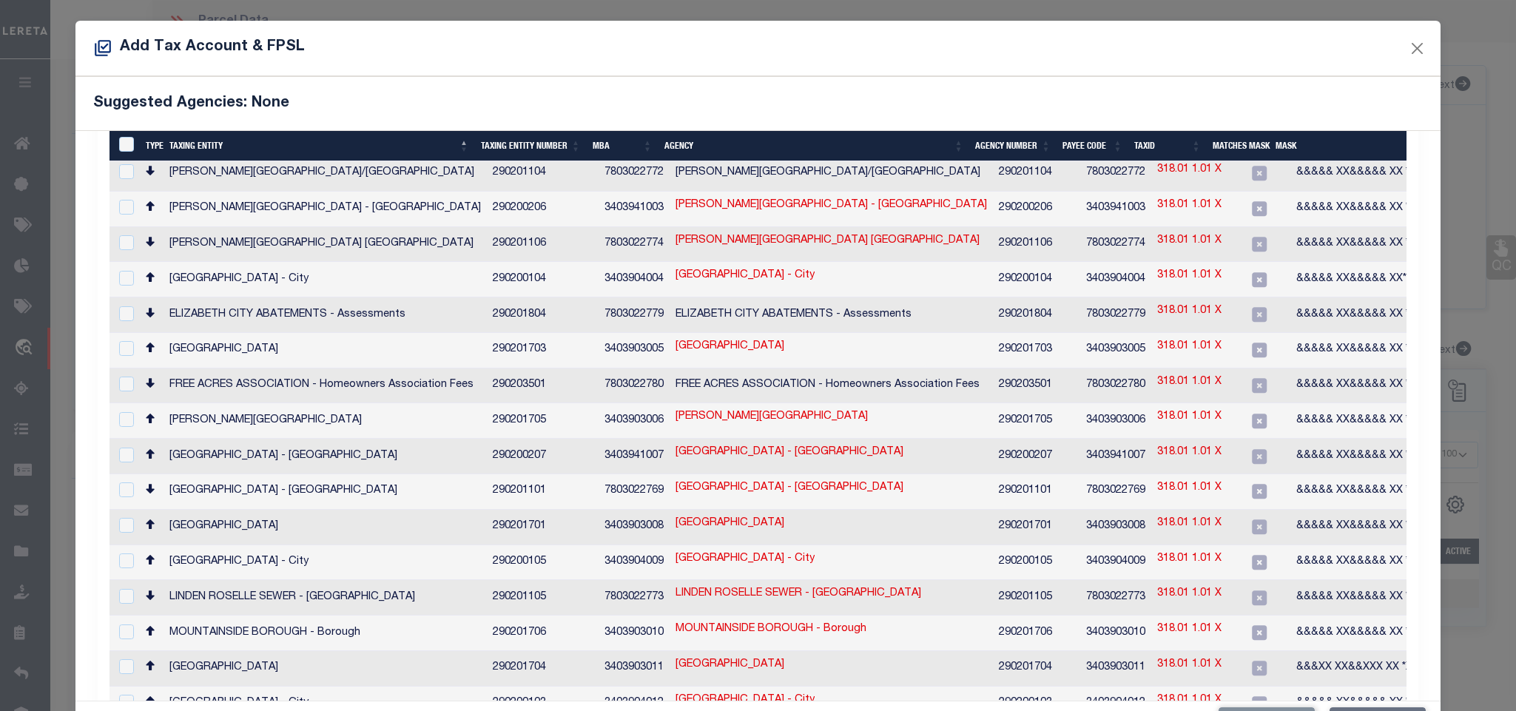
scroll to position [669, 0]
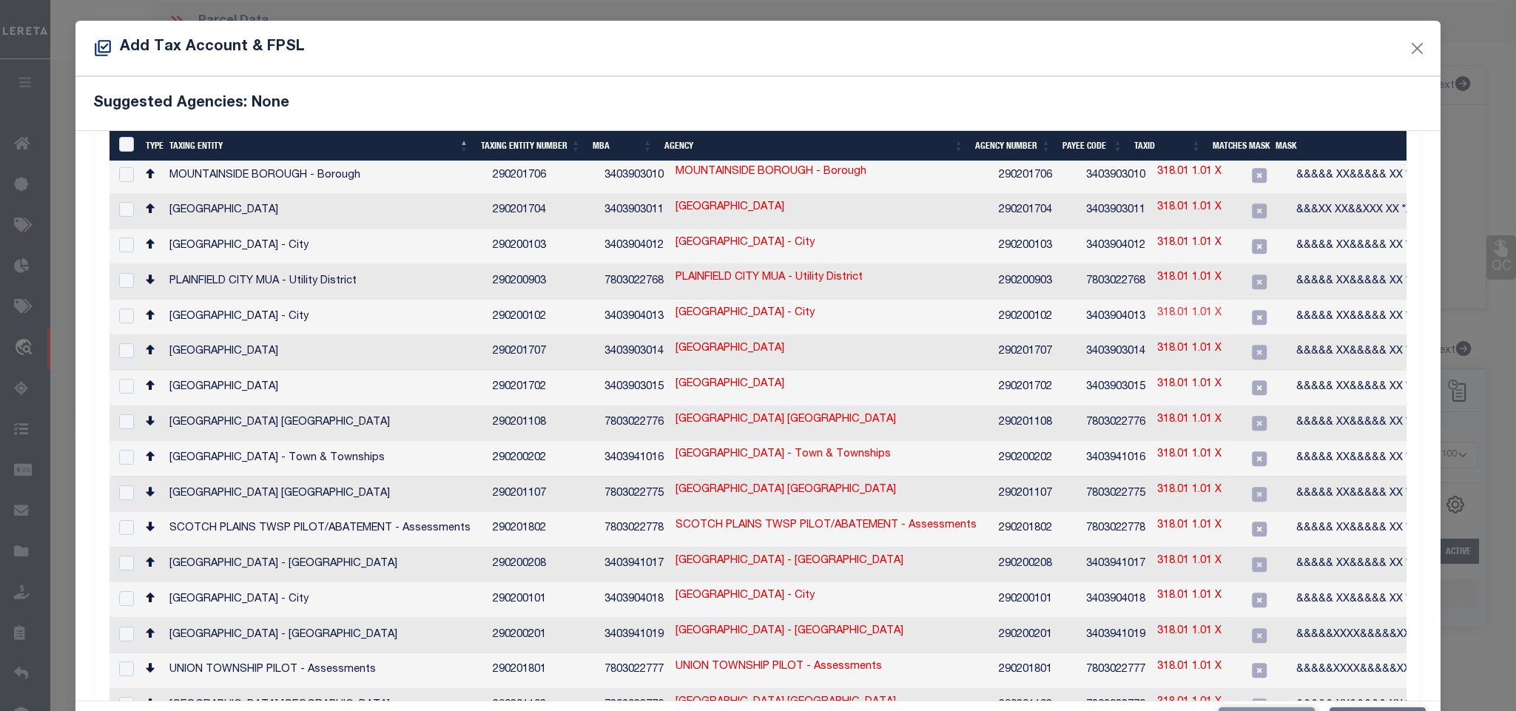
click at [1157, 306] on link "318.01 1.01 X" at bounding box center [1189, 314] width 64 height 16
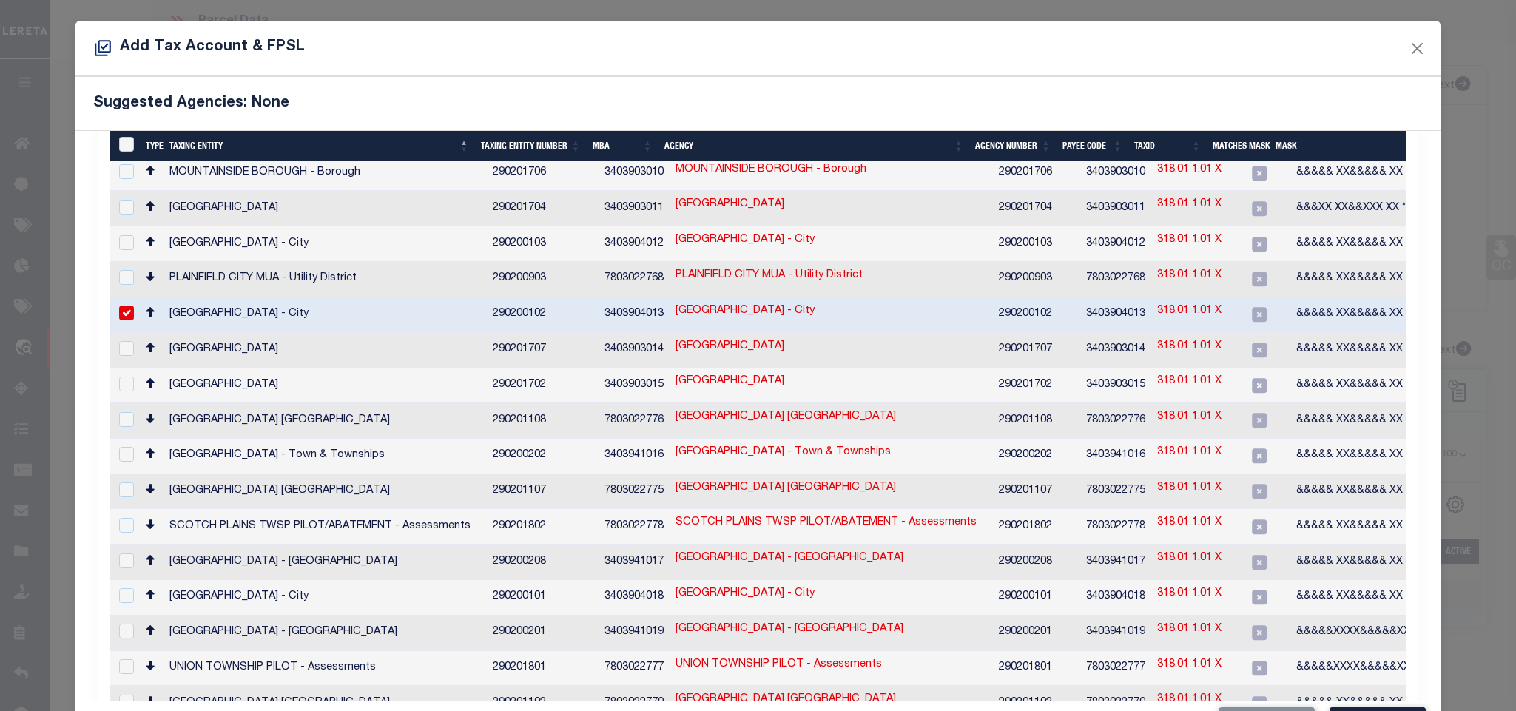
scroll to position [666, 0]
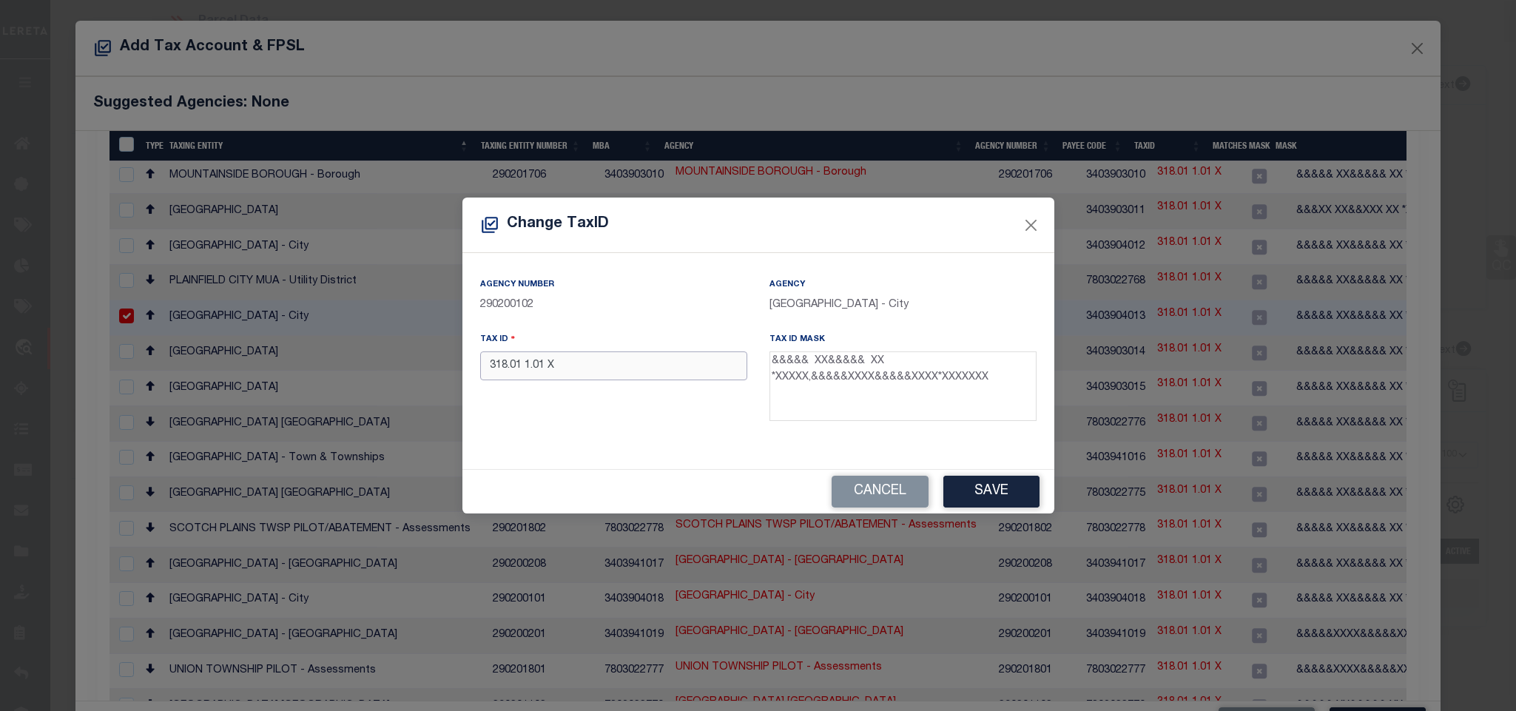
click at [631, 369] on input "318.01 1.01 X" at bounding box center [613, 365] width 267 height 29
click at [566, 373] on input "00318 0100001 01 X" at bounding box center [613, 365] width 267 height 29
click at [1050, 494] on div "Cancel Save" at bounding box center [758, 492] width 592 height 44
click at [1015, 499] on button "Save" at bounding box center [991, 492] width 96 height 32
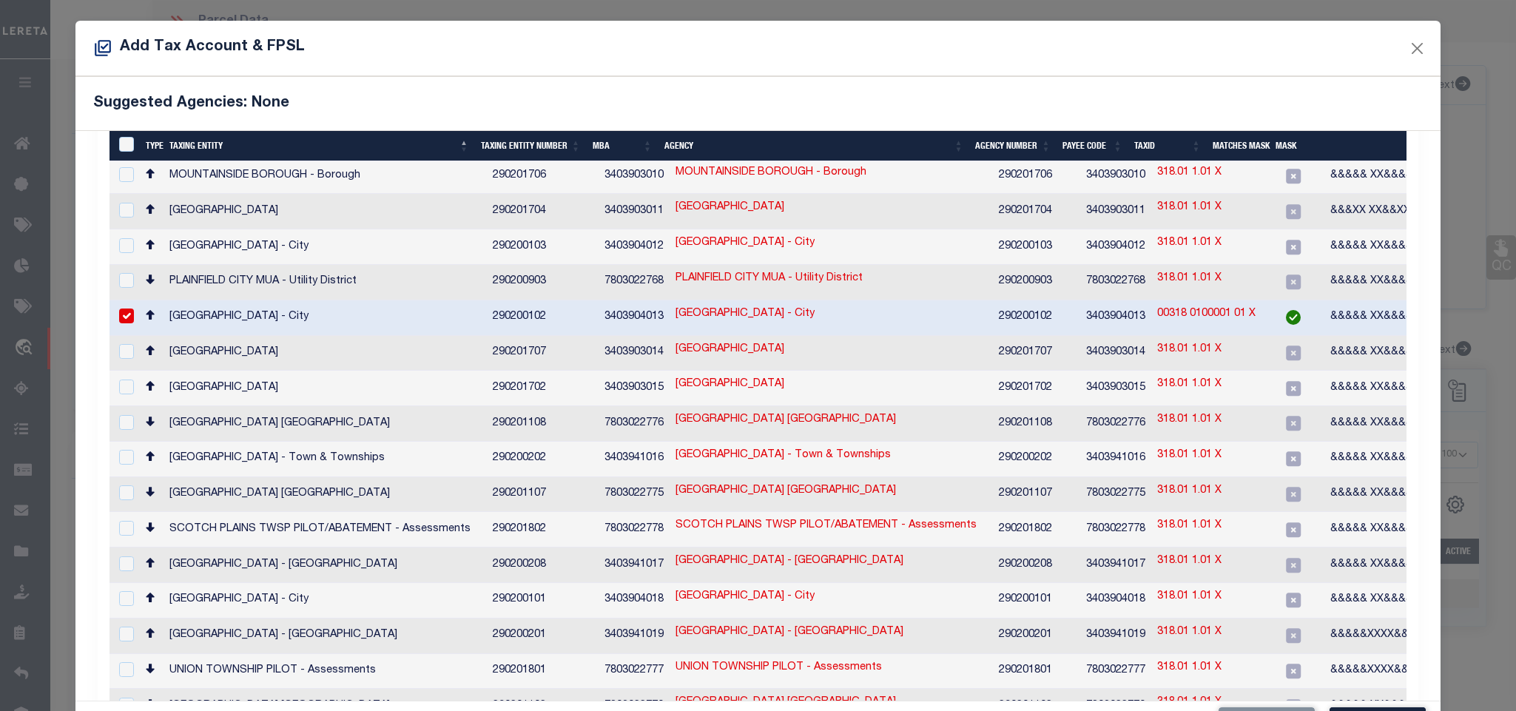
scroll to position [55, 0]
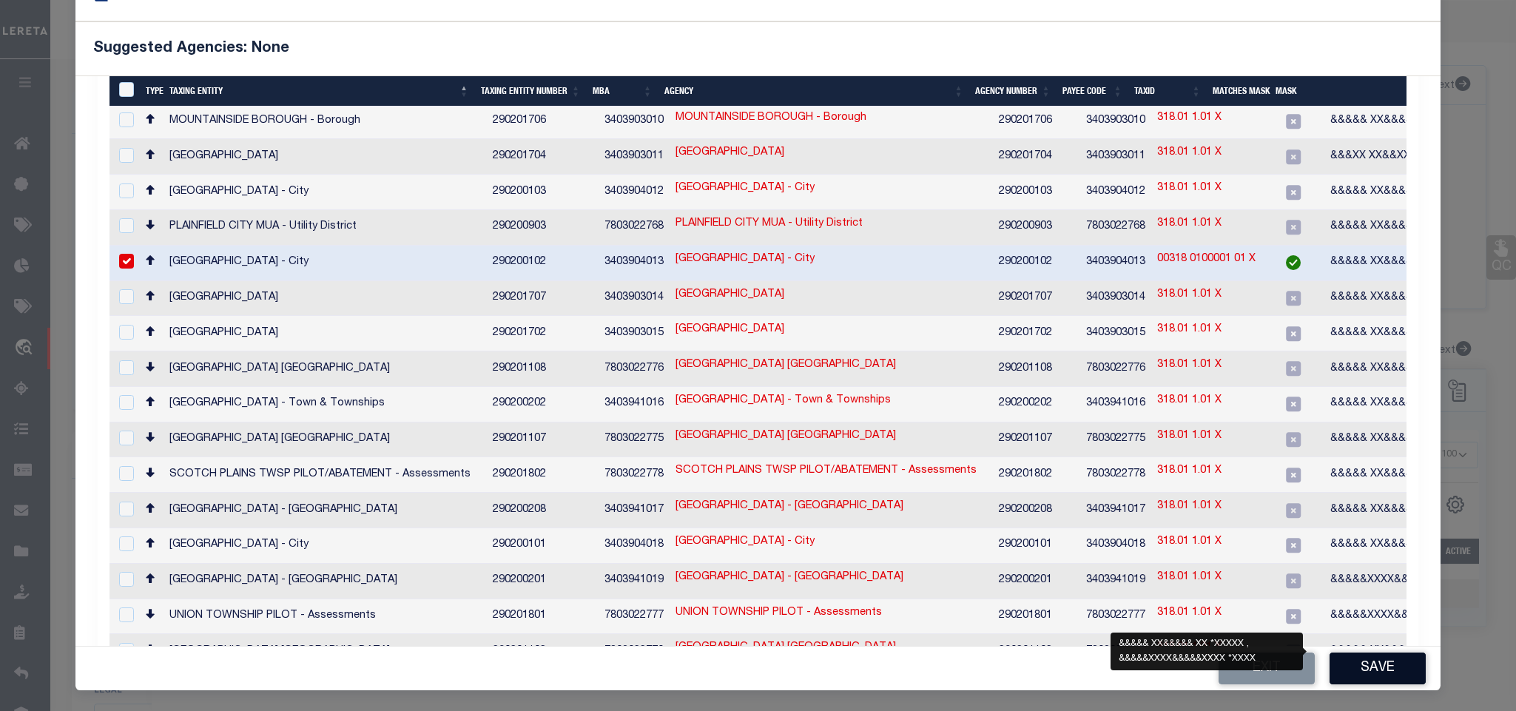
click at [1367, 656] on button "Save" at bounding box center [1378, 669] width 96 height 32
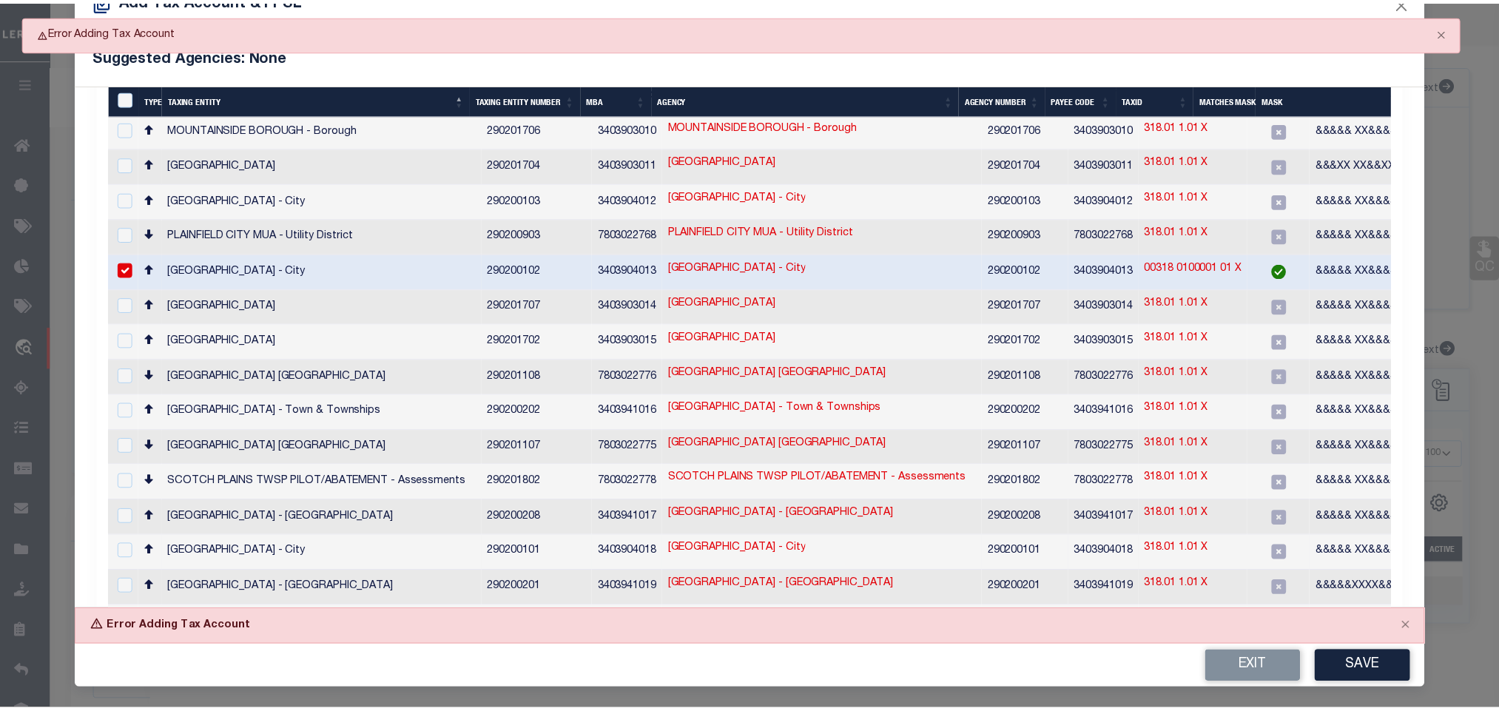
scroll to position [47, 0]
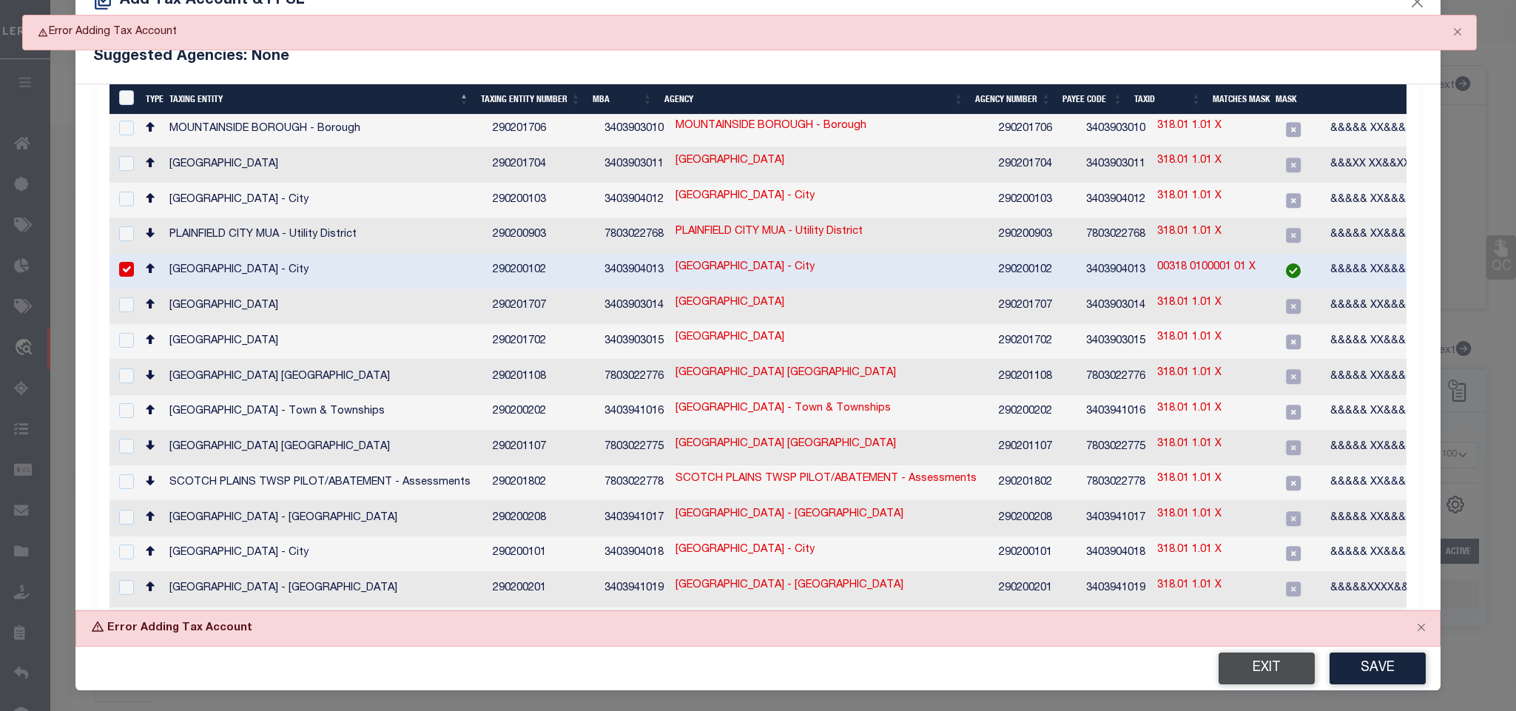
click at [1270, 677] on button "Exit" at bounding box center [1267, 669] width 96 height 32
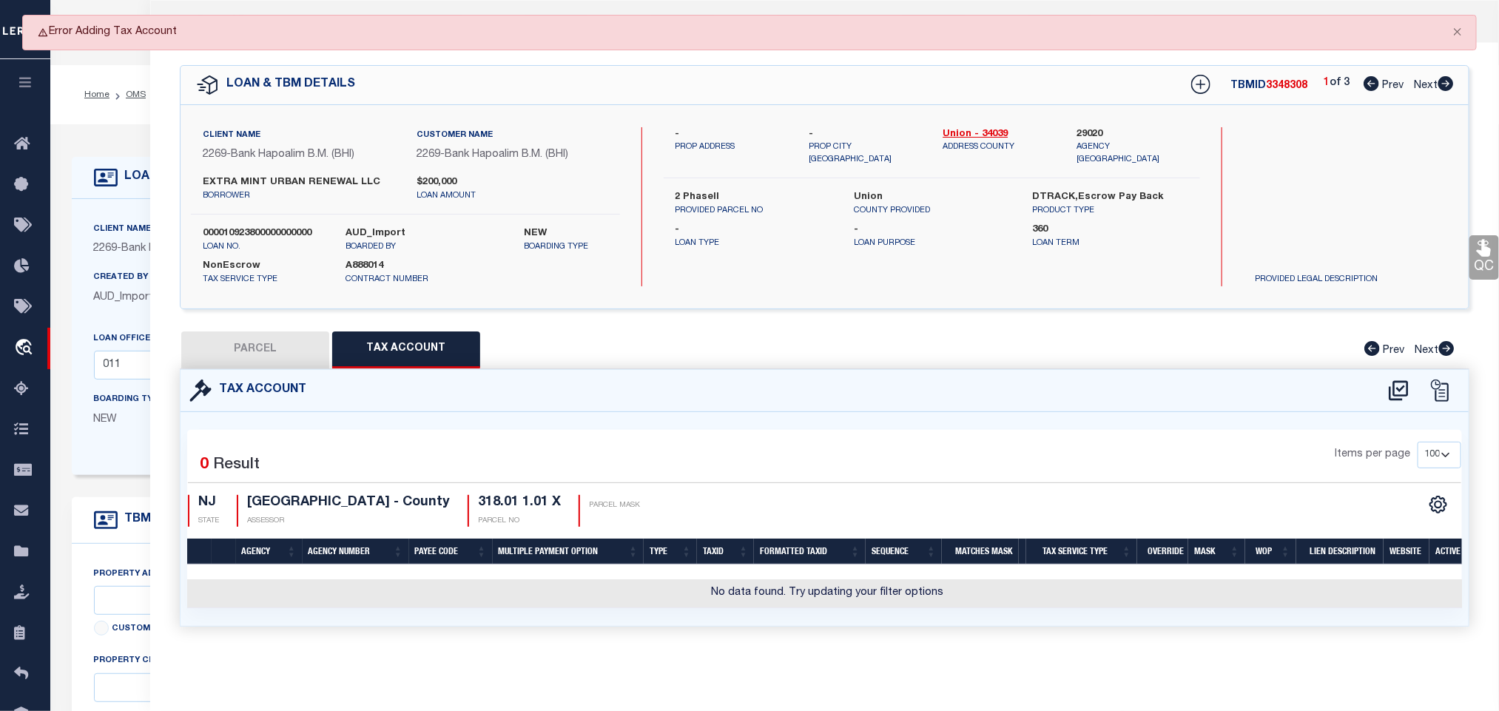
click at [338, 331] on div "QC QC QC" at bounding box center [824, 352] width 1349 height 619
click at [295, 355] on button "PARCEL" at bounding box center [255, 350] width 148 height 37
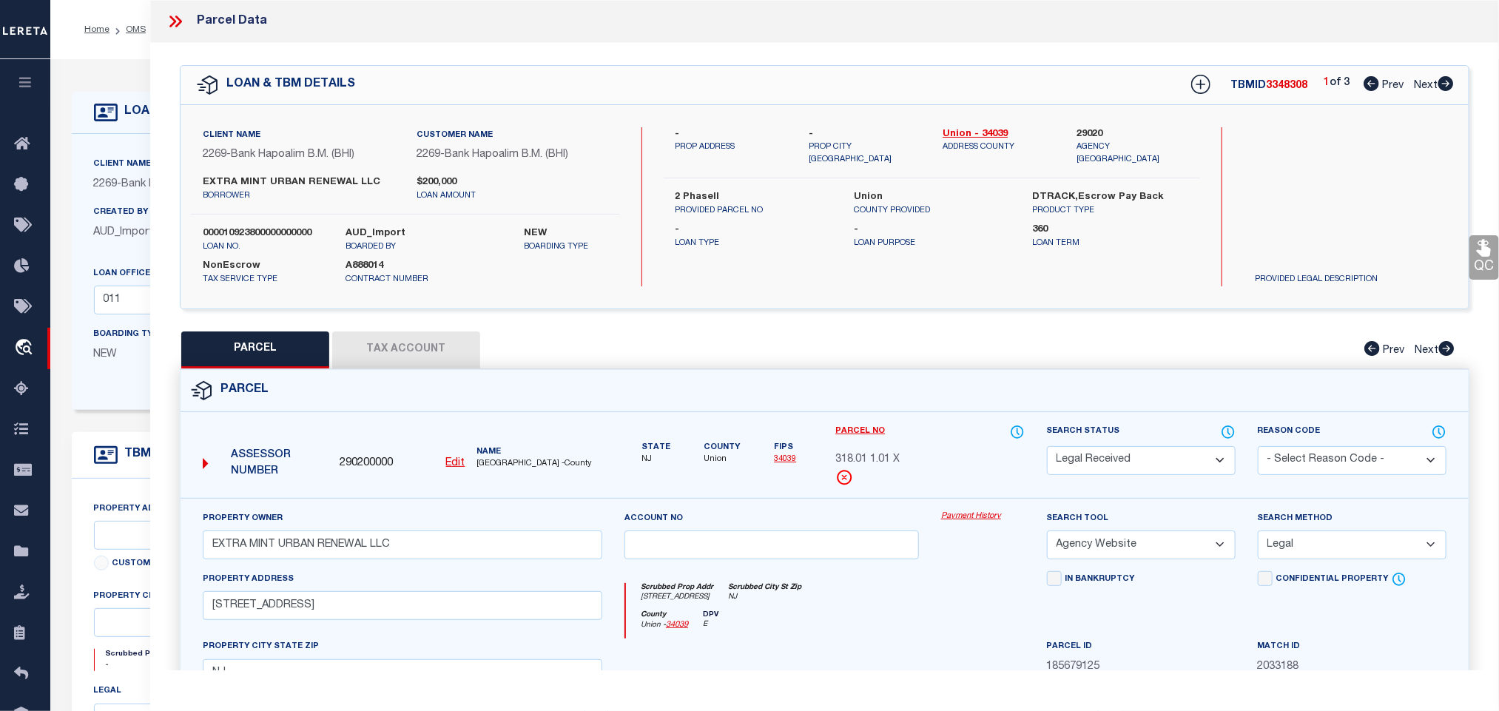
drag, startPoint x: 1142, startPoint y: 469, endPoint x: 1137, endPoint y: 454, distance: 16.4
click at [1140, 468] on select "Automated Search Bad Parcel Complete Duplicate Parcel High Dollar Reporting In …" at bounding box center [1141, 460] width 189 height 29
click at [1047, 448] on select "Automated Search Bad Parcel Complete Duplicate Parcel High Dollar Reporting In …" at bounding box center [1141, 460] width 189 height 29
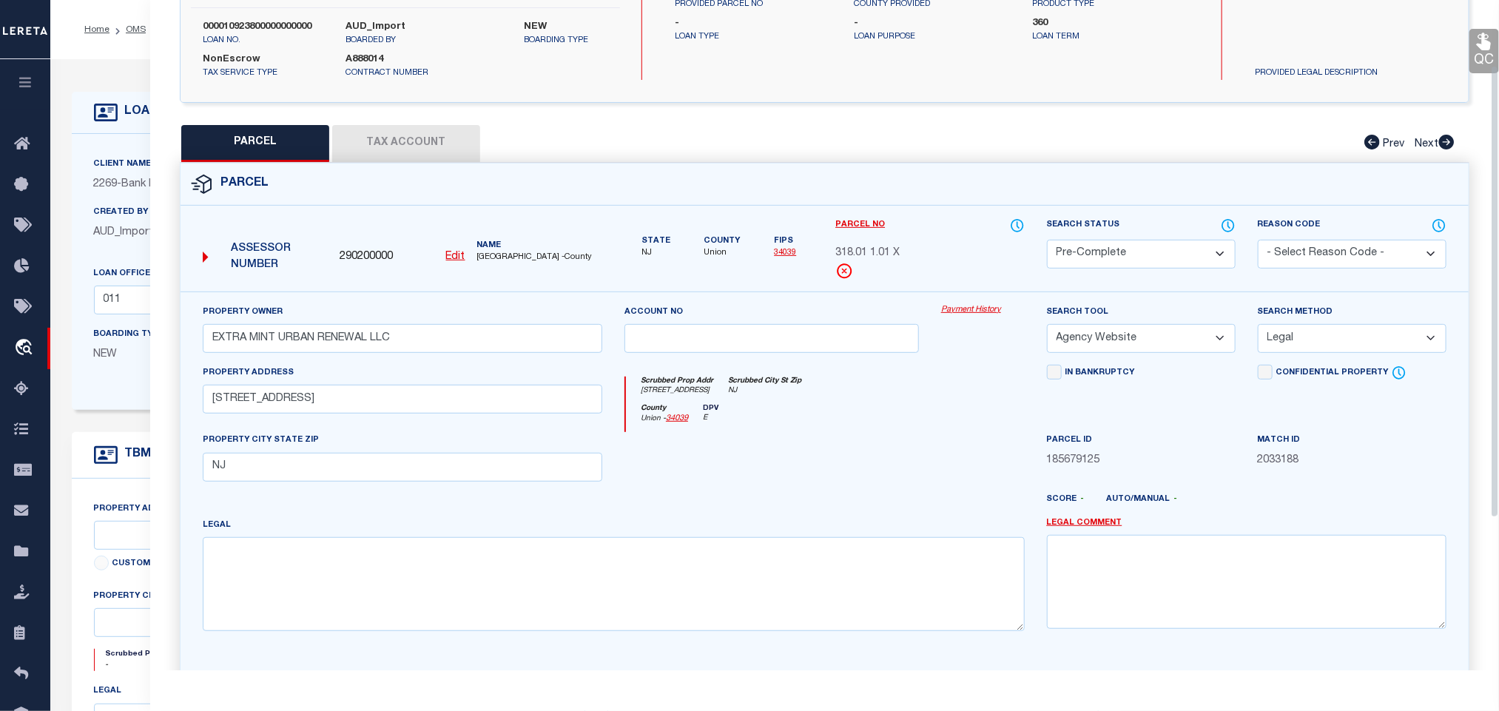
scroll to position [322, 0]
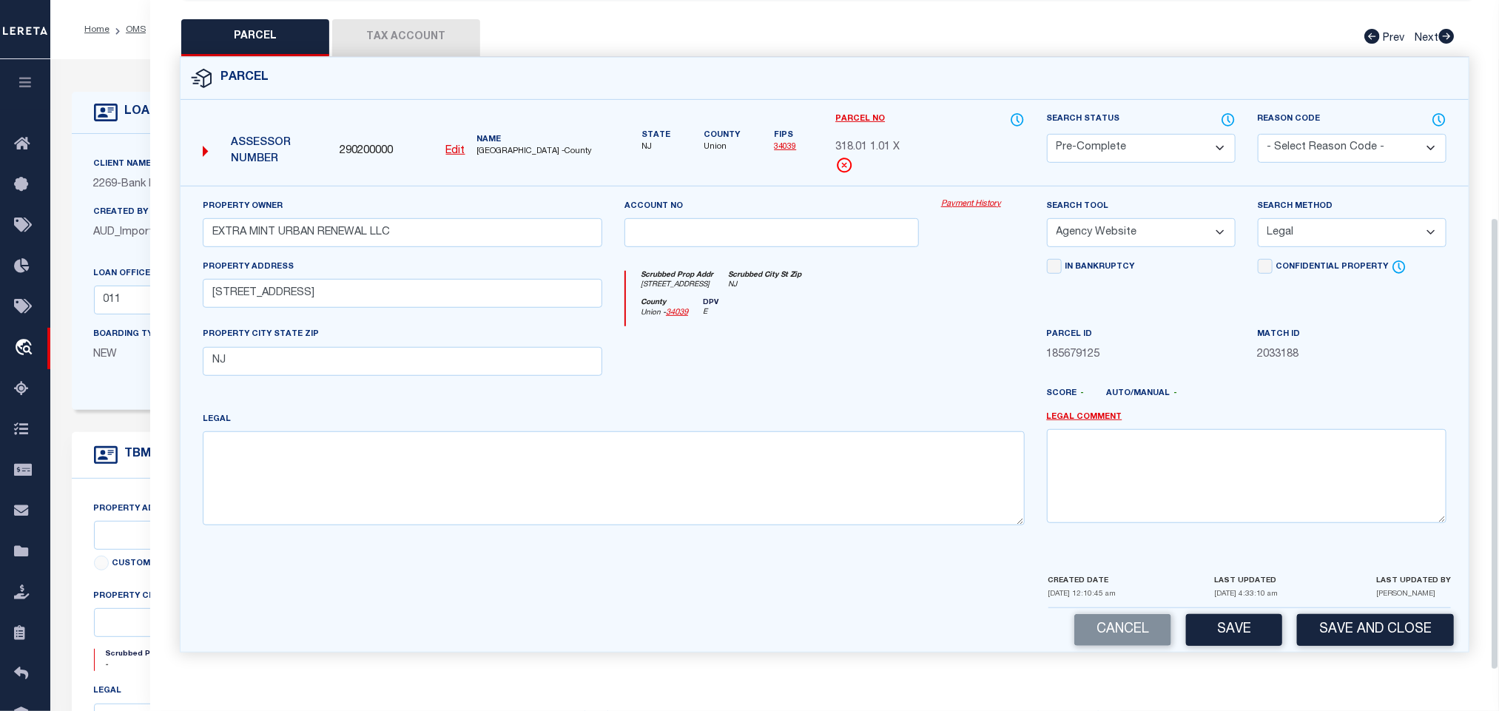
click at [1324, 610] on div "Cancel Save Save and Close" at bounding box center [825, 630] width 1288 height 44
click at [1324, 626] on button "Save and Close" at bounding box center [1375, 630] width 157 height 32
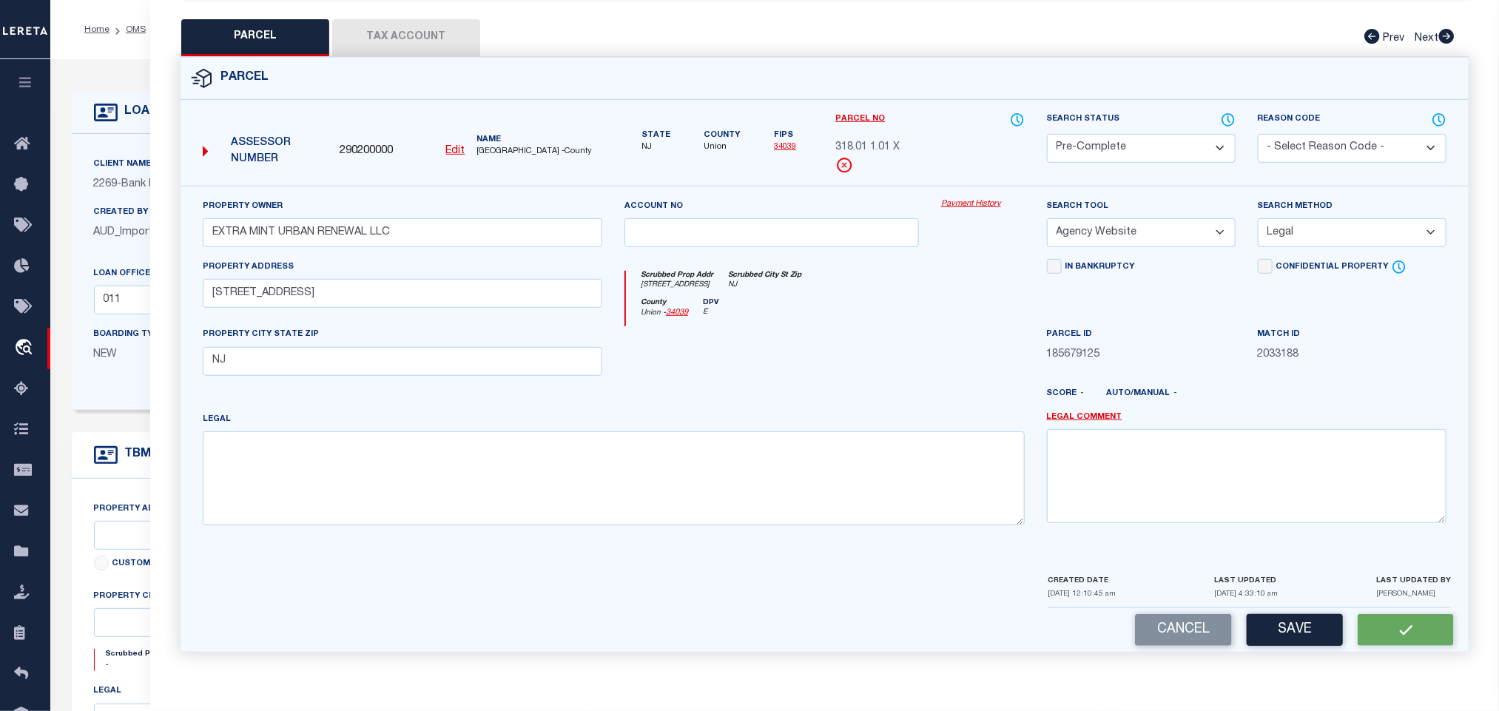
click at [373, 144] on span "290200000" at bounding box center [366, 152] width 53 height 16
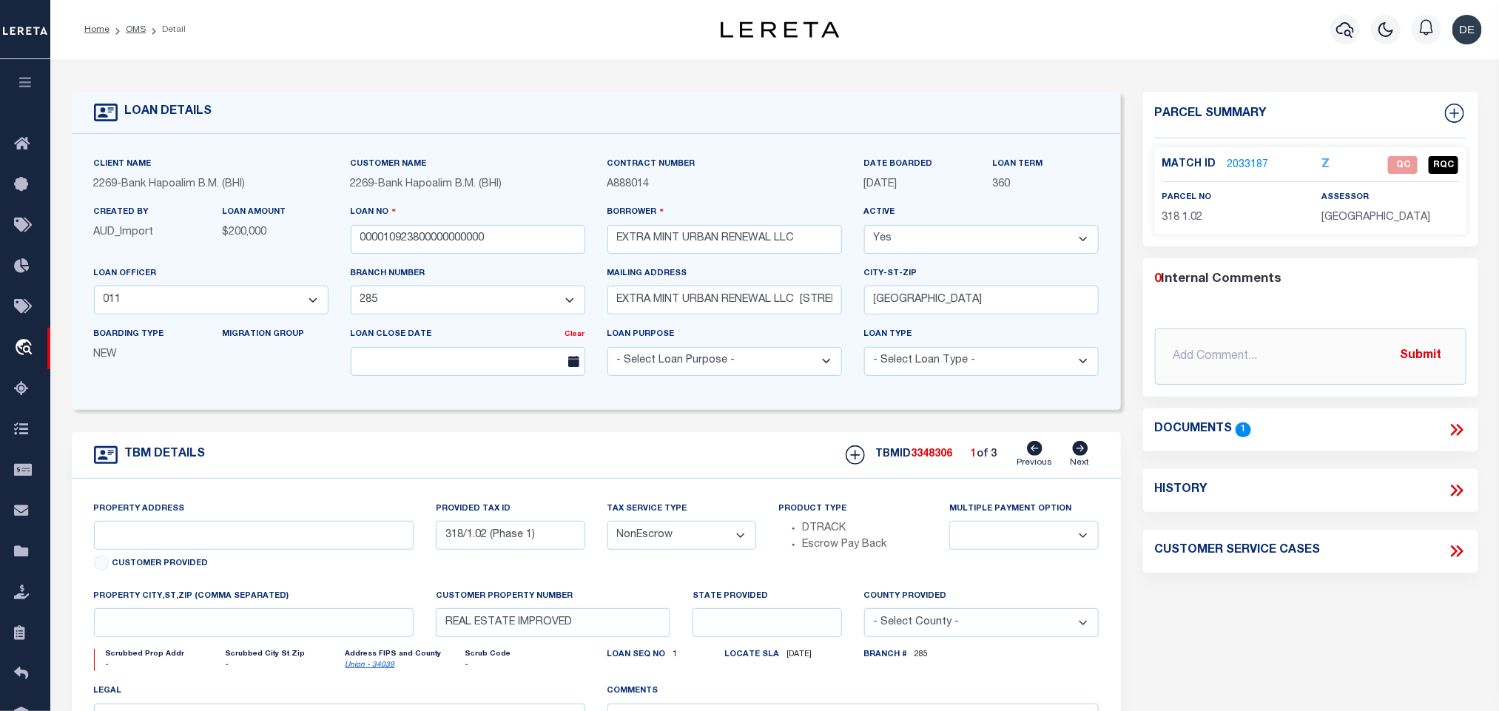
click at [1080, 455] on icon at bounding box center [1080, 448] width 16 height 15
click at [1461, 118] on icon at bounding box center [1454, 113] width 19 height 19
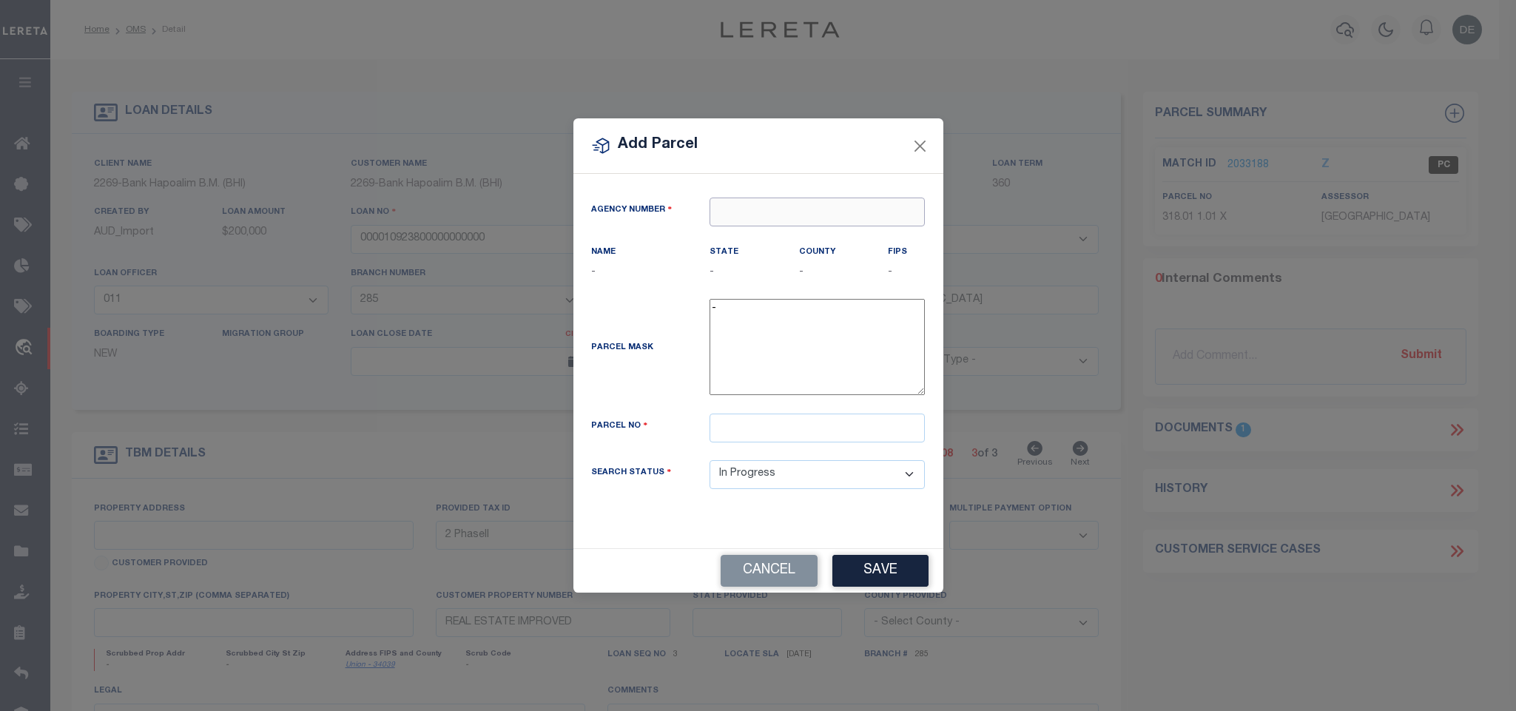
click at [848, 207] on input "text" at bounding box center [817, 212] width 215 height 29
paste input "290200000"
click at [809, 229] on div "290200000 : [GEOGRAPHIC_DATA]" at bounding box center [817, 245] width 214 height 42
click at [808, 422] on input "text" at bounding box center [817, 428] width 215 height 29
paste input "318"
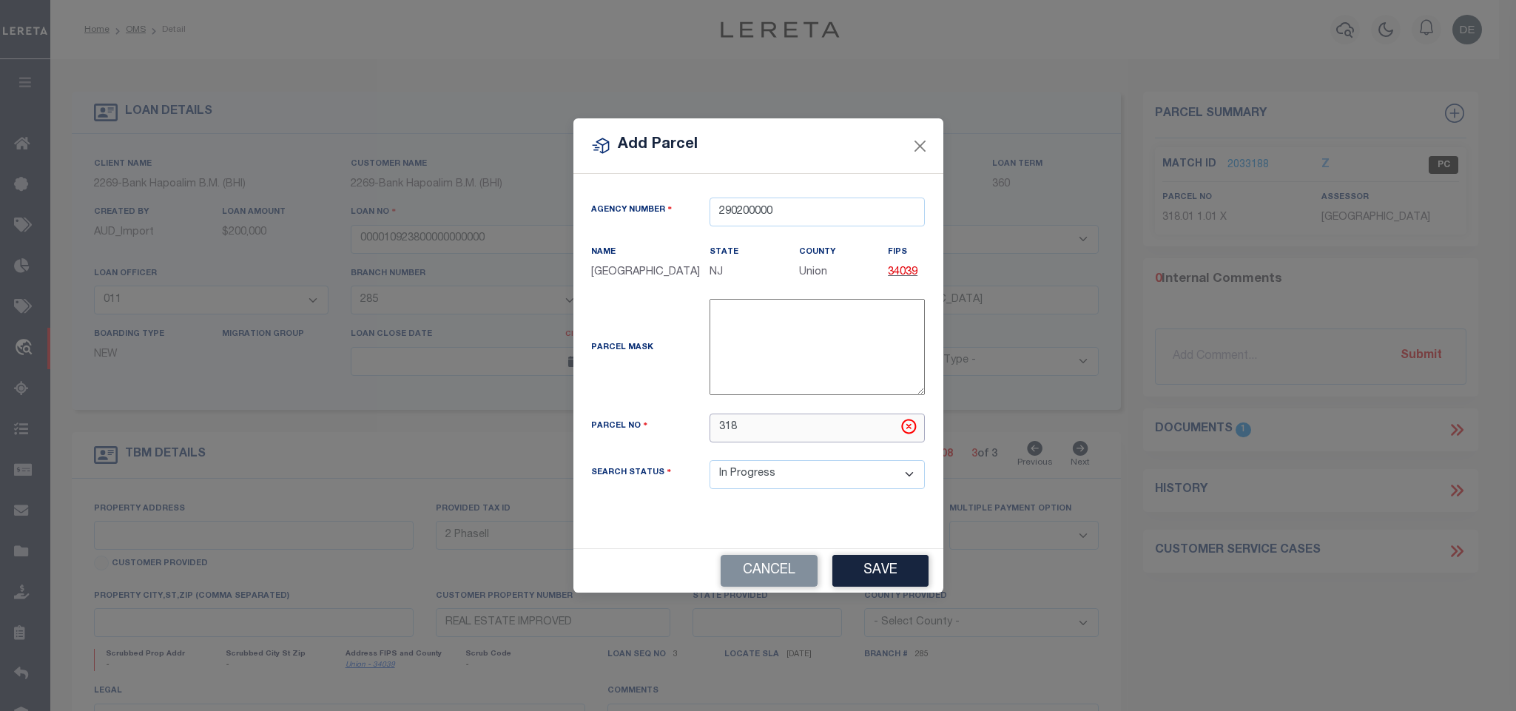
click at [824, 423] on input "318" at bounding box center [817, 428] width 215 height 29
paste input "1.02"
click at [895, 571] on button "Save" at bounding box center [880, 571] width 96 height 32
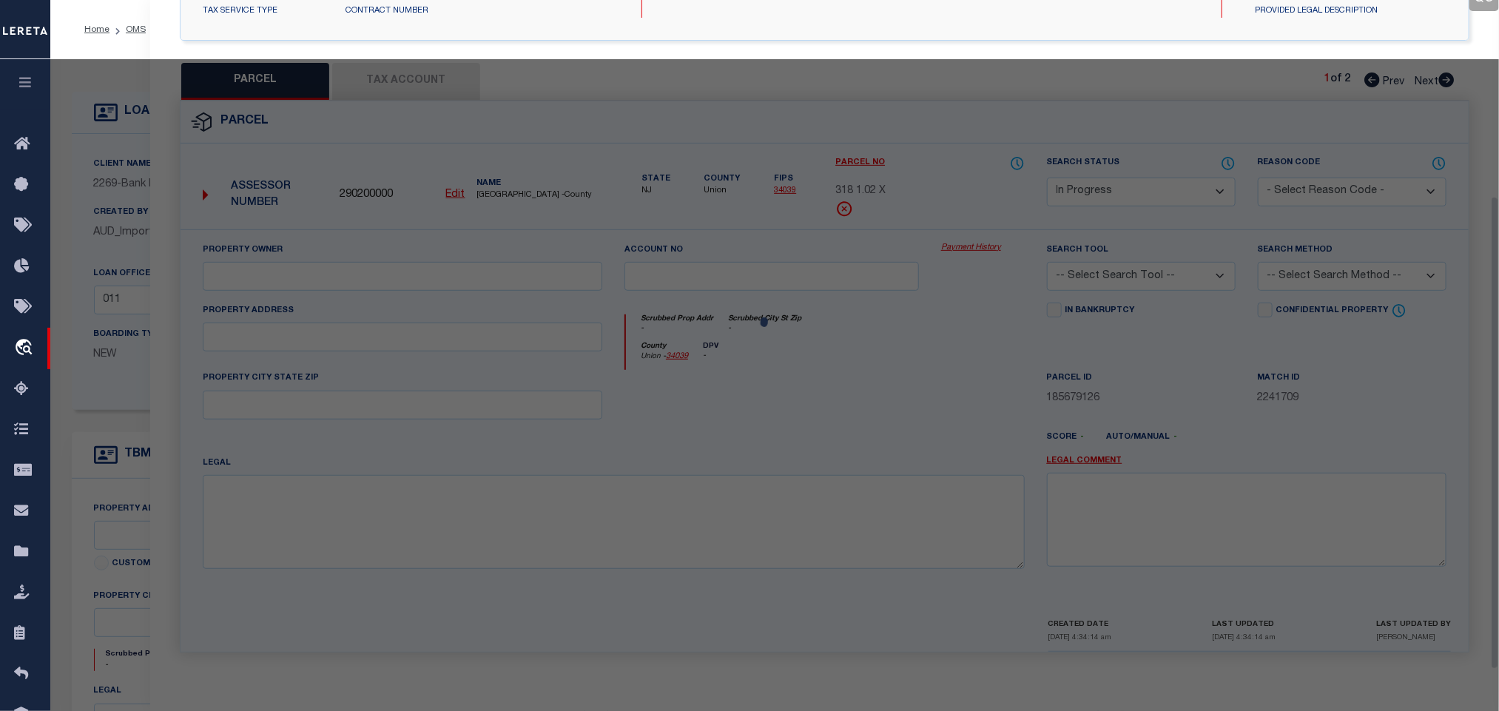
scroll to position [277, 0]
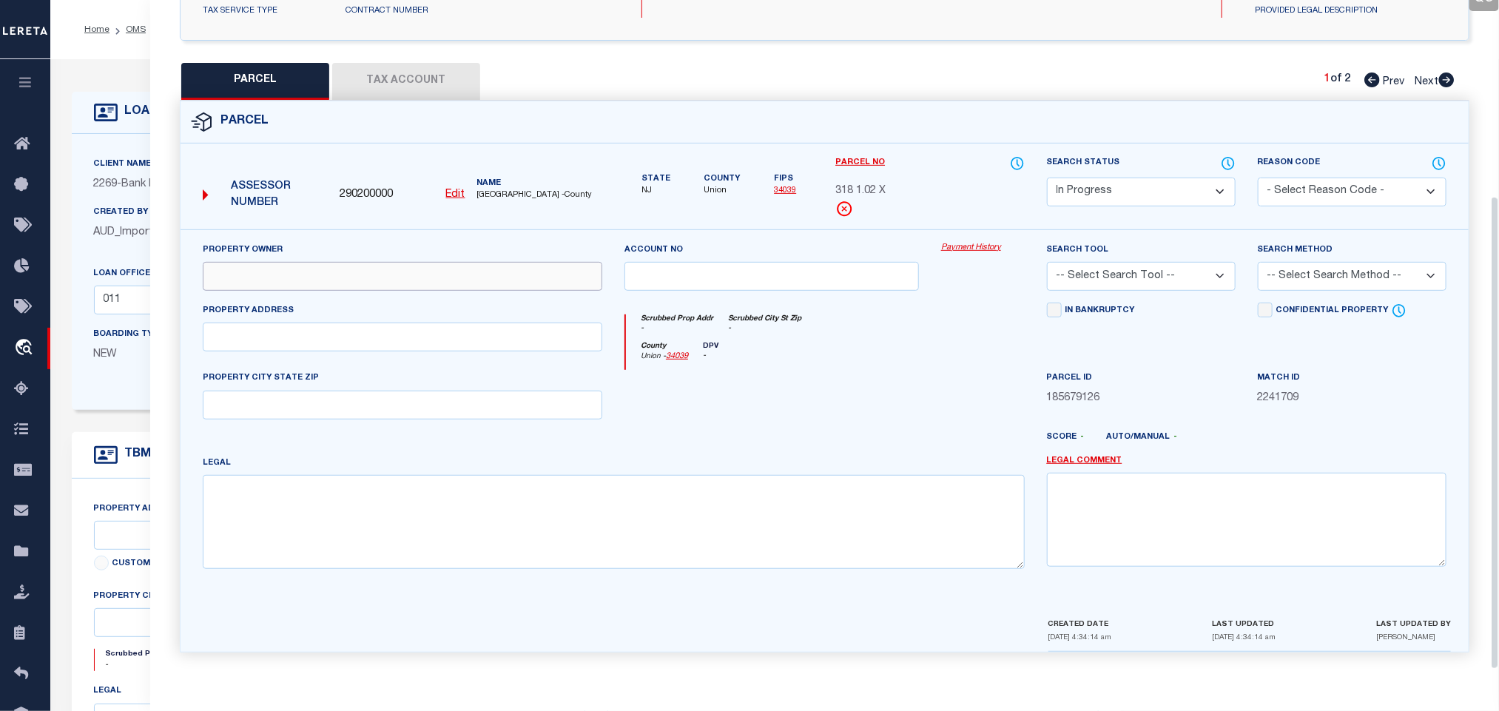
drag, startPoint x: 367, startPoint y: 280, endPoint x: 180, endPoint y: 280, distance: 187.2
click at [367, 280] on input "text" at bounding box center [403, 276] width 400 height 29
paste input "EXTRA MINT URBAN RENEWAL LLC"
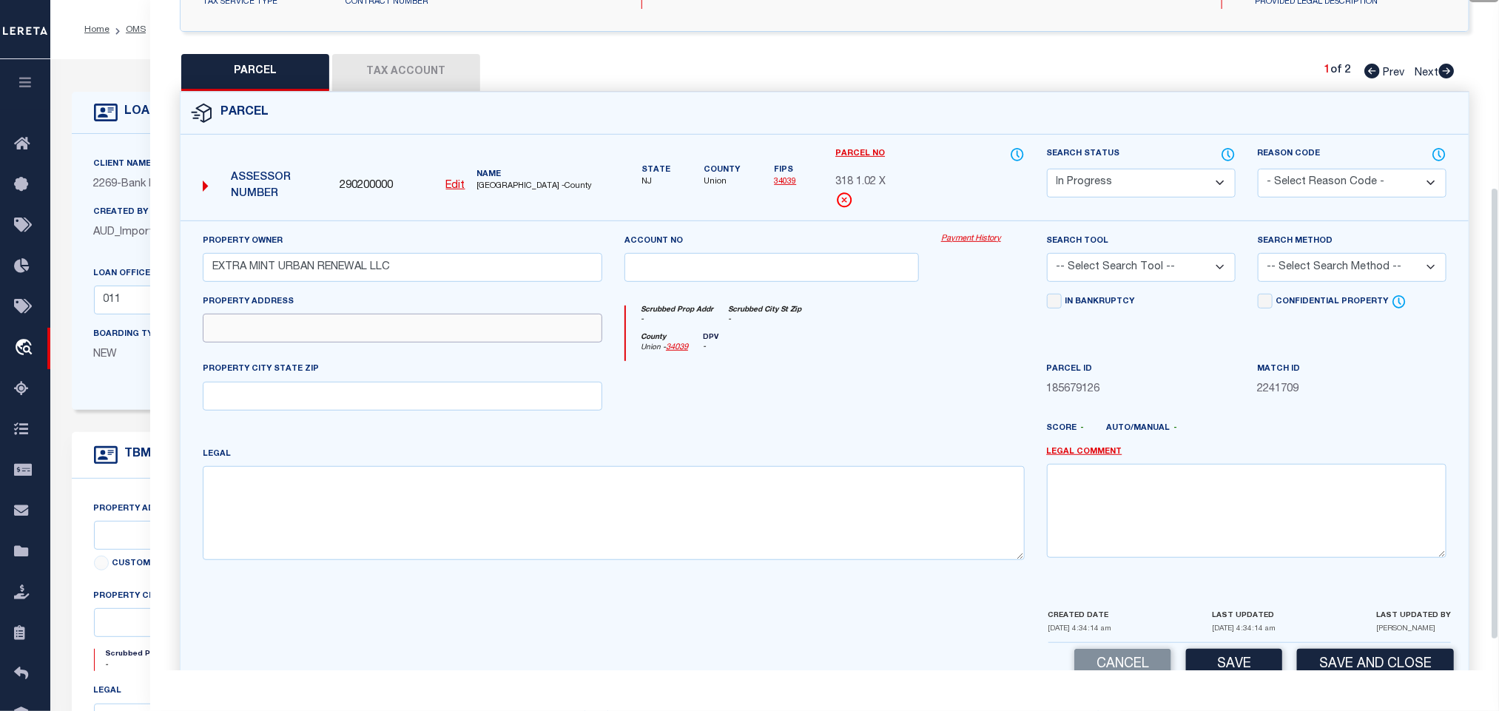
click at [333, 343] on input "text" at bounding box center [403, 328] width 400 height 29
paste input "[STREET_ADDRESS]"
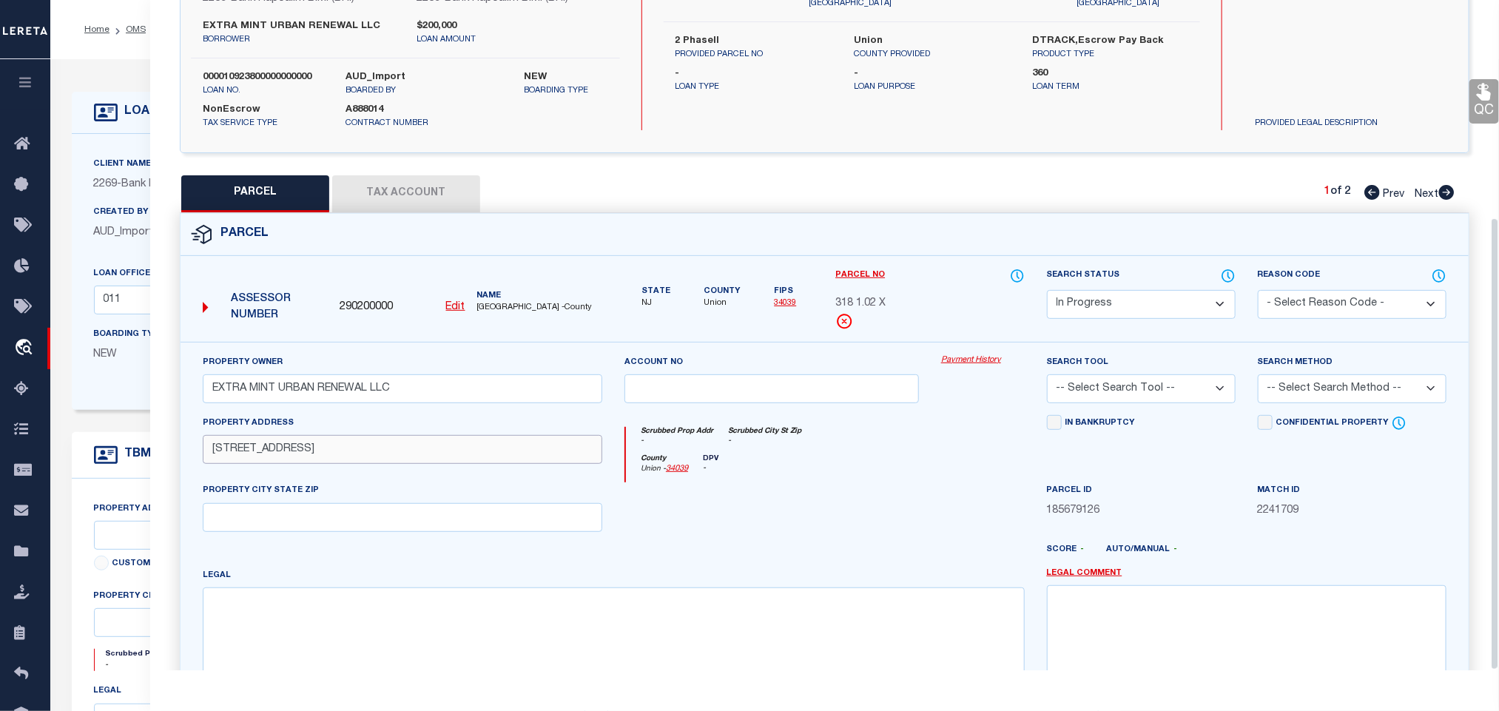
scroll to position [322, 0]
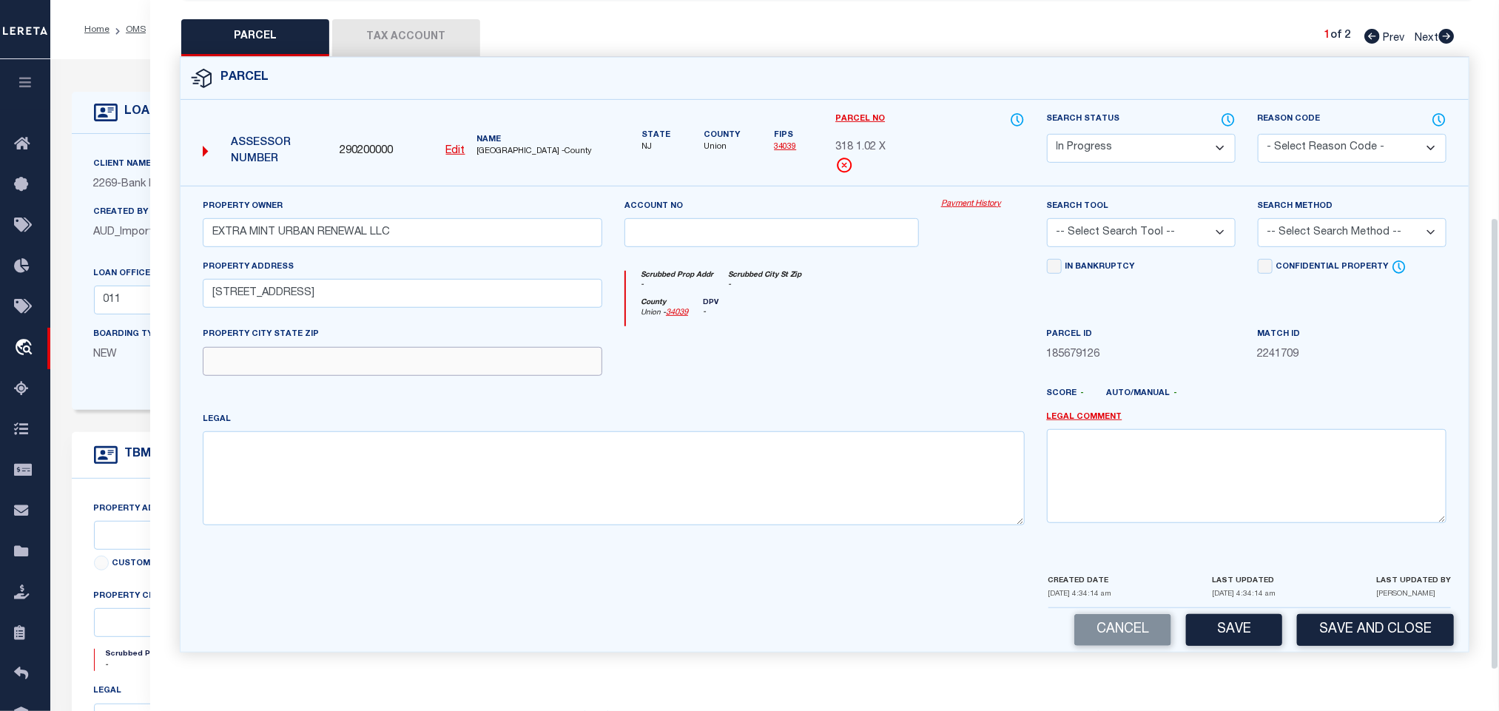
click at [494, 356] on input "text" at bounding box center [403, 361] width 400 height 29
click at [1152, 231] on select "-- Select Search Tool -- 3rd Party Website Agency File Agency Website ATLS CNV-…" at bounding box center [1141, 232] width 189 height 29
click at [1047, 218] on select "-- Select Search Tool -- 3rd Party Website Agency File Agency Website ATLS CNV-…" at bounding box center [1141, 232] width 189 height 29
click at [1292, 236] on select "-- Select Search Method -- Property Address Legal Liability Info Provided" at bounding box center [1352, 232] width 189 height 29
click at [1258, 218] on select "-- Select Search Method -- Property Address Legal Liability Info Provided" at bounding box center [1352, 232] width 189 height 29
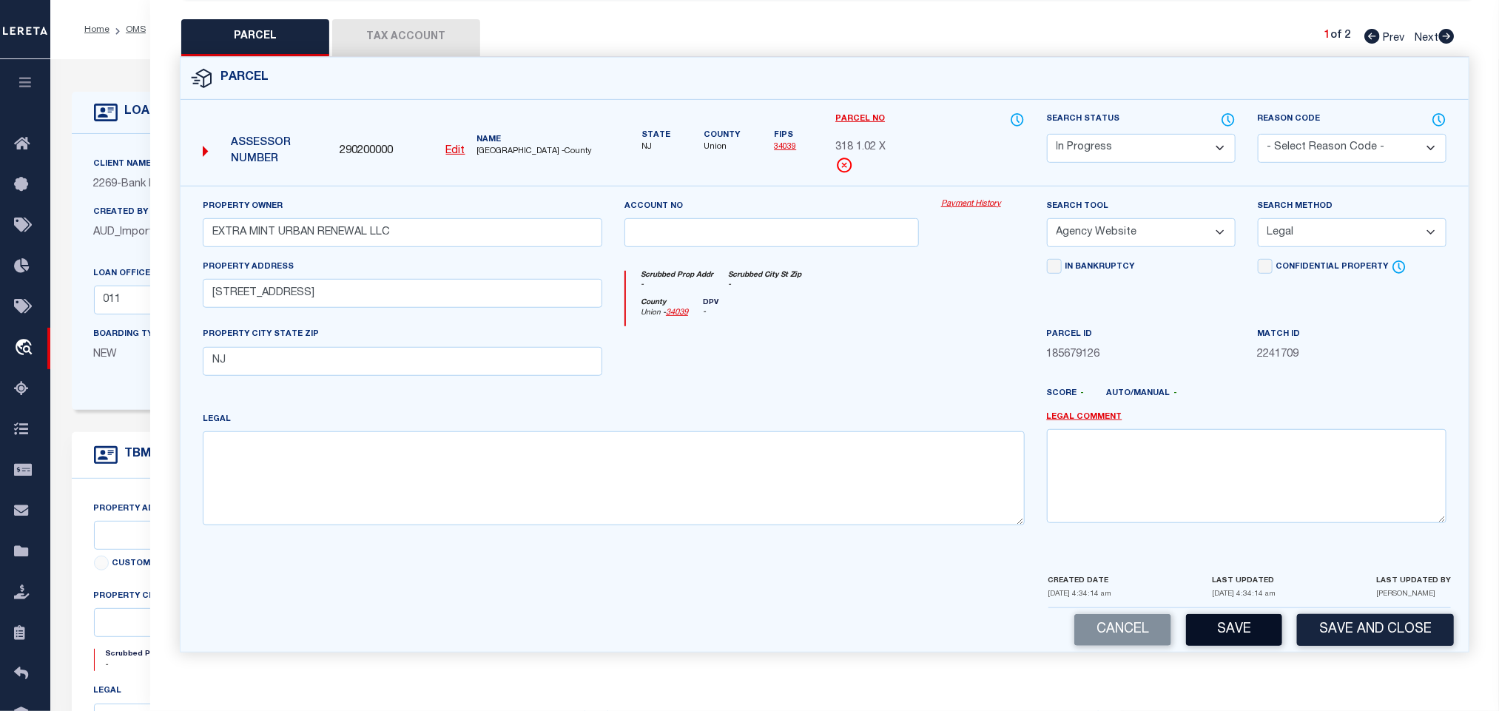
click at [1234, 636] on button "Save" at bounding box center [1234, 630] width 96 height 32
click at [424, 31] on button "Tax Account" at bounding box center [406, 37] width 148 height 37
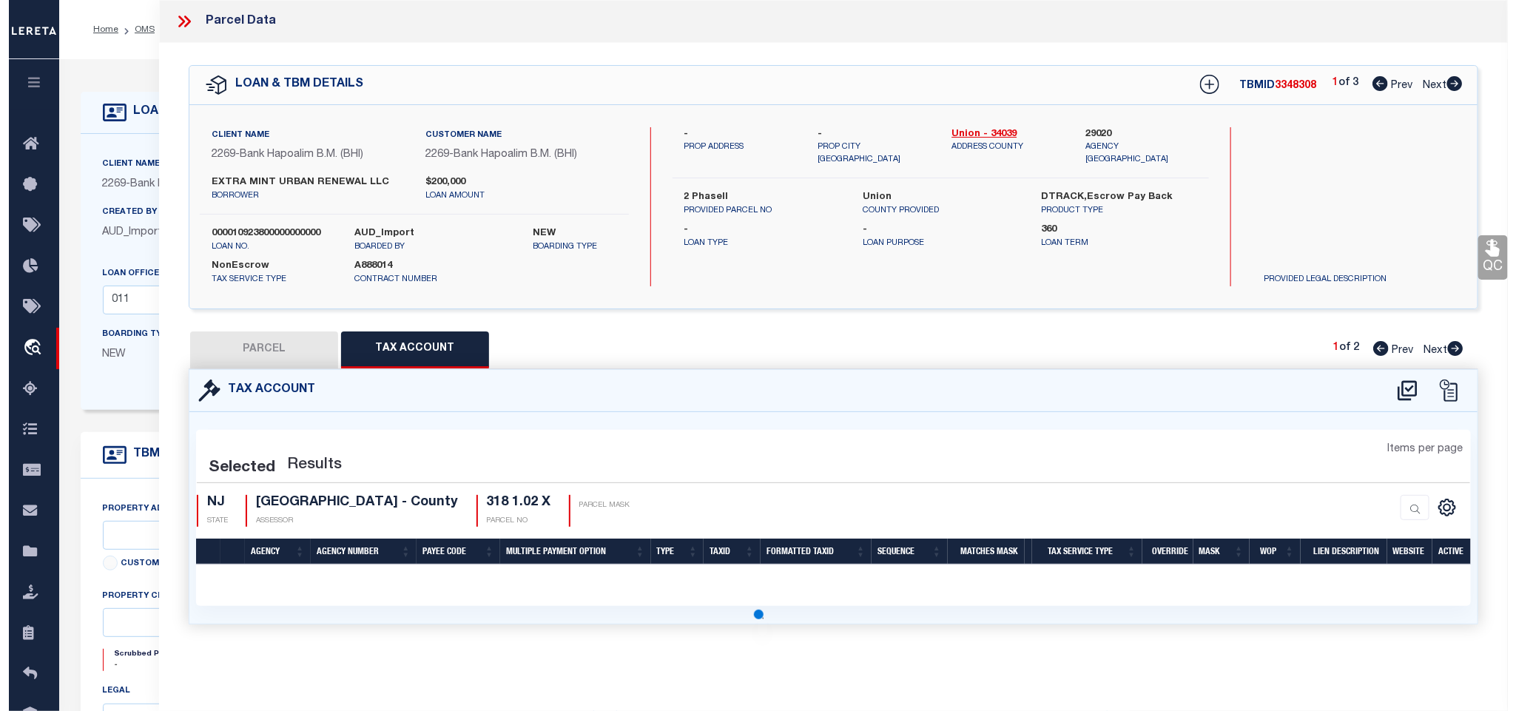
scroll to position [0, 0]
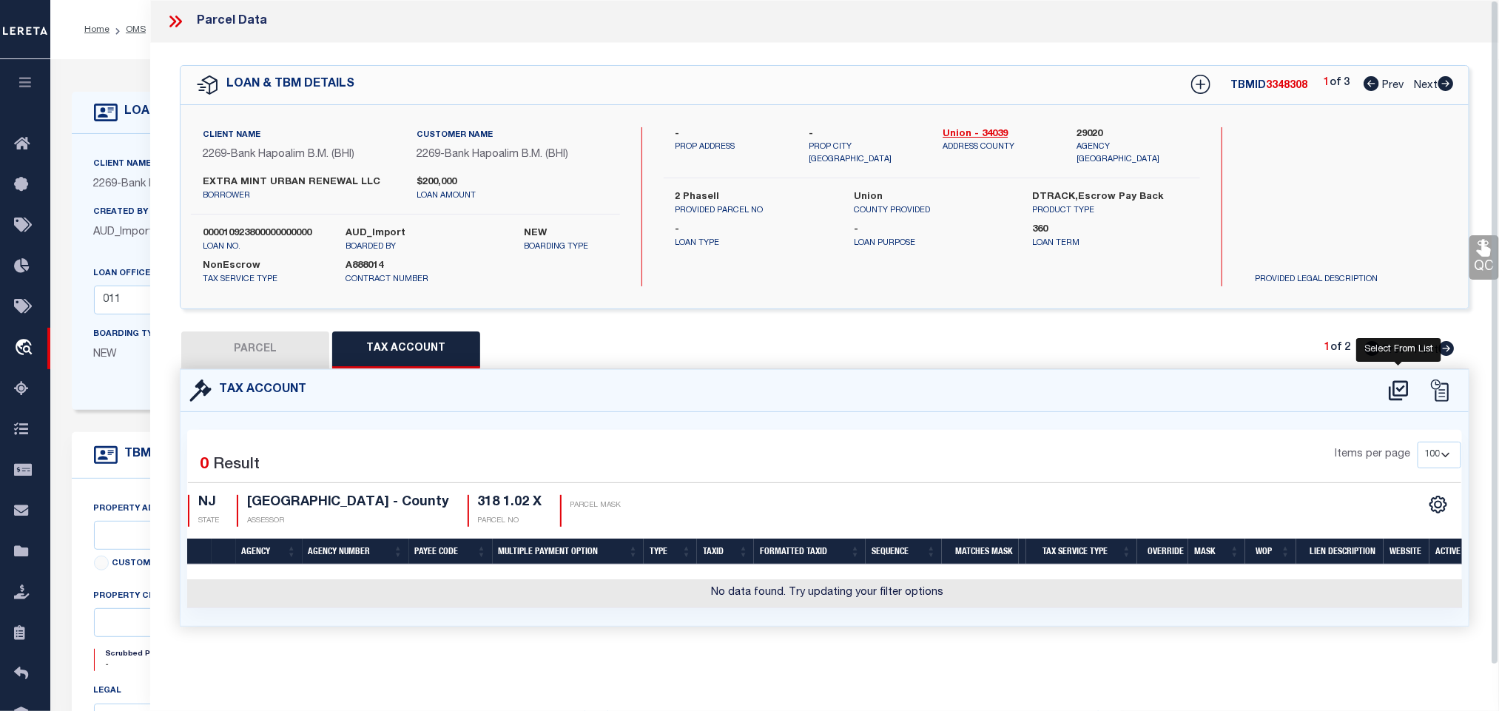
click at [1399, 389] on icon at bounding box center [1399, 391] width 24 height 24
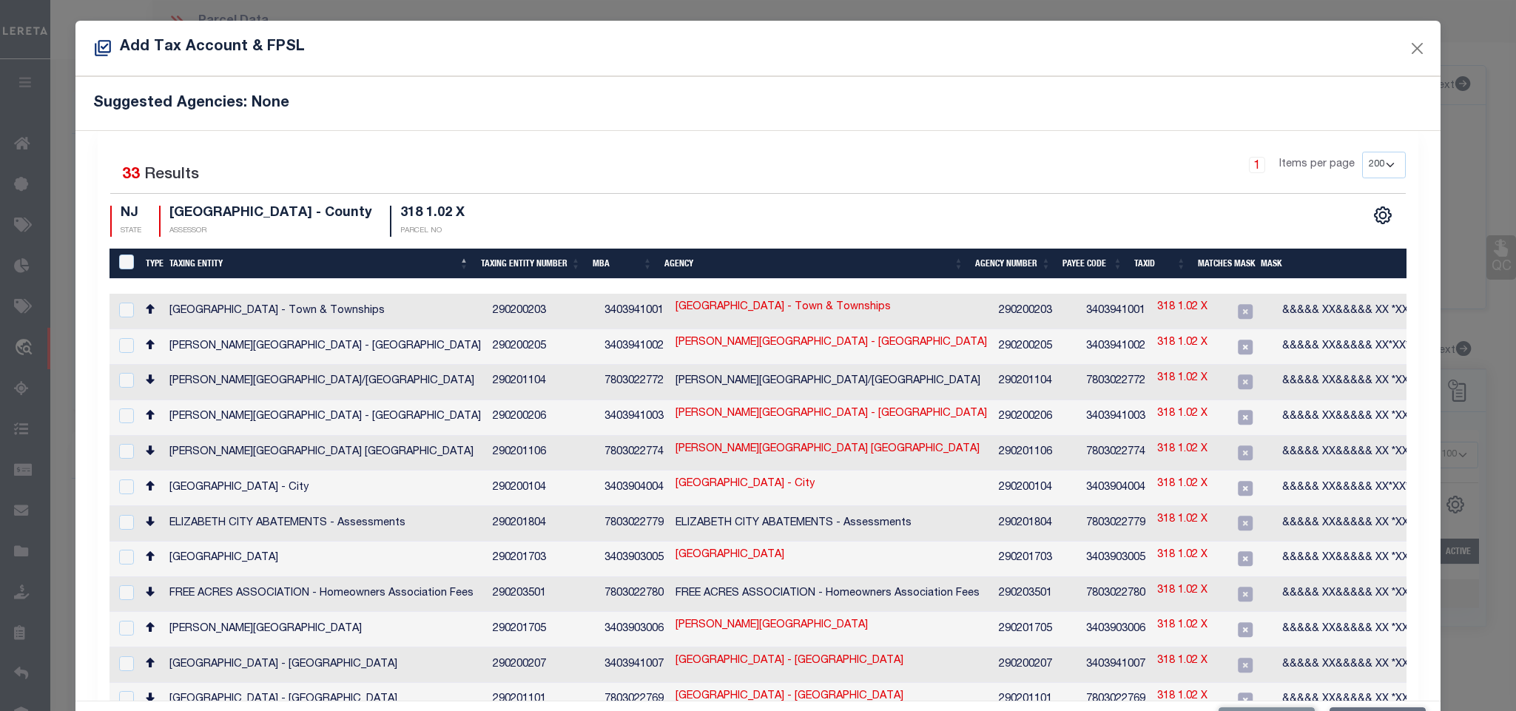
scroll to position [749, 0]
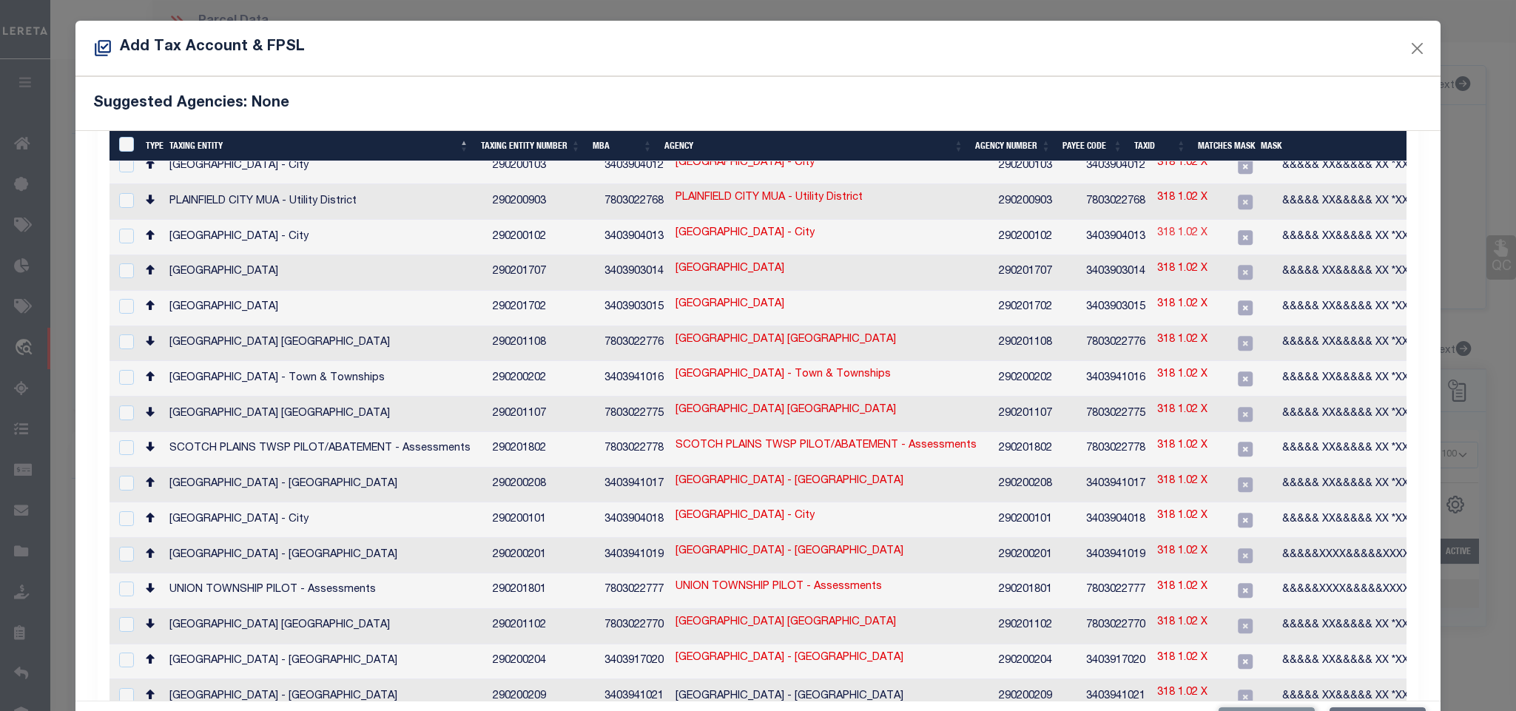
click at [1157, 226] on link "318 1.02 X" at bounding box center [1182, 234] width 50 height 16
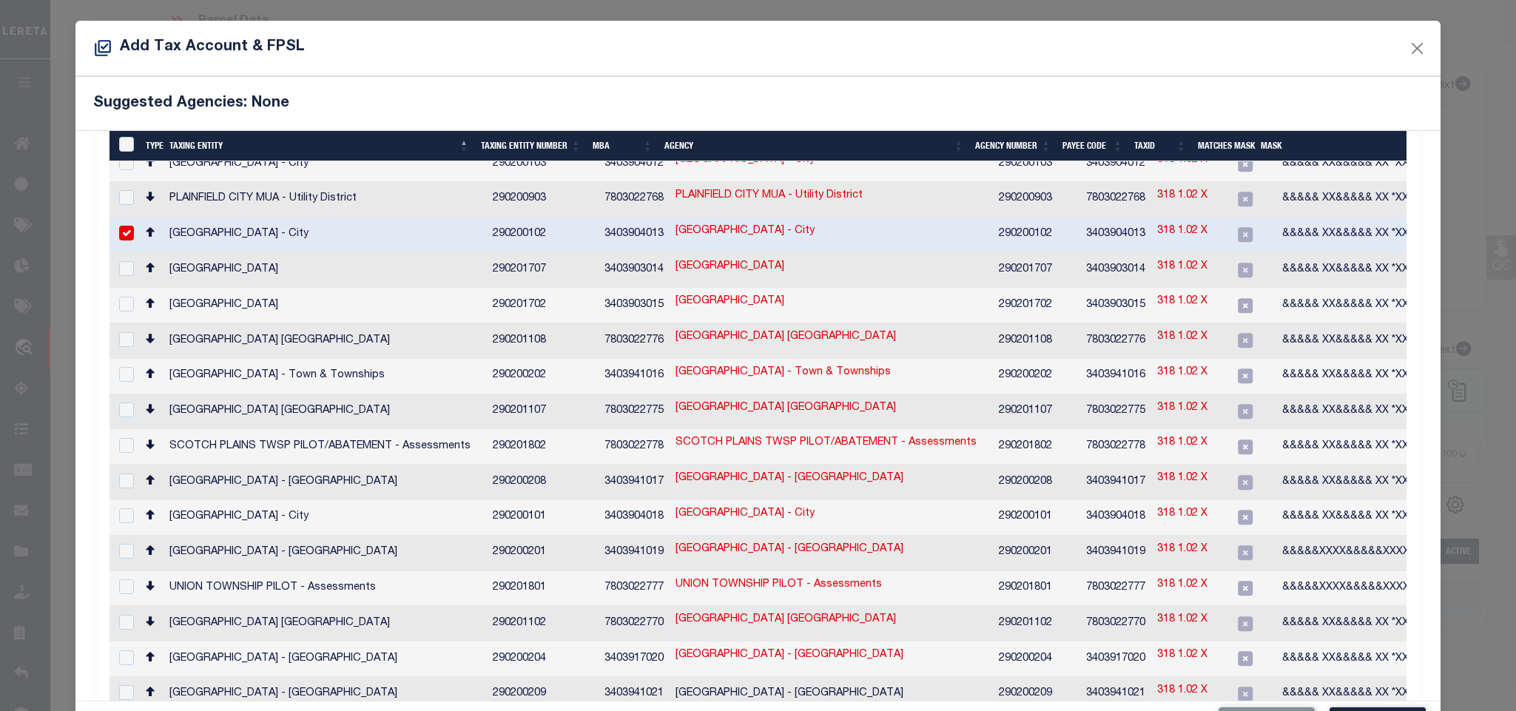
scroll to position [744, 0]
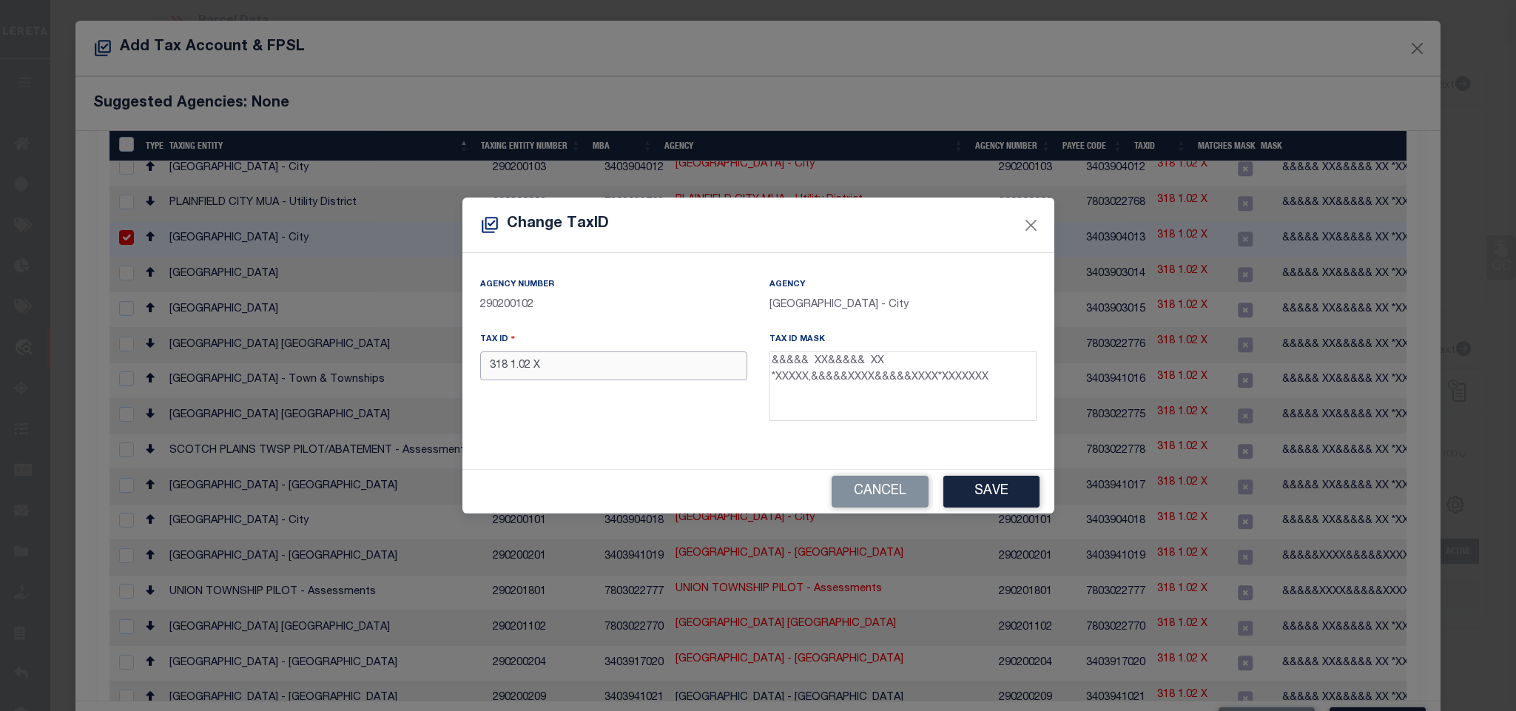
click at [600, 364] on input "318 1.02 X" at bounding box center [613, 365] width 267 height 29
click at [969, 488] on button "Save" at bounding box center [991, 492] width 96 height 32
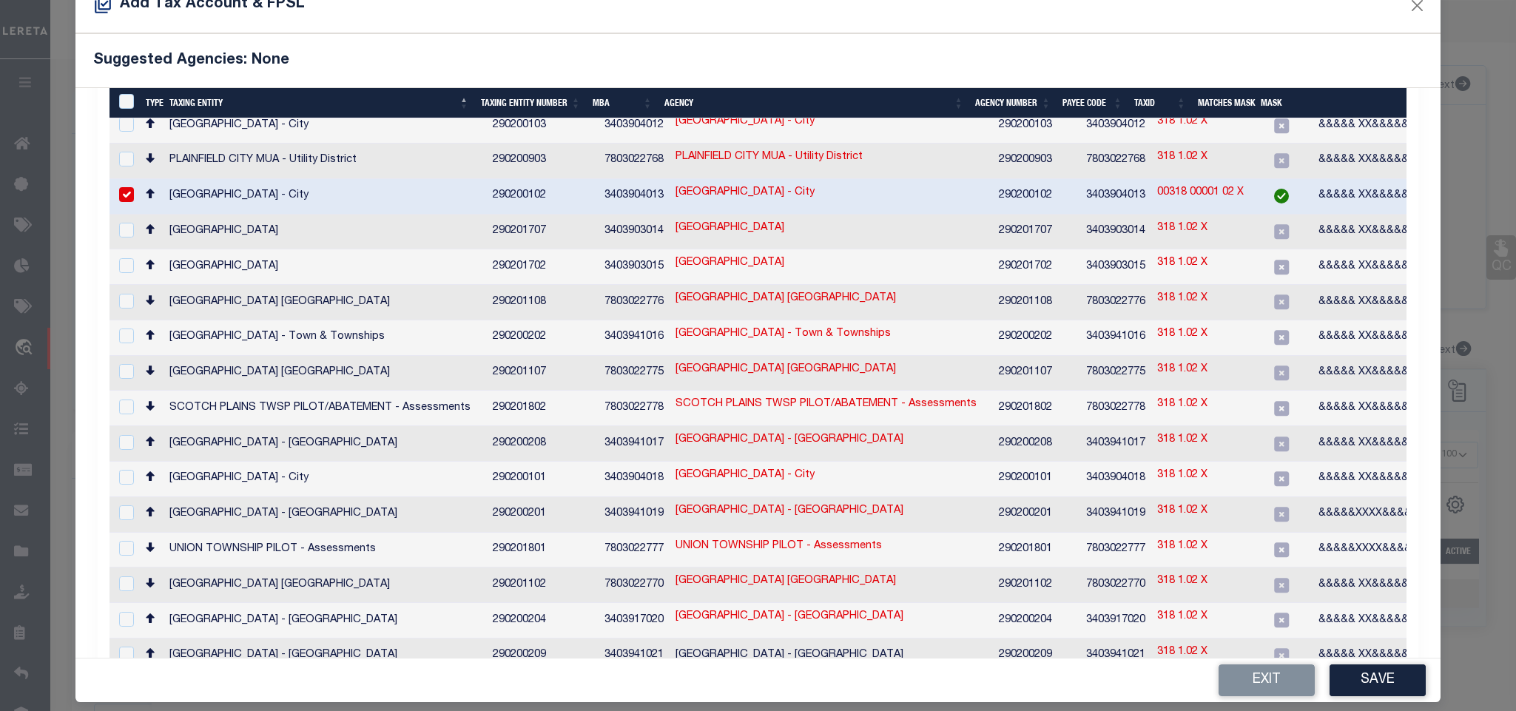
scroll to position [55, 0]
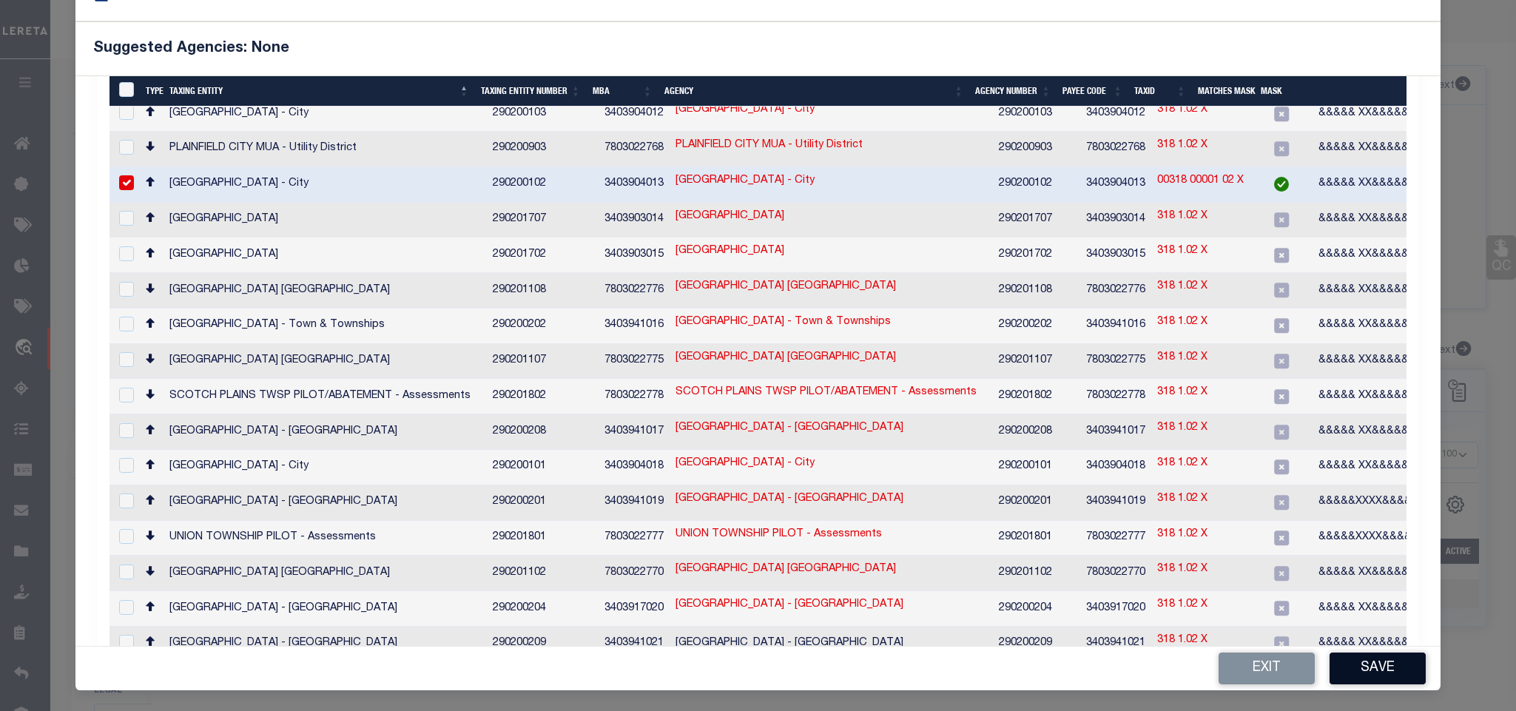
click at [1375, 676] on button "Save" at bounding box center [1378, 669] width 96 height 32
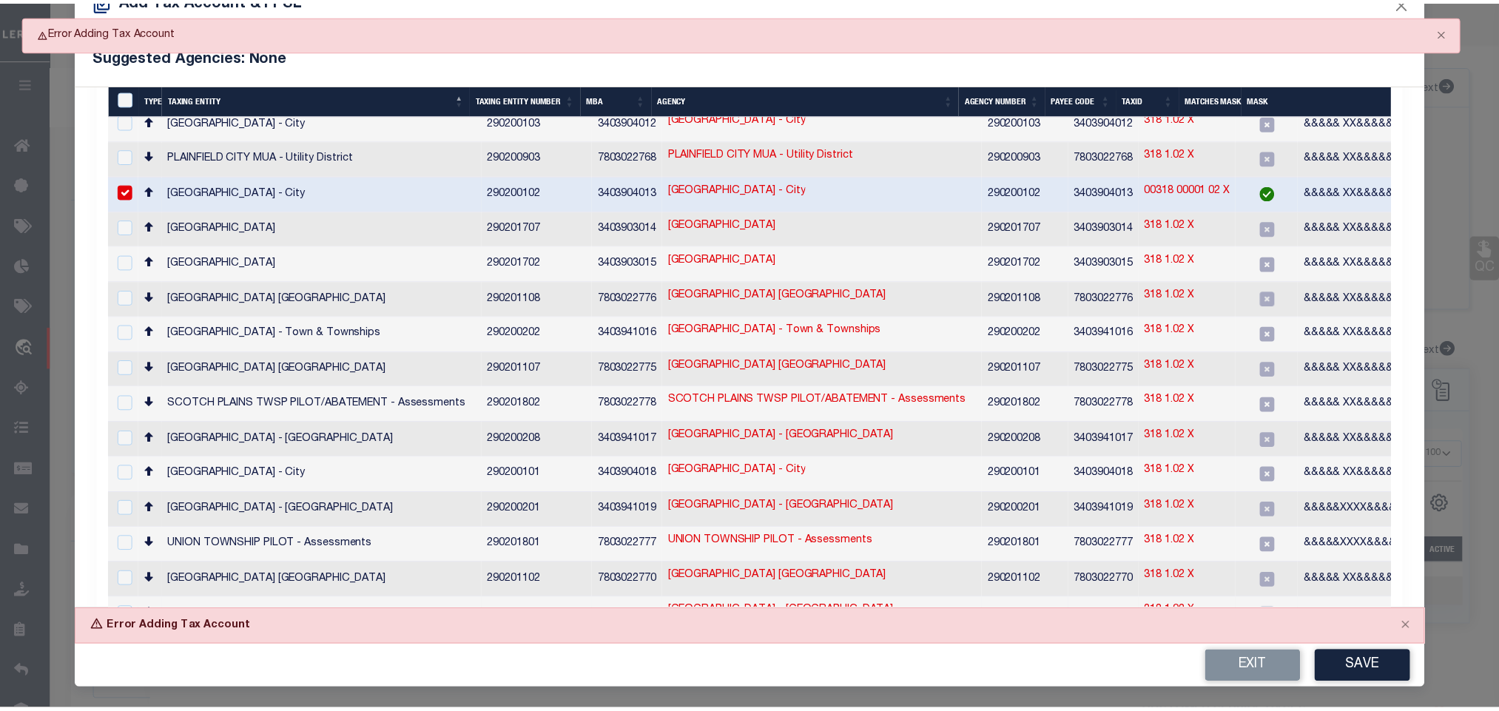
scroll to position [47, 0]
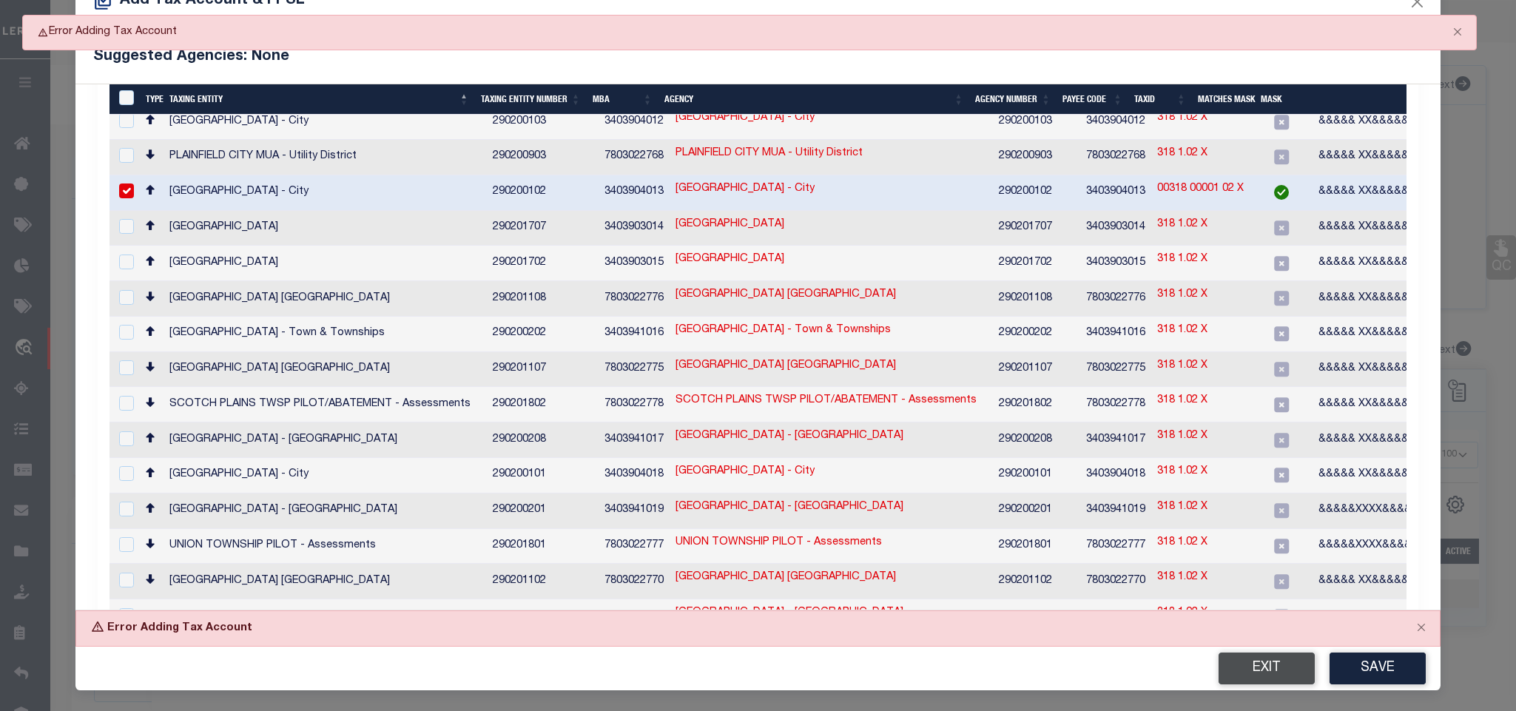
click at [1221, 662] on button "Exit" at bounding box center [1267, 669] width 96 height 32
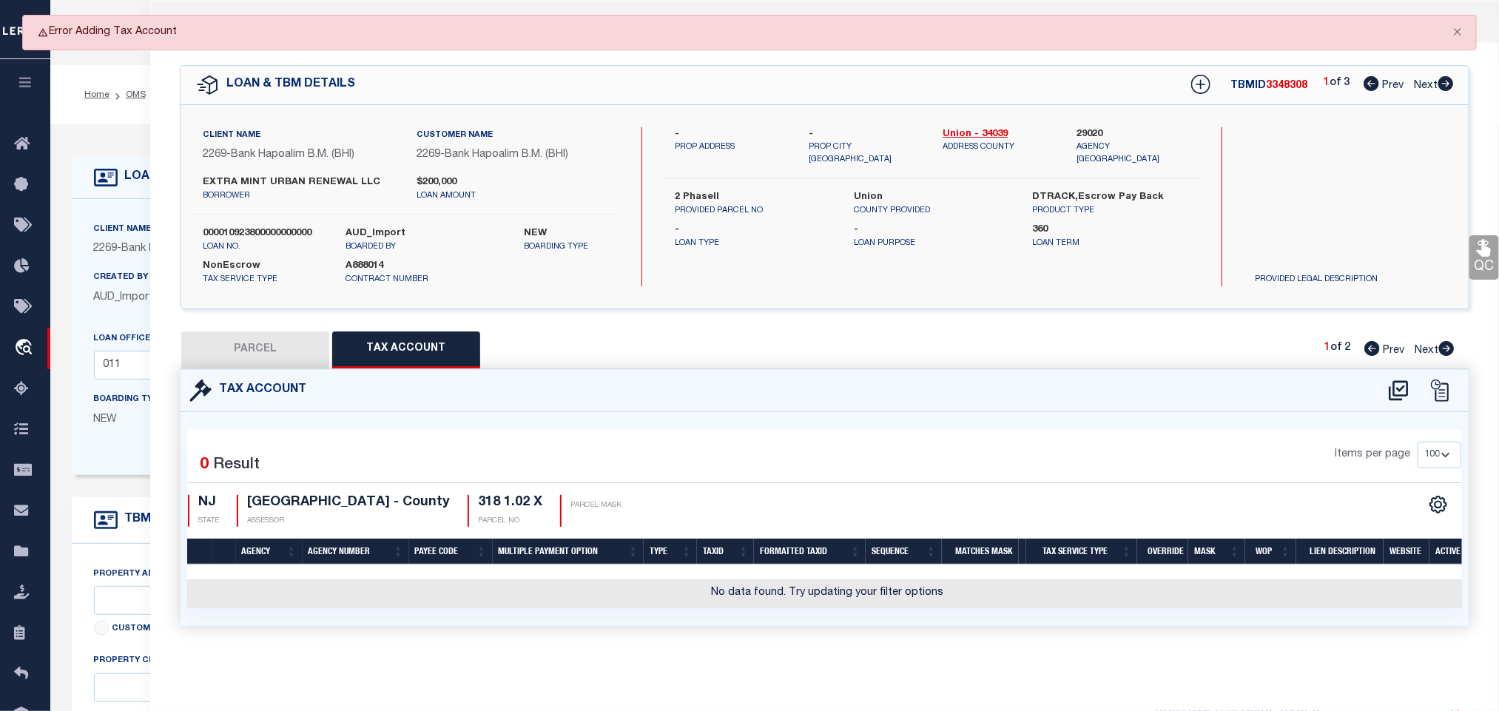
click at [252, 351] on button "PARCEL" at bounding box center [255, 350] width 148 height 37
click at [403, 363] on button "Tax Account" at bounding box center [406, 350] width 148 height 37
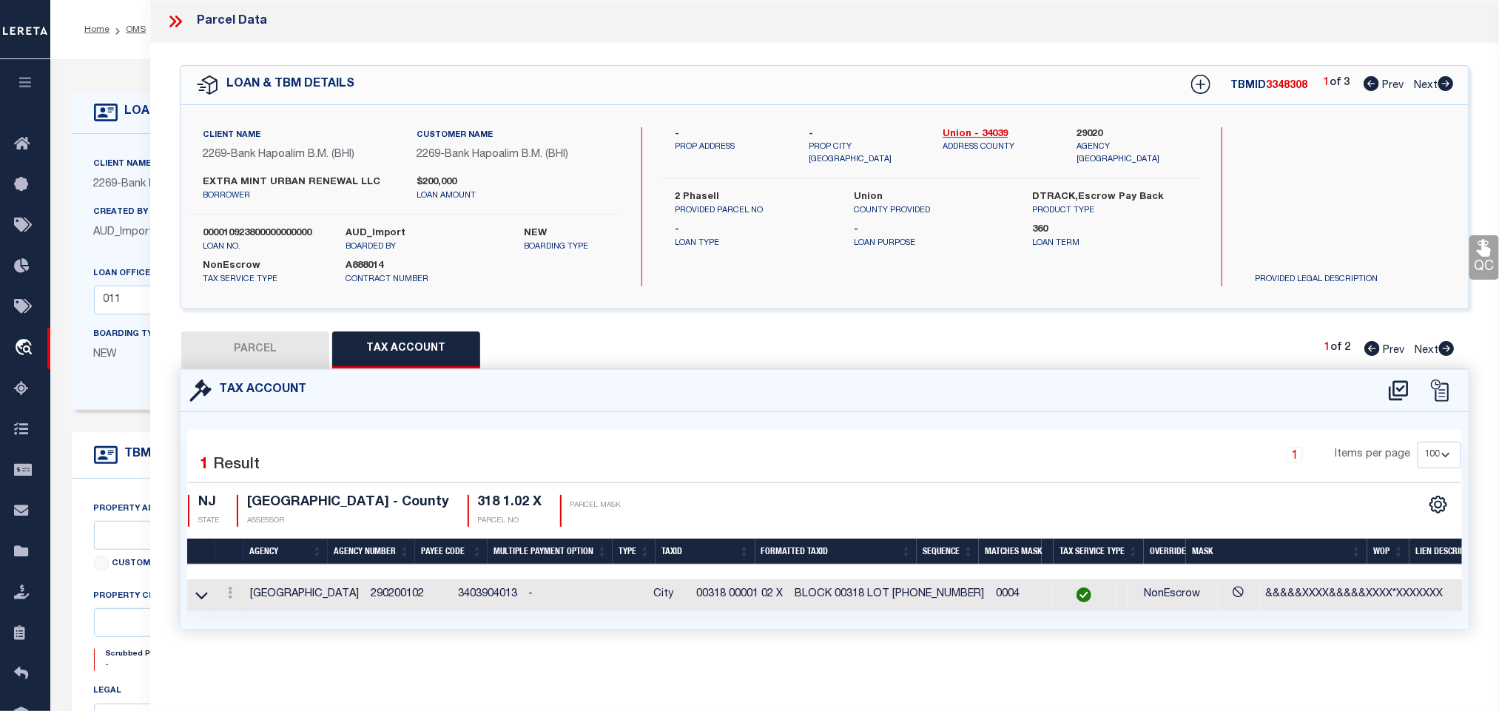
drag, startPoint x: 274, startPoint y: 349, endPoint x: 373, endPoint y: 391, distance: 108.0
click at [274, 349] on button "PARCEL" at bounding box center [255, 350] width 148 height 37
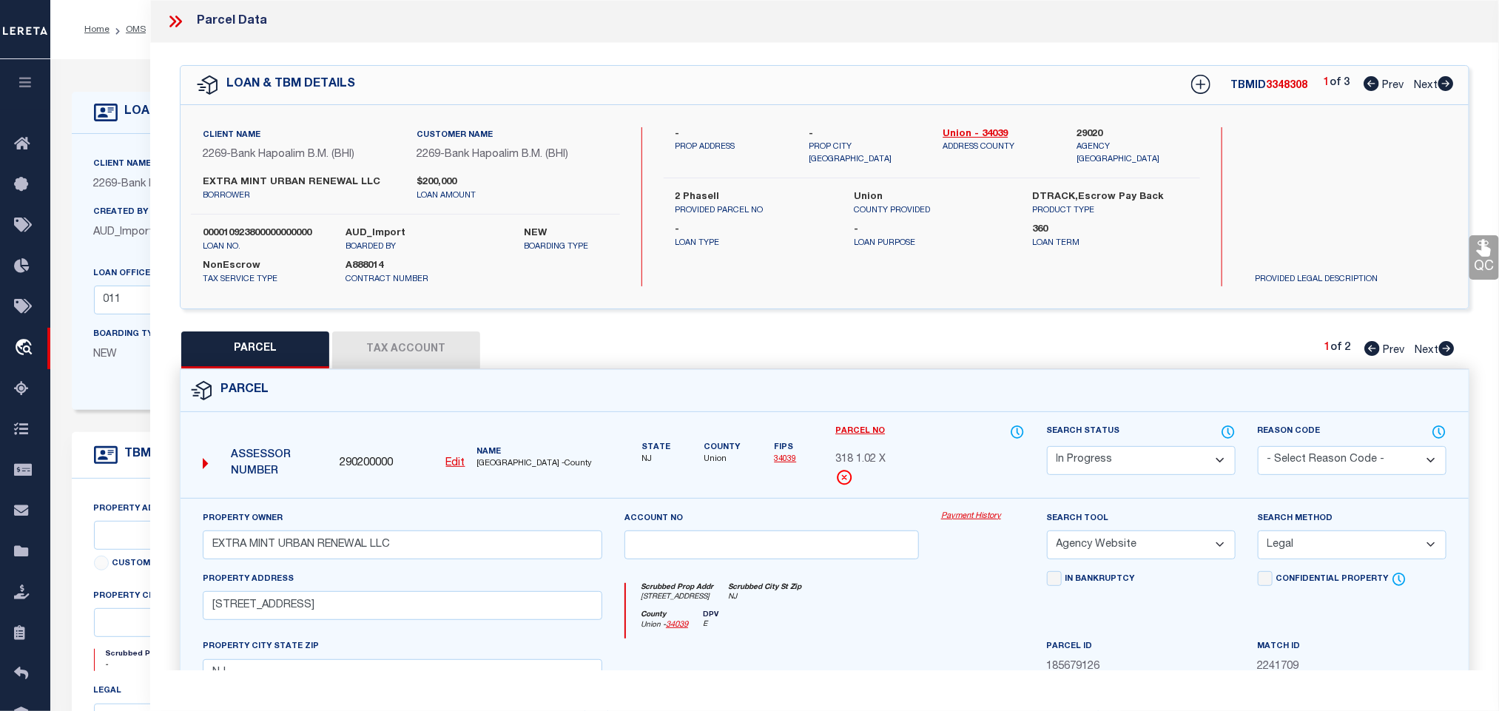
click at [1117, 453] on select "Automated Search Bad Parcel Complete Duplicate Parcel High Dollar Reporting In …" at bounding box center [1141, 460] width 189 height 29
click at [1047, 448] on select "Automated Search Bad Parcel Complete Duplicate Parcel High Dollar Reporting In …" at bounding box center [1141, 460] width 189 height 29
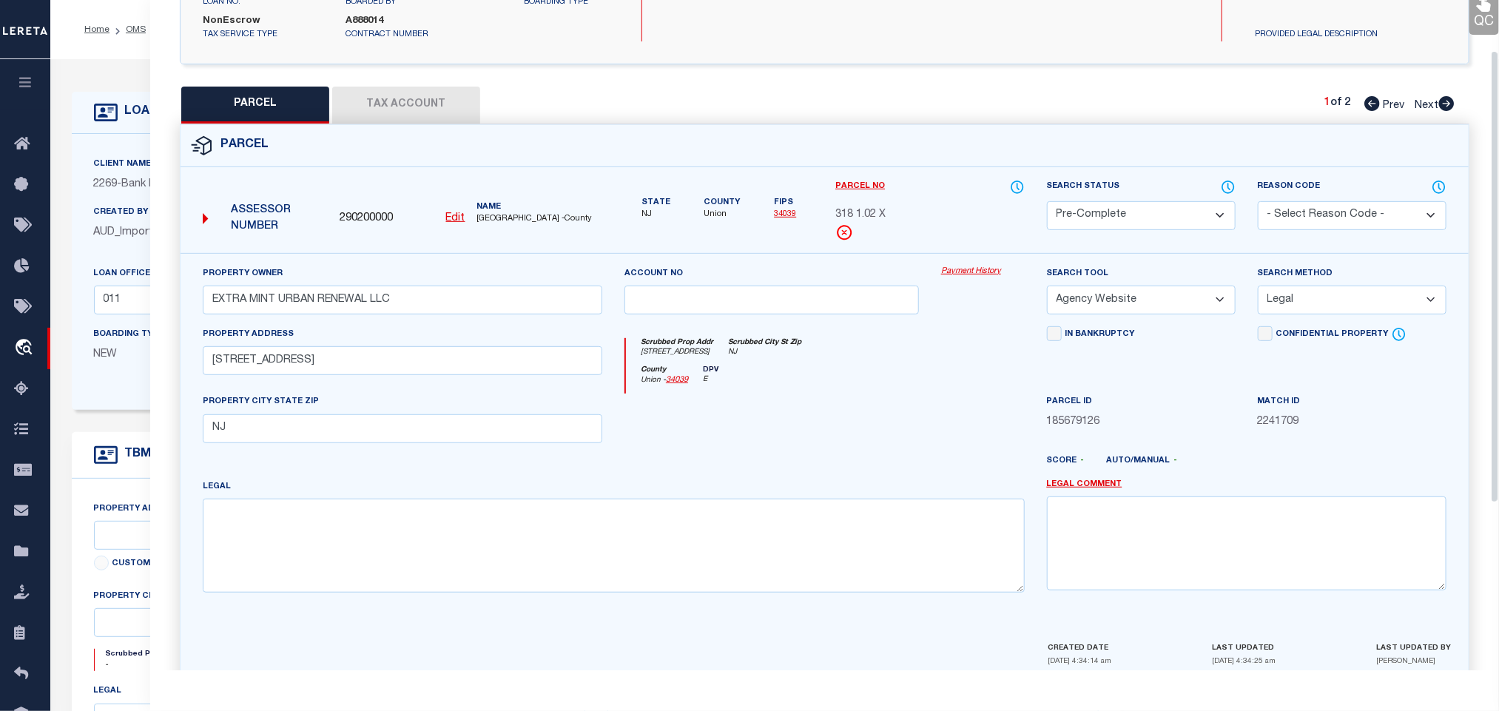
scroll to position [322, 0]
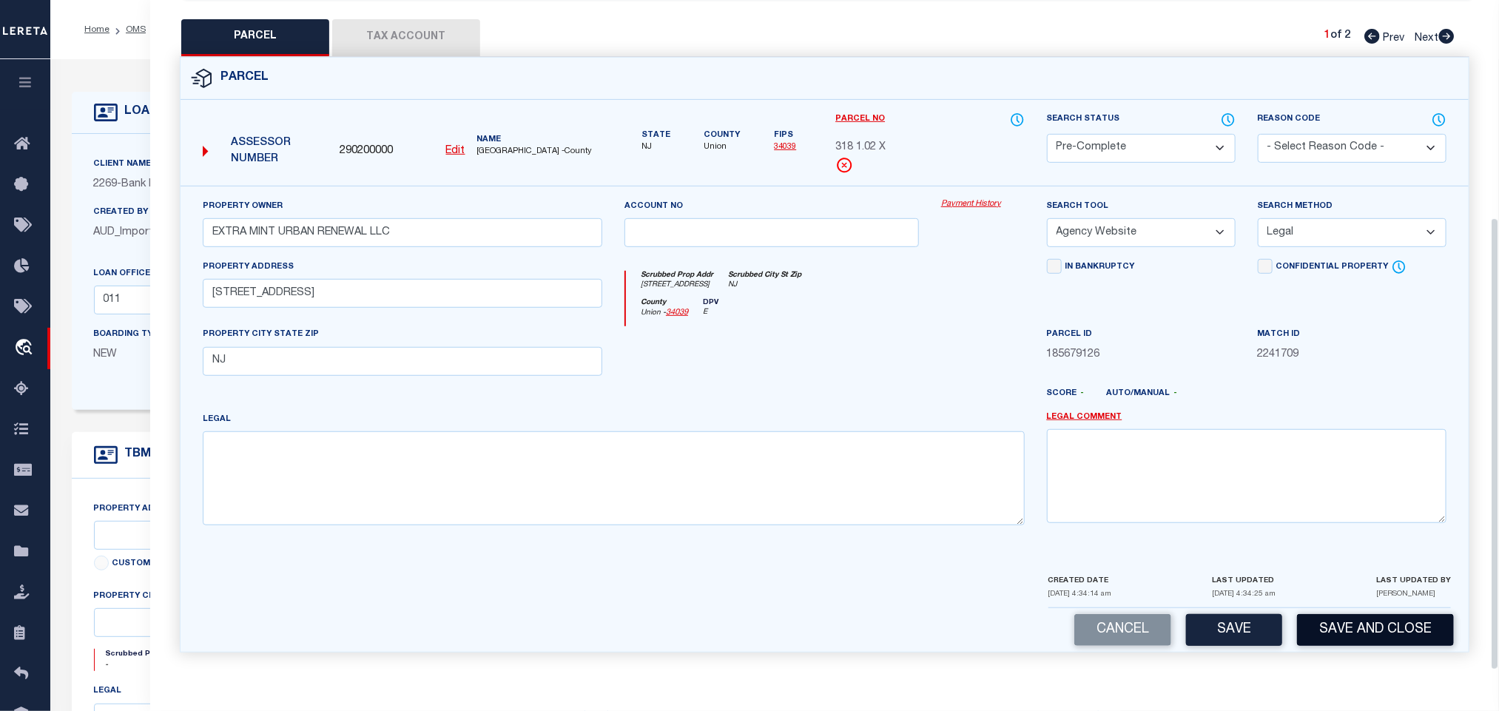
click at [1333, 630] on button "Save and Close" at bounding box center [1375, 630] width 157 height 32
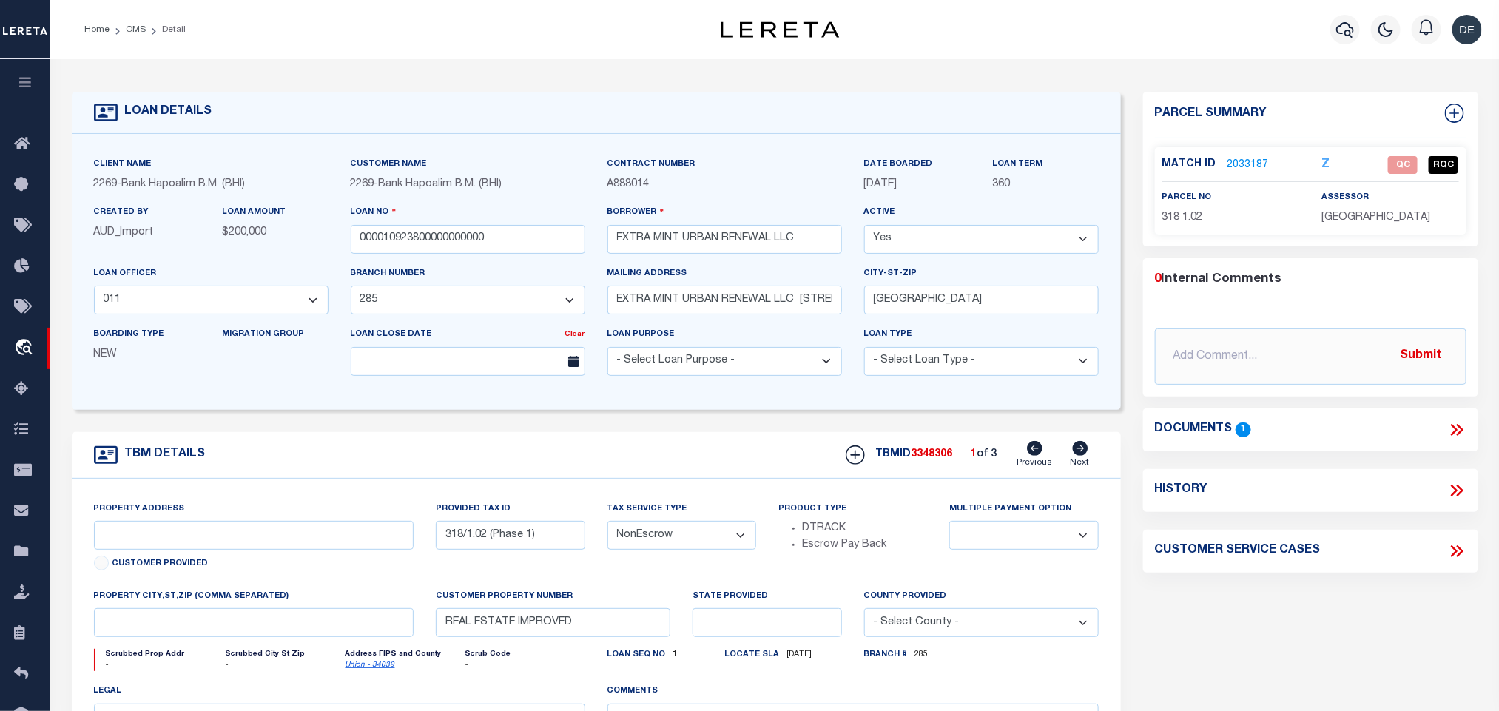
click at [1081, 455] on icon at bounding box center [1080, 448] width 16 height 15
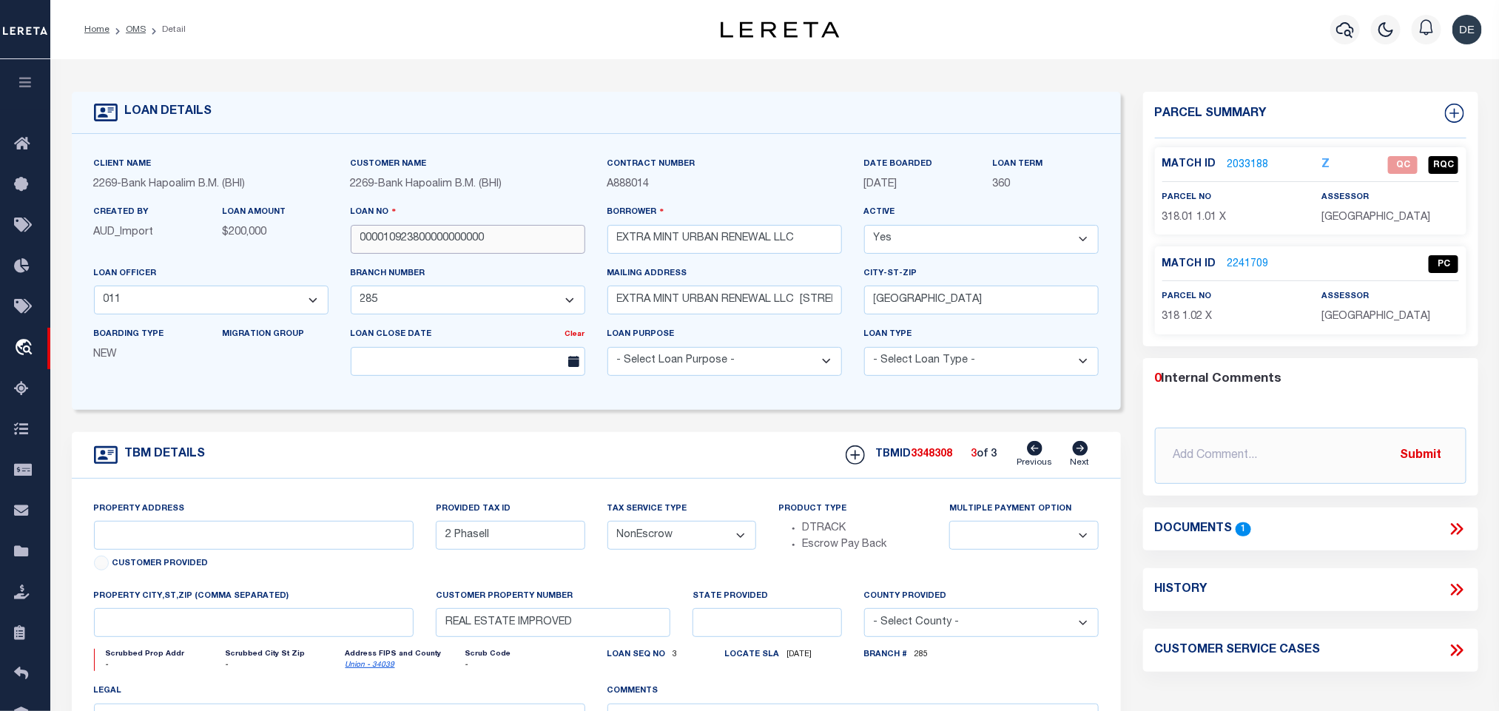
click at [436, 249] on input "000010923800000000000" at bounding box center [468, 239] width 235 height 29
click at [937, 460] on span "3348308" at bounding box center [932, 454] width 41 height 10
click at [1339, 315] on span "[GEOGRAPHIC_DATA]" at bounding box center [1376, 317] width 109 height 10
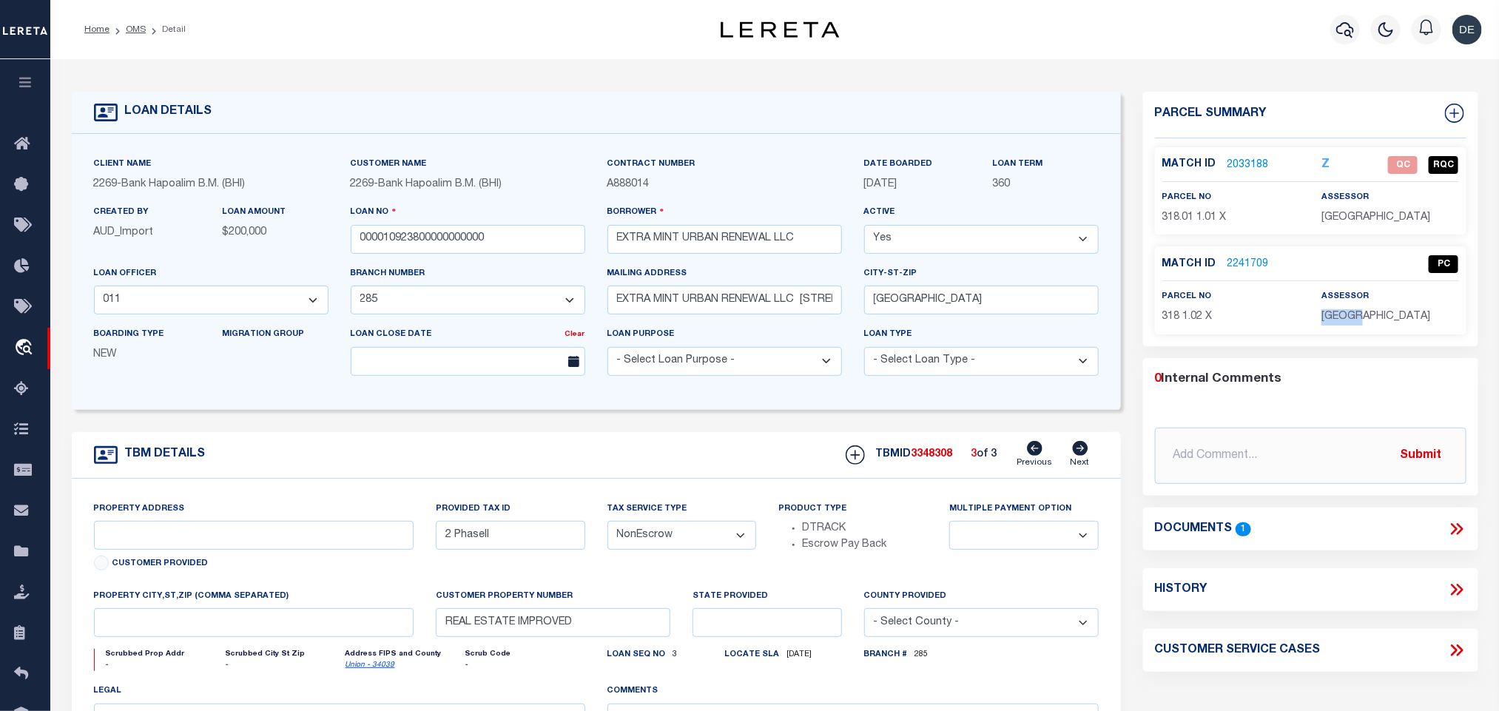
click at [1339, 315] on span "[GEOGRAPHIC_DATA]" at bounding box center [1376, 317] width 109 height 10
click at [1197, 317] on span "318 1.02 X" at bounding box center [1187, 317] width 50 height 10
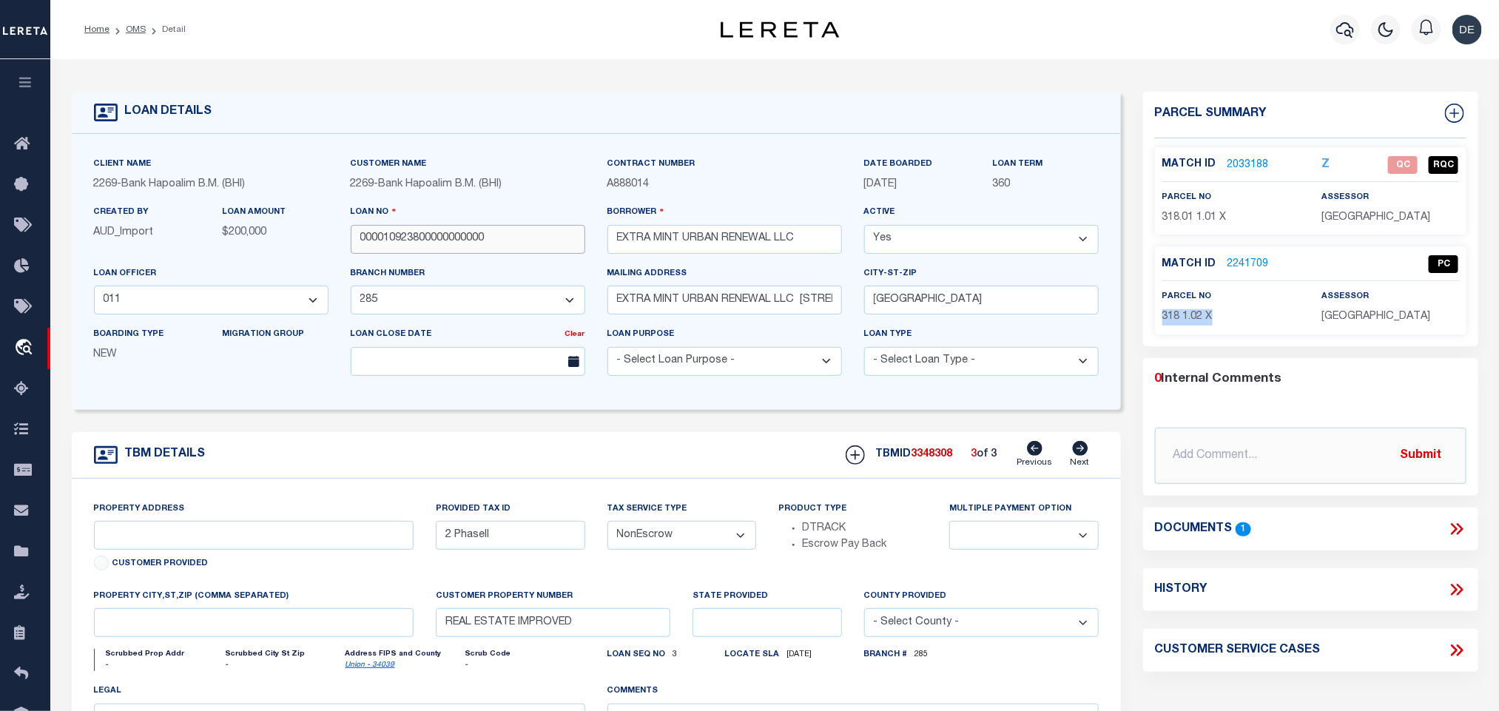
click at [424, 243] on input "000010923800000000000" at bounding box center [468, 239] width 235 height 29
click at [930, 458] on span "3348308" at bounding box center [932, 454] width 41 height 10
click at [1392, 225] on p "[GEOGRAPHIC_DATA]" at bounding box center [1390, 218] width 137 height 16
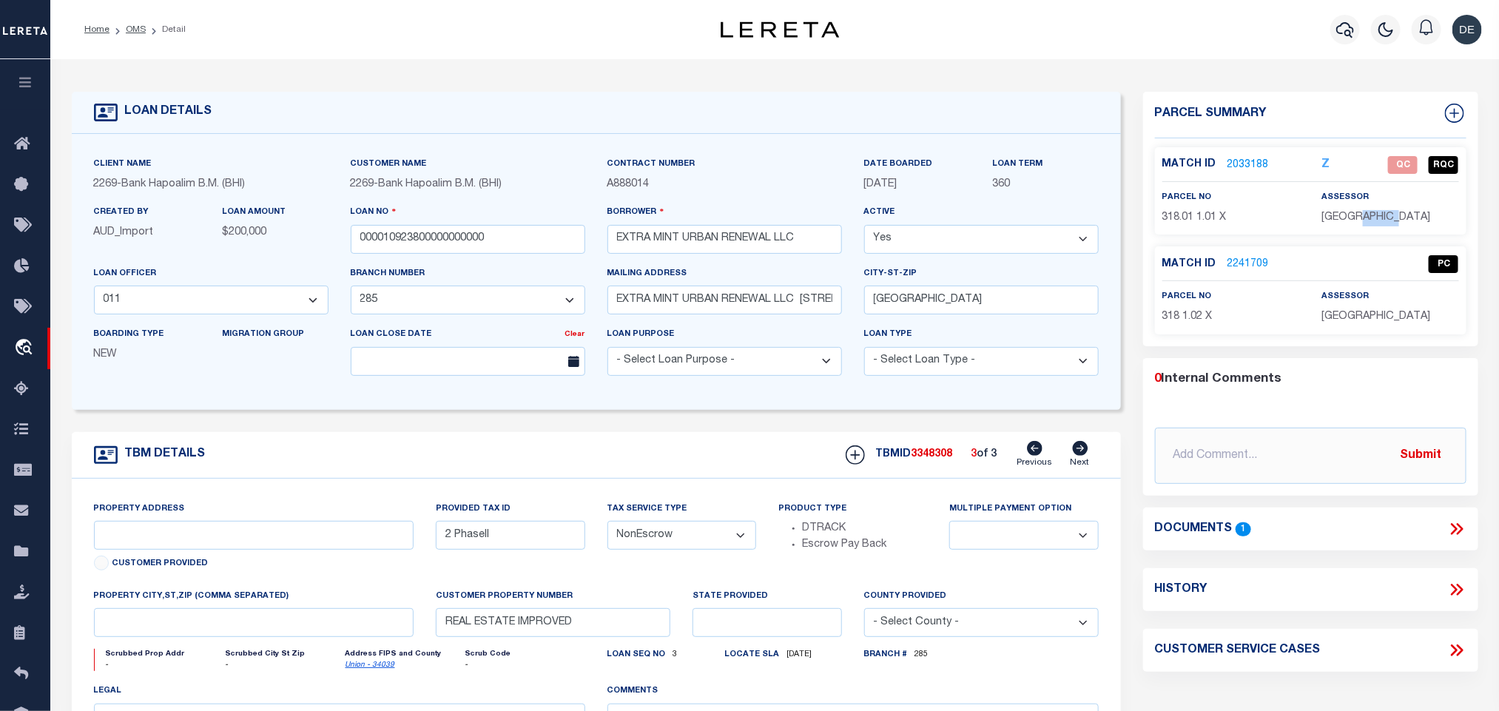
click at [1392, 225] on p "[GEOGRAPHIC_DATA]" at bounding box center [1390, 218] width 137 height 16
click at [1192, 220] on span "318.01 1.01 X" at bounding box center [1194, 217] width 64 height 10
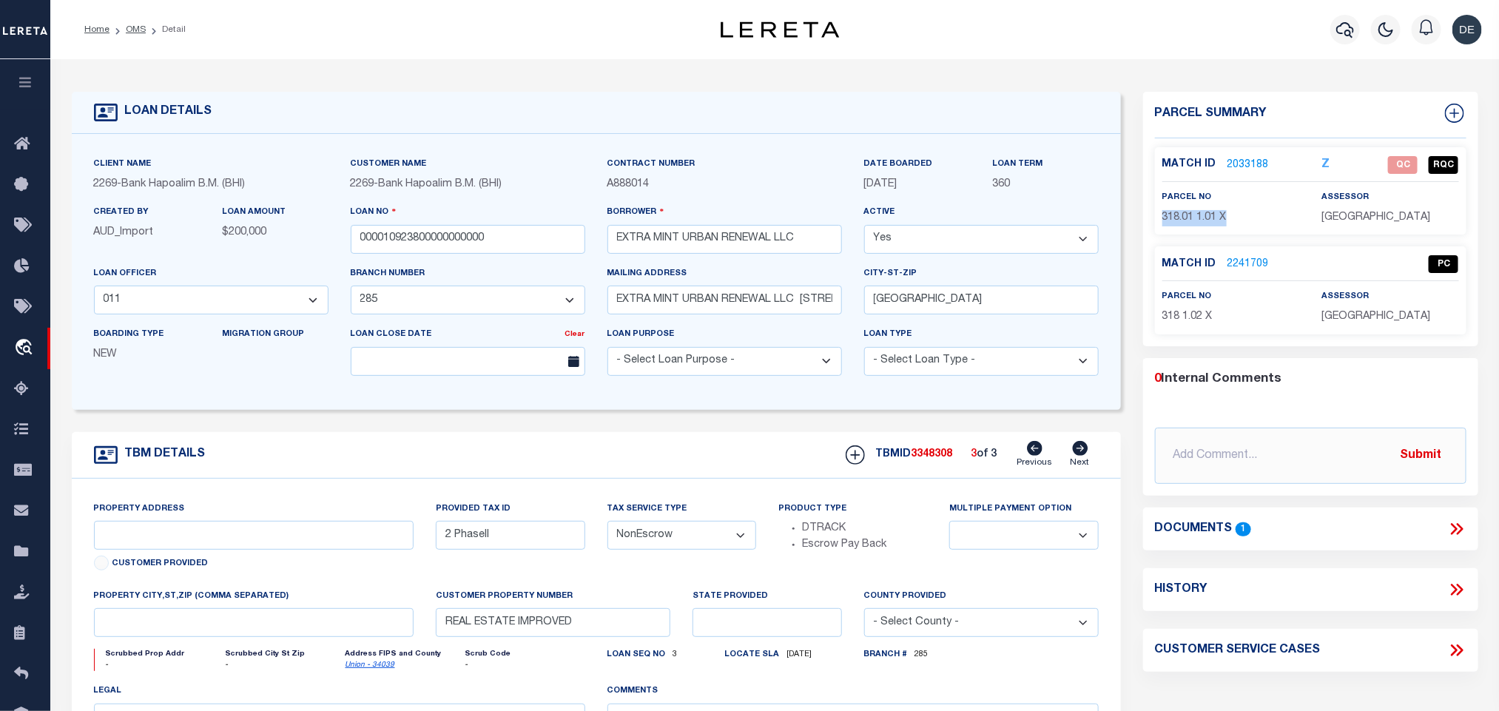
drag, startPoint x: 136, startPoint y: 23, endPoint x: 414, endPoint y: 11, distance: 277.7
click at [136, 25] on link "OMS" at bounding box center [136, 29] width 20 height 9
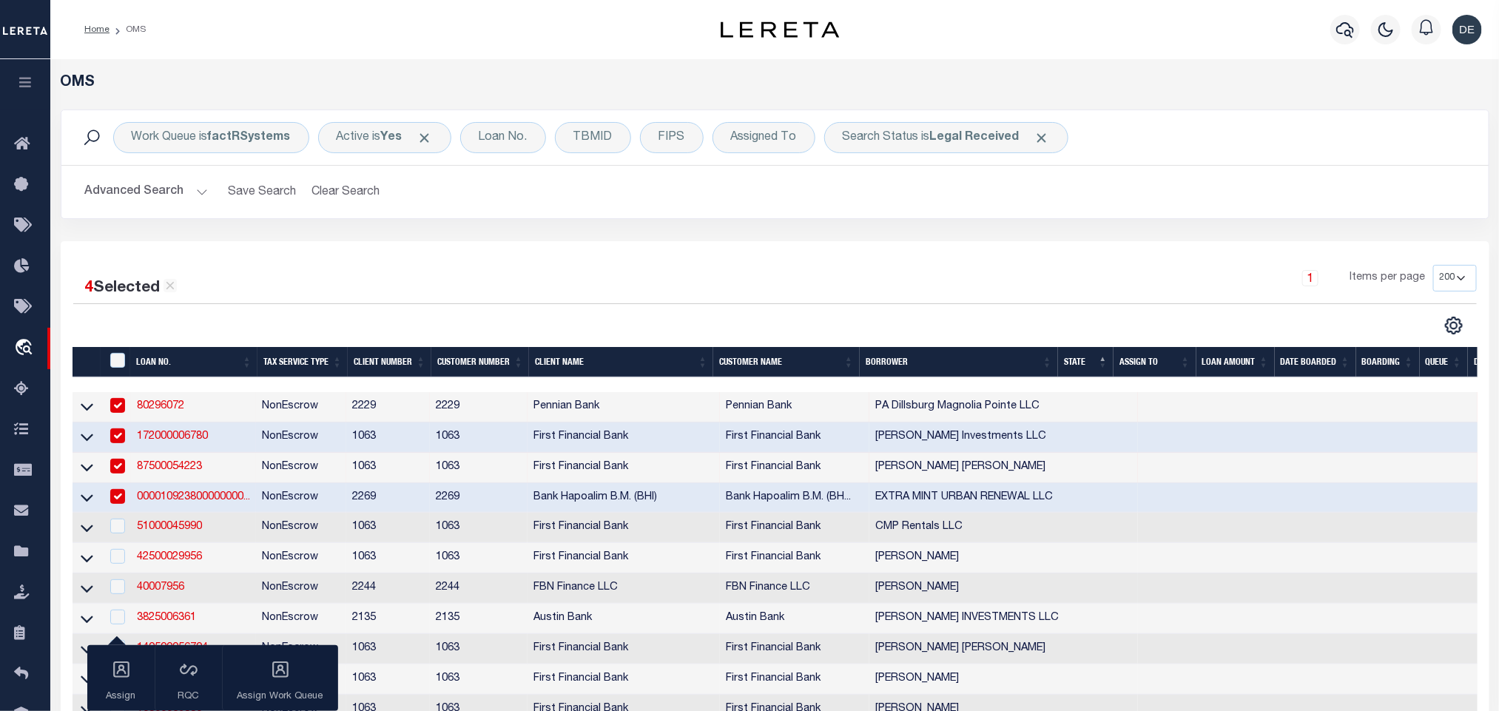
scroll to position [333, 0]
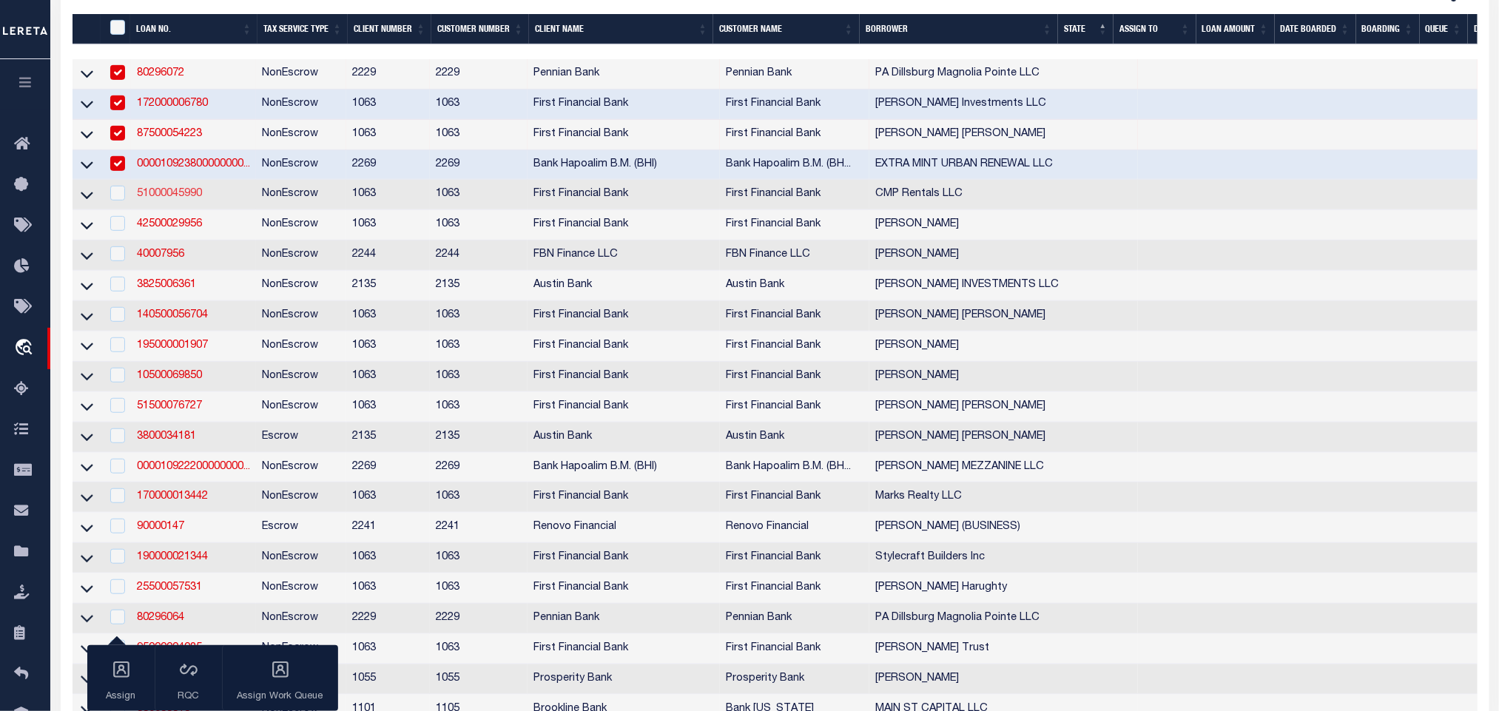
click at [175, 198] on link "51000045990" at bounding box center [169, 194] width 65 height 10
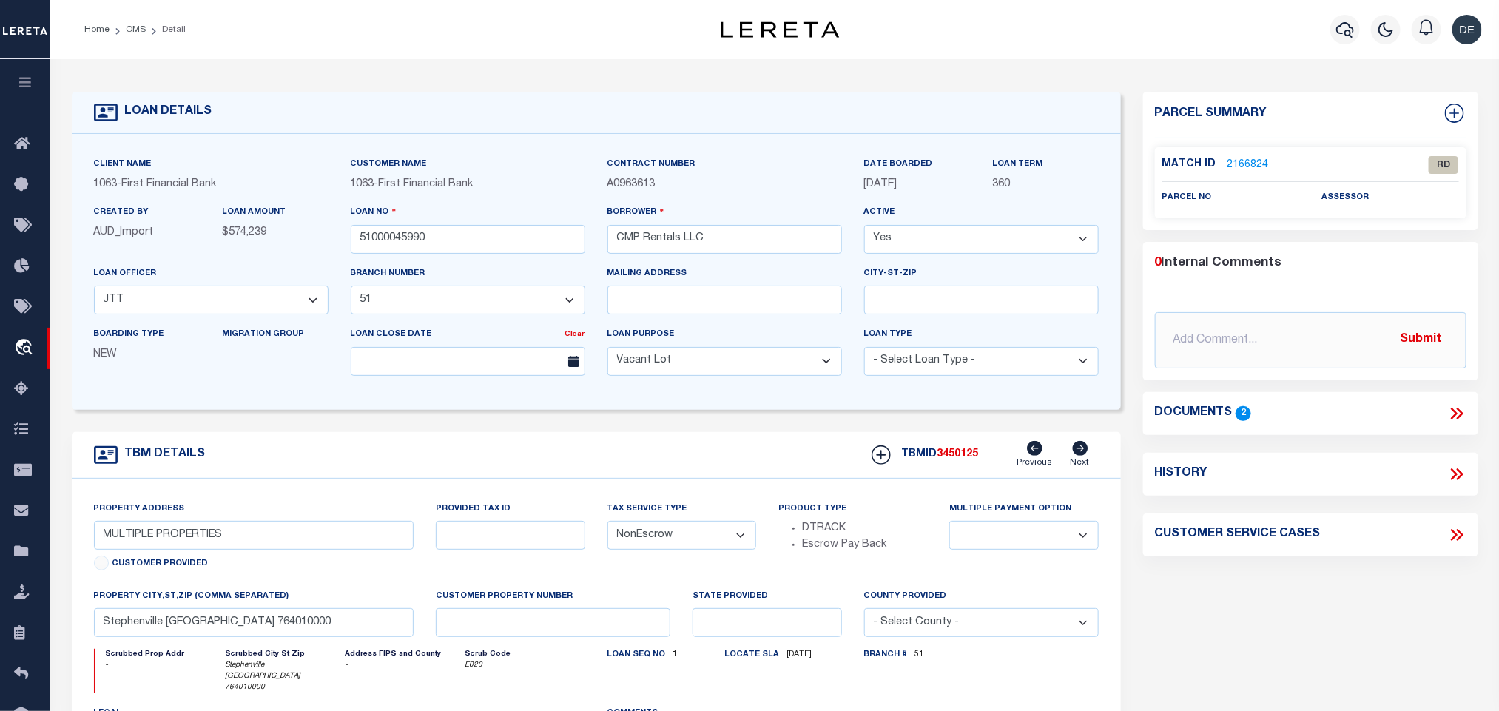
click at [1459, 409] on icon at bounding box center [1459, 414] width 7 height 12
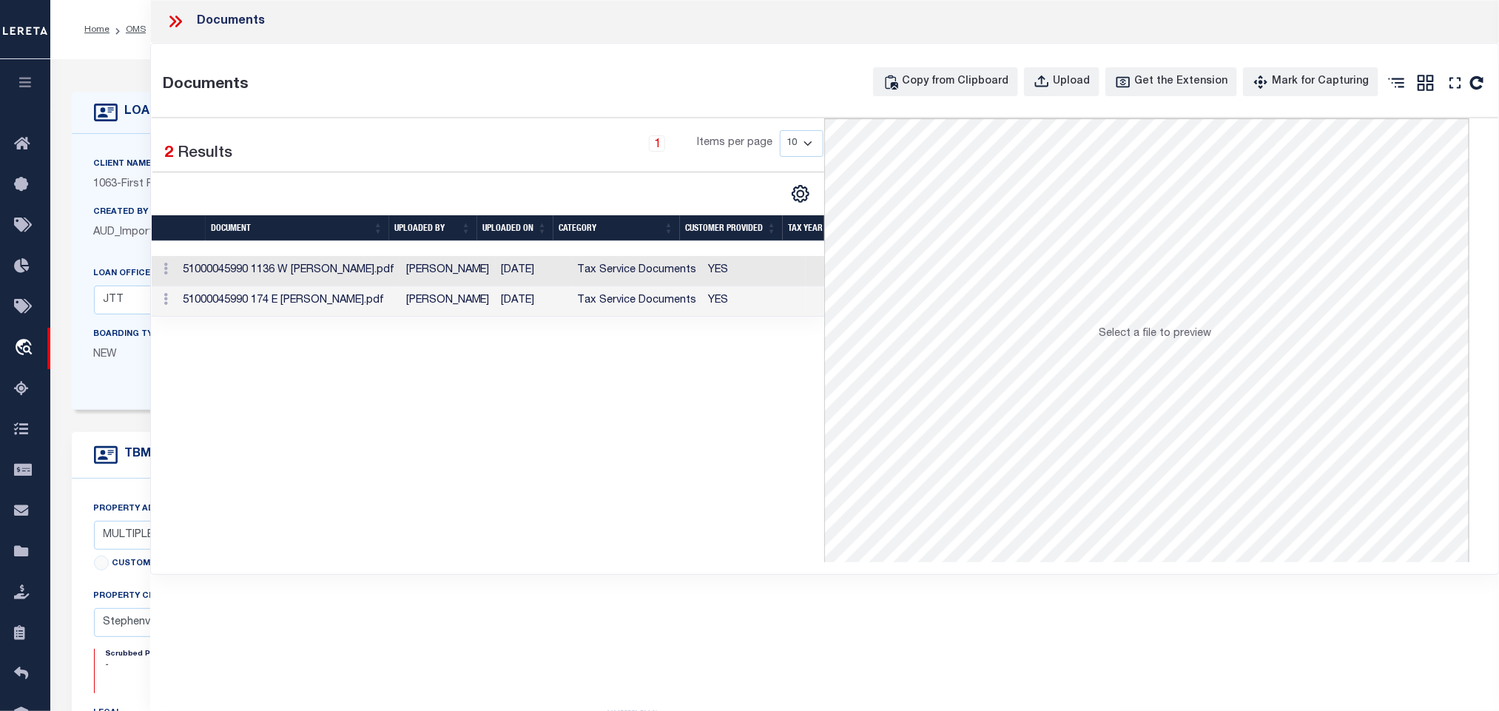
click at [704, 269] on td "YES" at bounding box center [754, 271] width 103 height 30
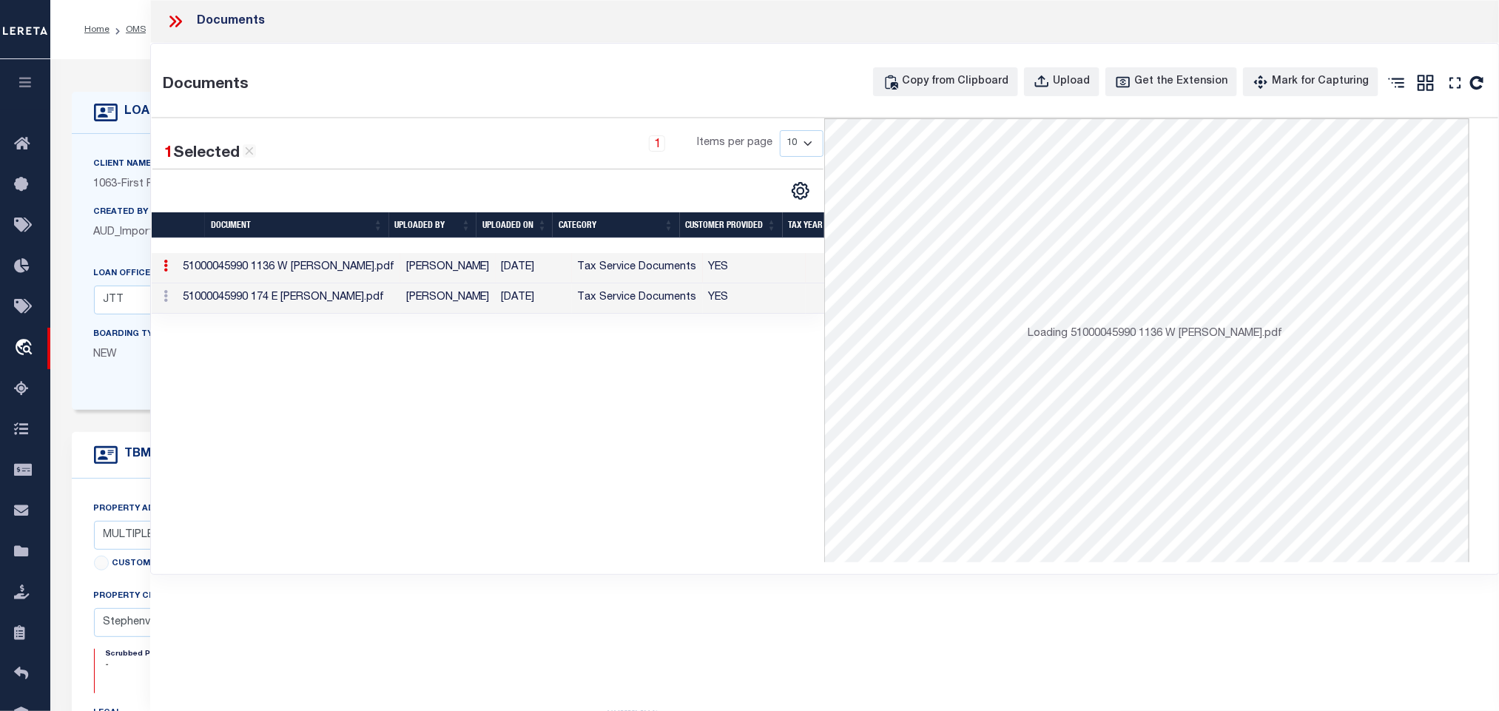
click at [127, 151] on div "Client Name 1063 - First Financial Bank Customer Name 1063 - First Financial Ba…" at bounding box center [596, 272] width 1049 height 276
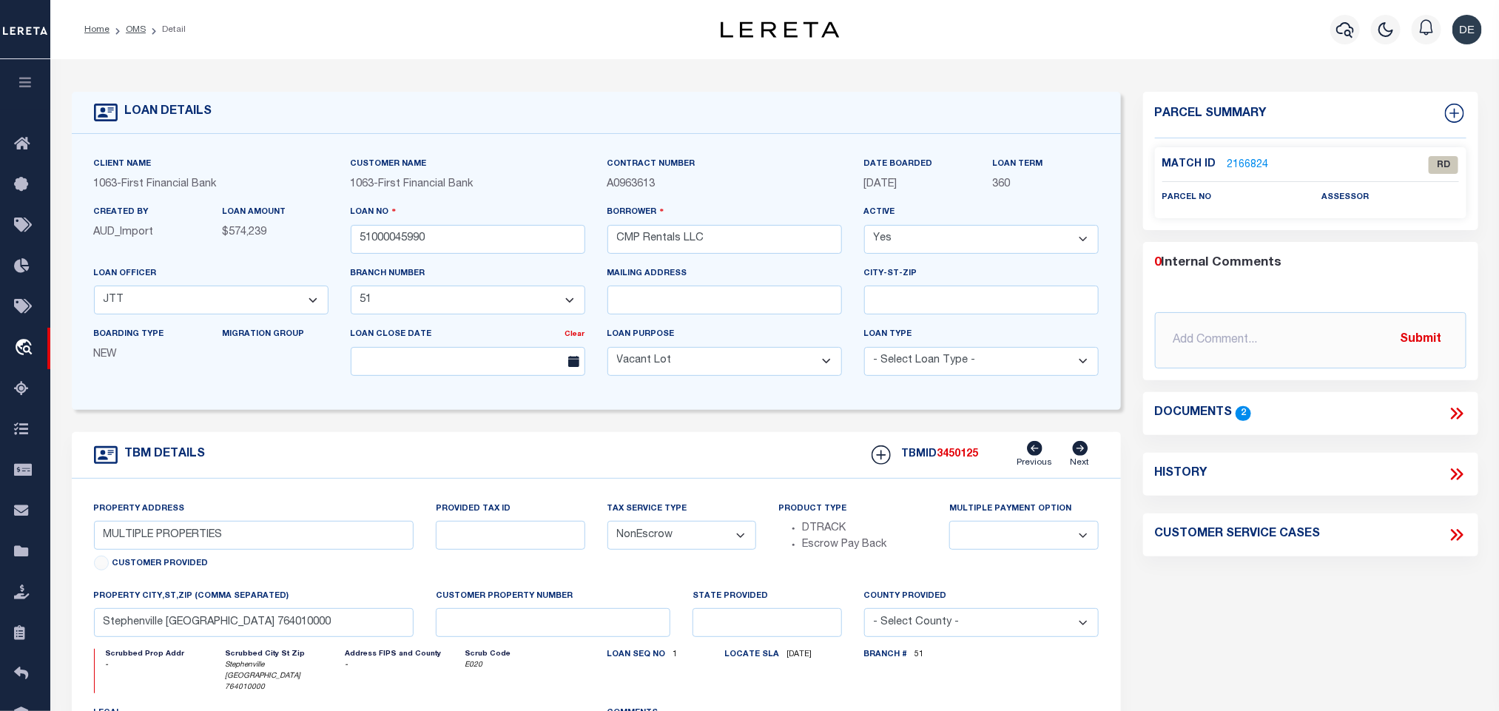
click at [1461, 413] on icon at bounding box center [1459, 414] width 7 height 12
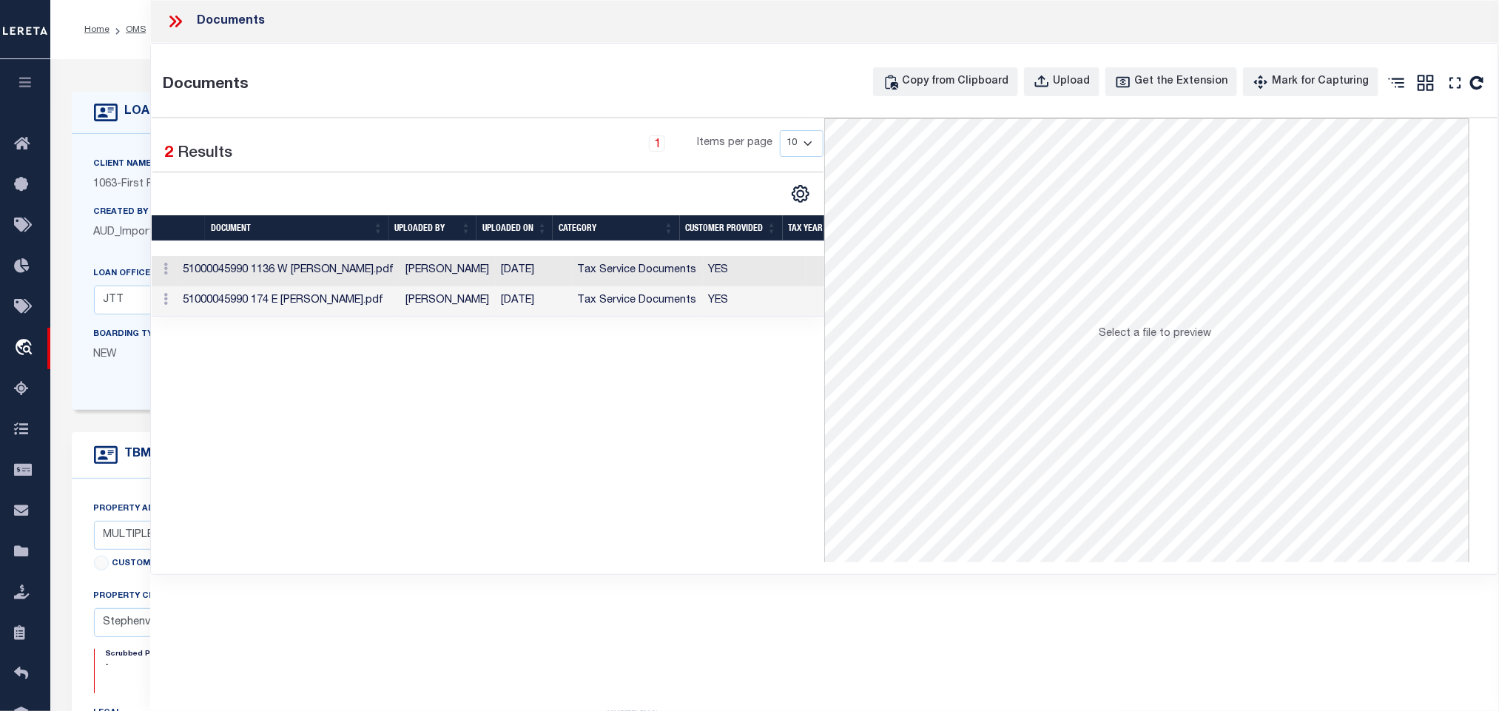
click at [297, 306] on td "51000045990 174 E [PERSON_NAME].pdf" at bounding box center [288, 301] width 223 height 30
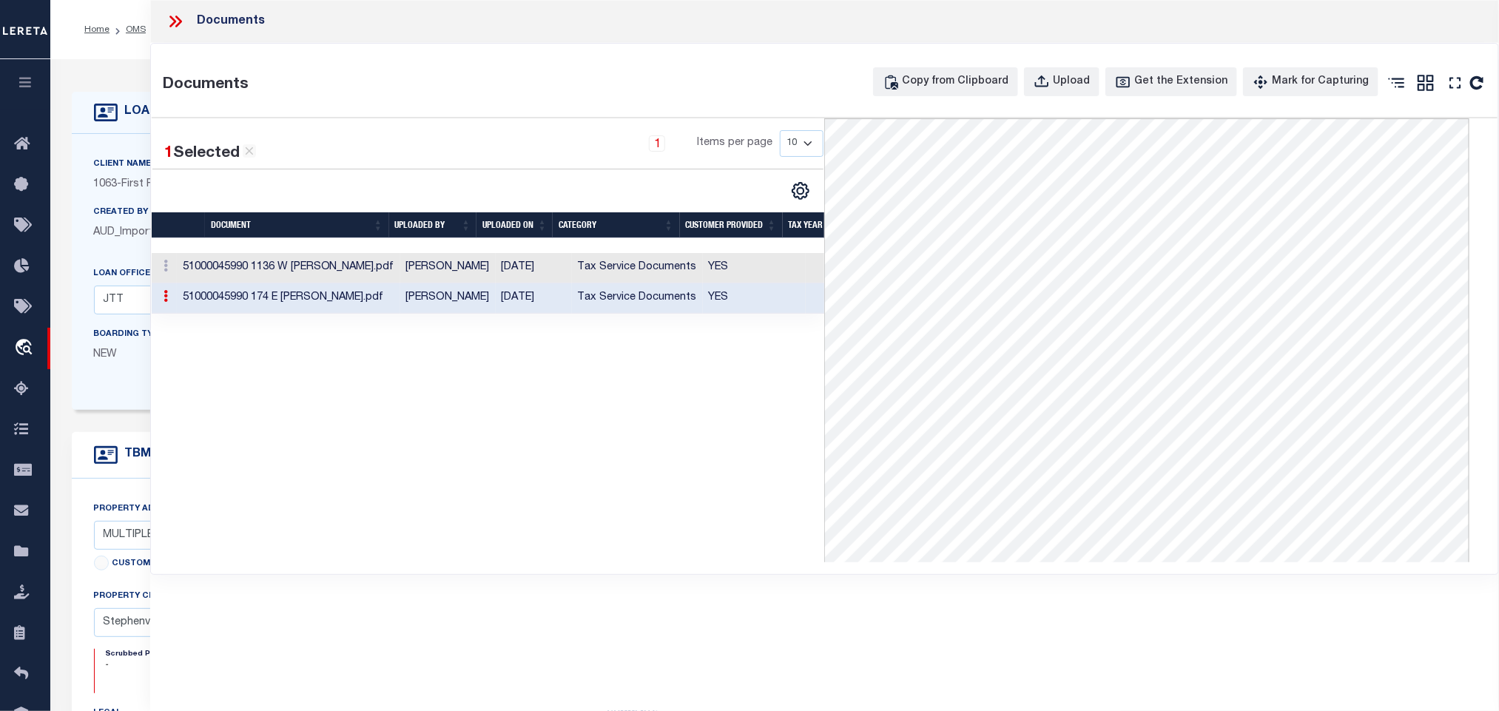
click at [174, 27] on icon at bounding box center [175, 21] width 19 height 19
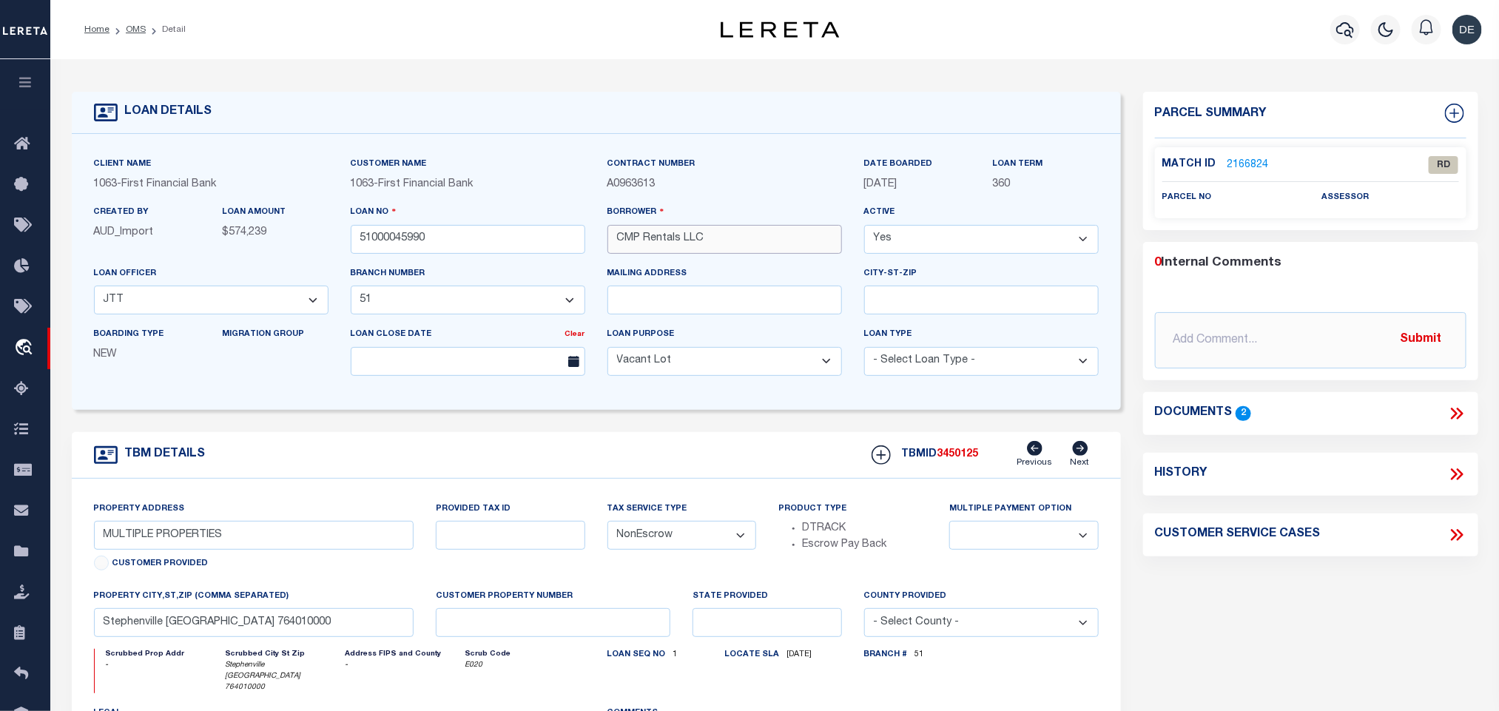
click at [649, 240] on input "CMP Rentals LLC" at bounding box center [725, 239] width 235 height 29
click at [1237, 158] on link "2166824" at bounding box center [1248, 166] width 41 height 16
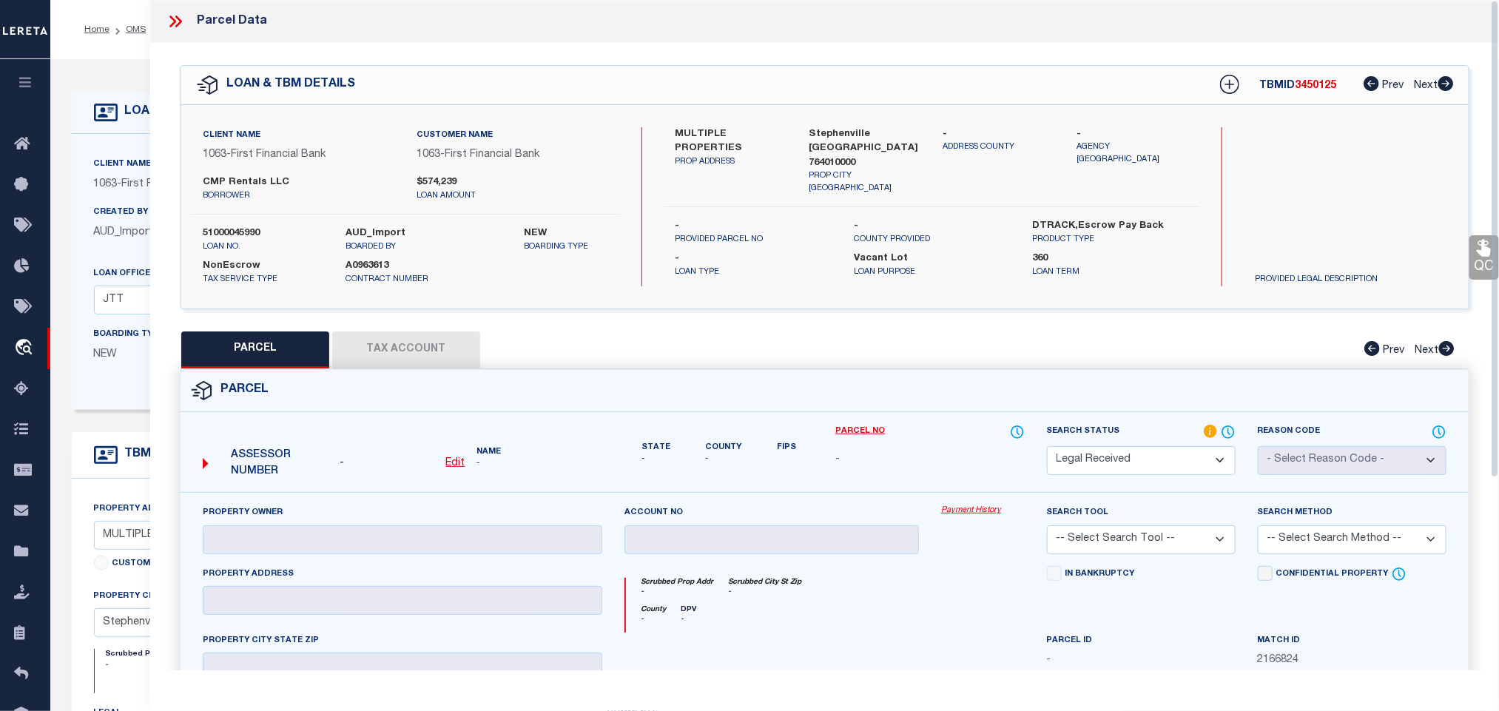
click at [462, 466] on u "Edit" at bounding box center [455, 463] width 19 height 10
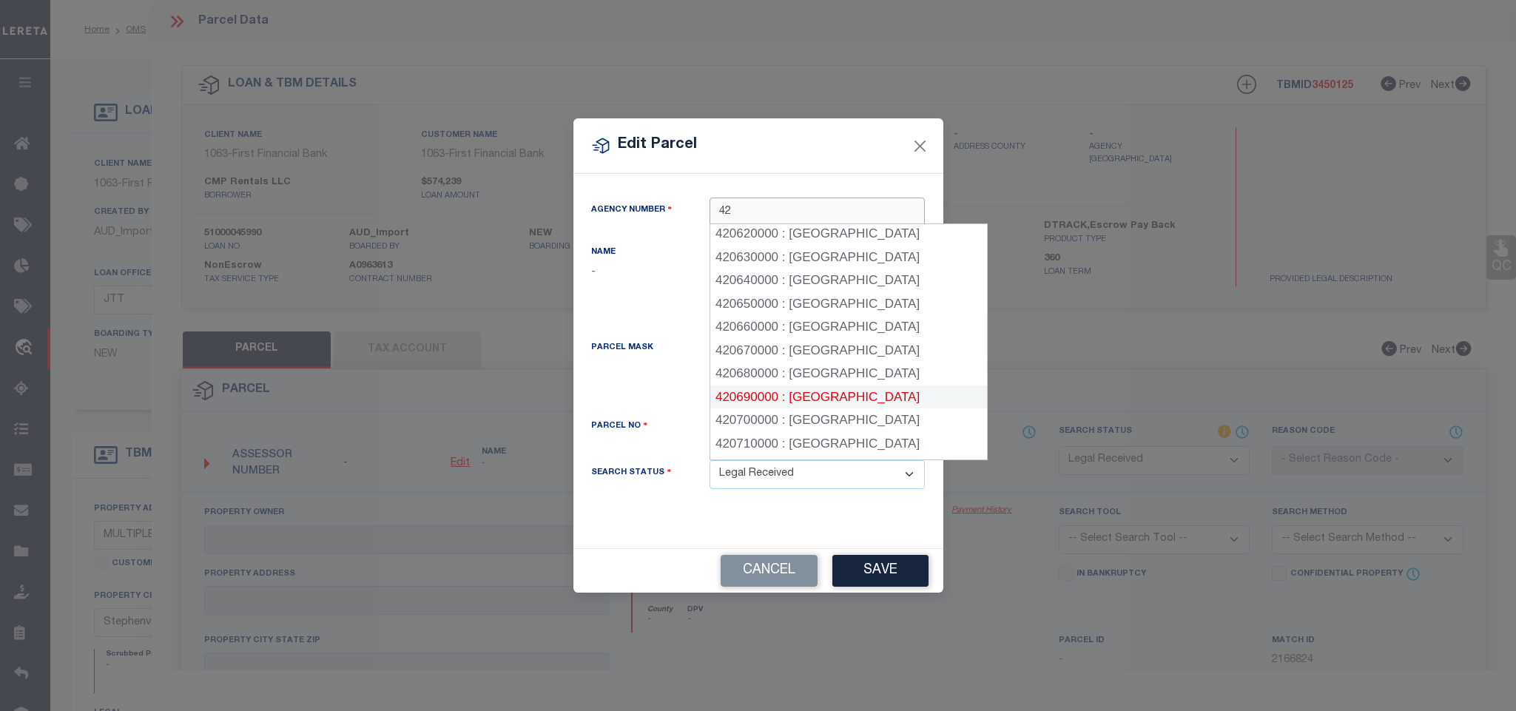
scroll to position [1554, 0]
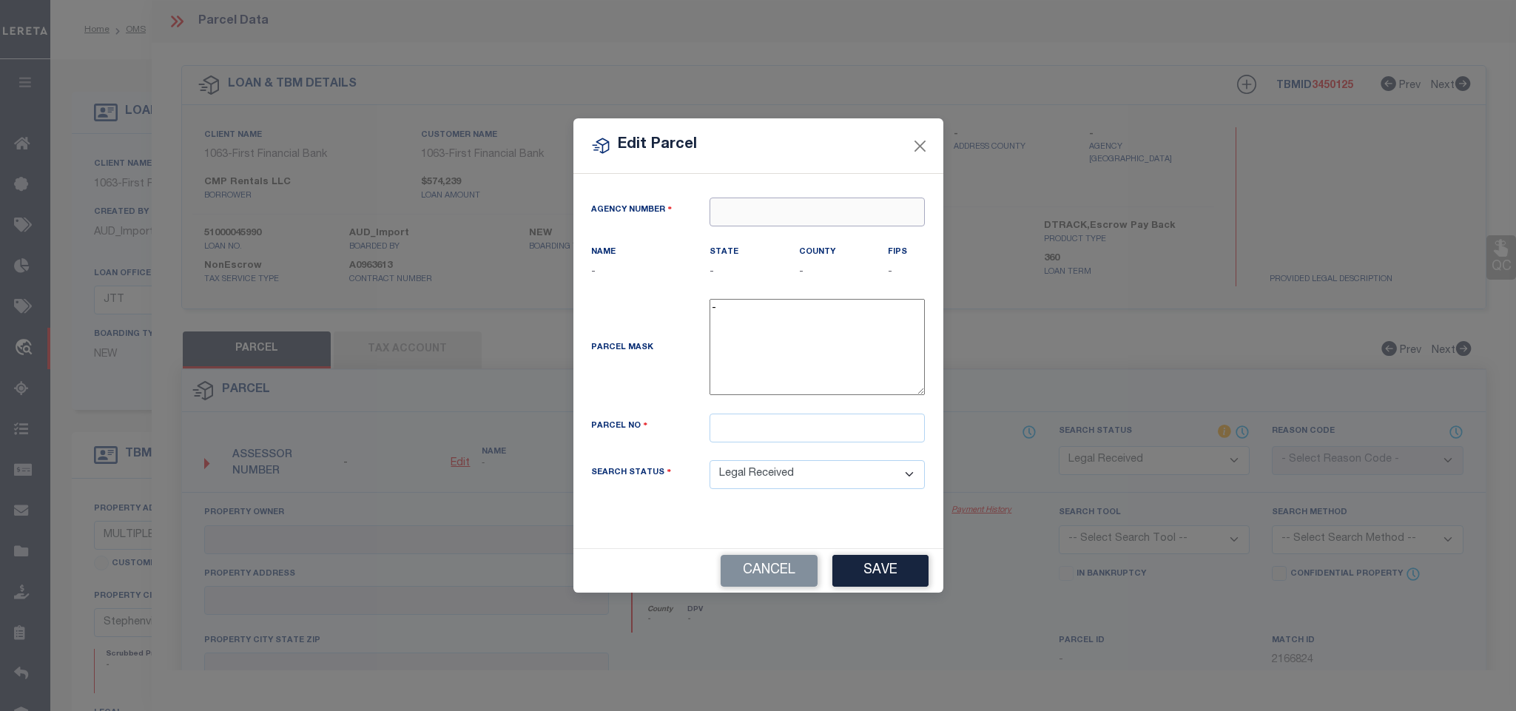
click at [781, 198] on input "text" at bounding box center [817, 212] width 215 height 29
paste input "420720000"
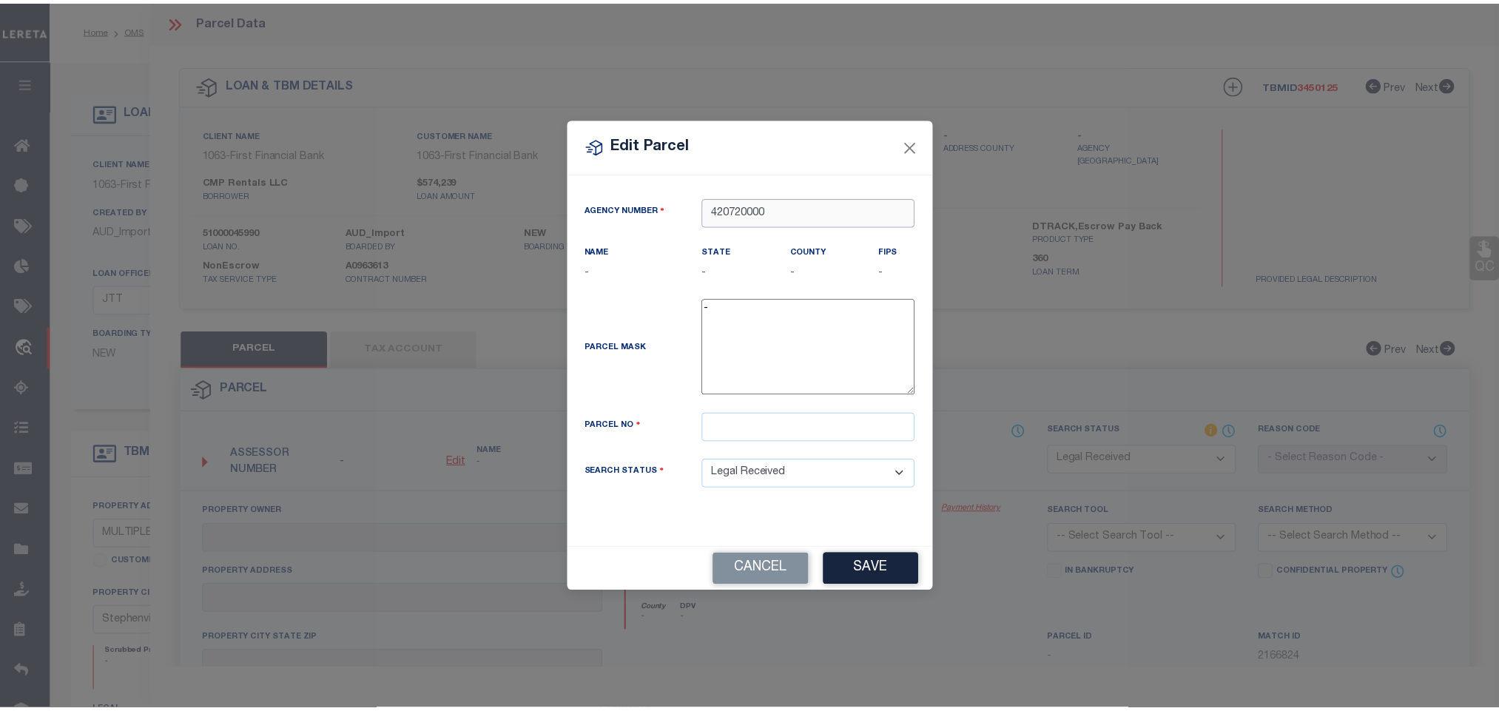
scroll to position [0, 0]
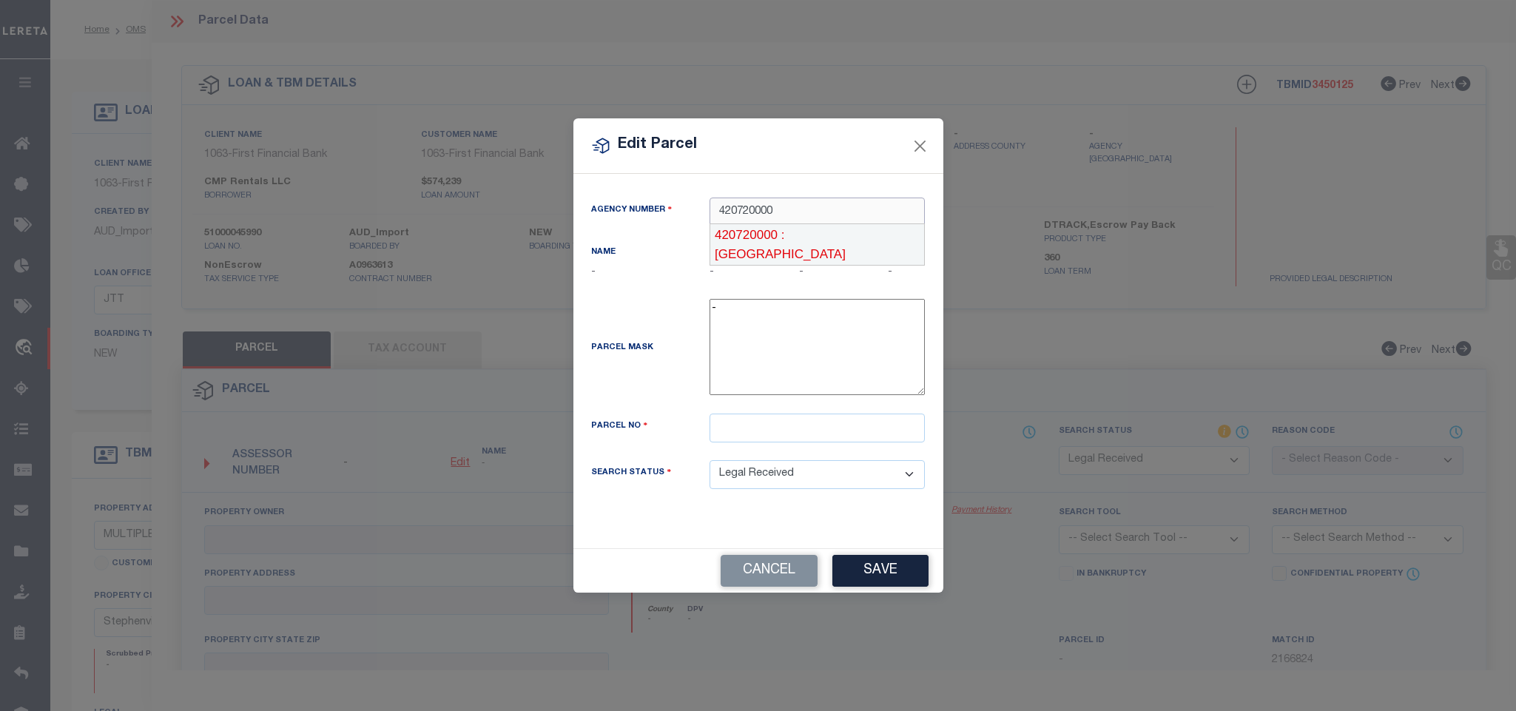
click at [775, 232] on div "420720000 : [GEOGRAPHIC_DATA]" at bounding box center [817, 244] width 215 height 42
click at [835, 433] on input "text" at bounding box center [817, 428] width 215 height 29
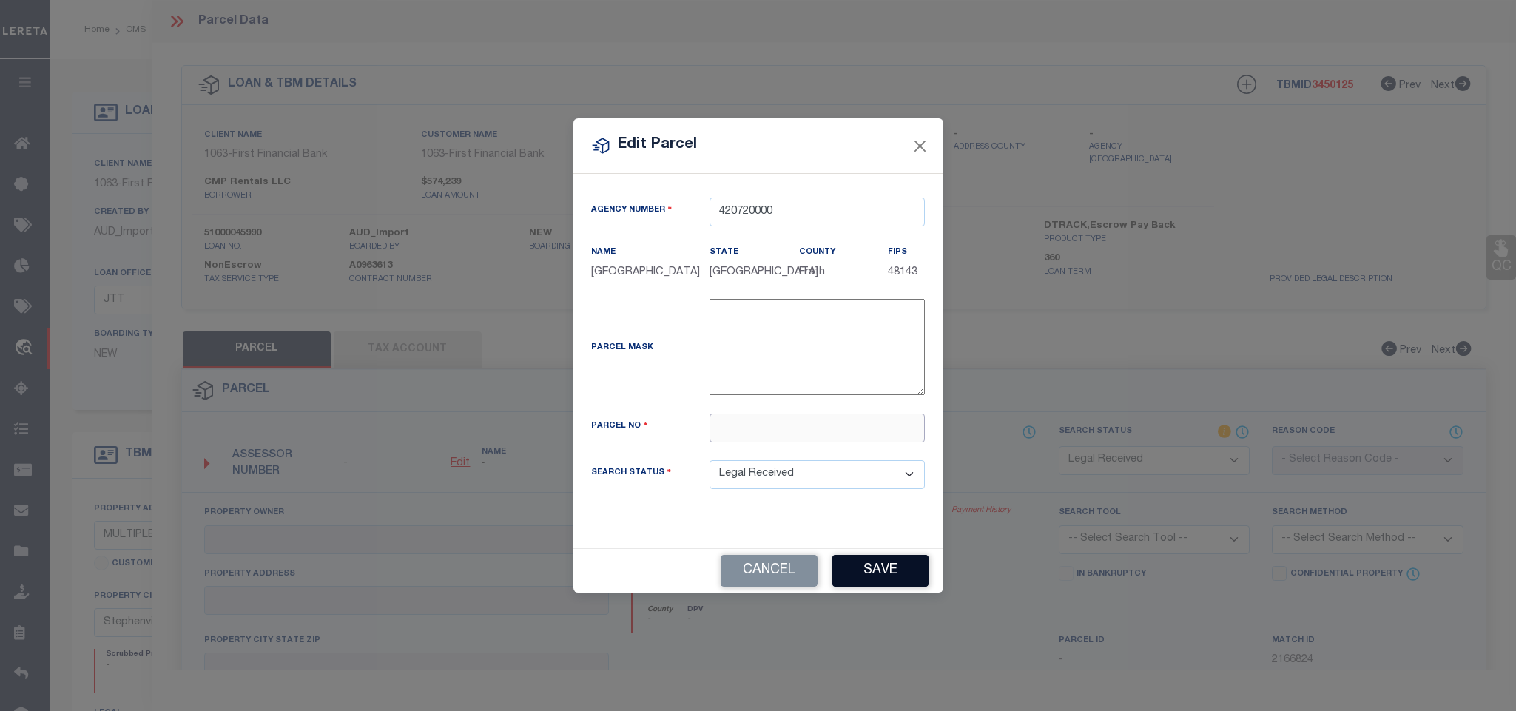
paste input "R000029232"
click at [875, 578] on button "Save" at bounding box center [880, 571] width 96 height 32
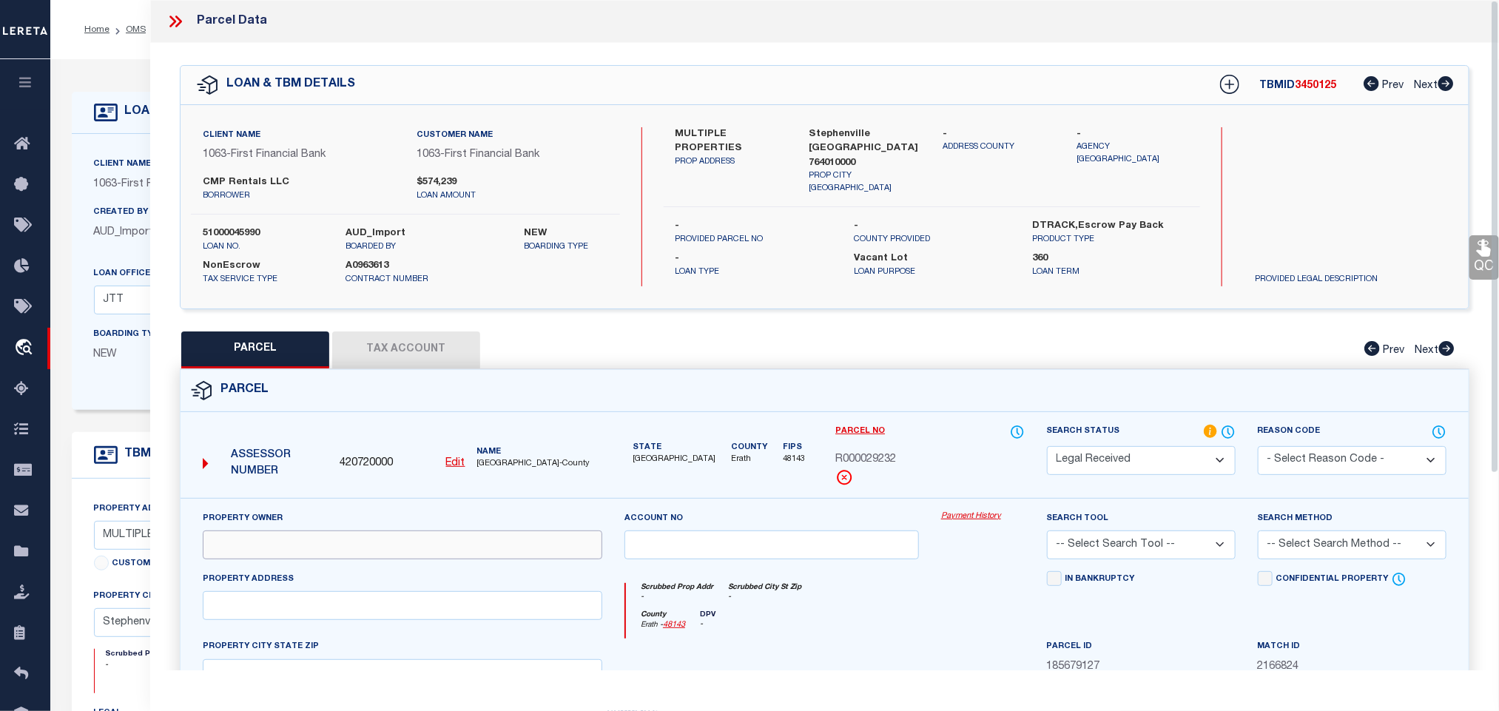
drag, startPoint x: 264, startPoint y: 542, endPoint x: 252, endPoint y: 542, distance: 12.6
click at [264, 542] on input "text" at bounding box center [403, 545] width 400 height 29
paste input "CMP RENTALS, LLC"
drag, startPoint x: 324, startPoint y: 604, endPoint x: 340, endPoint y: 598, distance: 17.3
click at [324, 604] on input "text" at bounding box center [403, 605] width 400 height 29
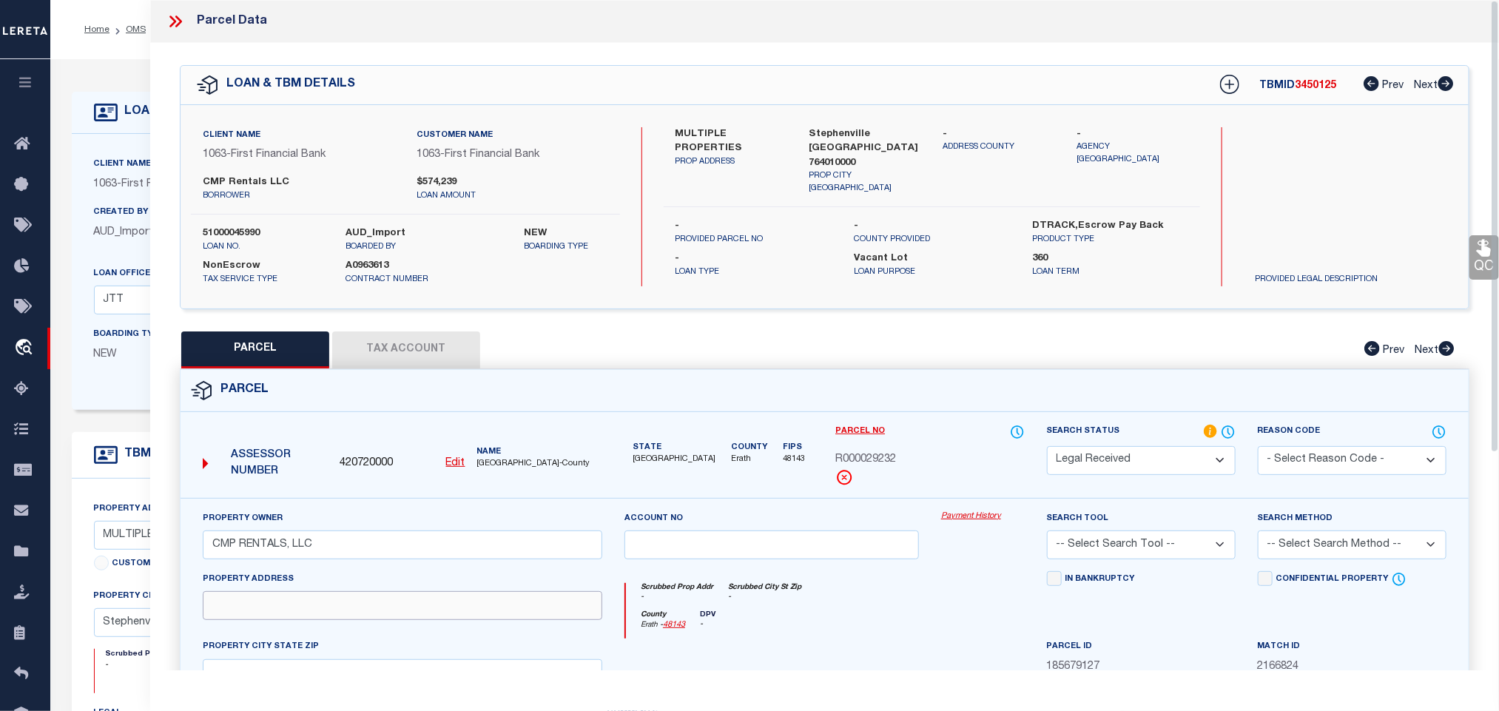
paste input "310 S [US_STATE]"
click at [813, 132] on label "Stephenville [GEOGRAPHIC_DATA] 764010000" at bounding box center [866, 149] width 112 height 44
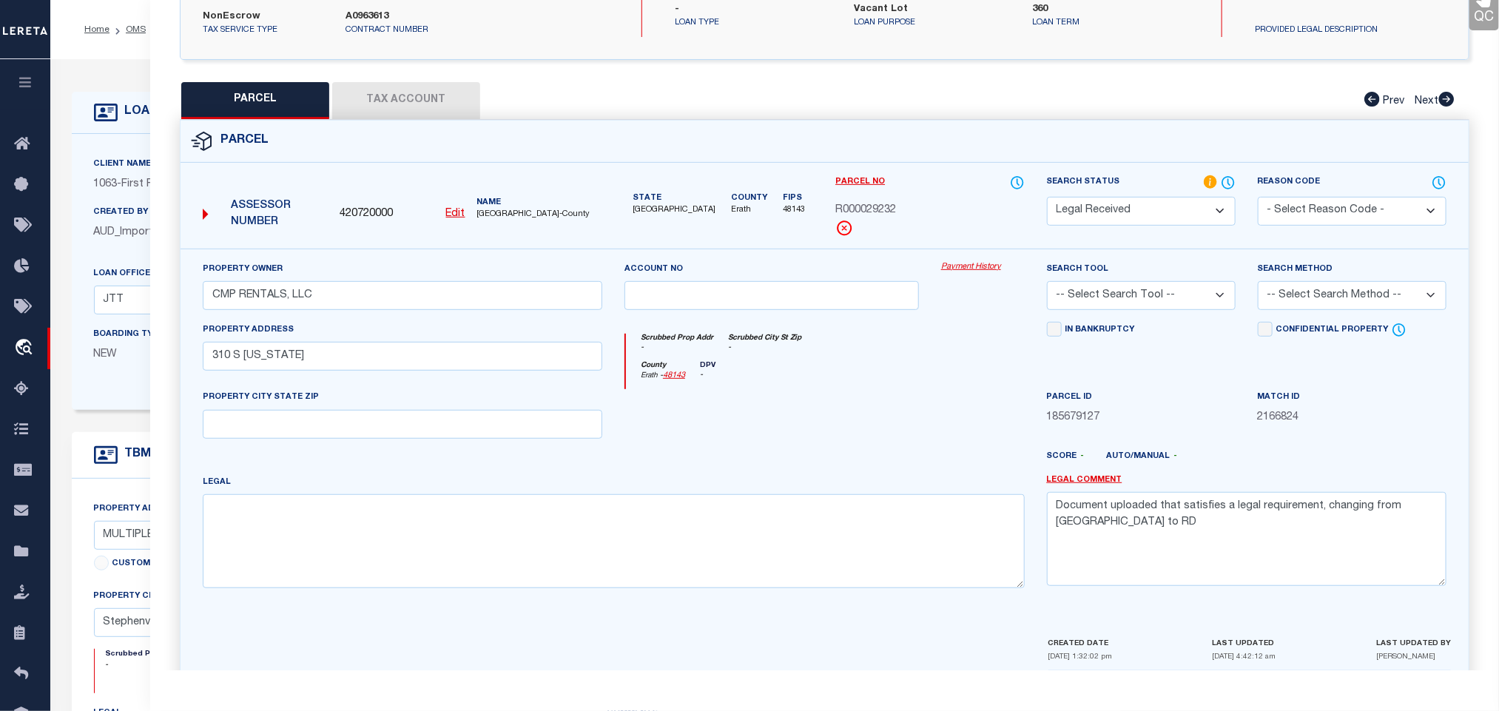
scroll to position [322, 0]
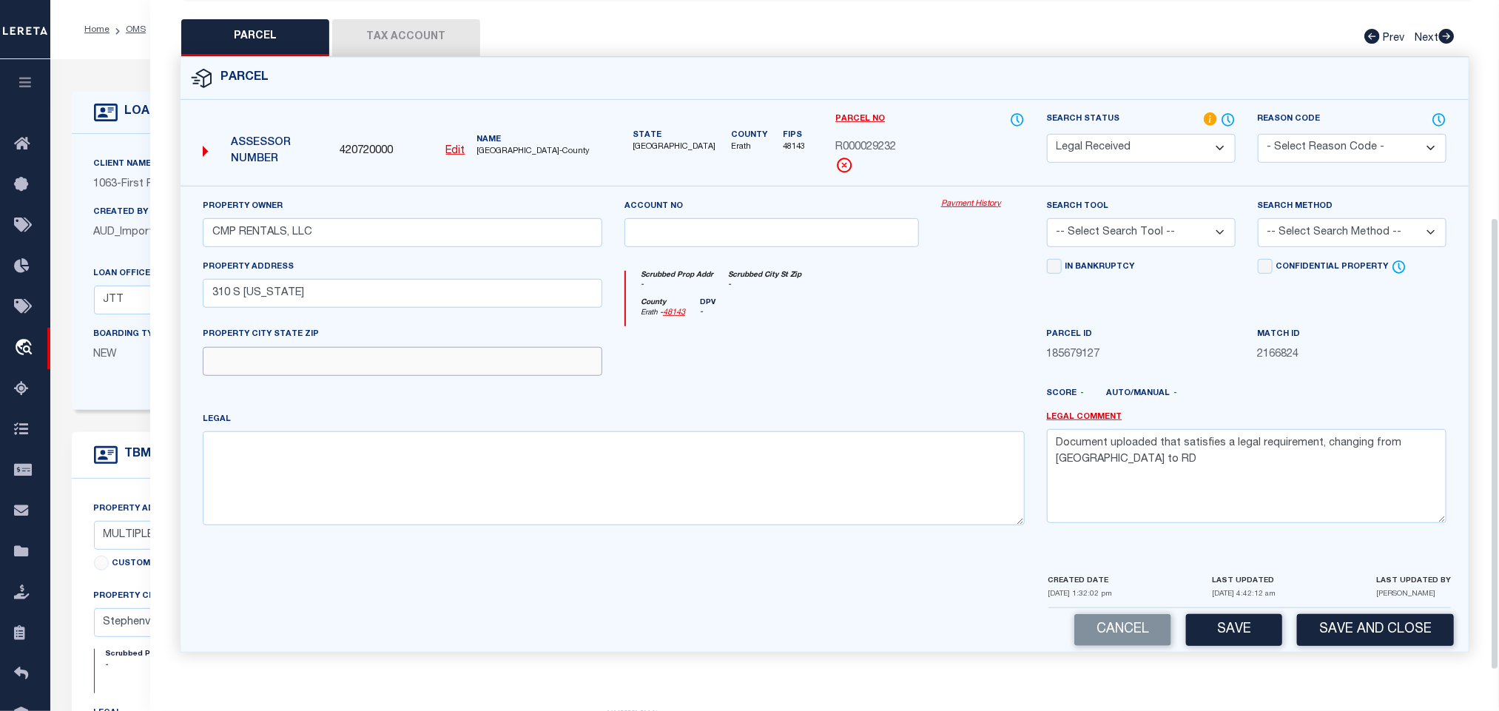
click at [451, 347] on input "text" at bounding box center [403, 361] width 400 height 29
paste input "Stephenville [GEOGRAPHIC_DATA] 764010000"
click at [1204, 451] on textarea "Document uploaded that satisfies a legal requirement, changing from [GEOGRAPHIC…" at bounding box center [1247, 475] width 400 height 93
click at [1206, 449] on textarea "Document uploaded that satisfies a legal requirement, changing from [GEOGRAPHIC…" at bounding box center [1247, 475] width 400 height 93
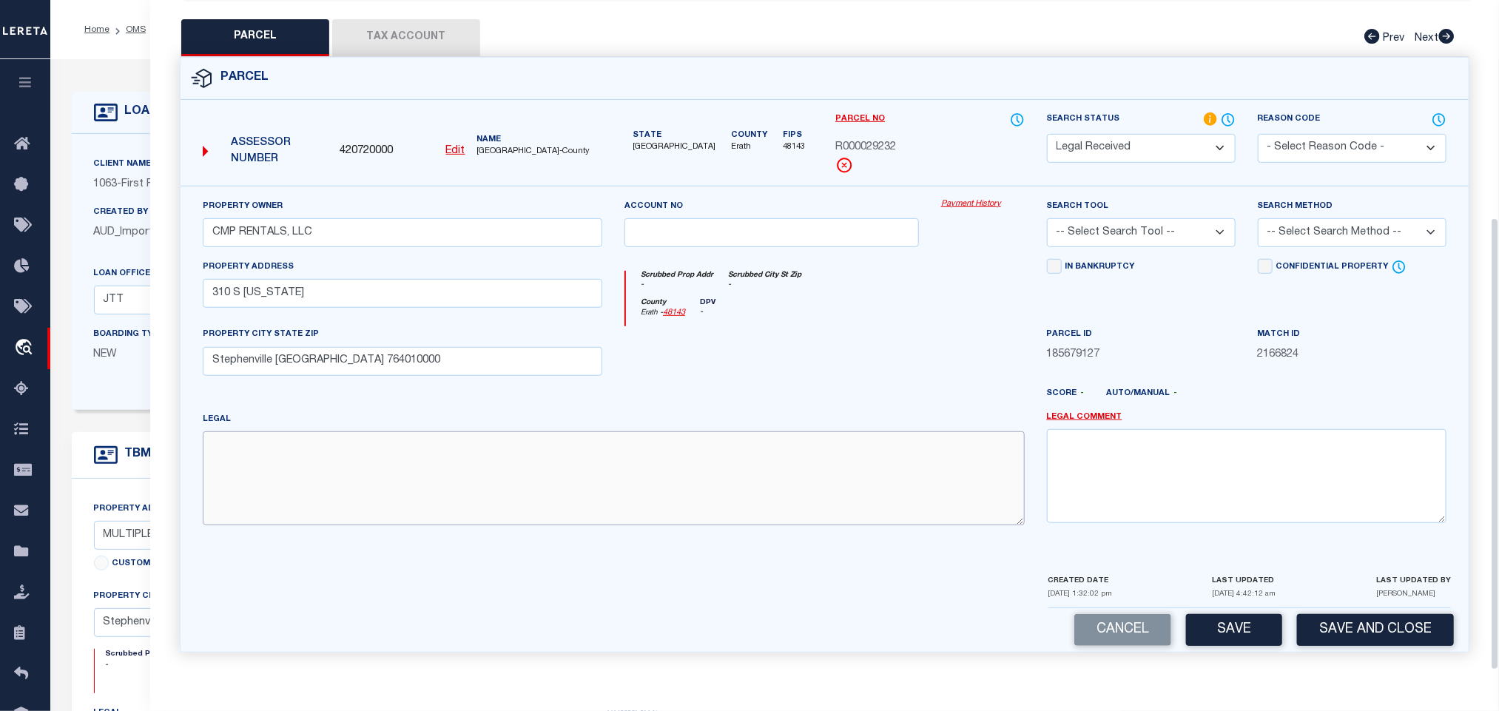
click at [394, 445] on textarea at bounding box center [614, 477] width 822 height 93
paste textarea "S2600 CITY ADDITION;, BLOCK 12;, LOT 2 (E 64 )"
click at [1155, 224] on select "-- Select Search Tool -- 3rd Party Website Agency File Agency Website ATLS CNV-…" at bounding box center [1141, 232] width 189 height 29
click at [1047, 218] on select "-- Select Search Tool -- 3rd Party Website Agency File Agency Website ATLS CNV-…" at bounding box center [1141, 232] width 189 height 29
click at [1367, 205] on div "Search Method -- Select Search Method -- Property Address Legal Liability Info …" at bounding box center [1352, 222] width 189 height 49
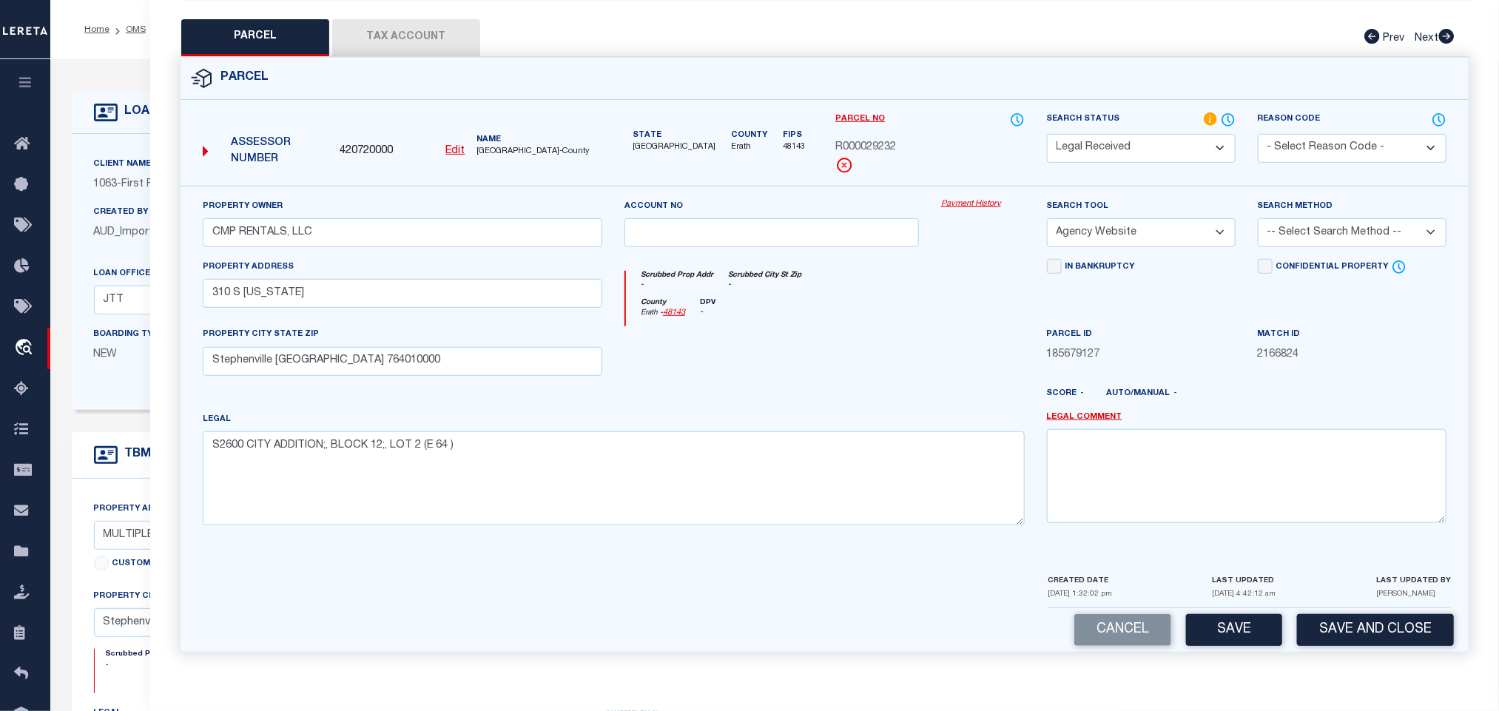
drag, startPoint x: 1350, startPoint y: 226, endPoint x: 1350, endPoint y: 238, distance: 11.1
click at [1350, 226] on select "-- Select Search Method -- Property Address Legal Liability Info Provided" at bounding box center [1352, 232] width 189 height 29
click at [1258, 218] on select "-- Select Search Method -- Property Address Legal Liability Info Provided" at bounding box center [1352, 232] width 189 height 29
click at [1242, 625] on button "Save" at bounding box center [1234, 630] width 96 height 32
click at [427, 27] on button "Tax Account" at bounding box center [406, 37] width 148 height 37
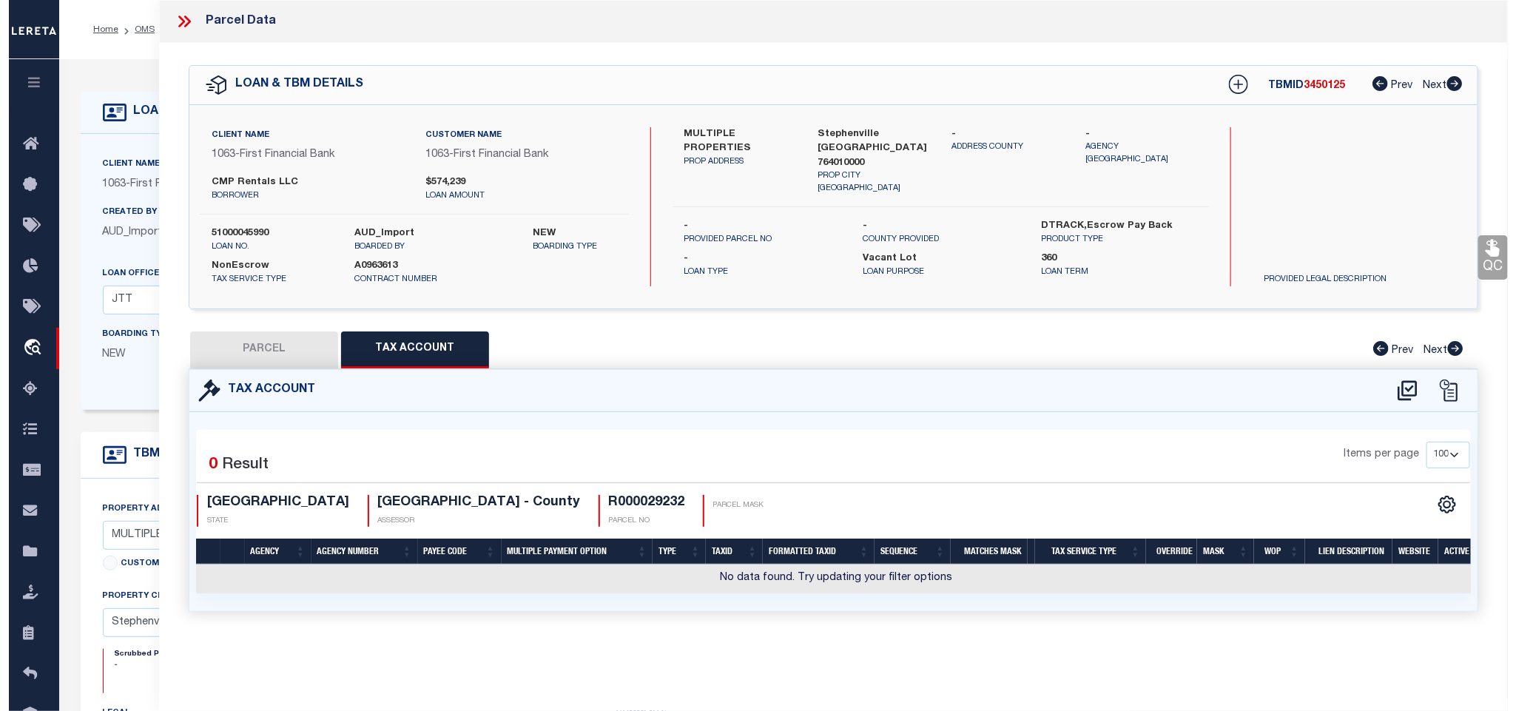
scroll to position [0, 0]
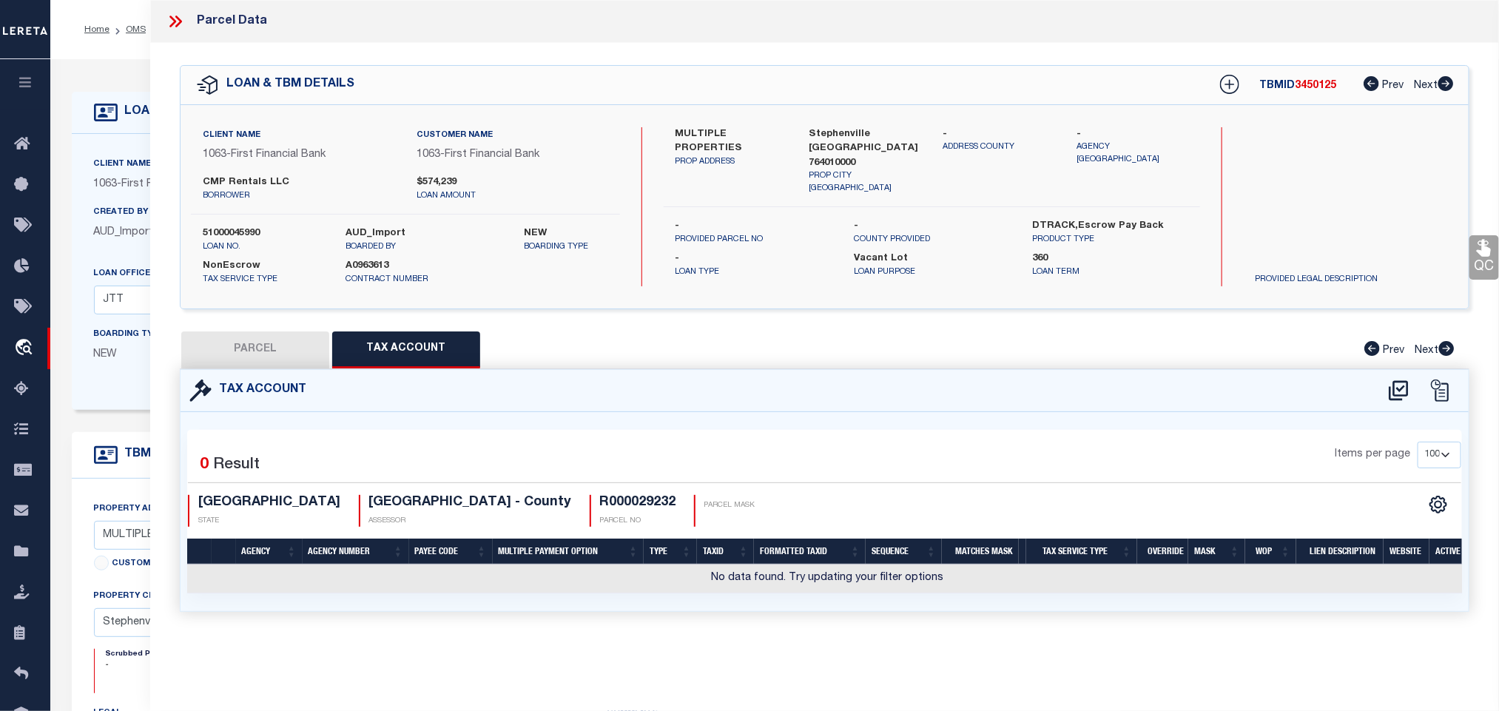
click at [1396, 400] on icon at bounding box center [1399, 391] width 24 height 24
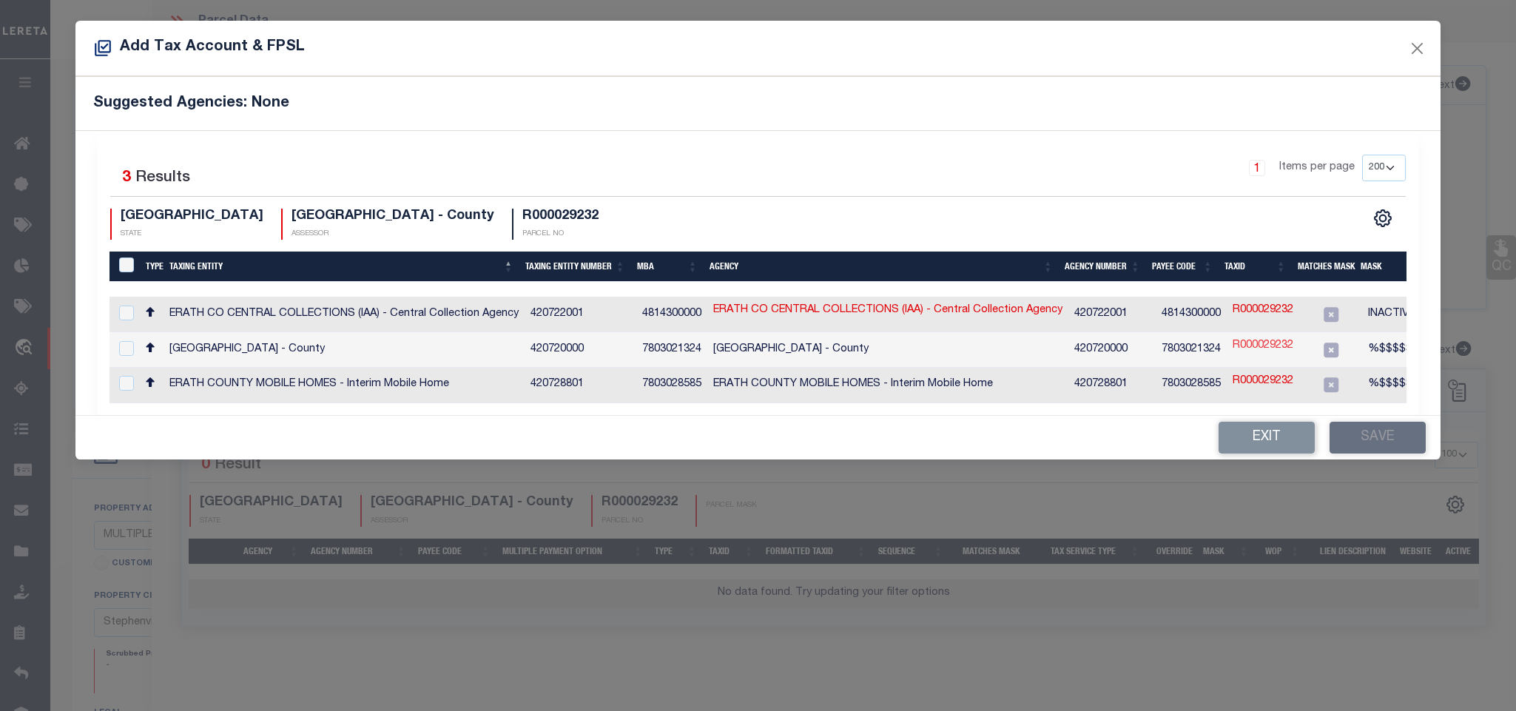
click at [1266, 343] on link "R000029232" at bounding box center [1263, 346] width 61 height 16
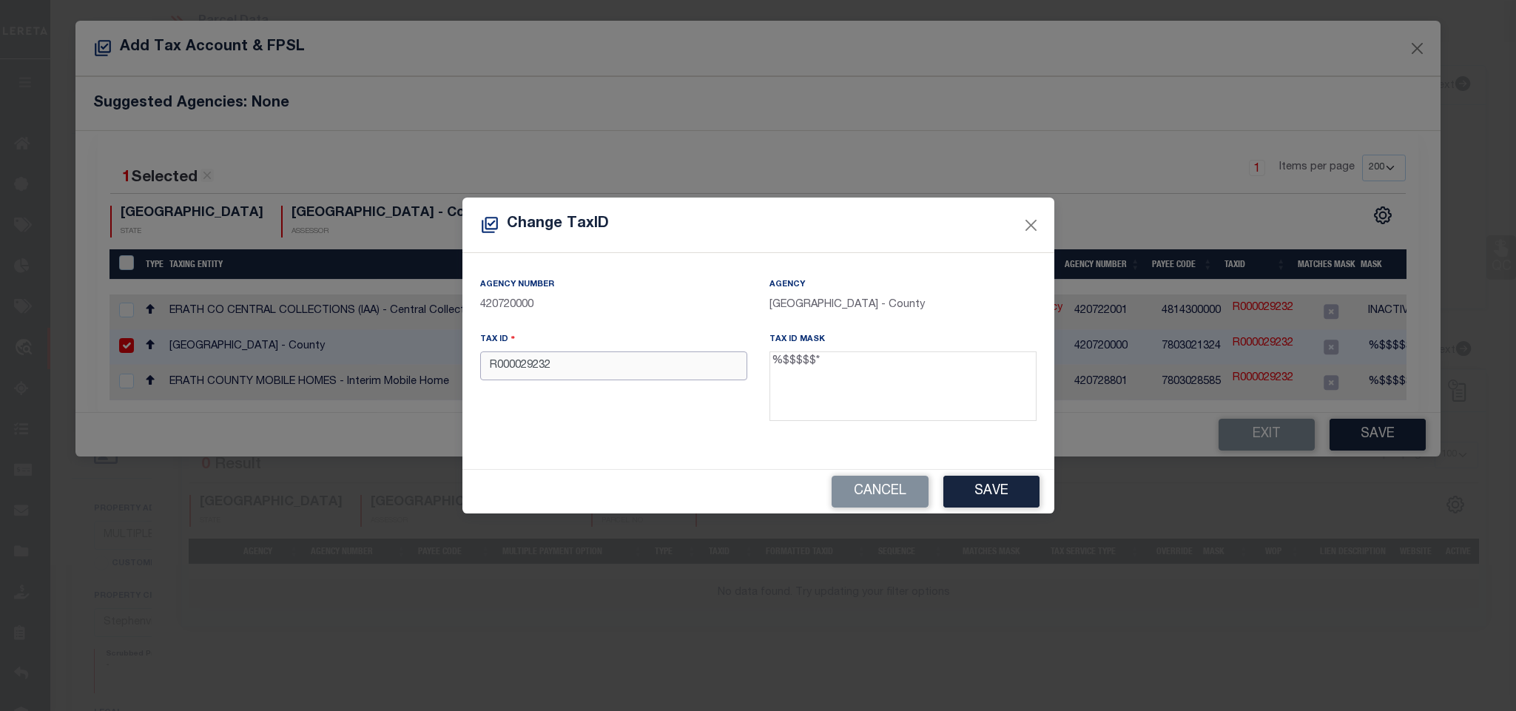
click at [522, 375] on input "R000029232" at bounding box center [613, 365] width 267 height 29
click at [1026, 514] on div "Cancel Save" at bounding box center [758, 492] width 592 height 44
click at [1017, 498] on button "Save" at bounding box center [991, 492] width 96 height 32
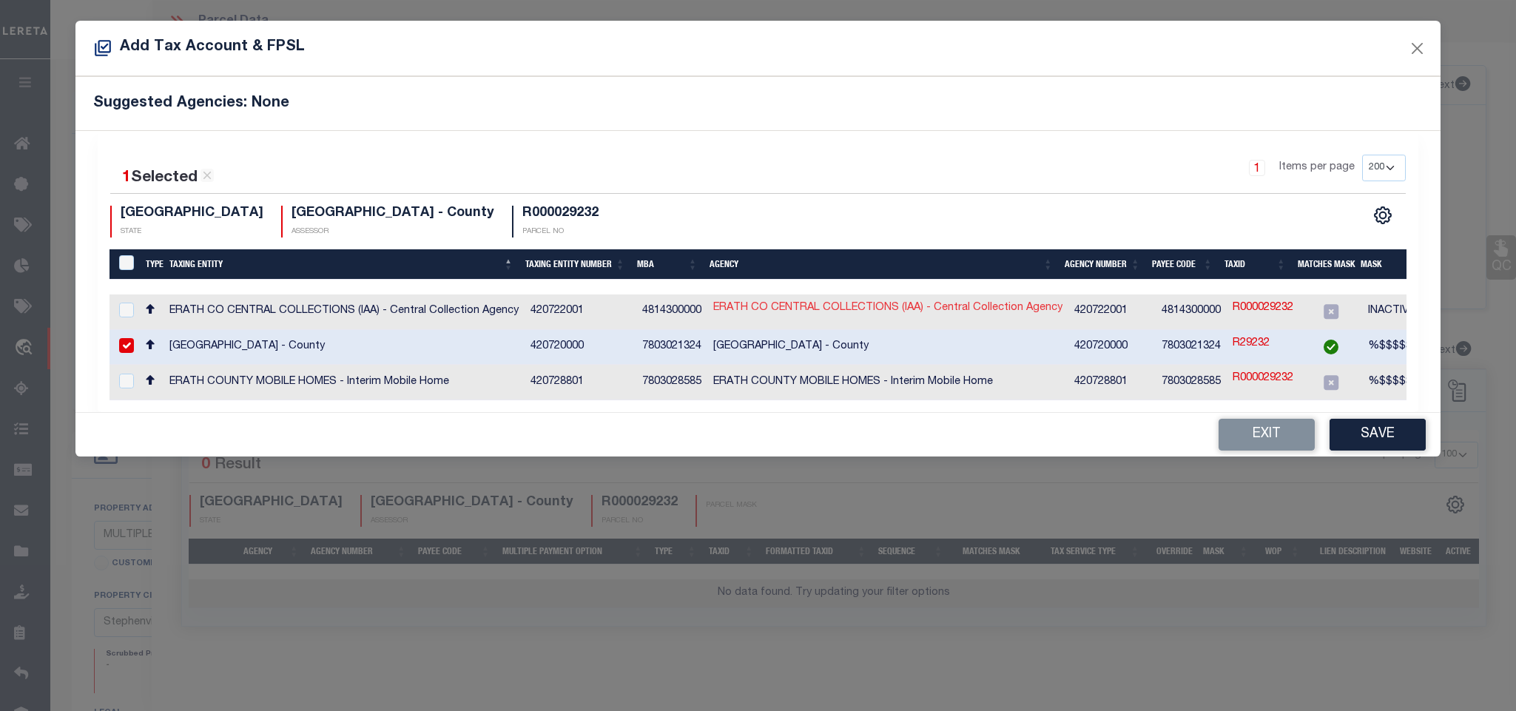
click at [795, 309] on link "ERATH CO CENTRAL COLLECTIONS (IAA) - Central Collection Agency" at bounding box center [887, 308] width 349 height 16
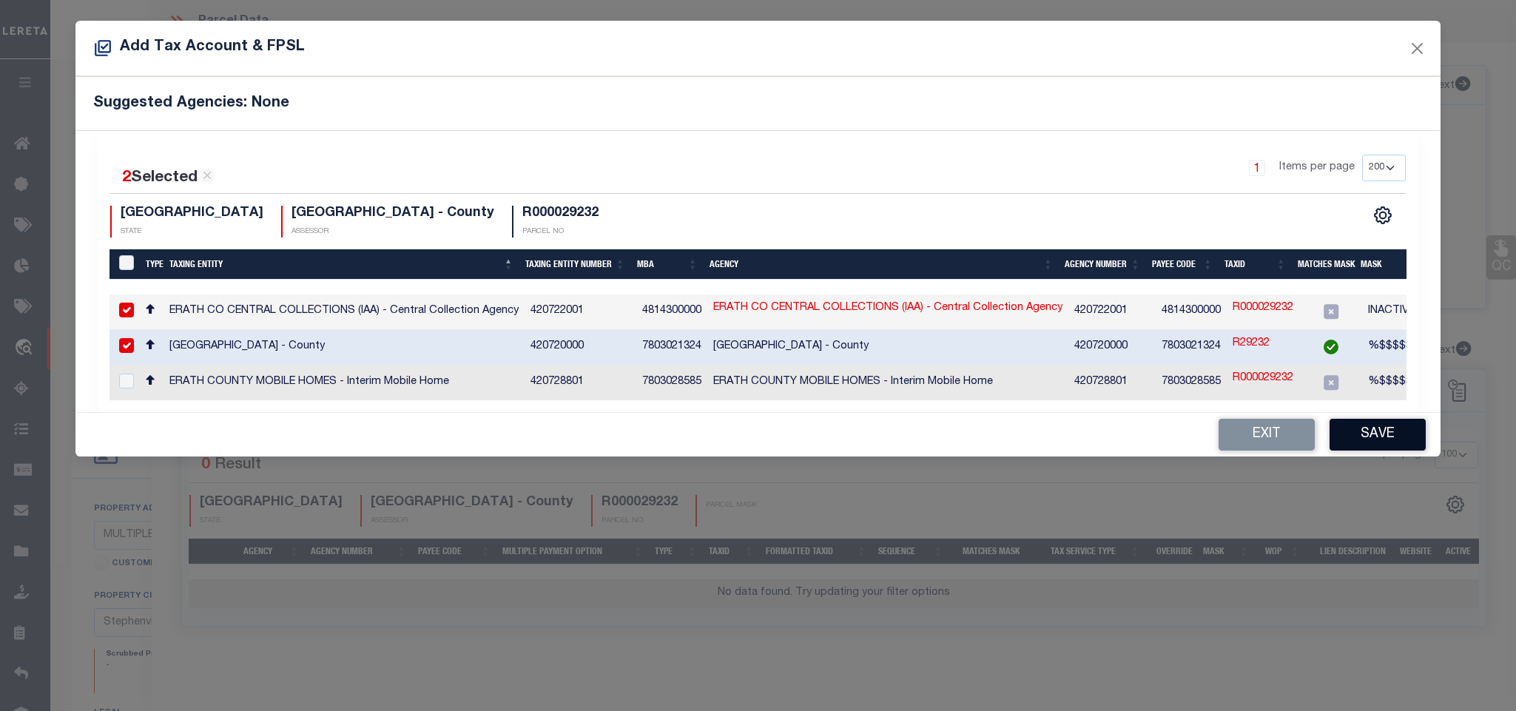
click at [1401, 449] on button "Save" at bounding box center [1378, 435] width 96 height 32
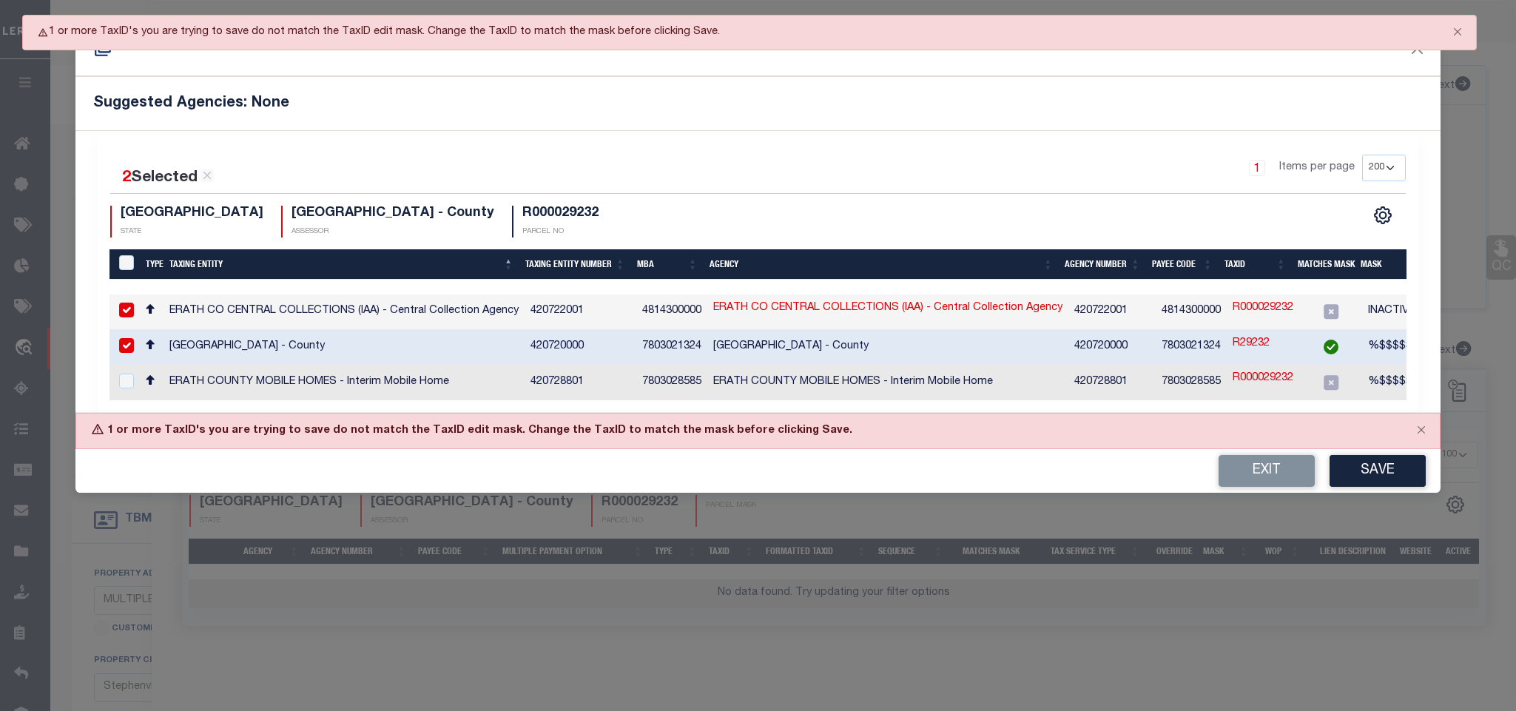
click at [555, 306] on td "420722001" at bounding box center [581, 313] width 112 height 36
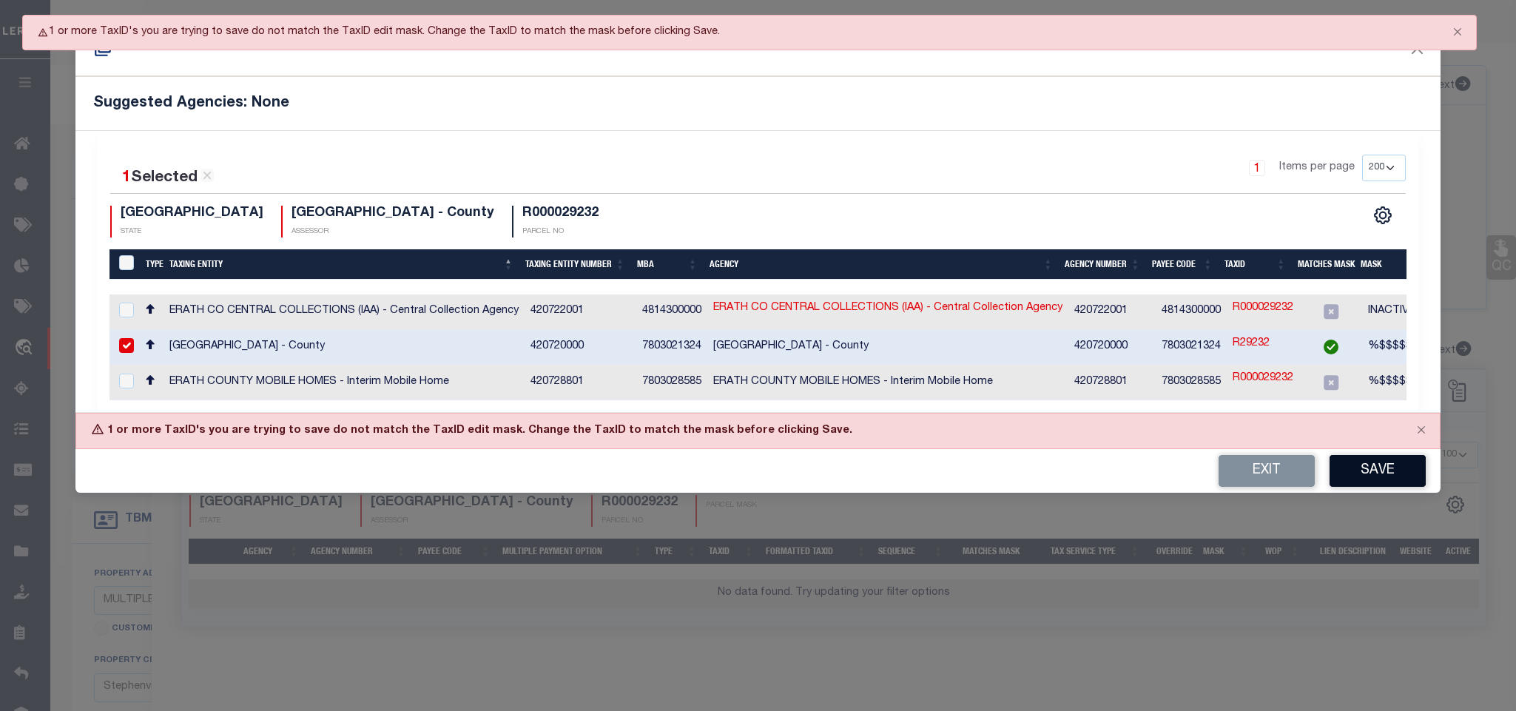
click at [1365, 465] on button "Save" at bounding box center [1378, 471] width 96 height 32
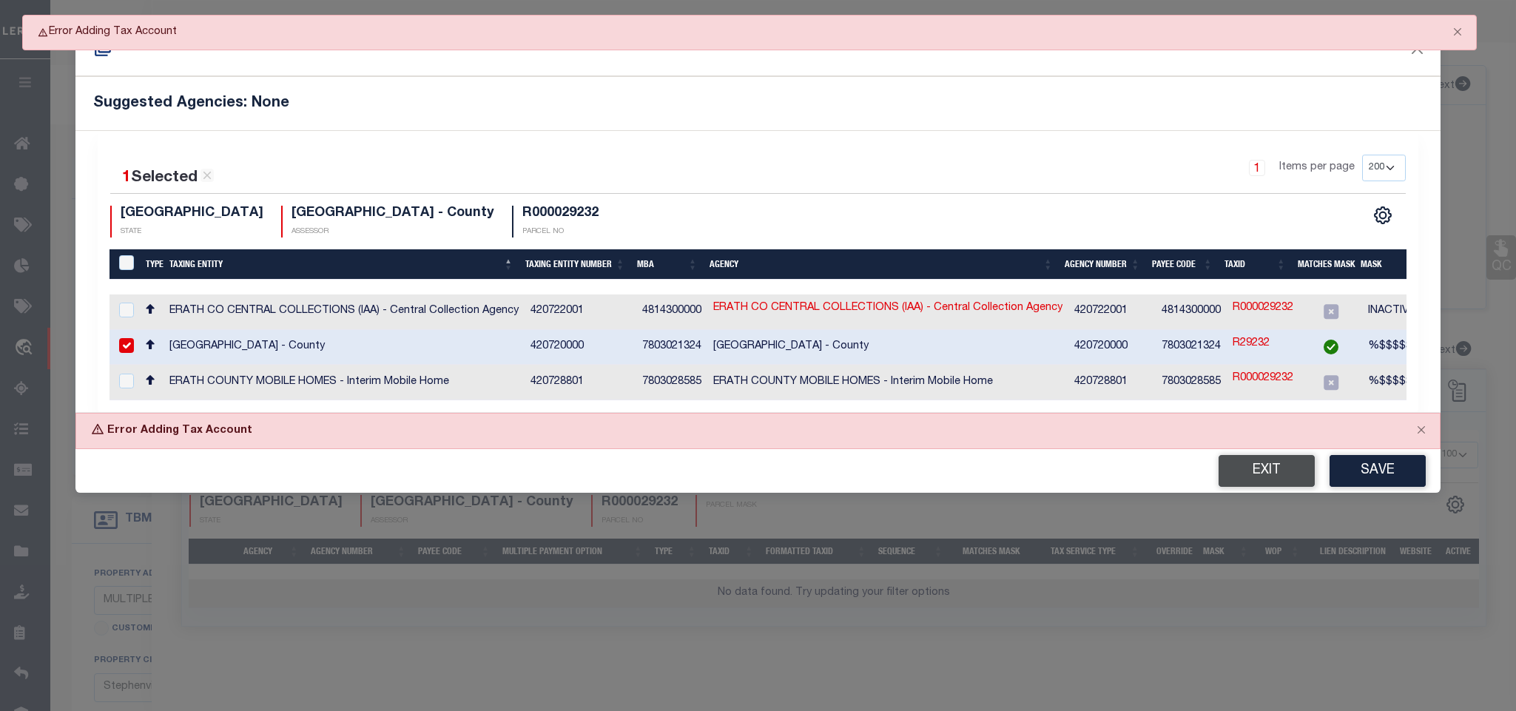
click at [1263, 475] on button "Exit" at bounding box center [1267, 471] width 96 height 32
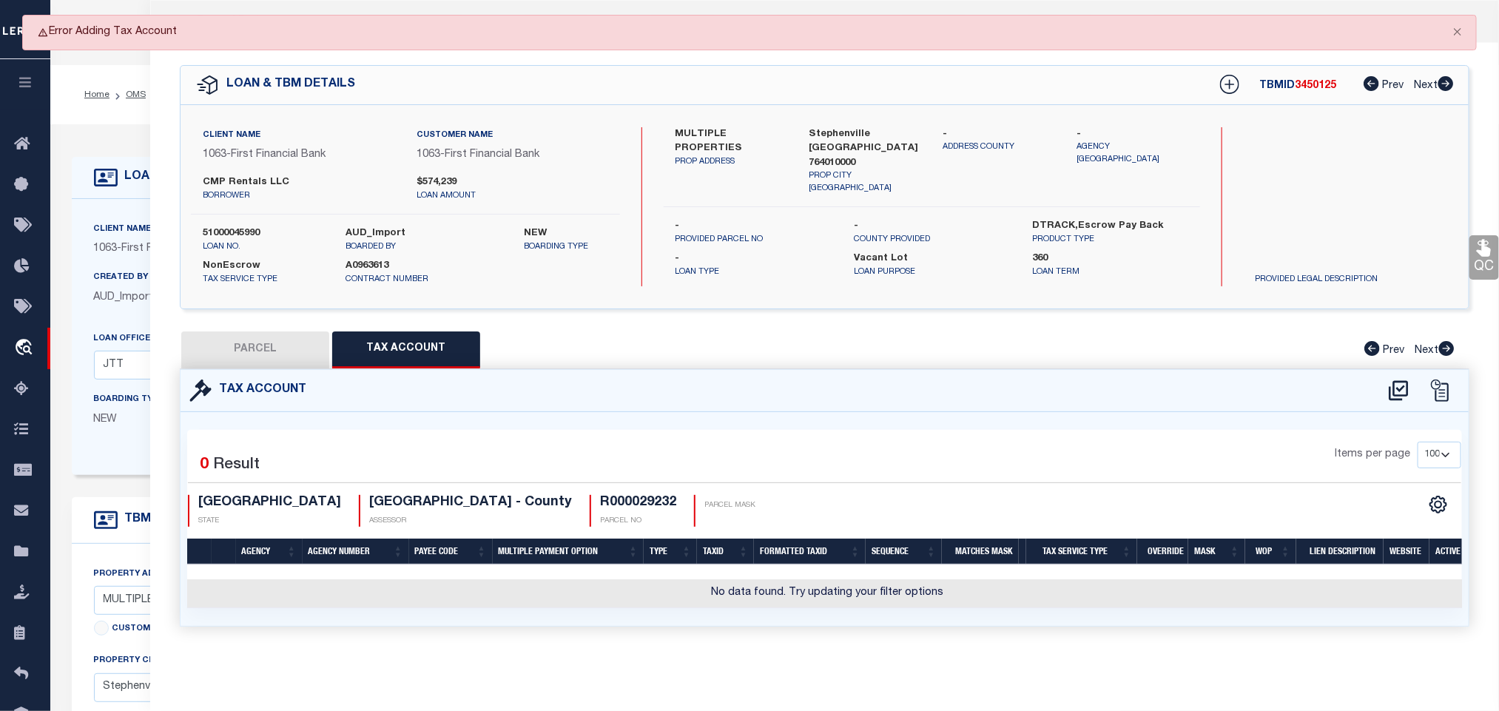
click at [280, 369] on div "Tax Account Selected 0" at bounding box center [825, 498] width 1290 height 258
click at [277, 355] on button "PARCEL" at bounding box center [255, 350] width 148 height 37
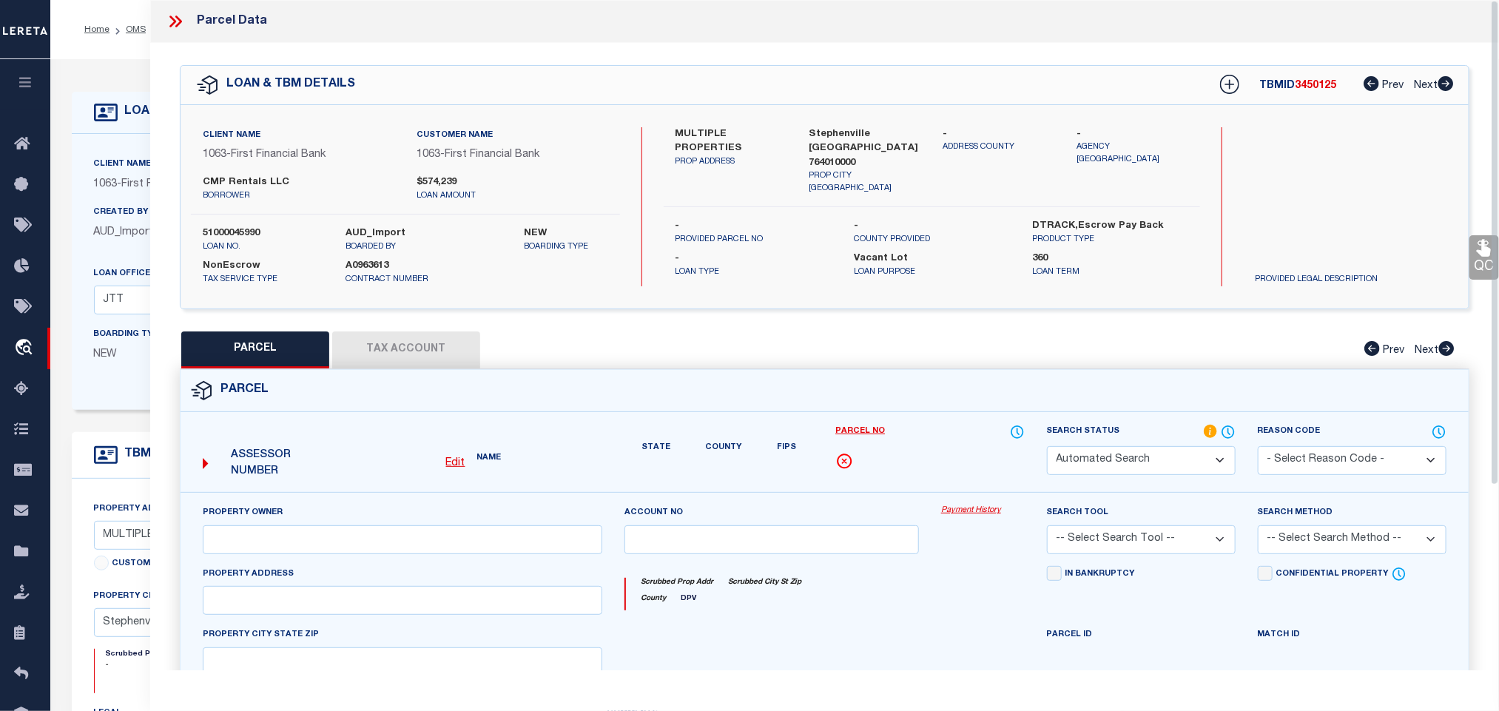
click at [380, 353] on button "Tax Account" at bounding box center [406, 350] width 148 height 37
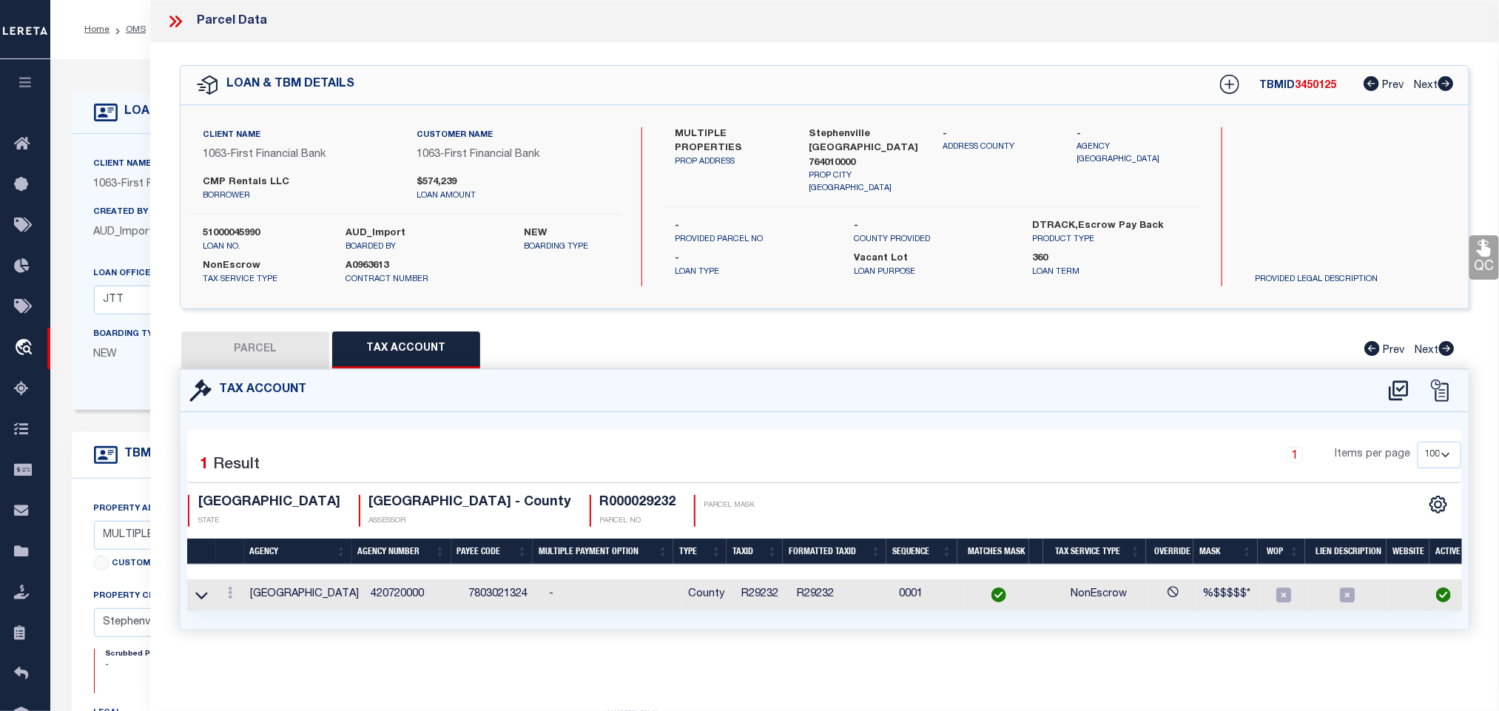
click at [289, 355] on button "PARCEL" at bounding box center [255, 350] width 148 height 37
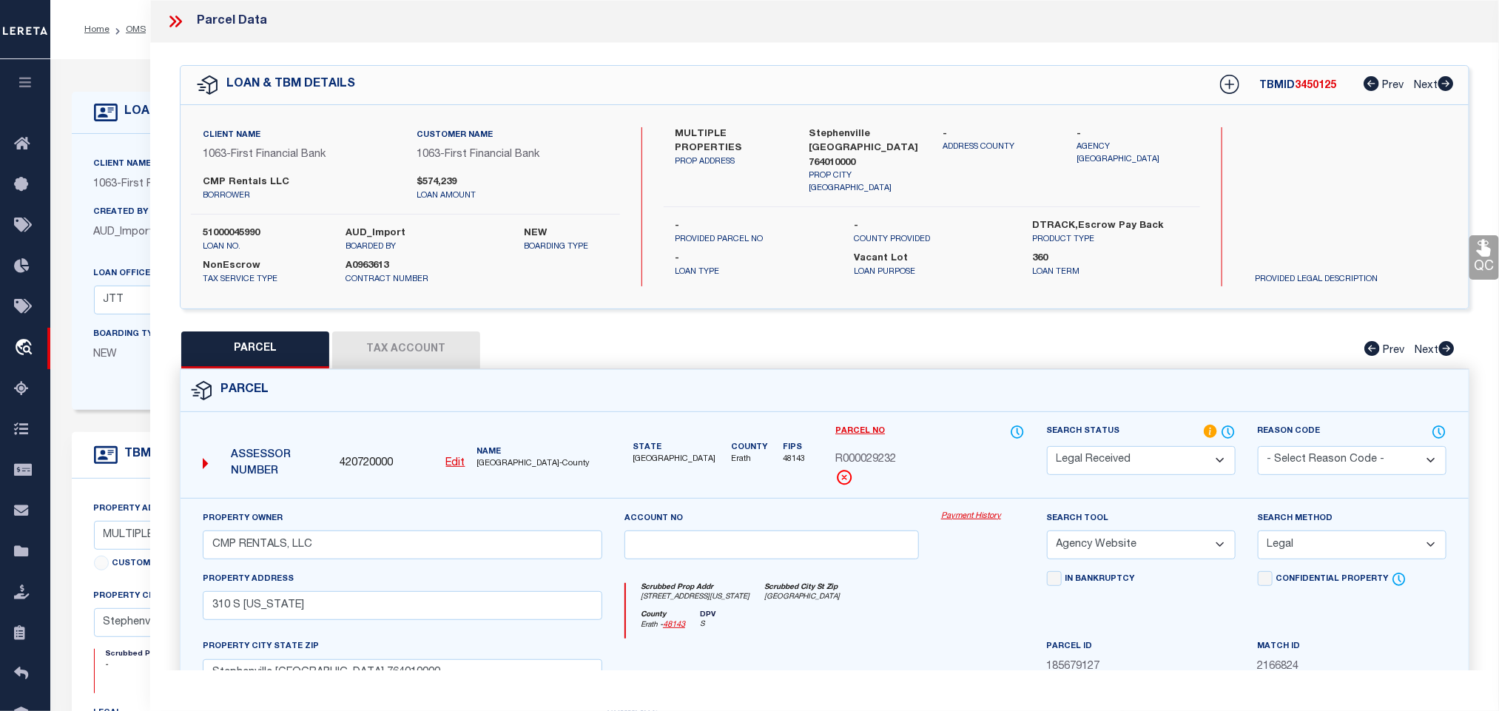
drag, startPoint x: 1132, startPoint y: 475, endPoint x: 1123, endPoint y: 465, distance: 13.6
click at [1132, 474] on select "Automated Search Bad Parcel Complete Duplicate Parcel High Dollar Reporting In …" at bounding box center [1141, 460] width 189 height 29
click at [1047, 448] on select "Automated Search Bad Parcel Complete Duplicate Parcel High Dollar Reporting In …" at bounding box center [1141, 460] width 189 height 29
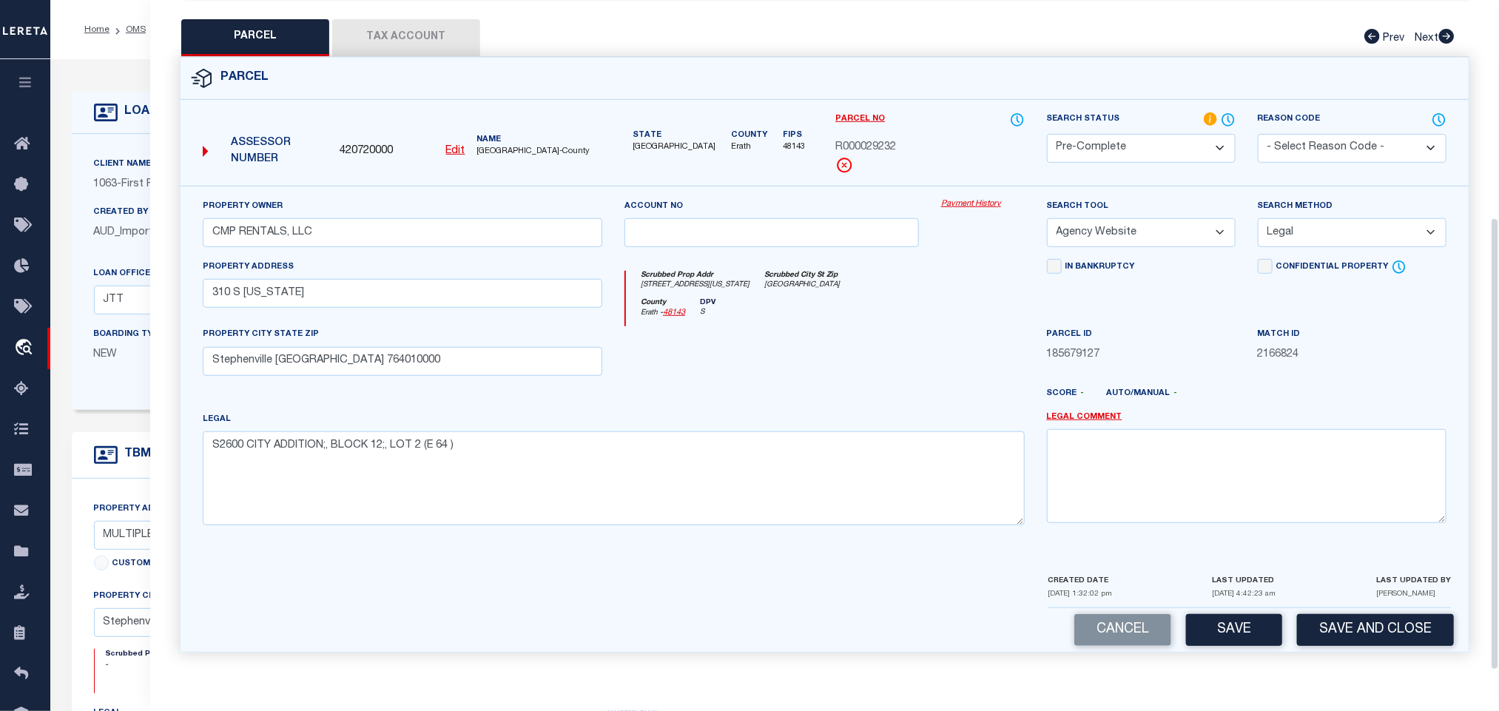
click at [1354, 604] on div "CREATED DATE [DATE] 1:32:02 pm LAST UPDATED [DATE] 4:42:23 am LAST UPDATED BY […" at bounding box center [1250, 591] width 403 height 36
click at [1362, 630] on button "Save and Close" at bounding box center [1375, 630] width 157 height 32
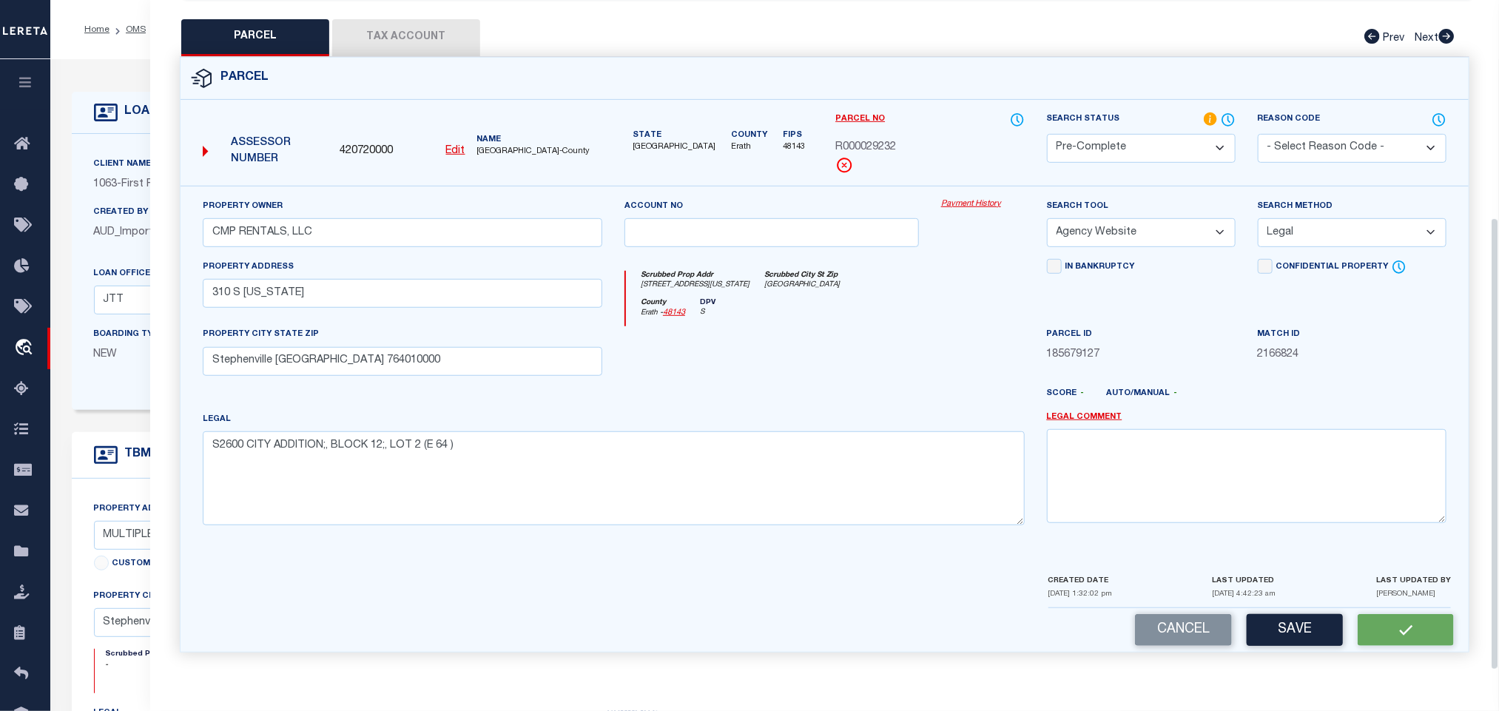
click at [366, 144] on span "420720000" at bounding box center [366, 152] width 53 height 16
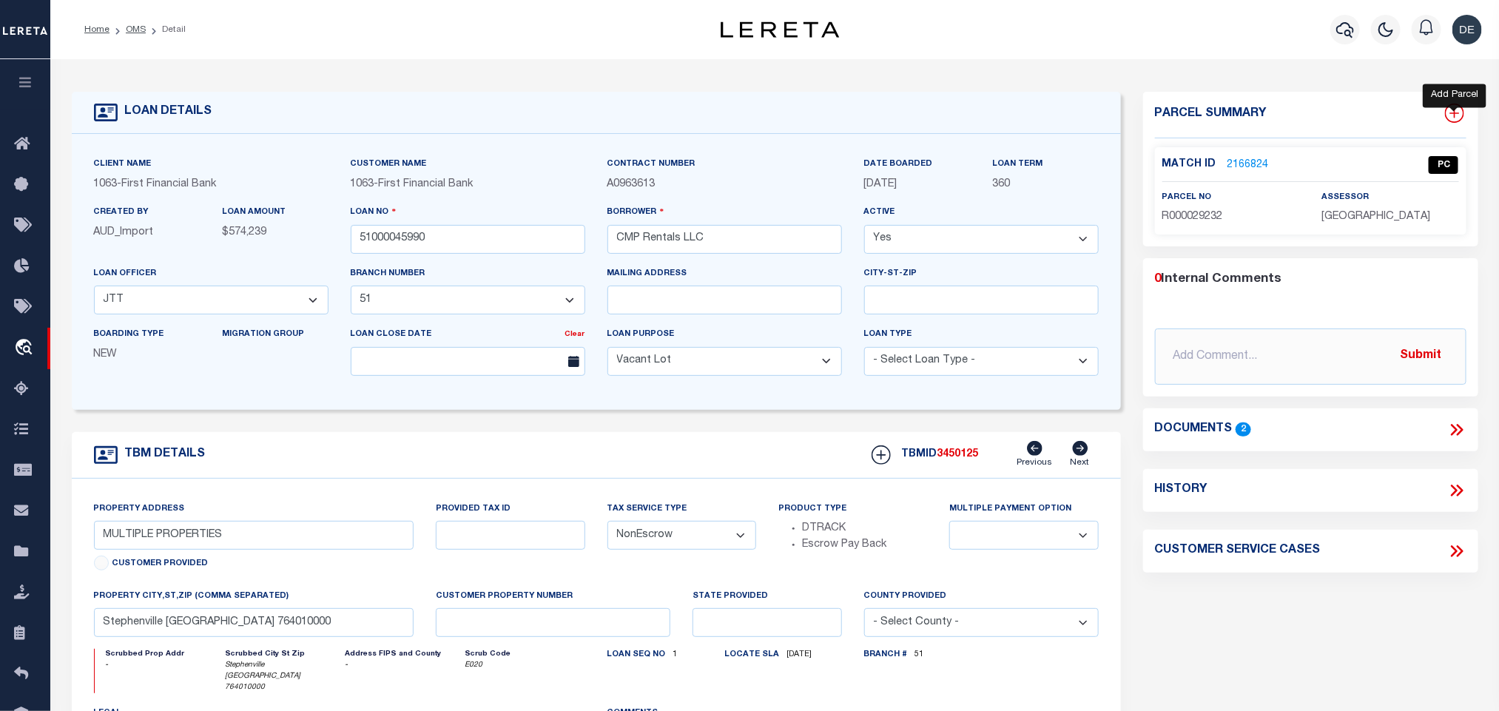
click at [1461, 112] on icon at bounding box center [1454, 113] width 19 height 19
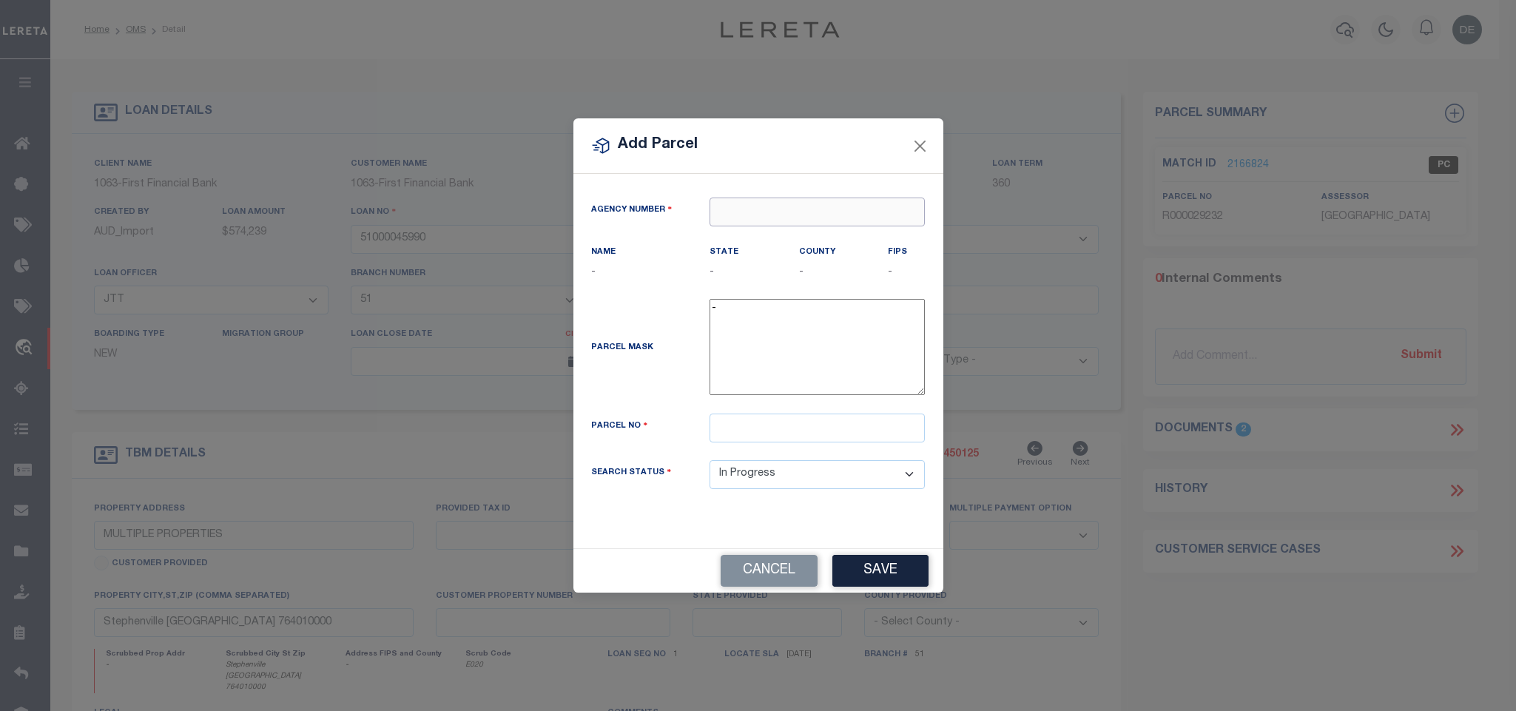
click at [869, 209] on input "text" at bounding box center [817, 212] width 215 height 29
paste input "420720000"
click at [826, 234] on div "420720000 : [GEOGRAPHIC_DATA]" at bounding box center [817, 244] width 215 height 42
click at [850, 431] on input "text" at bounding box center [817, 428] width 215 height 29
paste input "R000030831"
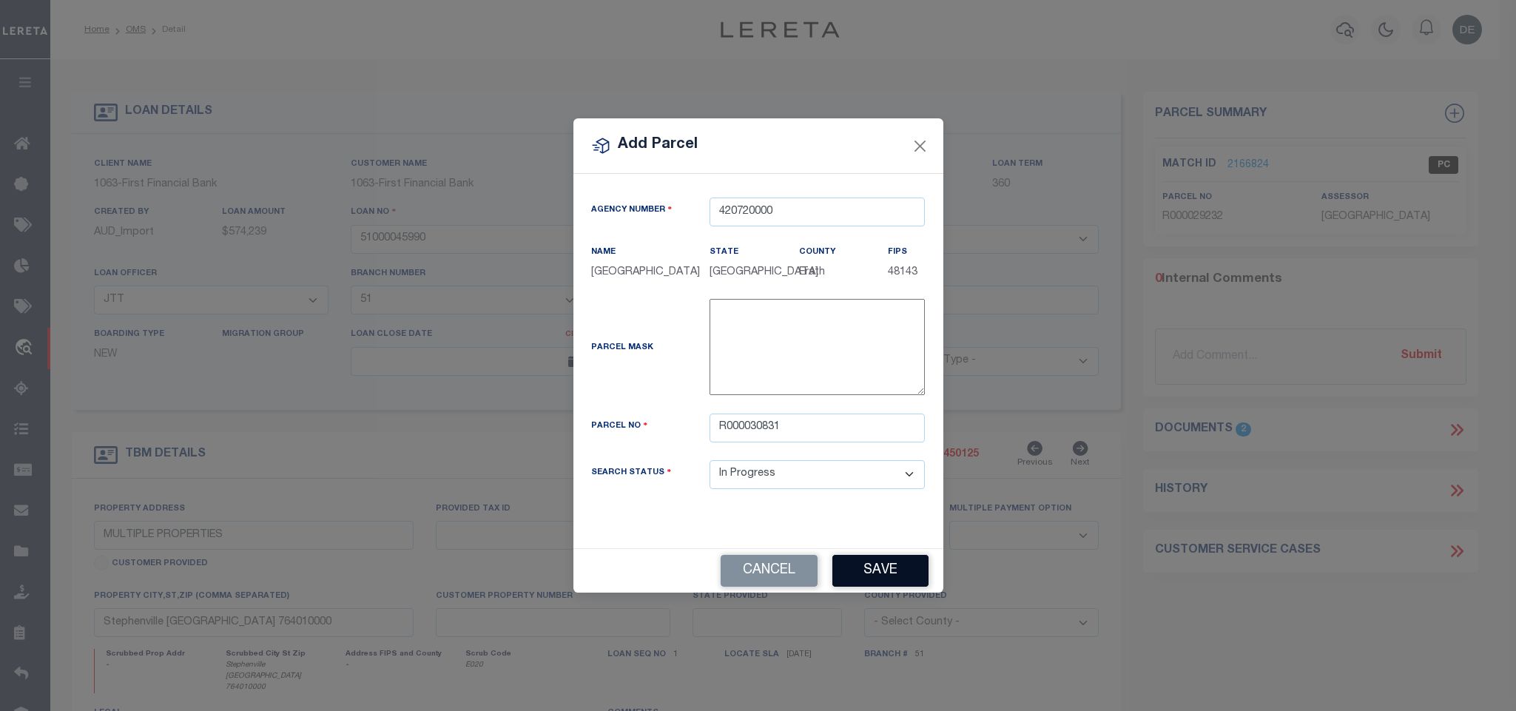
click at [891, 568] on button "Save" at bounding box center [880, 571] width 96 height 32
click at [861, 428] on input "R000030831" at bounding box center [817, 428] width 215 height 29
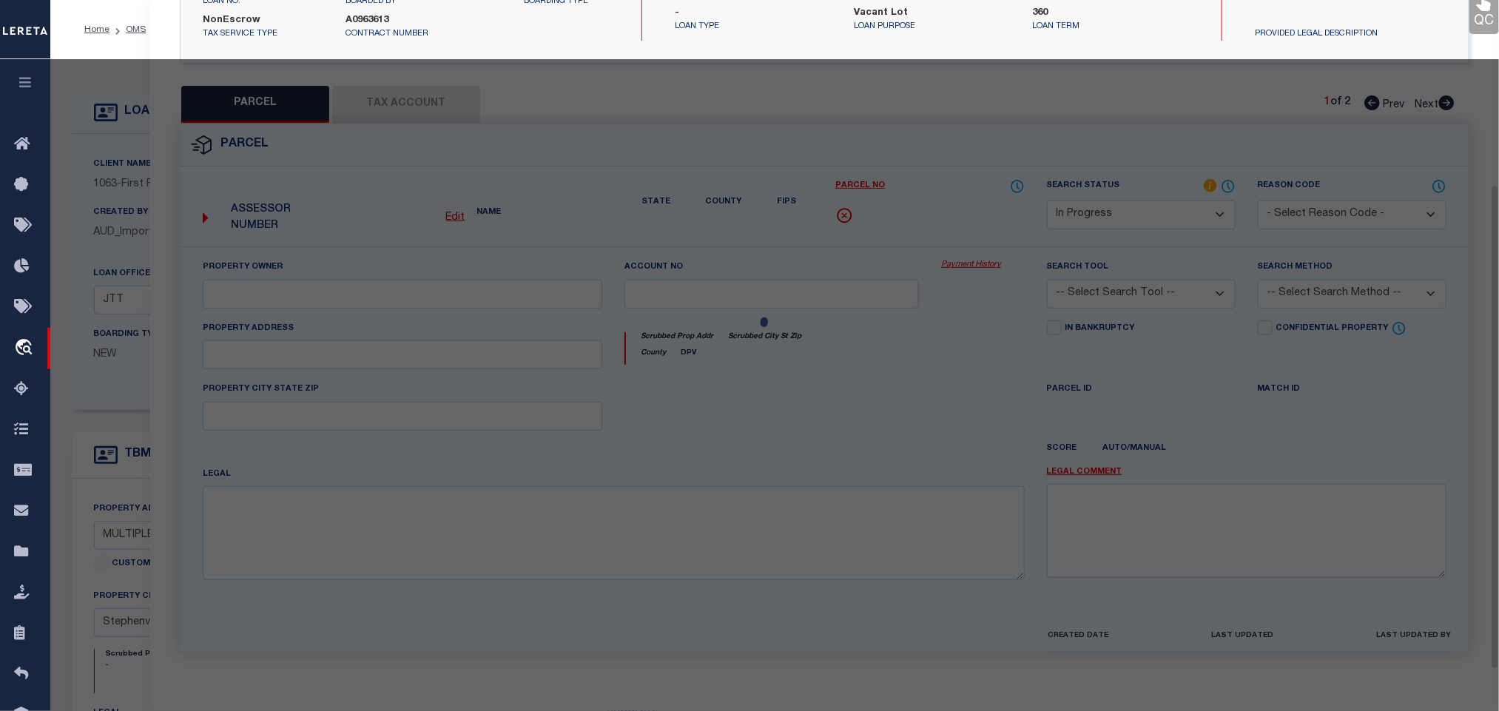
scroll to position [277, 0]
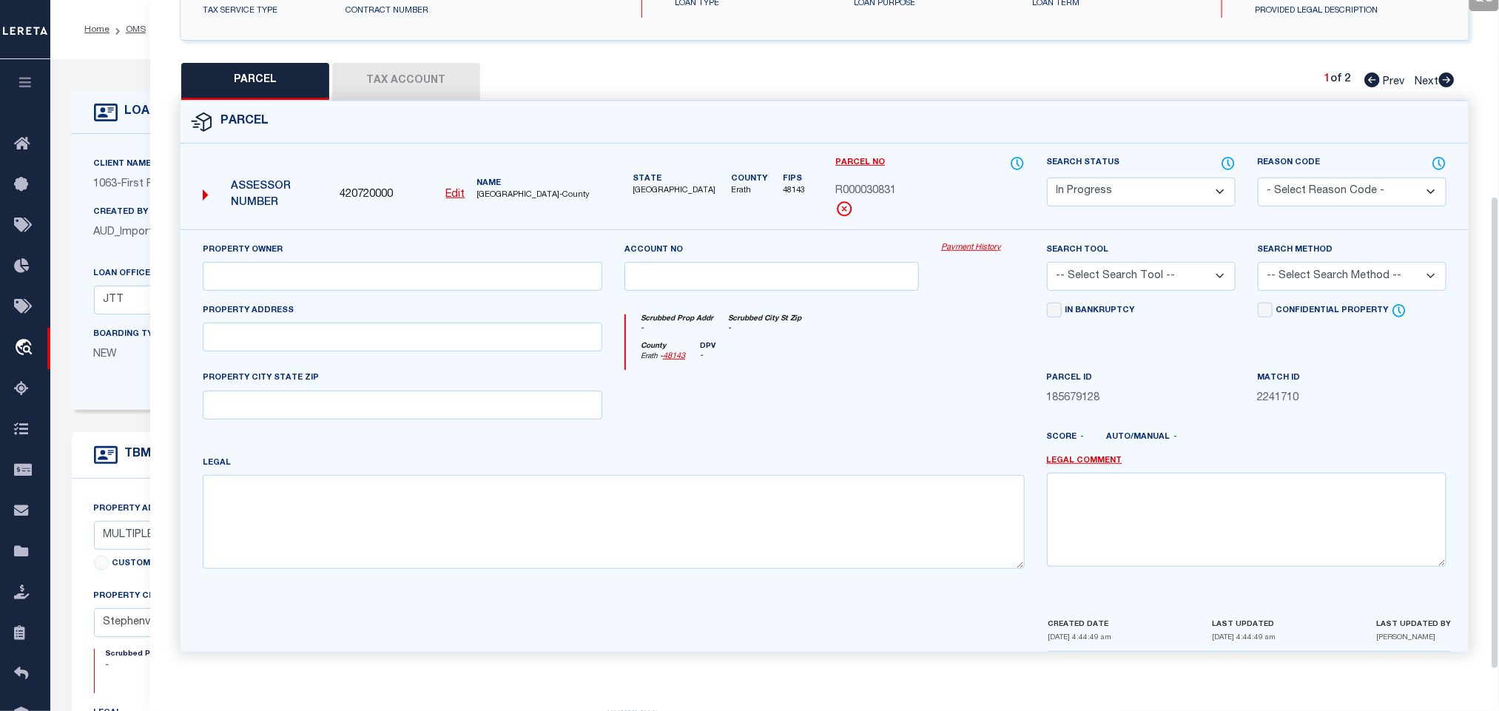
click at [457, 192] on u "Edit" at bounding box center [455, 194] width 19 height 10
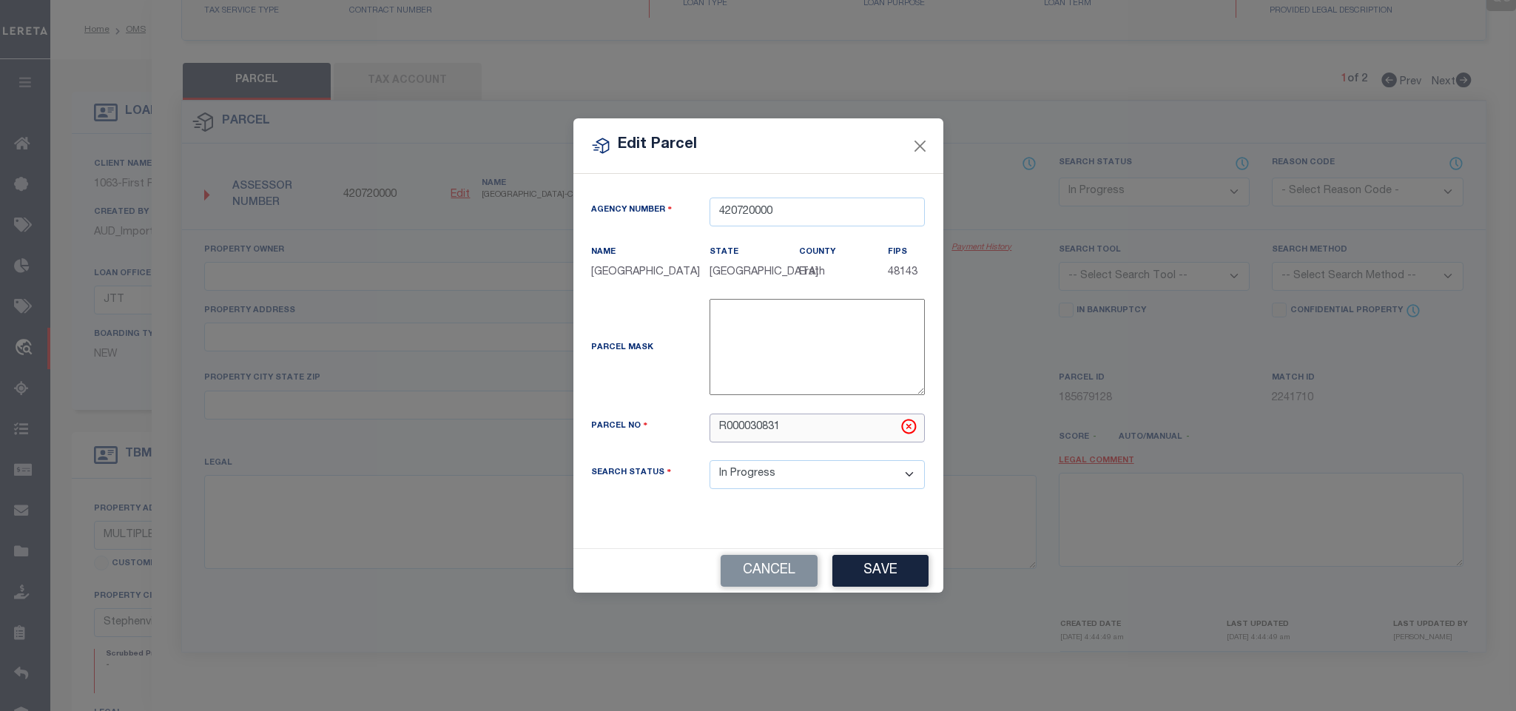
click at [858, 418] on input "R000030831" at bounding box center [817, 428] width 215 height 29
click at [886, 573] on button "Save" at bounding box center [880, 571] width 96 height 32
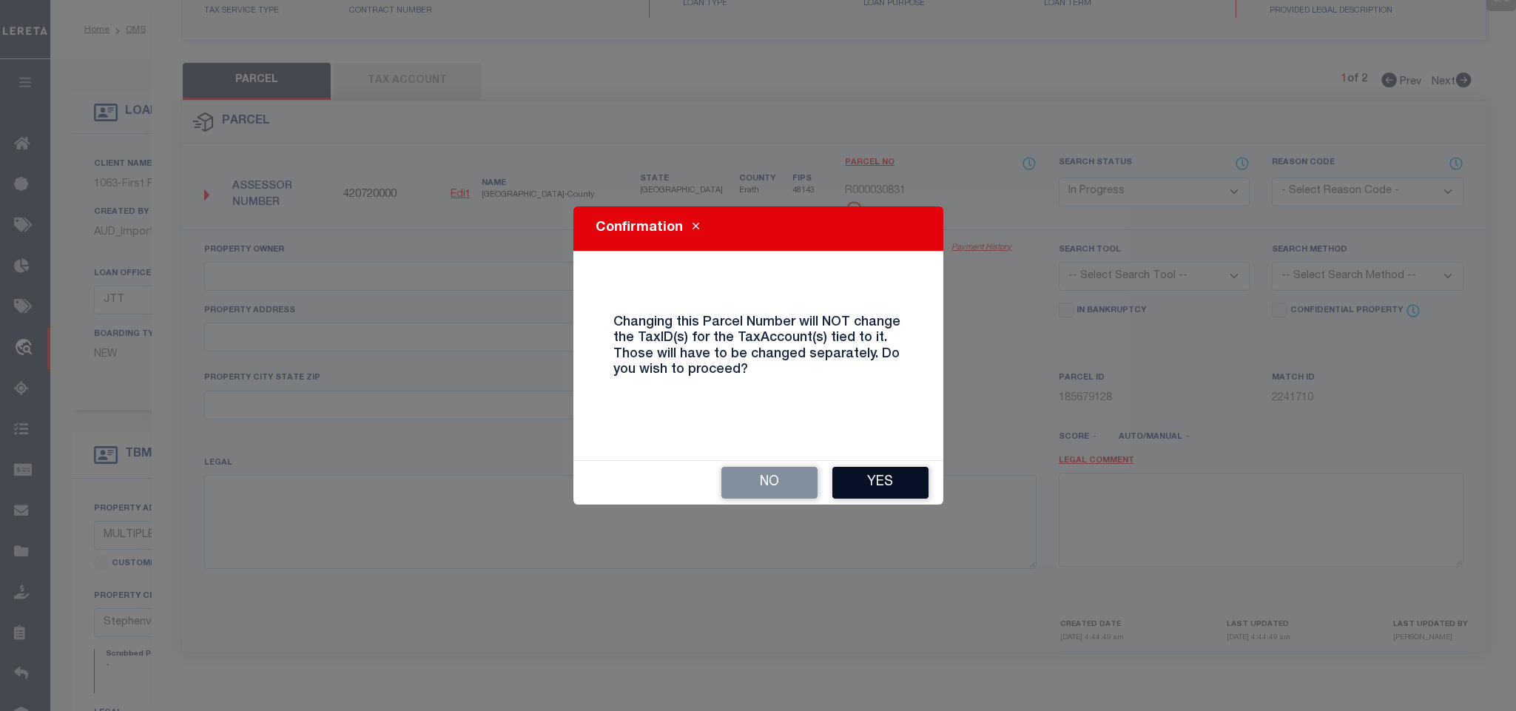
click at [904, 482] on button "Yes" at bounding box center [880, 483] width 96 height 32
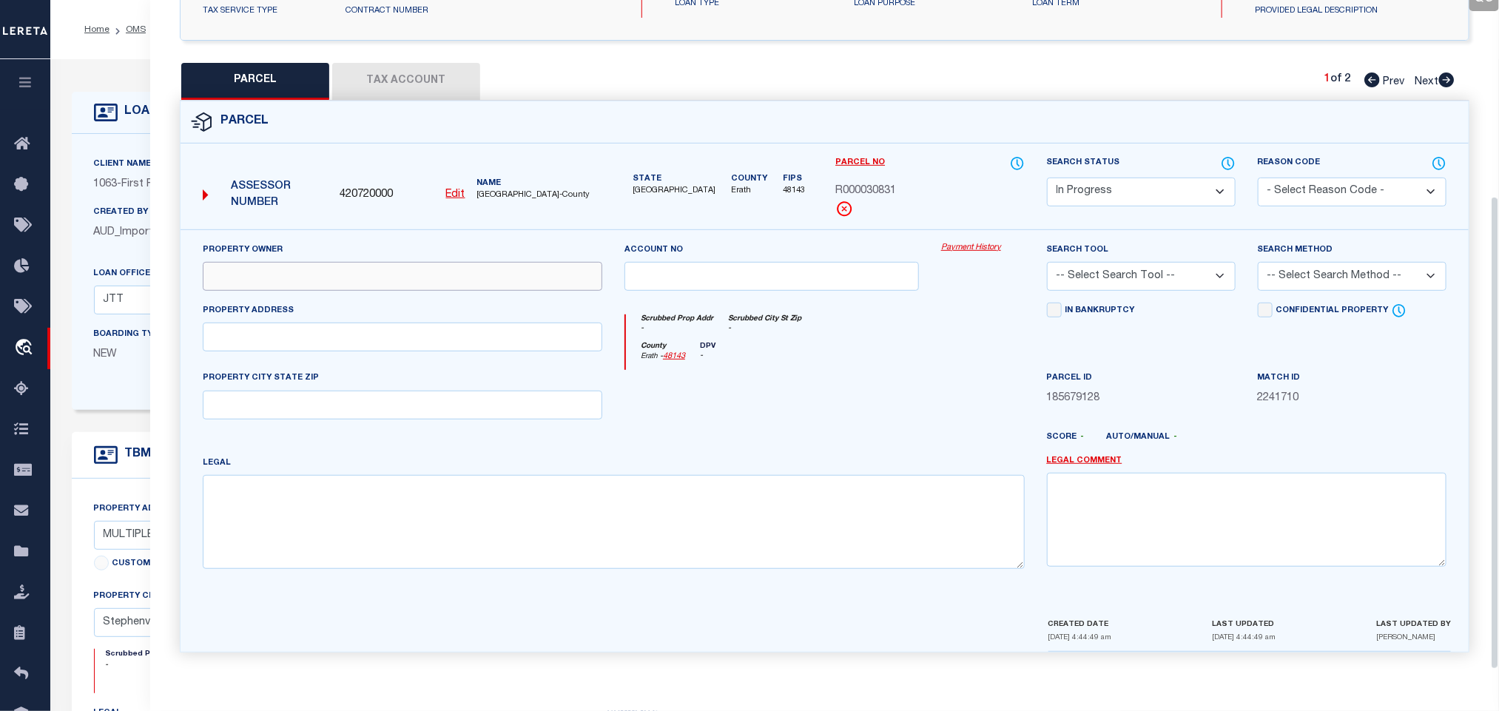
drag, startPoint x: 418, startPoint y: 267, endPoint x: 112, endPoint y: 323, distance: 311.3
click at [418, 267] on div "Property Owner" at bounding box center [403, 266] width 400 height 49
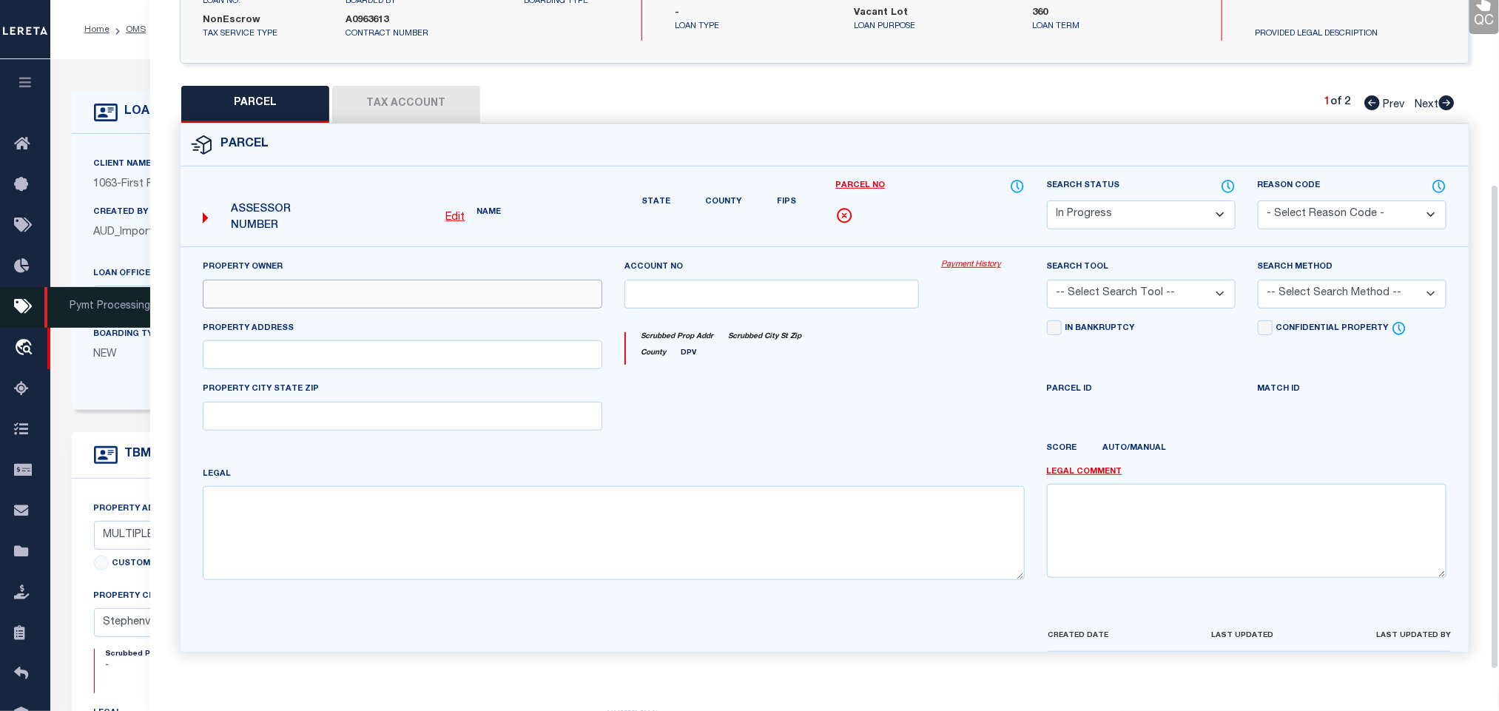
scroll to position [255, 0]
paste input "CMP PROPERTIES, LLC"
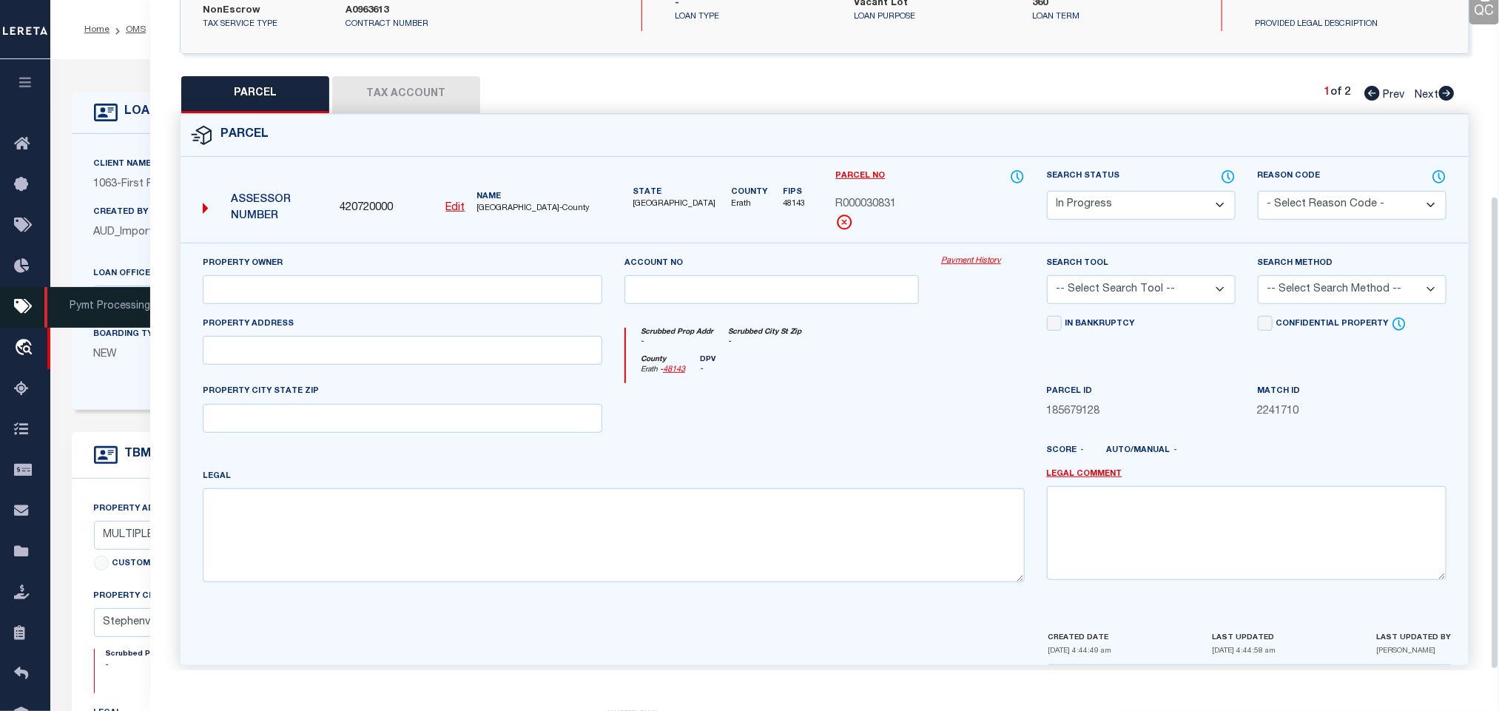
scroll to position [277, 0]
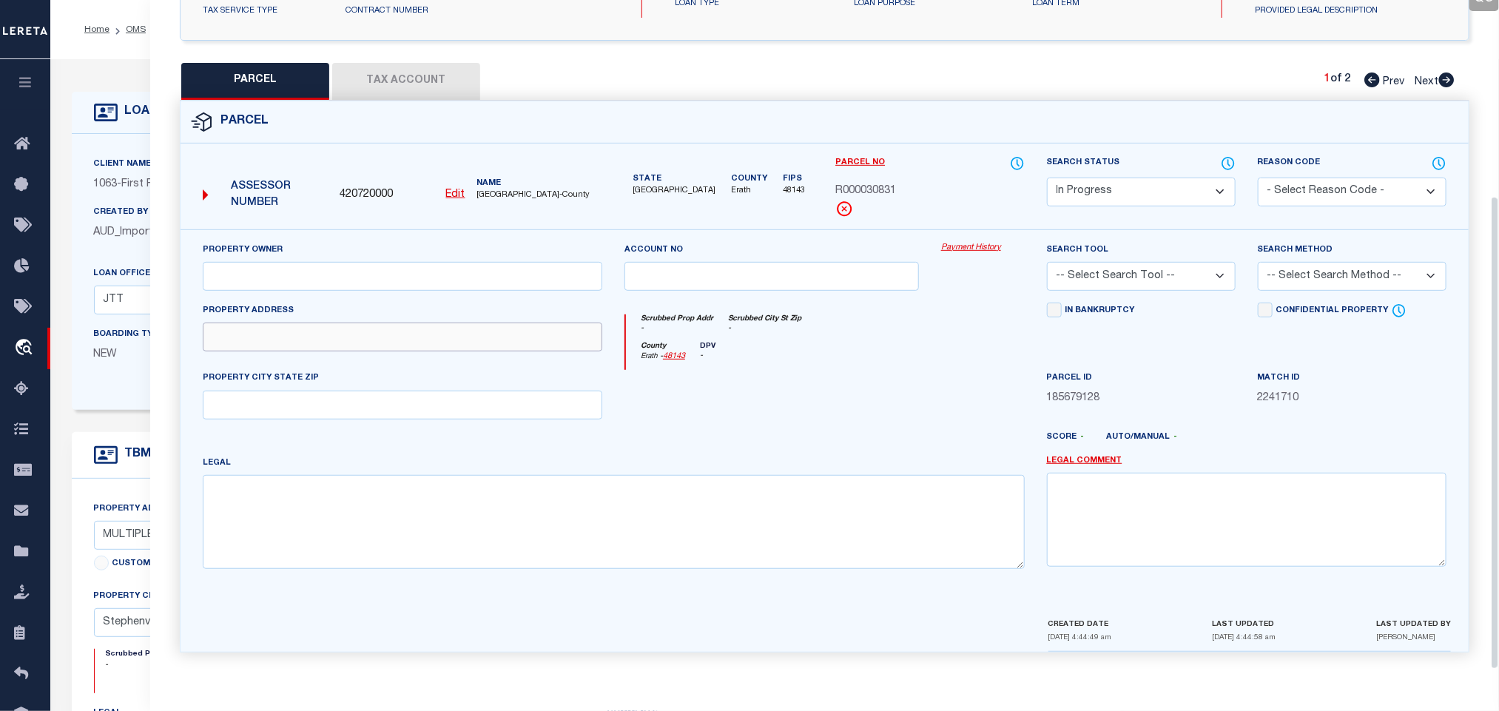
click at [354, 324] on input "text" at bounding box center [403, 337] width 400 height 29
paste input "1136 [PERSON_NAME]"
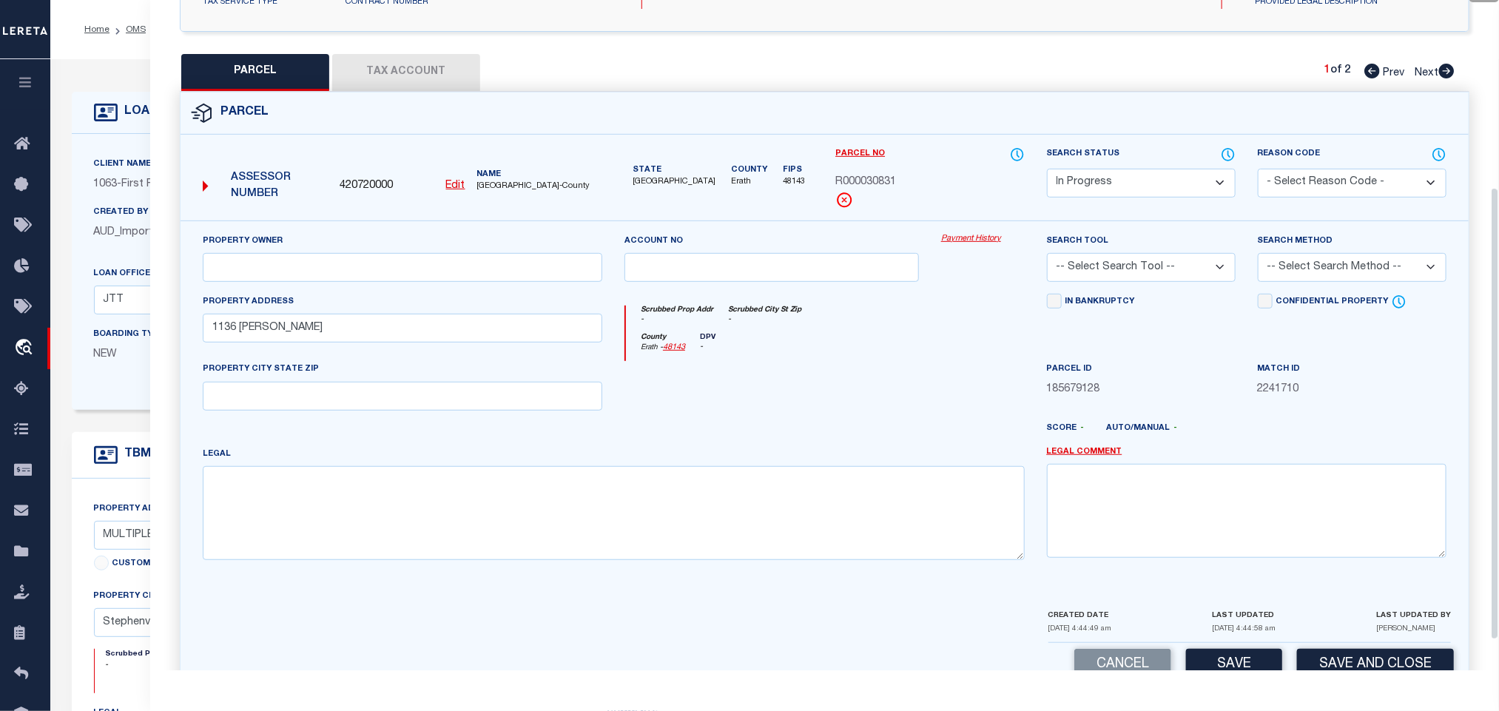
drag, startPoint x: 355, startPoint y: 249, endPoint x: 351, endPoint y: 265, distance: 16.7
click at [355, 249] on div "Property Owner" at bounding box center [403, 257] width 400 height 49
click at [351, 267] on input "text" at bounding box center [403, 267] width 400 height 29
paste input "CMP PROPERTIES, LLC"
drag, startPoint x: 256, startPoint y: 535, endPoint x: 282, endPoint y: 445, distance: 93.9
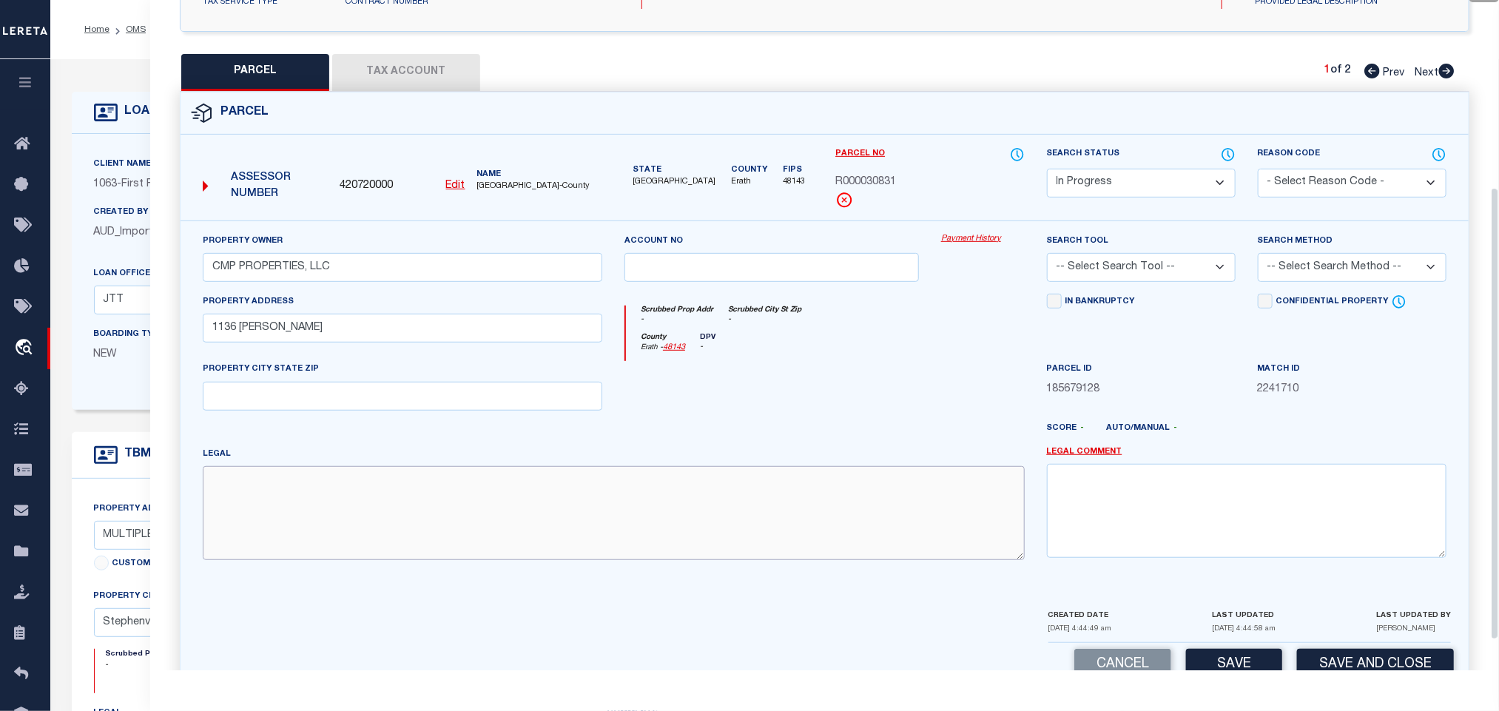
click at [256, 535] on textarea at bounding box center [614, 512] width 822 height 93
paste textarea "[GEOGRAPHIC_DATA];, BLOCK 7;, LOT 10"
click at [300, 400] on input "text" at bounding box center [403, 396] width 400 height 29
click at [1188, 264] on select "-- Select Search Tool -- 3rd Party Website Agency File Agency Website ATLS CNV-…" at bounding box center [1141, 267] width 189 height 29
click at [1047, 258] on select "-- Select Search Tool -- 3rd Party Website Agency File Agency Website ATLS CNV-…" at bounding box center [1141, 267] width 189 height 29
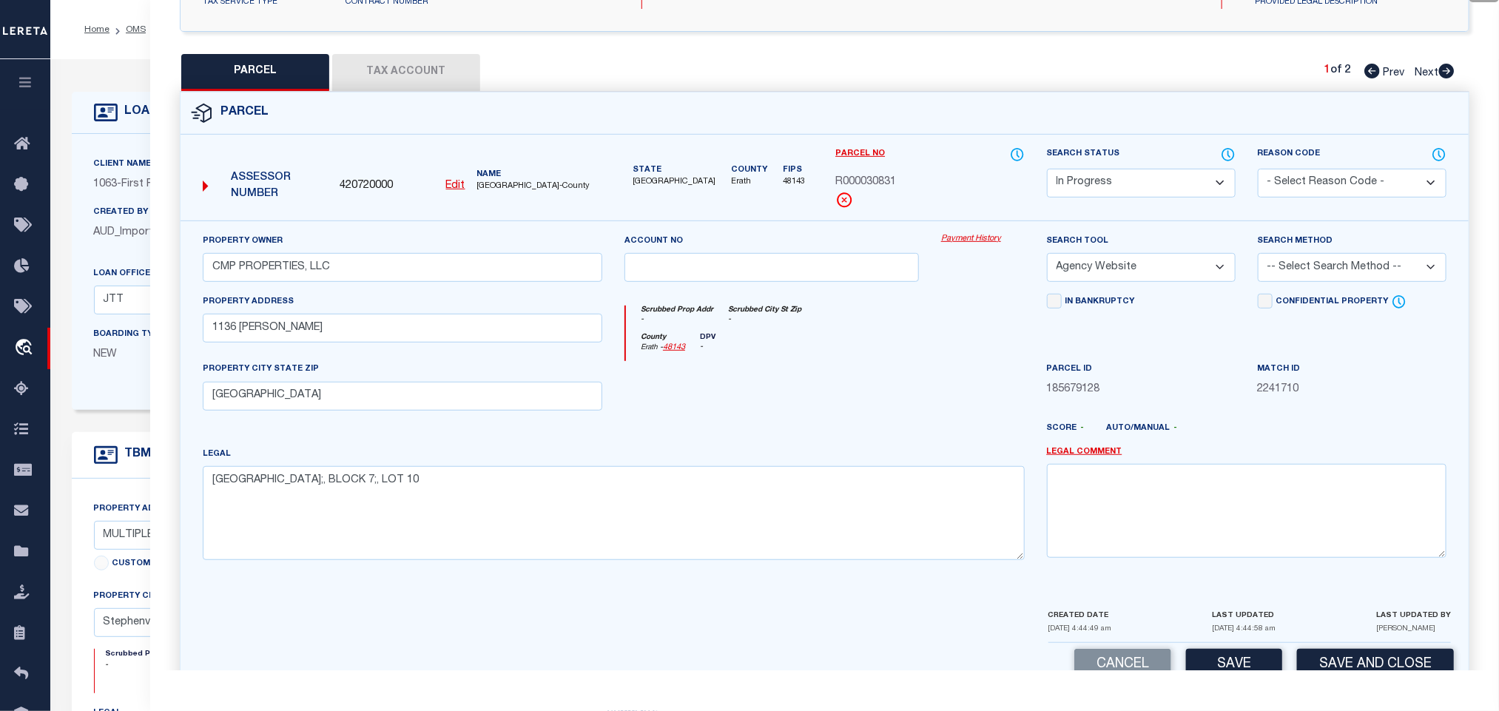
click at [1308, 273] on select "-- Select Search Method -- Property Address Legal Liability Info Provided" at bounding box center [1352, 267] width 189 height 29
click at [1258, 258] on select "-- Select Search Method -- Property Address Legal Liability Info Provided" at bounding box center [1352, 267] width 189 height 29
click at [1233, 660] on button "Save" at bounding box center [1234, 665] width 96 height 32
click at [455, 78] on button "Tax Account" at bounding box center [406, 72] width 148 height 37
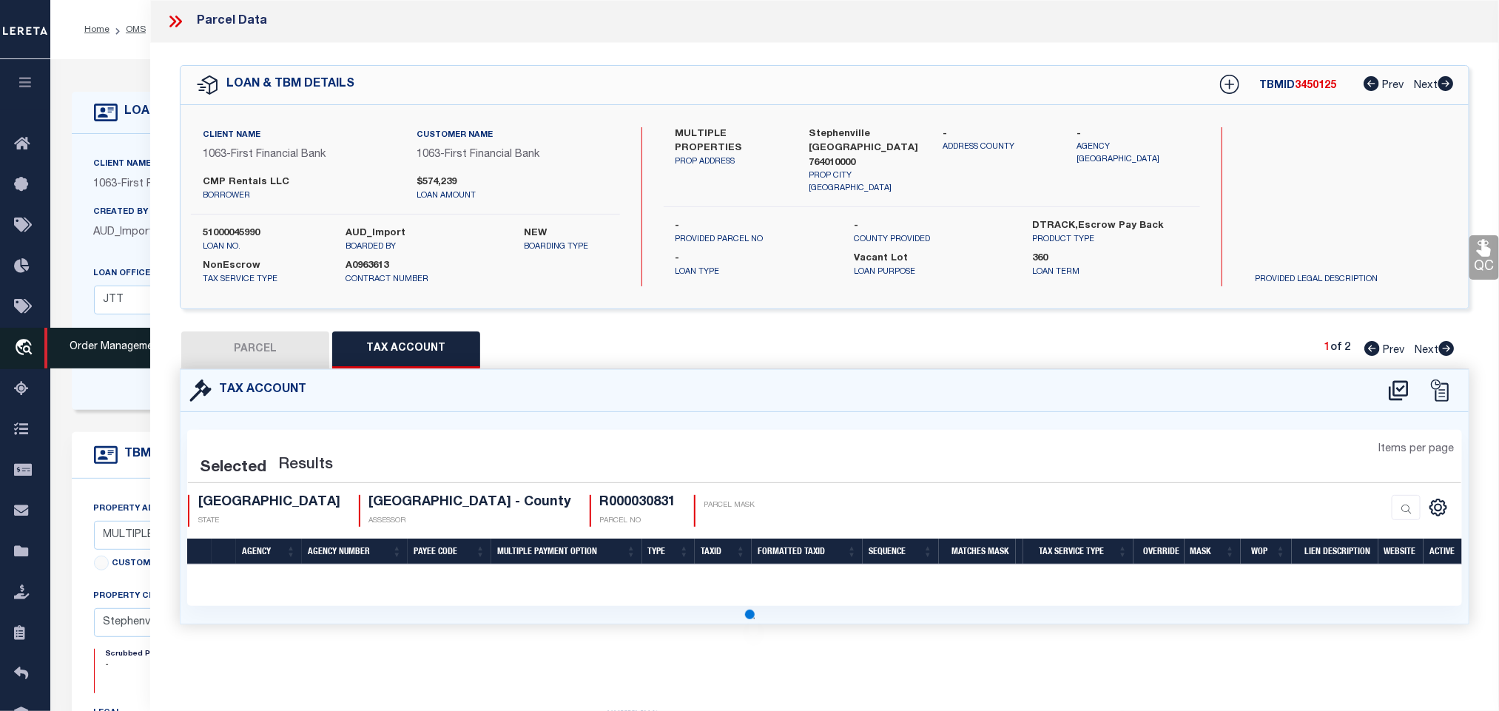
scroll to position [0, 0]
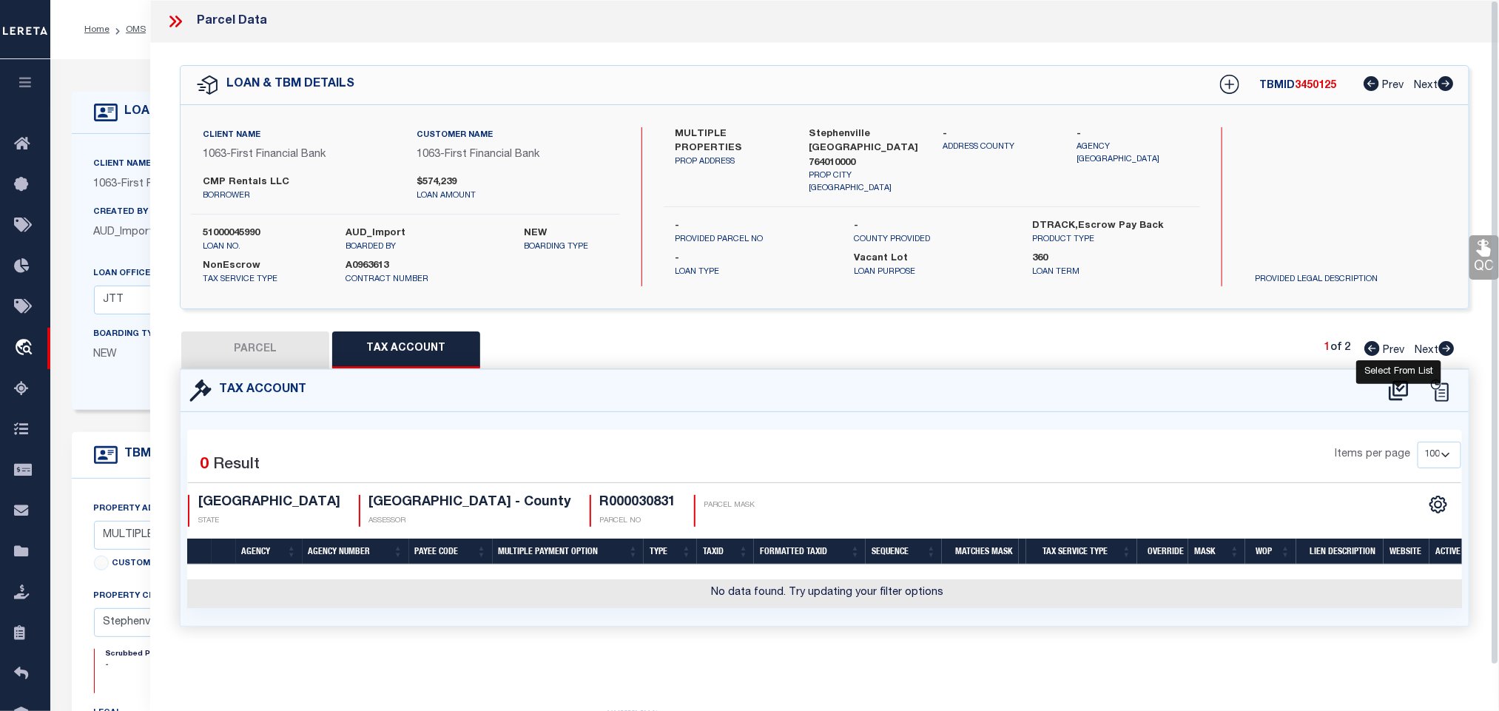
click at [1399, 391] on icon at bounding box center [1398, 390] width 19 height 20
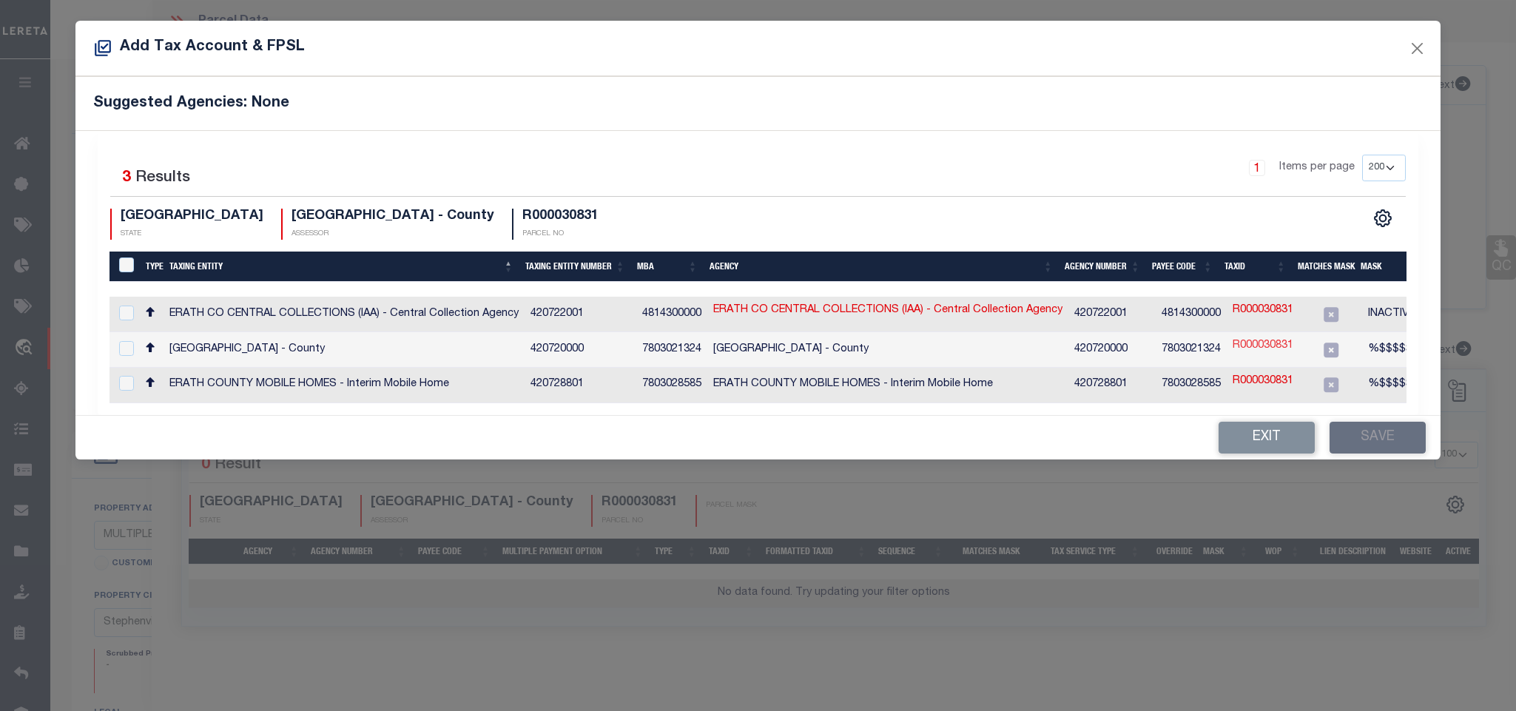
click at [1252, 344] on link "R000030831" at bounding box center [1263, 346] width 61 height 16
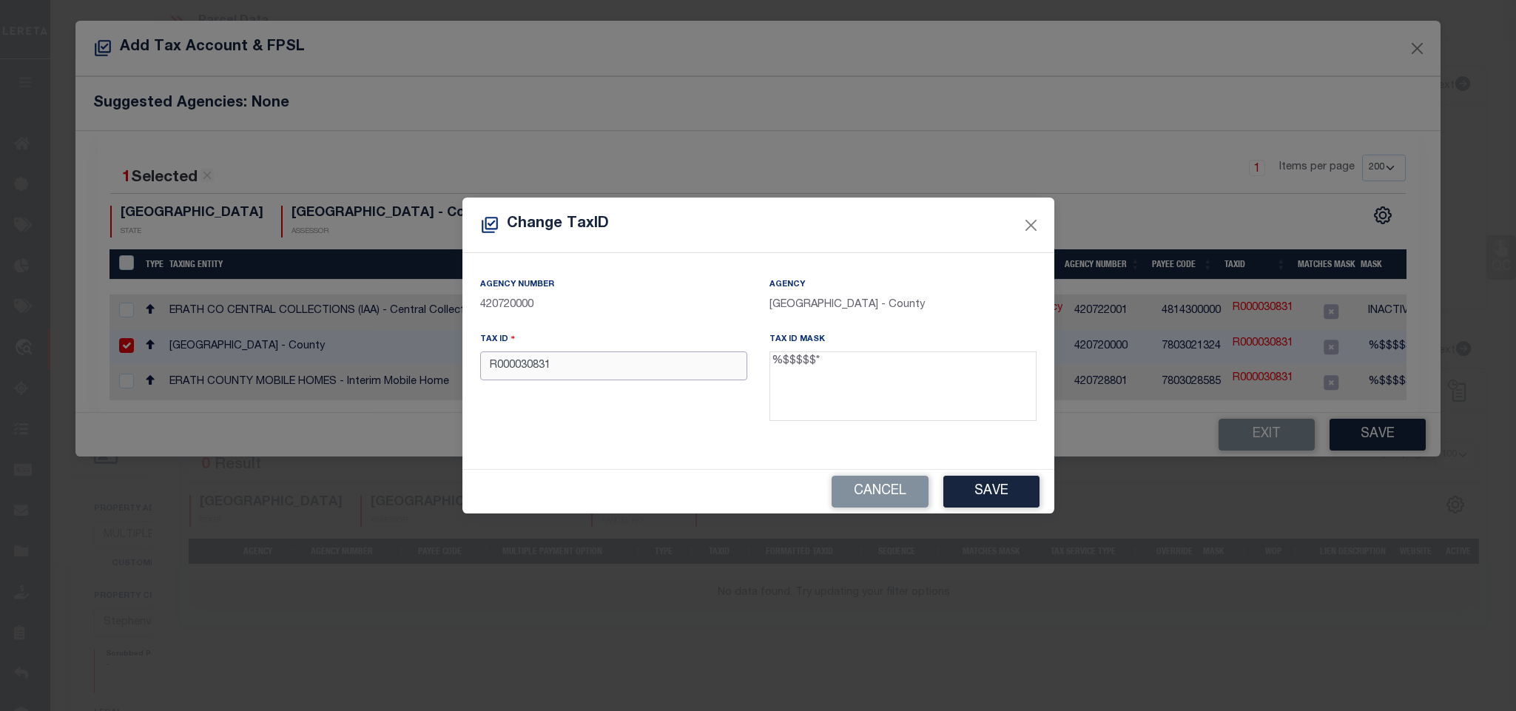
click at [524, 369] on input "R000030831" at bounding box center [613, 365] width 267 height 29
click at [983, 495] on button "Save" at bounding box center [991, 492] width 96 height 32
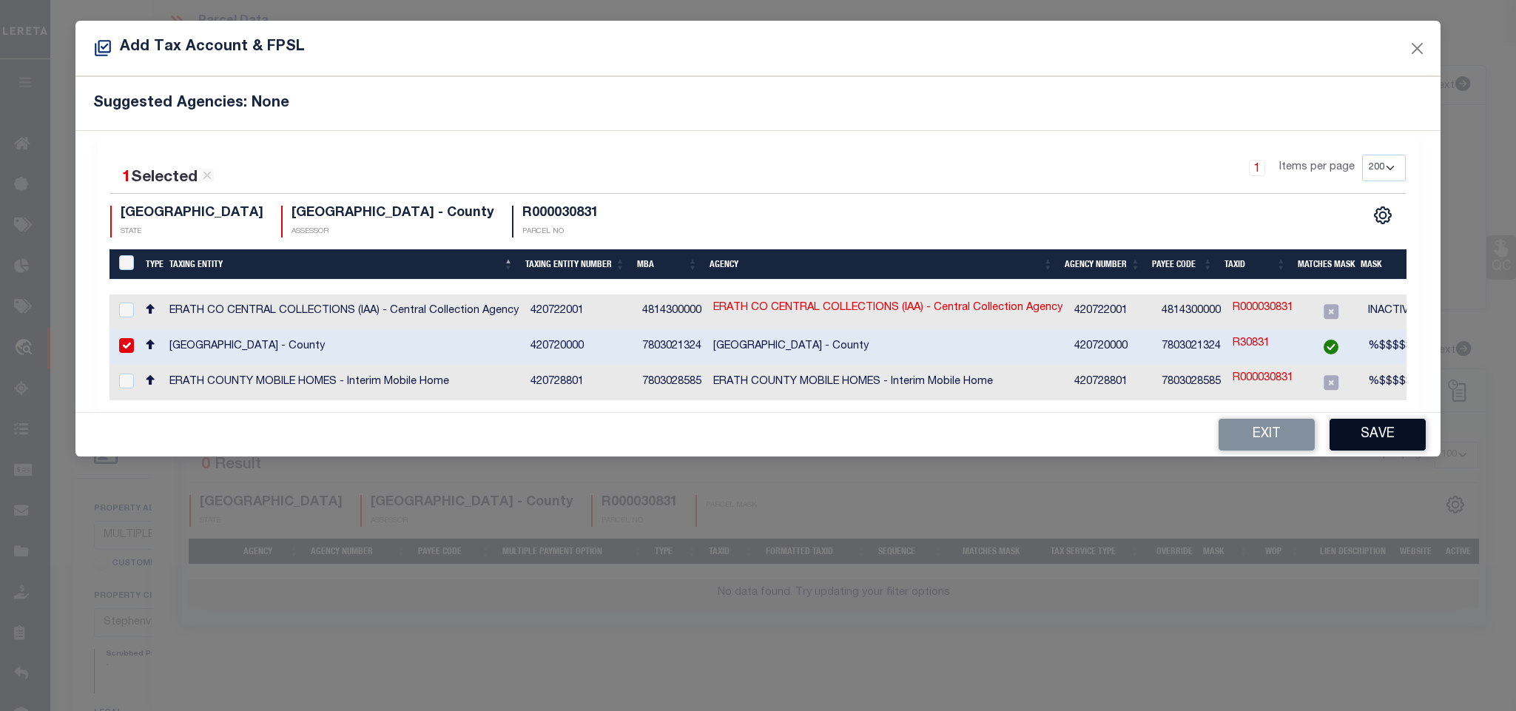
click at [1364, 435] on button "Save" at bounding box center [1378, 435] width 96 height 32
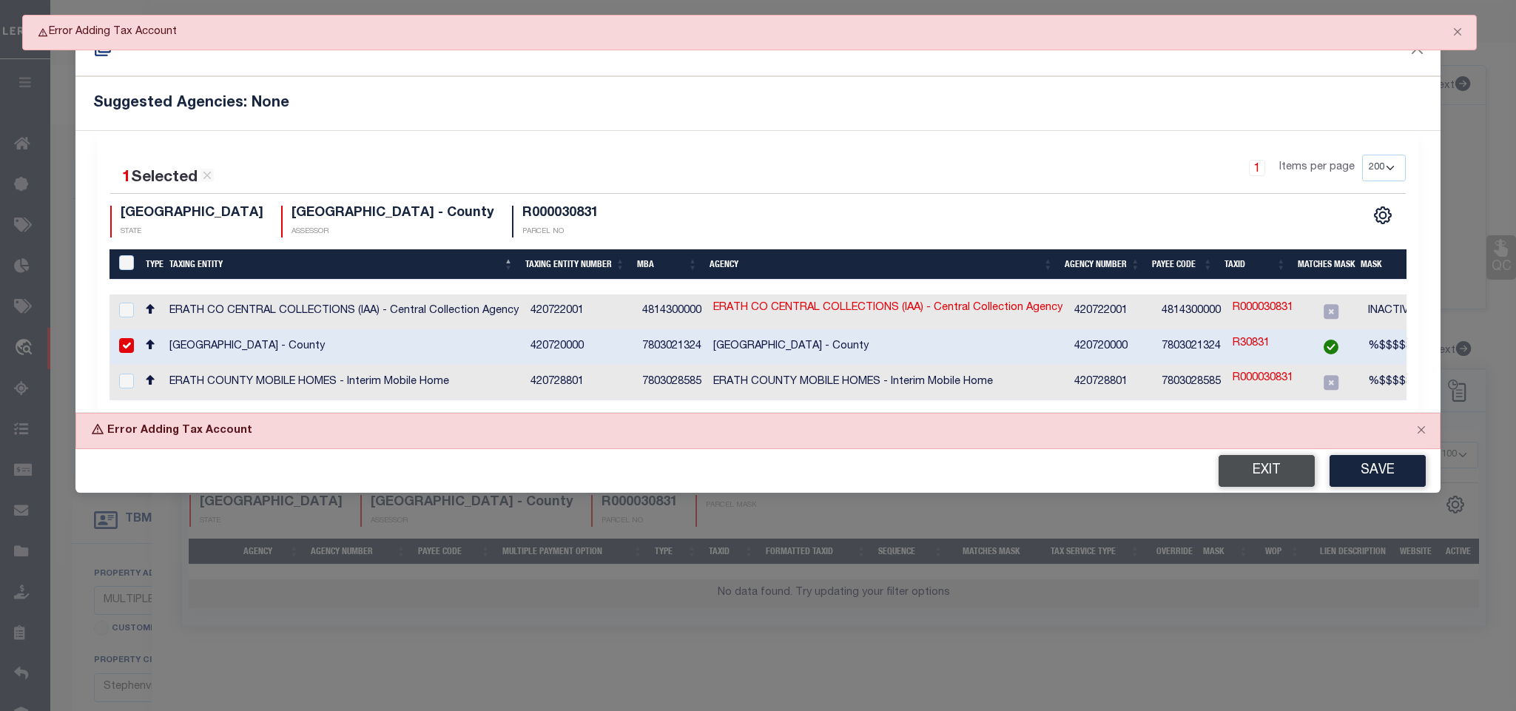
click at [1268, 473] on button "Exit" at bounding box center [1267, 471] width 96 height 32
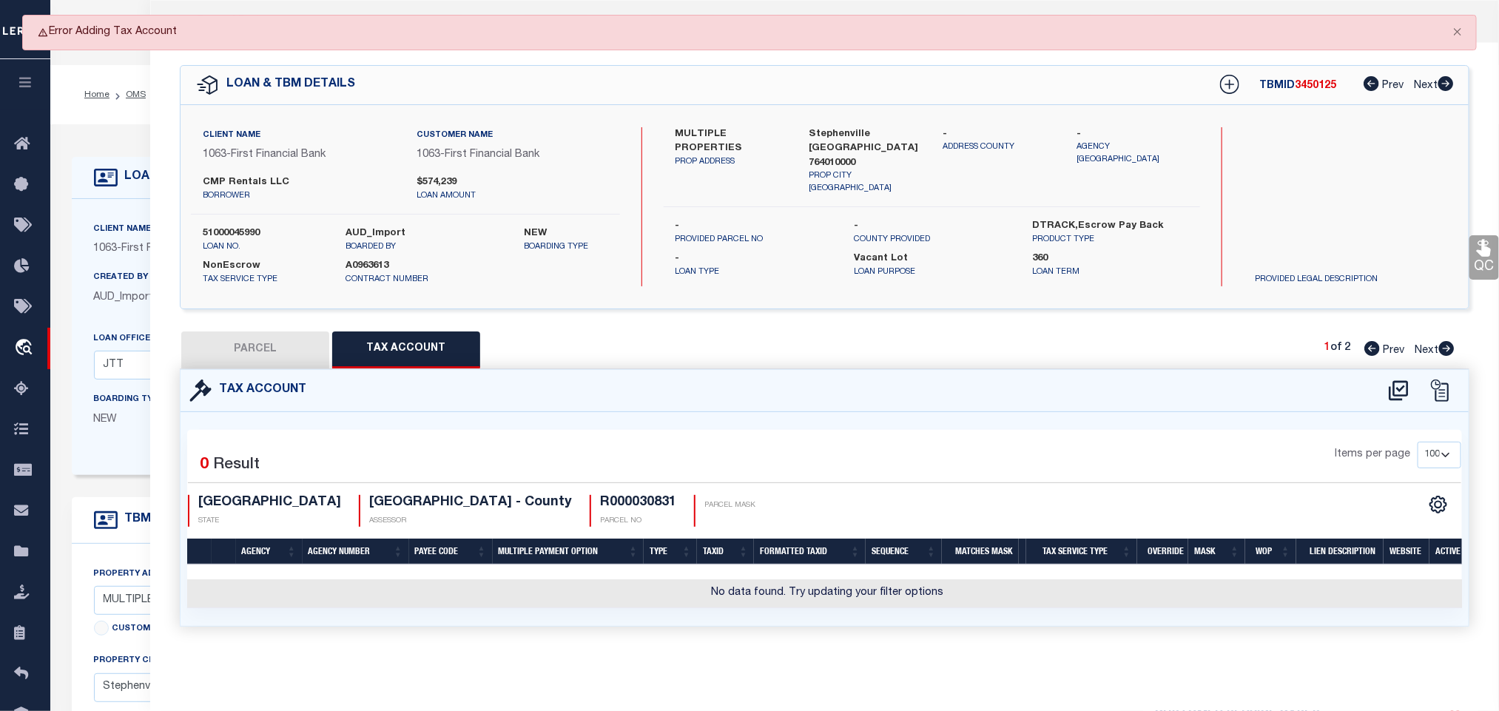
click at [296, 355] on button "PARCEL" at bounding box center [255, 350] width 148 height 37
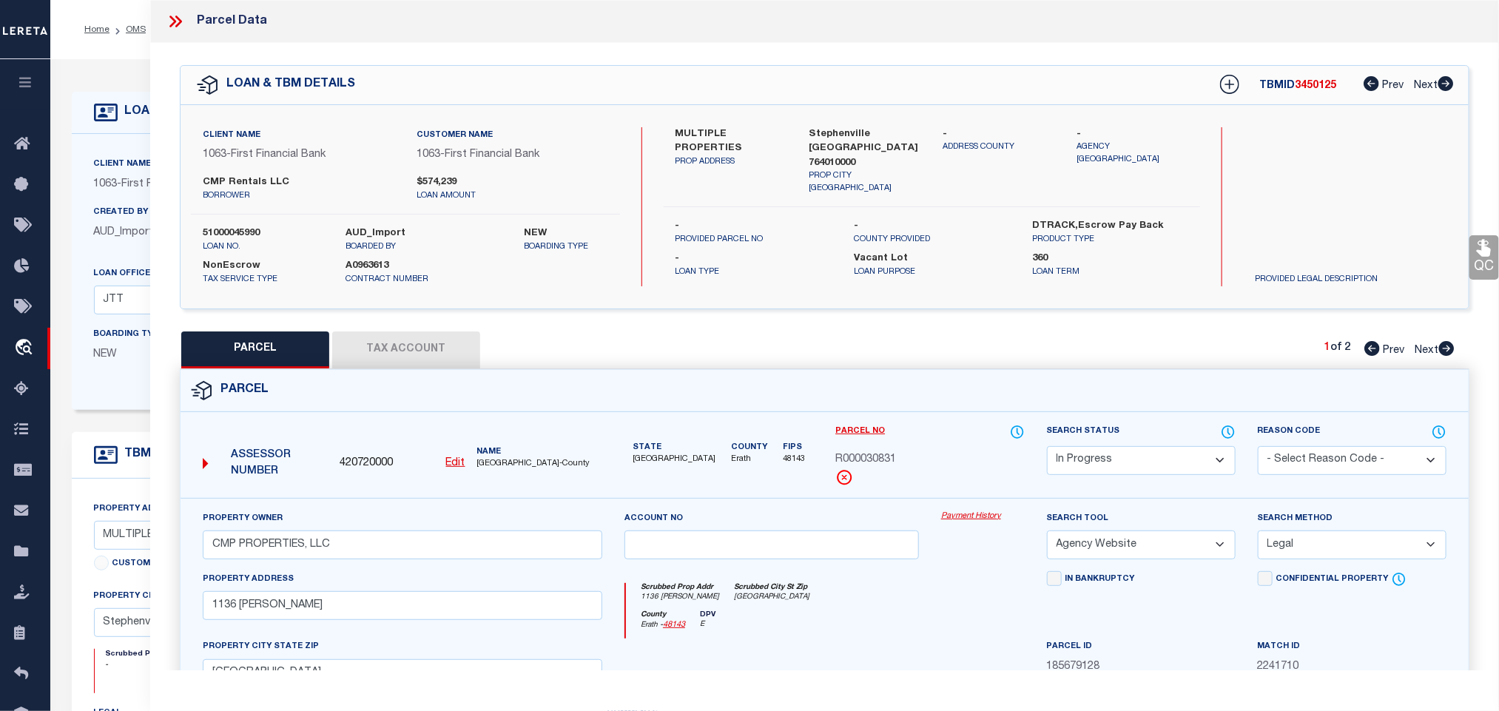
click at [400, 349] on button "Tax Account" at bounding box center [406, 350] width 148 height 37
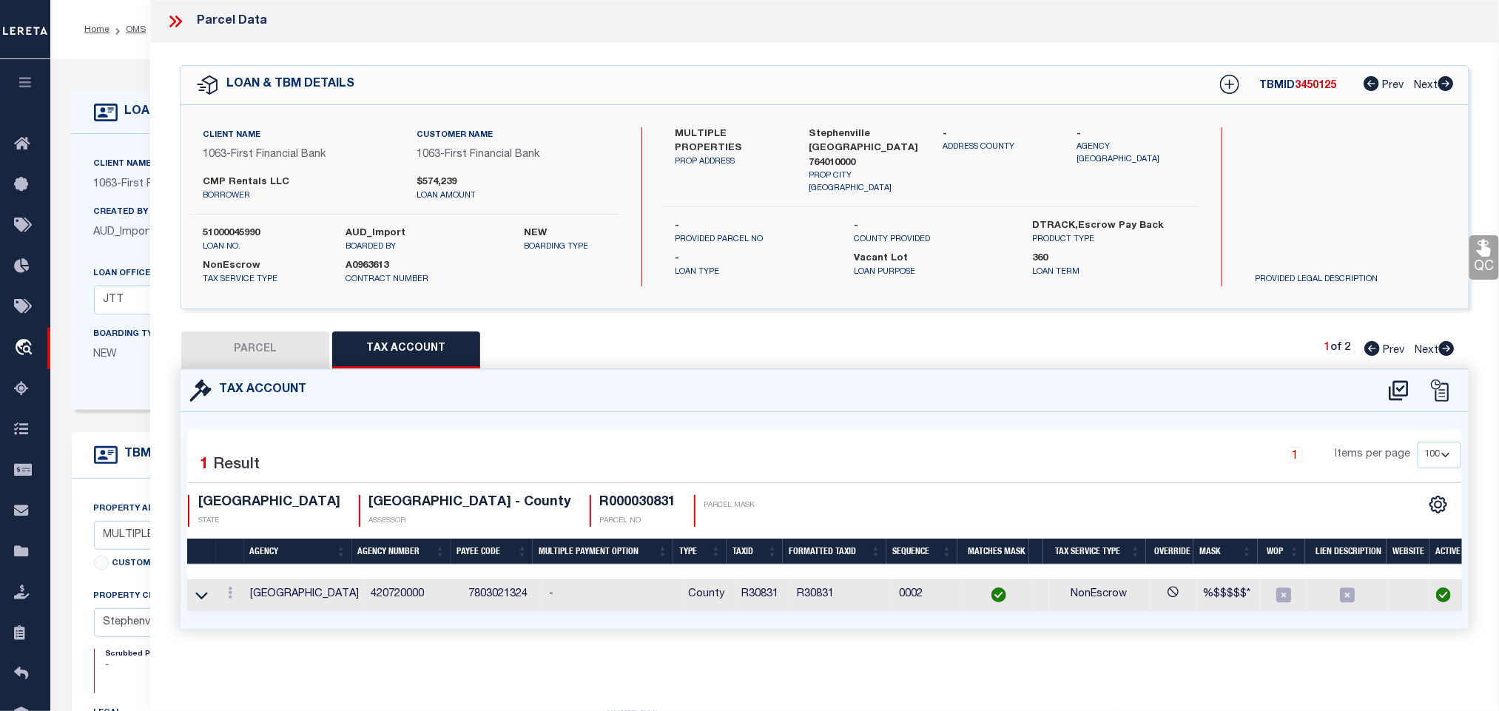
click at [297, 358] on button "PARCEL" at bounding box center [255, 350] width 148 height 37
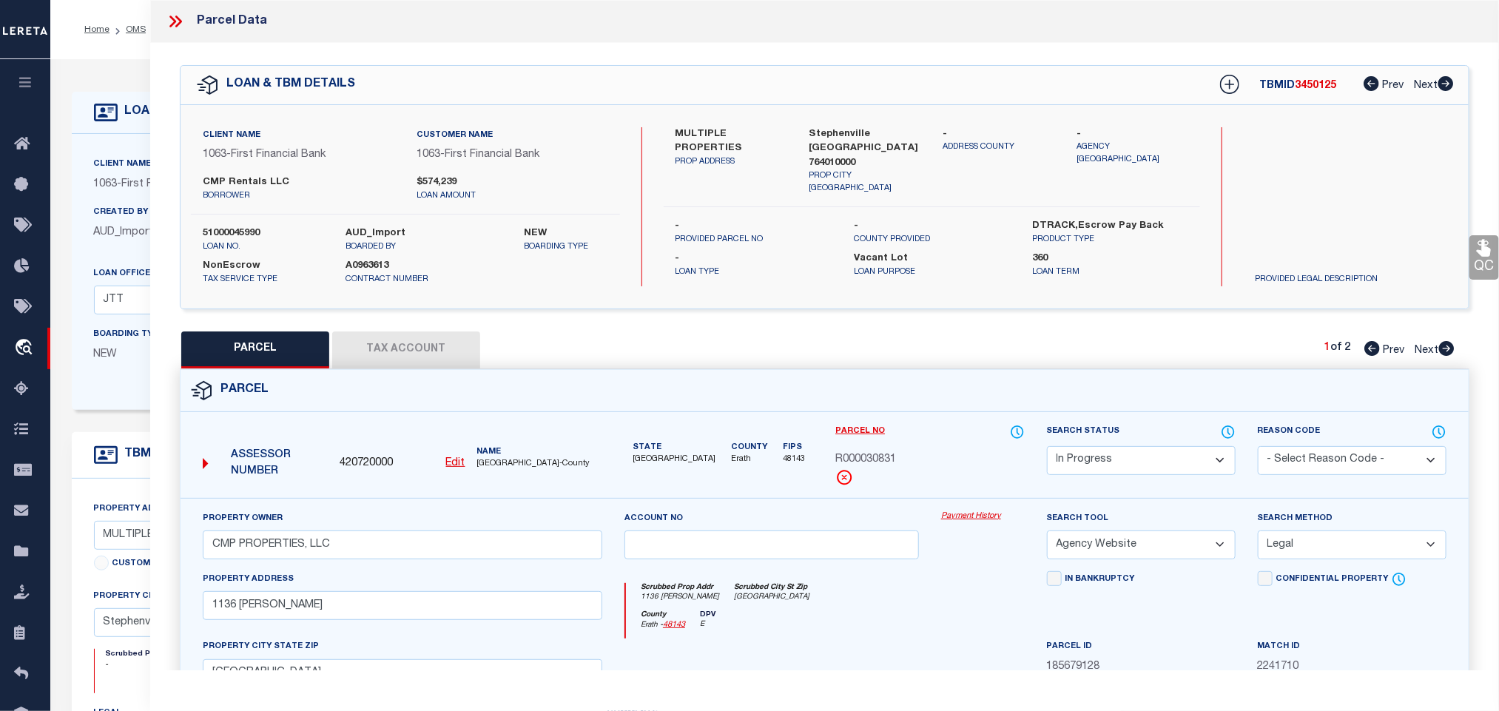
drag, startPoint x: 1128, startPoint y: 462, endPoint x: 1128, endPoint y: 454, distance: 8.1
click at [1128, 462] on select "Automated Search Bad Parcel Complete Duplicate Parcel High Dollar Reporting In …" at bounding box center [1141, 460] width 189 height 29
click at [1047, 448] on select "Automated Search Bad Parcel Complete Duplicate Parcel High Dollar Reporting In …" at bounding box center [1141, 460] width 189 height 29
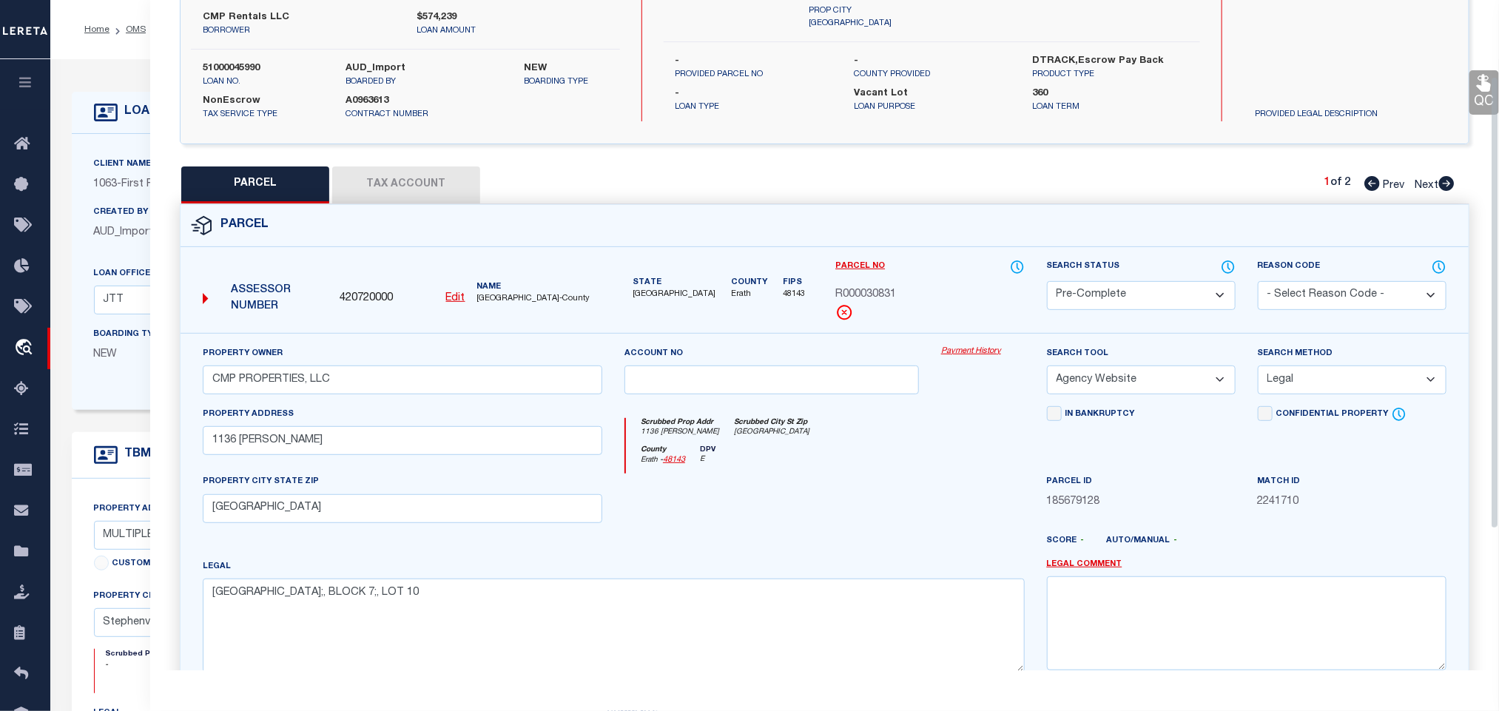
scroll to position [322, 0]
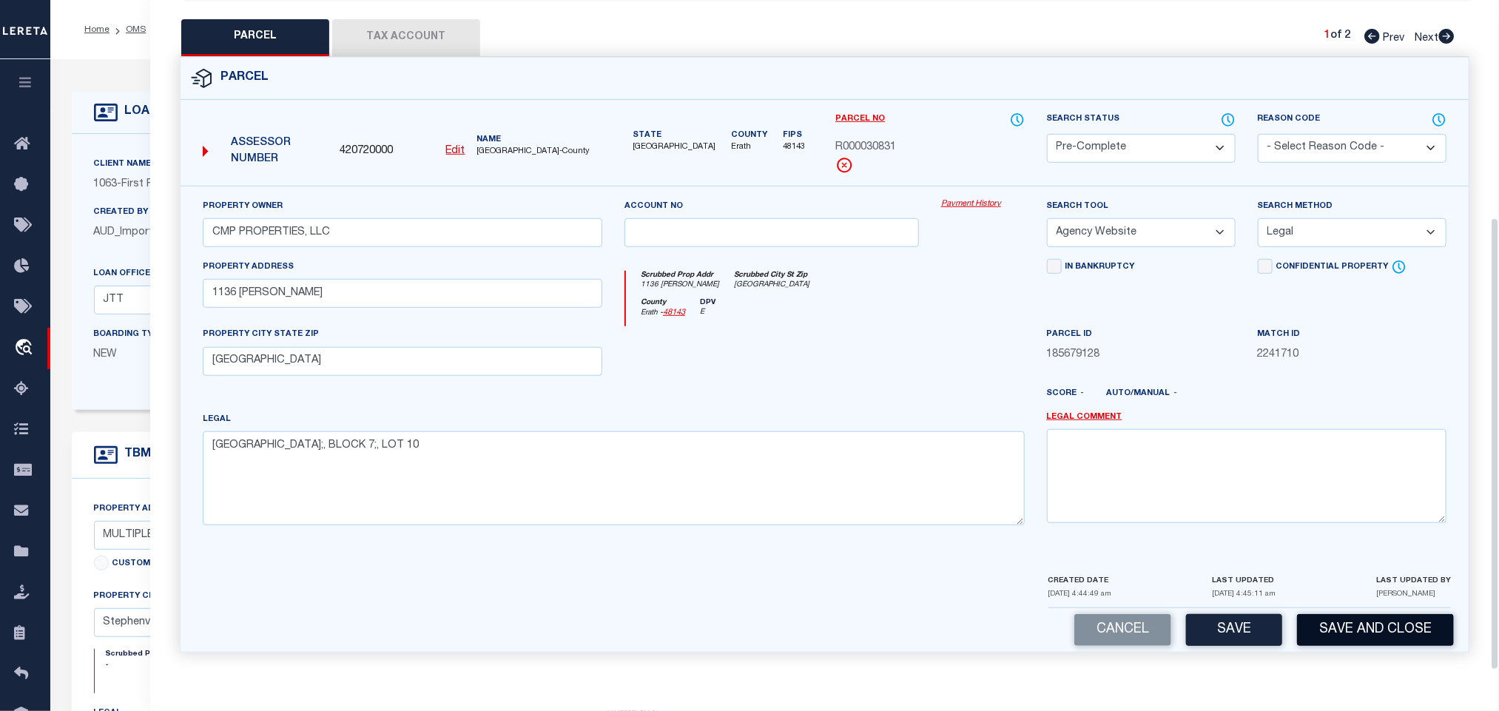
click at [1330, 644] on button "Save and Close" at bounding box center [1375, 630] width 157 height 32
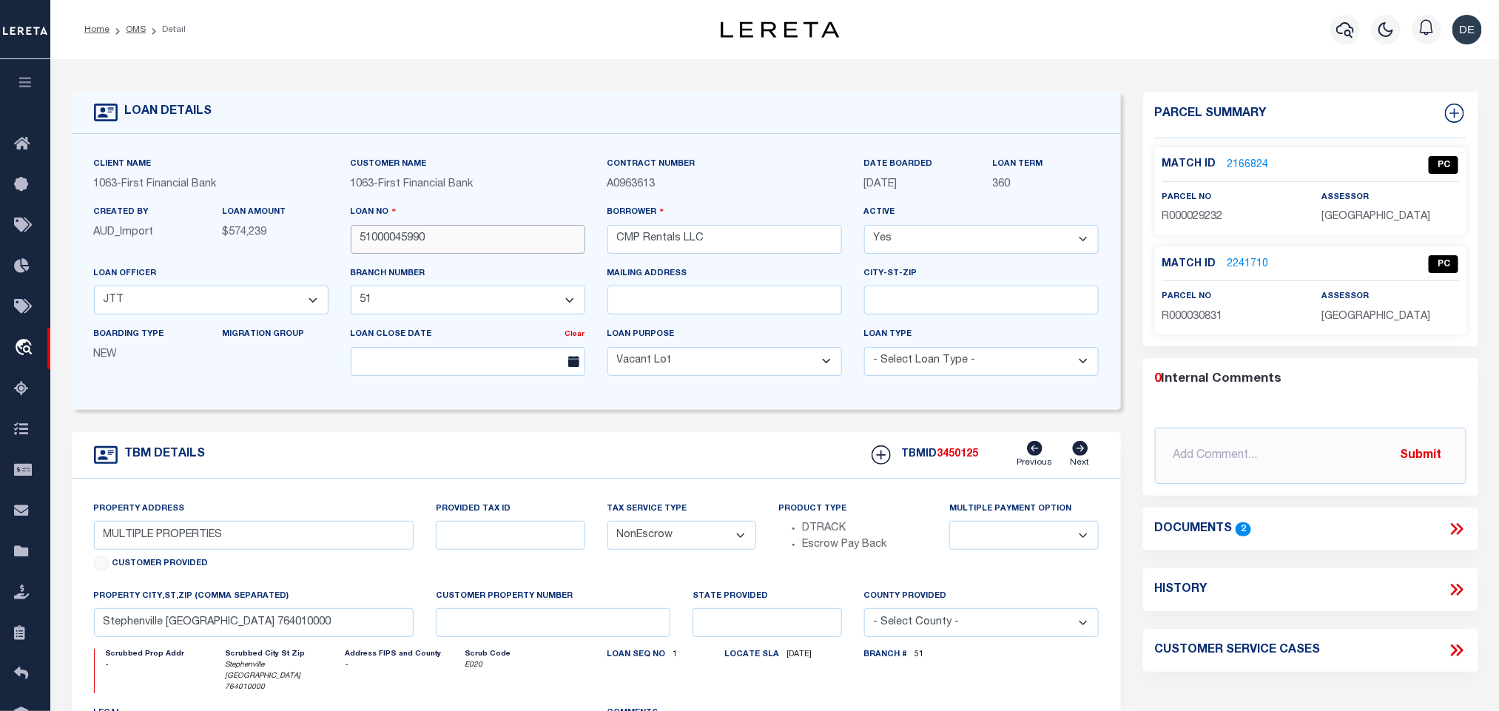
click at [414, 238] on input "51000045990" at bounding box center [468, 239] width 235 height 29
click at [962, 456] on span "3450125" at bounding box center [958, 454] width 41 height 10
click at [1333, 215] on span "[GEOGRAPHIC_DATA]" at bounding box center [1376, 217] width 109 height 10
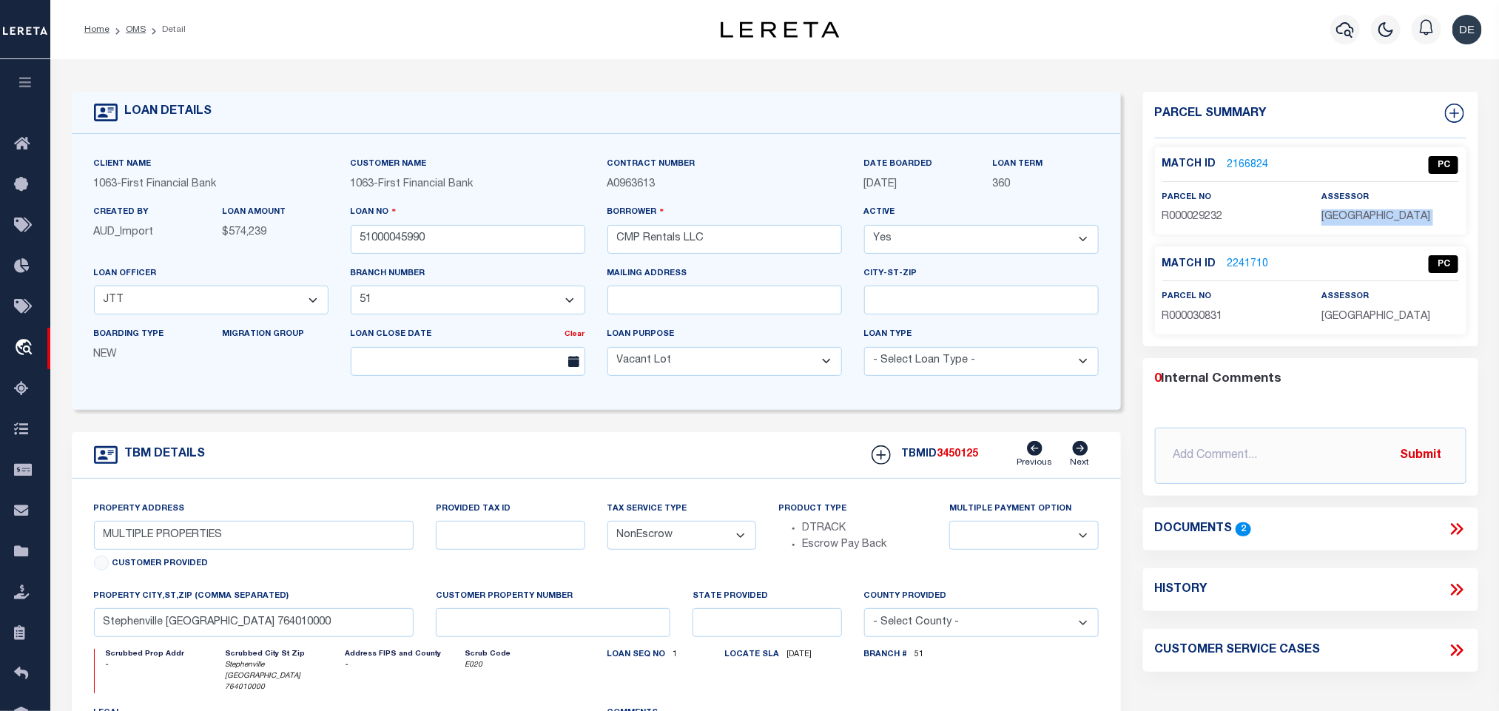
click at [1333, 215] on span "[GEOGRAPHIC_DATA]" at bounding box center [1376, 217] width 109 height 10
click at [1179, 212] on span "R000029232" at bounding box center [1192, 217] width 61 height 10
click at [400, 236] on input "51000045990" at bounding box center [468, 239] width 235 height 29
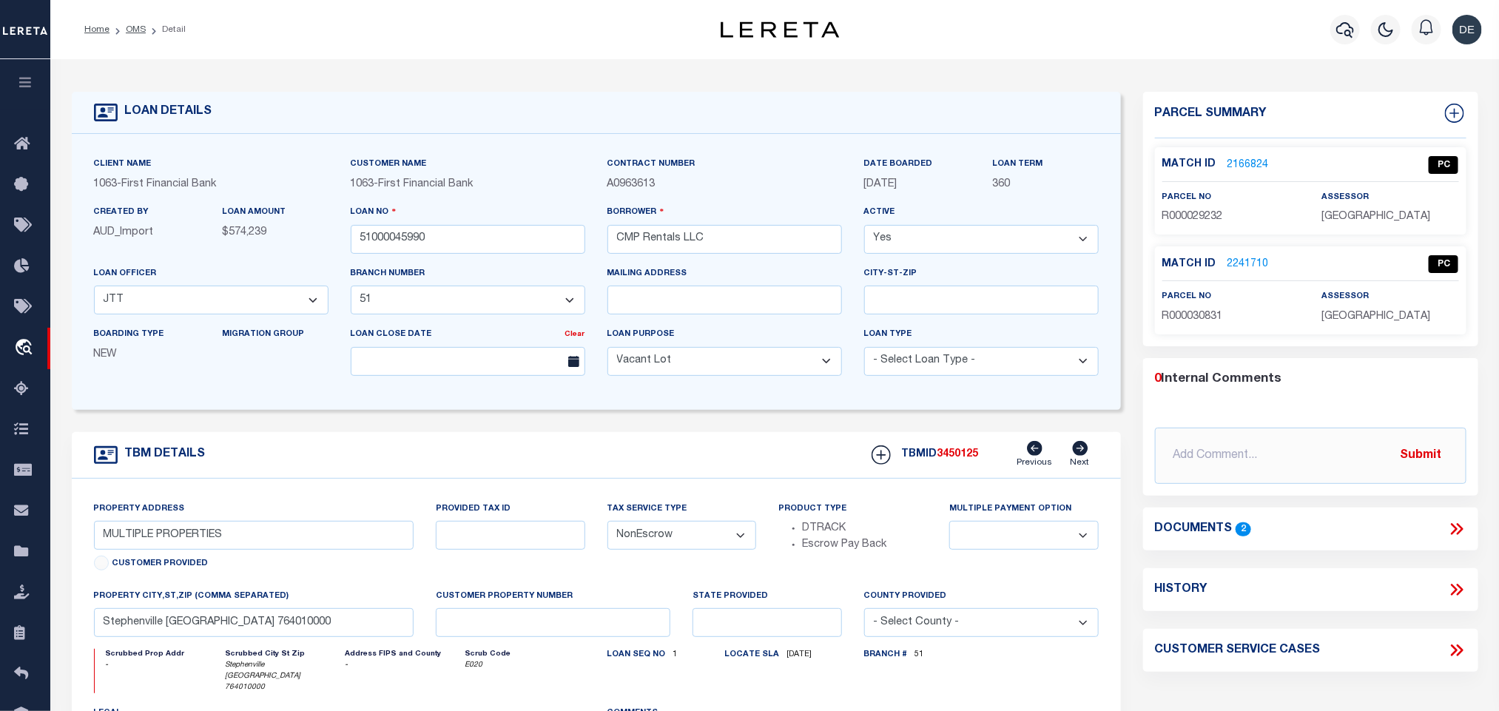
click at [966, 455] on span "3450125" at bounding box center [958, 454] width 41 height 10
drag, startPoint x: 1364, startPoint y: 303, endPoint x: 1364, endPoint y: 316, distance: 13.3
click at [1364, 303] on label "assessor" at bounding box center [1345, 297] width 47 height 13
click at [1365, 318] on span "[GEOGRAPHIC_DATA]" at bounding box center [1376, 317] width 109 height 10
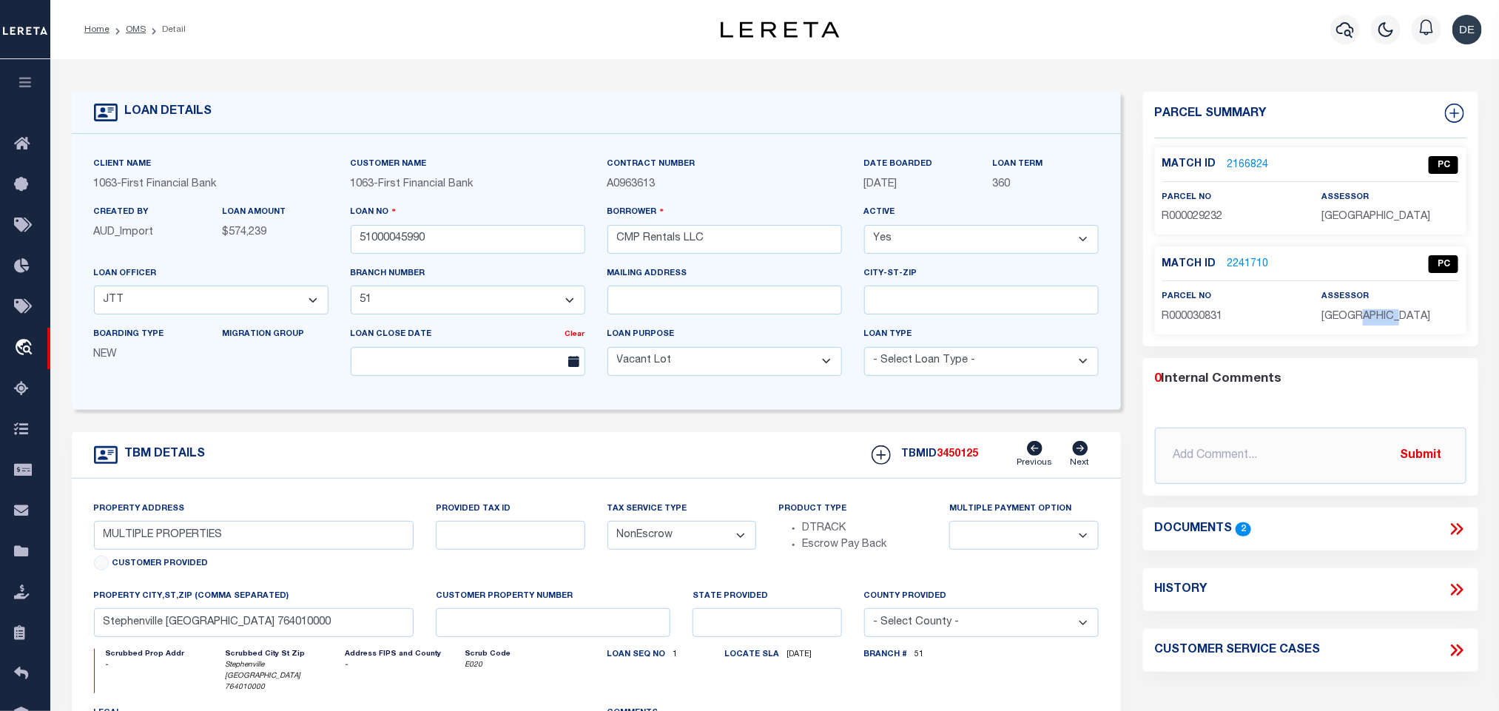
click at [1365, 318] on span "[GEOGRAPHIC_DATA]" at bounding box center [1376, 317] width 109 height 10
click at [1197, 317] on span "R000030831" at bounding box center [1192, 317] width 61 height 10
click at [138, 29] on link "OMS" at bounding box center [136, 29] width 20 height 9
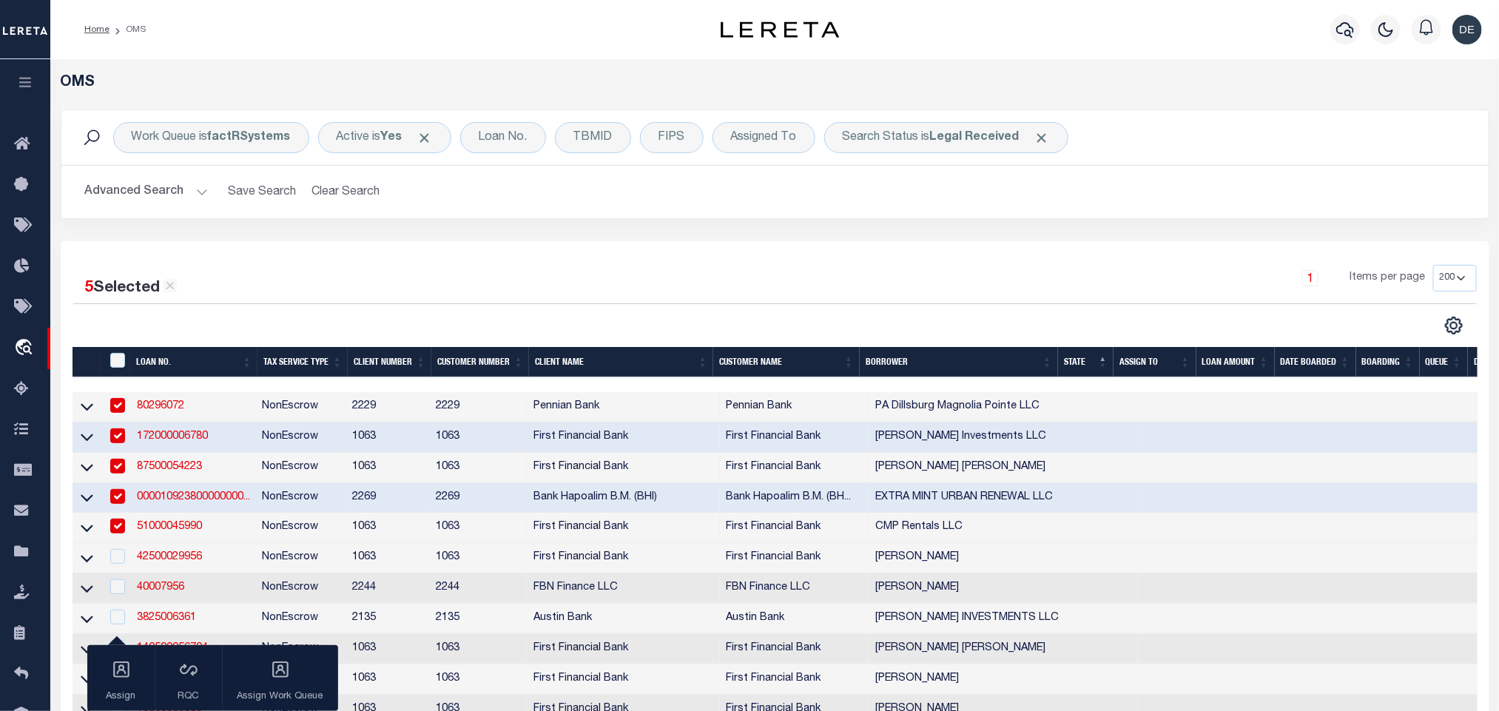
scroll to position [111, 0]
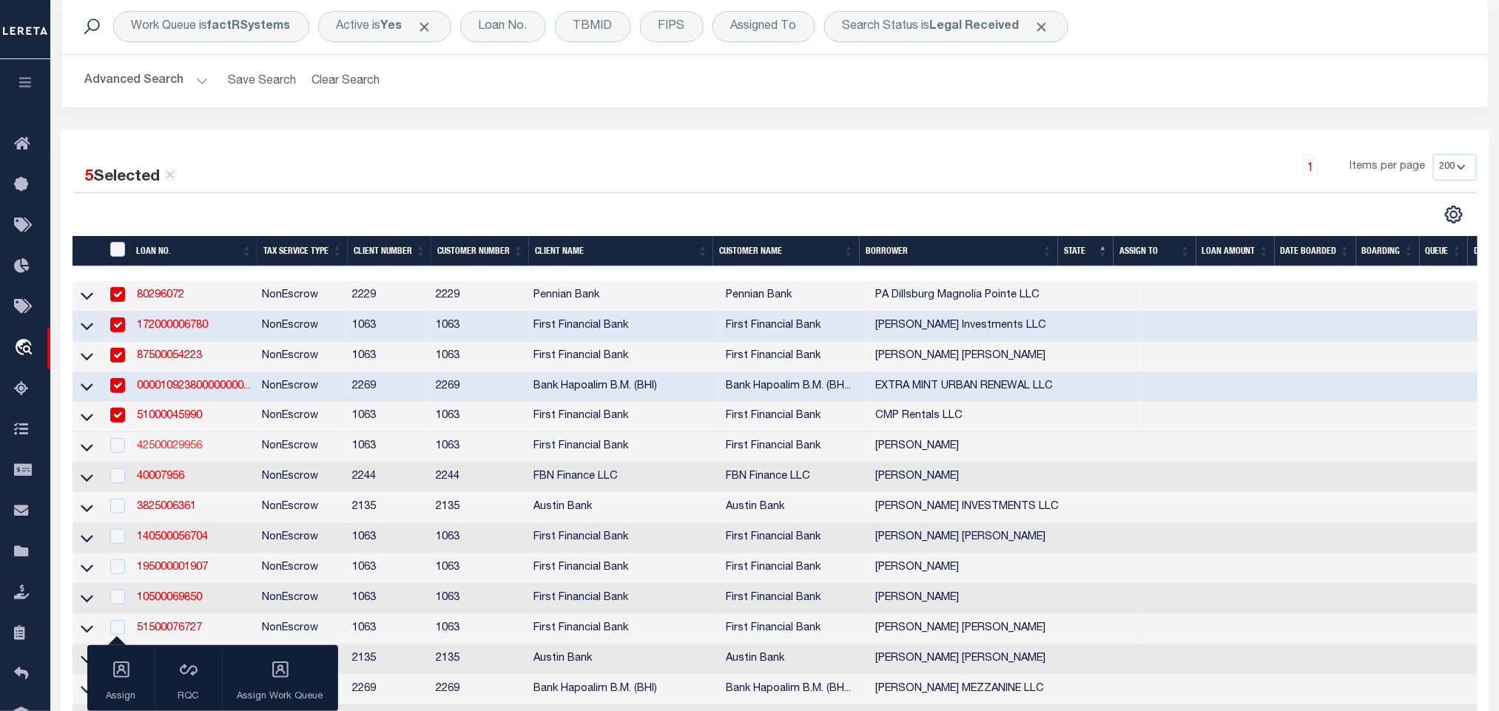
click at [172, 451] on link "42500029956" at bounding box center [169, 446] width 65 height 10
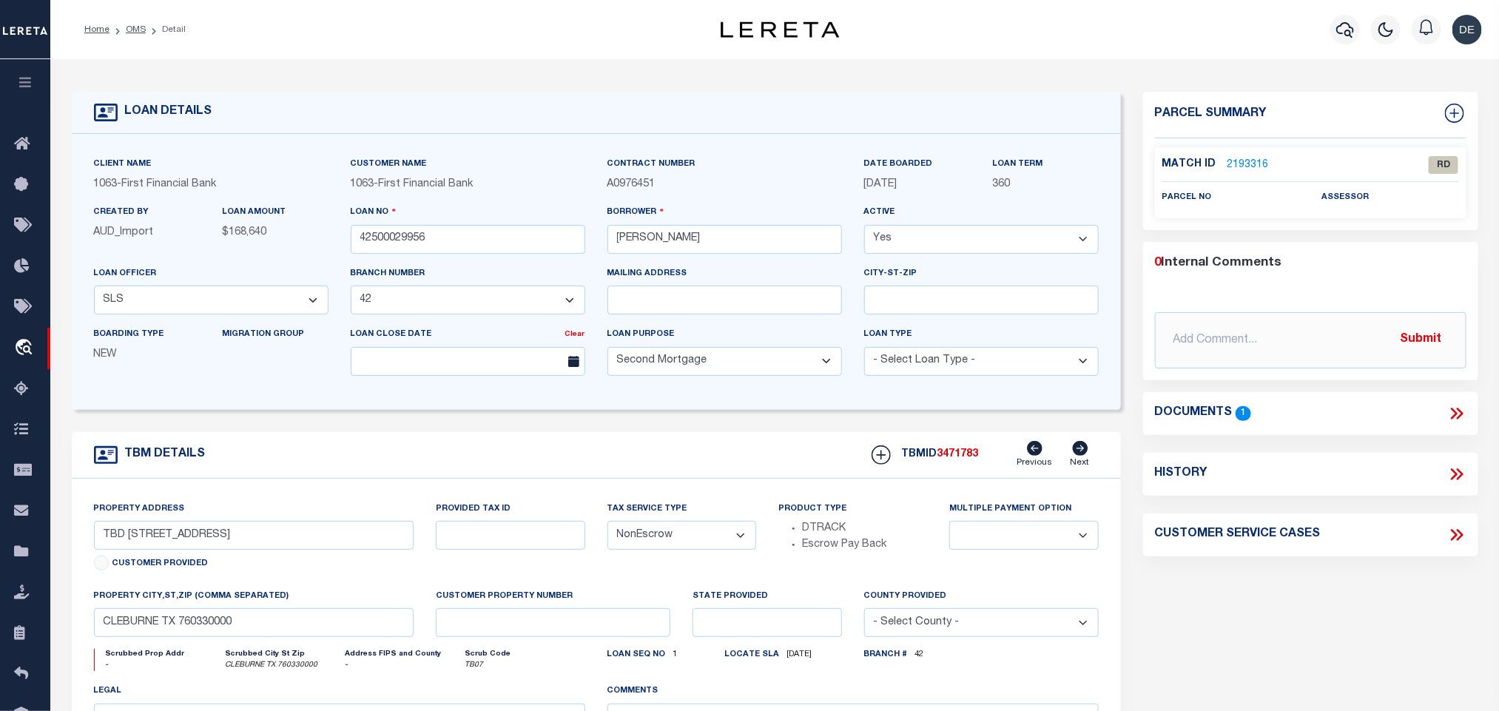
click at [1461, 411] on icon at bounding box center [1459, 414] width 7 height 12
